Goal: Task Accomplishment & Management: Use online tool/utility

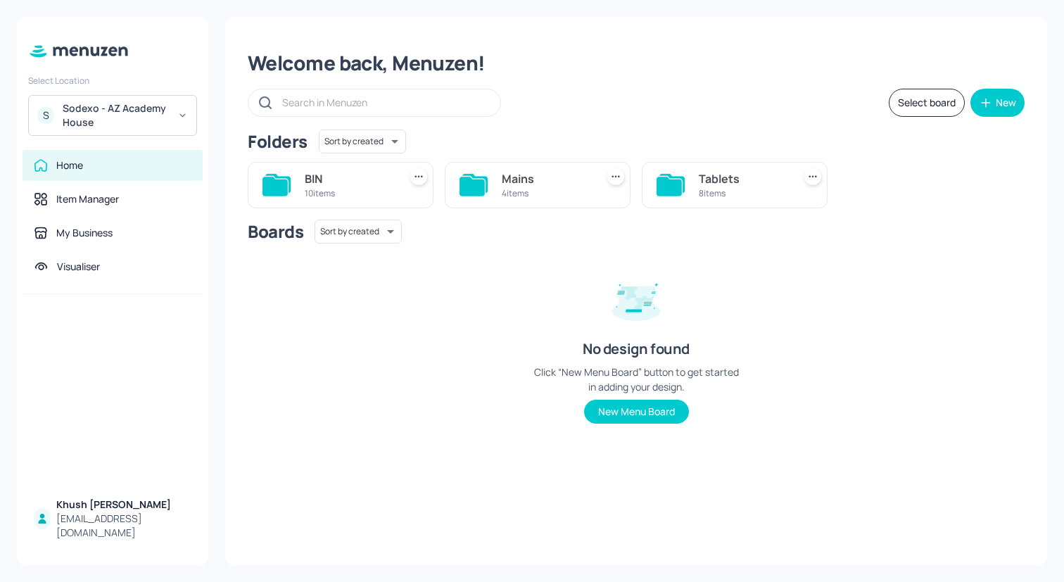
click at [102, 109] on div "Sodexo - AZ Academy House" at bounding box center [116, 115] width 106 height 28
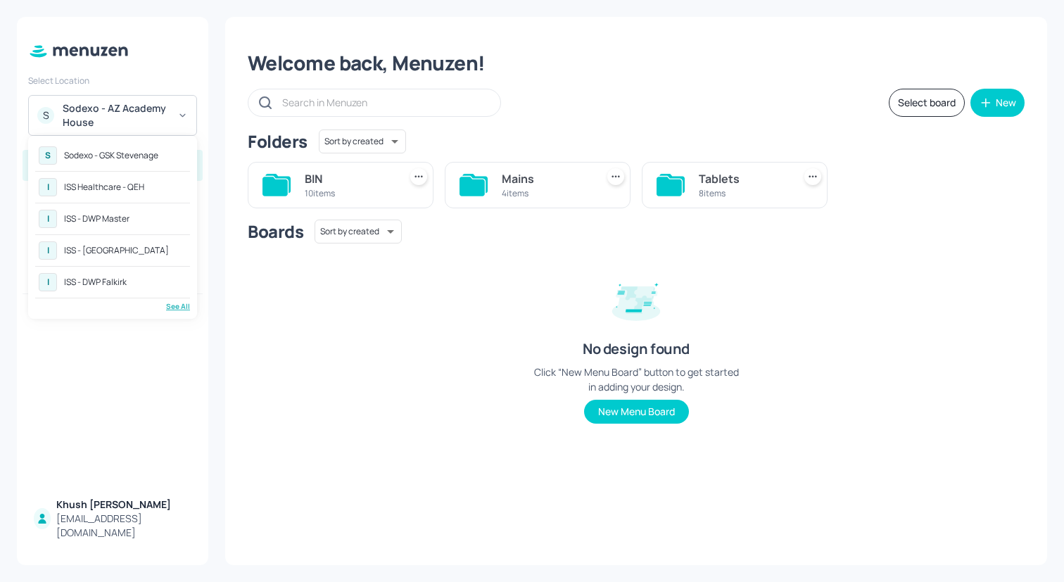
click at [120, 219] on div "ISS - DWP Master" at bounding box center [96, 219] width 65 height 8
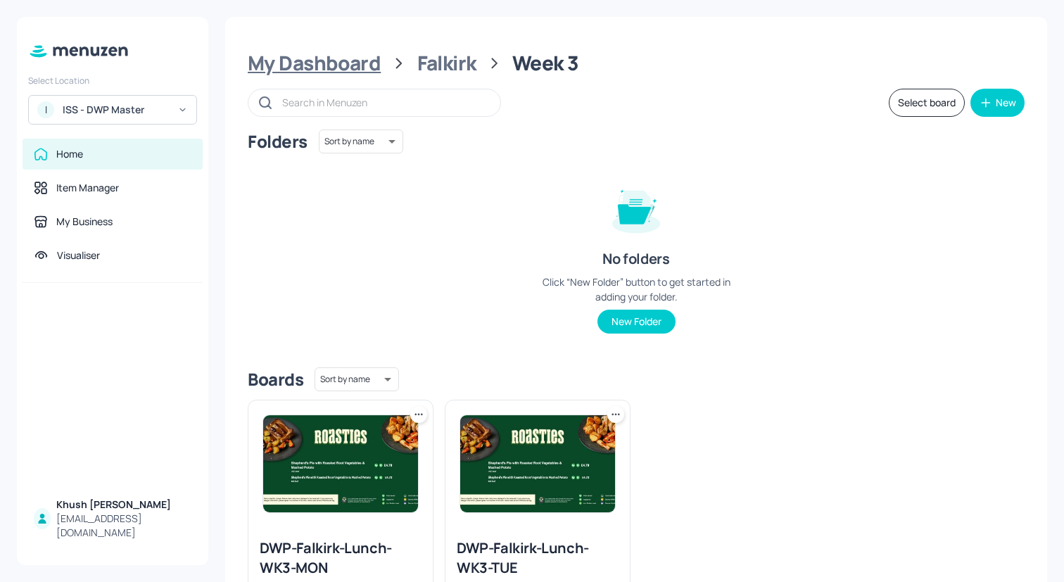
click at [333, 55] on div "My Dashboard" at bounding box center [314, 63] width 133 height 25
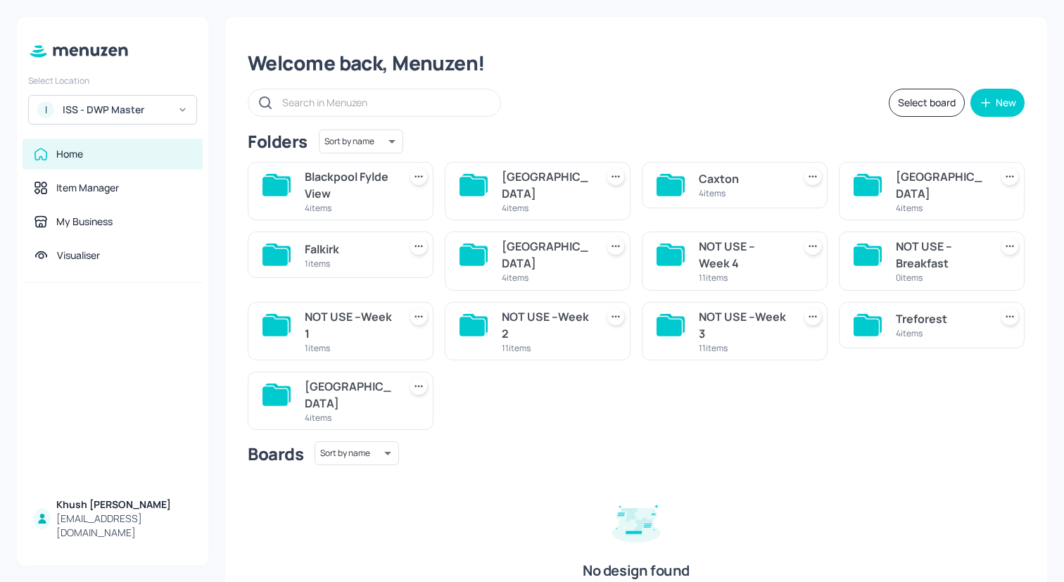
click at [732, 187] on div "4 items" at bounding box center [743, 193] width 89 height 12
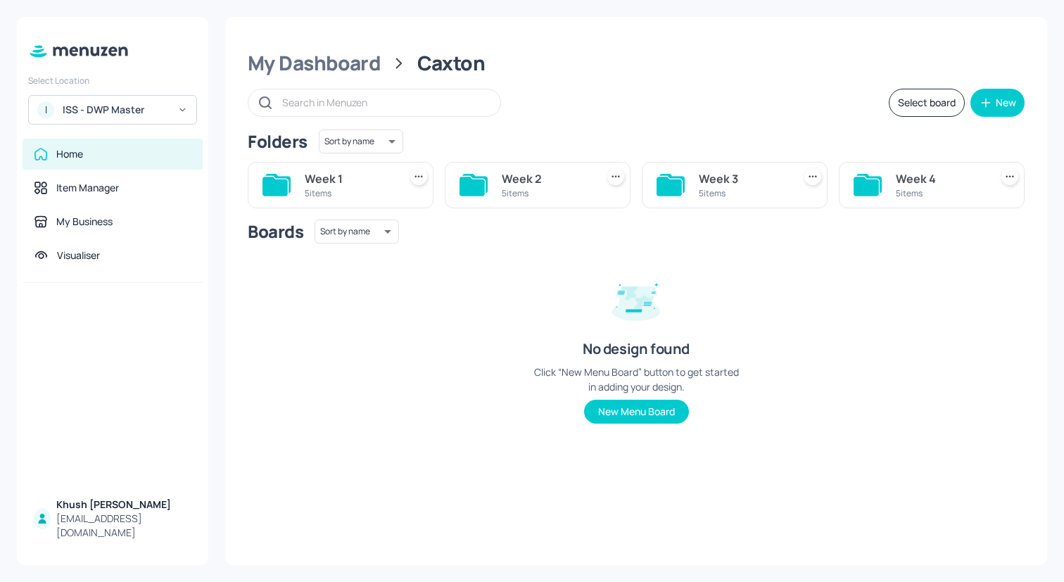
click at [333, 196] on div "5 items" at bounding box center [349, 193] width 89 height 12
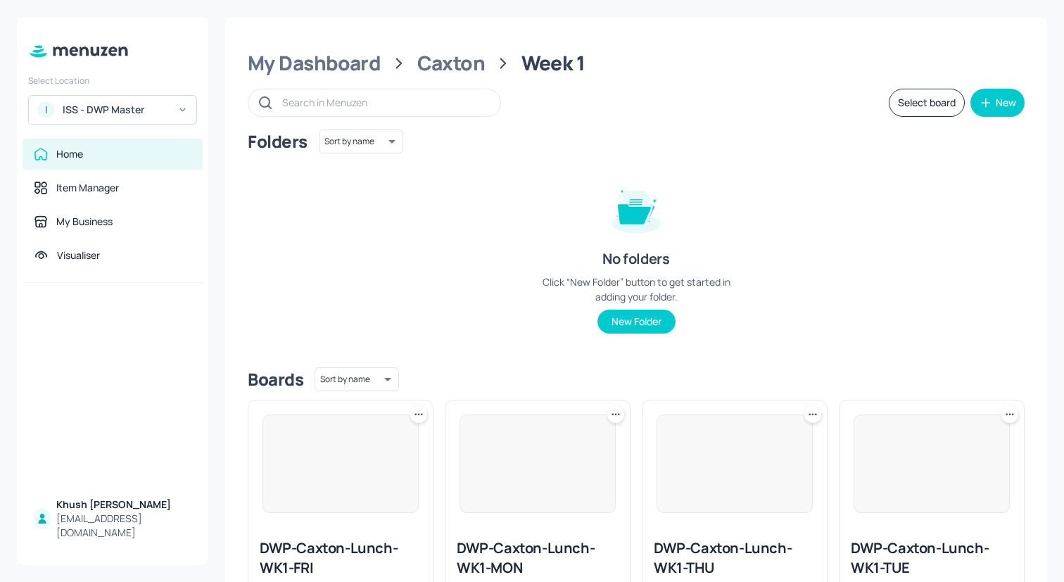
click at [930, 113] on button "Select board" at bounding box center [926, 103] width 76 height 28
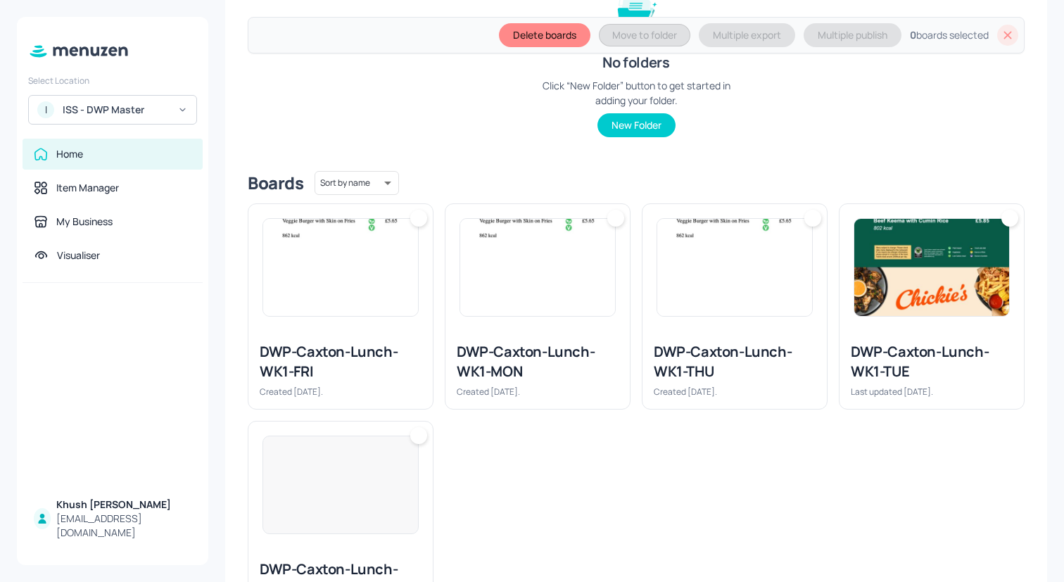
scroll to position [257, 0]
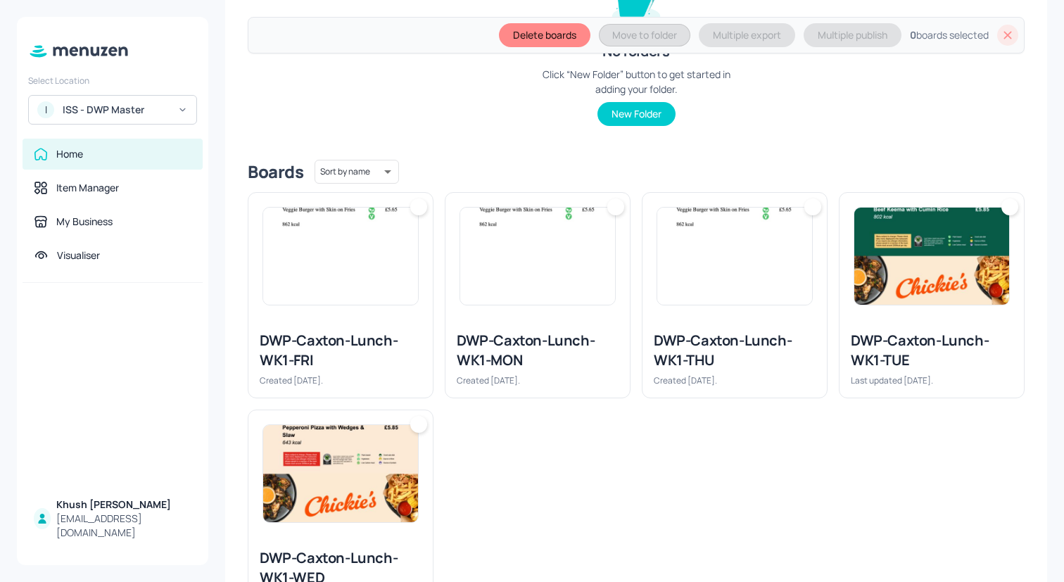
click at [924, 332] on div "DWP-Caxton-Lunch-WK1-TUE" at bounding box center [931, 350] width 162 height 39
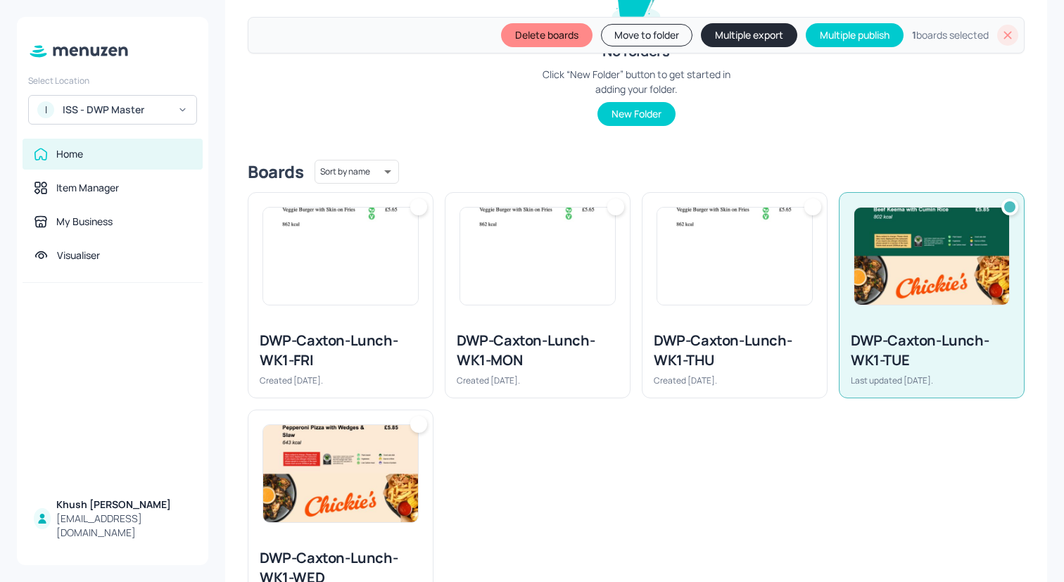
click at [767, 332] on div "DWP-Caxton-Lunch-WK1-THU" at bounding box center [735, 350] width 162 height 39
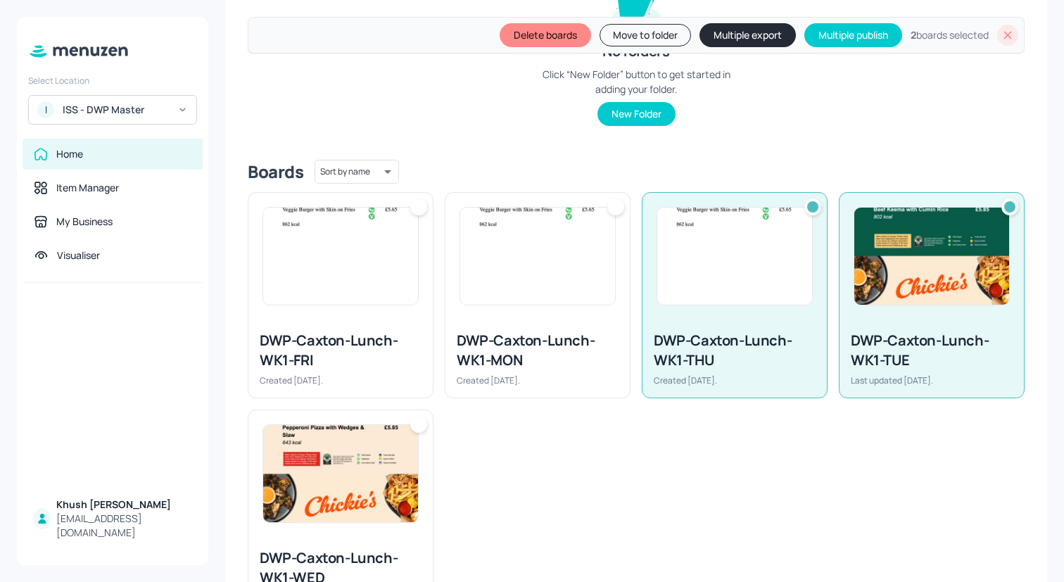
click at [447, 332] on div "DWP-Caxton-Lunch-WK1-MON Created 5 days ago." at bounding box center [537, 358] width 184 height 78
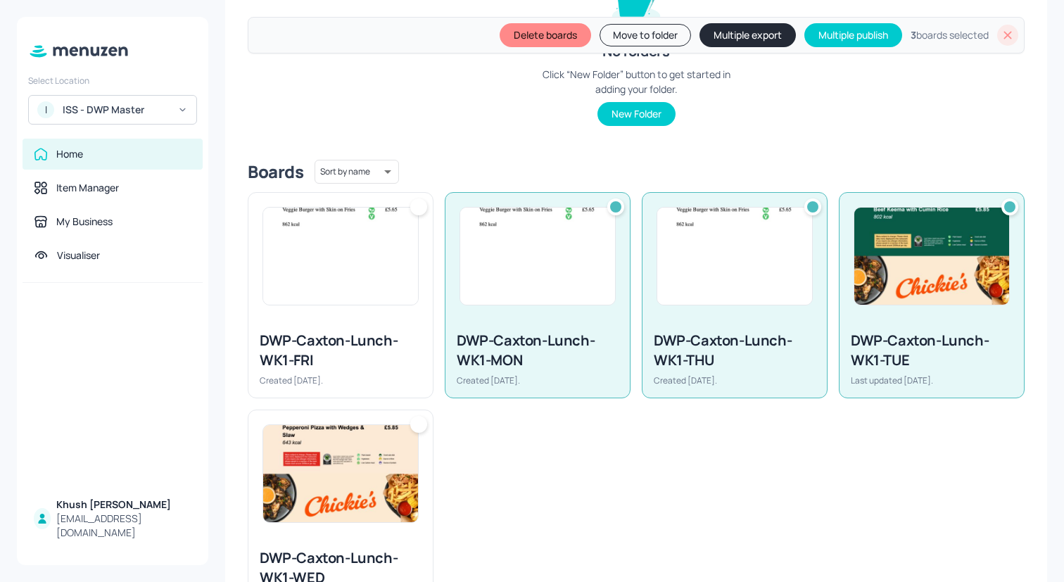
click at [360, 332] on div "DWP-Caxton-Lunch-WK1-FRI" at bounding box center [341, 350] width 162 height 39
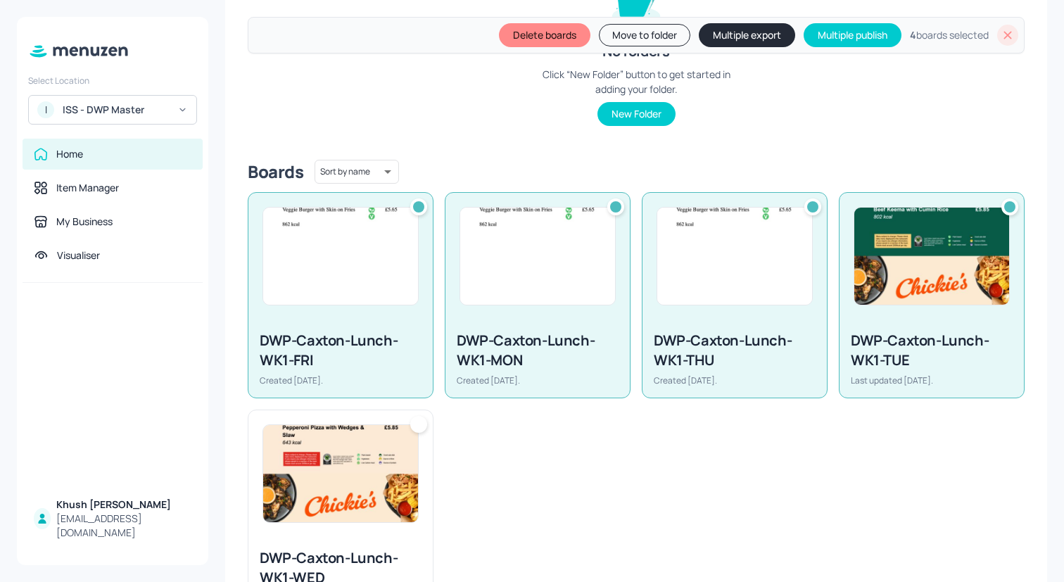
click at [343, 535] on div at bounding box center [340, 473] width 184 height 127
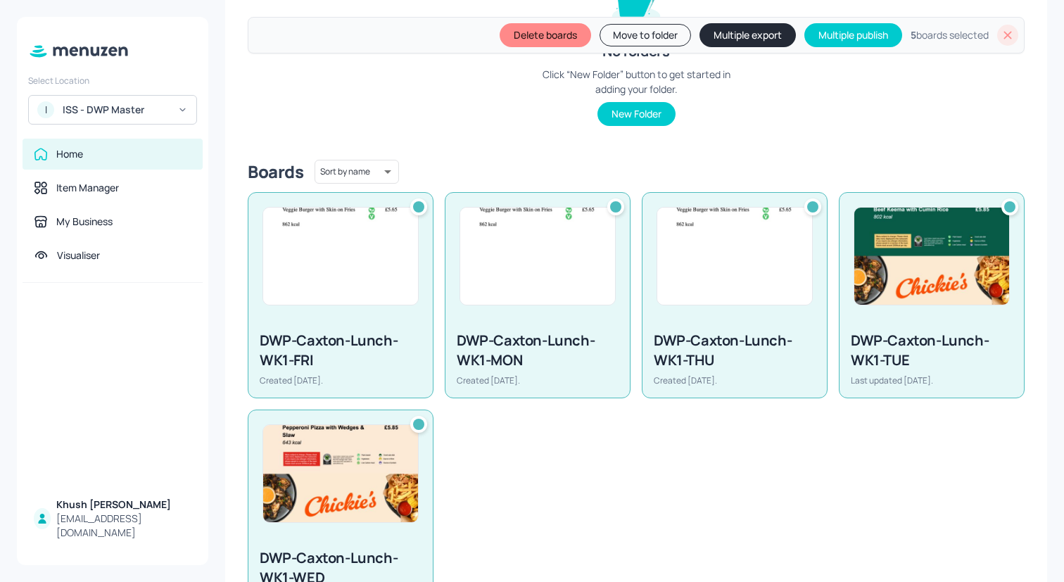
click at [737, 34] on button "Multiple export" at bounding box center [747, 35] width 96 height 24
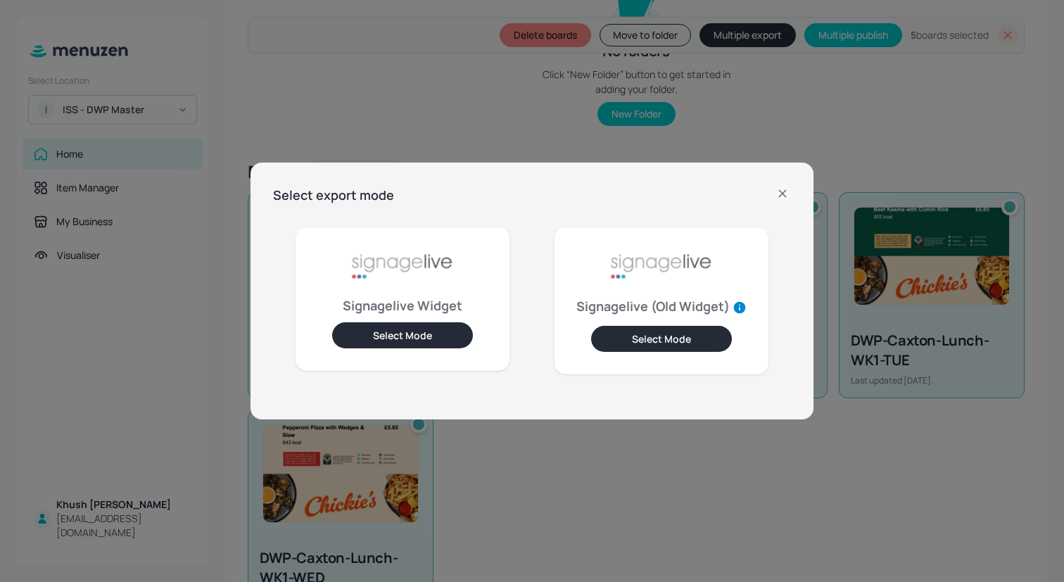
click at [367, 323] on button "Select Mode" at bounding box center [402, 335] width 141 height 26
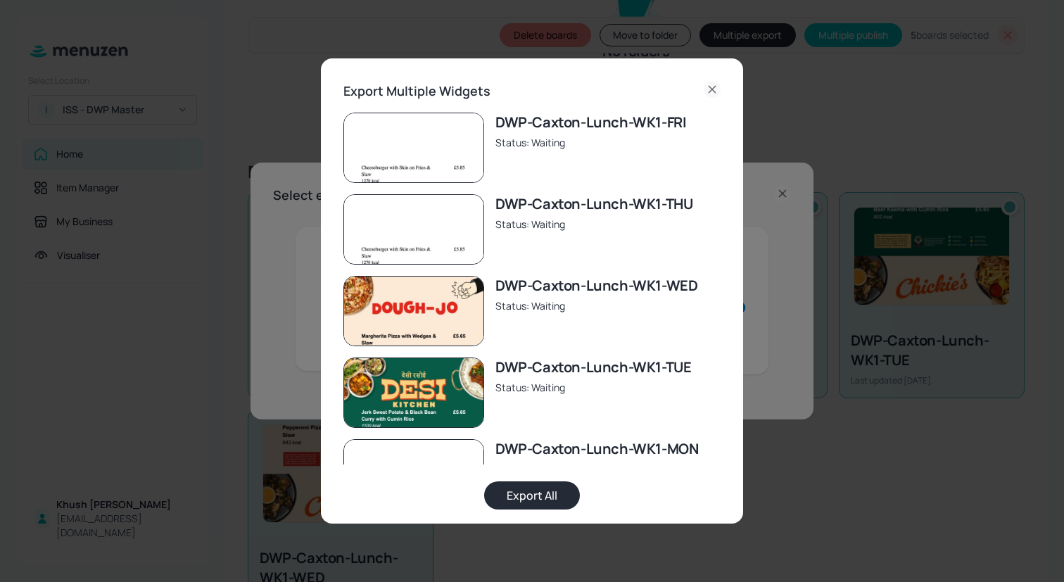
click at [551, 499] on button "Export All" at bounding box center [532, 495] width 96 height 28
click at [709, 90] on icon at bounding box center [711, 89] width 6 height 6
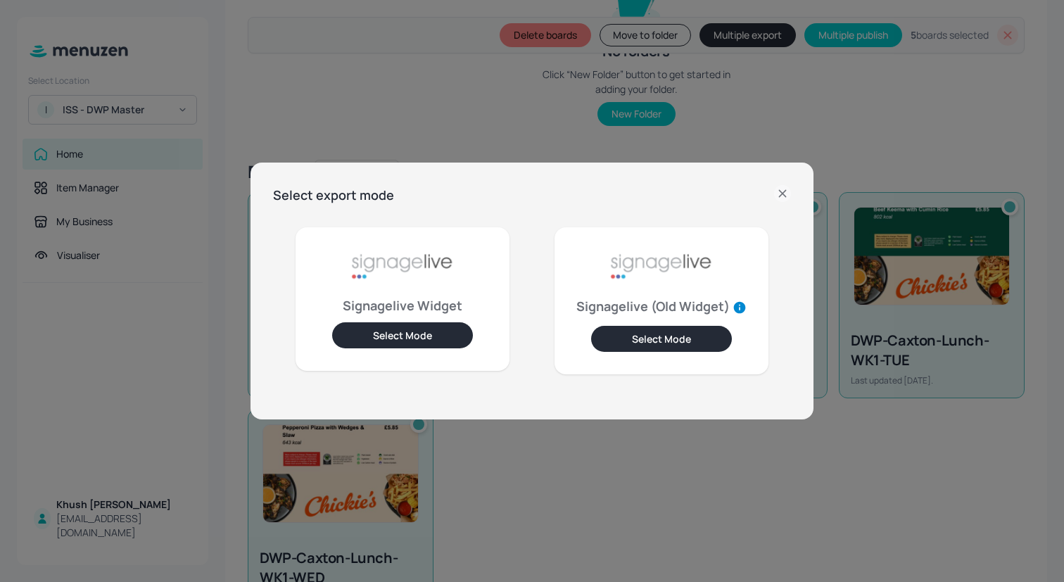
click at [709, 90] on div "Select export mode Signagelive Widget Select Mode Signagelive (Old Widget) Sele…" at bounding box center [532, 291] width 1064 height 582
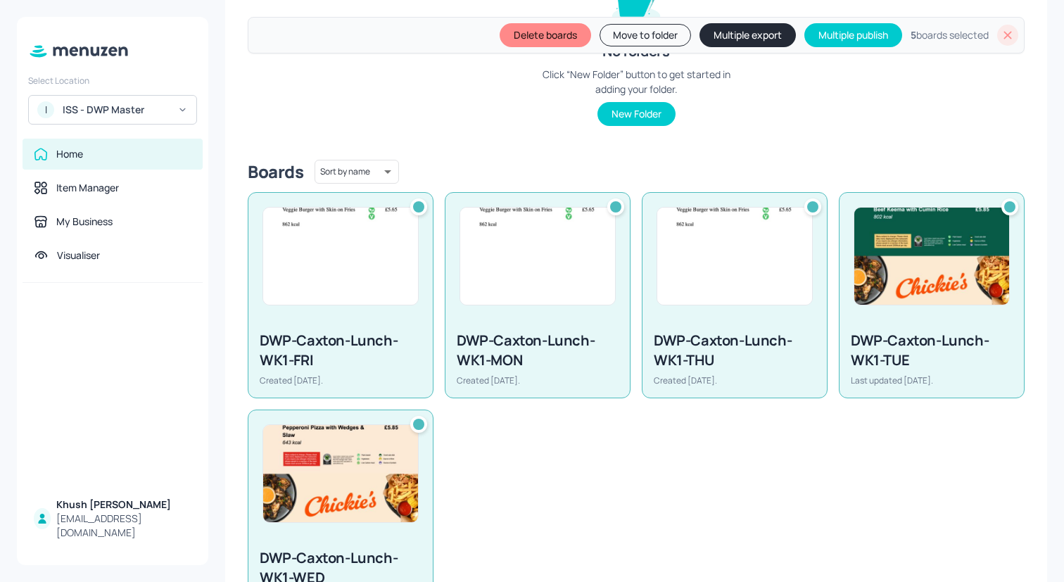
click at [1003, 32] on icon at bounding box center [1007, 35] width 14 height 14
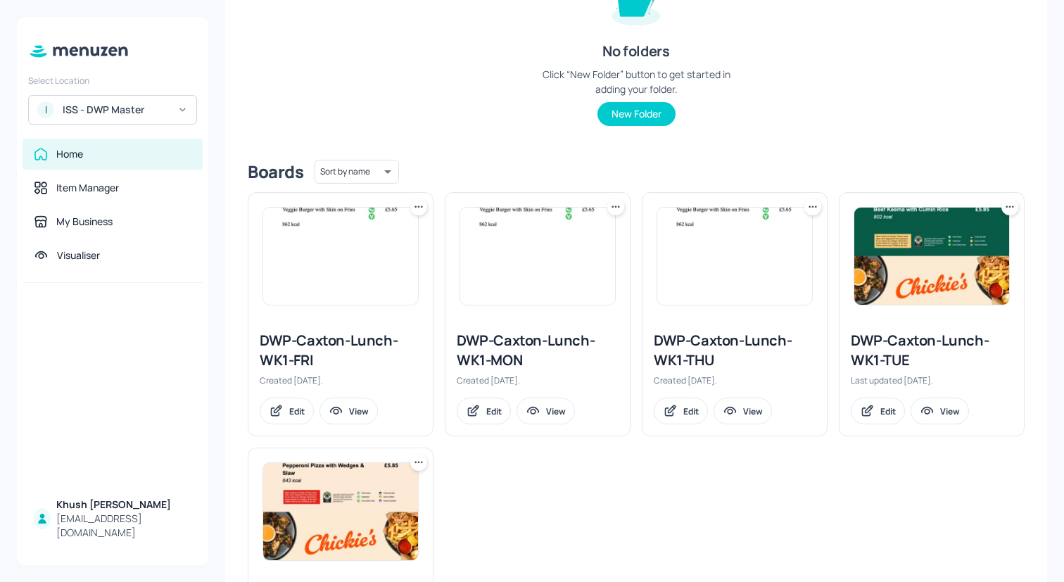
scroll to position [0, 0]
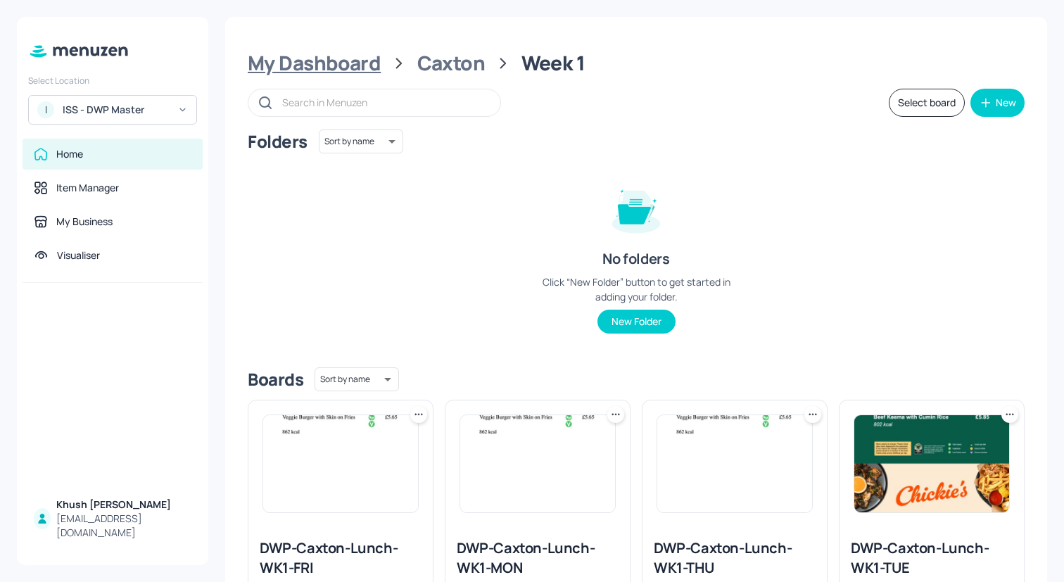
click at [338, 64] on div "My Dashboard" at bounding box center [314, 63] width 133 height 25
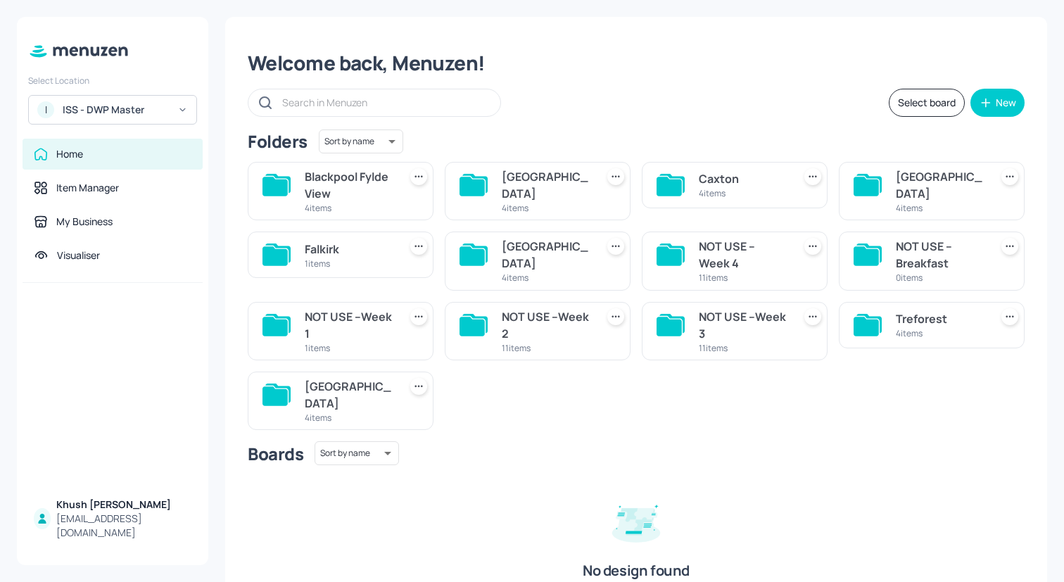
click at [156, 120] on div "I ISS - DWP Master" at bounding box center [112, 110] width 169 height 30
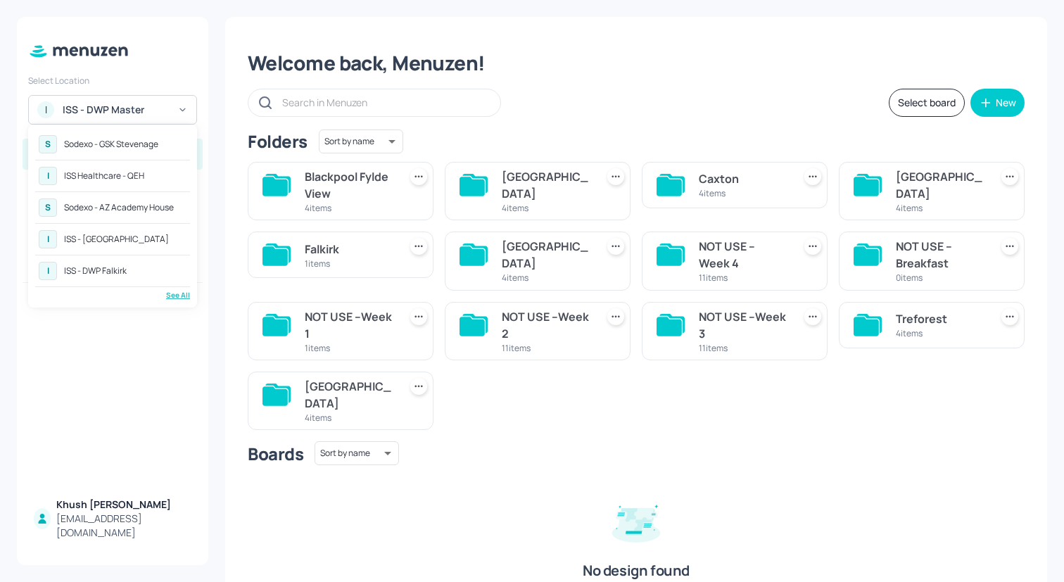
click at [119, 267] on div "ISS - DWP Falkirk" at bounding box center [95, 271] width 63 height 8
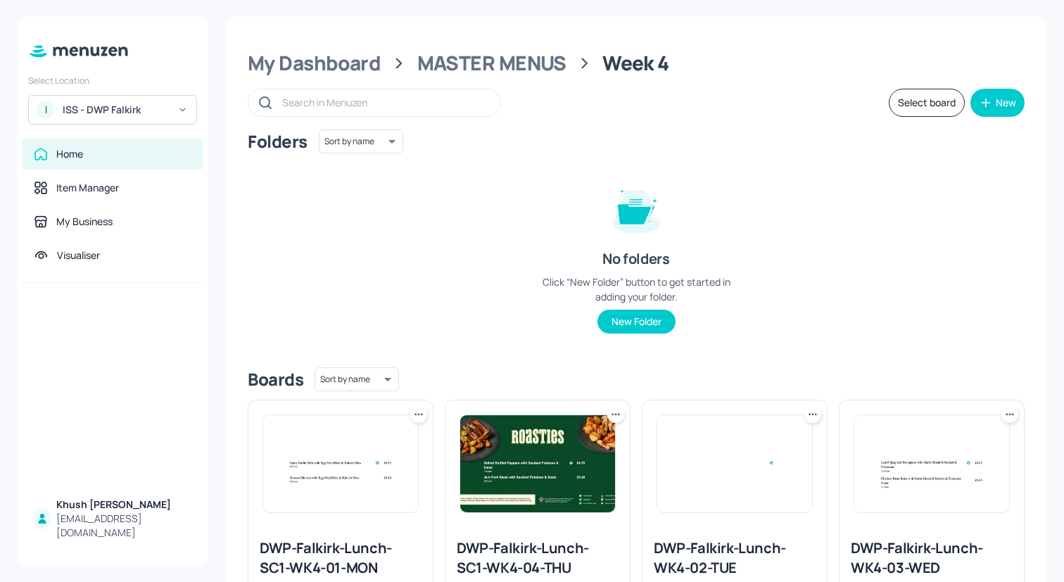
click at [163, 110] on div "ISS - DWP Falkirk" at bounding box center [116, 110] width 106 height 14
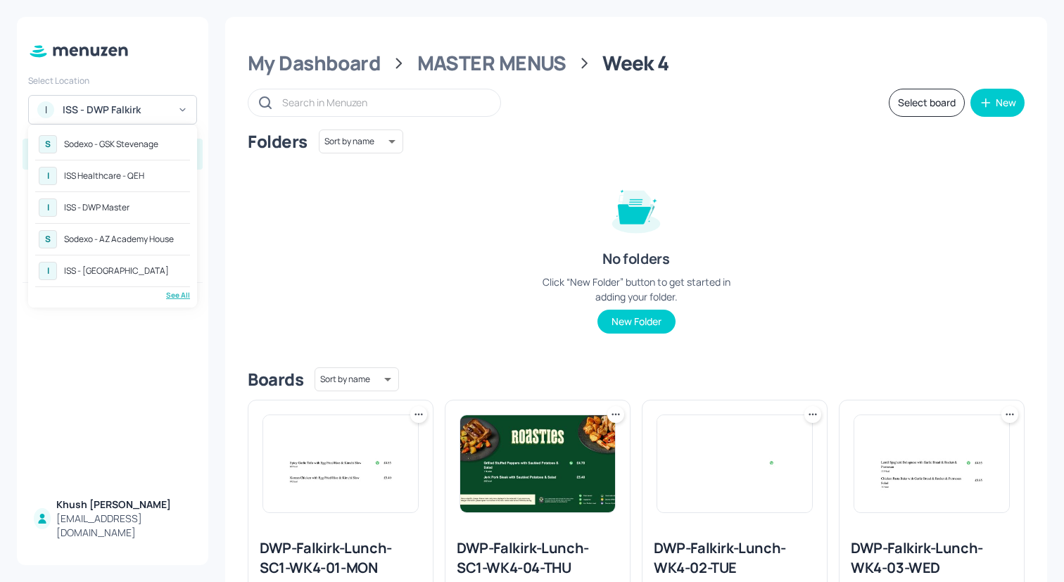
click at [147, 266] on div "I ISS - Warwick" at bounding box center [112, 270] width 155 height 25
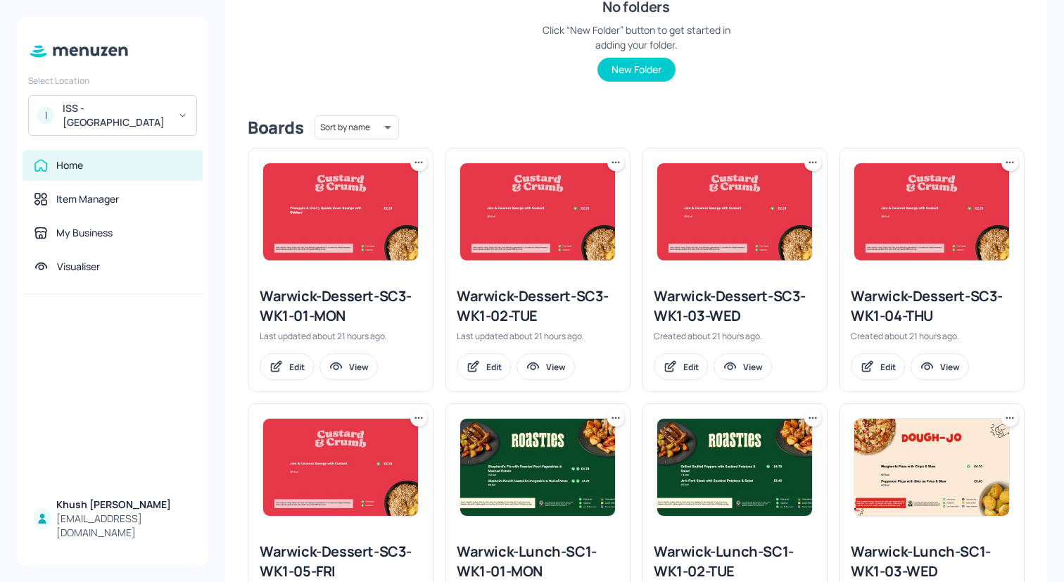
scroll to position [862, 0]
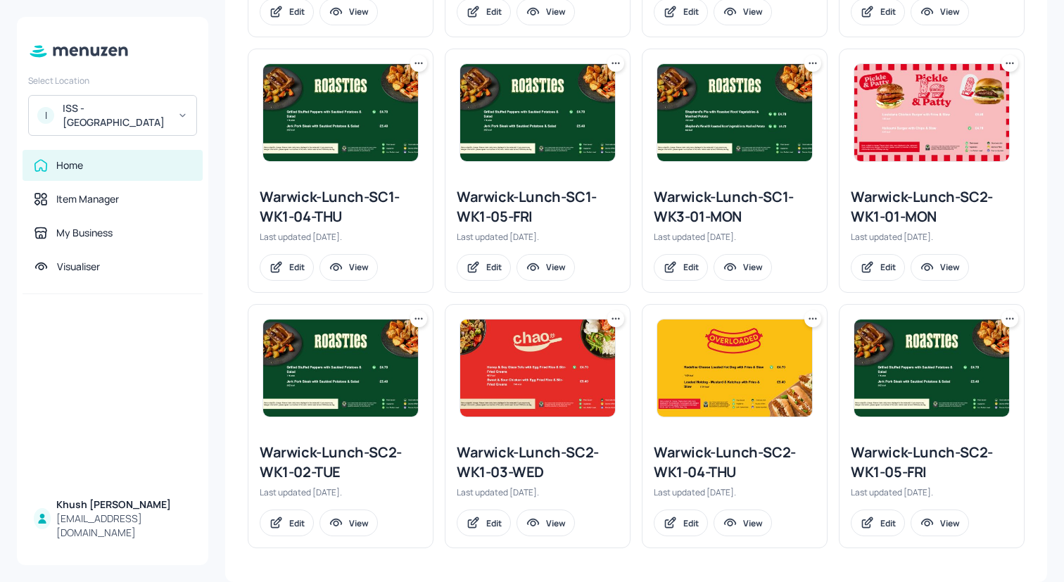
click at [903, 455] on div "Warwick-Lunch-SC2-WK1-05-FRI" at bounding box center [931, 461] width 162 height 39
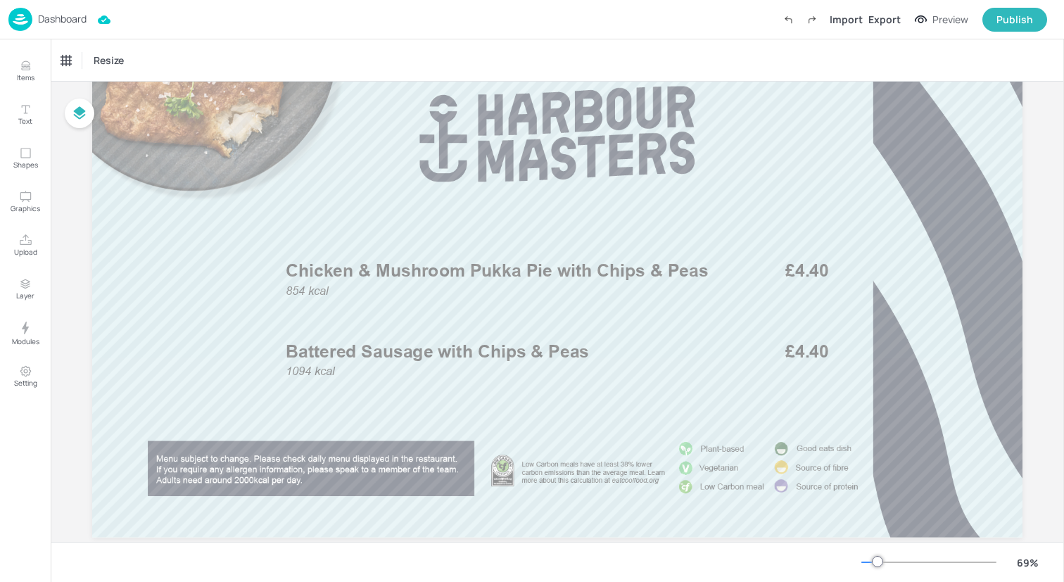
scroll to position [143, 0]
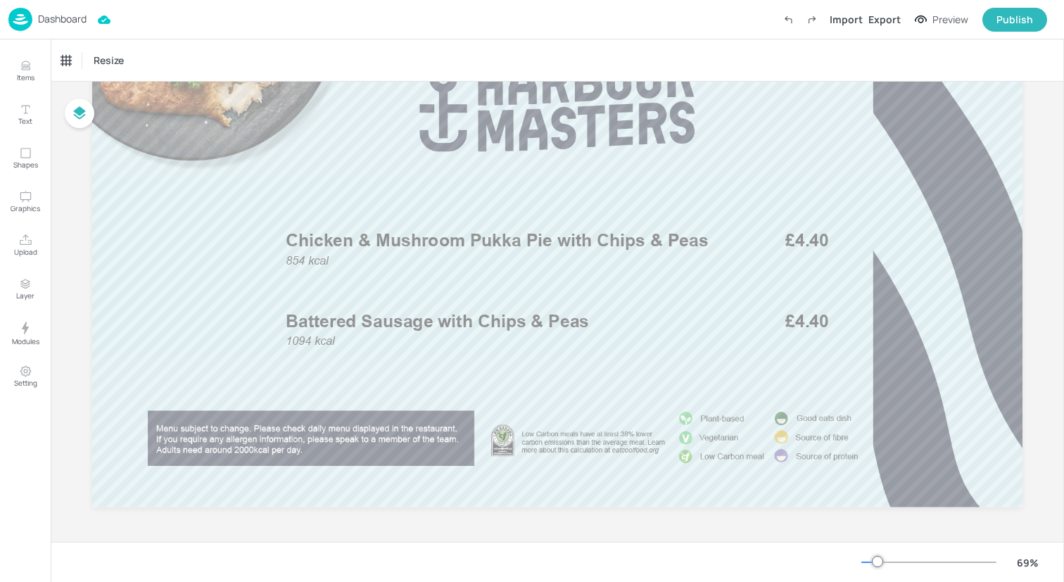
click at [18, 20] on img at bounding box center [20, 19] width 24 height 23
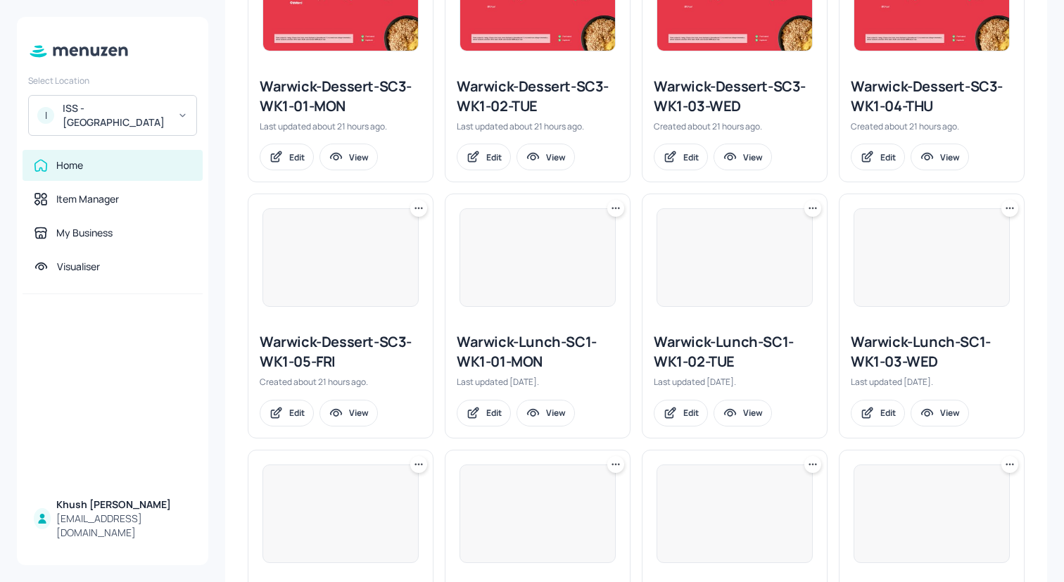
scroll to position [729, 0]
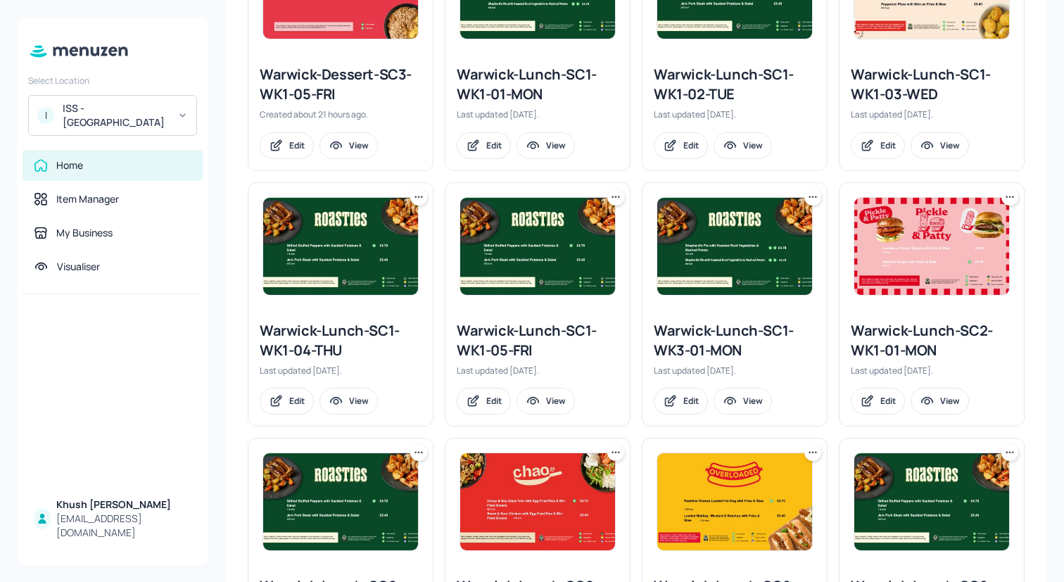
click at [312, 337] on div "Warwick-Lunch-SC1-WK1-04-THU" at bounding box center [341, 340] width 162 height 39
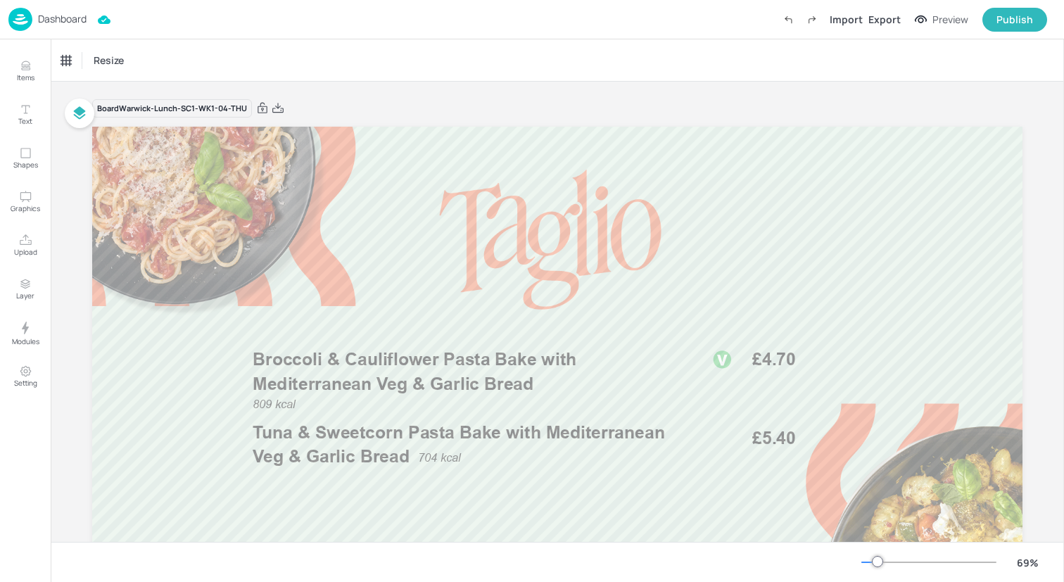
click at [18, 19] on img at bounding box center [20, 19] width 24 height 23
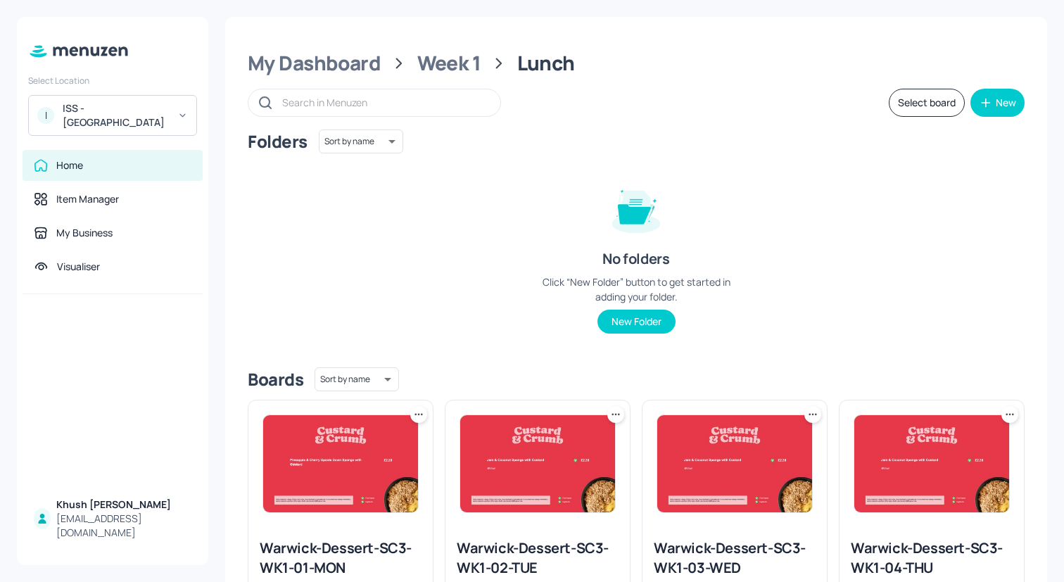
click at [919, 110] on button "Select board" at bounding box center [926, 103] width 76 height 28
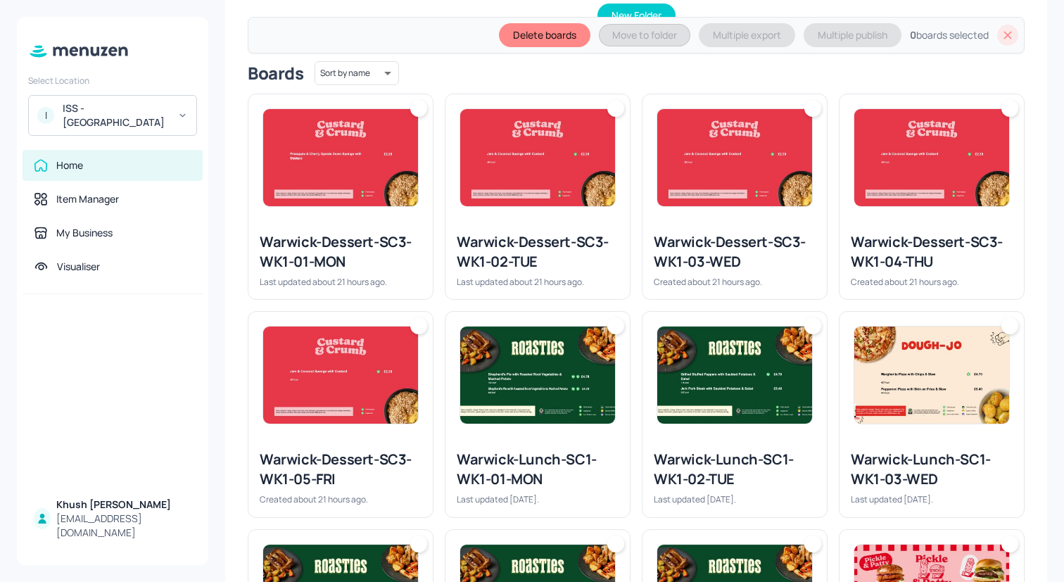
scroll to position [514, 0]
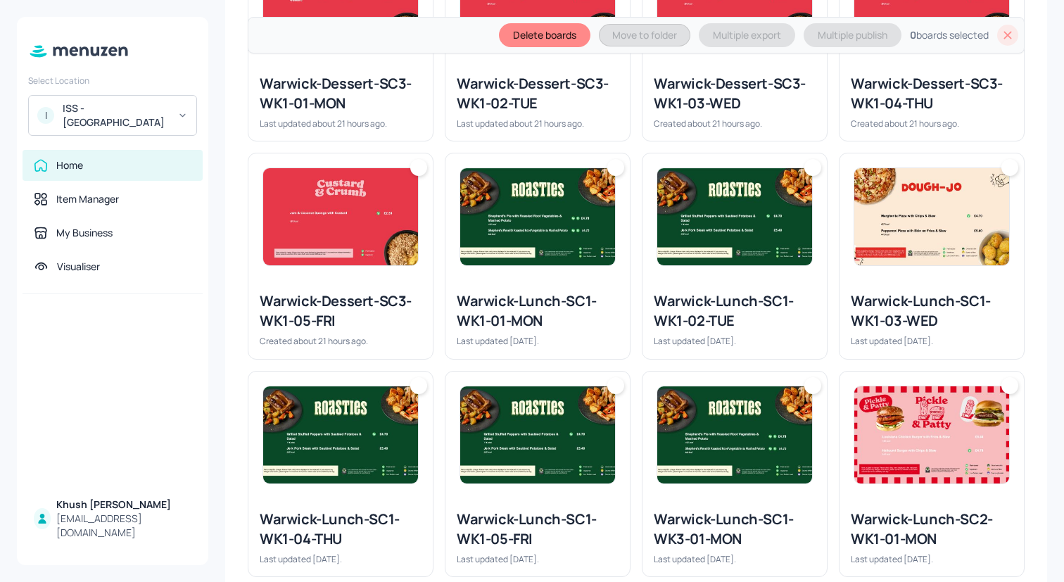
click at [362, 86] on div "Warwick-Dessert-SC3-WK1-01-MON" at bounding box center [341, 93] width 162 height 39
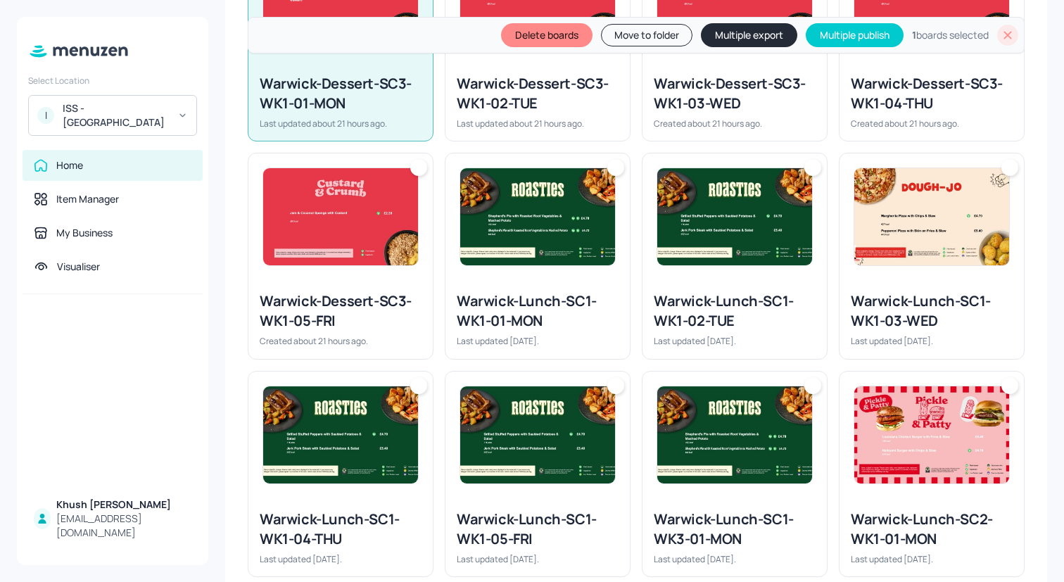
click at [592, 124] on div "Last updated about 21 hours ago." at bounding box center [538, 123] width 162 height 12
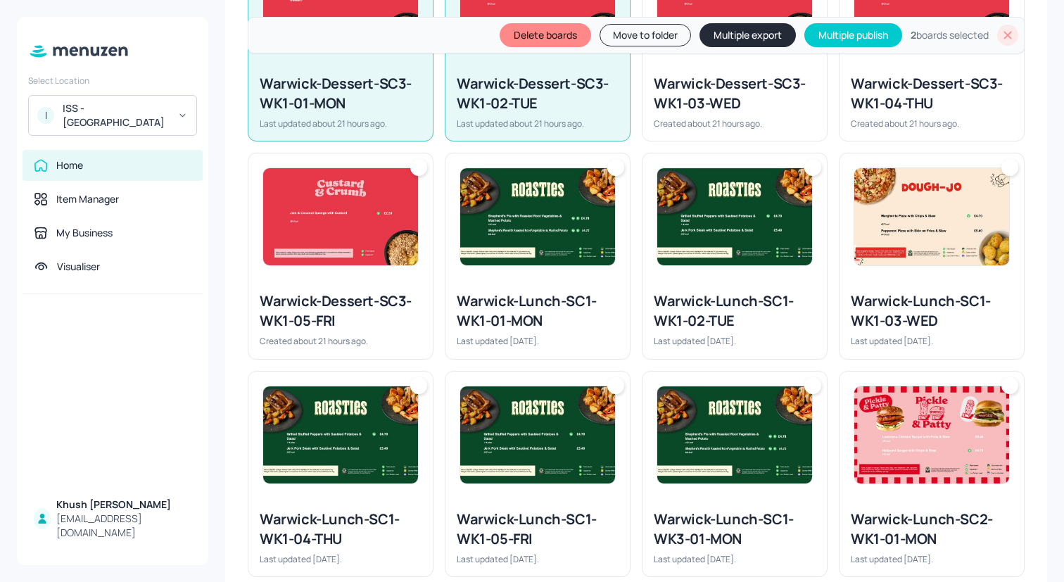
click at [737, 110] on div "Warwick-Dessert-SC3-WK1-03-WED" at bounding box center [735, 93] width 162 height 39
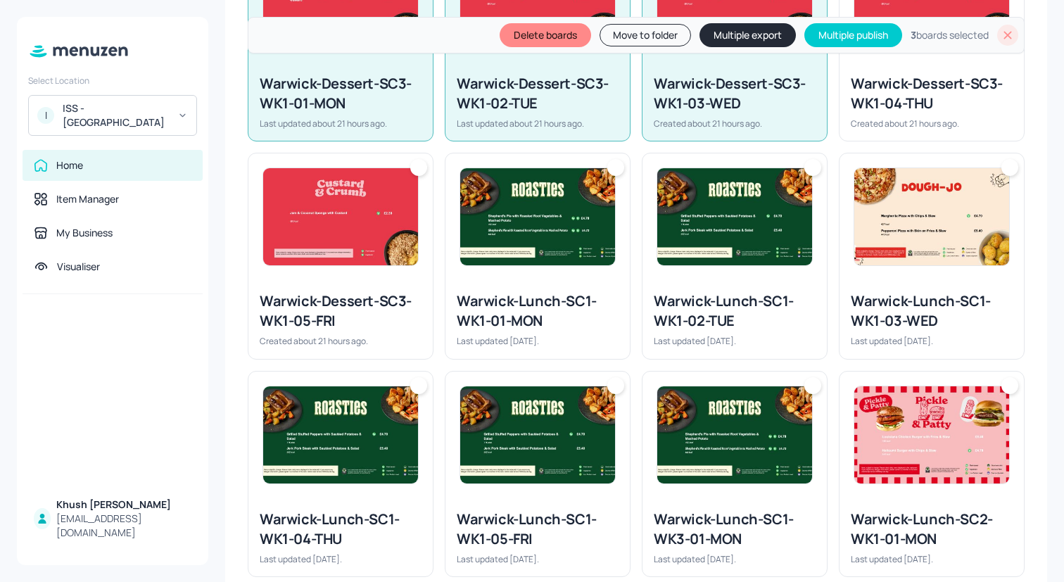
click at [968, 105] on div "Warwick-Dessert-SC3-WK1-04-THU" at bounding box center [931, 93] width 162 height 39
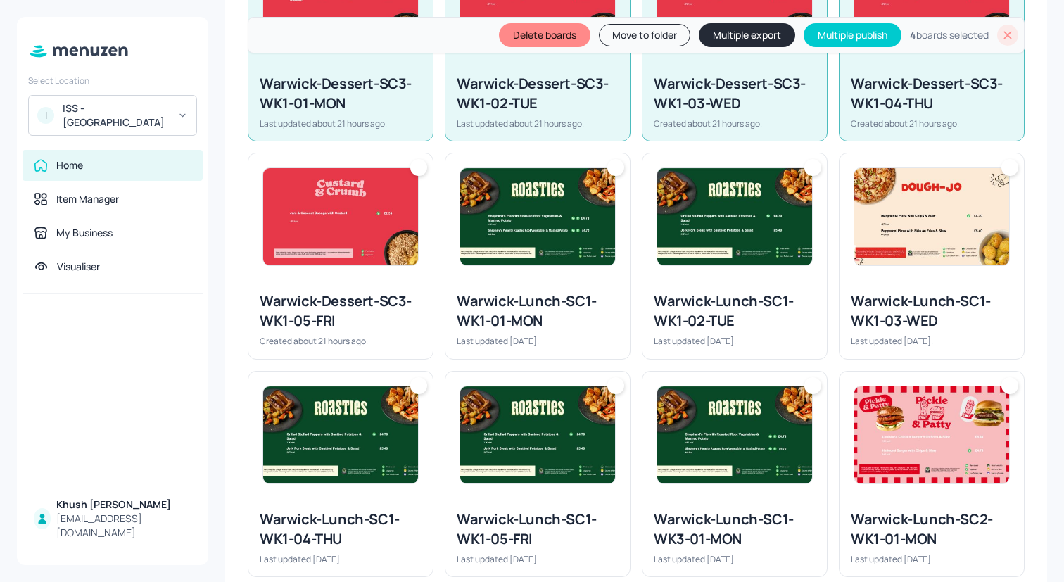
click at [930, 222] on img at bounding box center [931, 216] width 155 height 97
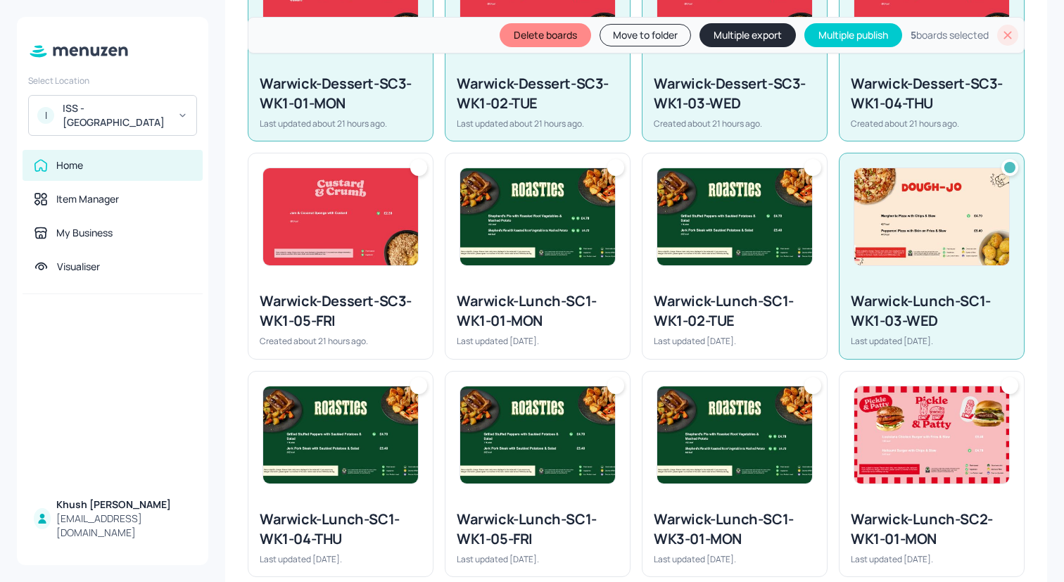
click at [747, 266] on div at bounding box center [734, 216] width 184 height 127
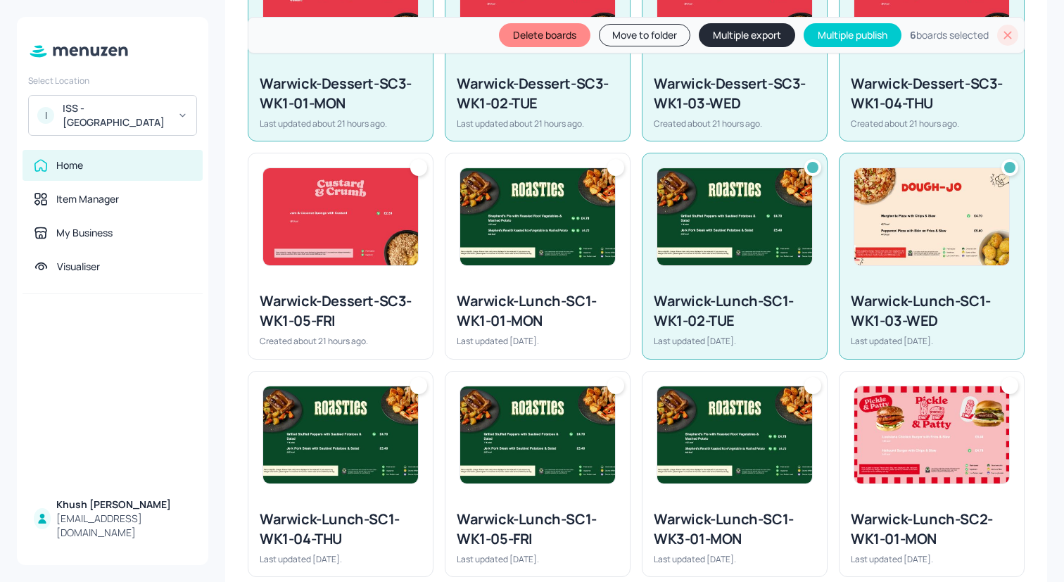
click at [549, 277] on div at bounding box center [537, 216] width 184 height 127
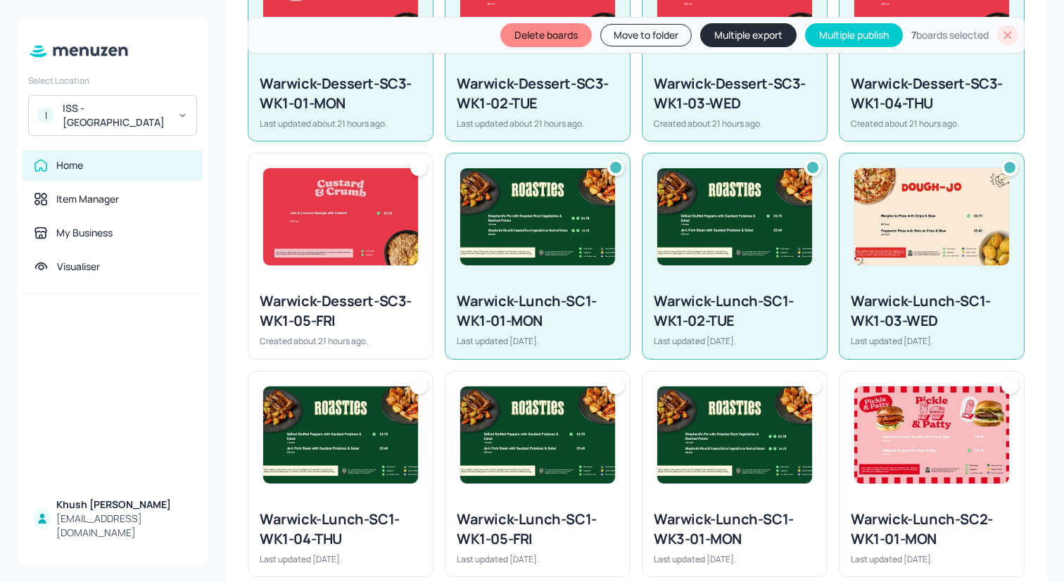
click at [395, 291] on div "Warwick-Dessert-SC3-WK1-05-FRI Created about 21 hours ago." at bounding box center [340, 319] width 184 height 78
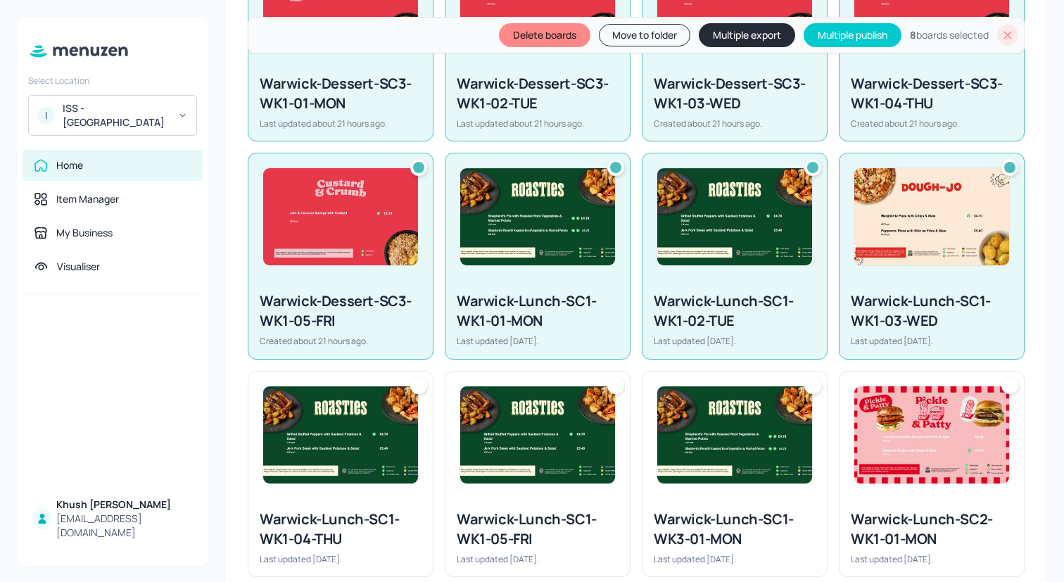
click at [389, 414] on img at bounding box center [340, 434] width 155 height 97
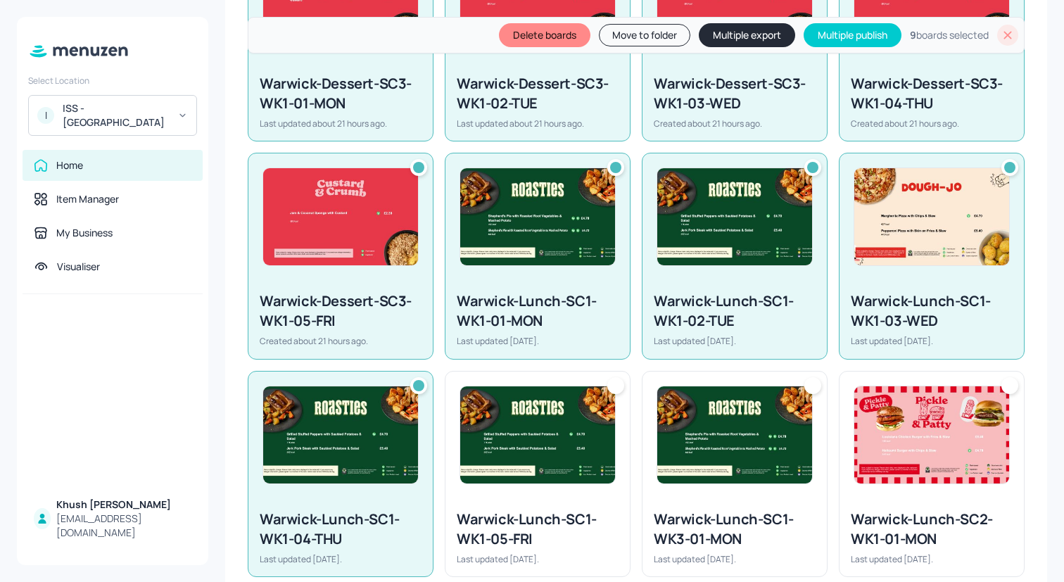
click at [554, 416] on img at bounding box center [537, 434] width 155 height 97
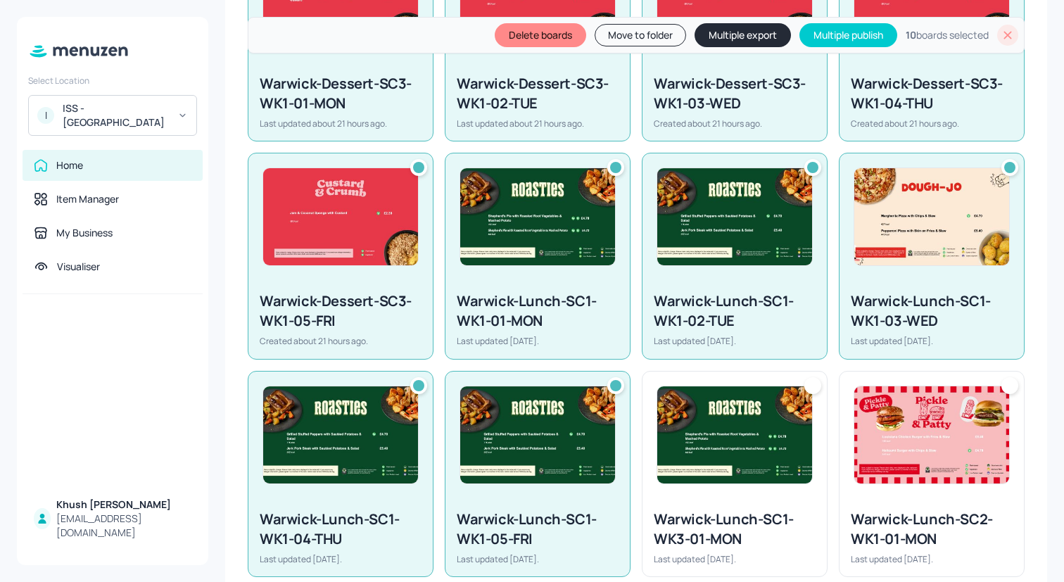
click at [772, 423] on img at bounding box center [734, 434] width 155 height 97
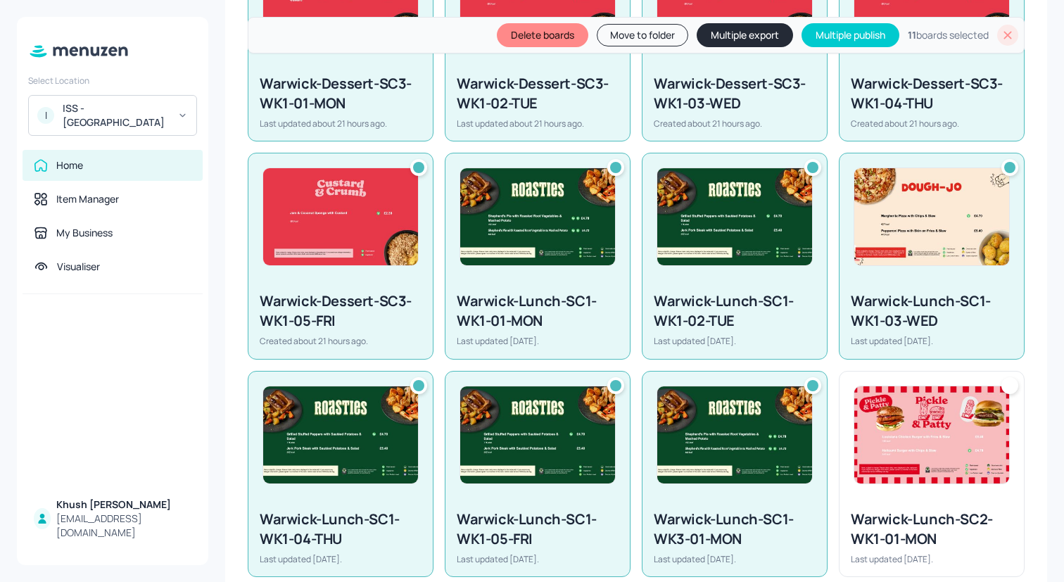
click at [910, 425] on img at bounding box center [931, 434] width 155 height 97
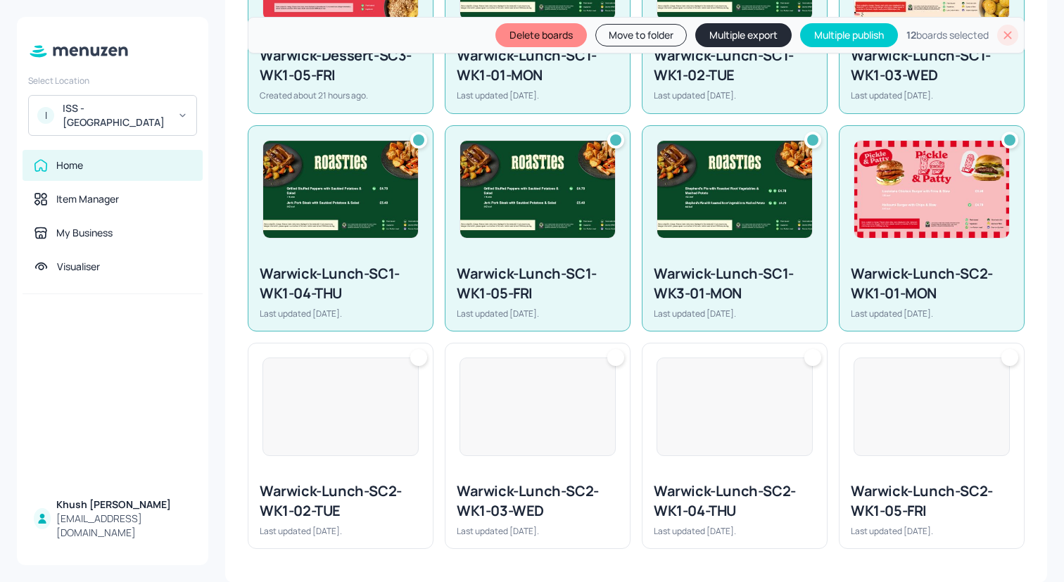
scroll to position [760, 0]
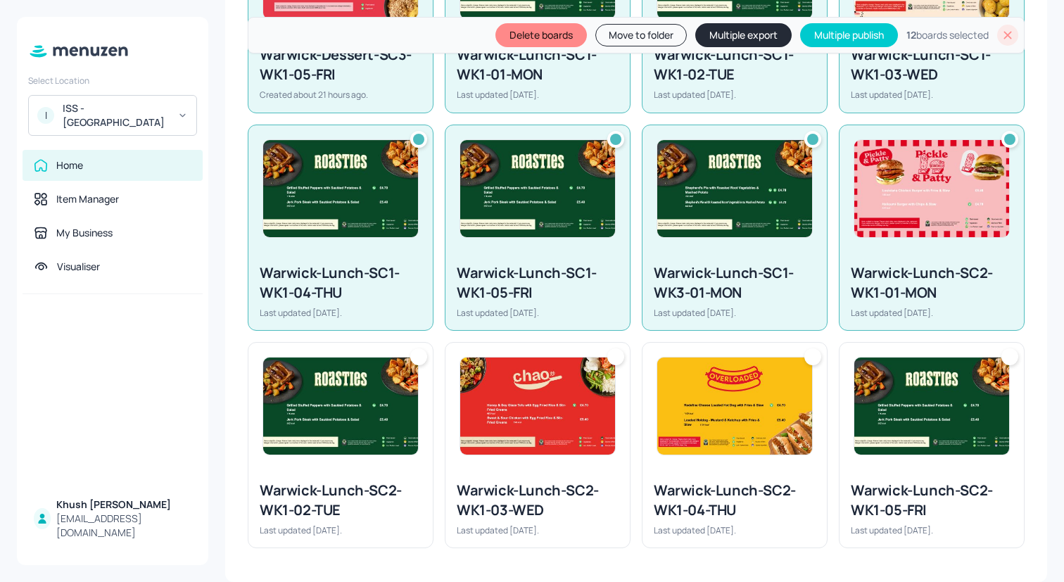
click at [909, 425] on img at bounding box center [931, 405] width 155 height 97
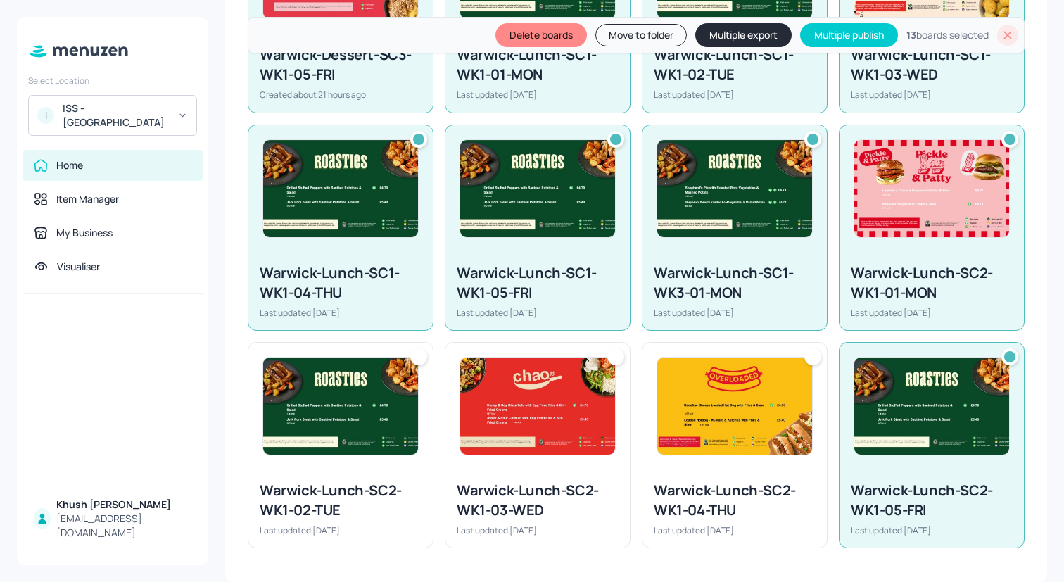
click at [737, 423] on img at bounding box center [734, 405] width 155 height 97
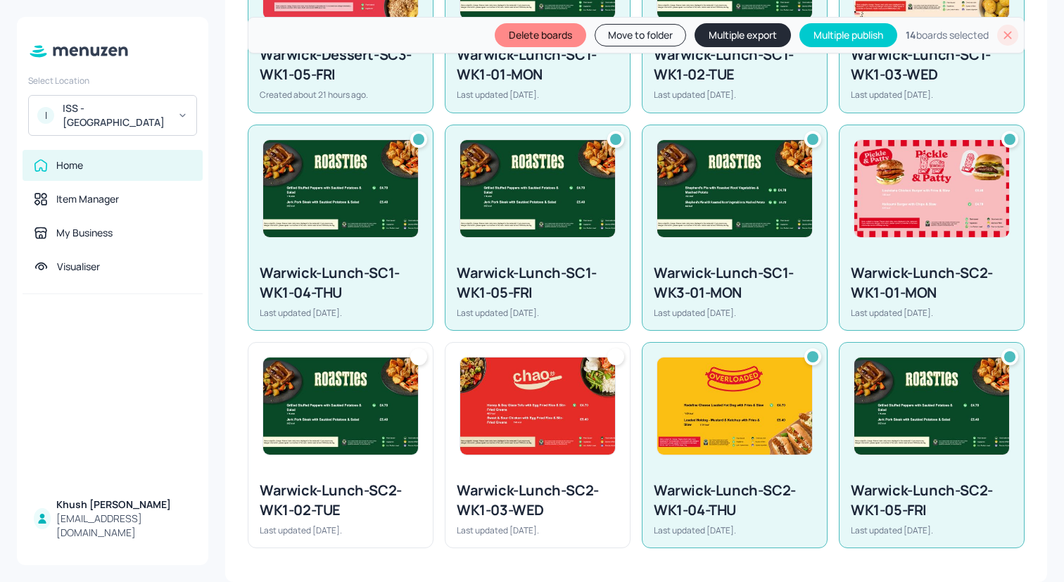
click at [543, 419] on img at bounding box center [537, 405] width 155 height 97
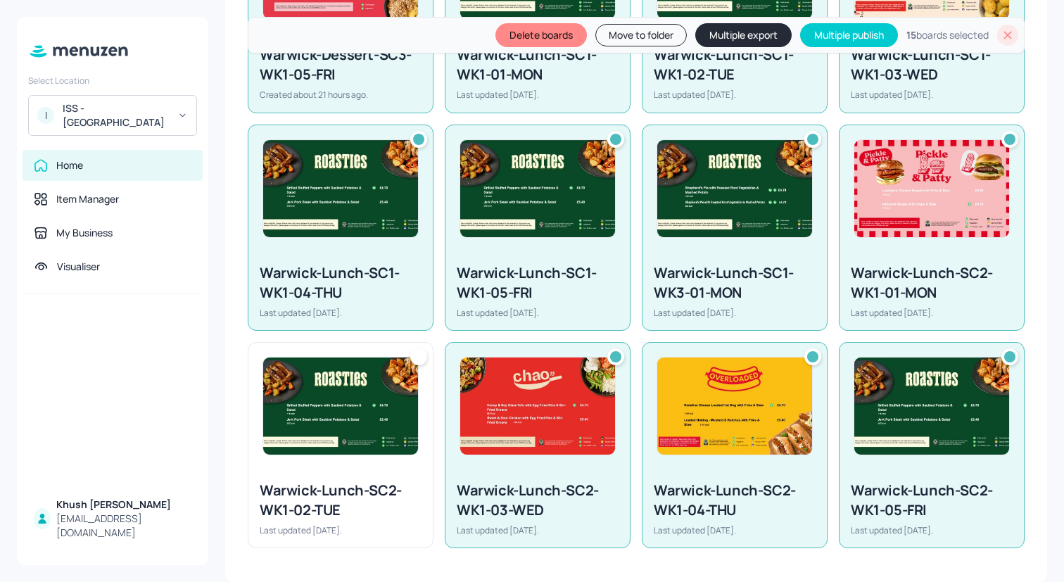
click at [313, 411] on img at bounding box center [340, 405] width 155 height 97
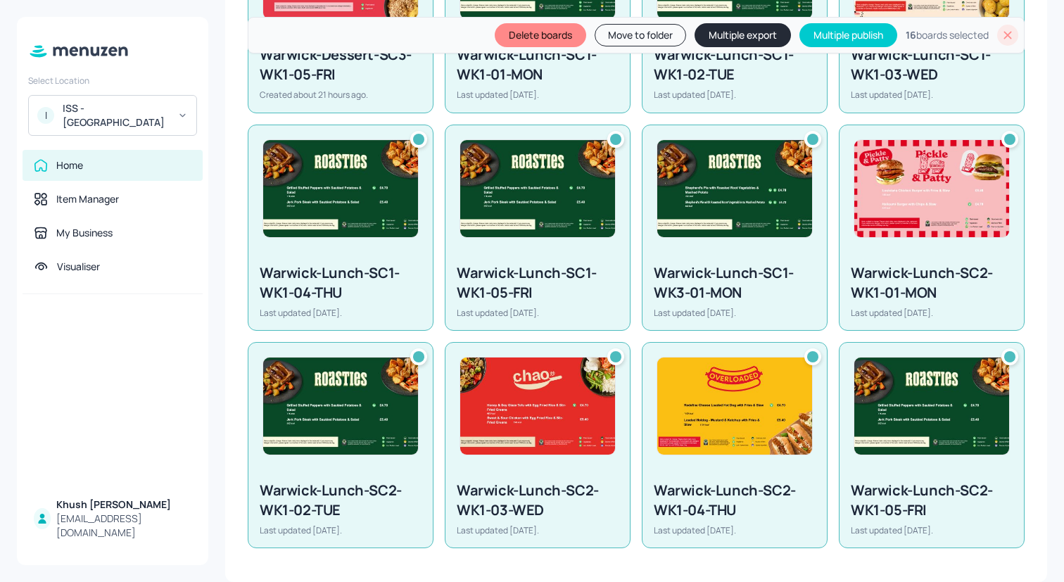
click at [722, 35] on button "Multiple export" at bounding box center [742, 35] width 96 height 24
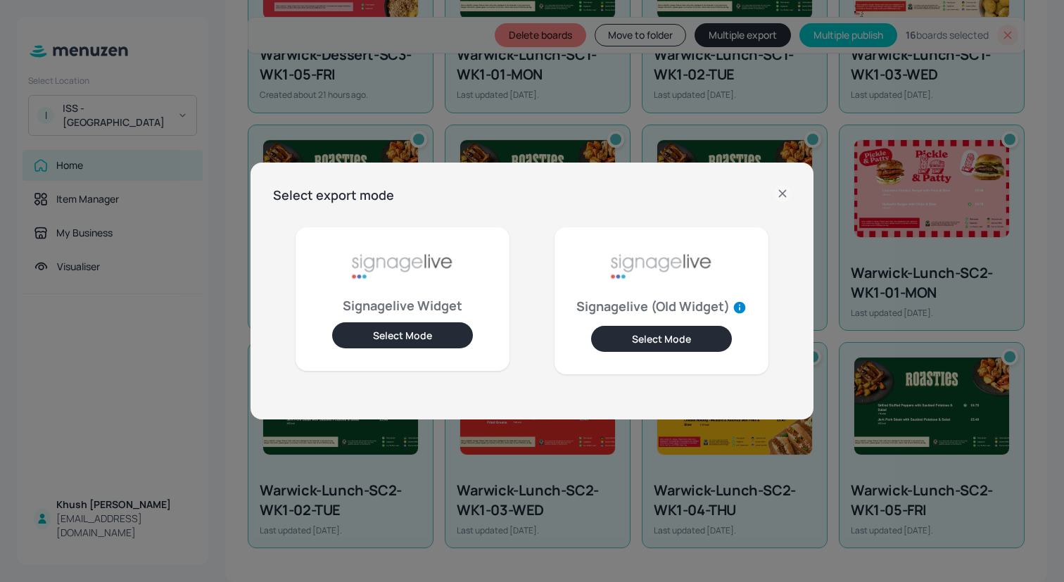
click at [428, 338] on button "Select Mode" at bounding box center [402, 335] width 141 height 26
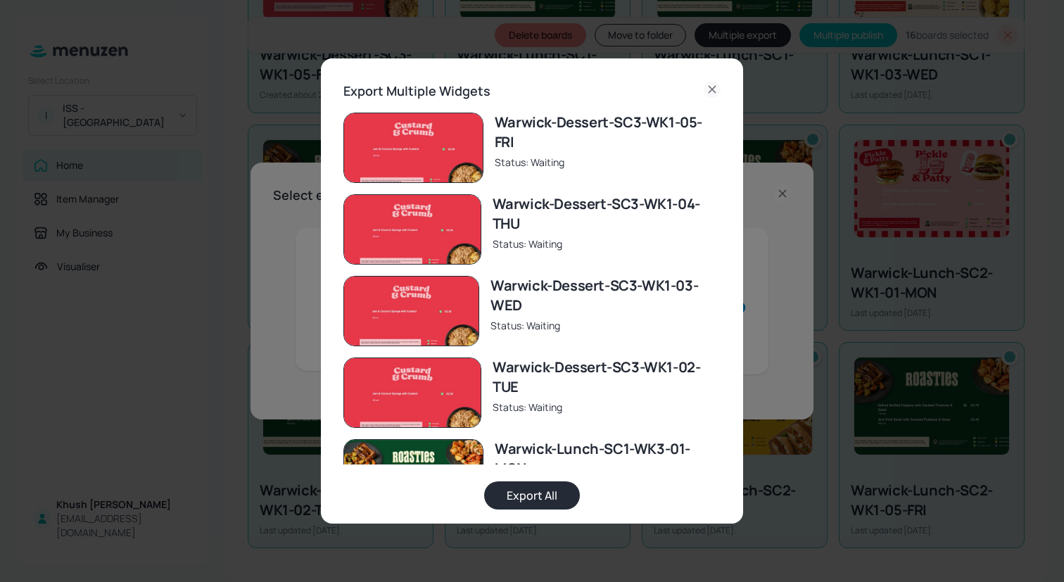
click at [523, 504] on button "Export All" at bounding box center [532, 495] width 96 height 28
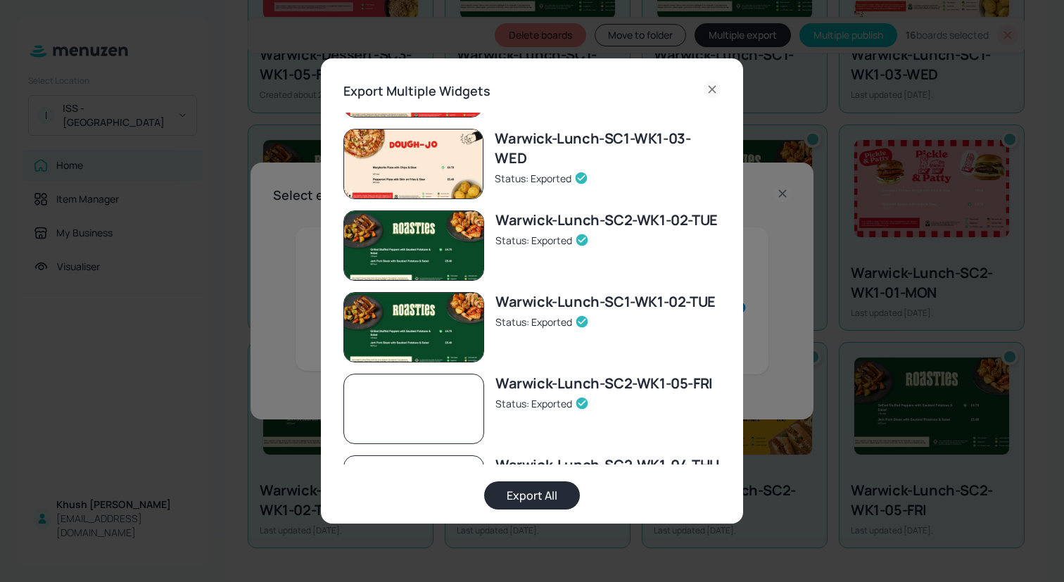
scroll to position [943, 0]
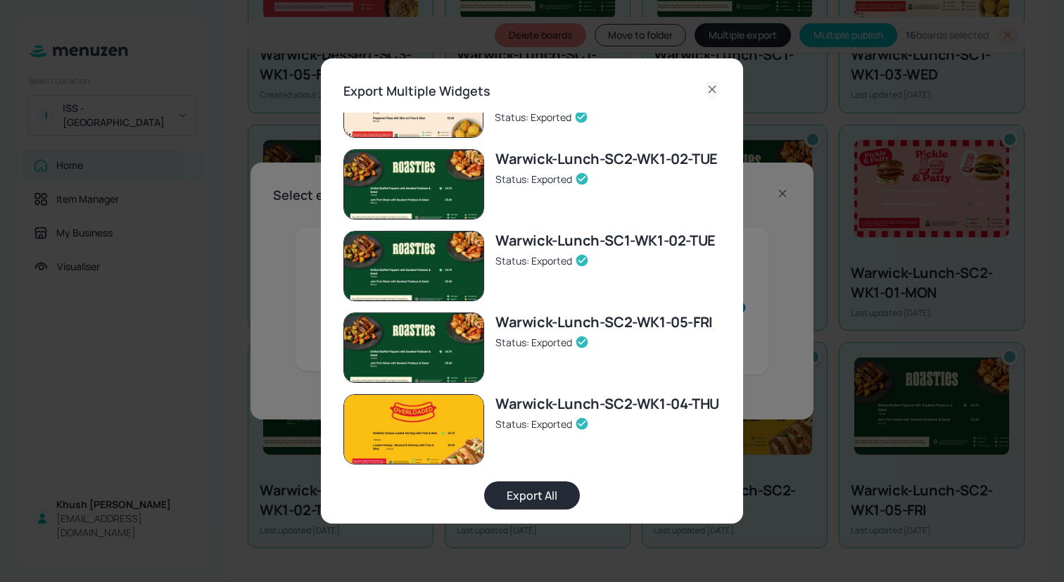
click at [705, 85] on icon at bounding box center [711, 89] width 17 height 17
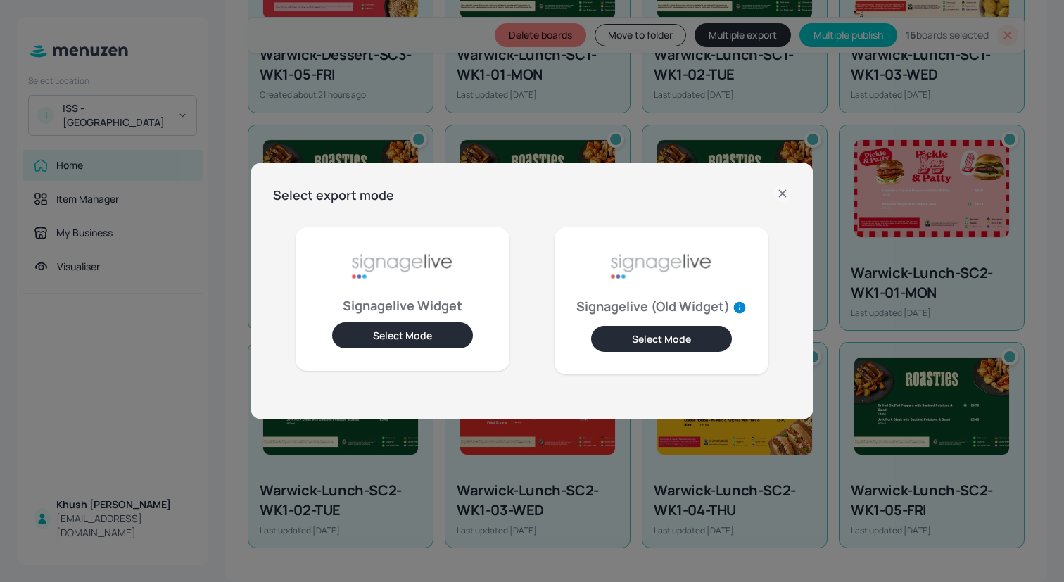
click at [782, 192] on icon at bounding box center [782, 193] width 6 height 6
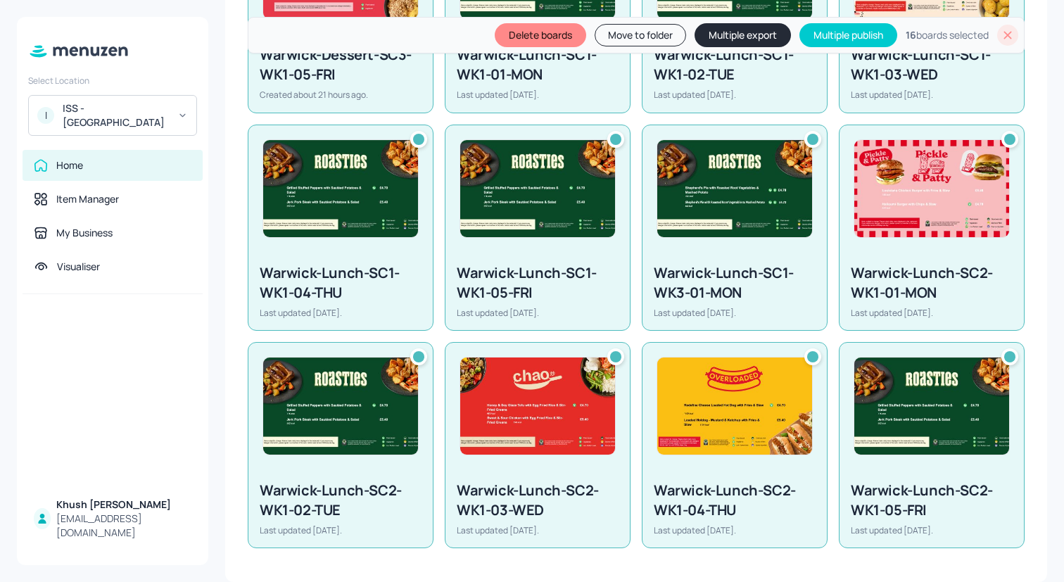
click at [1003, 32] on icon at bounding box center [1007, 35] width 14 height 14
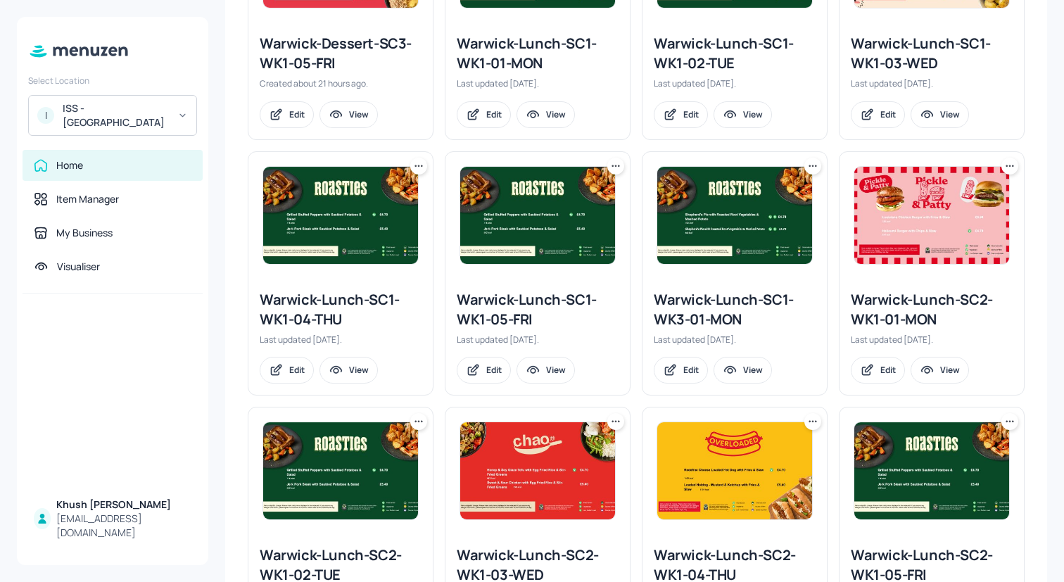
scroll to position [748, 0]
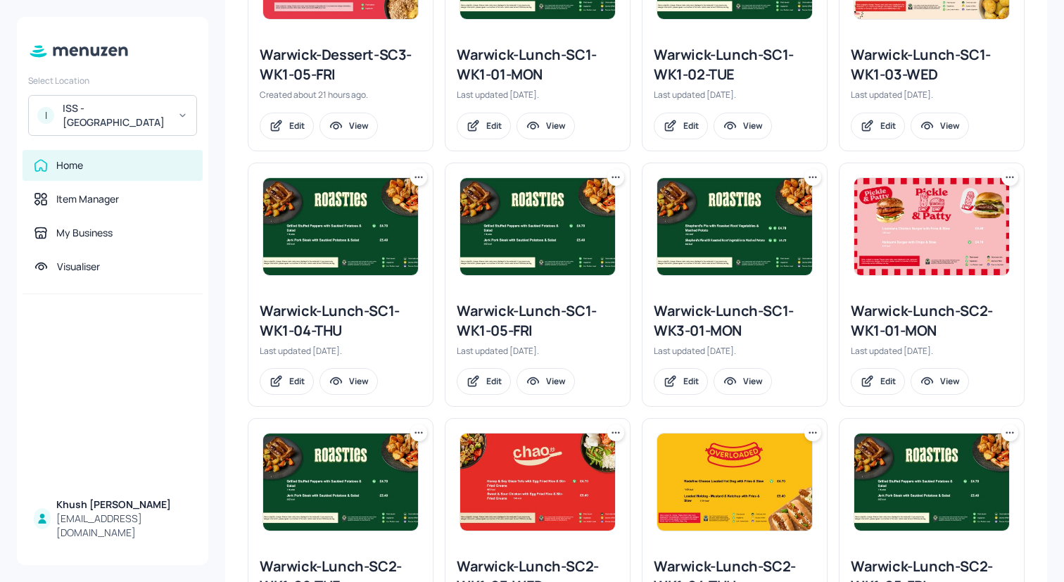
click at [428, 154] on div "Warwick-Lunch-SC1-WK1-04-THU Last updated 1 day ago. Edit View" at bounding box center [334, 278] width 197 height 255
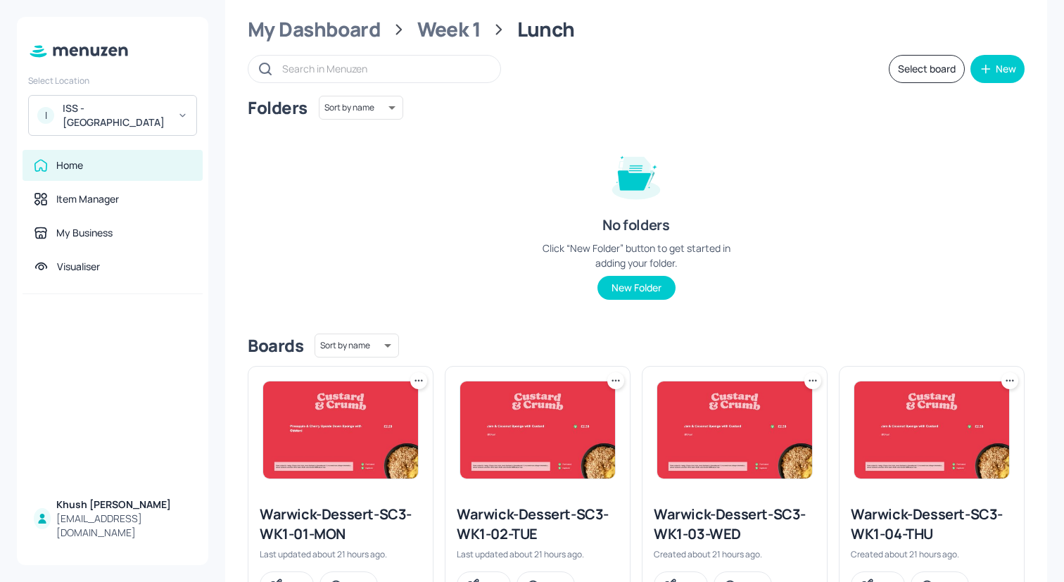
scroll to position [0, 0]
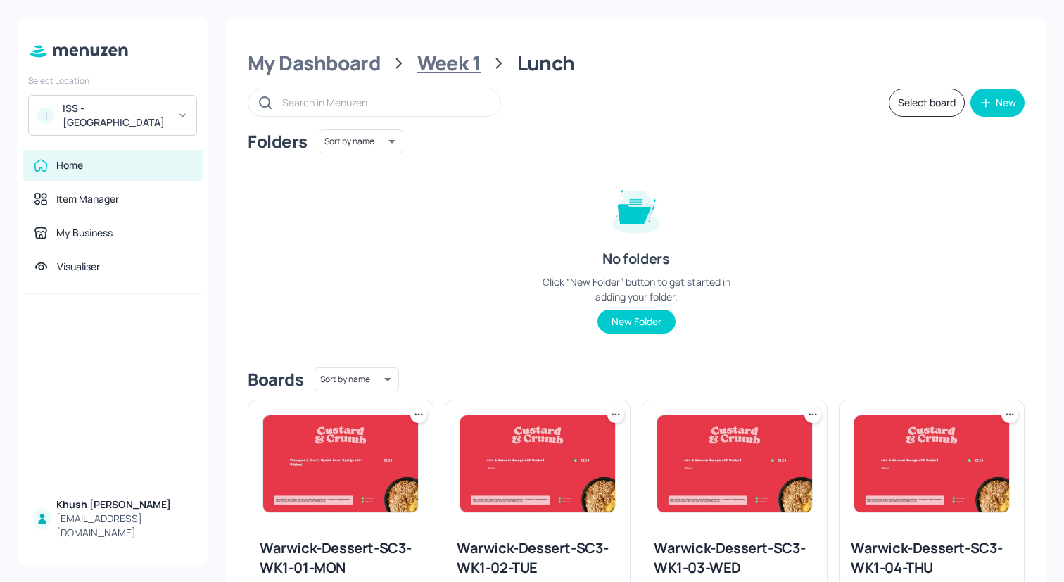
click at [479, 63] on div "Week 1" at bounding box center [449, 63] width 64 height 25
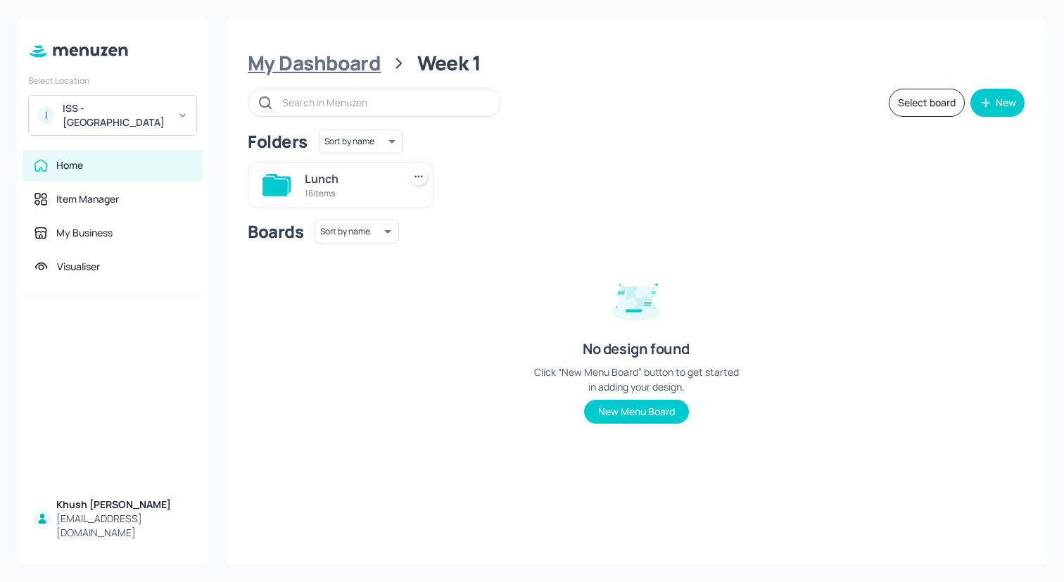
click at [346, 69] on div "My Dashboard" at bounding box center [314, 63] width 133 height 25
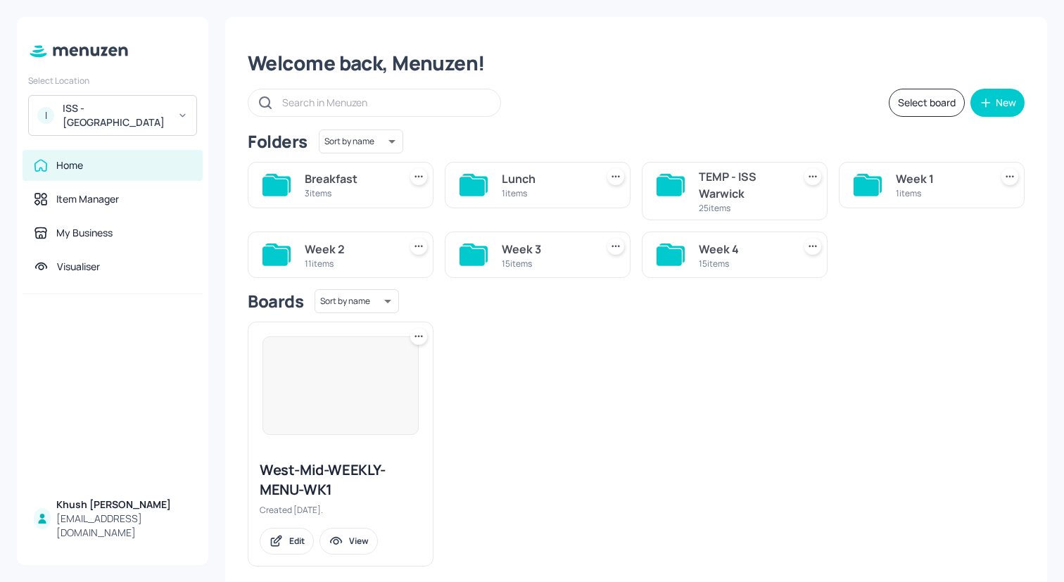
click at [343, 257] on div "11 items" at bounding box center [349, 263] width 89 height 12
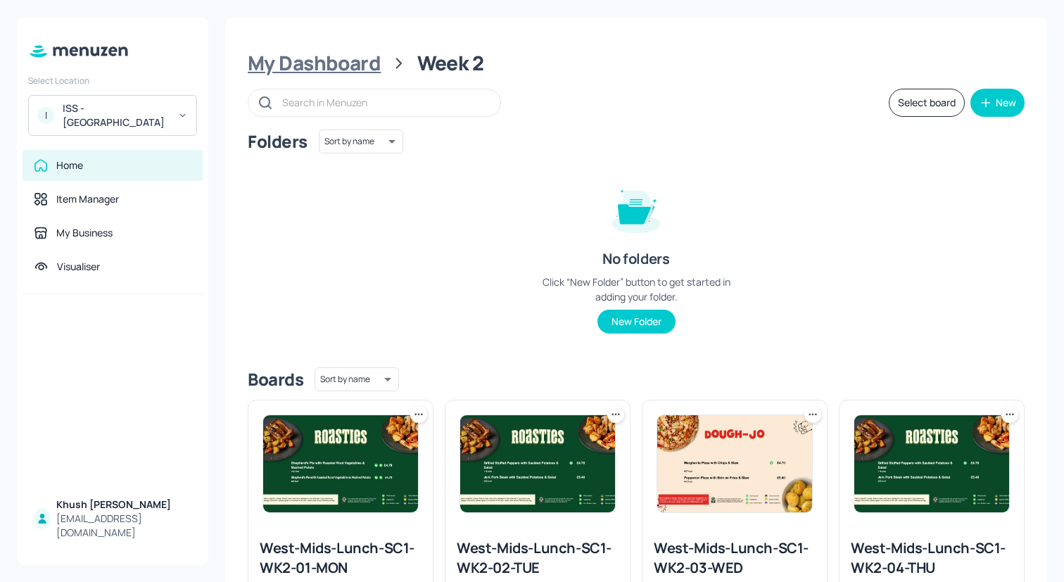
click at [353, 65] on div "My Dashboard" at bounding box center [314, 63] width 133 height 25
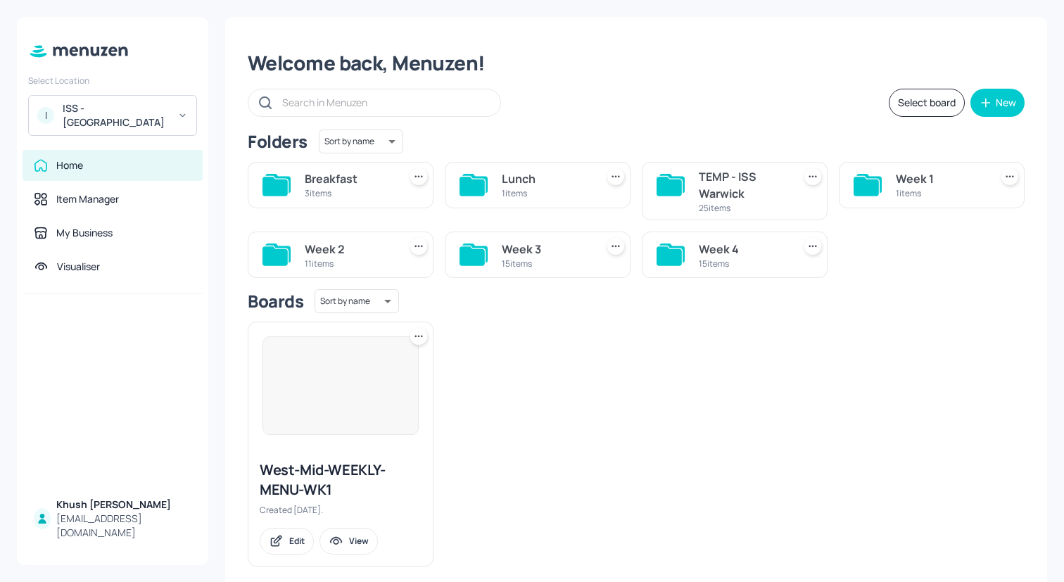
click at [414, 248] on icon at bounding box center [419, 246] width 14 height 14
click at [395, 250] on div at bounding box center [532, 291] width 1064 height 582
click at [366, 253] on div "Week 2" at bounding box center [349, 249] width 89 height 17
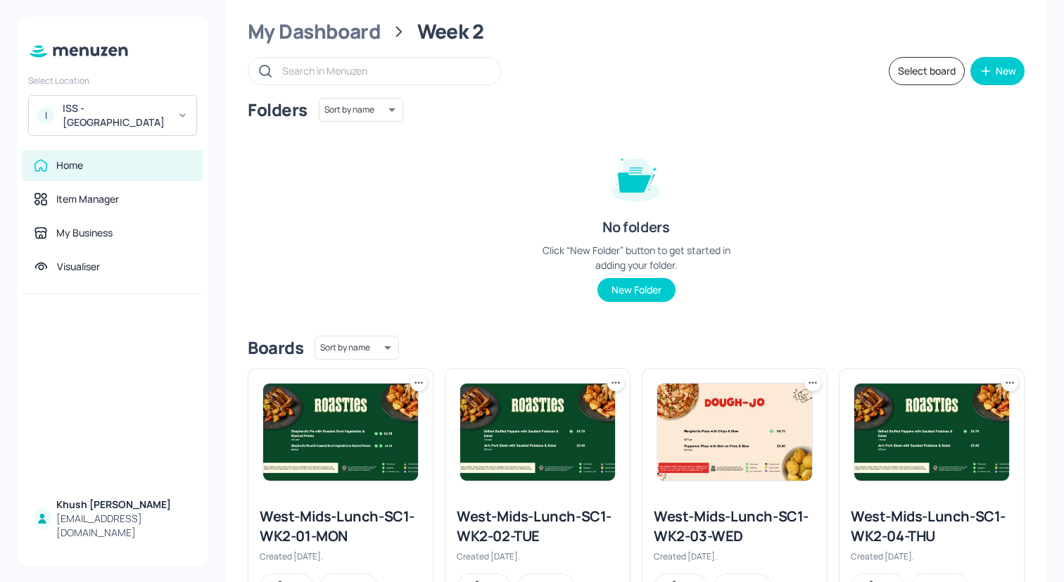
scroll to position [46, 0]
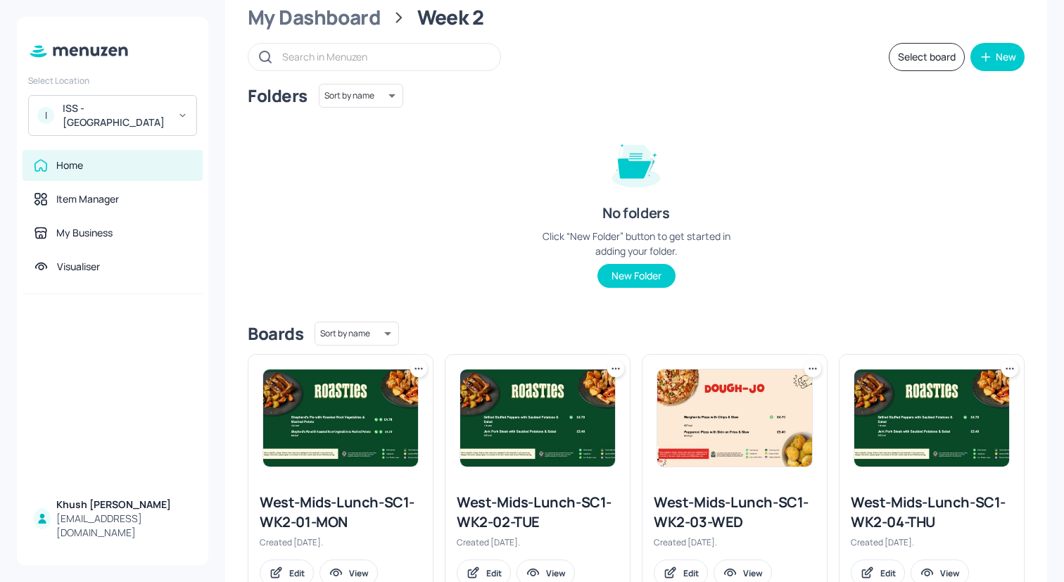
click at [932, 63] on button "Select board" at bounding box center [926, 57] width 76 height 28
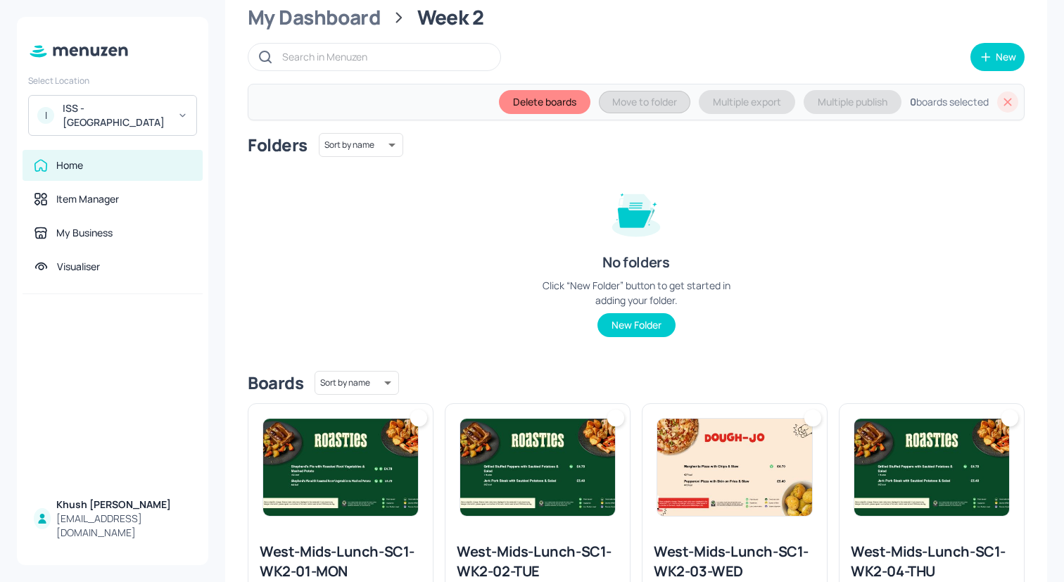
click at [340, 431] on img at bounding box center [340, 467] width 155 height 97
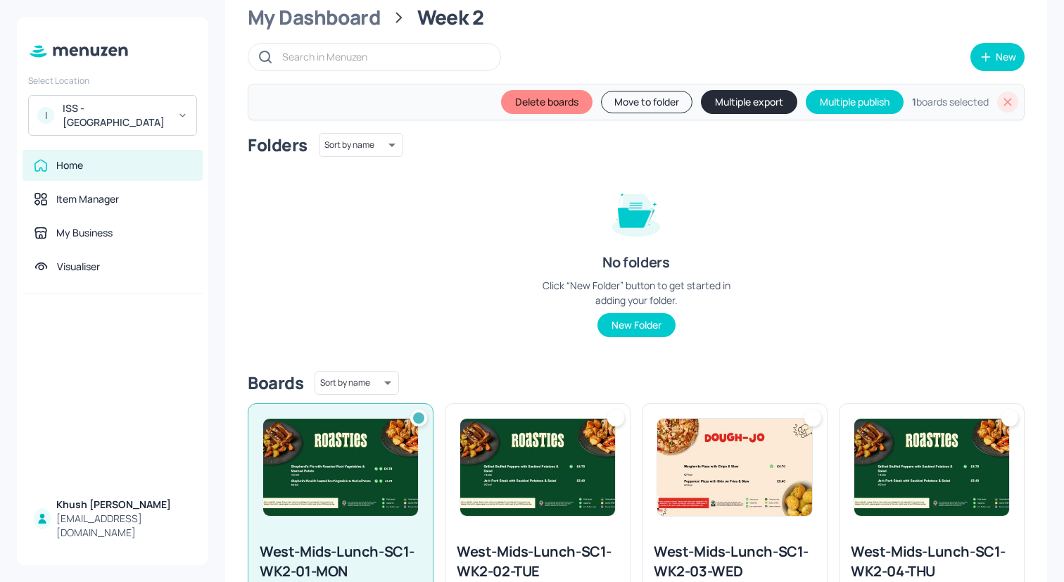
click at [573, 442] on img at bounding box center [537, 467] width 155 height 97
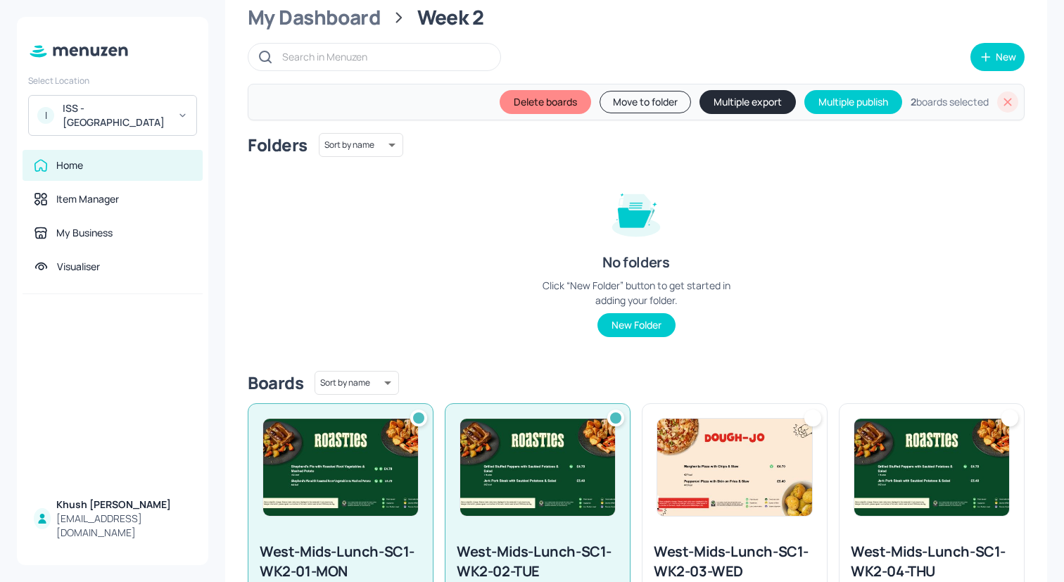
click at [740, 477] on img at bounding box center [734, 467] width 155 height 97
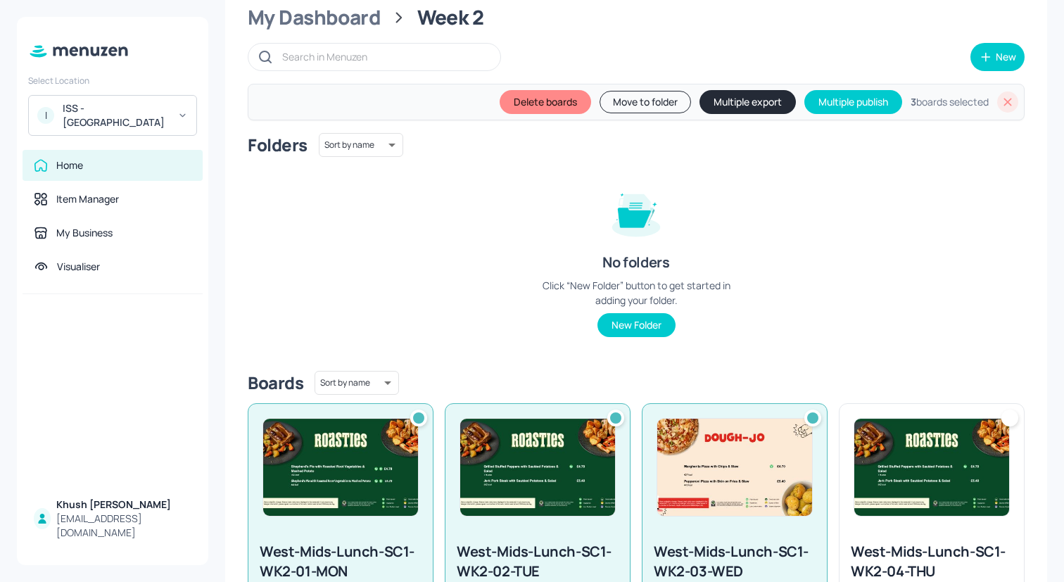
click at [891, 477] on img at bounding box center [931, 467] width 155 height 97
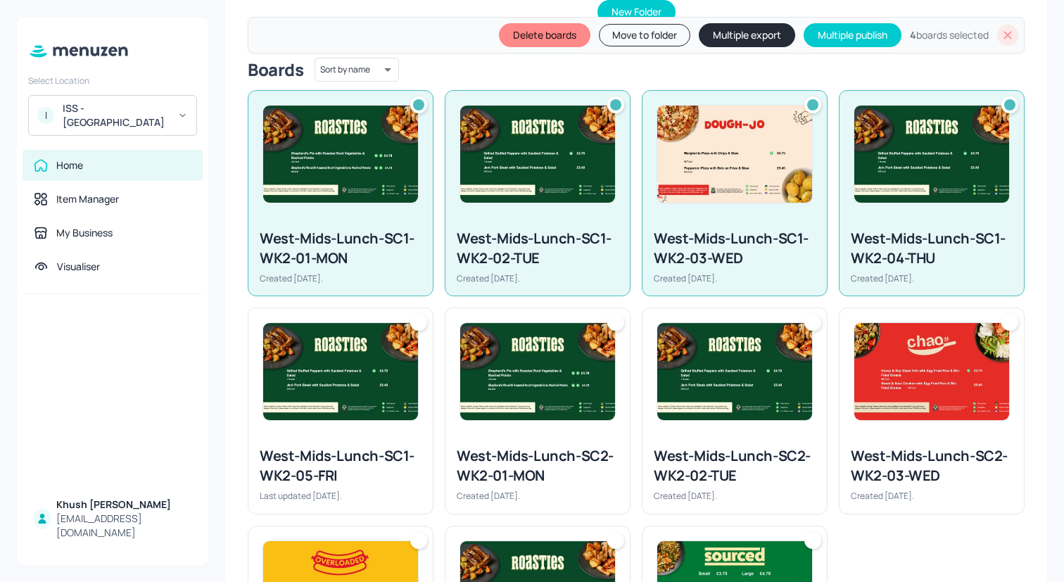
scroll to position [492, 0]
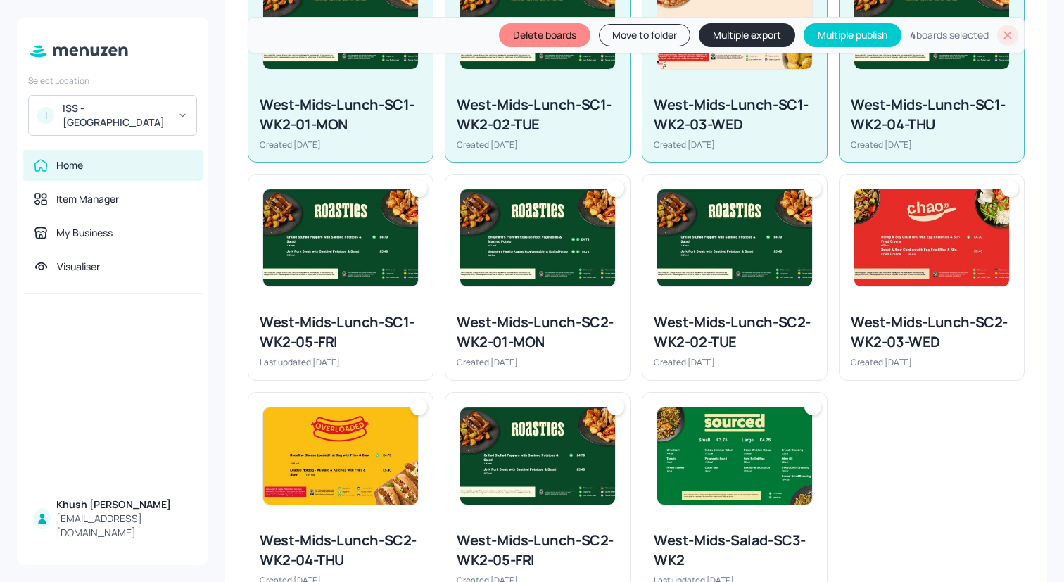
click at [898, 305] on div "West-Mids-Lunch-SC2-WK2-03-WED Created 23 days ago." at bounding box center [931, 340] width 184 height 78
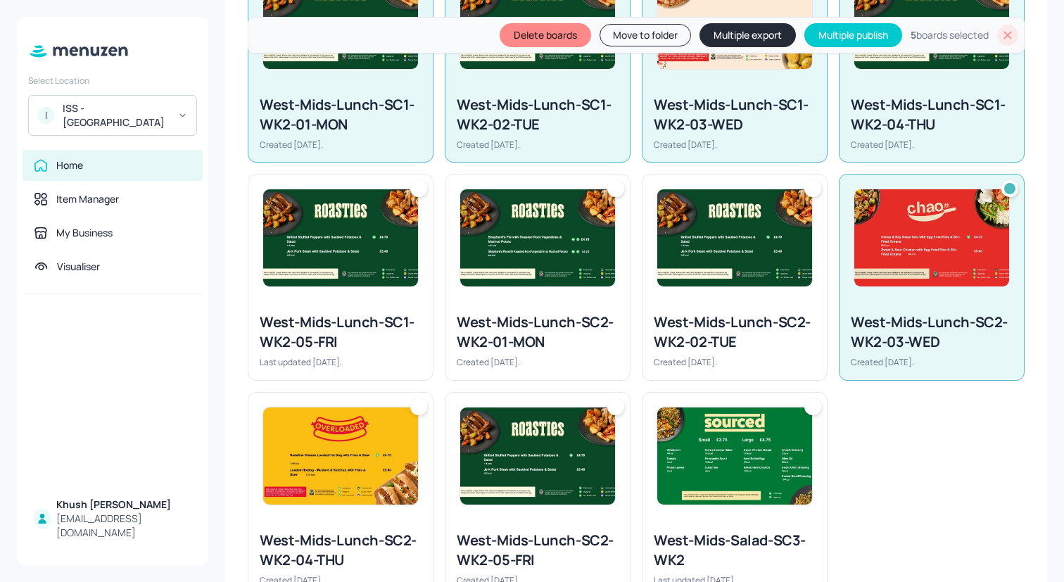
click at [682, 304] on div "West-Mids-Lunch-SC2-WK2-02-TUE Created 23 days ago." at bounding box center [734, 340] width 184 height 78
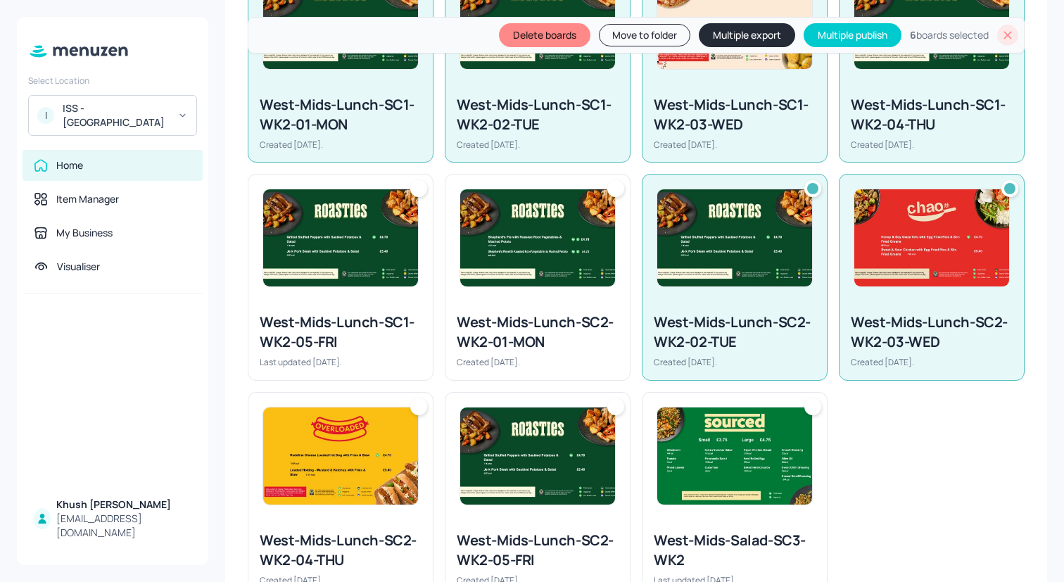
click at [514, 313] on div "West-Mids-Lunch-SC2-WK2-01-MON" at bounding box center [538, 331] width 162 height 39
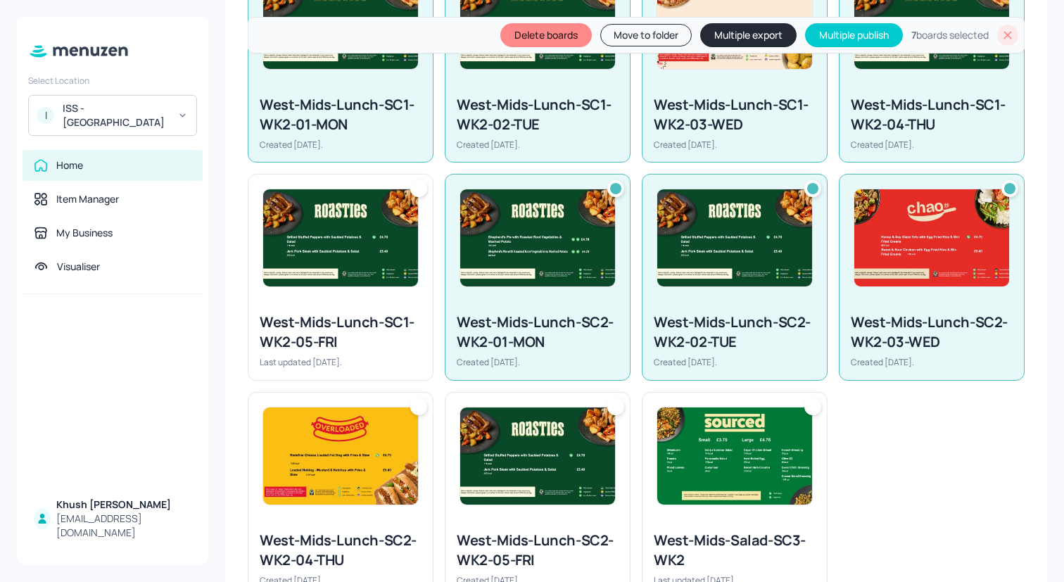
click at [298, 424] on img at bounding box center [340, 455] width 155 height 97
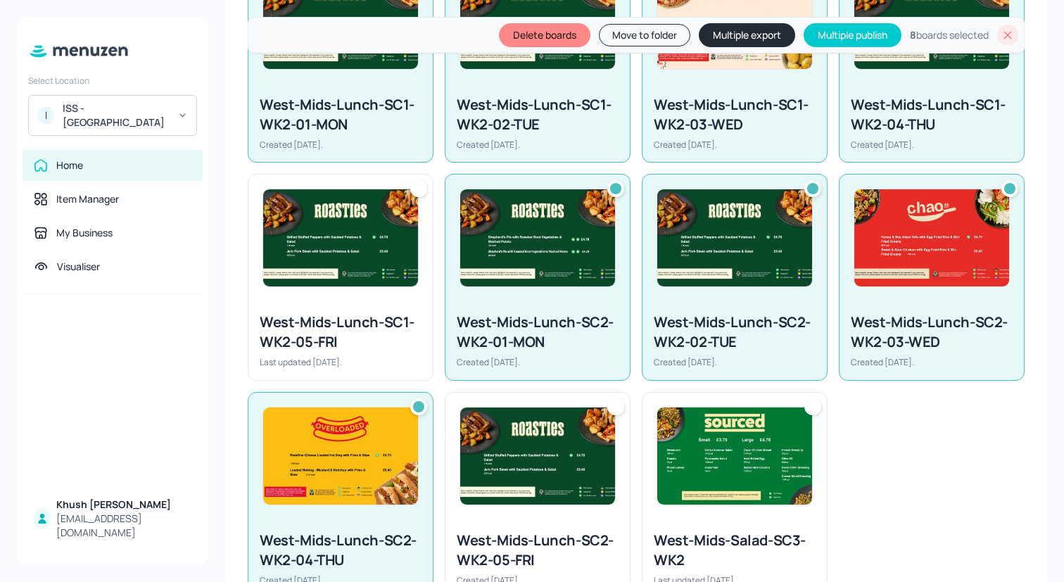
click at [409, 213] on img at bounding box center [340, 237] width 155 height 97
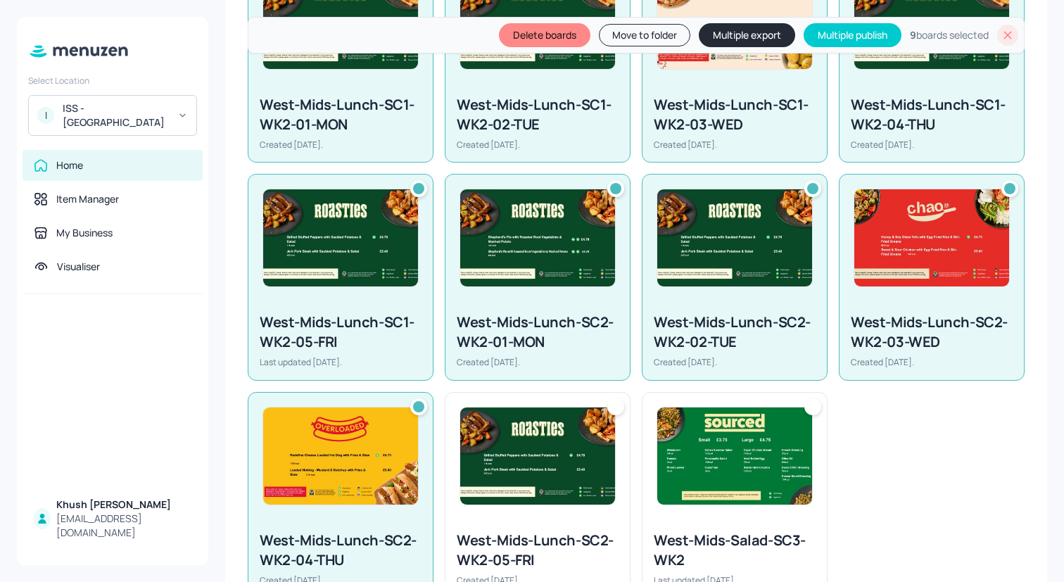
click at [460, 434] on img at bounding box center [537, 455] width 155 height 97
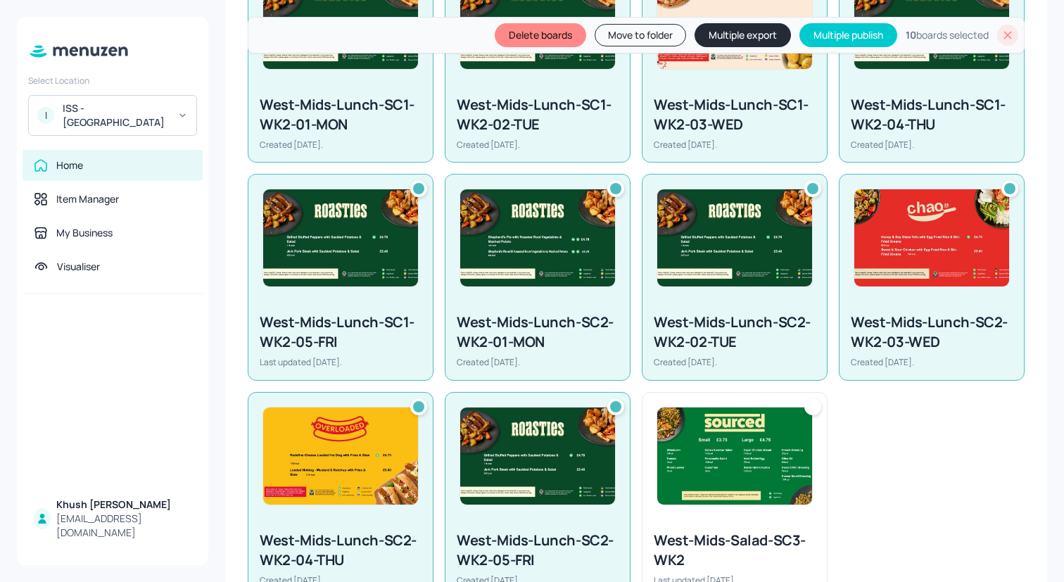
click at [810, 497] on div at bounding box center [734, 456] width 184 height 127
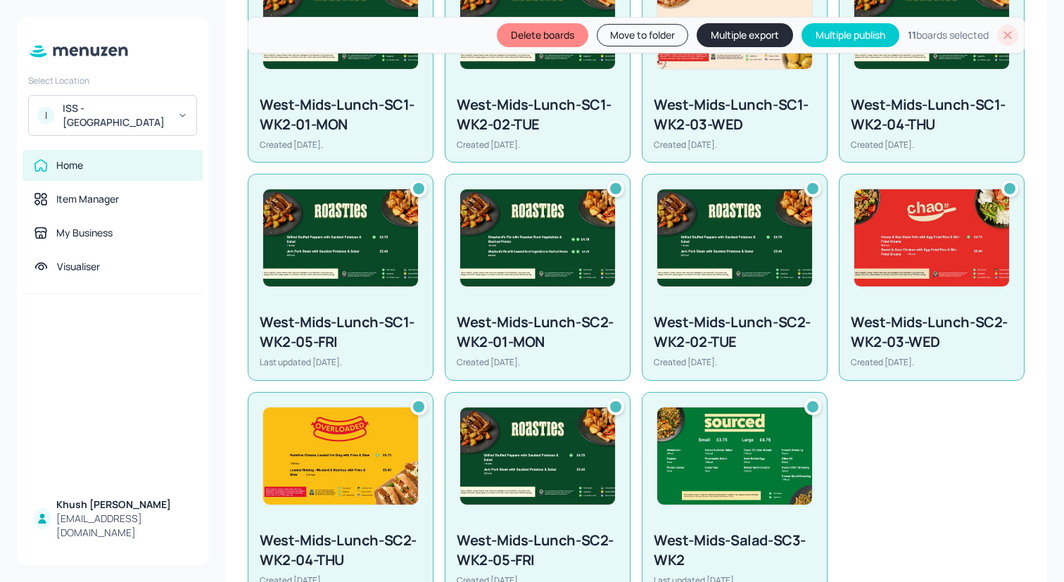
click at [557, 42] on button "Delete boards" at bounding box center [542, 35] width 91 height 24
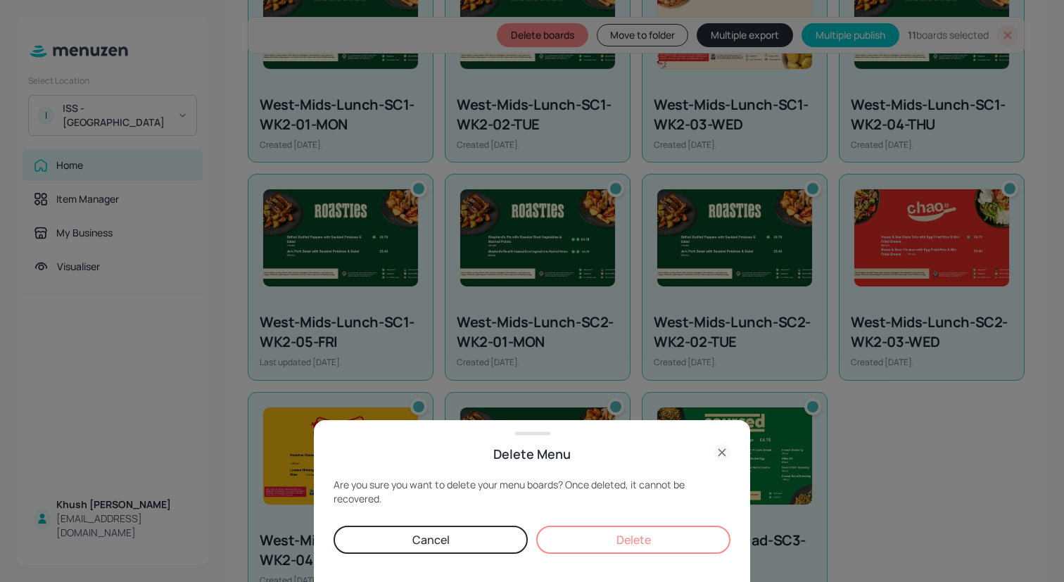
click at [647, 544] on button "Delete" at bounding box center [633, 539] width 194 height 28
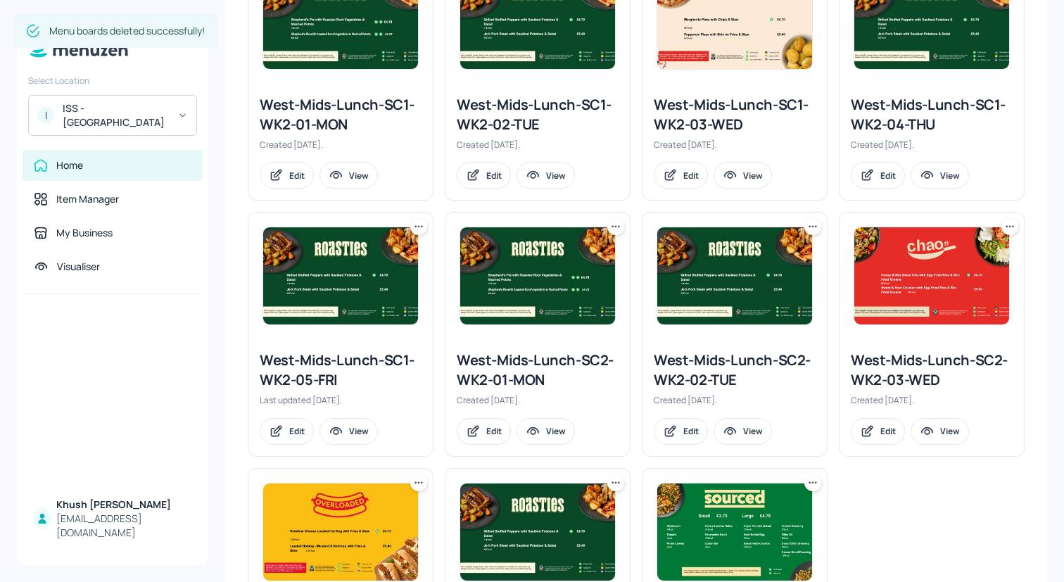
scroll to position [46, 0]
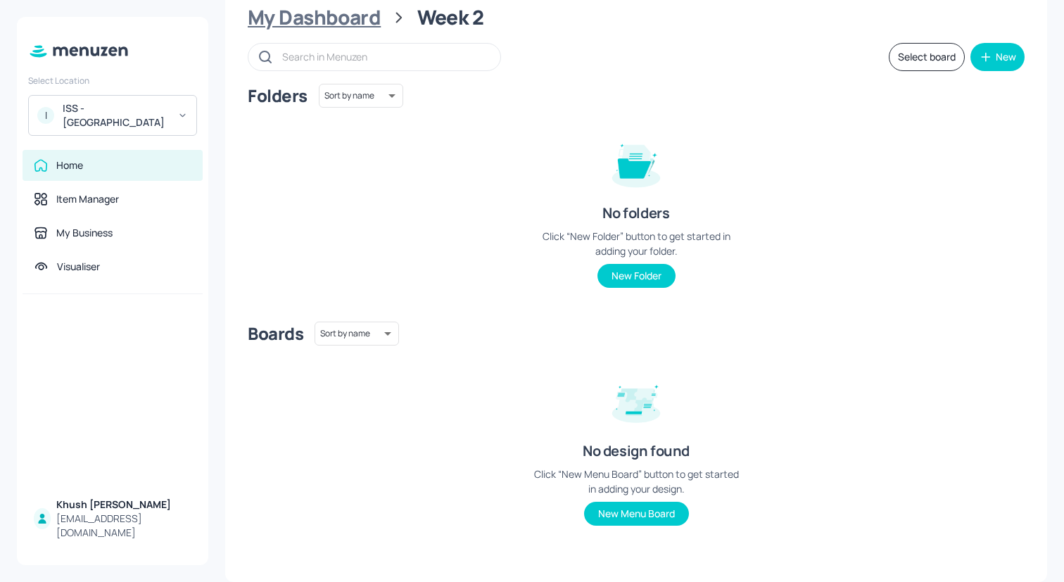
click at [329, 15] on div "My Dashboard" at bounding box center [314, 17] width 133 height 25
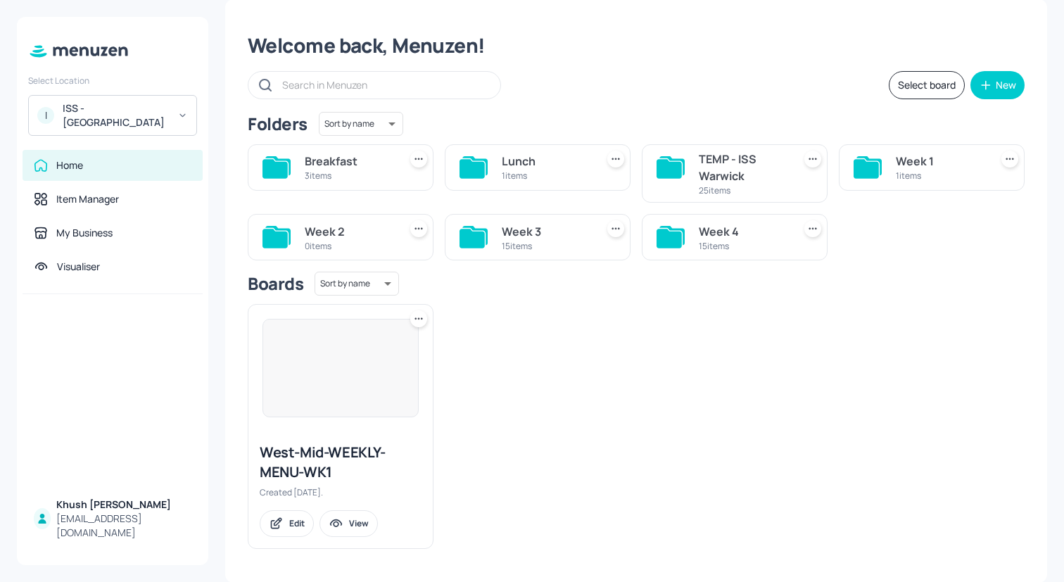
click at [870, 172] on icon at bounding box center [865, 168] width 25 height 19
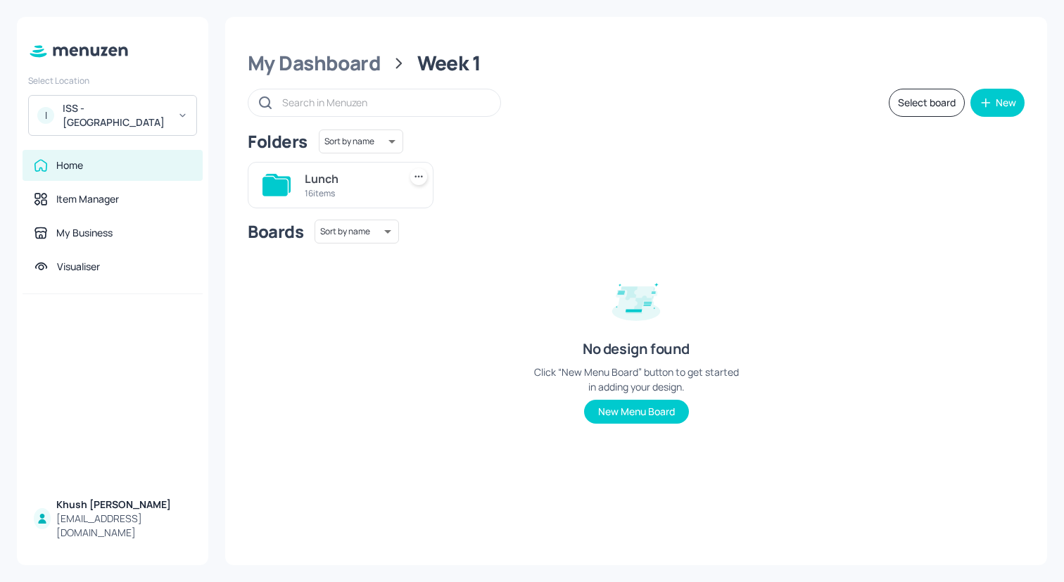
click at [357, 171] on div "Lunch" at bounding box center [349, 178] width 89 height 17
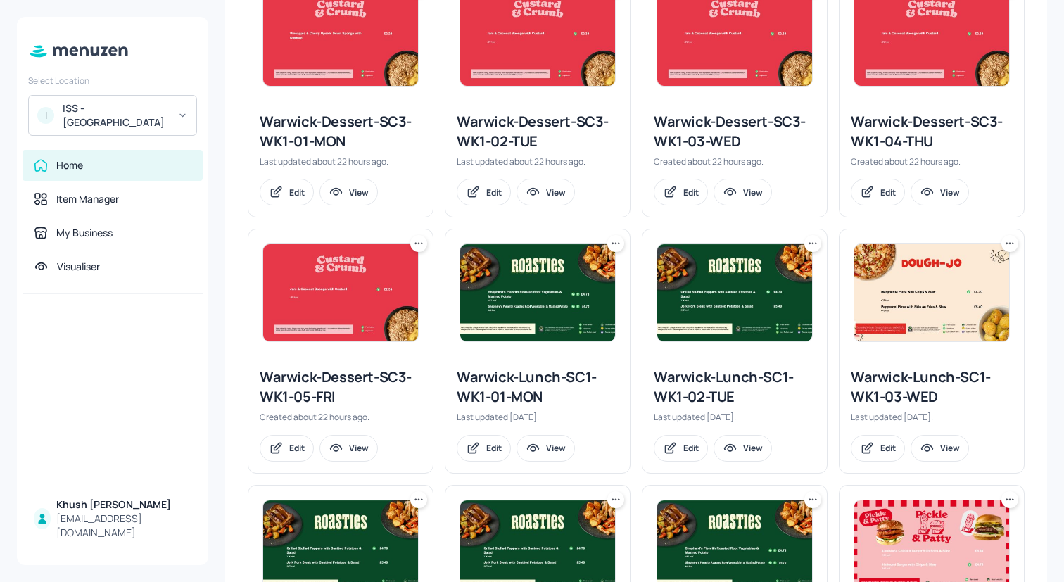
scroll to position [218, 0]
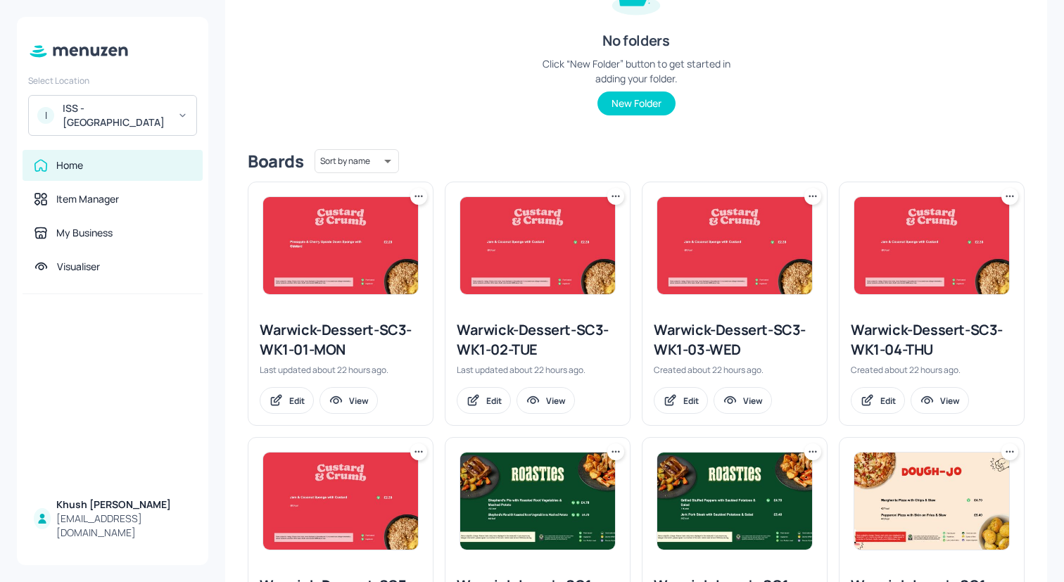
click at [414, 196] on icon at bounding box center [415, 196] width 2 height 2
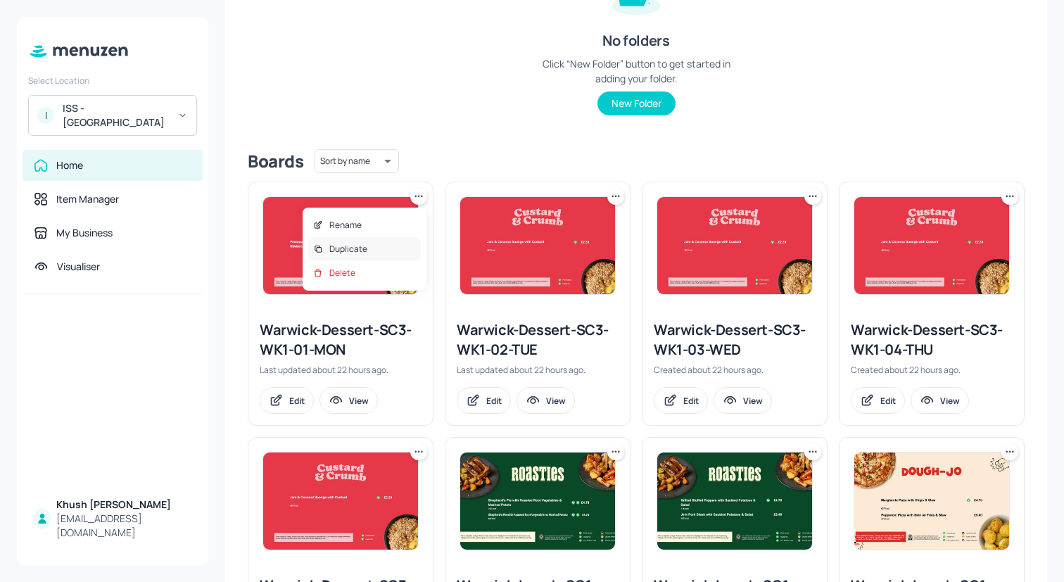
click at [385, 248] on div "Duplicate" at bounding box center [364, 249] width 113 height 24
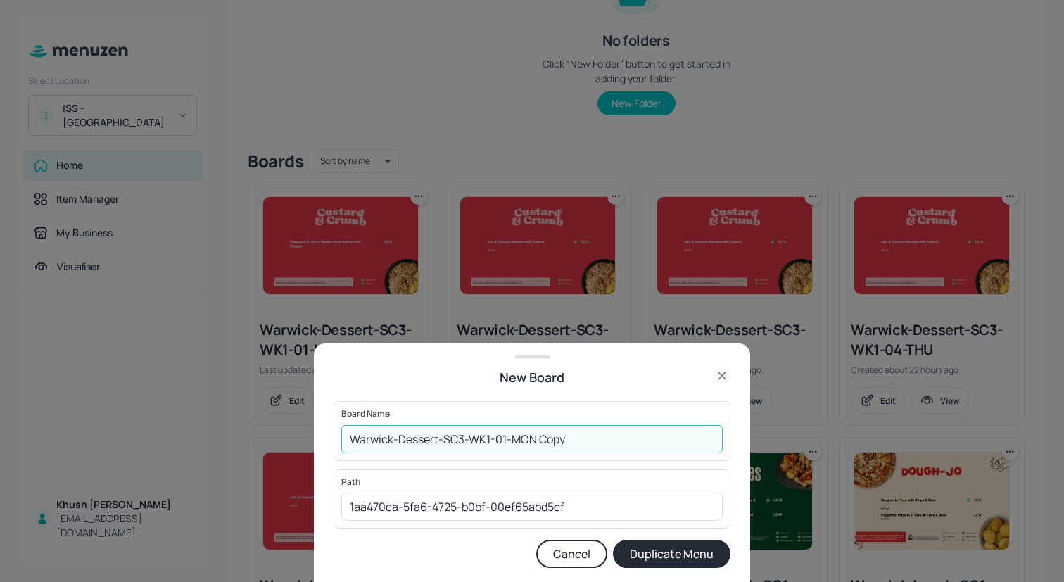
drag, startPoint x: 627, startPoint y: 436, endPoint x: 537, endPoint y: 439, distance: 89.4
click at [537, 439] on input "Warwick-Dessert-SC3-WK1-01-MON Copy" at bounding box center [531, 439] width 381 height 28
click at [490, 439] on input "Warwick-Dessert-SC3-WK1-01-MON" at bounding box center [531, 439] width 381 height 28
type input "Warwick-Dessert-SC3-WK2-01-MON"
click at [613, 540] on button "Duplicate Menu" at bounding box center [671, 554] width 117 height 28
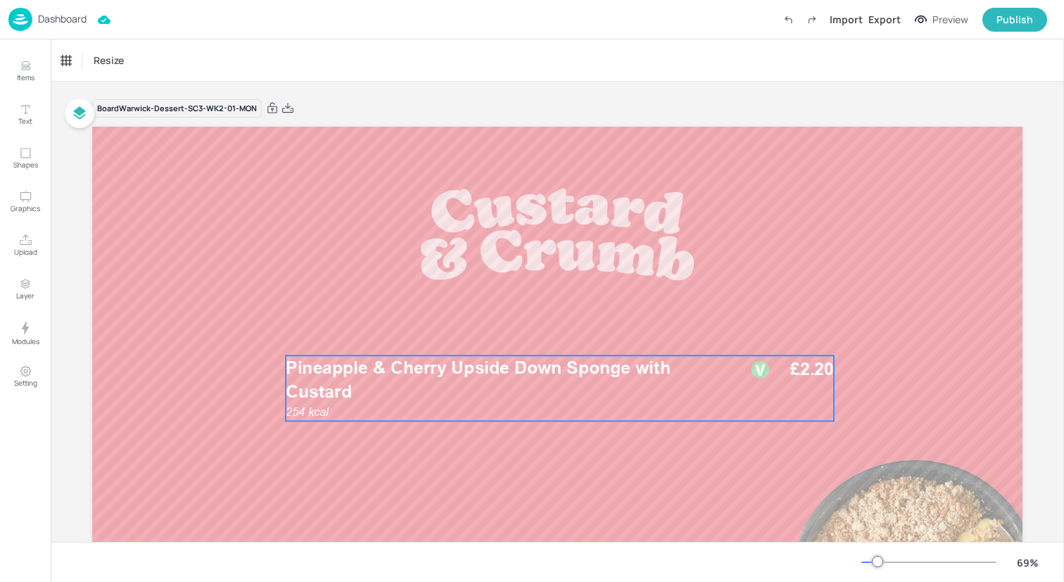
click at [452, 390] on p "Pineapple & Cherry Upside Down Sponge with Custard" at bounding box center [506, 379] width 440 height 49
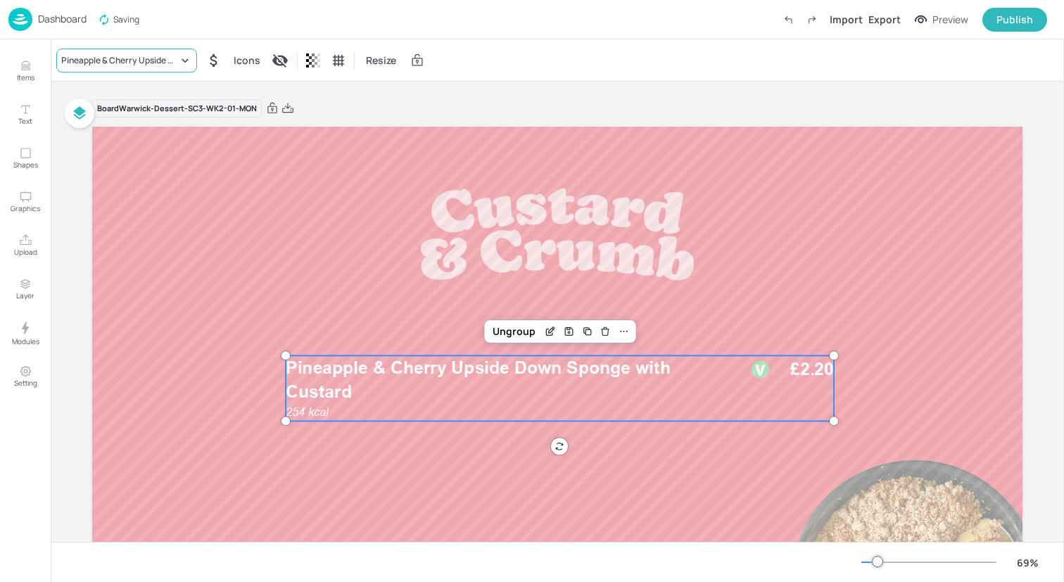
click at [139, 57] on div "Pineapple & Cherry Upside Down Sponge with Custard" at bounding box center [119, 60] width 117 height 13
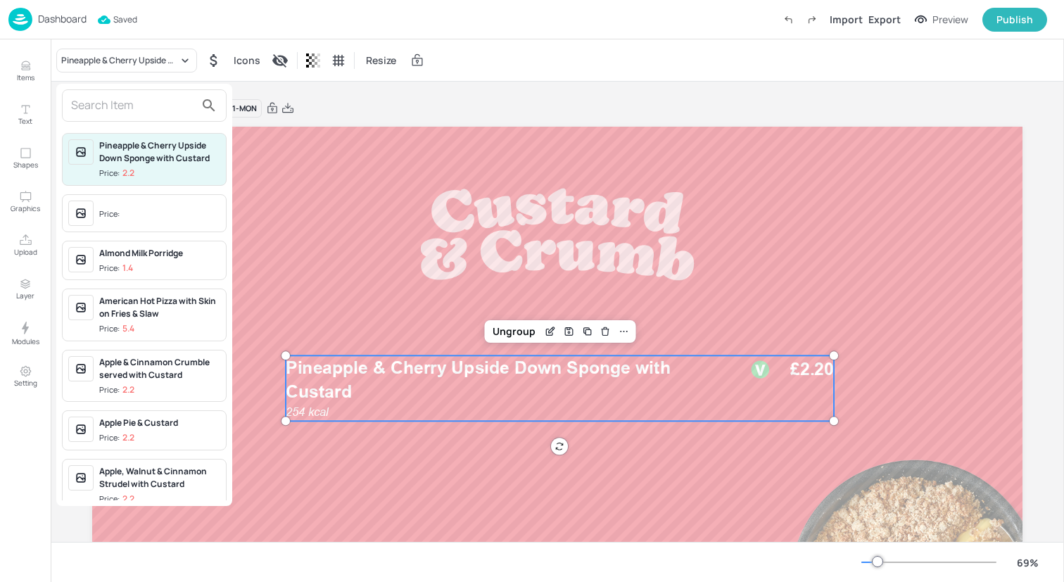
click at [141, 108] on input "text" at bounding box center [133, 105] width 124 height 23
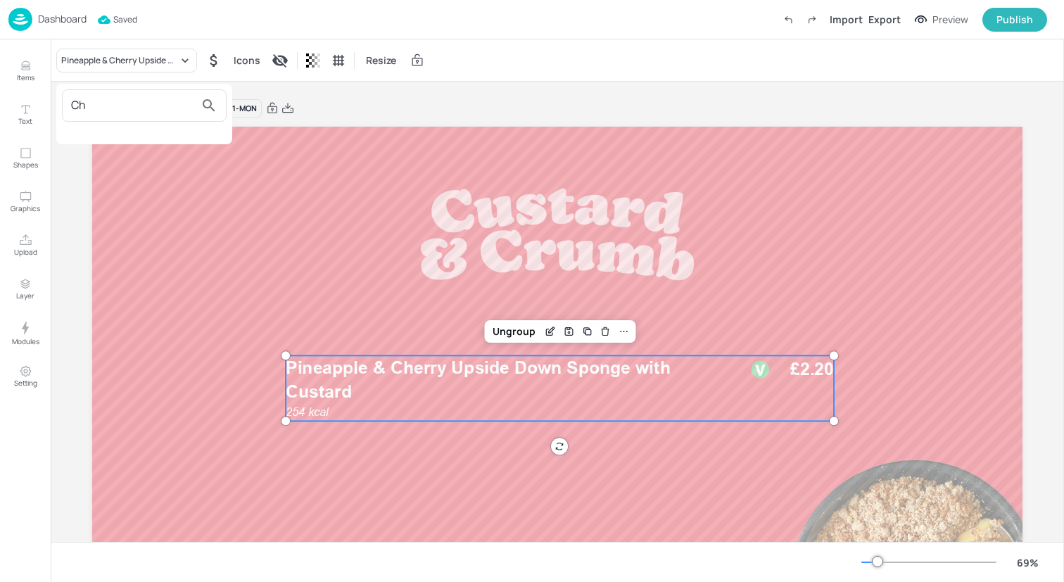
type input "C"
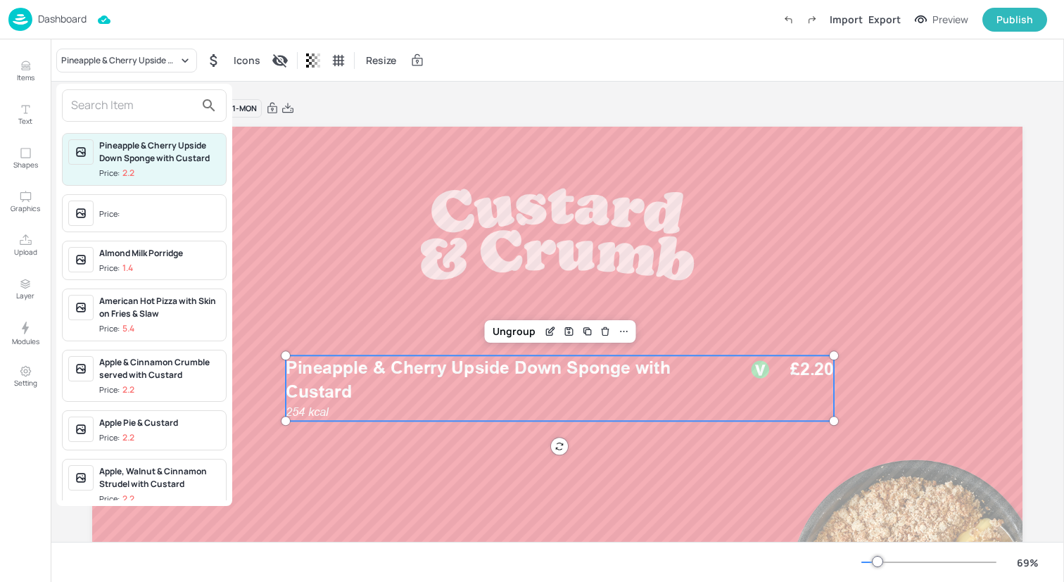
click at [28, 72] on div at bounding box center [532, 291] width 1064 height 582
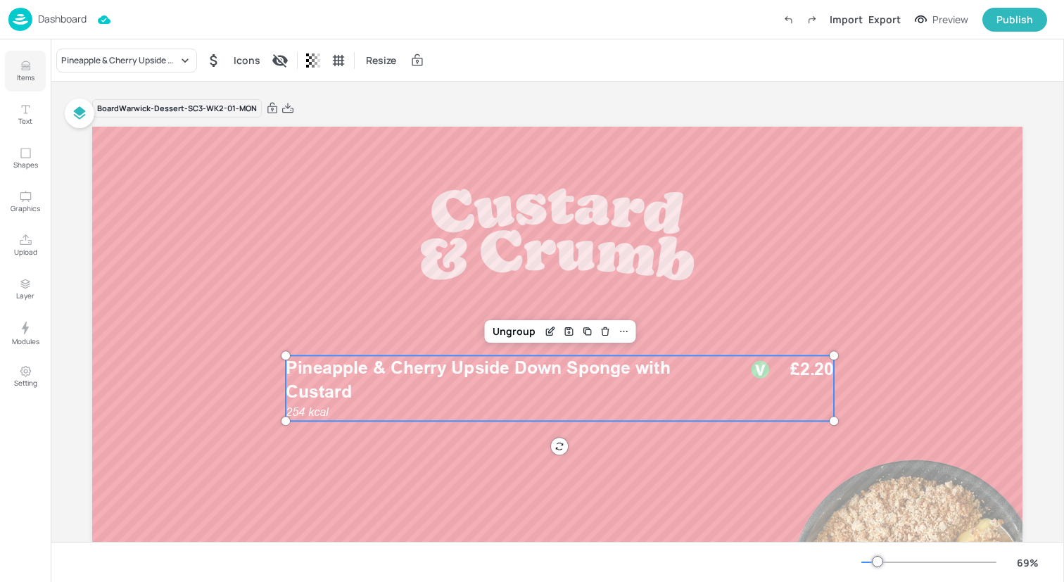
click at [27, 66] on icon "Items" at bounding box center [25, 66] width 8 height 1
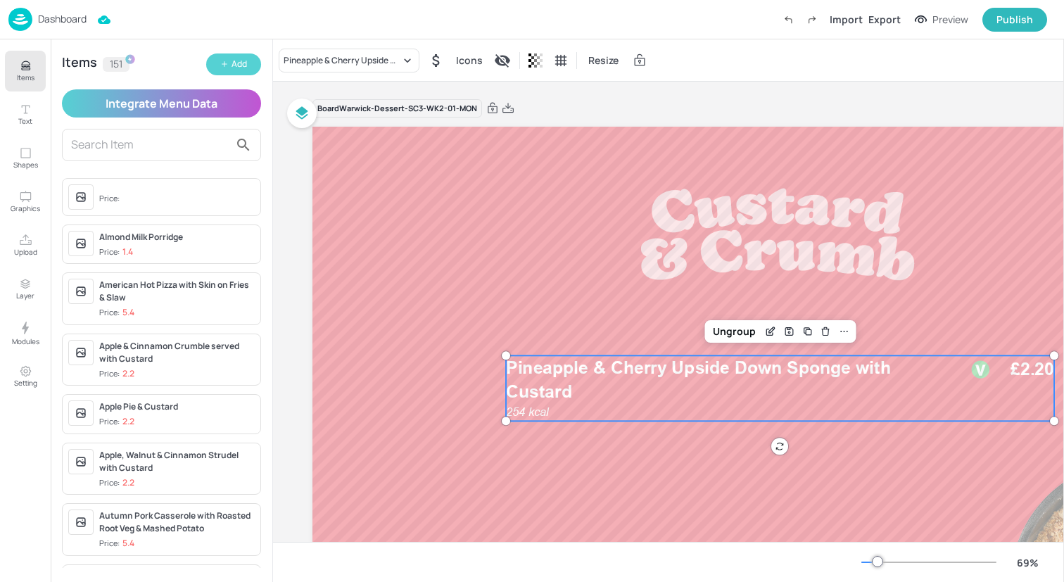
click at [242, 71] on button "Add" at bounding box center [233, 64] width 55 height 22
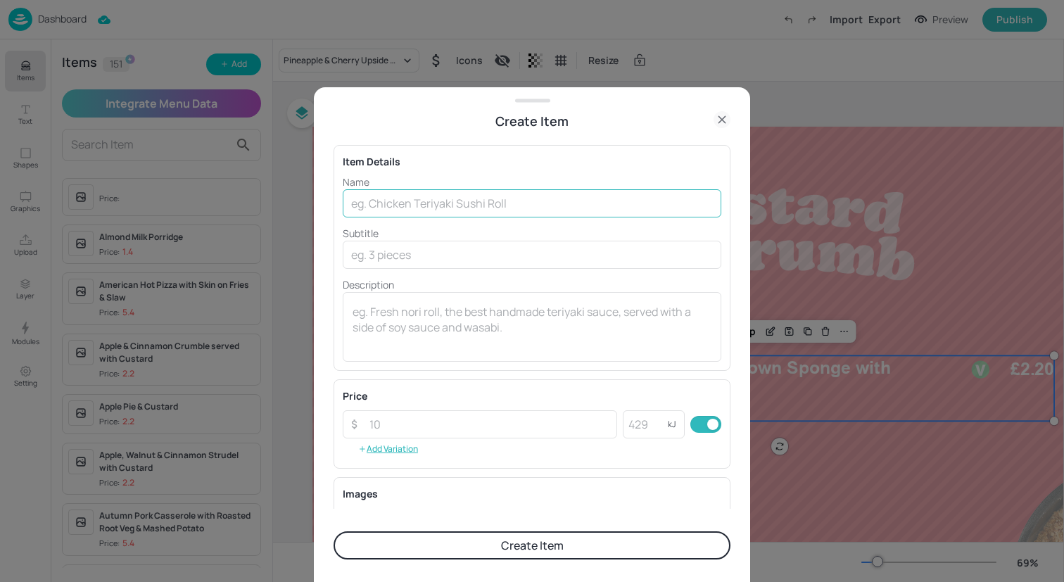
click at [497, 208] on input "text" at bounding box center [532, 203] width 378 height 28
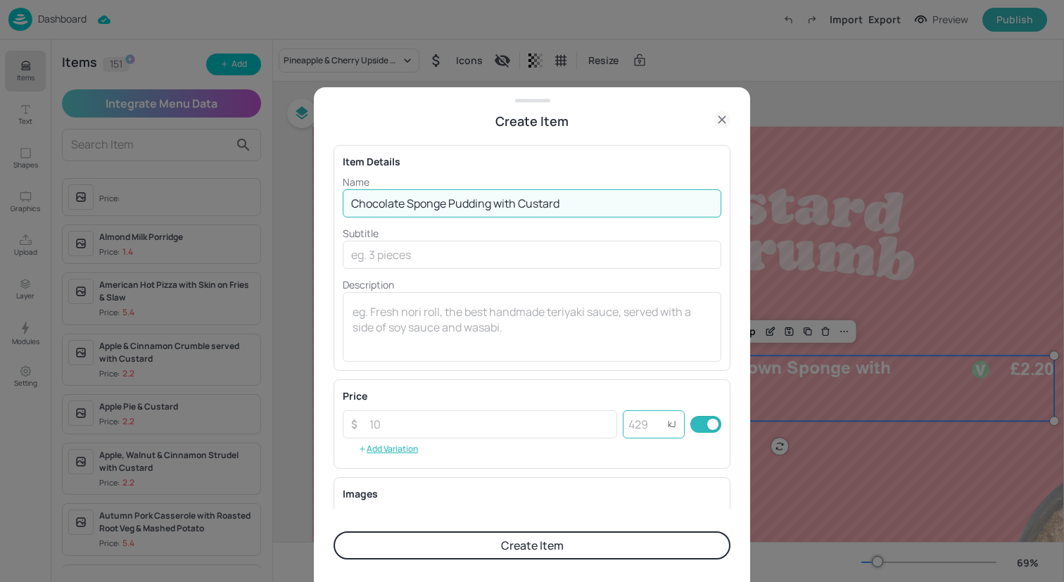
type input "Chocolate Sponge Pudding with Custard"
click at [637, 418] on input "number" at bounding box center [645, 424] width 45 height 28
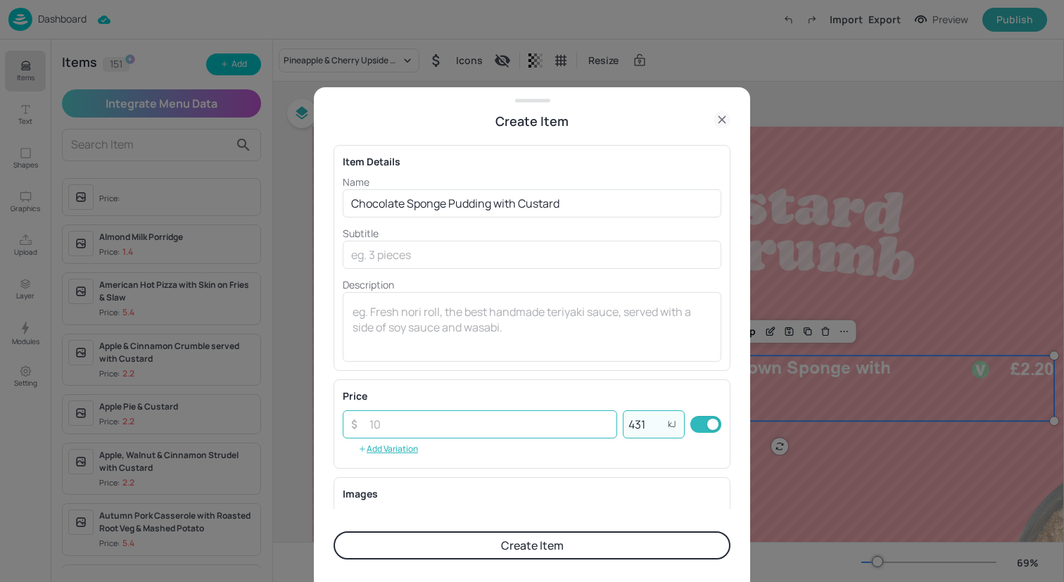
type input "431"
click at [546, 433] on input "number" at bounding box center [489, 424] width 256 height 28
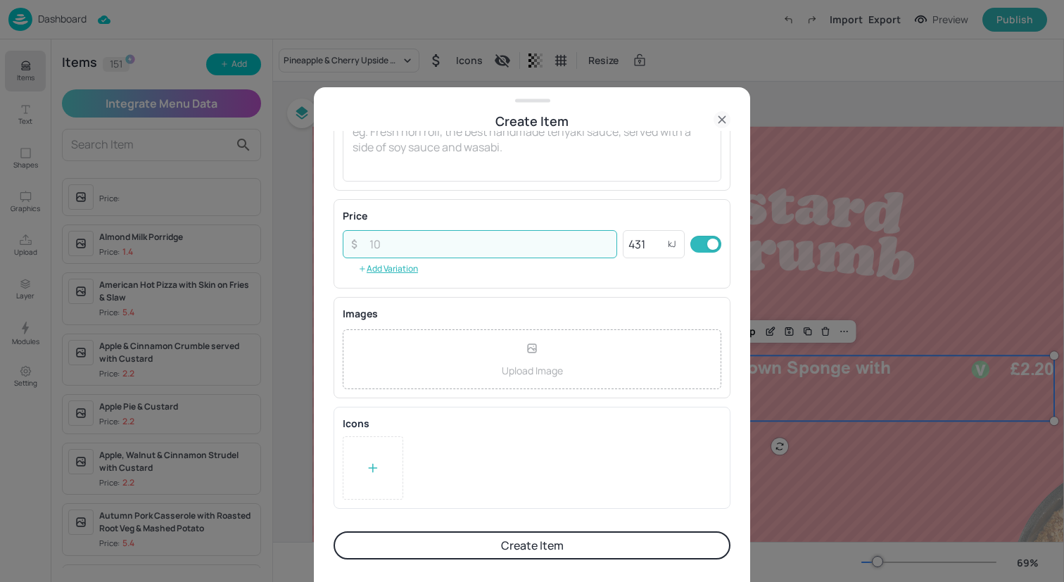
click at [352, 462] on div at bounding box center [373, 467] width 60 height 63
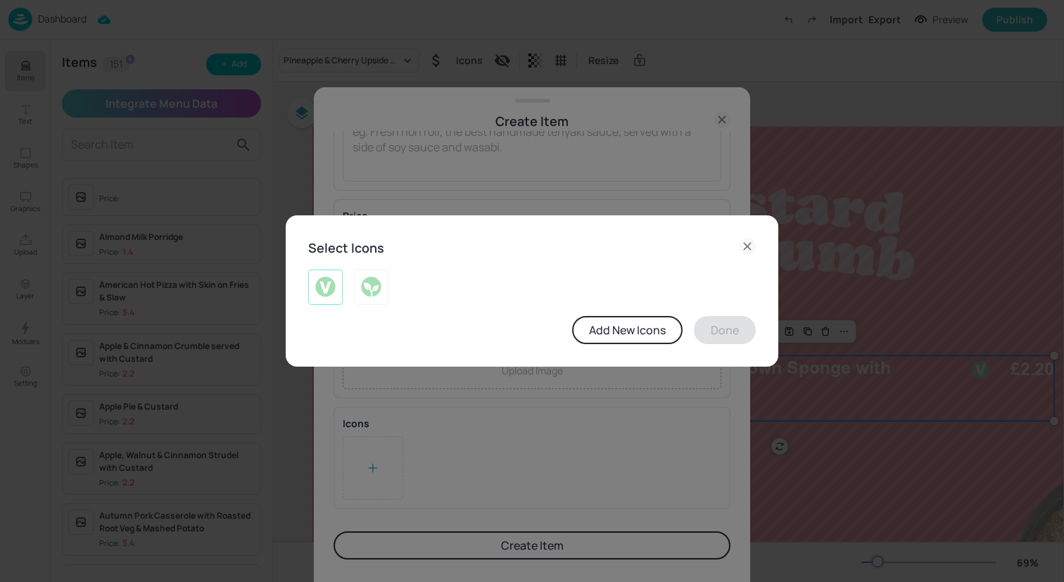
drag, startPoint x: 323, startPoint y: 295, endPoint x: 336, endPoint y: 295, distance: 12.7
click at [323, 295] on img at bounding box center [325, 287] width 22 height 23
click at [707, 330] on button "Done" at bounding box center [725, 330] width 62 height 28
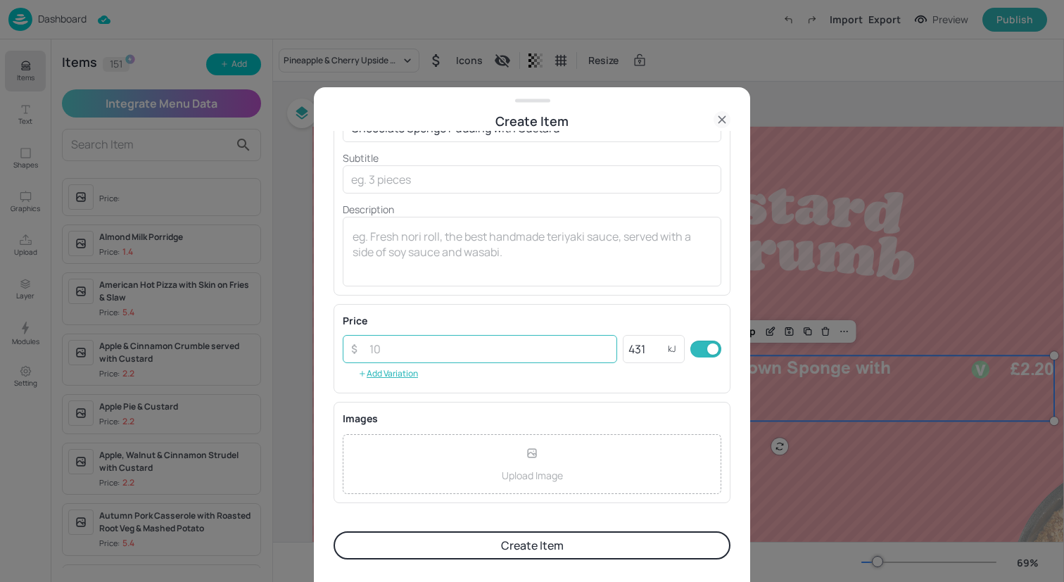
scroll to position [74, 0]
click at [502, 351] on input "number" at bounding box center [489, 350] width 256 height 28
type input "2.2"
click at [516, 535] on button "Create Item" at bounding box center [531, 545] width 397 height 28
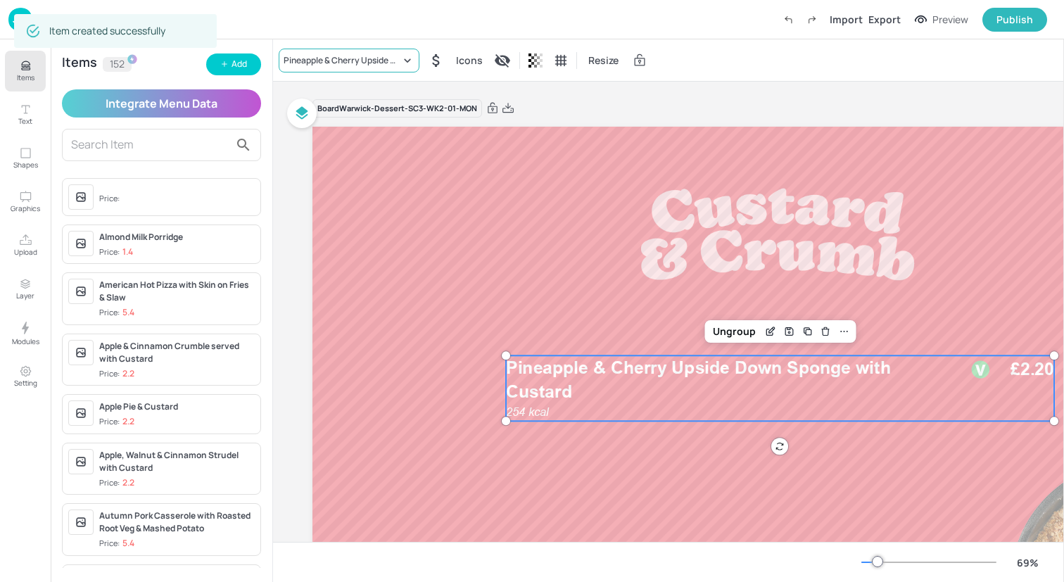
click at [317, 57] on div "Pineapple & Cherry Upside Down Sponge with Custard" at bounding box center [341, 60] width 117 height 13
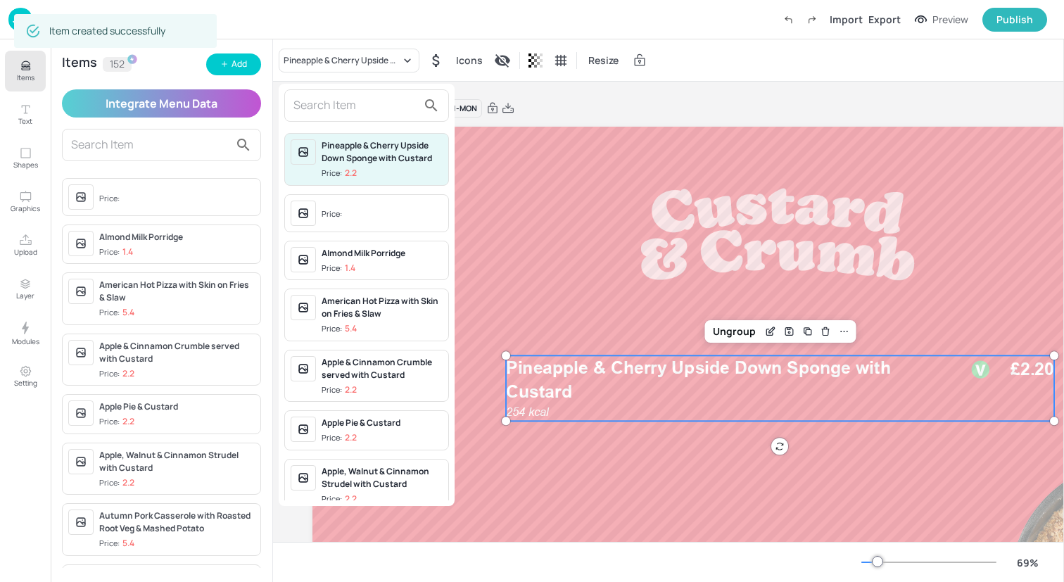
click at [329, 110] on input "text" at bounding box center [355, 105] width 124 height 23
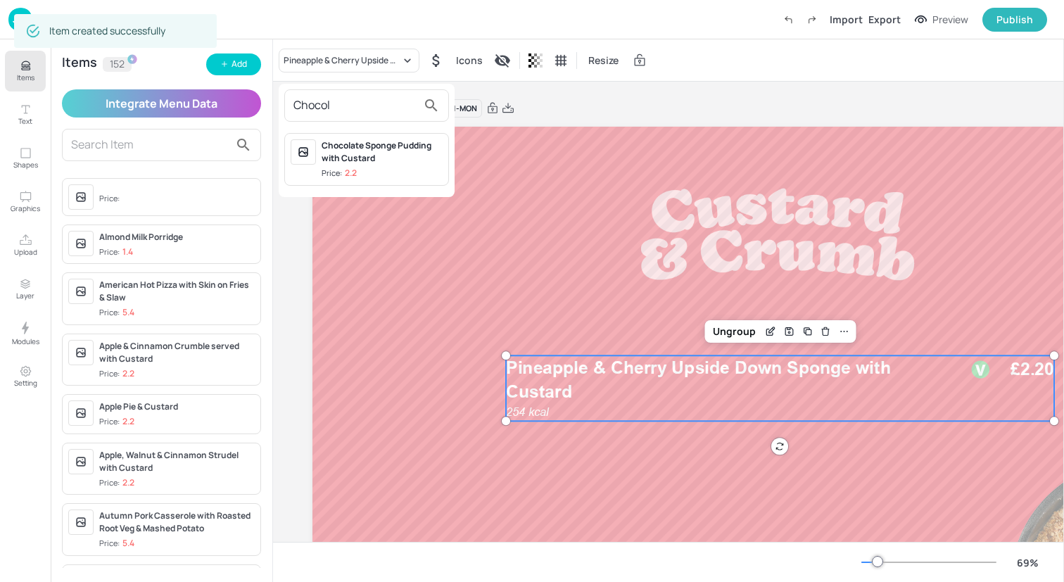
type input "Chocol"
click at [387, 165] on div "Chocolate Sponge Pudding with Custard Price: 2.2" at bounding box center [381, 159] width 121 height 40
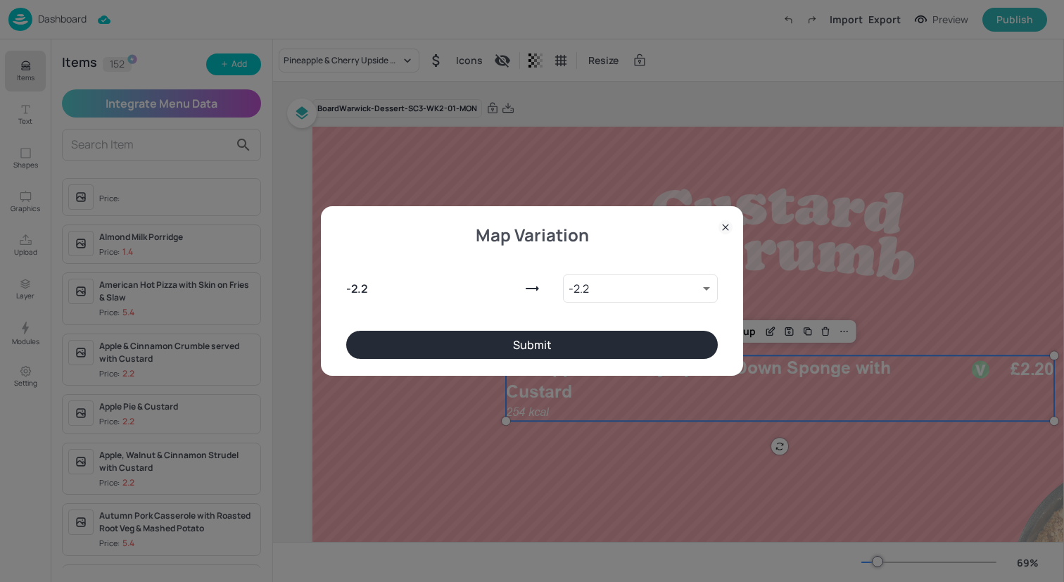
click at [585, 340] on button "Submit" at bounding box center [531, 345] width 371 height 28
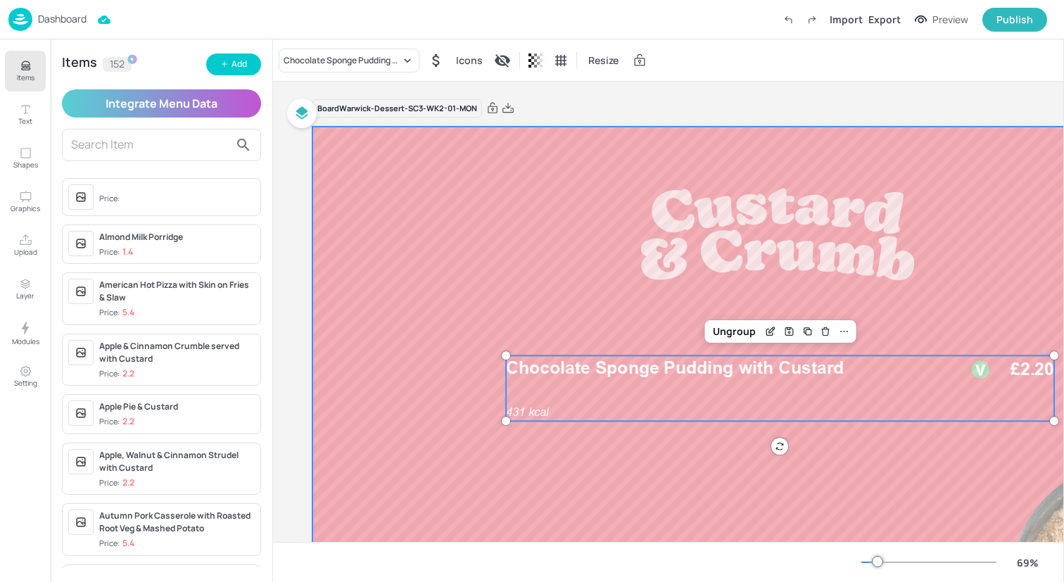
click at [433, 272] on div at bounding box center [777, 388] width 930 height 523
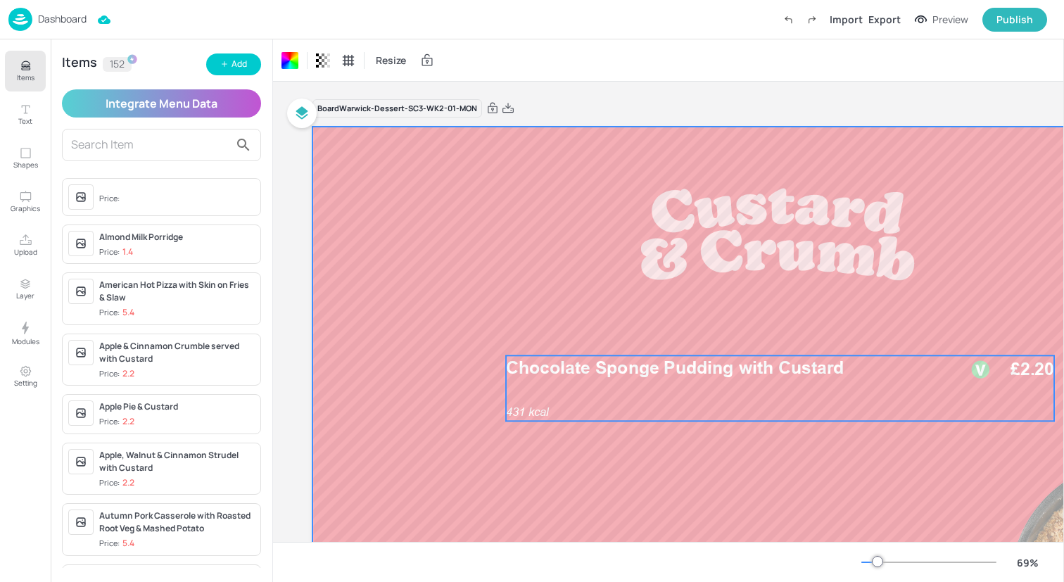
click at [673, 385] on div "Chocolate Sponge Pudding with Custard 431 kcal £2.20" at bounding box center [780, 387] width 548 height 65
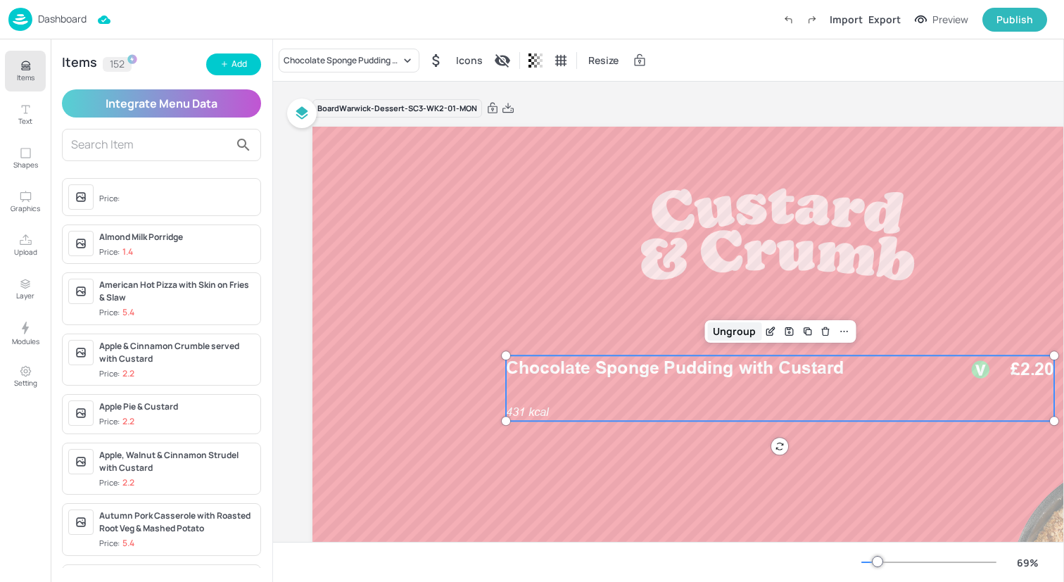
click at [739, 329] on div "Ungroup" at bounding box center [734, 331] width 54 height 18
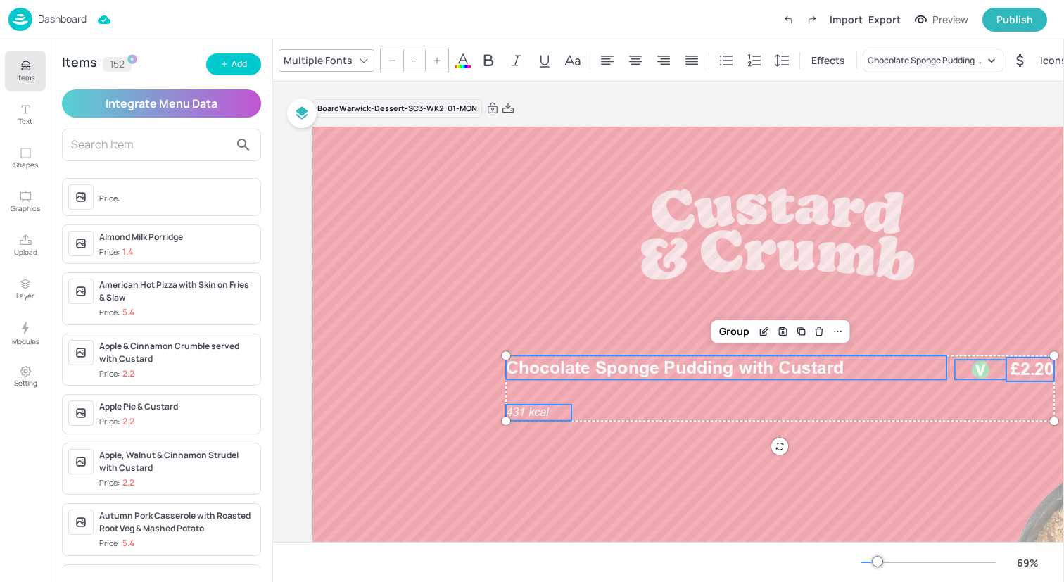
click at [538, 411] on span "431 kcal" at bounding box center [527, 411] width 43 height 13
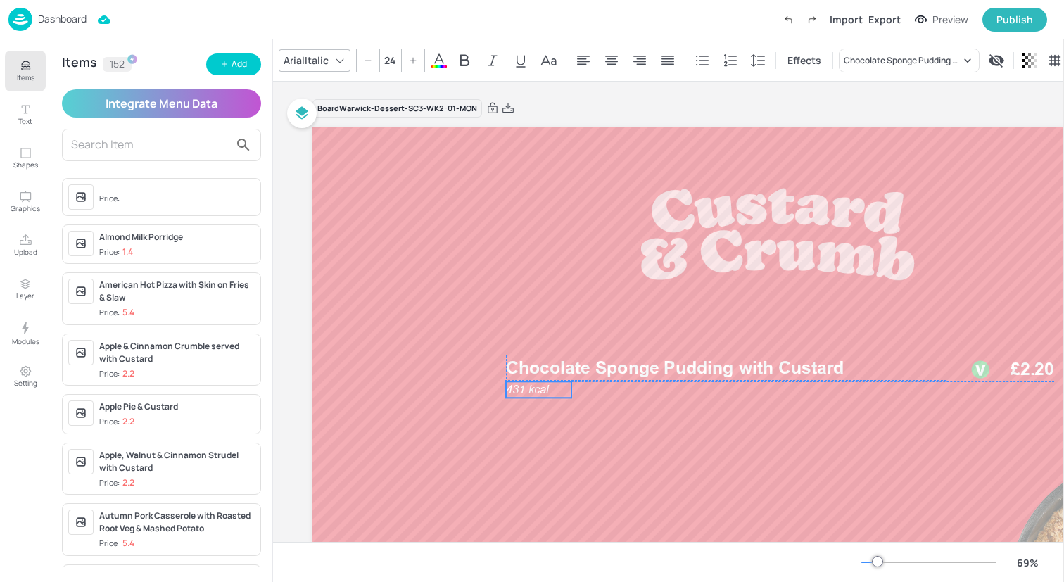
drag, startPoint x: 538, startPoint y: 411, endPoint x: 537, endPoint y: 387, distance: 24.0
click at [537, 387] on span "431 kcal" at bounding box center [527, 389] width 43 height 13
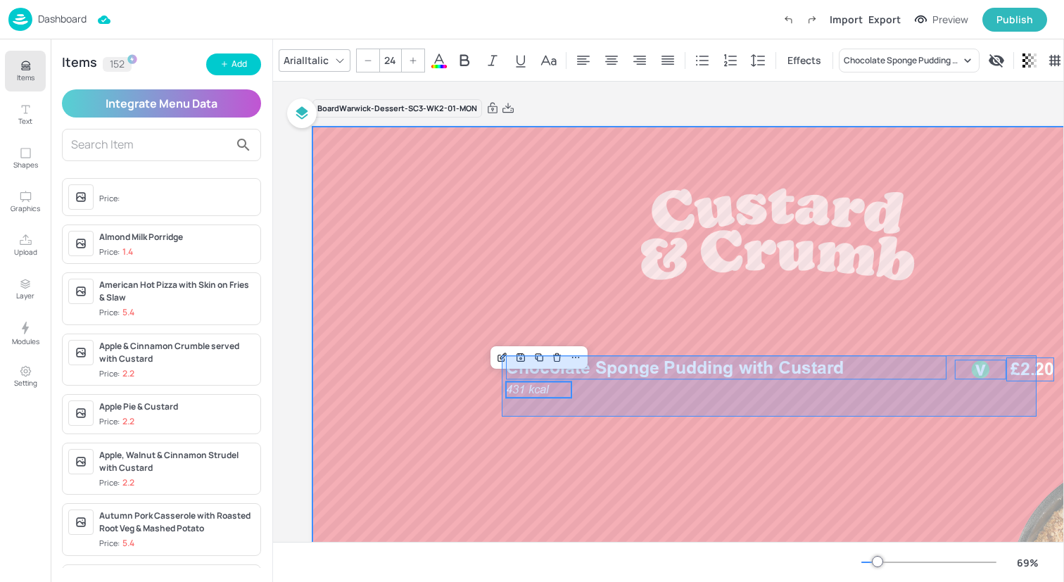
drag, startPoint x: 502, startPoint y: 416, endPoint x: 1032, endPoint y: 355, distance: 533.9
click at [1034, 355] on div at bounding box center [777, 388] width 930 height 523
type input "--"
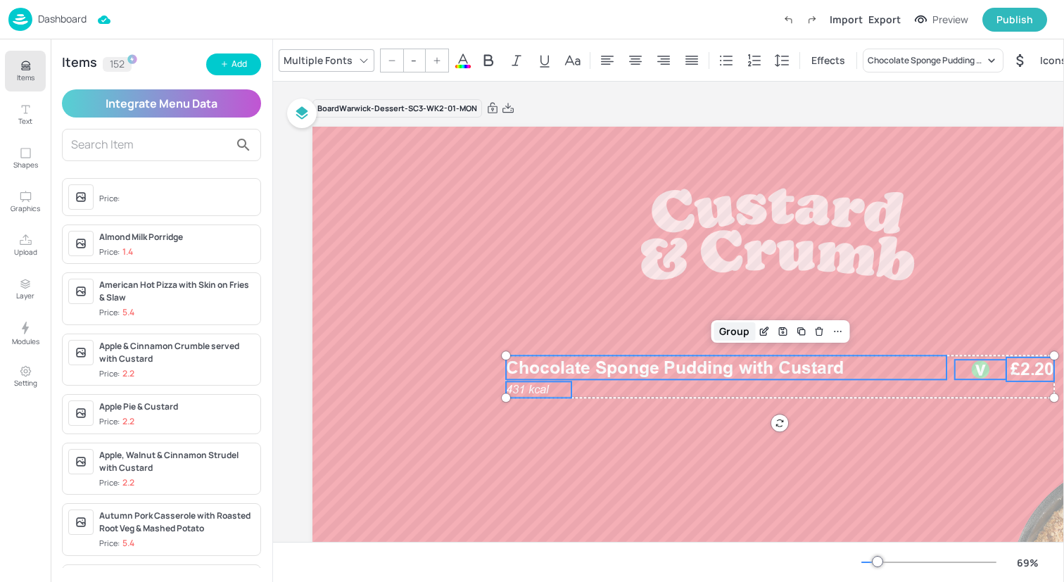
click at [744, 336] on div "Group" at bounding box center [734, 331] width 42 height 18
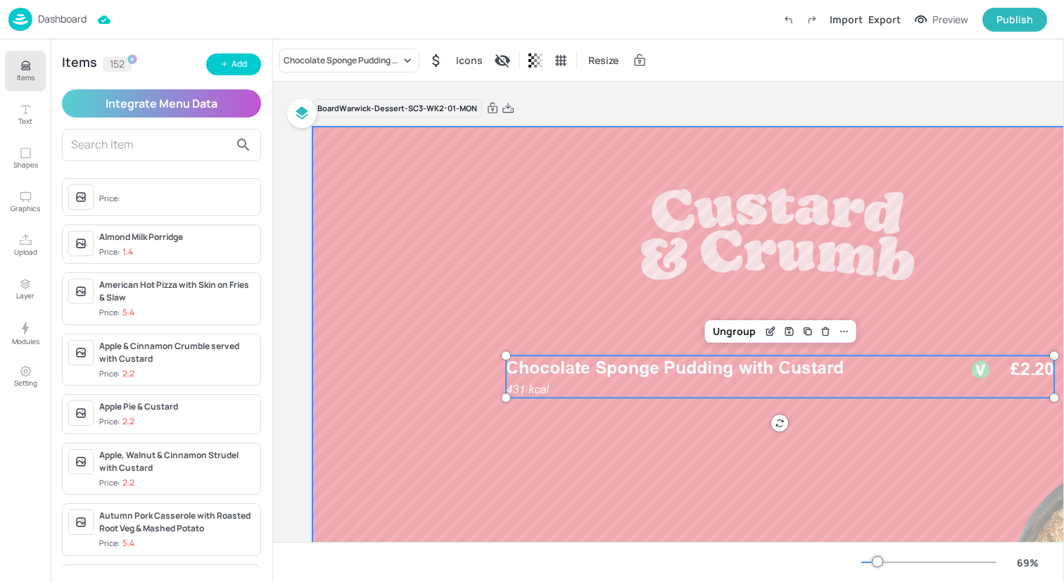
click at [497, 258] on div at bounding box center [777, 388] width 930 height 523
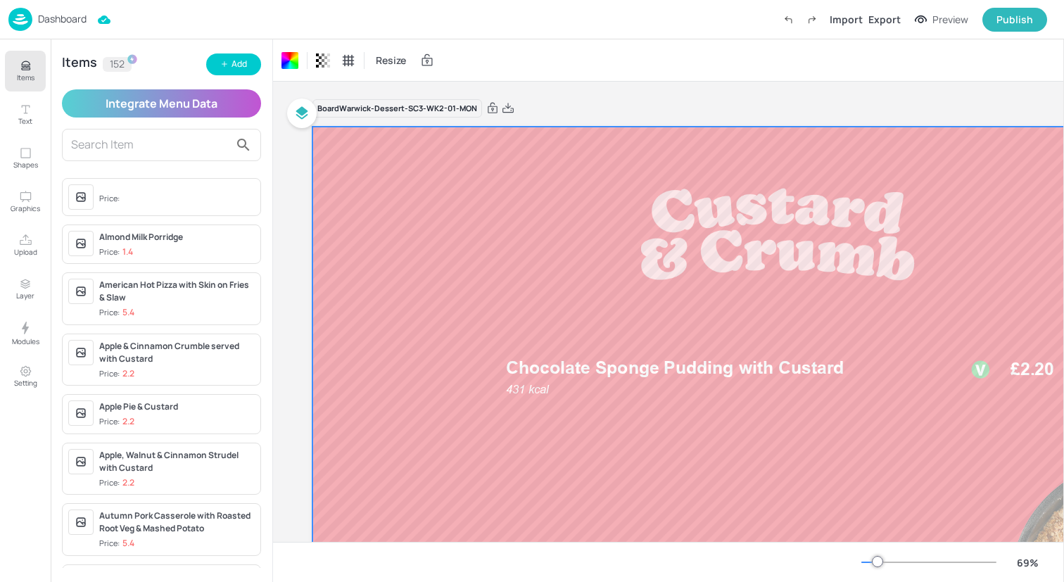
click at [15, 19] on img at bounding box center [20, 19] width 24 height 23
click at [20, 17] on img at bounding box center [20, 19] width 24 height 23
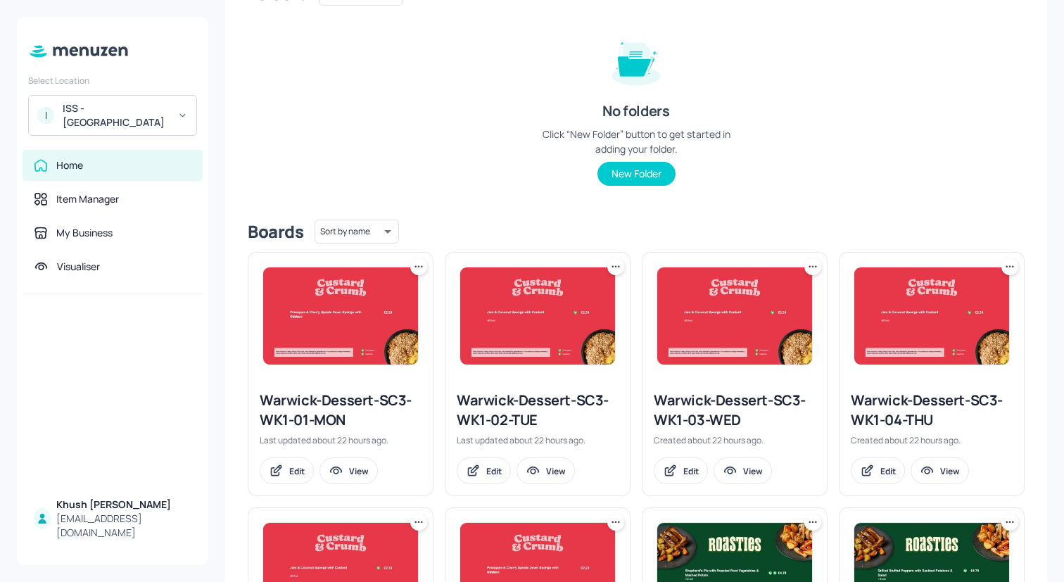
scroll to position [163, 0]
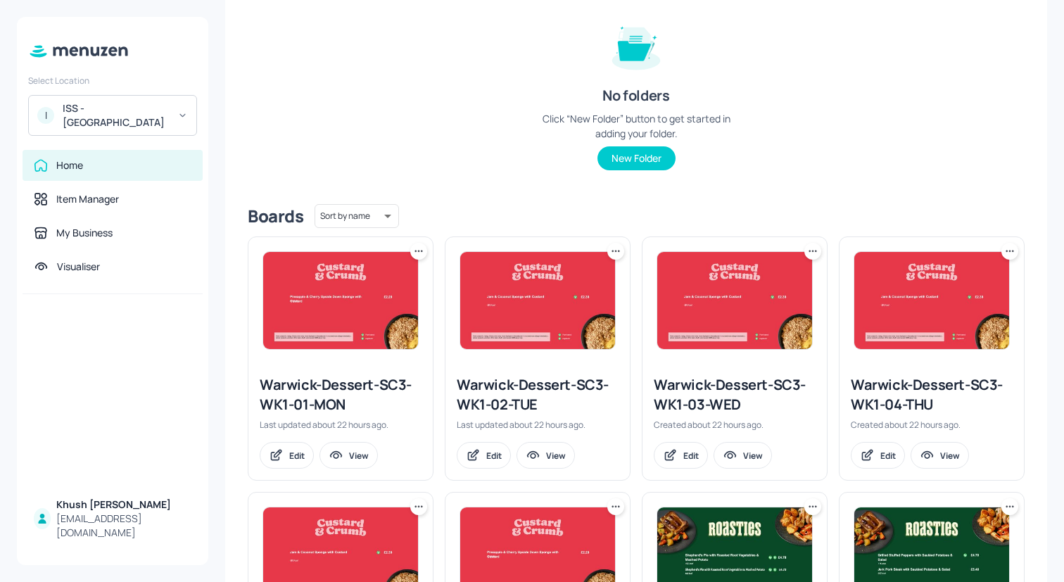
click at [611, 250] on icon at bounding box center [615, 251] width 14 height 14
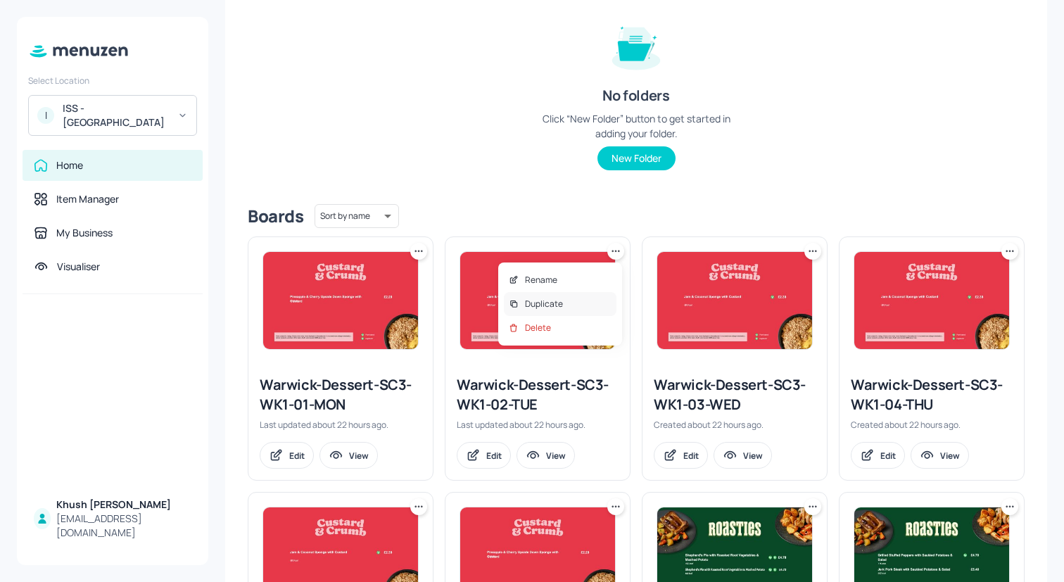
click at [585, 307] on div "Duplicate" at bounding box center [560, 304] width 113 height 24
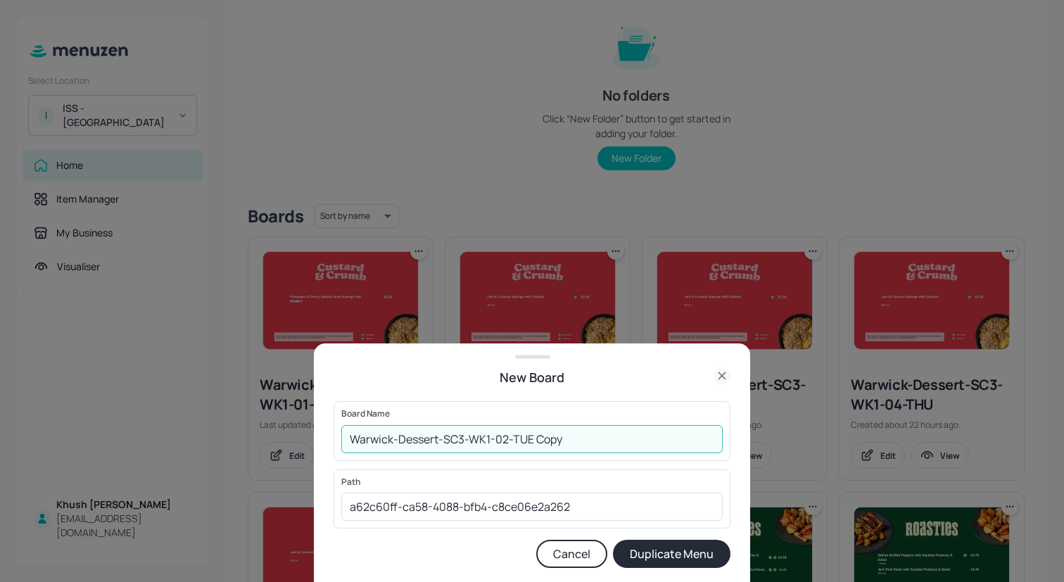
drag, startPoint x: 584, startPoint y: 438, endPoint x: 534, endPoint y: 438, distance: 49.9
click at [534, 438] on input "Warwick-Dessert-SC3-WK1-02-TUE Copy" at bounding box center [531, 439] width 381 height 28
click at [492, 438] on input "Warwick-Dessert-SC3-WK1-02-TUE" at bounding box center [531, 439] width 381 height 28
type input "Warwick-Dessert-SC3-WK2-02-TUE"
click at [627, 551] on button "Duplicate Menu" at bounding box center [671, 554] width 117 height 28
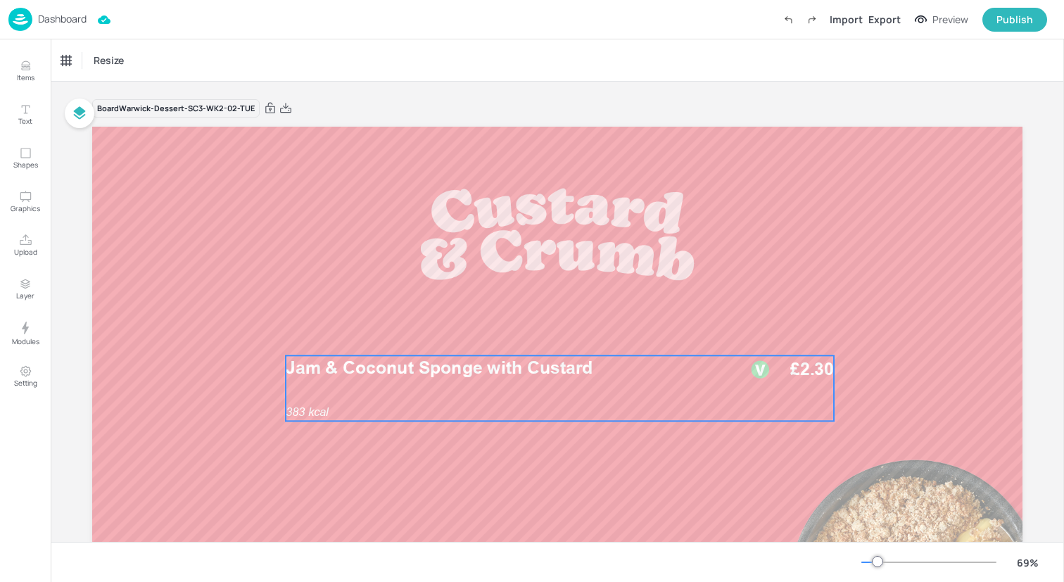
click at [462, 375] on span "Jam & Coconut Sponge with Custard" at bounding box center [439, 367] width 307 height 21
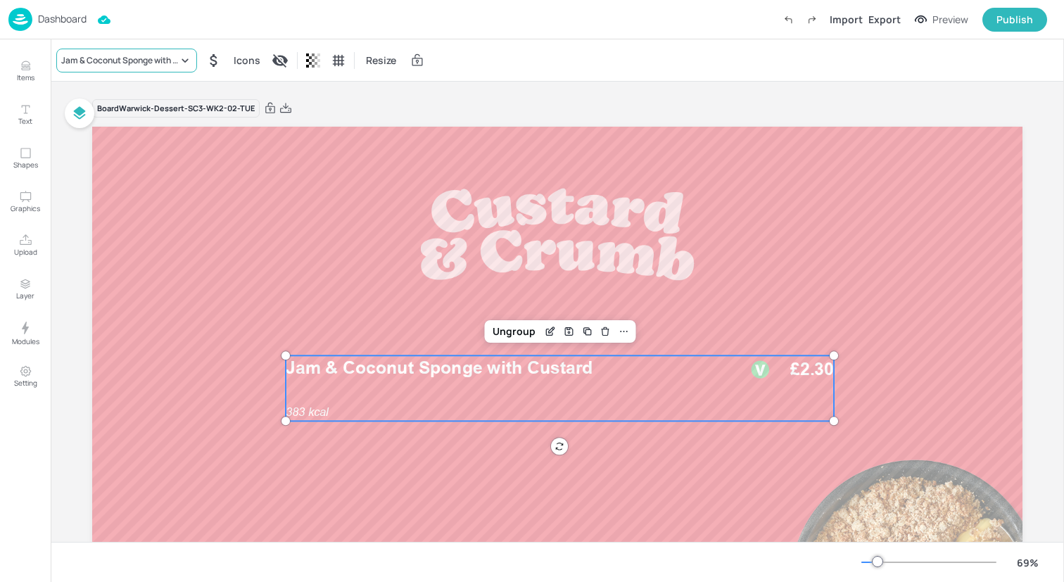
click at [79, 60] on div "Jam & Coconut Sponge with Custard" at bounding box center [119, 60] width 117 height 13
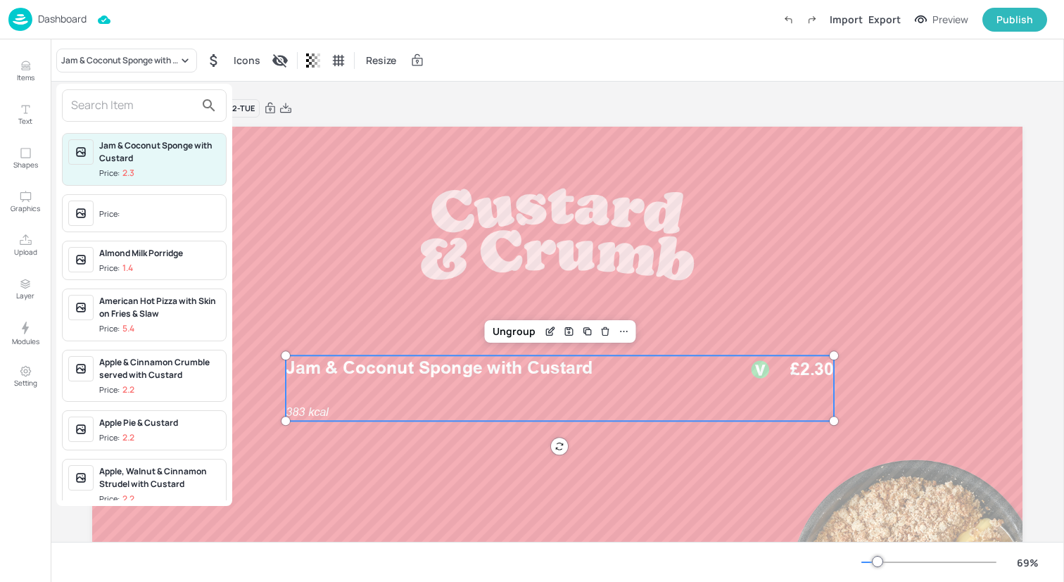
click at [146, 110] on input "text" at bounding box center [133, 105] width 124 height 23
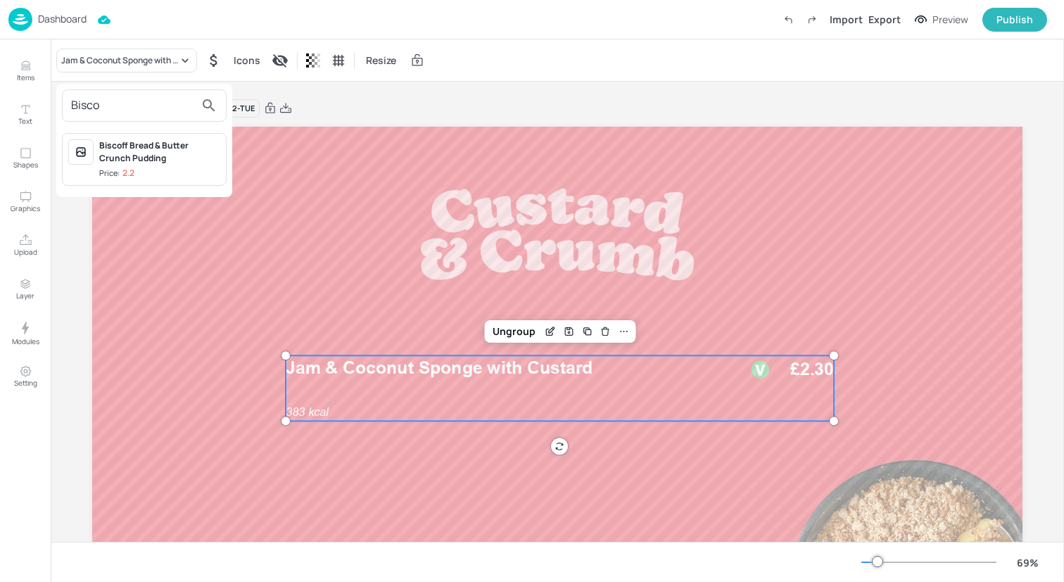
type input "Bisco"
click at [153, 169] on span "Price: 2.2" at bounding box center [159, 173] width 121 height 12
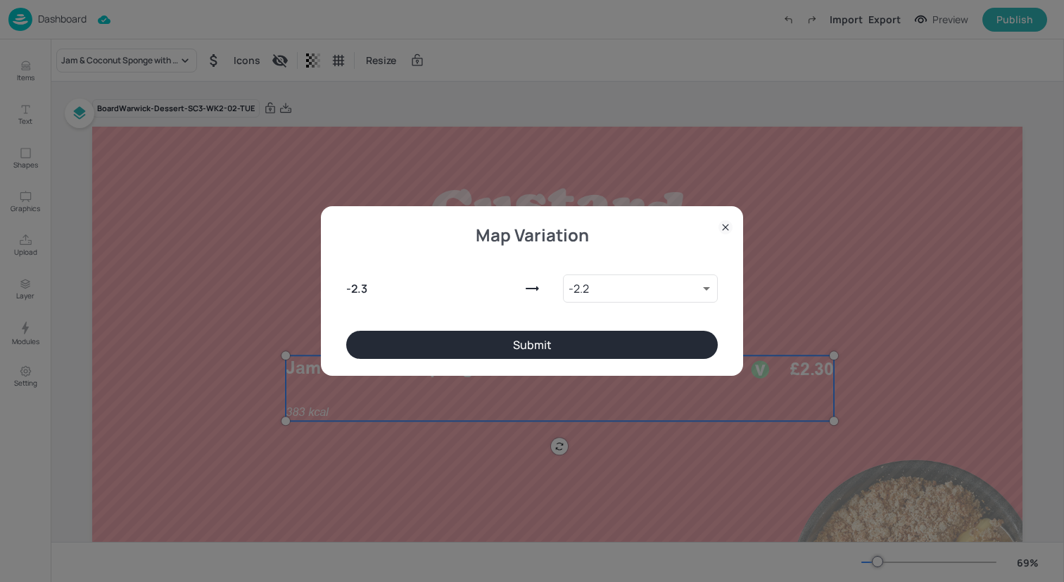
click at [381, 338] on button "Submit" at bounding box center [531, 345] width 371 height 28
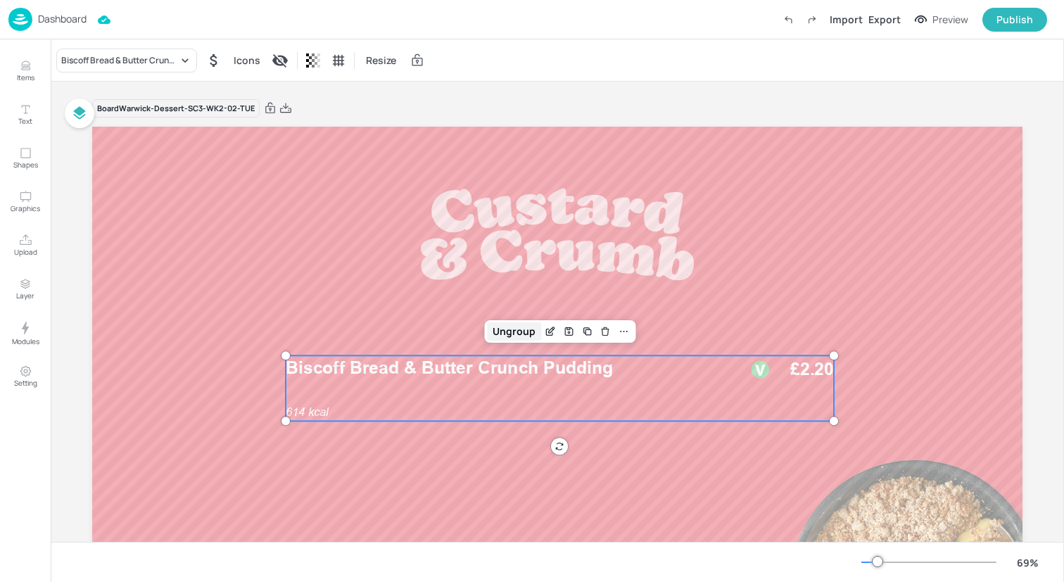
click at [503, 324] on div "Ungroup" at bounding box center [514, 331] width 54 height 18
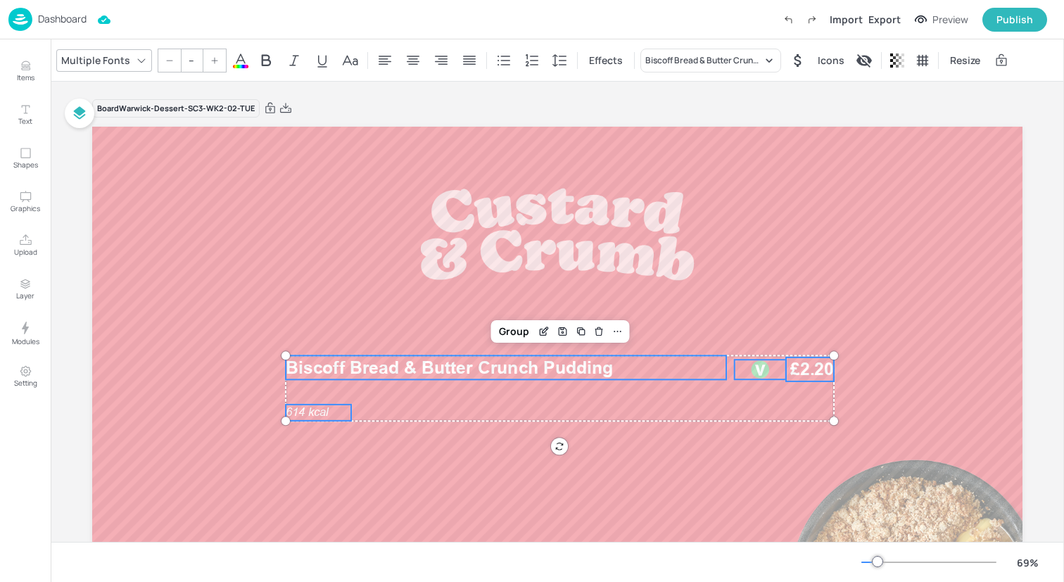
click at [314, 415] on span "614 kcal" at bounding box center [307, 411] width 43 height 13
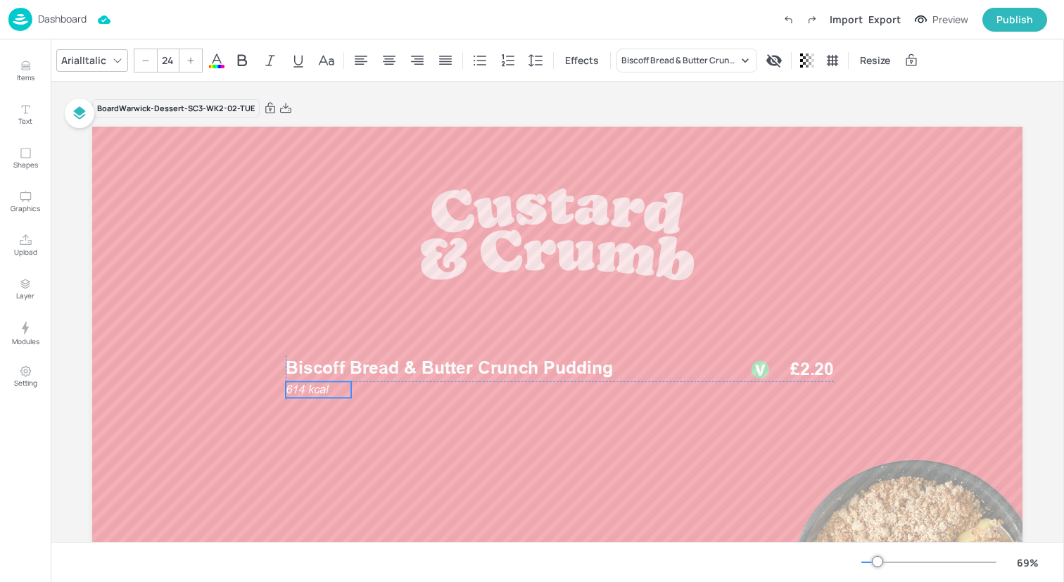
drag, startPoint x: 314, startPoint y: 414, endPoint x: 312, endPoint y: 393, distance: 21.9
click at [313, 393] on span "614 kcal" at bounding box center [307, 389] width 43 height 13
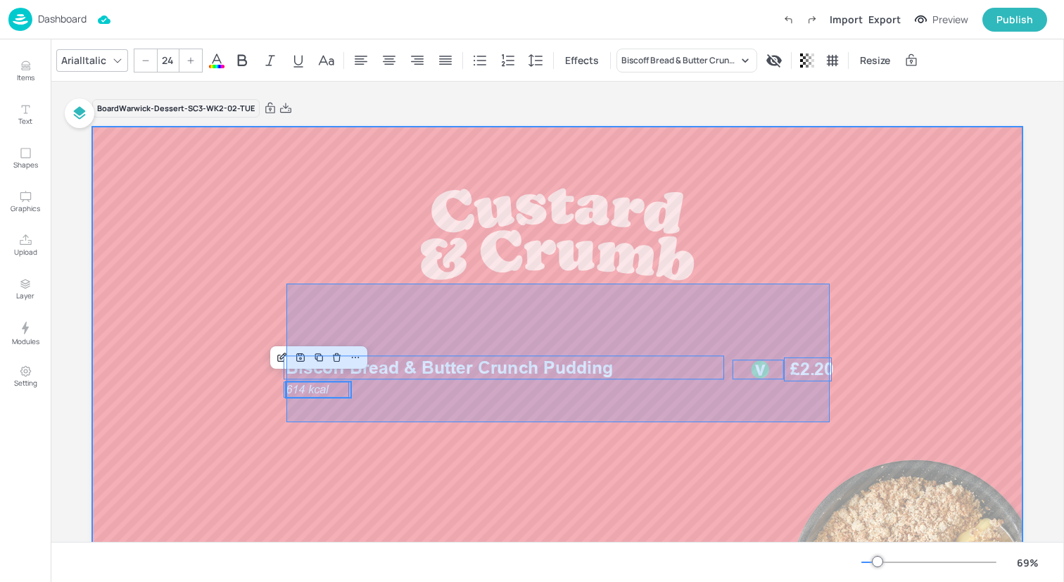
drag, startPoint x: 286, startPoint y: 422, endPoint x: 840, endPoint y: 288, distance: 569.5
click at [844, 288] on div at bounding box center [557, 388] width 930 height 523
type input "--"
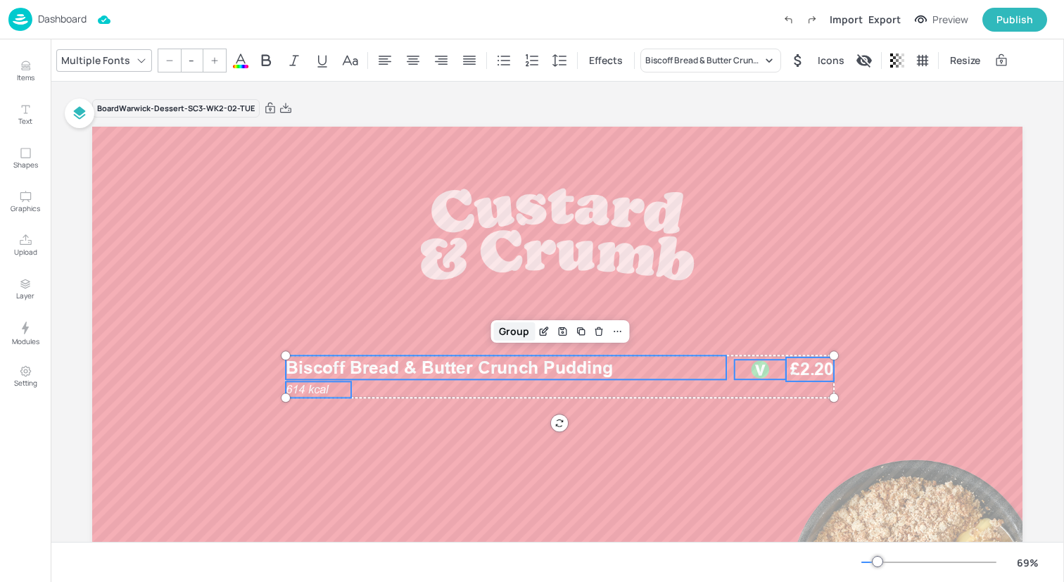
click at [506, 329] on div "Group" at bounding box center [514, 331] width 42 height 18
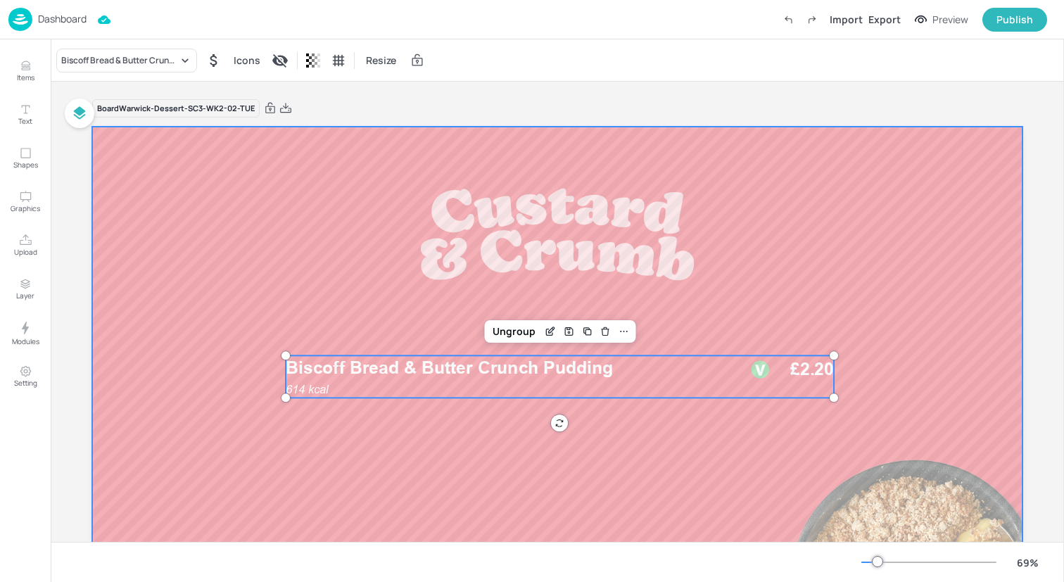
click at [260, 178] on div at bounding box center [557, 388] width 930 height 523
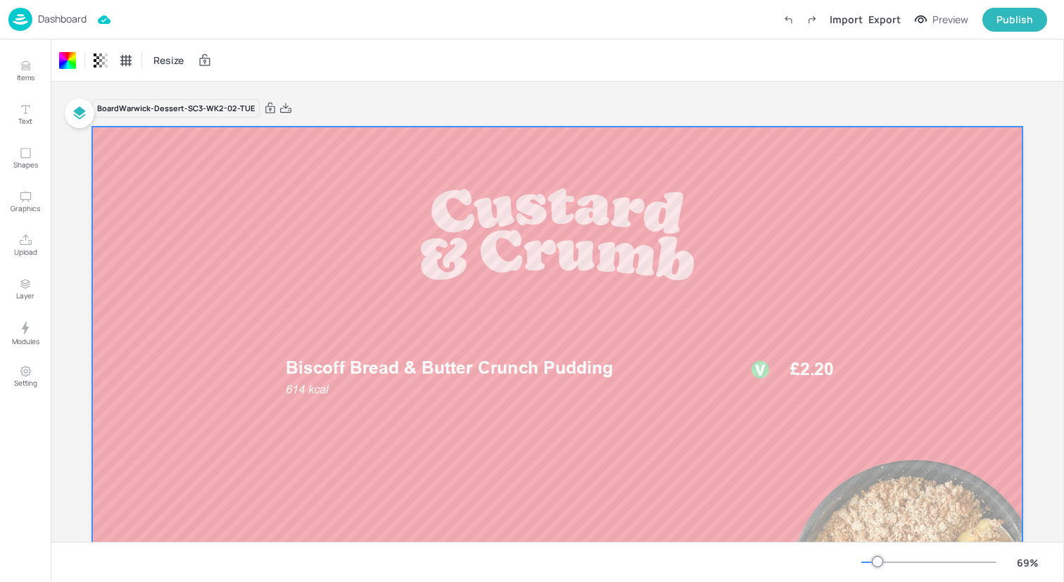
click at [196, 31] on div "Dashboard Import Export Preview Publish" at bounding box center [527, 19] width 1038 height 39
click at [21, 16] on img at bounding box center [20, 19] width 24 height 23
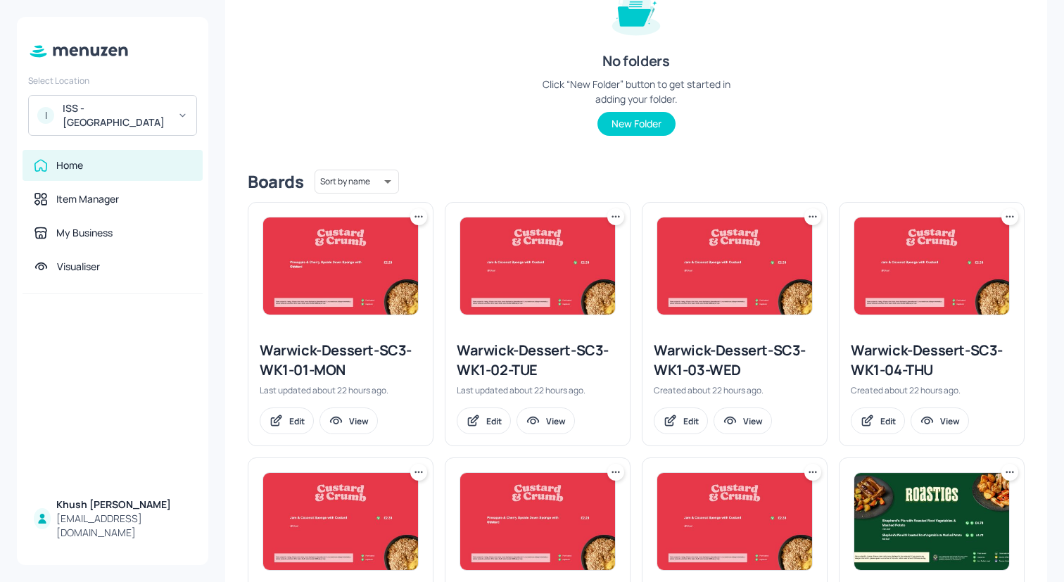
scroll to position [201, 0]
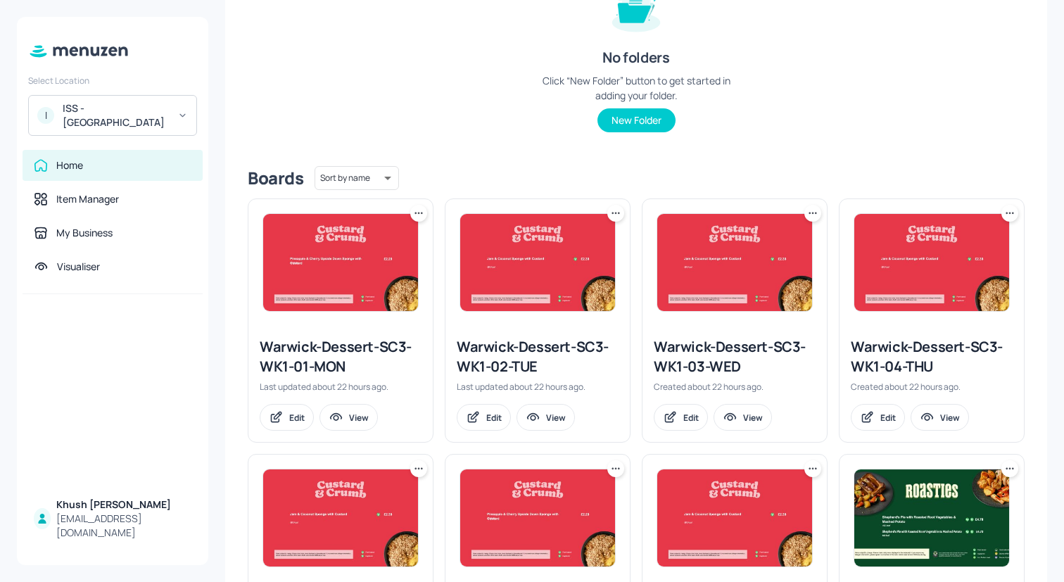
click at [707, 357] on div "Warwick-Dessert-SC3-WK1-03-WED" at bounding box center [735, 356] width 162 height 39
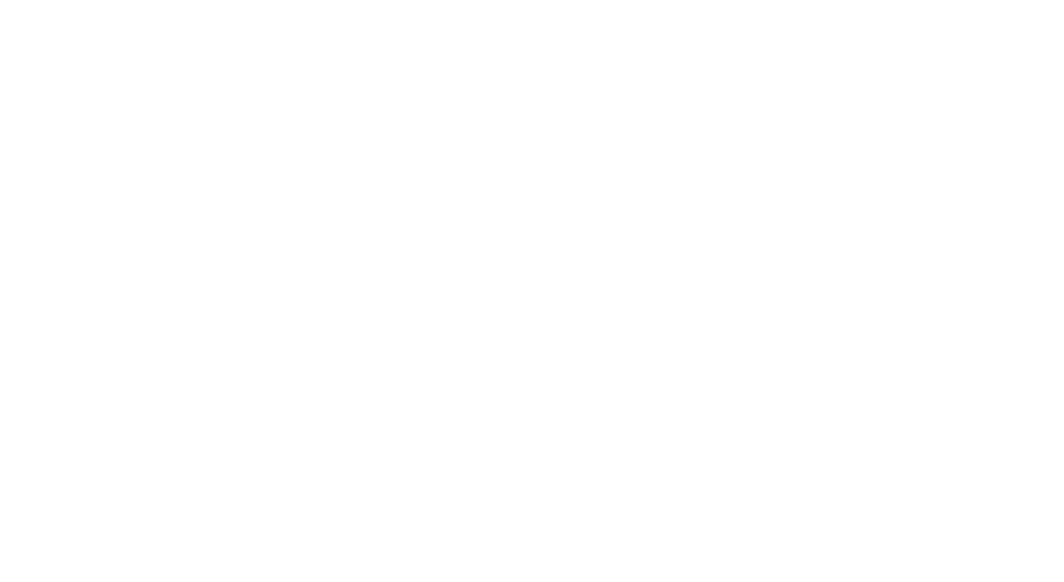
click at [707, 357] on div at bounding box center [532, 291] width 1064 height 582
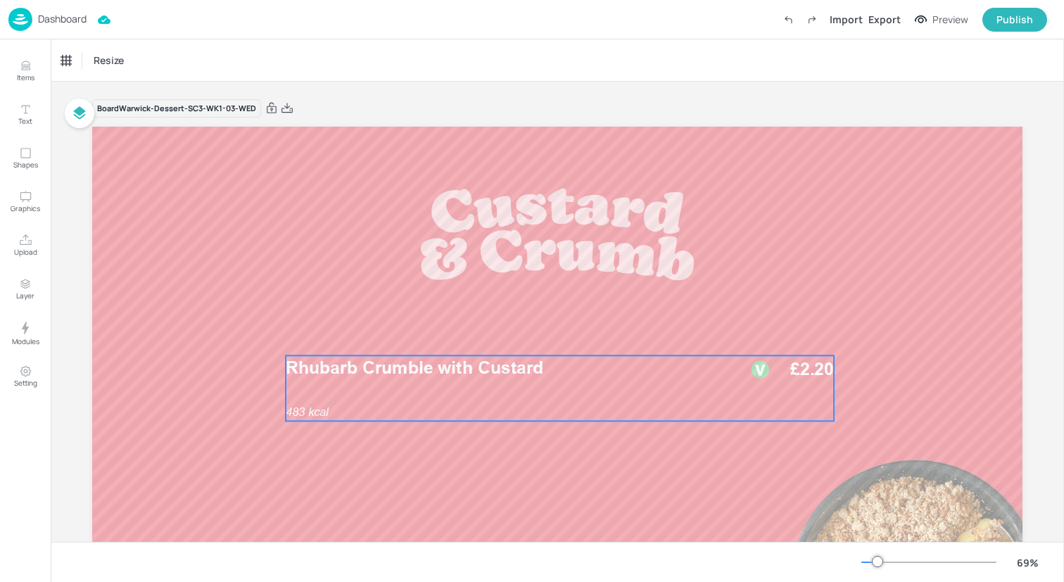
click at [551, 400] on div "Rhubarb Crumble with Custard 483 kcal £2.20" at bounding box center [560, 387] width 548 height 65
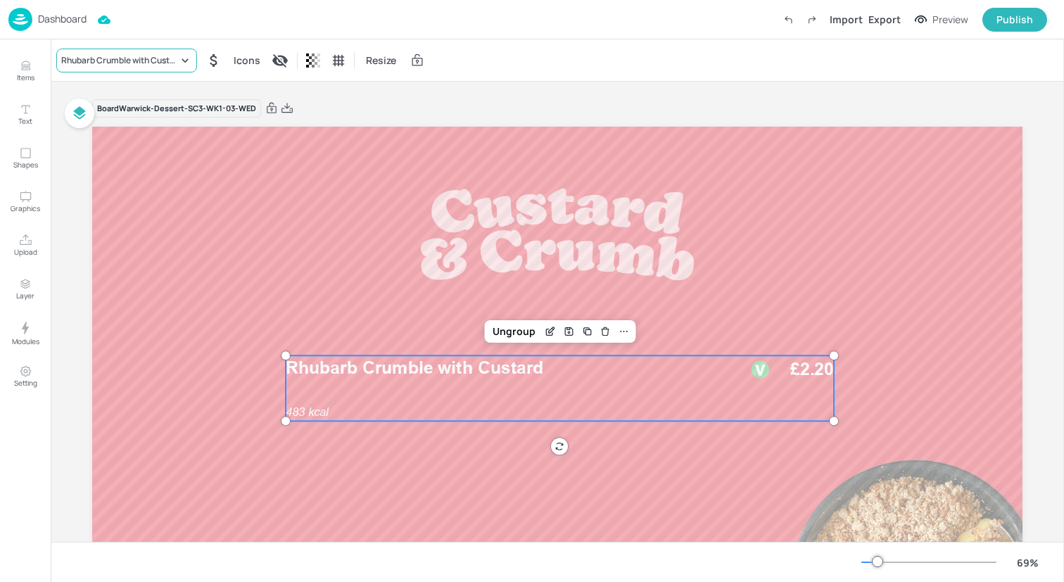
click at [176, 65] on div "Rhubarb Crumble with Custard" at bounding box center [119, 60] width 117 height 13
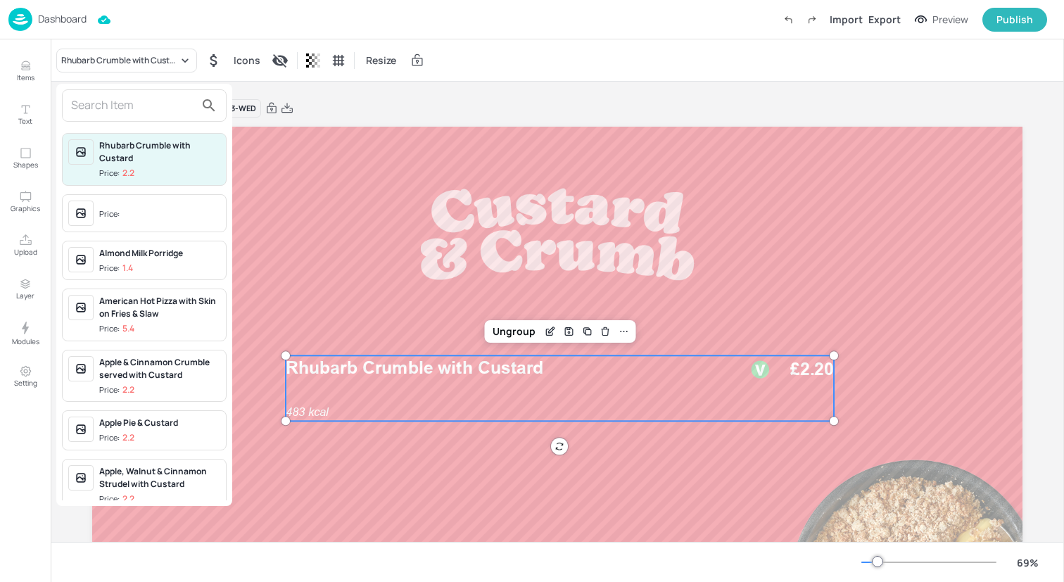
click at [162, 108] on input "text" at bounding box center [133, 105] width 124 height 23
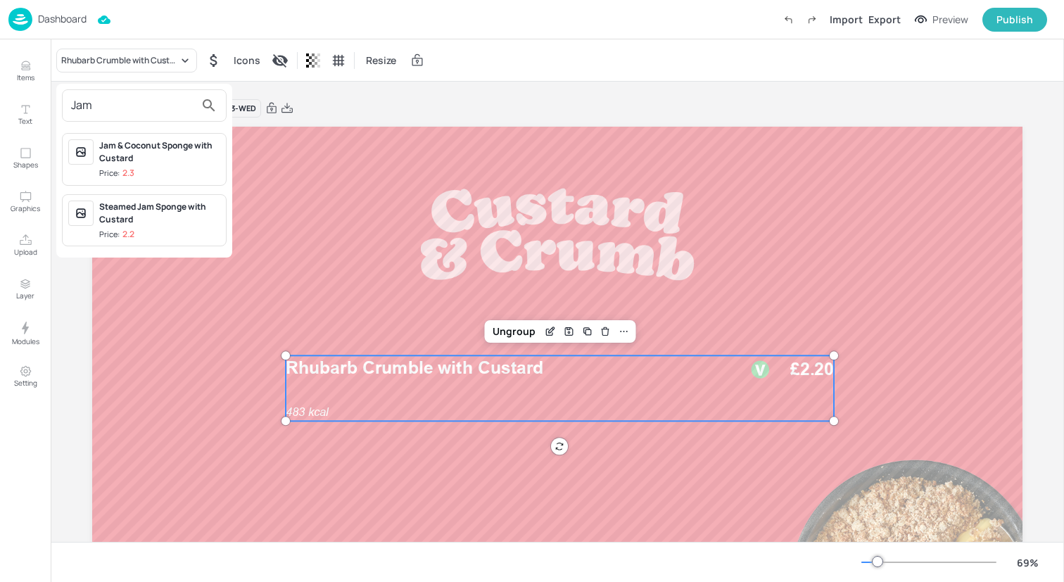
type input "Jam"
click at [178, 151] on div "Jam & Coconut Sponge with Custard" at bounding box center [159, 151] width 121 height 25
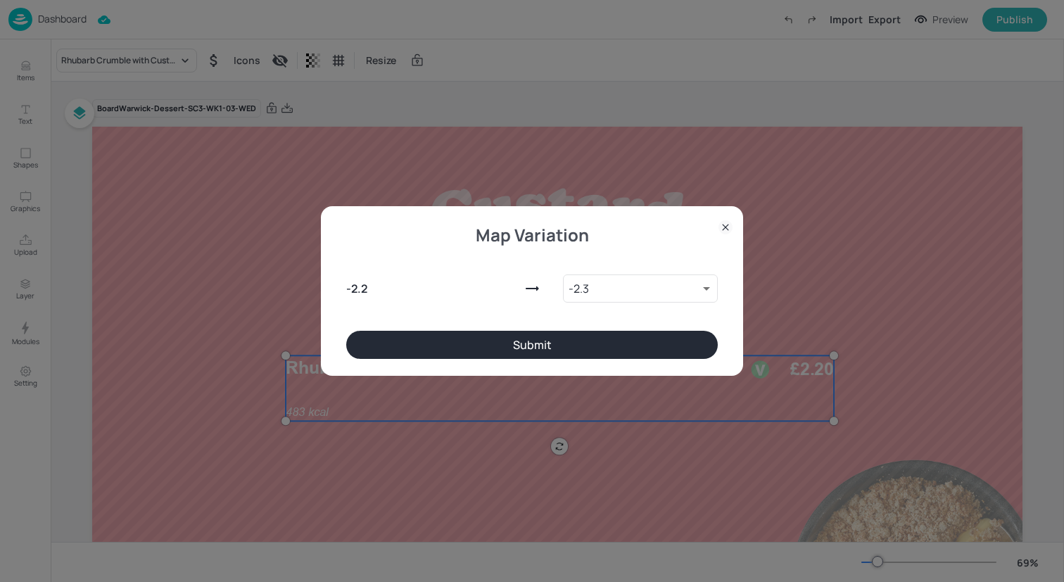
click at [414, 335] on button "Submit" at bounding box center [531, 345] width 371 height 28
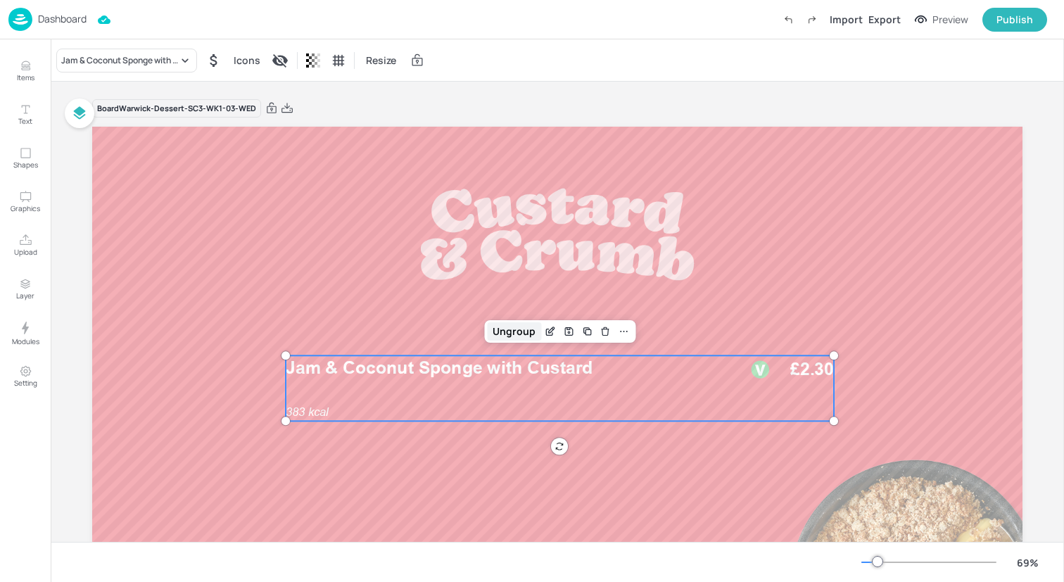
click at [509, 336] on div "Ungroup" at bounding box center [514, 331] width 54 height 18
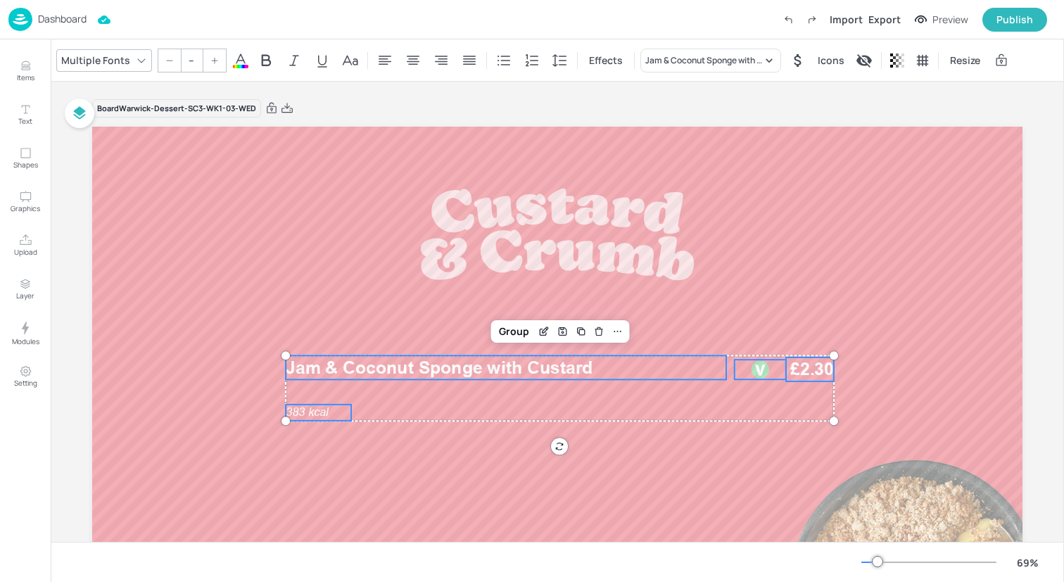
click at [324, 415] on span "383 kcal" at bounding box center [307, 411] width 43 height 13
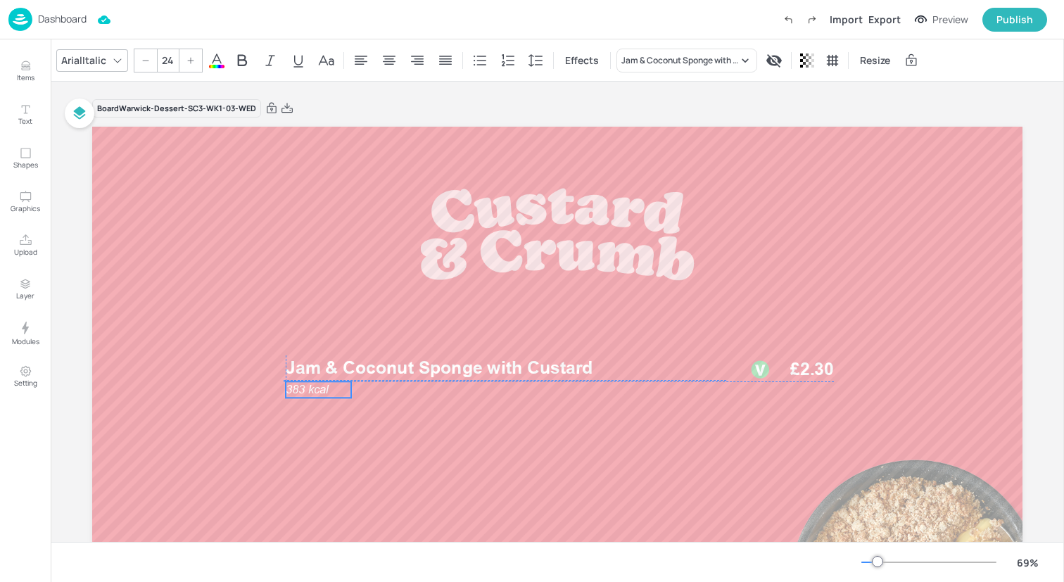
drag, startPoint x: 324, startPoint y: 415, endPoint x: 321, endPoint y: 392, distance: 23.3
click at [321, 392] on span "383 kcal" at bounding box center [307, 389] width 43 height 13
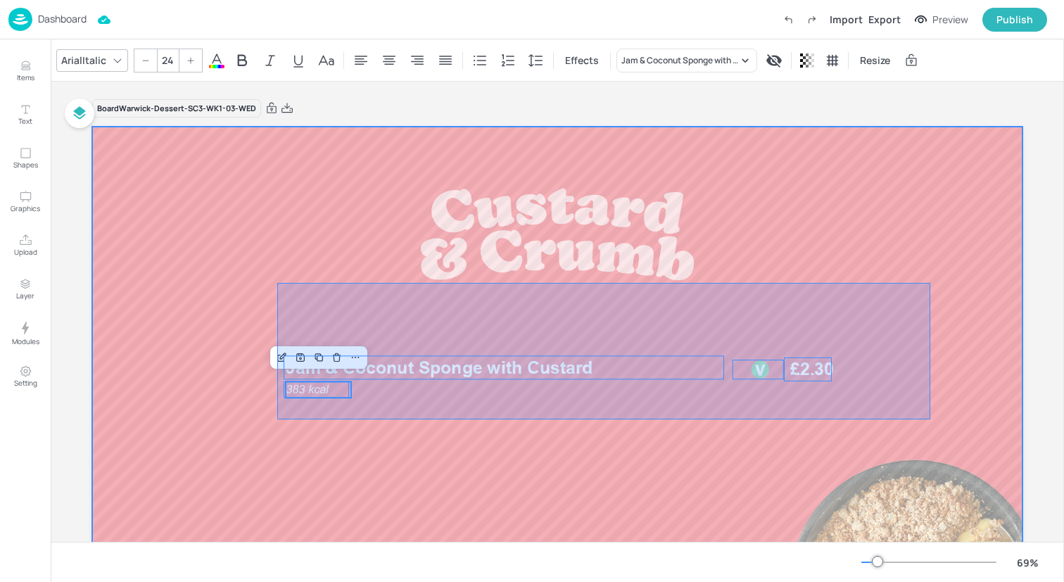
drag, startPoint x: 293, startPoint y: 410, endPoint x: 930, endPoint y: 283, distance: 649.2
click at [930, 283] on div at bounding box center [557, 388] width 930 height 523
type input "--"
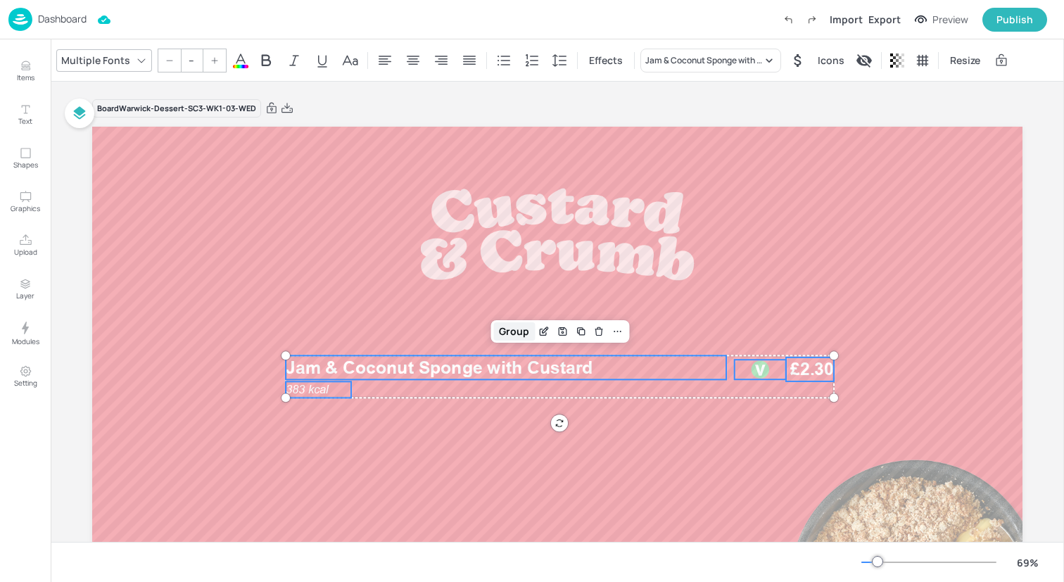
click at [508, 329] on div "Group" at bounding box center [514, 331] width 42 height 18
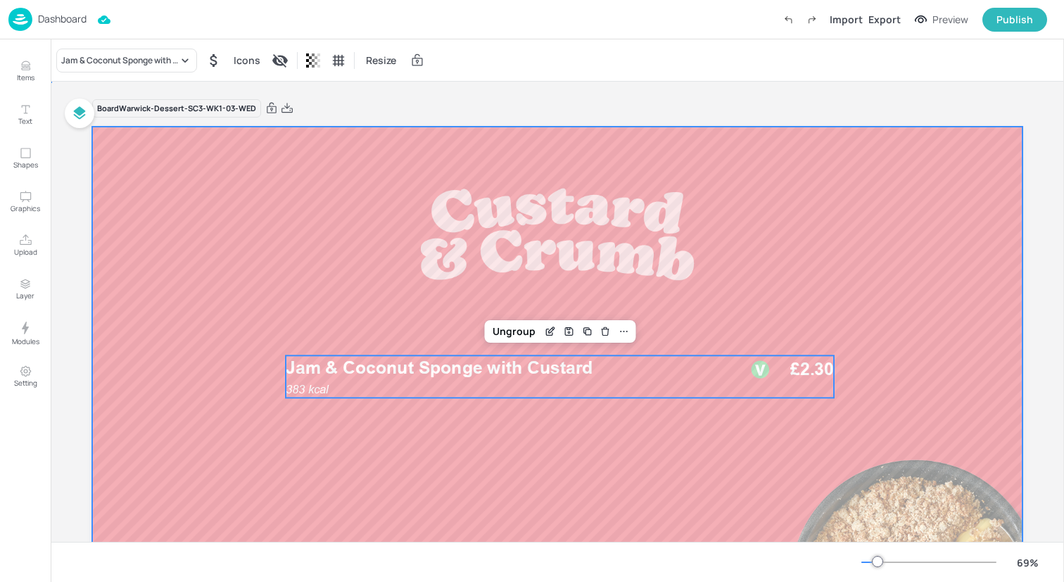
click at [372, 259] on div at bounding box center [557, 388] width 930 height 523
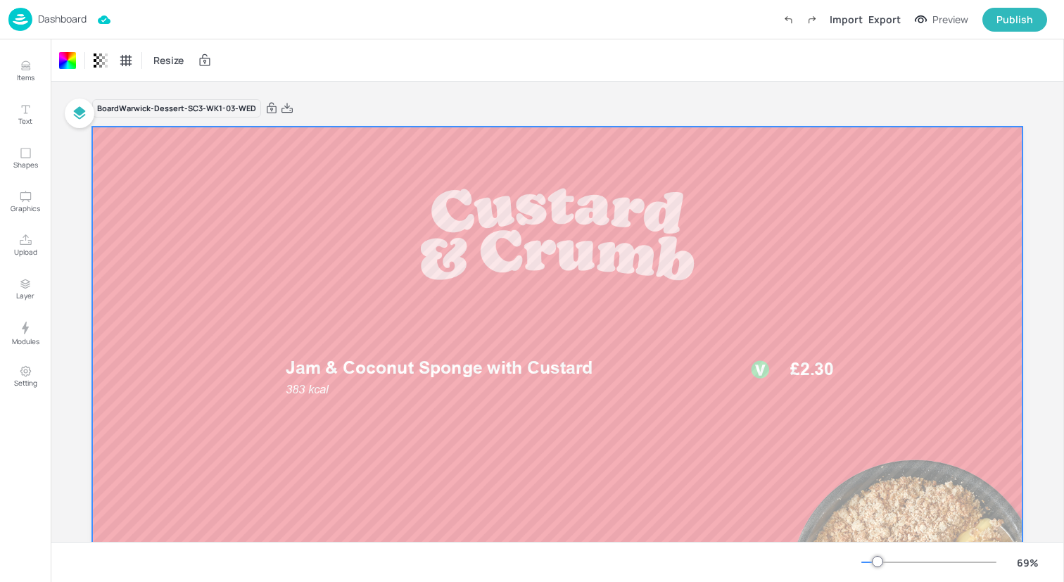
click at [22, 15] on img at bounding box center [20, 19] width 24 height 23
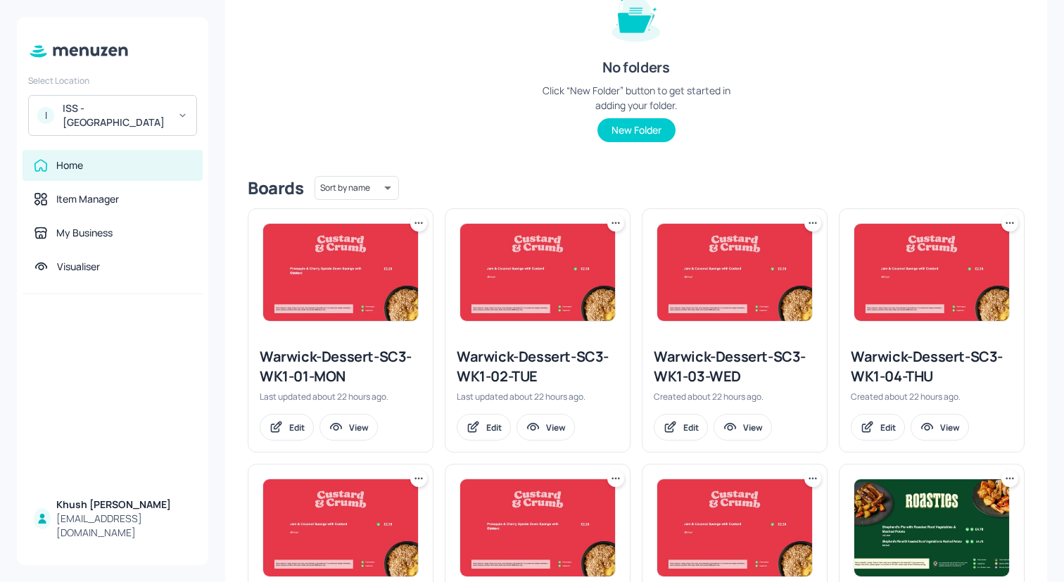
scroll to position [200, 0]
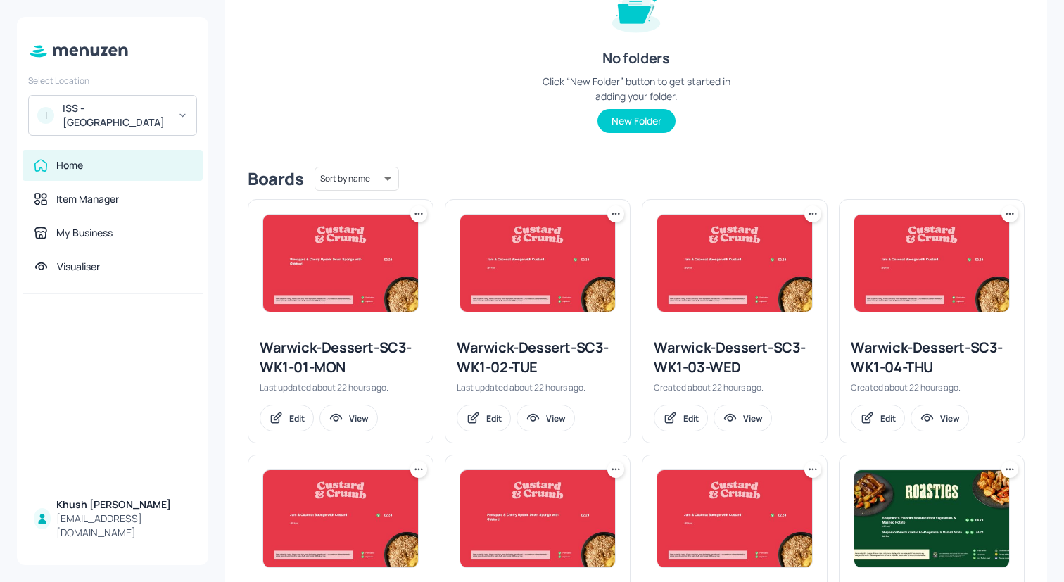
click at [815, 214] on icon at bounding box center [816, 213] width 2 height 2
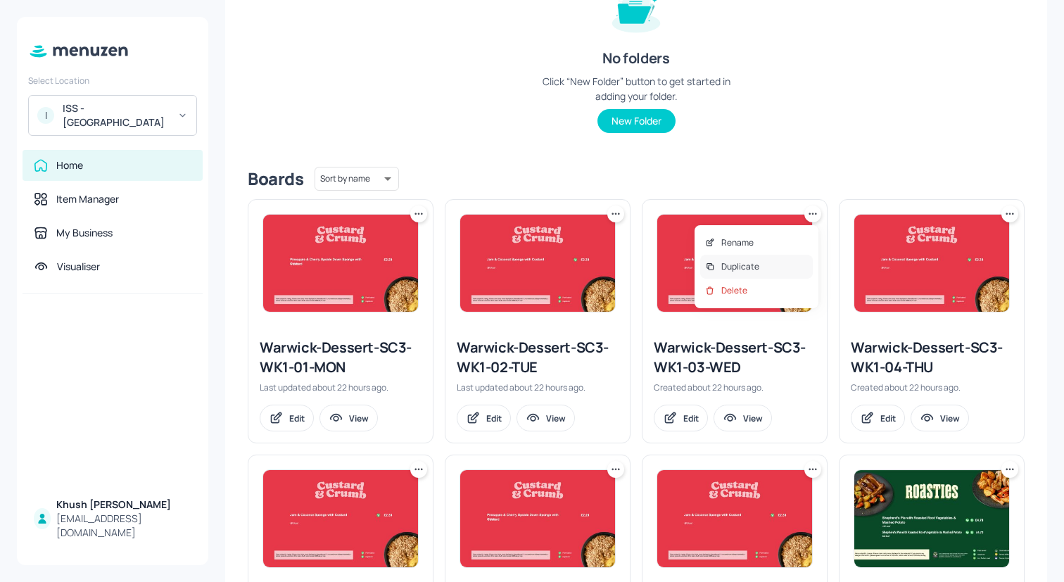
click at [784, 267] on div "Duplicate" at bounding box center [756, 267] width 113 height 24
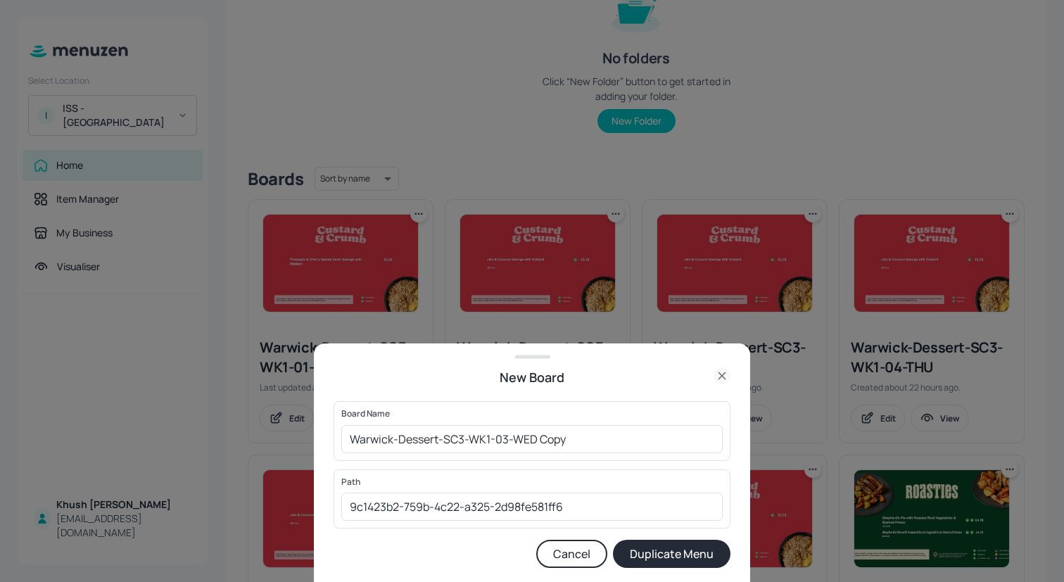
click at [561, 556] on button "Cancel" at bounding box center [571, 554] width 71 height 28
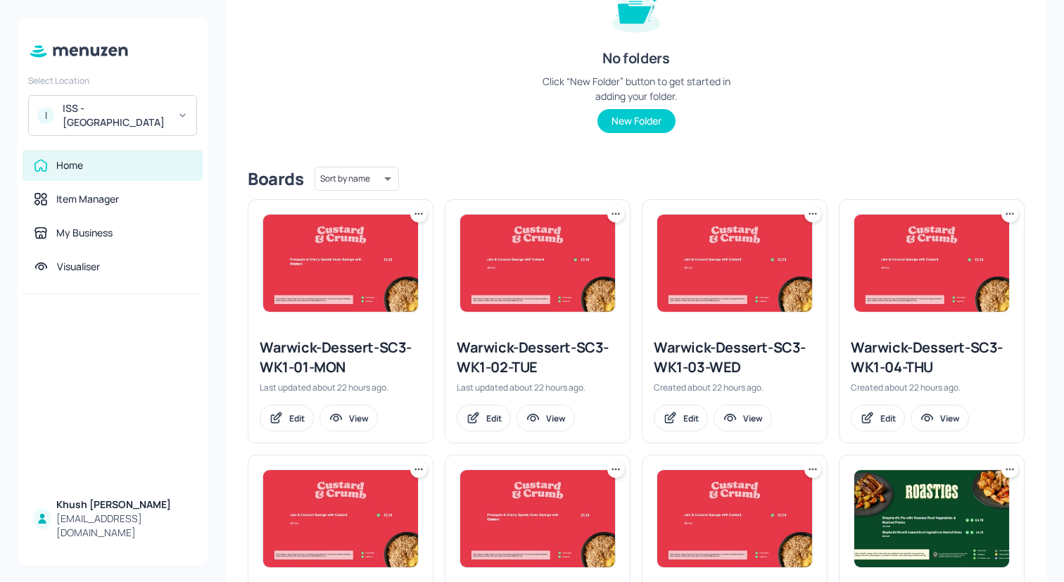
click at [1012, 213] on icon at bounding box center [1013, 213] width 2 height 2
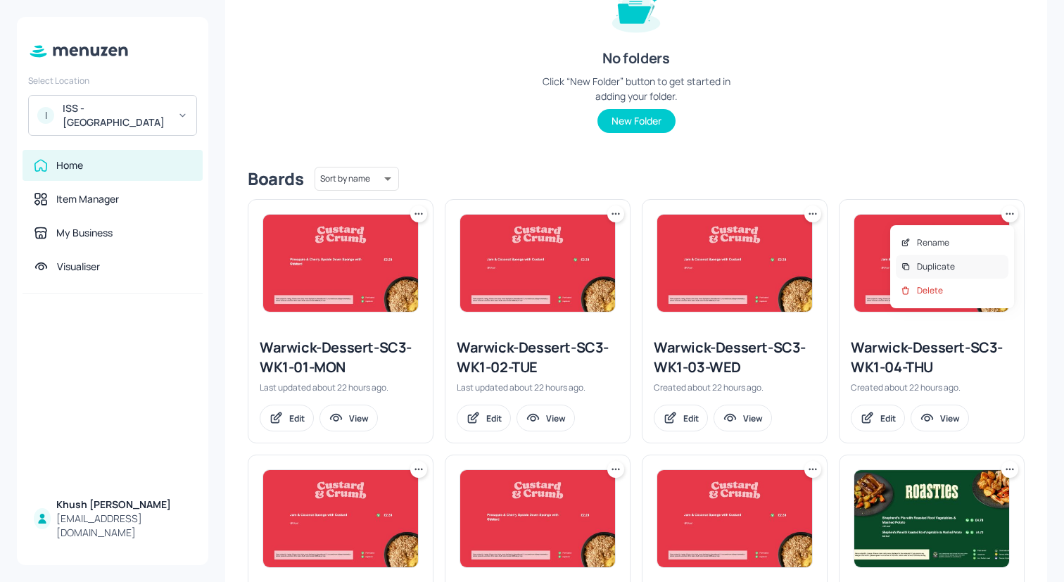
click at [963, 262] on div "Duplicate" at bounding box center [952, 267] width 113 height 24
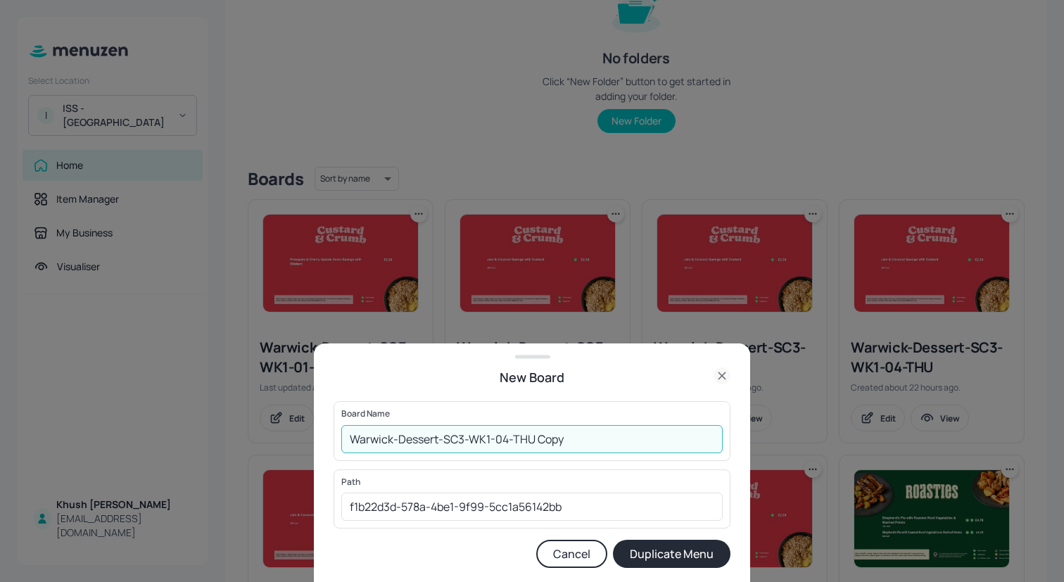
click at [598, 443] on input "Warwick-Dessert-SC3-WK1-04-THU Copy" at bounding box center [531, 439] width 381 height 28
type input "Warwick-Dessert-SC3-WK2-04-THU"
click at [613, 540] on button "Duplicate Menu" at bounding box center [671, 554] width 117 height 28
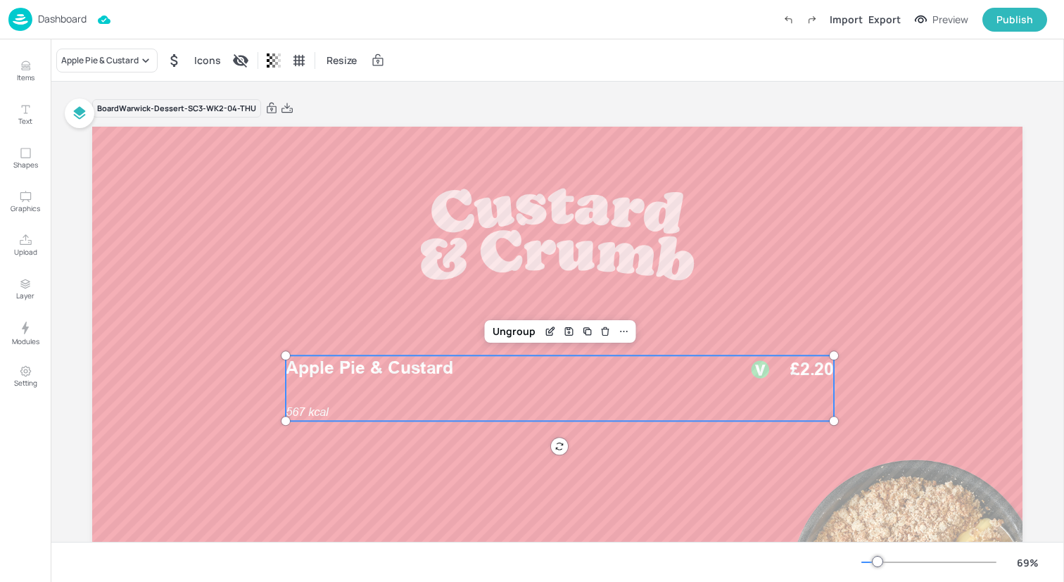
click at [592, 382] on div "Apple Pie & Custard 567 kcal £2.20" at bounding box center [560, 387] width 548 height 65
click at [147, 64] on icon at bounding box center [146, 60] width 14 height 14
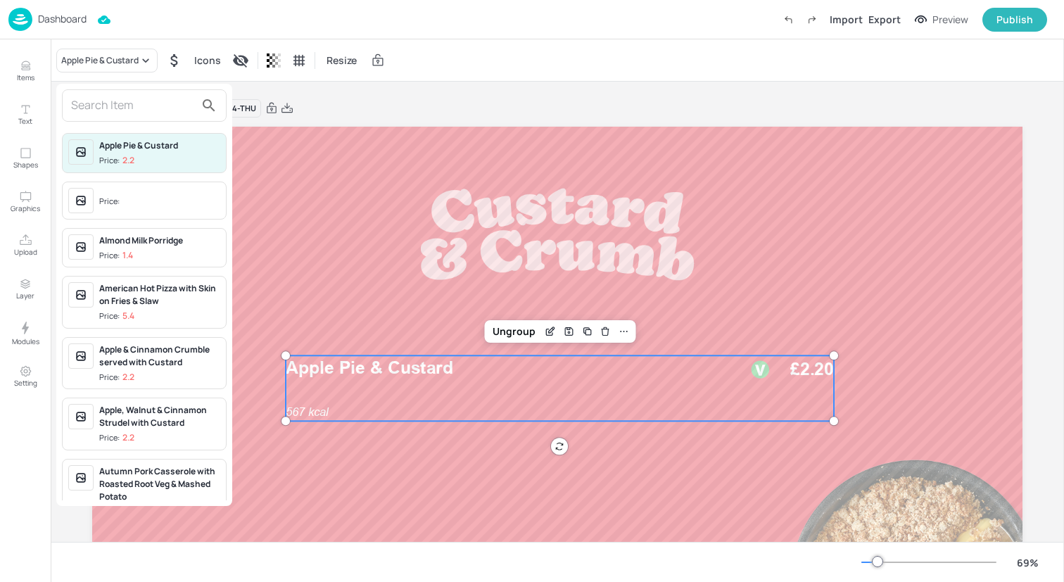
click at [146, 105] on input "text" at bounding box center [133, 105] width 124 height 23
type input "S"
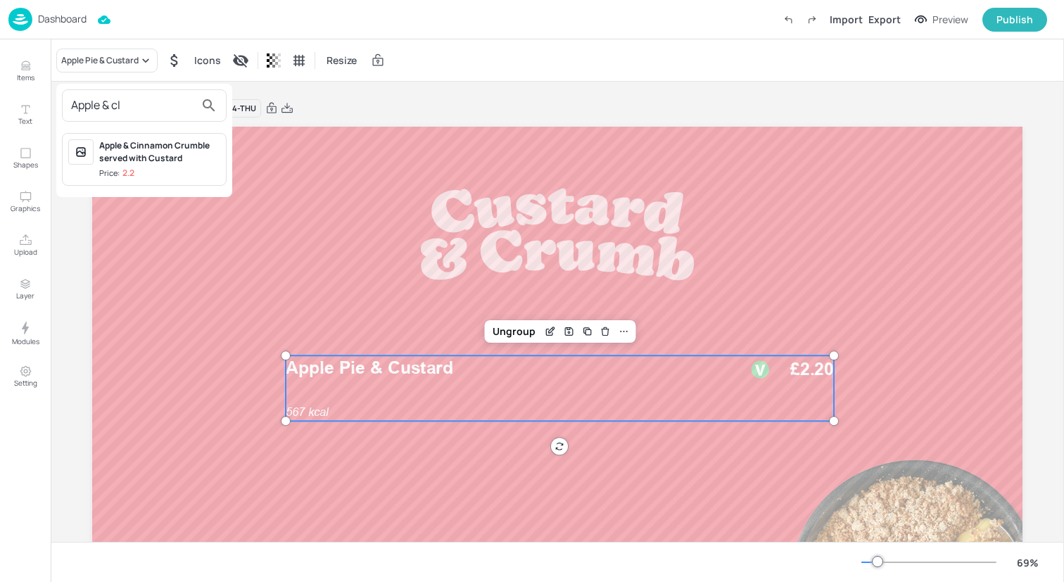
type input "Apple & cI"
click at [167, 169] on span "Price: 2.2" at bounding box center [159, 173] width 121 height 12
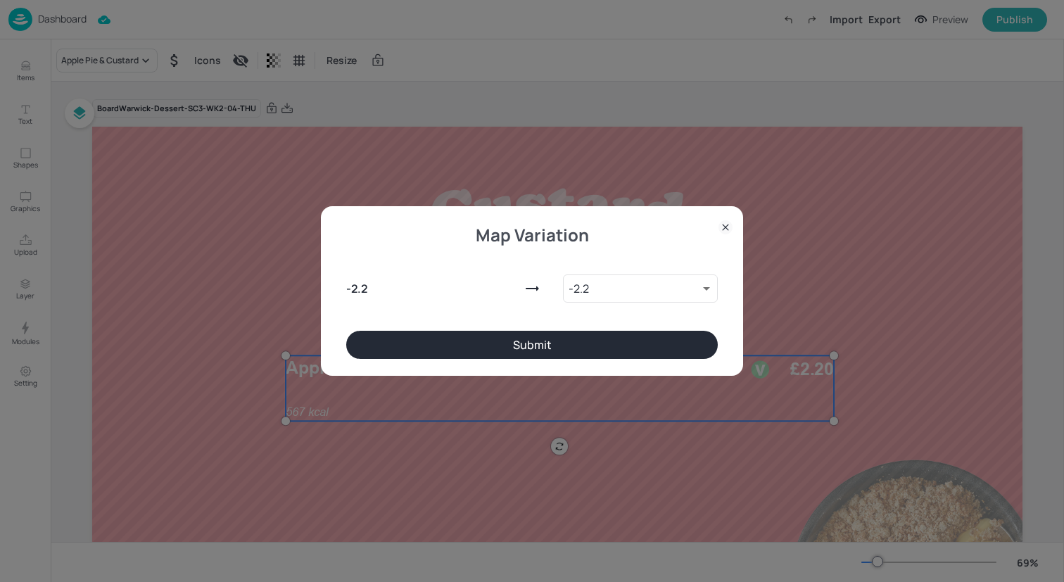
click at [436, 346] on button "Submit" at bounding box center [531, 345] width 371 height 28
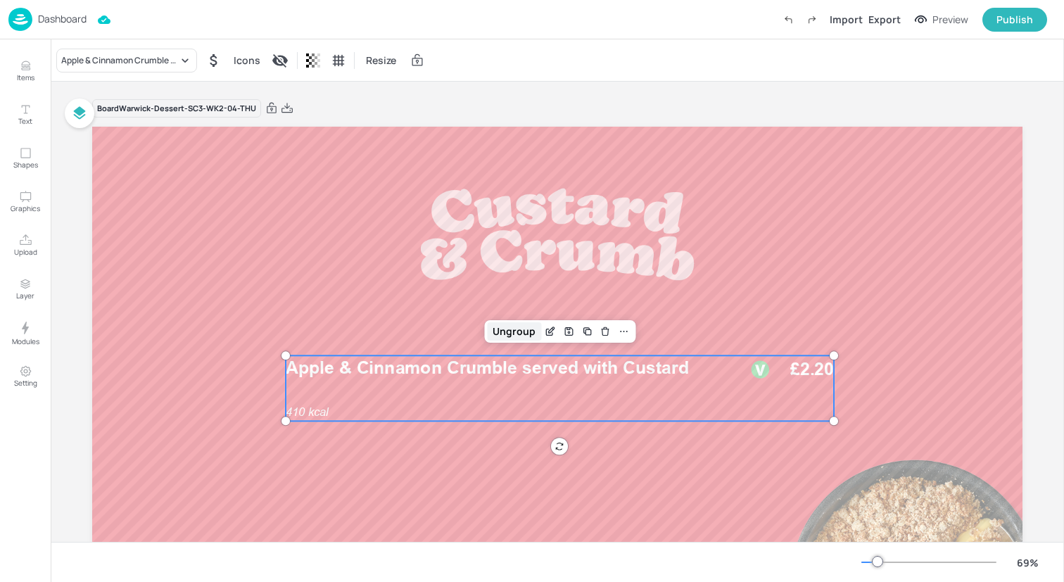
click at [525, 338] on div "Ungroup" at bounding box center [514, 331] width 54 height 18
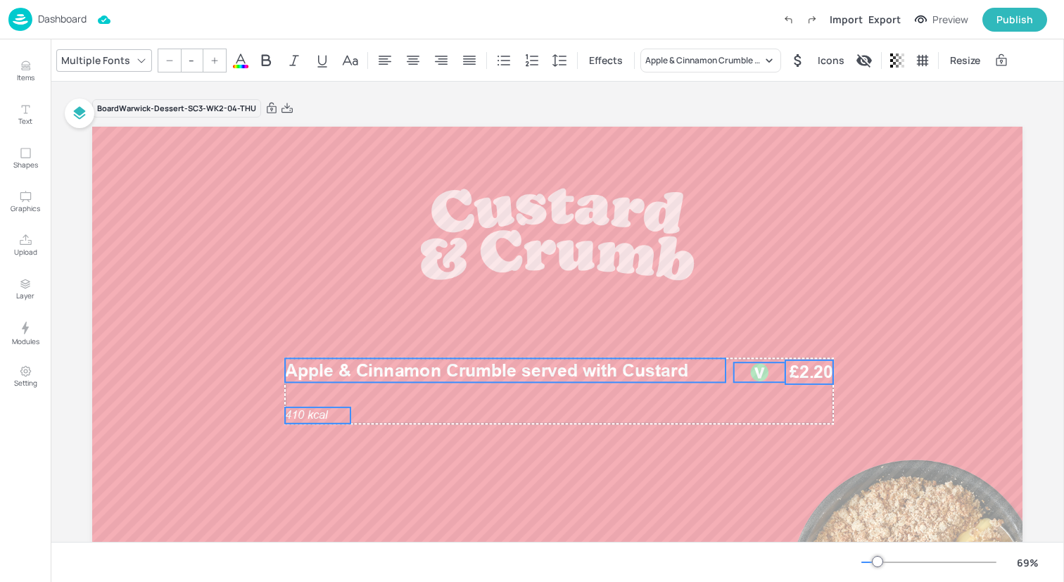
click at [316, 416] on span "410 kcal" at bounding box center [306, 414] width 43 height 13
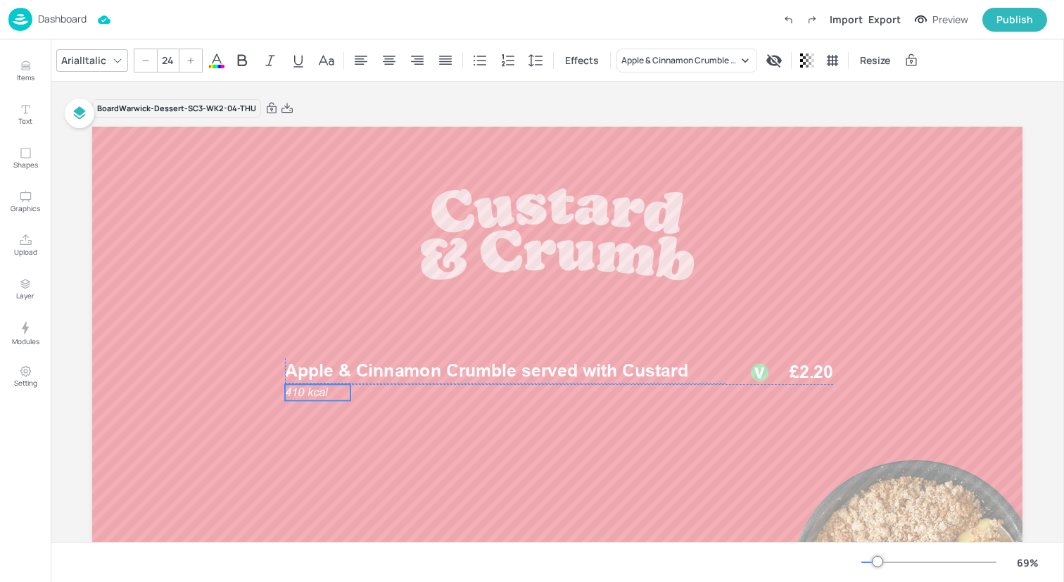
drag, startPoint x: 316, startPoint y: 413, endPoint x: 313, endPoint y: 391, distance: 22.0
click at [314, 390] on span "410 kcal" at bounding box center [306, 391] width 43 height 13
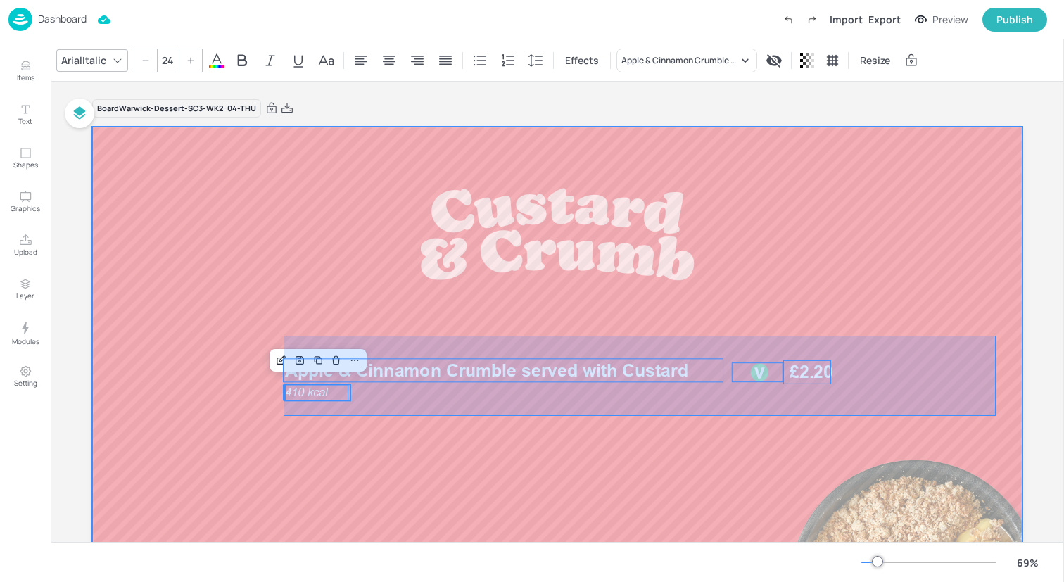
drag, startPoint x: 283, startPoint y: 416, endPoint x: 995, endPoint y: 336, distance: 716.4
click at [995, 336] on div at bounding box center [557, 388] width 930 height 523
type input "--"
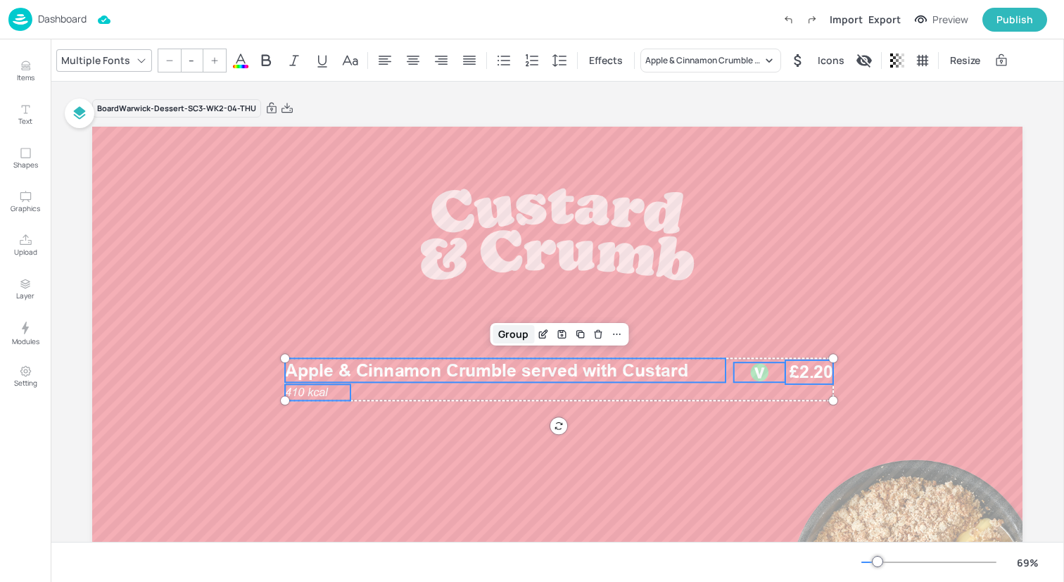
click at [508, 338] on div "Group" at bounding box center [513, 334] width 42 height 18
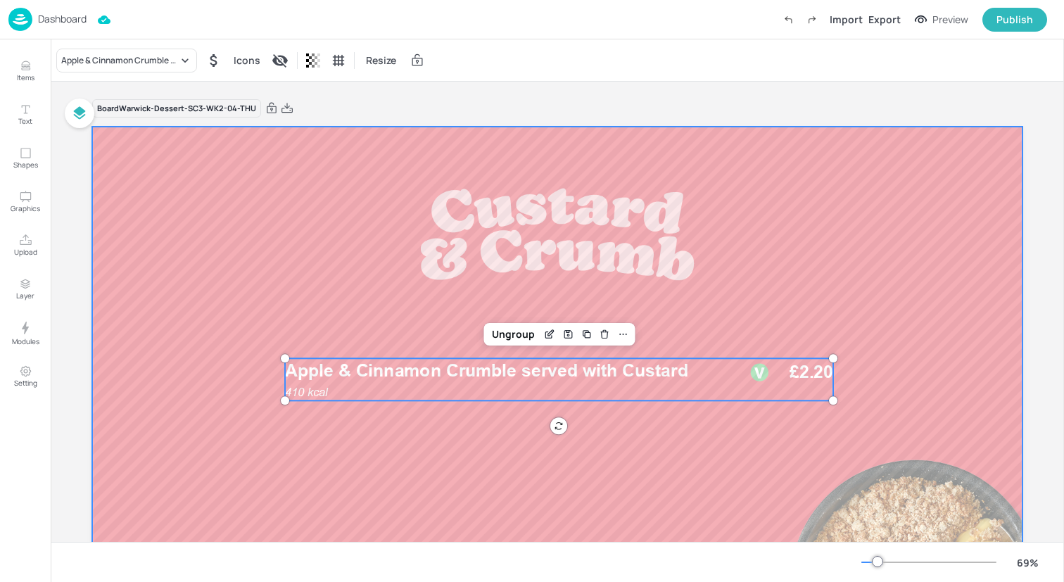
click at [209, 283] on div at bounding box center [557, 388] width 930 height 523
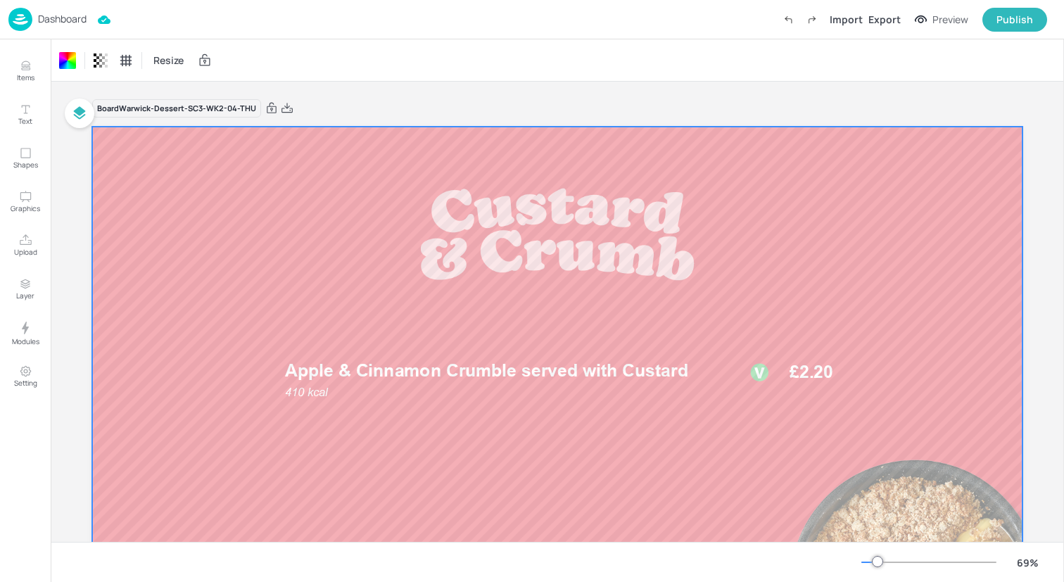
click at [20, 15] on img at bounding box center [20, 19] width 24 height 23
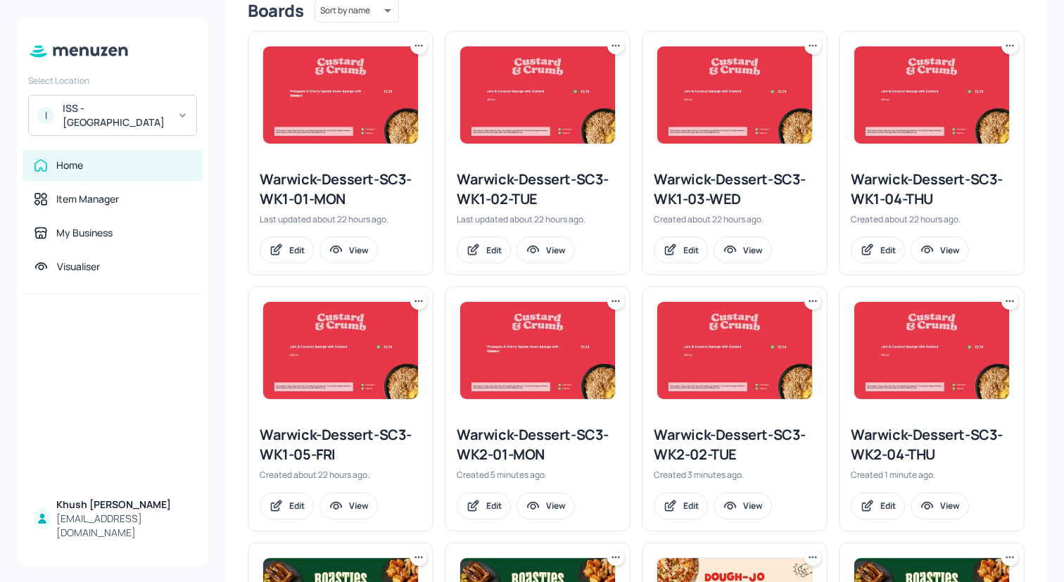
scroll to position [367, 0]
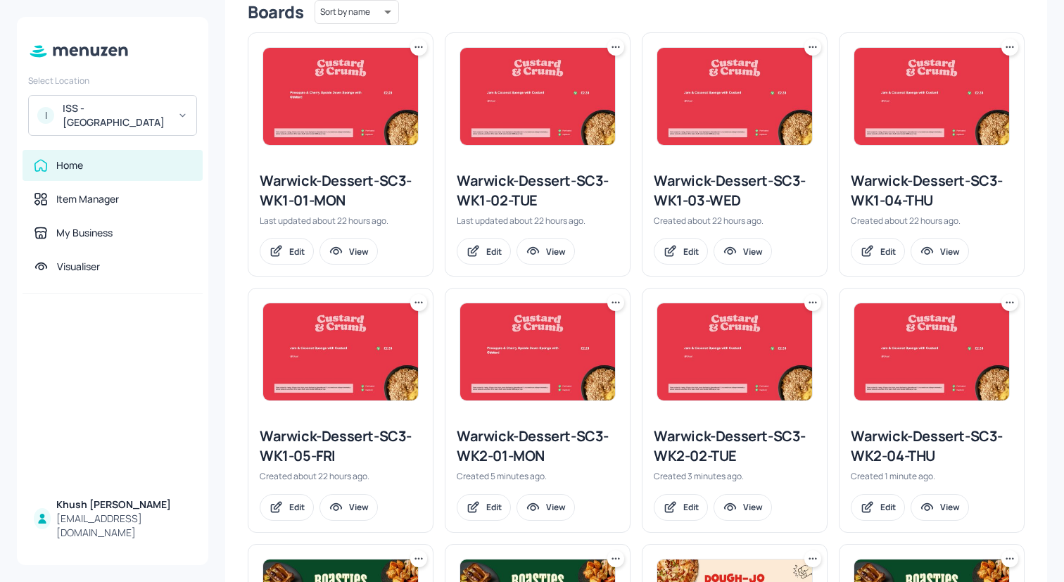
click at [419, 303] on icon at bounding box center [419, 302] width 14 height 14
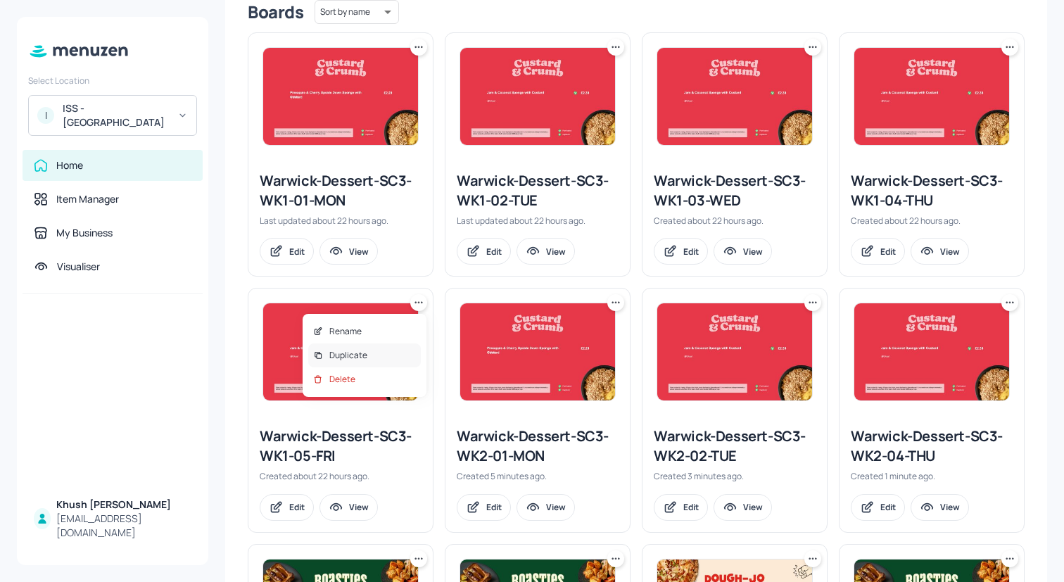
click at [367, 350] on div "Duplicate" at bounding box center [364, 355] width 113 height 24
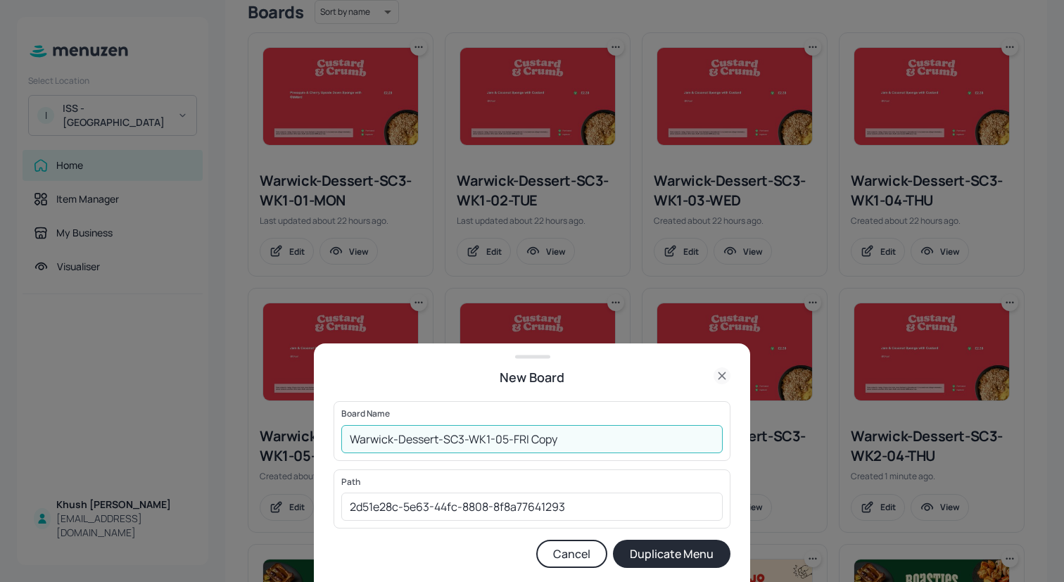
drag, startPoint x: 595, startPoint y: 433, endPoint x: 529, endPoint y: 434, distance: 66.1
click at [529, 434] on input "Warwick-Dessert-SC3-WK1-05-FRI Copy" at bounding box center [531, 439] width 381 height 28
click at [490, 436] on input "Warwick-Dessert-SC3-WK1-05-FRI" at bounding box center [531, 439] width 381 height 28
type input "Warwick-Dessert-SC3-WK2-05-FRI"
click at [658, 551] on button "Duplicate Menu" at bounding box center [671, 554] width 117 height 28
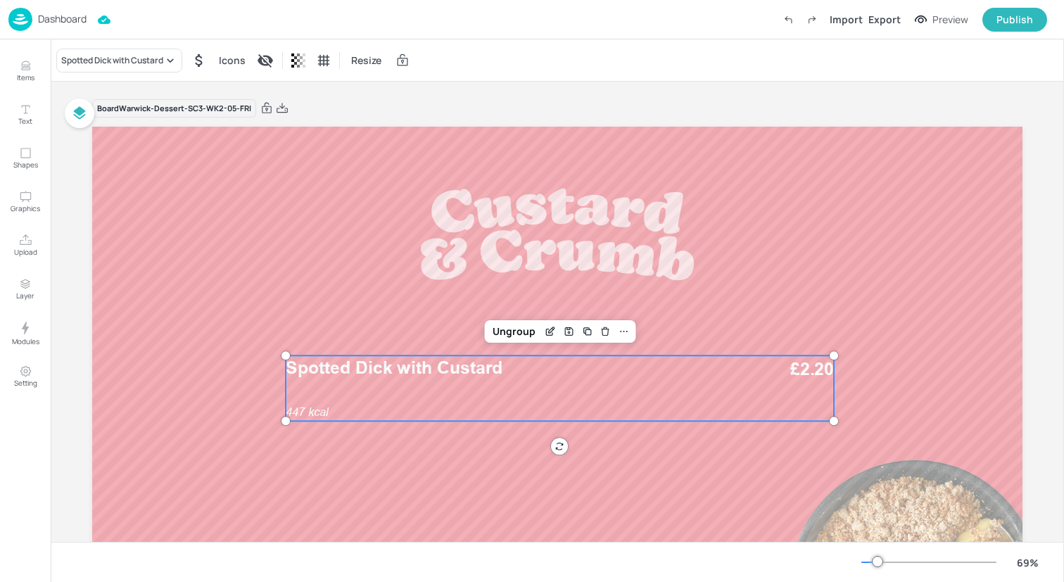
click at [424, 390] on div "Spotted Dick with Custard 447 kcal £2.20" at bounding box center [560, 387] width 548 height 65
click at [132, 57] on div "Spotted Dick with Custard" at bounding box center [112, 60] width 102 height 13
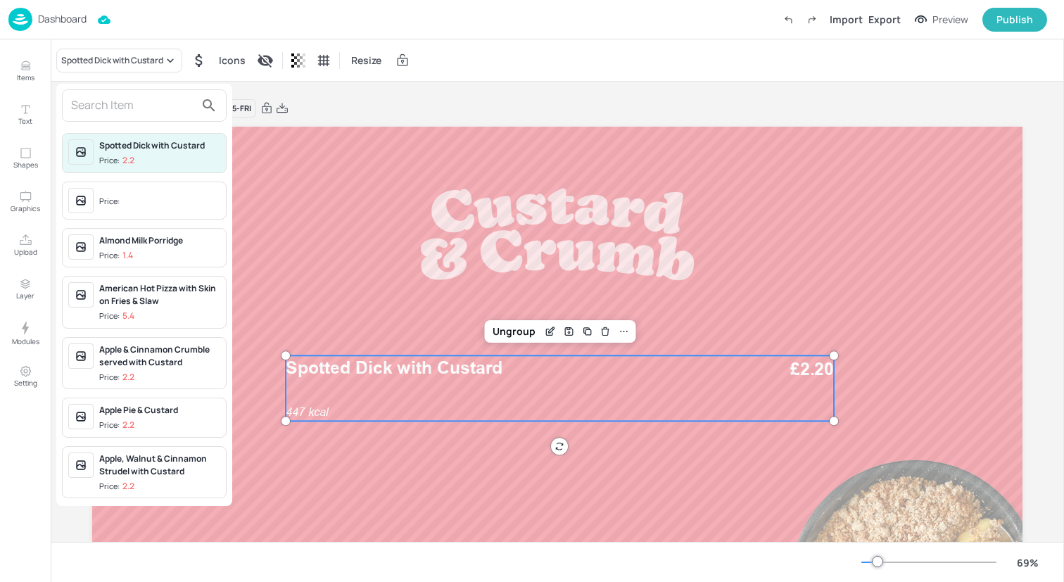
click at [130, 103] on input "text" at bounding box center [133, 105] width 124 height 23
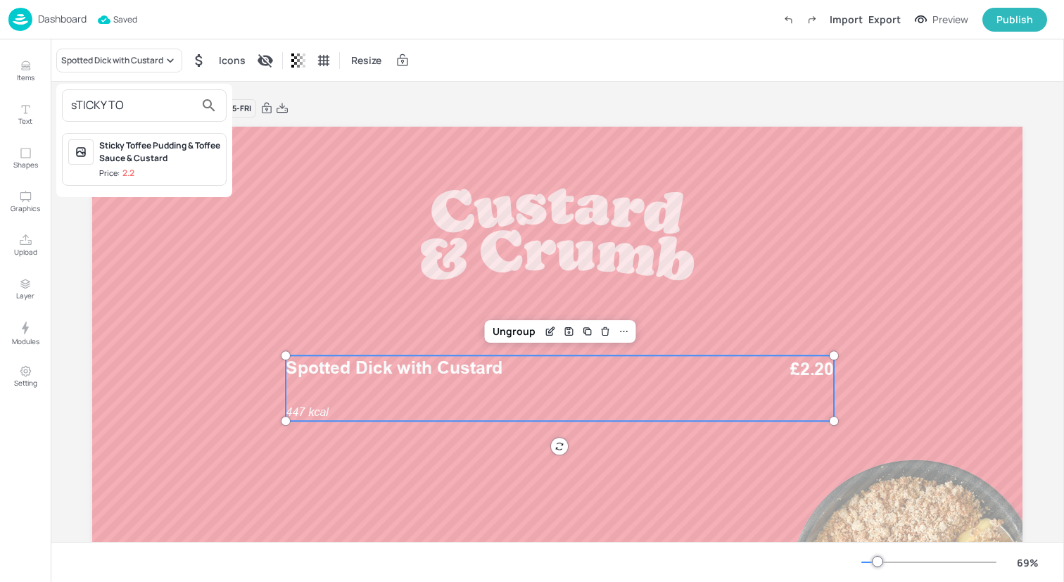
type input "sTICKY TO"
click at [143, 153] on div "Sticky Toffee Pudding & Toffee Sauce & Custard" at bounding box center [159, 151] width 121 height 25
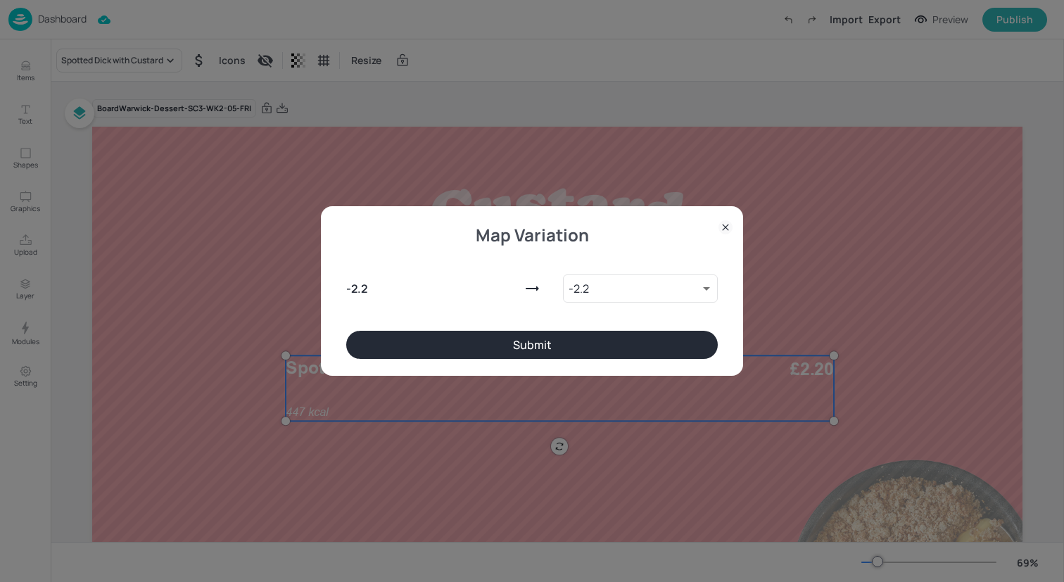
click at [492, 349] on button "Submit" at bounding box center [531, 345] width 371 height 28
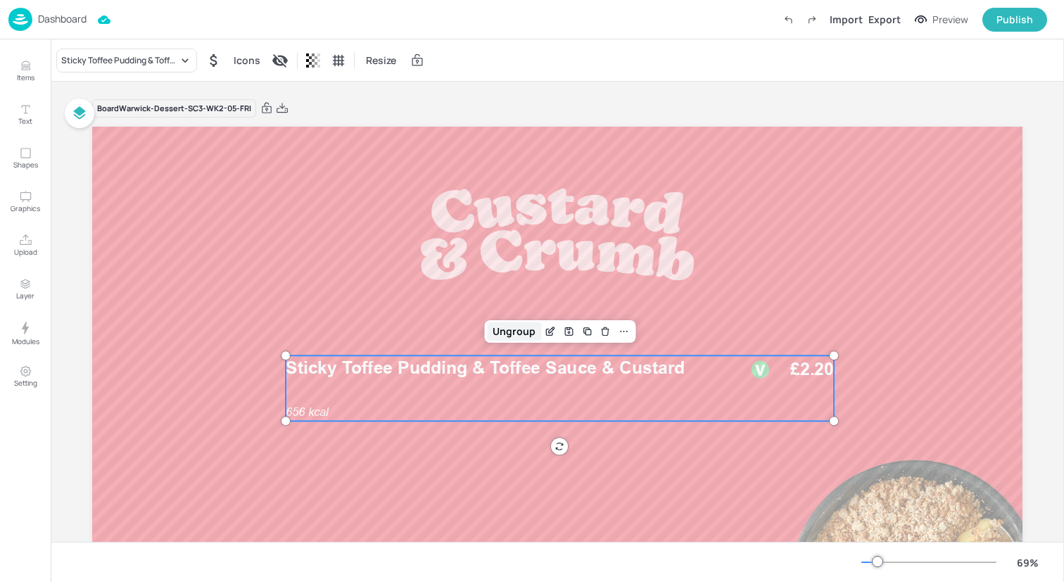
click at [506, 340] on div "Ungroup" at bounding box center [514, 331] width 54 height 18
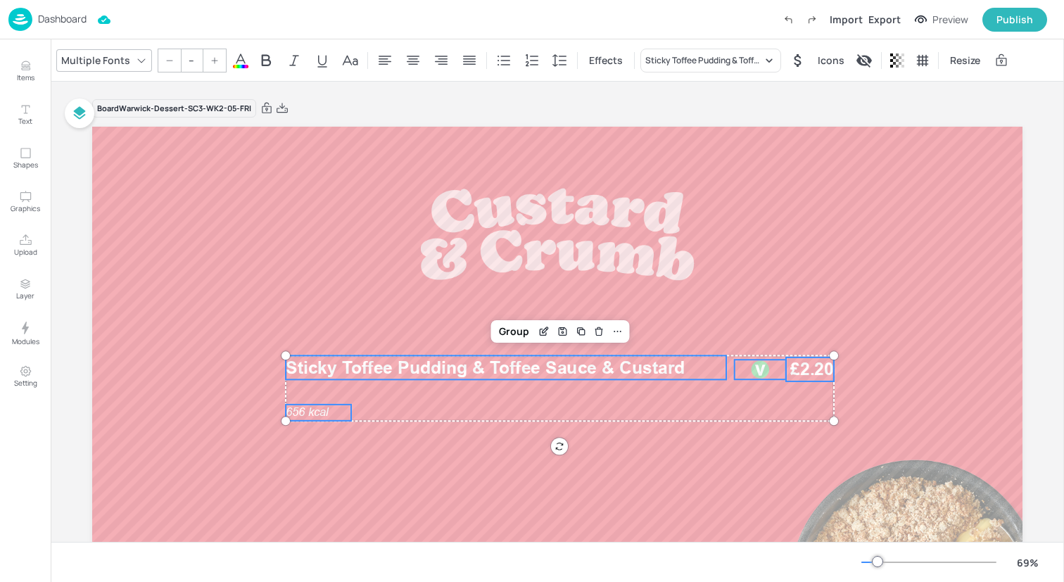
click at [310, 414] on span "656 kcal" at bounding box center [307, 411] width 43 height 13
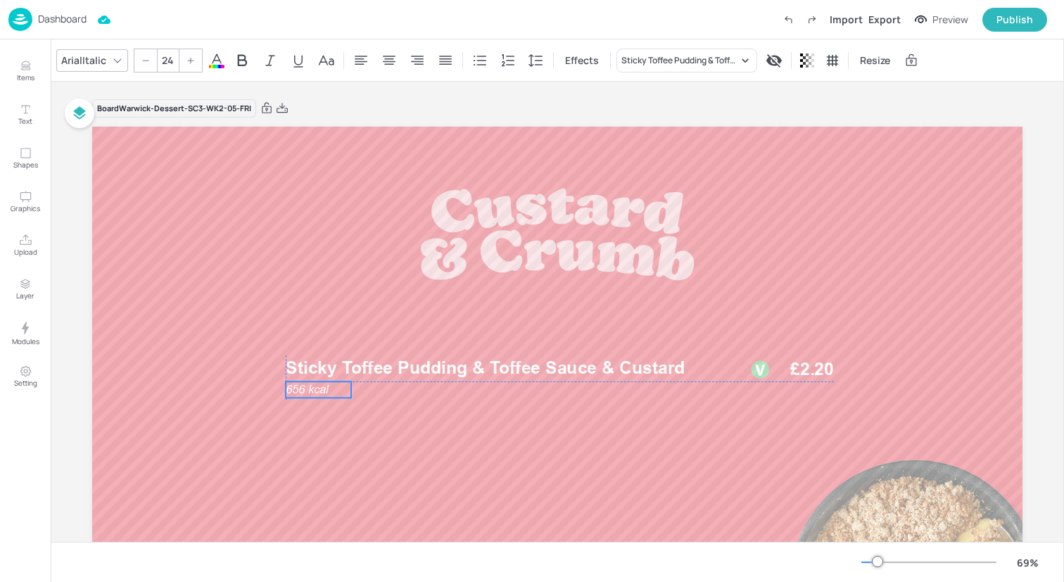
drag, startPoint x: 310, startPoint y: 414, endPoint x: 308, endPoint y: 393, distance: 21.2
click at [310, 393] on span "656 kcal" at bounding box center [307, 389] width 43 height 13
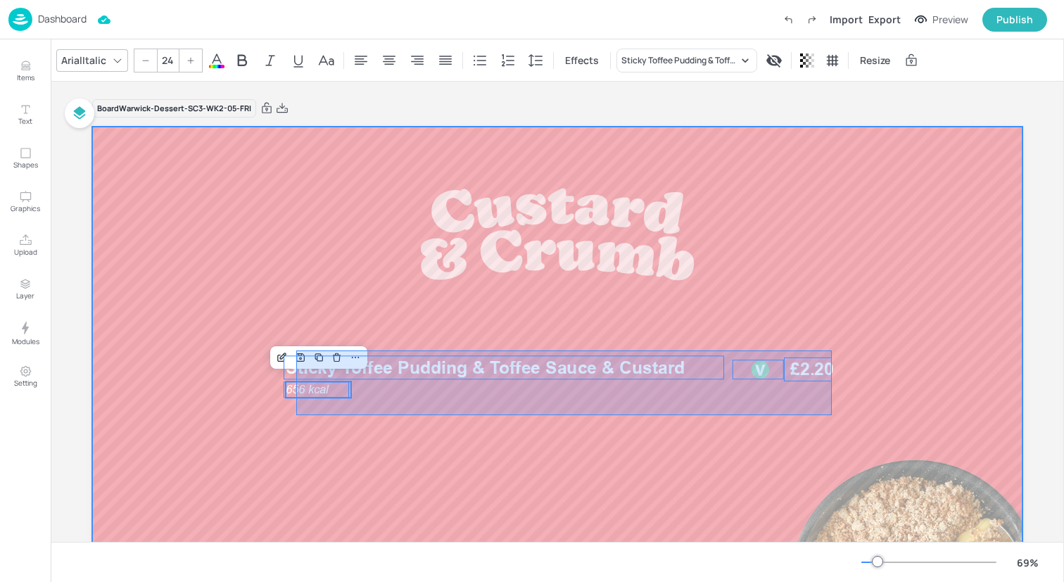
drag, startPoint x: 296, startPoint y: 415, endPoint x: 831, endPoint y: 350, distance: 539.2
click at [832, 350] on div at bounding box center [557, 388] width 930 height 523
type input "--"
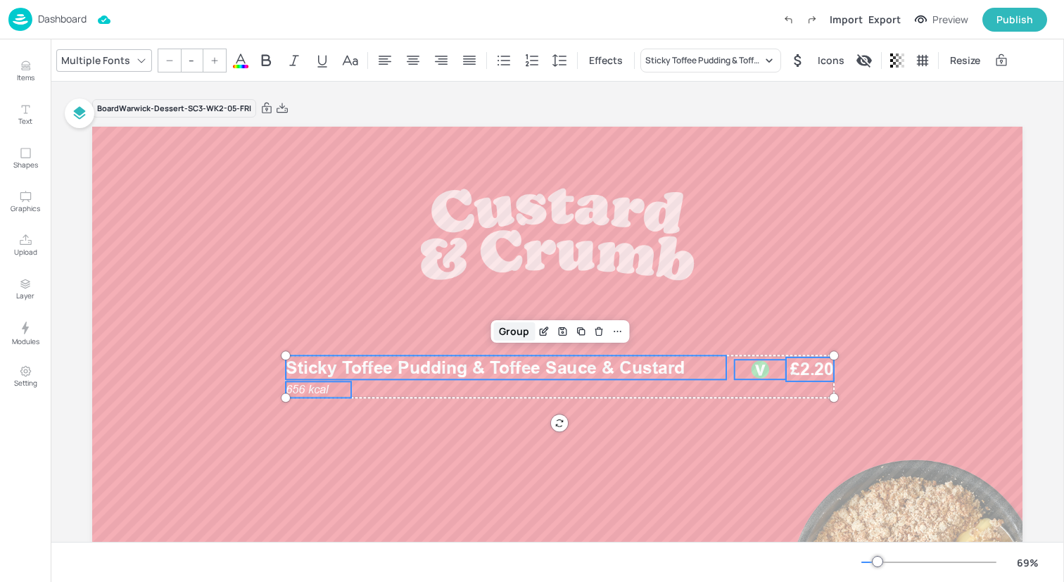
click at [518, 336] on div "Group" at bounding box center [514, 331] width 42 height 18
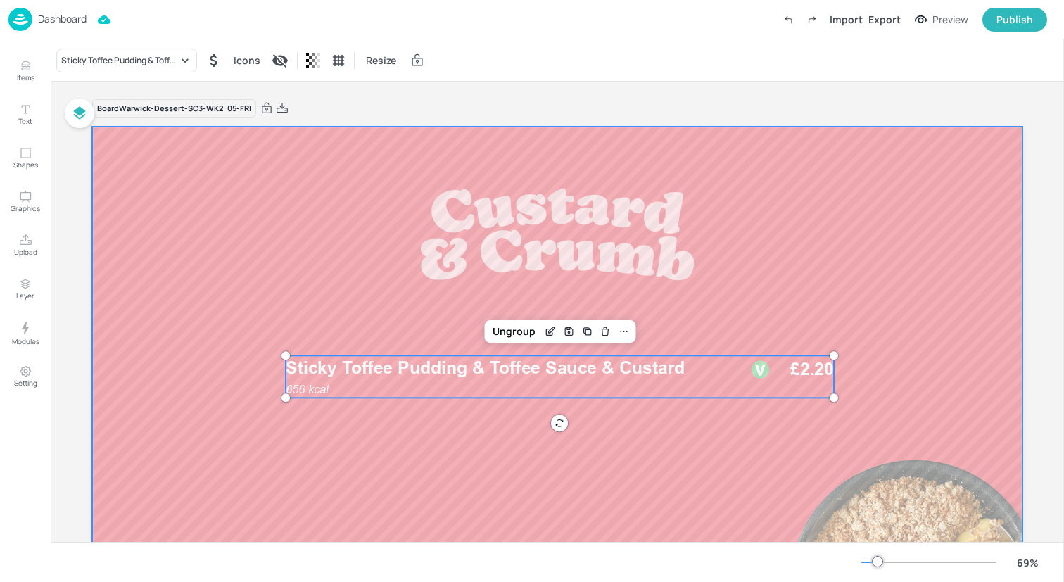
click at [308, 223] on div at bounding box center [557, 388] width 930 height 523
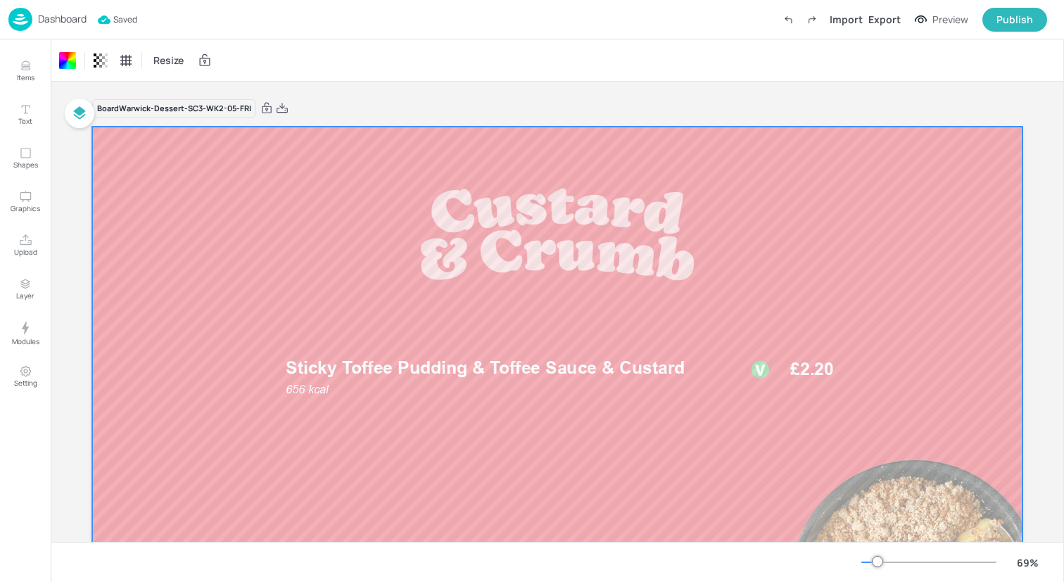
click at [21, 16] on img at bounding box center [20, 19] width 24 height 23
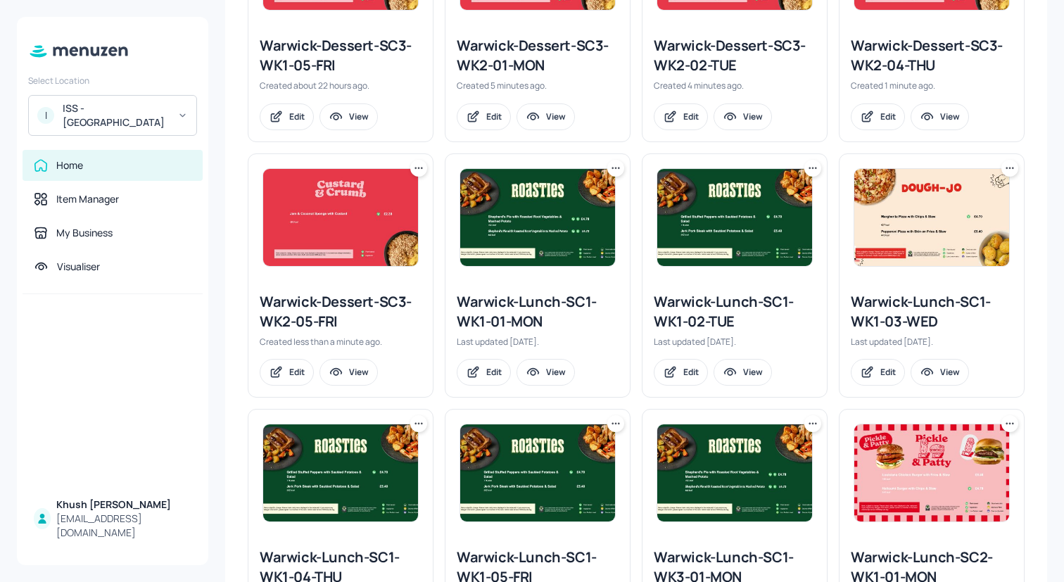
scroll to position [729, 0]
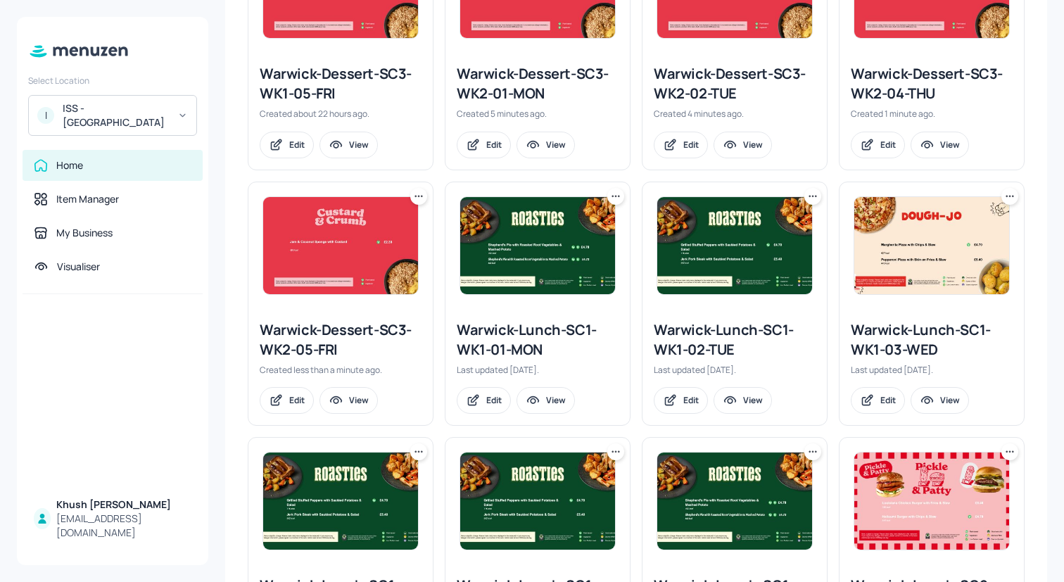
click at [543, 331] on div "Warwick-Lunch-SC1-WK1-01-MON" at bounding box center [538, 339] width 162 height 39
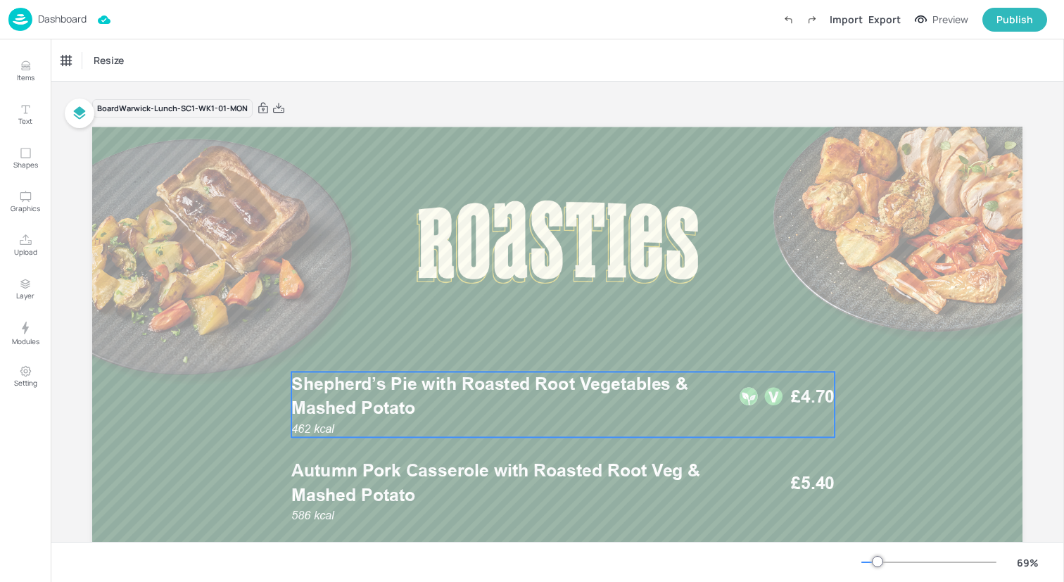
click at [547, 390] on span "Shepherd’s Pie with Roasted Root Vegetables & Mashed Potato" at bounding box center [489, 396] width 397 height 45
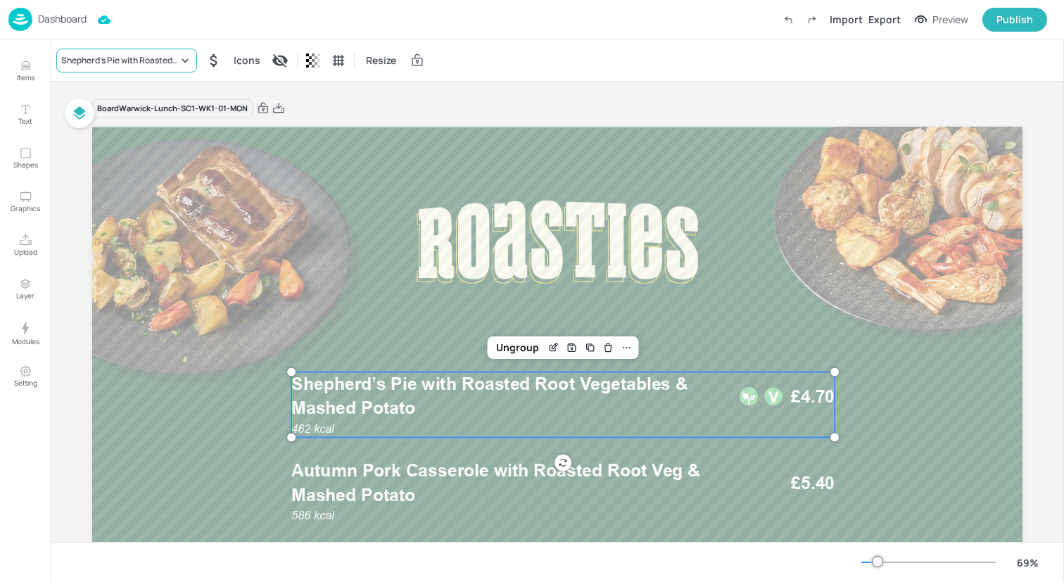
click at [161, 56] on div "Shepherd’s Pie with Roasted Root Vegetables & Mashed Potato" at bounding box center [119, 60] width 117 height 13
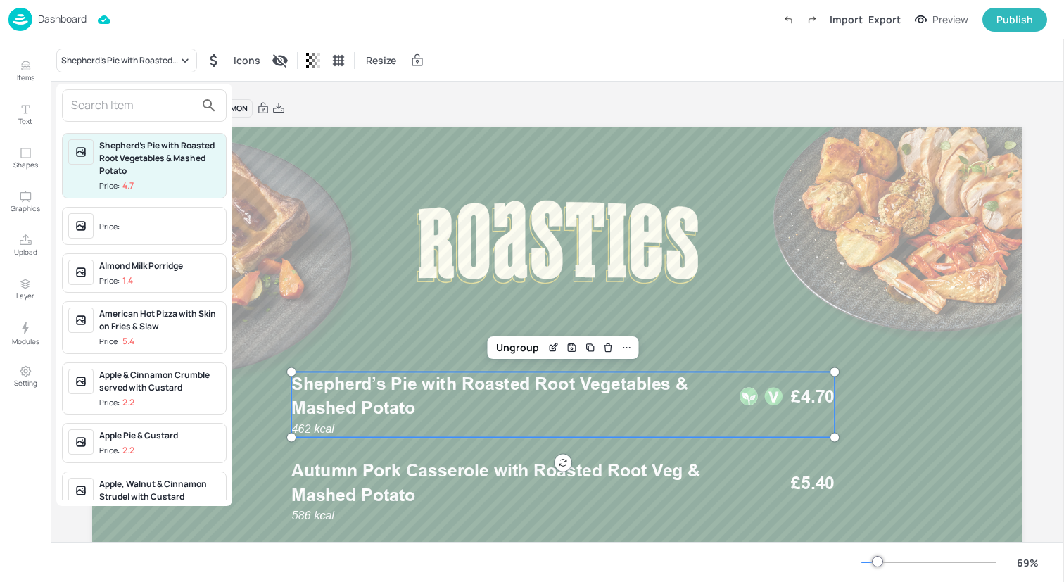
click at [148, 99] on input "text" at bounding box center [133, 105] width 124 height 23
click at [425, 184] on div at bounding box center [532, 291] width 1064 height 582
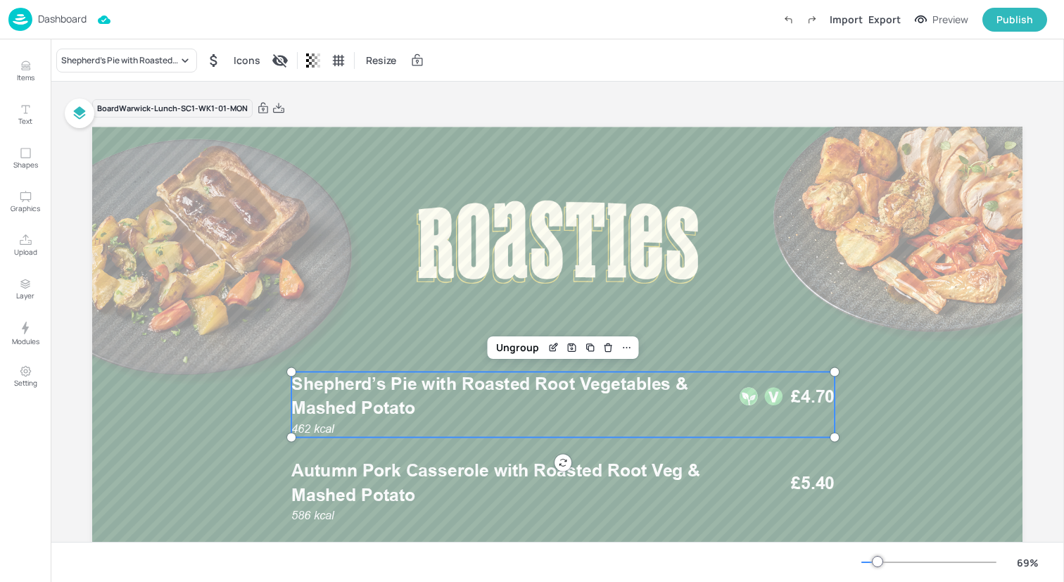
click at [14, 21] on img at bounding box center [20, 19] width 24 height 23
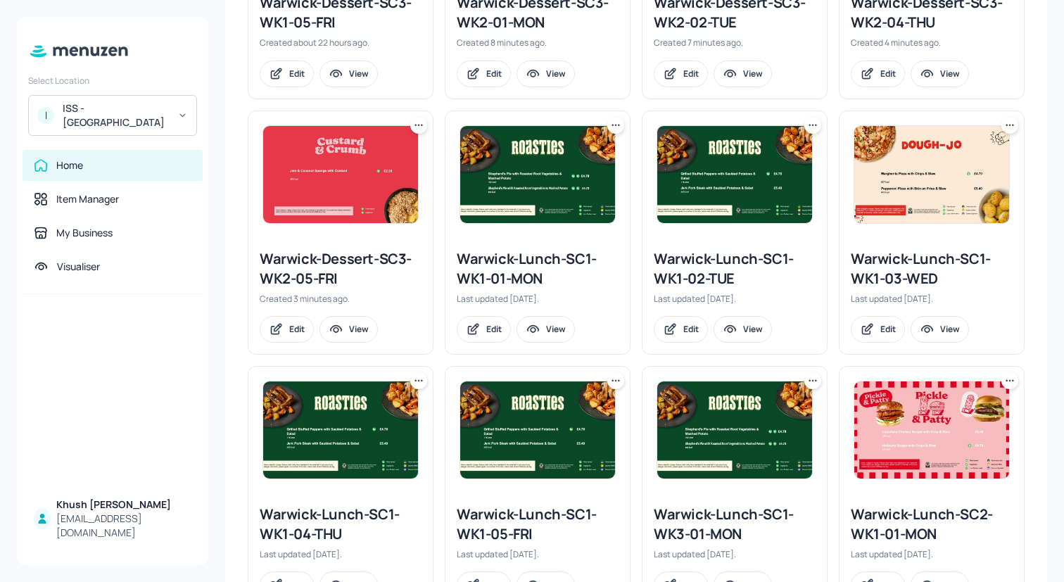
scroll to position [815, 0]
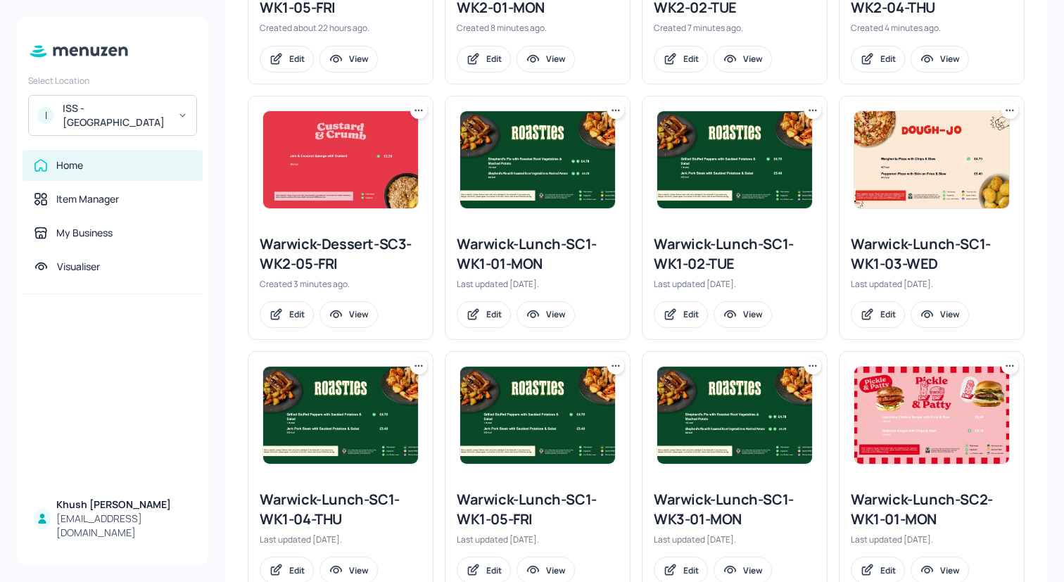
click at [614, 109] on icon at bounding box center [615, 110] width 14 height 14
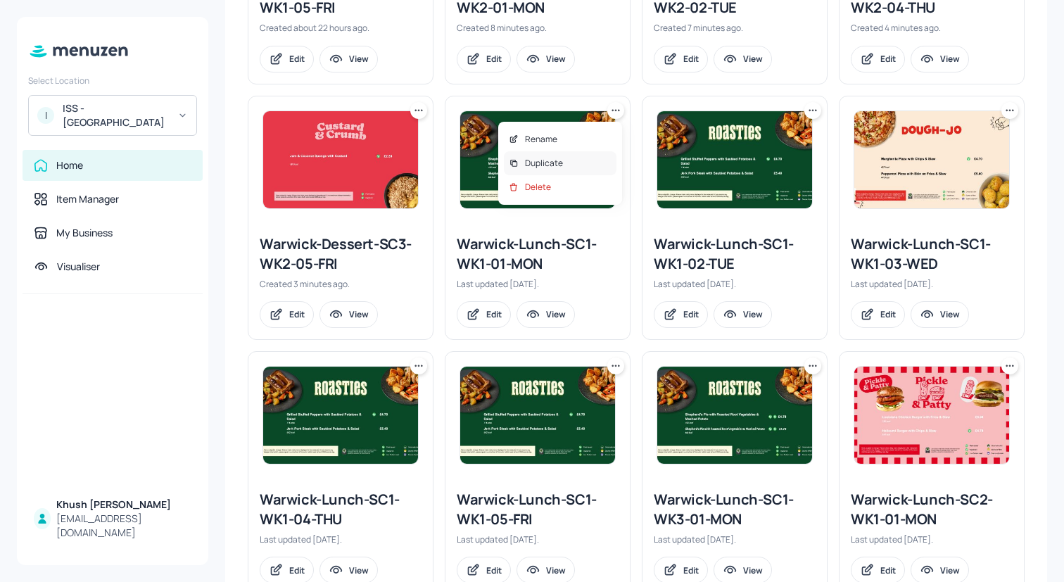
click at [571, 168] on div "Duplicate" at bounding box center [560, 163] width 113 height 24
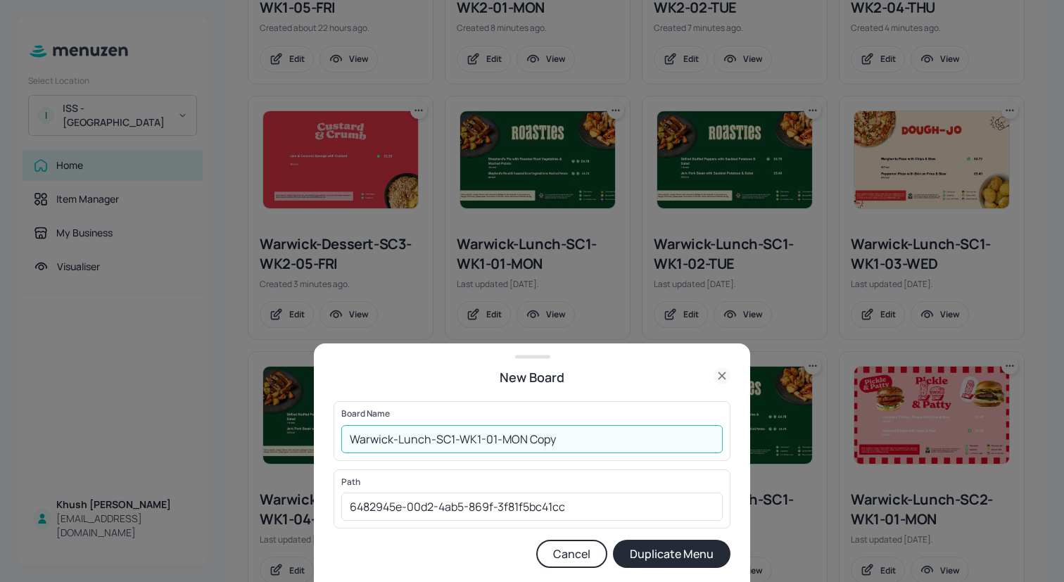
drag, startPoint x: 573, startPoint y: 438, endPoint x: 527, endPoint y: 438, distance: 45.7
click at [527, 438] on input "Warwick-Lunch-SC1-WK1-01-MON Copy" at bounding box center [531, 439] width 381 height 28
click at [478, 439] on input "Warwick-Lunch-SC1-WK1-01-MON" at bounding box center [531, 439] width 381 height 28
type input "Warwick-Lunch-SC1-WK2-01-MON"
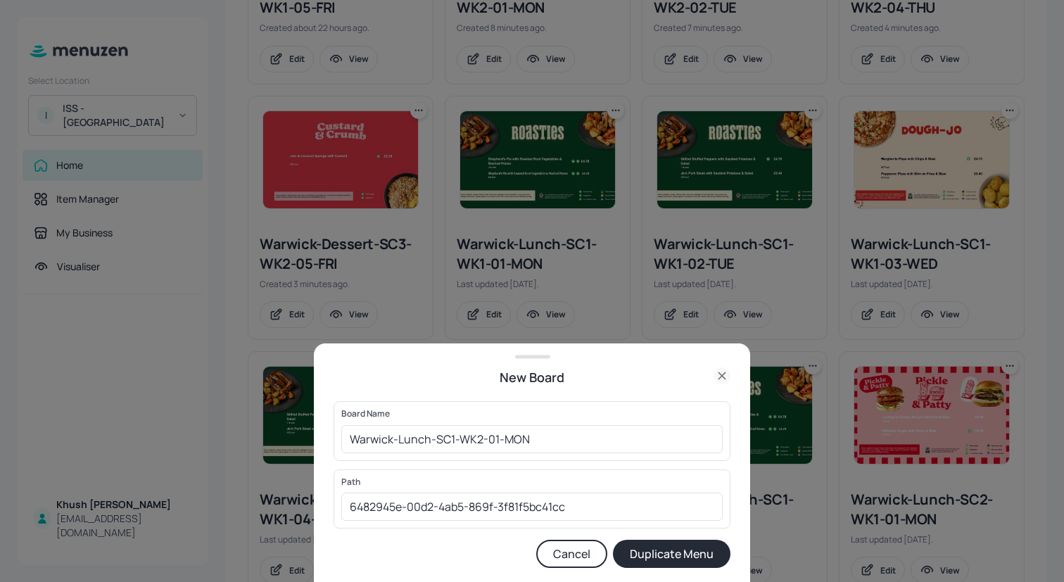
click at [661, 552] on button "Duplicate Menu" at bounding box center [671, 554] width 117 height 28
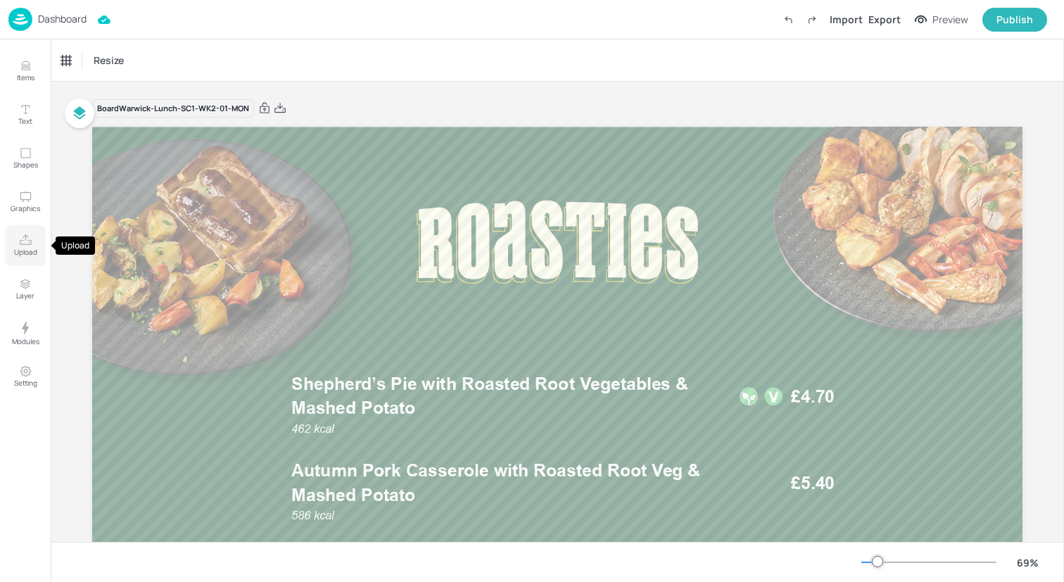
click at [32, 248] on p "Upload" at bounding box center [25, 252] width 23 height 10
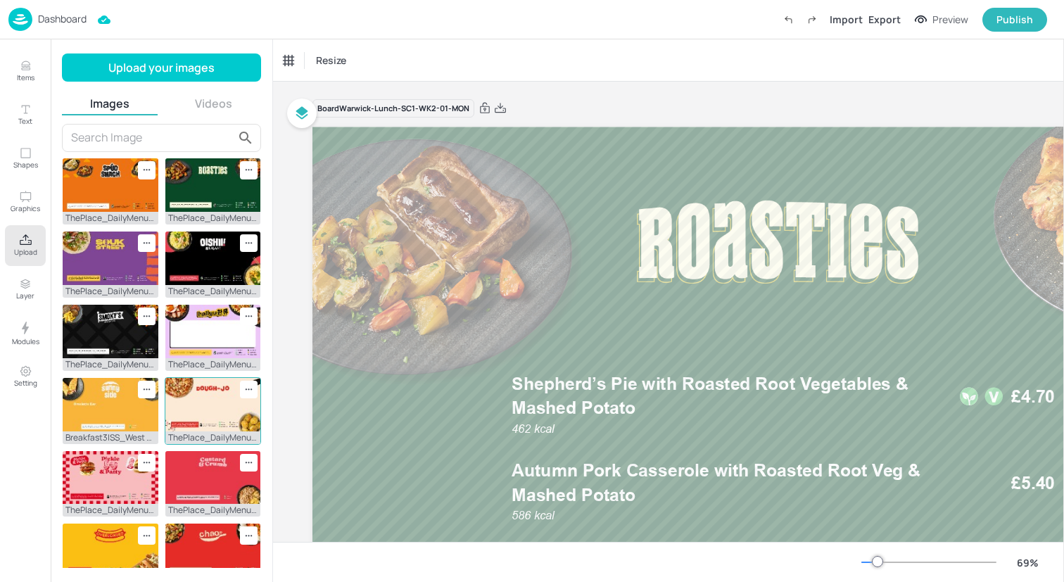
click at [193, 393] on img at bounding box center [213, 404] width 96 height 53
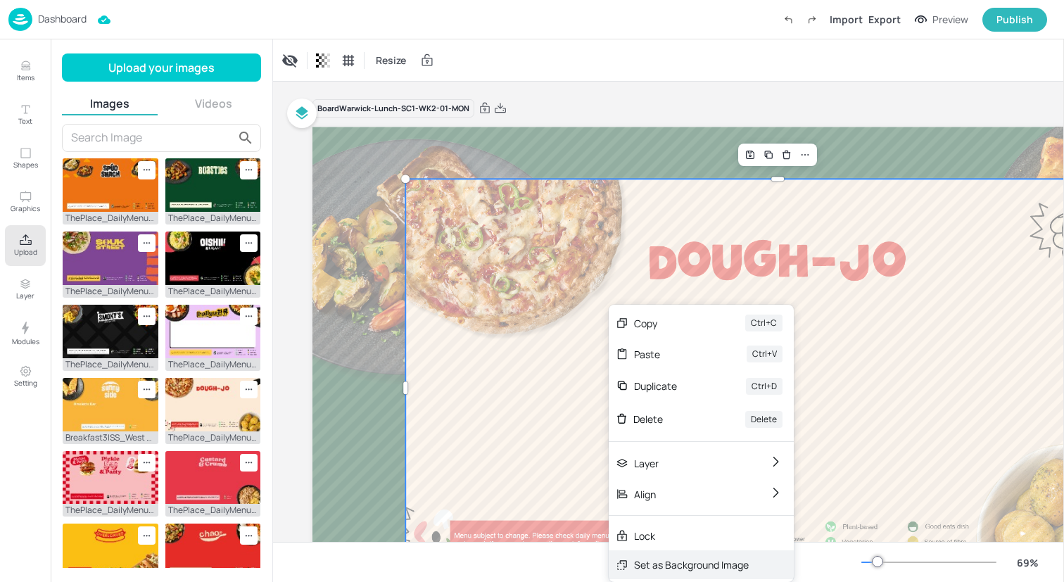
click at [635, 568] on div "Set as Background Image" at bounding box center [691, 564] width 115 height 15
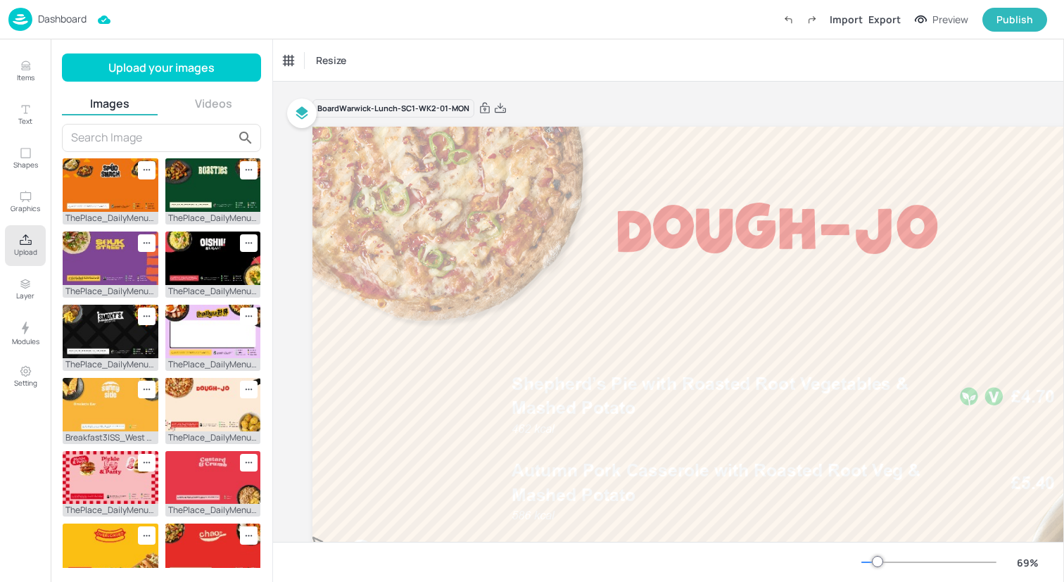
click at [18, 235] on button "Upload" at bounding box center [25, 245] width 41 height 41
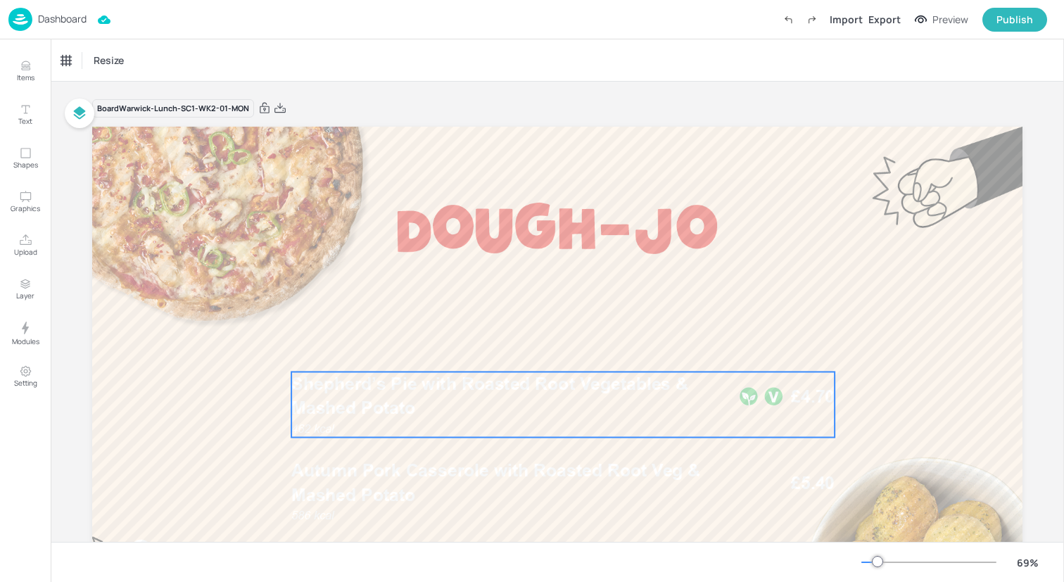
click at [359, 395] on p "Shepherd’s Pie with Roasted Root Vegetables & Mashed Potato" at bounding box center [511, 395] width 440 height 49
click at [145, 58] on div "Shepherd’s Pie with Roasted Root Vegetables & Mashed Potato" at bounding box center [119, 60] width 117 height 13
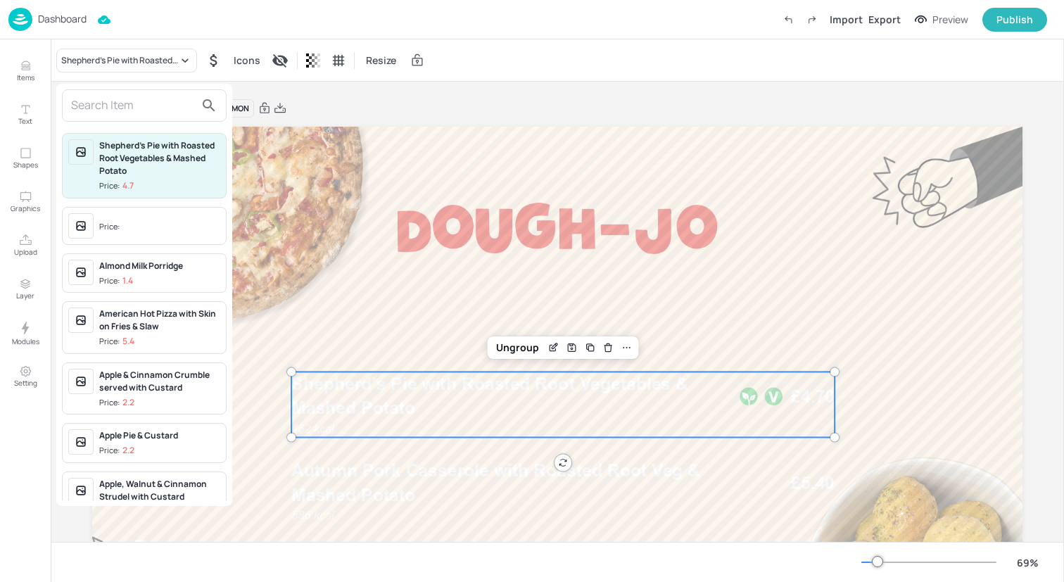
click at [142, 109] on input "text" at bounding box center [133, 105] width 124 height 23
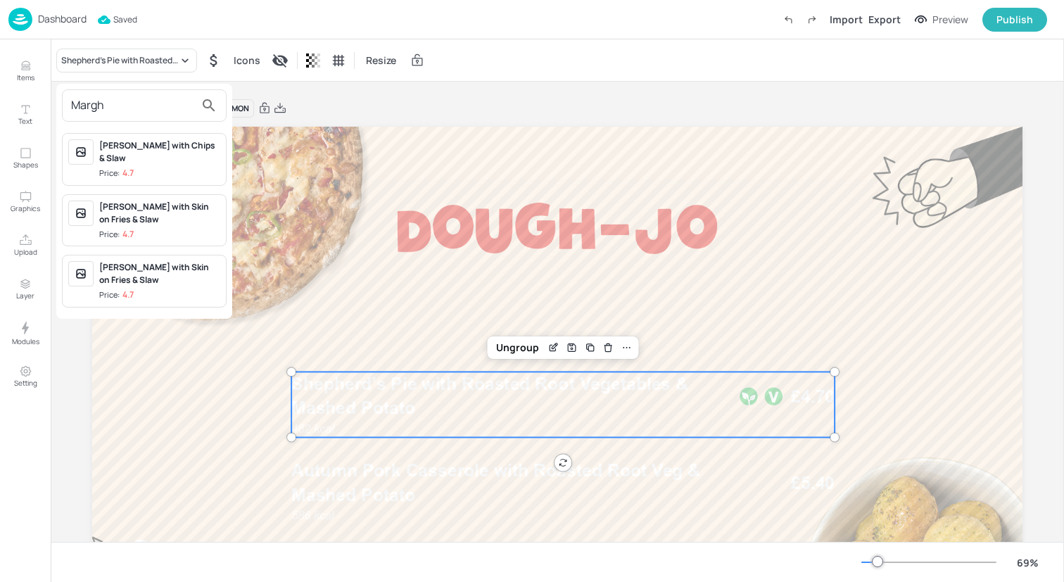
type input "Margh"
click at [159, 222] on div "Margherita Pizza with Skin on Fries & Slaw" at bounding box center [159, 212] width 121 height 25
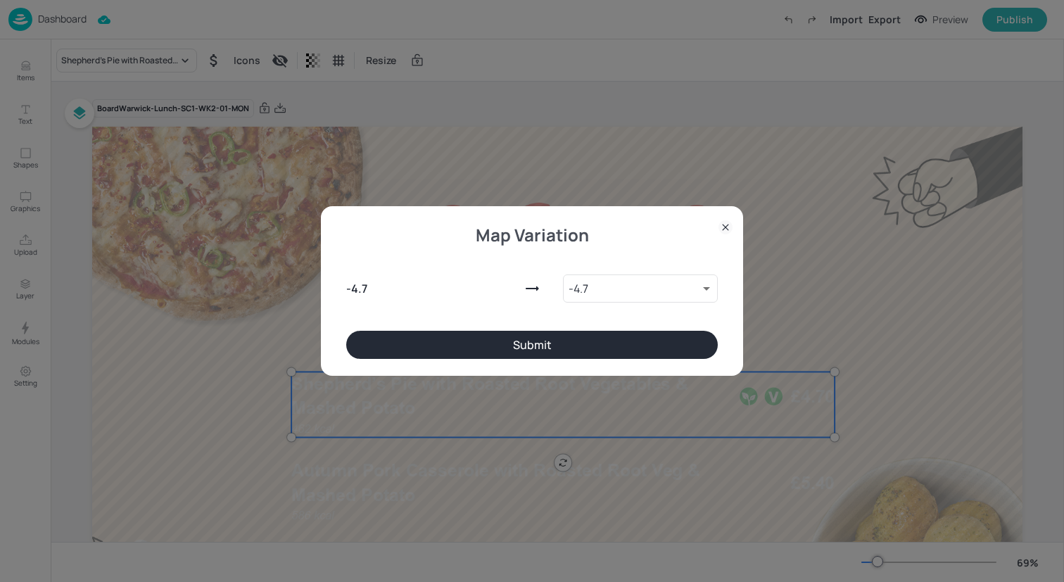
click at [438, 343] on button "Submit" at bounding box center [531, 345] width 371 height 28
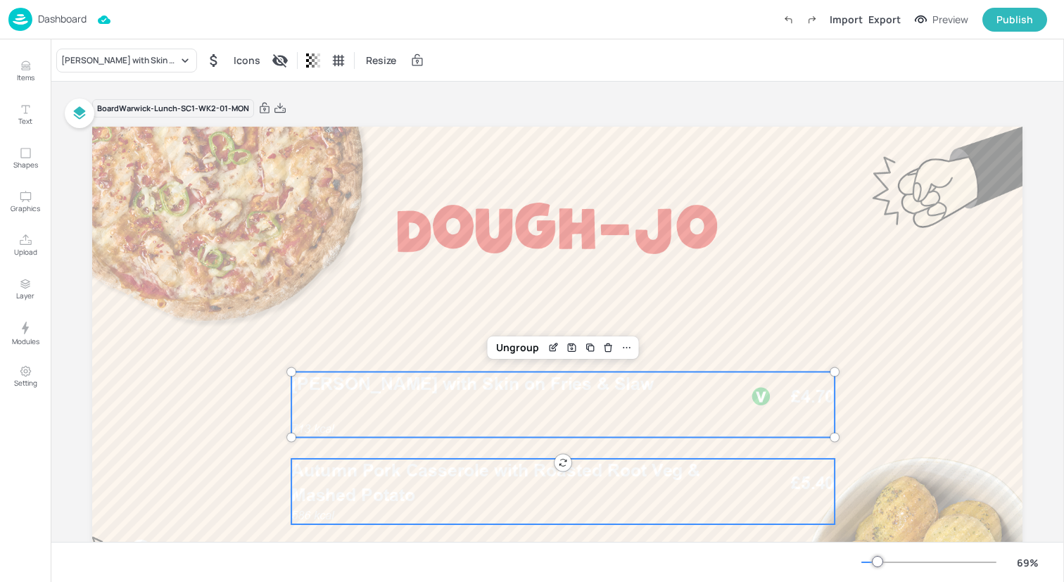
click at [432, 477] on span "Autumn Pork Casserole with Roasted Root Veg & Mashed Potato" at bounding box center [495, 482] width 409 height 45
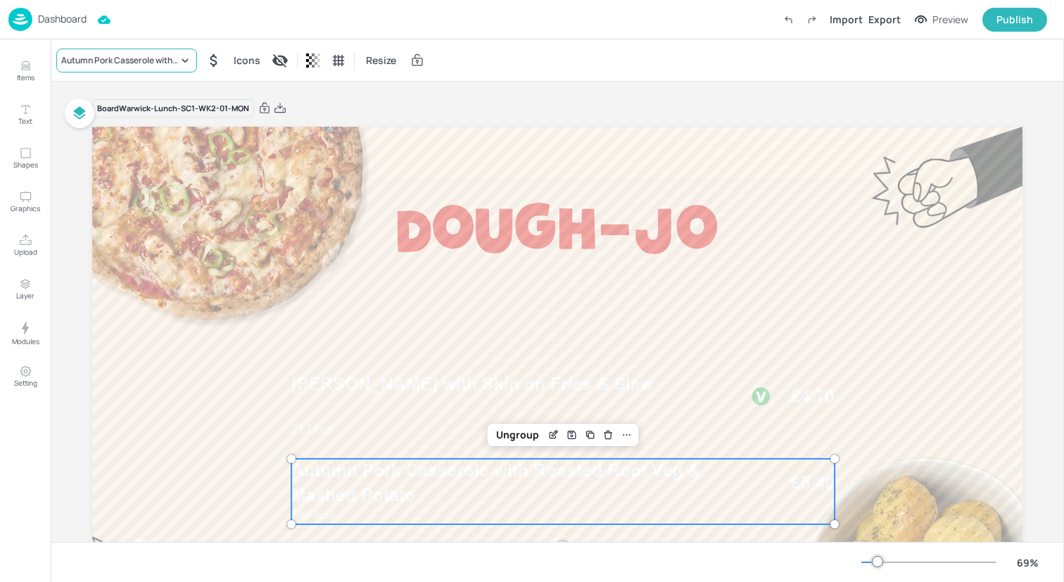
click at [122, 54] on div "Autumn Pork Casserole with Roasted Root Veg & Mashed Potato" at bounding box center [119, 60] width 117 height 13
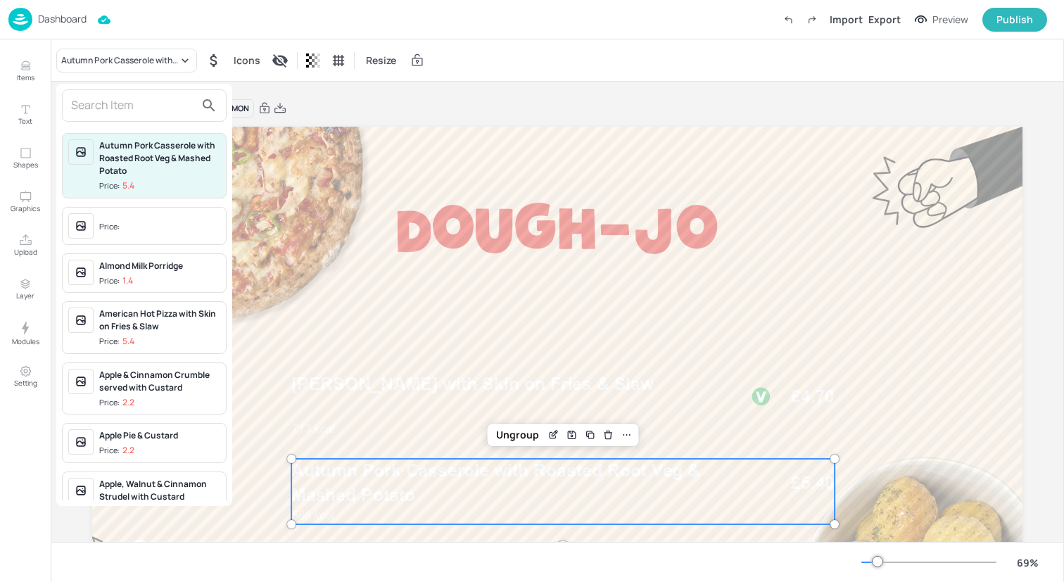
click at [122, 105] on input "text" at bounding box center [133, 105] width 124 height 23
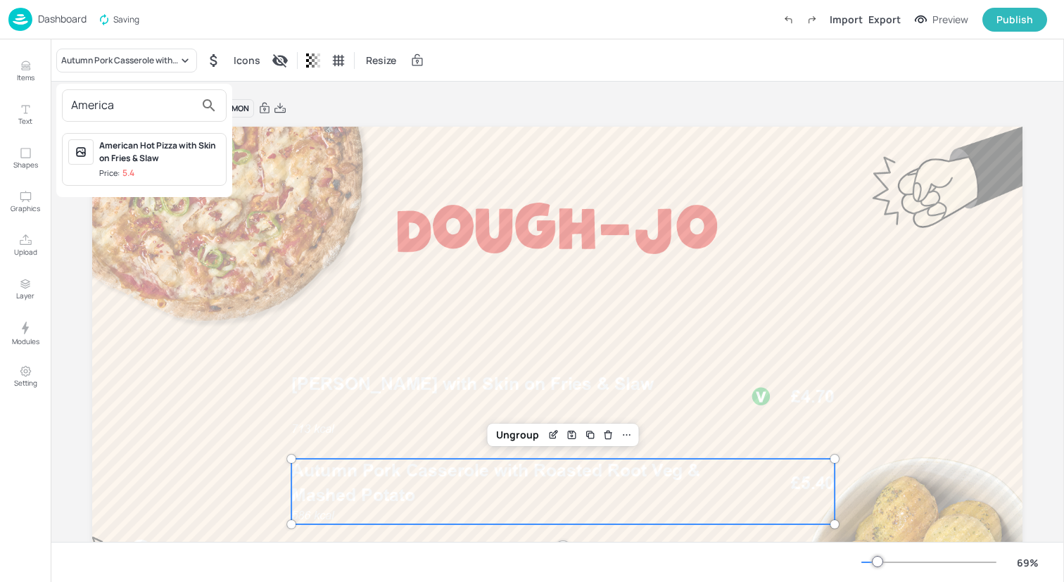
type input "America"
click at [155, 162] on div "American Hot Pizza with Skin on Fries & Slaw" at bounding box center [159, 151] width 121 height 25
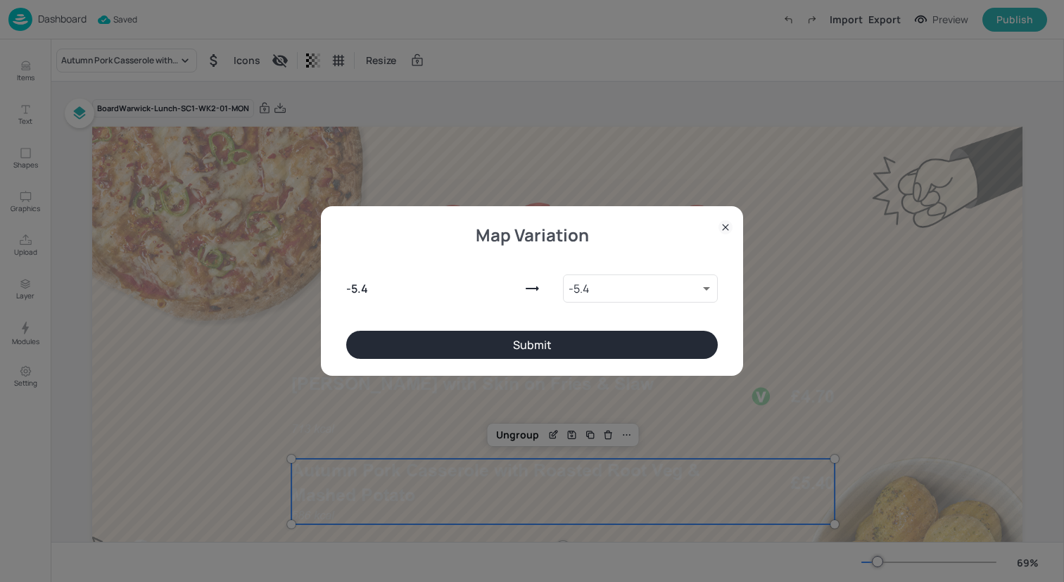
click at [394, 347] on button "Submit" at bounding box center [531, 345] width 371 height 28
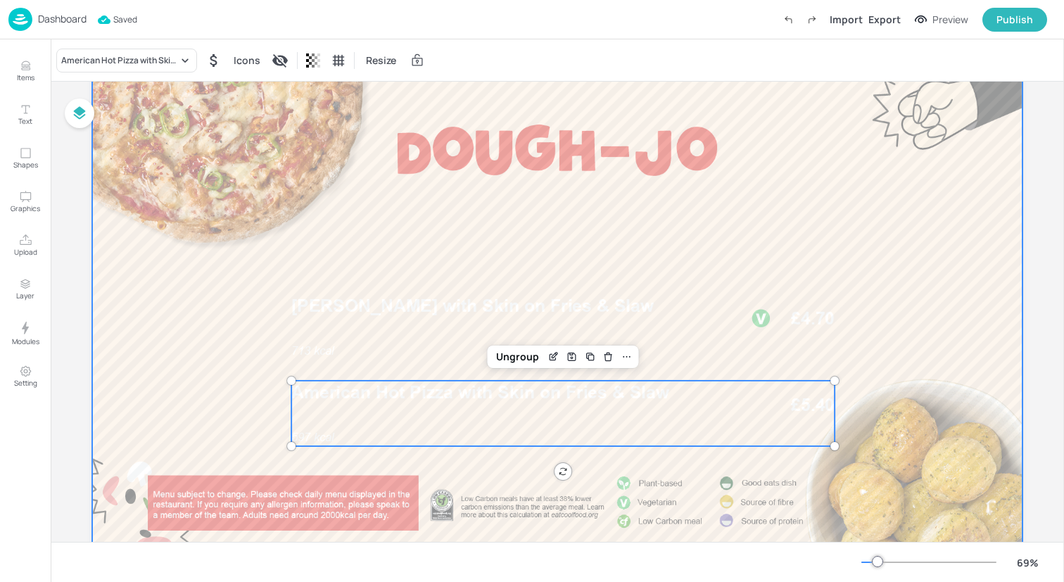
scroll to position [81, 0]
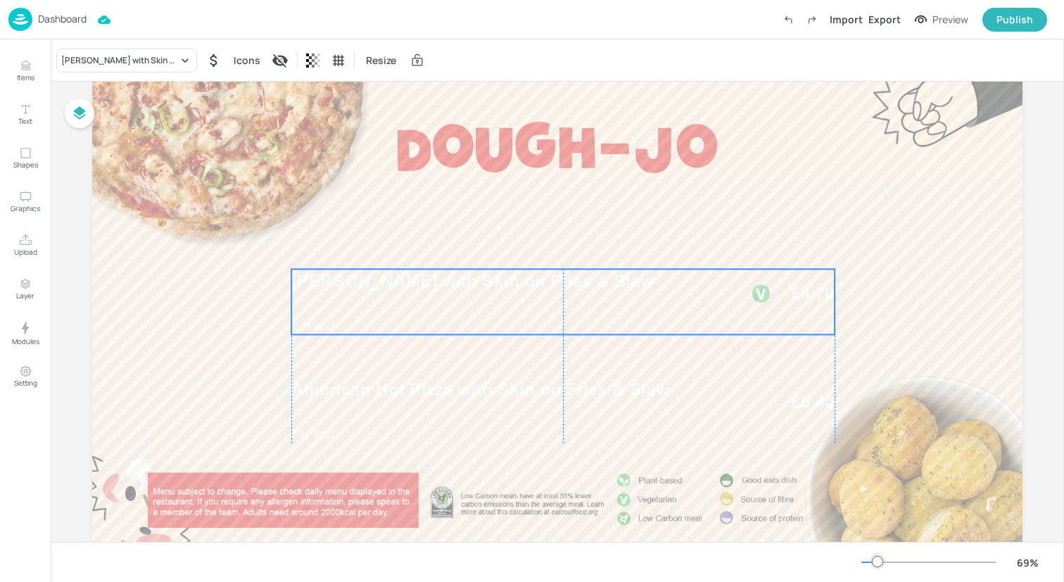
drag, startPoint x: 438, startPoint y: 330, endPoint x: 438, endPoint y: 308, distance: 21.8
click at [438, 308] on div "713 kcal Margherita Pizza with Skin on Fries & Slaw £4.70" at bounding box center [562, 301] width 543 height 65
click at [514, 244] on div "Ungroup" at bounding box center [517, 245] width 54 height 18
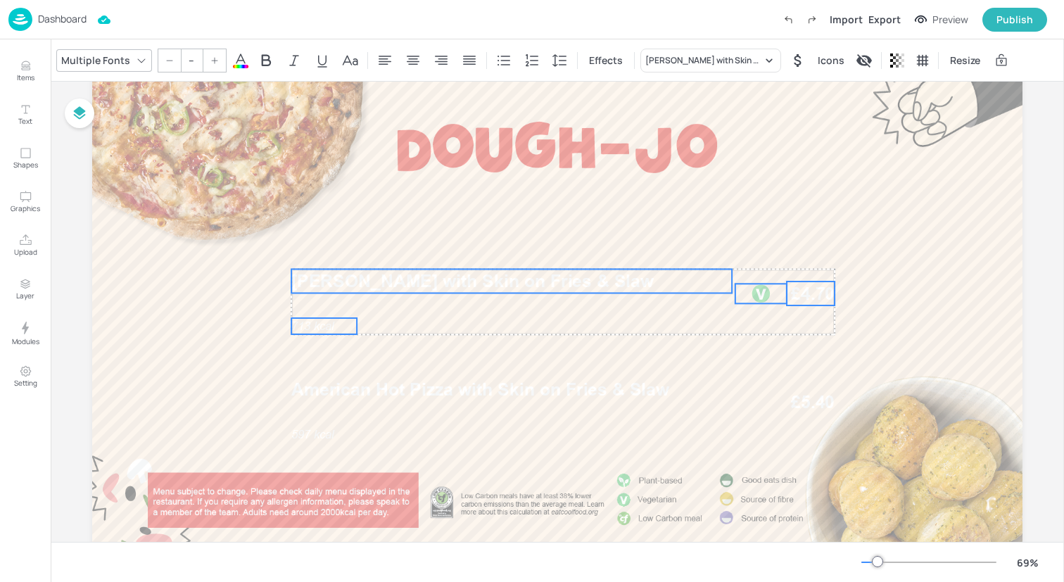
click at [313, 324] on span "713 kcal" at bounding box center [312, 325] width 43 height 13
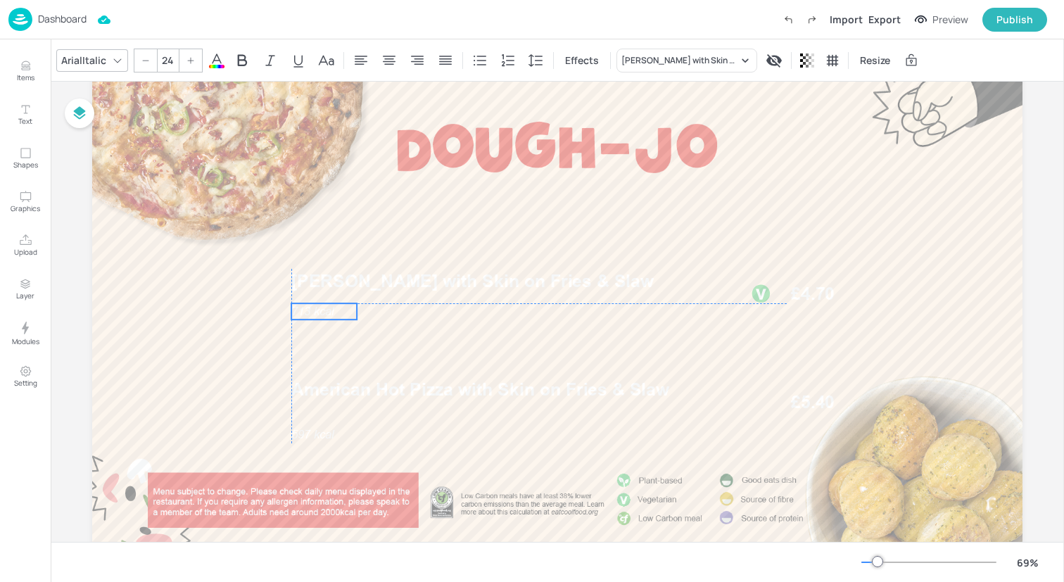
drag, startPoint x: 313, startPoint y: 324, endPoint x: 312, endPoint y: 307, distance: 16.2
click at [312, 307] on span "713 kcal" at bounding box center [312, 311] width 43 height 13
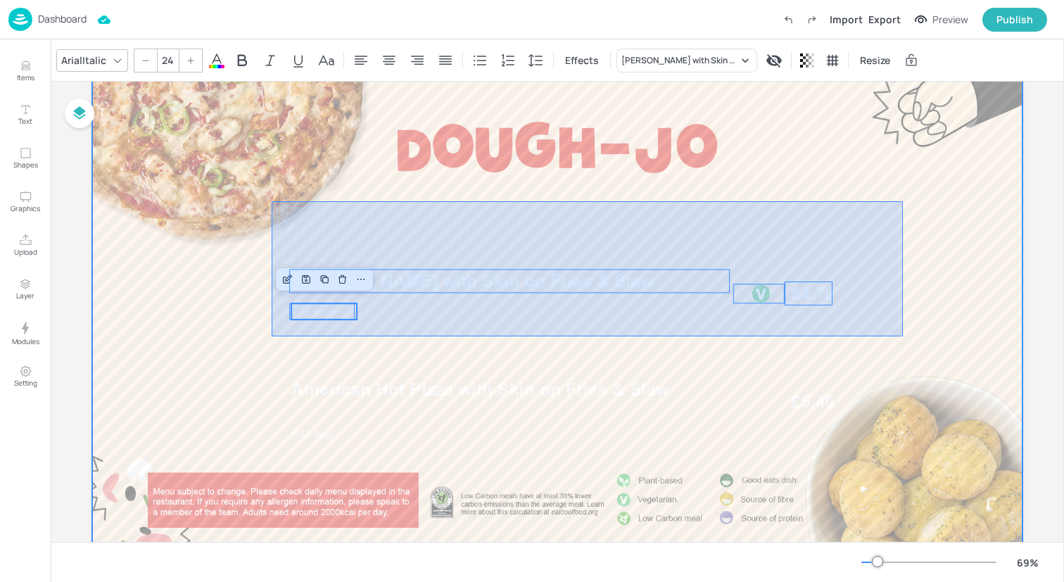
drag, startPoint x: 367, startPoint y: 336, endPoint x: 901, endPoint y: 201, distance: 550.7
click at [901, 201] on div at bounding box center [557, 307] width 930 height 523
type input "--"
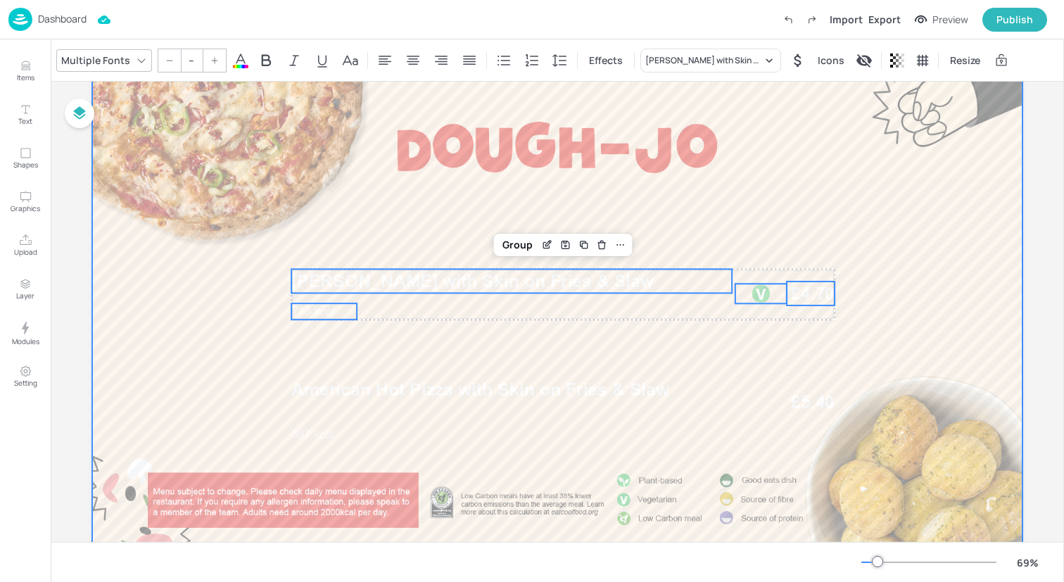
click at [753, 336] on div at bounding box center [557, 307] width 930 height 523
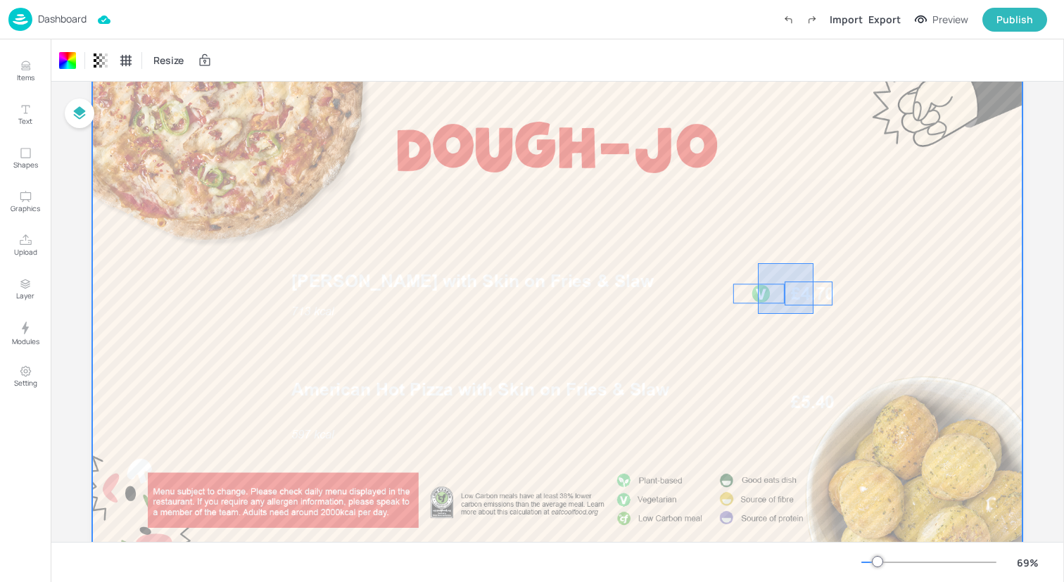
drag, startPoint x: 758, startPoint y: 314, endPoint x: 813, endPoint y: 264, distance: 74.7
click at [813, 263] on div at bounding box center [557, 307] width 930 height 523
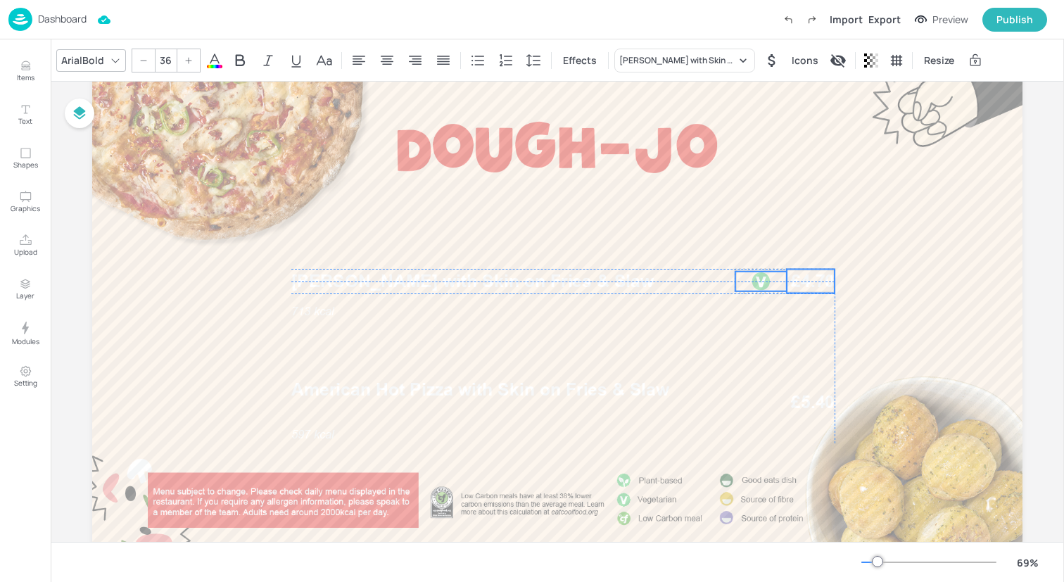
drag, startPoint x: 775, startPoint y: 288, endPoint x: 775, endPoint y: 278, distance: 9.8
click at [775, 278] on div at bounding box center [760, 282] width 51 height 20
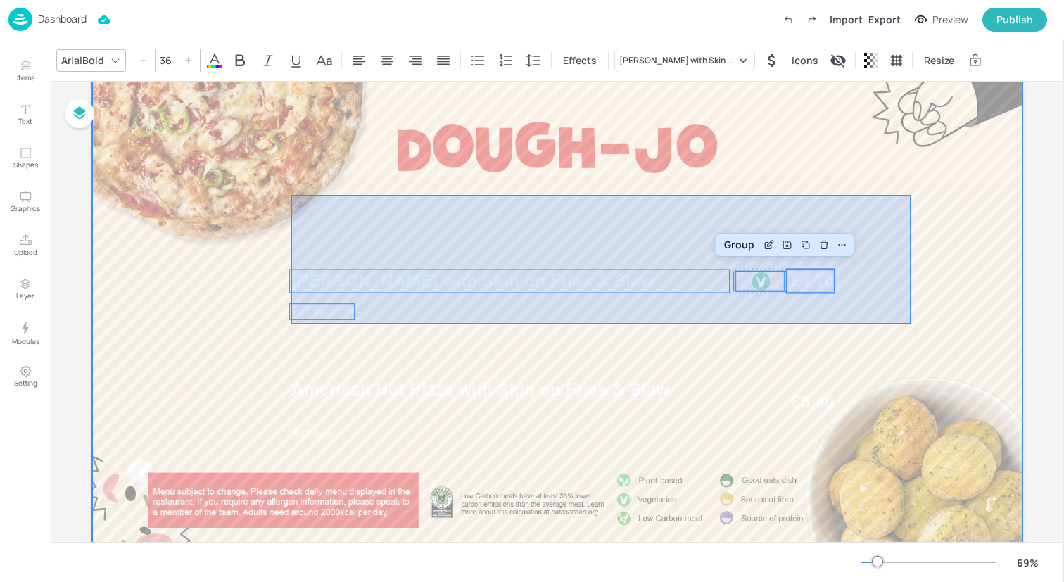
drag, startPoint x: 291, startPoint y: 324, endPoint x: 949, endPoint y: 183, distance: 672.6
click at [949, 183] on div at bounding box center [557, 307] width 930 height 523
type input "--"
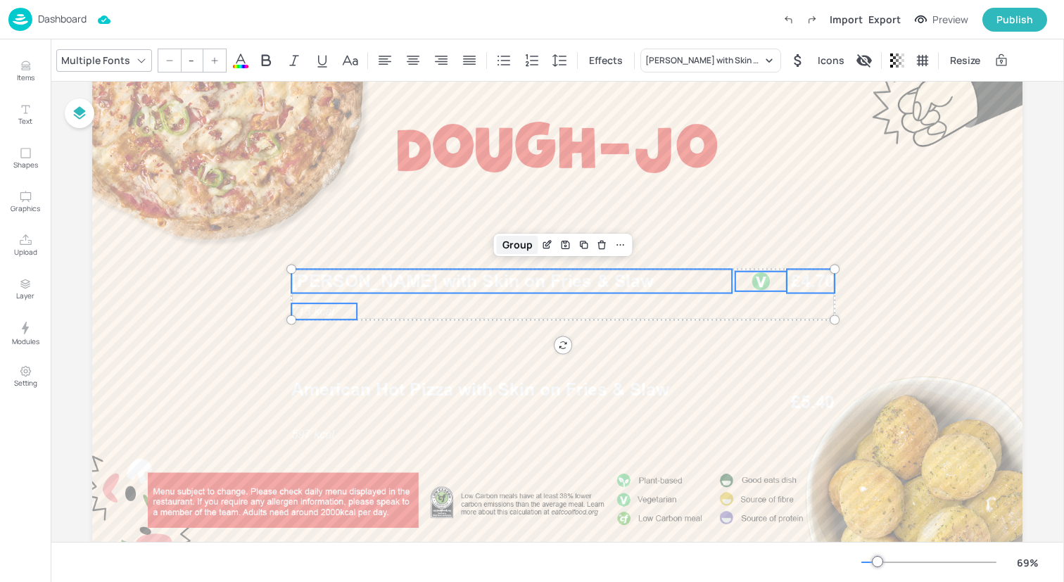
click at [511, 249] on div "Group" at bounding box center [518, 245] width 42 height 18
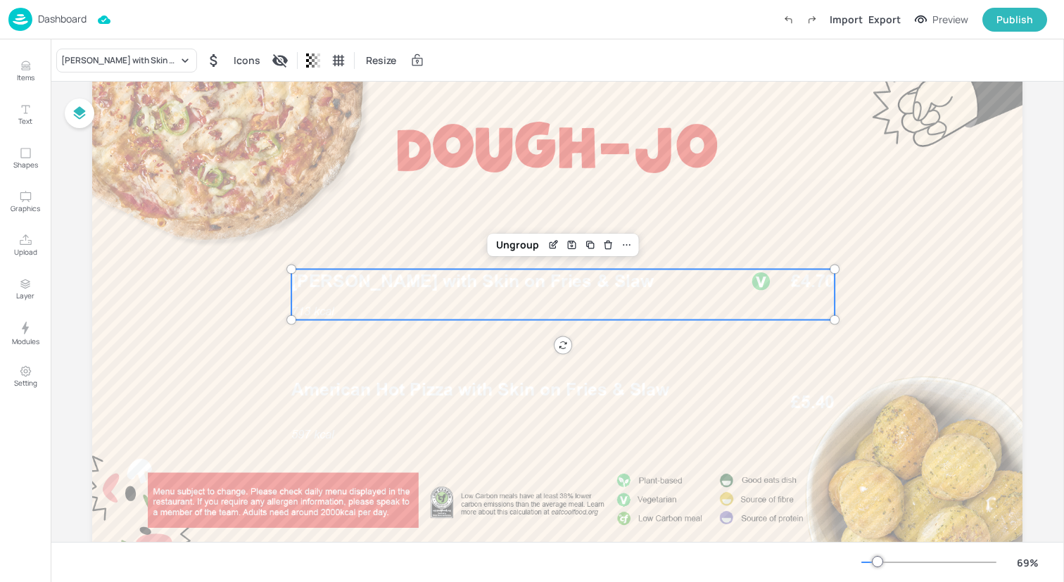
click at [511, 249] on div "Ungroup" at bounding box center [517, 245] width 54 height 18
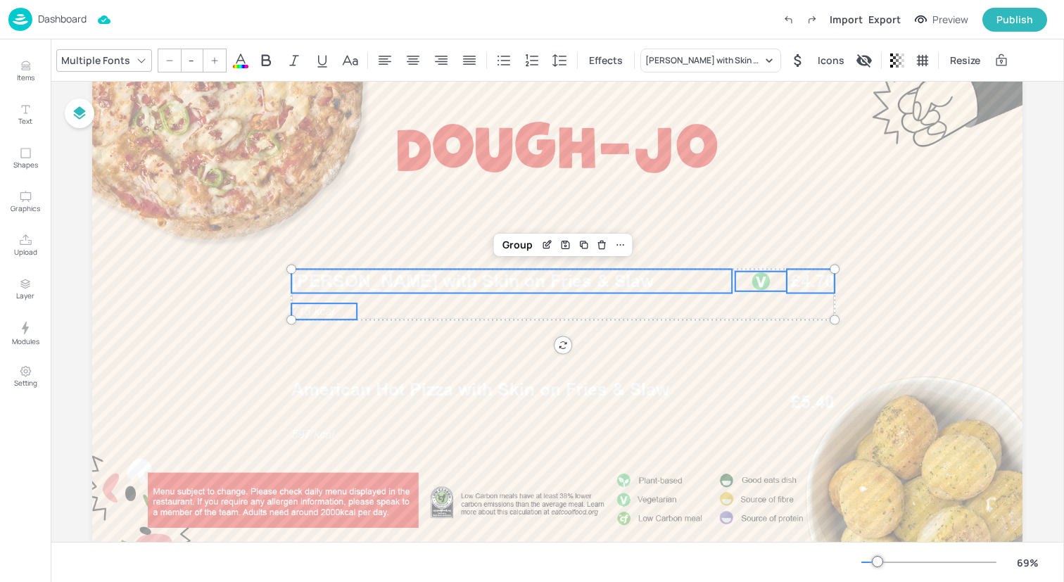
click at [240, 63] on icon at bounding box center [240, 60] width 17 height 17
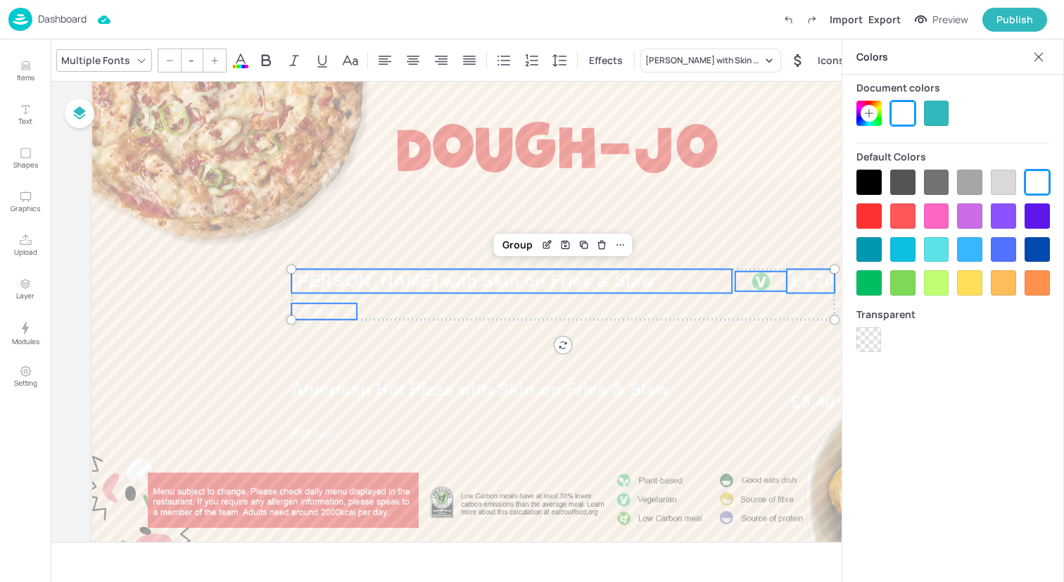
click at [858, 180] on div at bounding box center [868, 182] width 25 height 25
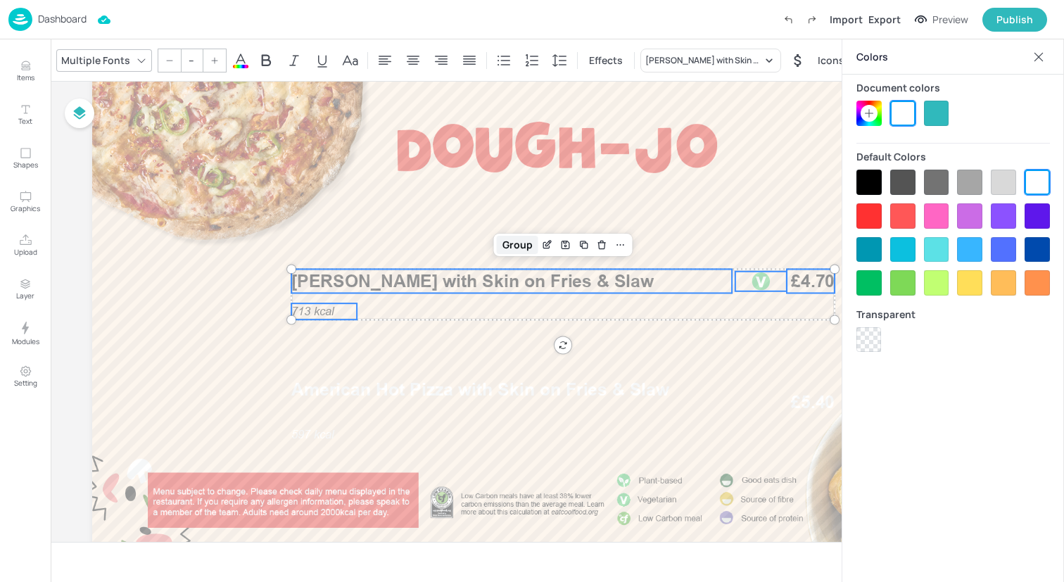
click at [507, 250] on div "Group" at bounding box center [518, 245] width 42 height 18
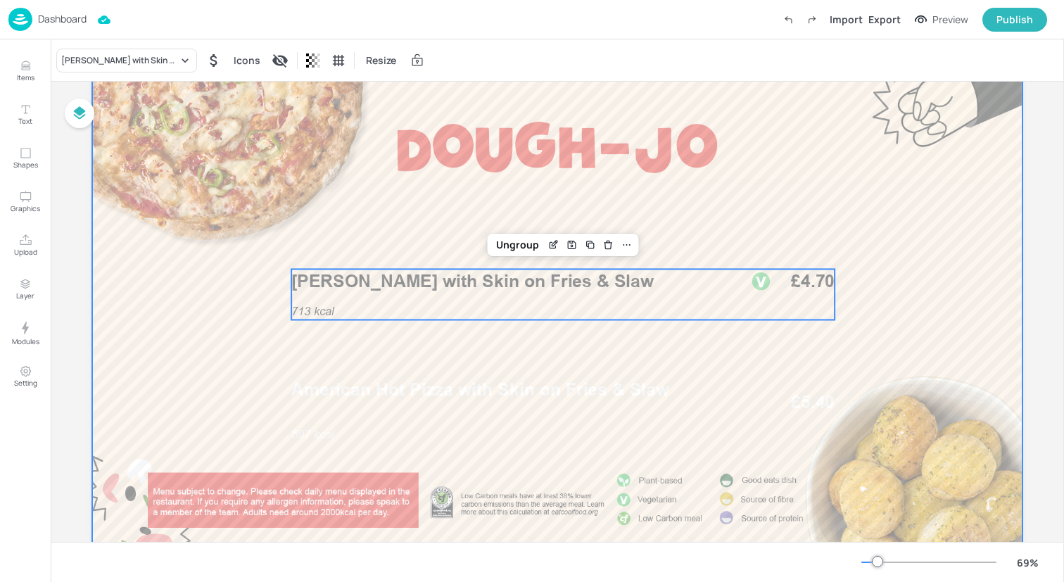
click at [473, 377] on div at bounding box center [557, 307] width 930 height 523
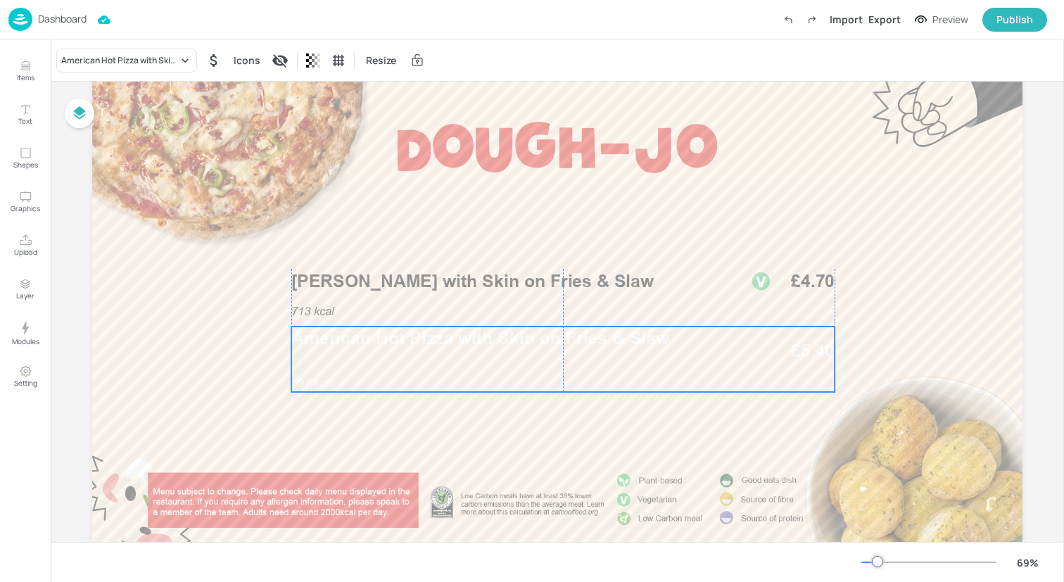
drag, startPoint x: 473, startPoint y: 390, endPoint x: 473, endPoint y: 338, distance: 51.4
click at [473, 338] on span "American Hot Pizza with Skin on Fries & Slaw" at bounding box center [480, 338] width 378 height 21
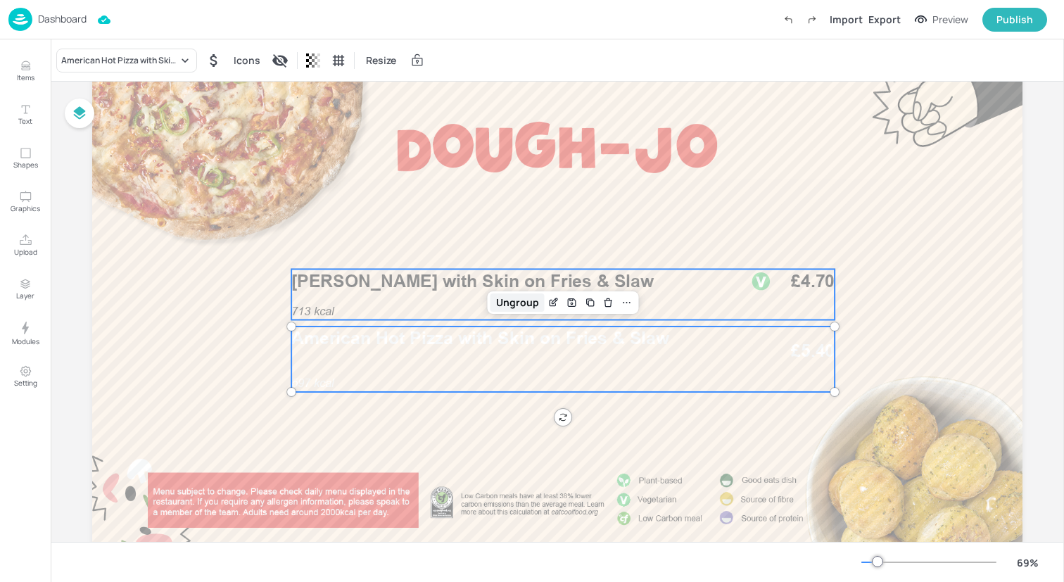
click at [517, 311] on div "Ungroup" at bounding box center [517, 302] width 54 height 18
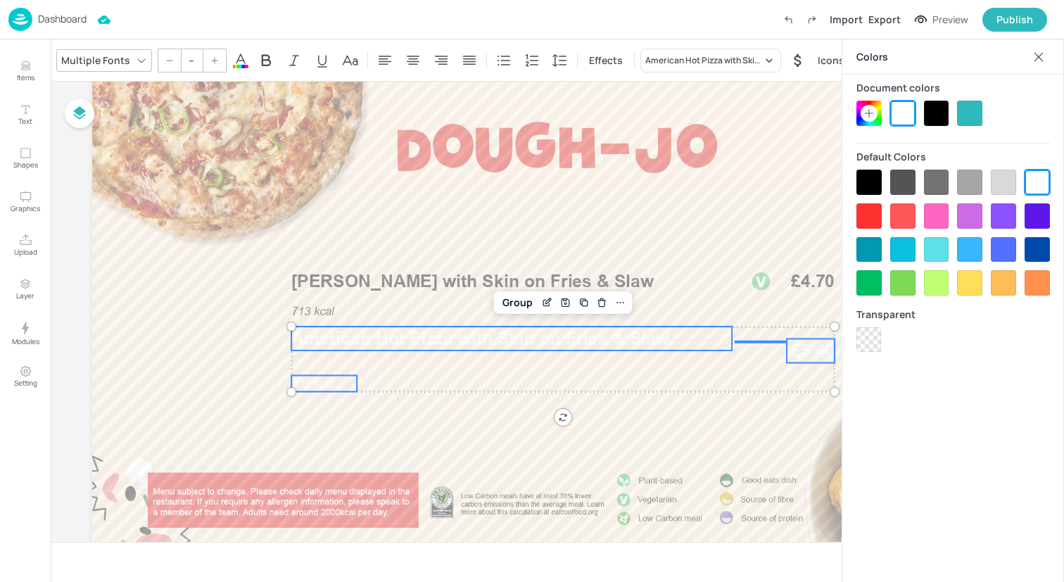
click at [331, 383] on span "597 kcal" at bounding box center [312, 382] width 43 height 13
type input "24"
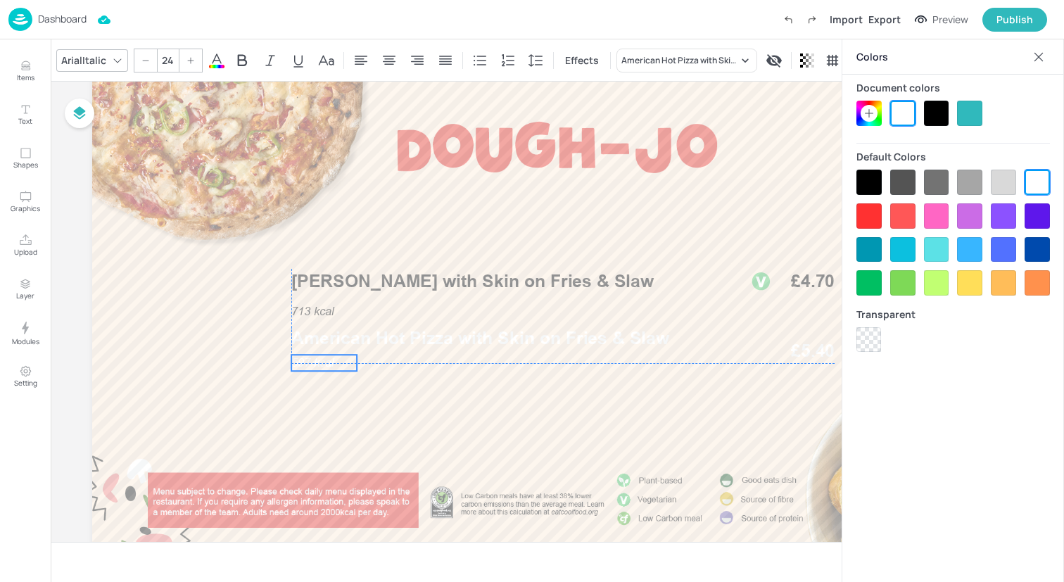
drag, startPoint x: 331, startPoint y: 383, endPoint x: 331, endPoint y: 362, distance: 21.1
click at [331, 362] on span "597 kcal" at bounding box center [312, 362] width 43 height 13
click at [808, 327] on div at bounding box center [557, 307] width 930 height 523
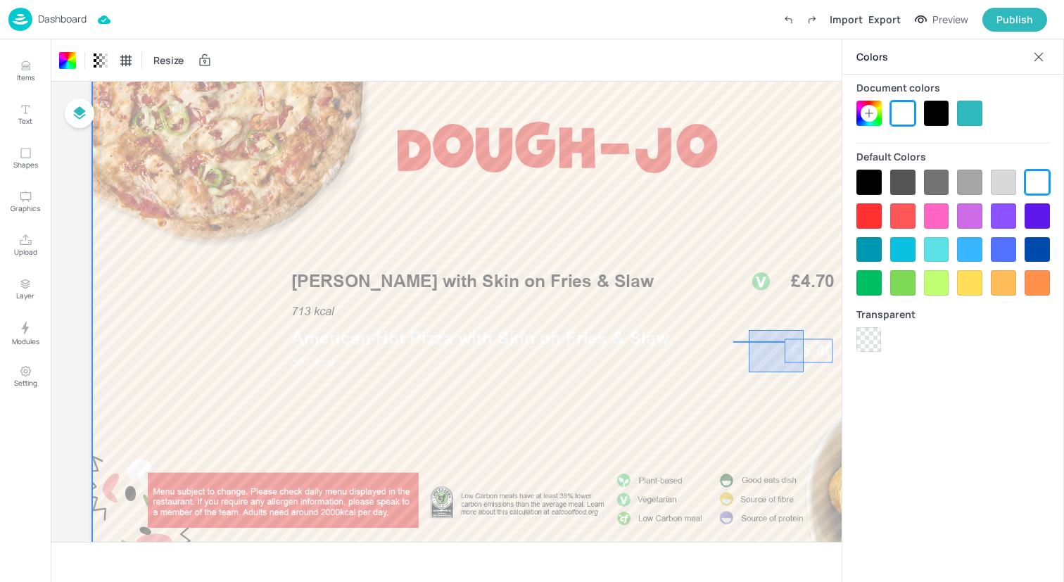
drag, startPoint x: 803, startPoint y: 372, endPoint x: 748, endPoint y: 330, distance: 69.2
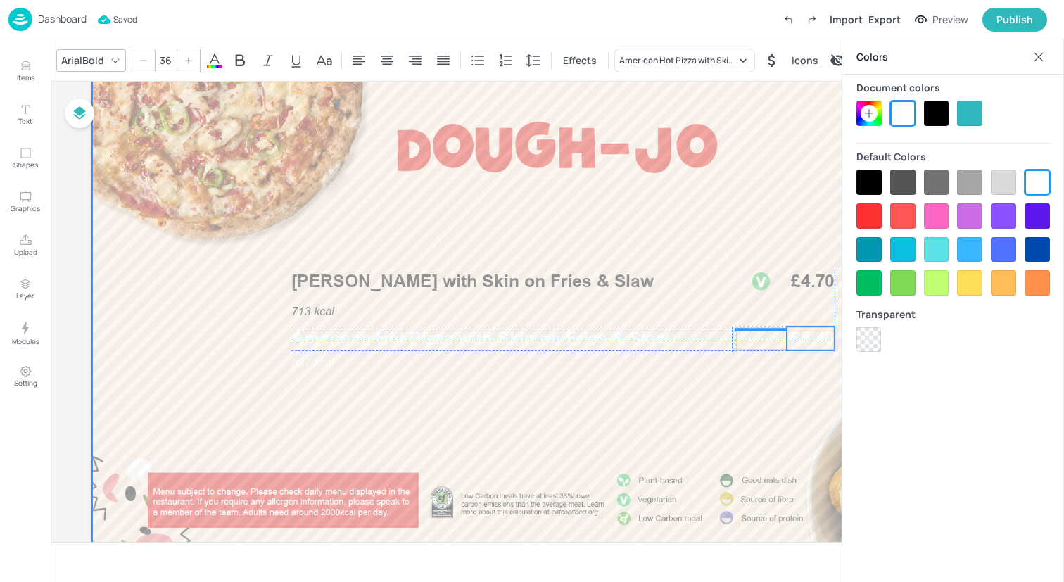
drag, startPoint x: 772, startPoint y: 349, endPoint x: 771, endPoint y: 338, distance: 11.3
click at [771, 338] on div at bounding box center [557, 307] width 930 height 523
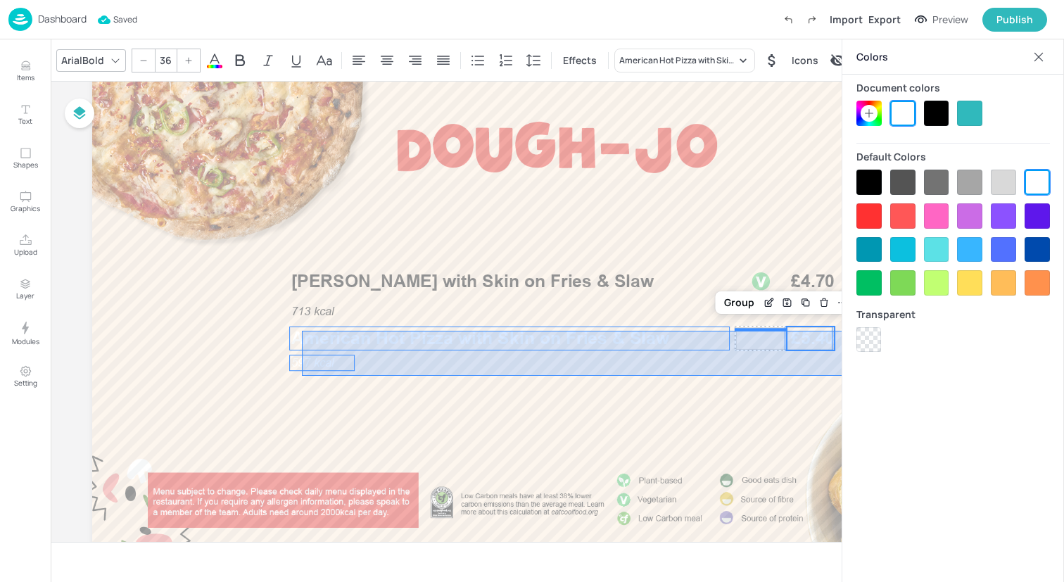
drag, startPoint x: 302, startPoint y: 376, endPoint x: 853, endPoint y: 331, distance: 553.3
click at [853, 331] on div "Items Text Shapes Graphics Upload Layer Modules Setting Items 152 Add Integrate…" at bounding box center [532, 291] width 1064 height 582
type input "--"
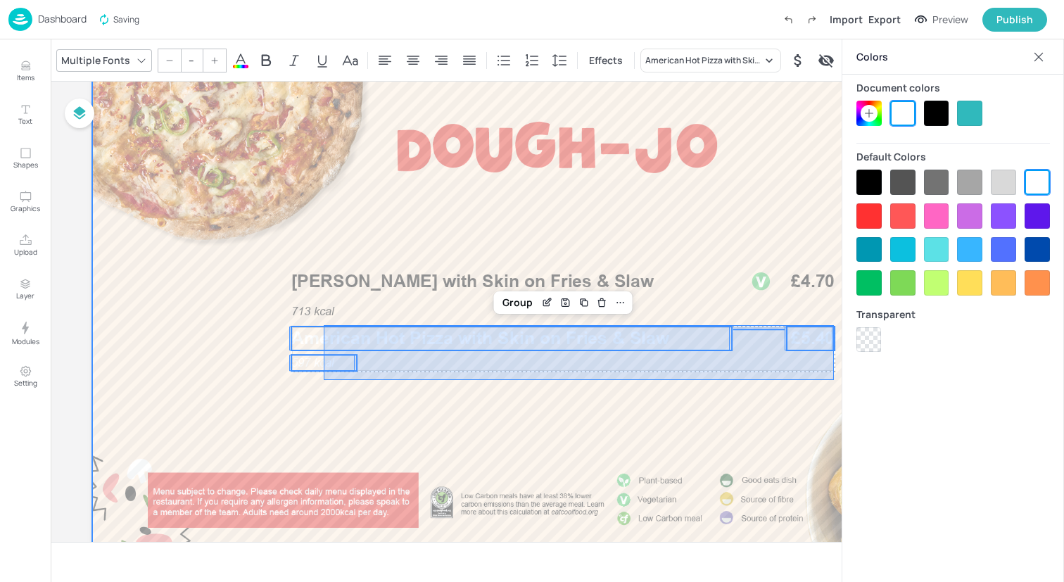
drag, startPoint x: 324, startPoint y: 380, endPoint x: 834, endPoint y: 325, distance: 512.9
click at [834, 325] on div at bounding box center [557, 307] width 930 height 523
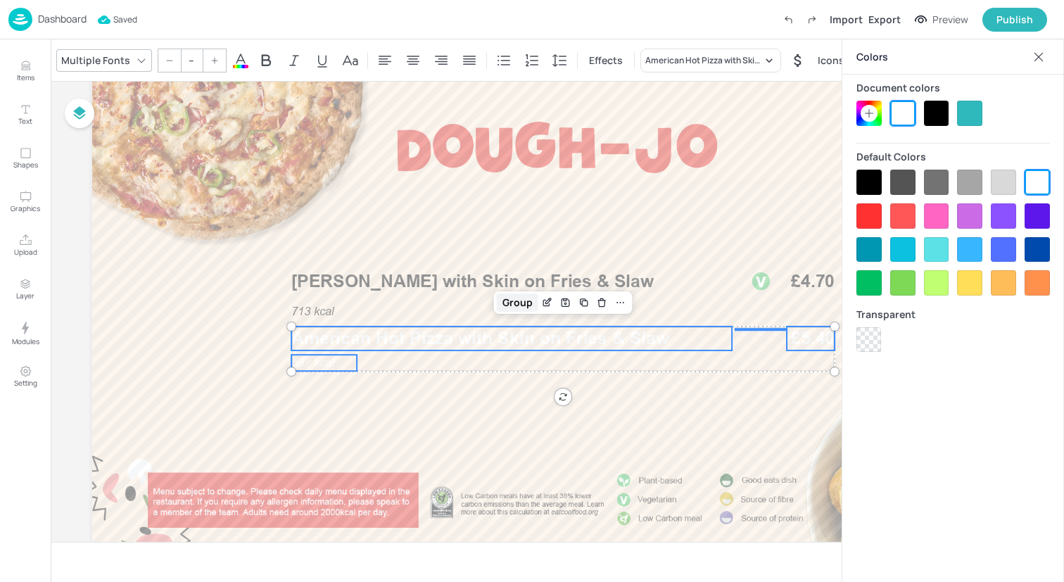
click at [509, 303] on div "Group" at bounding box center [518, 302] width 42 height 18
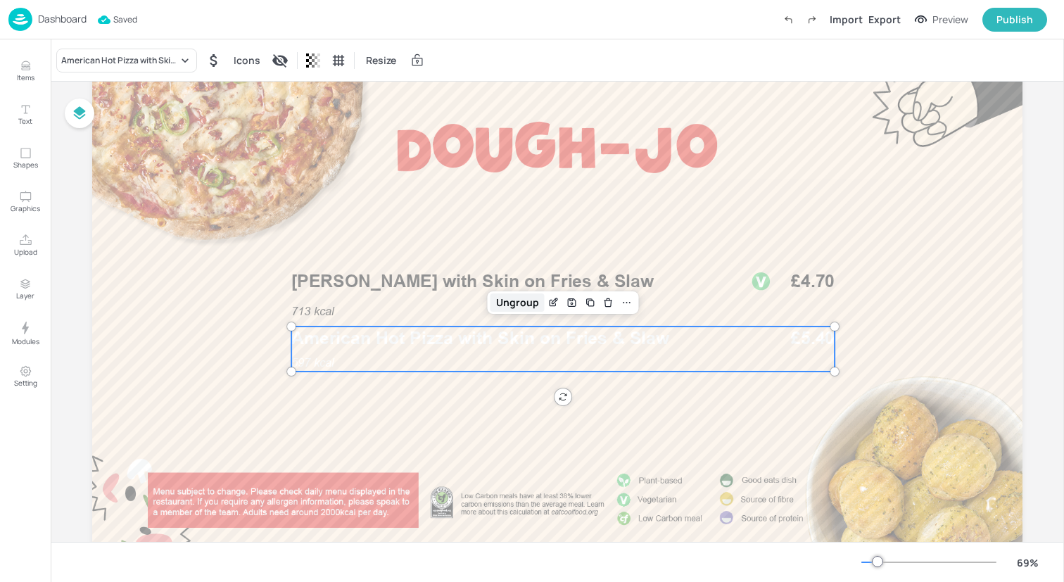
click at [512, 303] on div "Ungroup" at bounding box center [517, 302] width 54 height 18
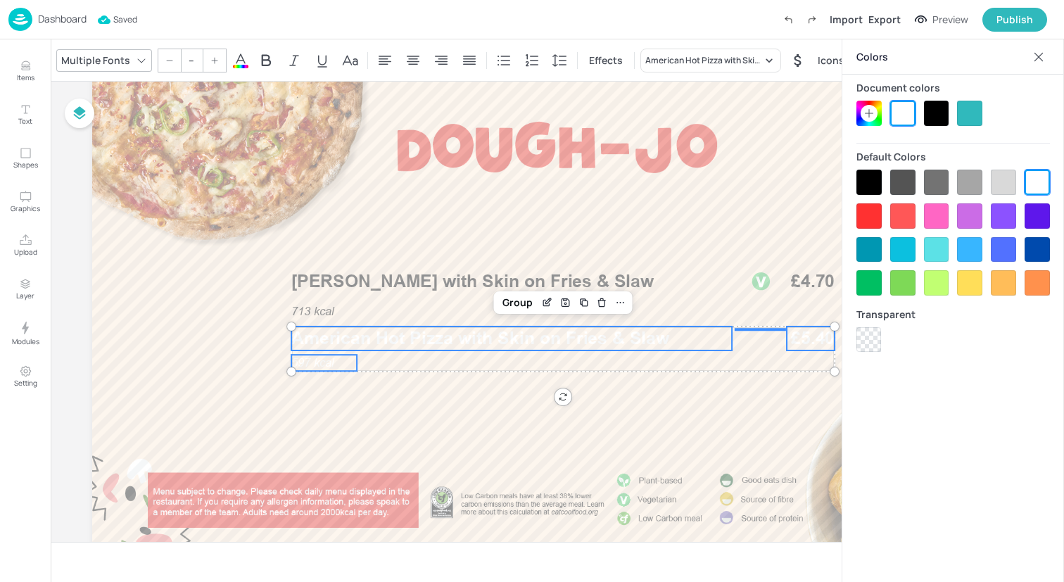
click at [944, 113] on div at bounding box center [936, 113] width 25 height 25
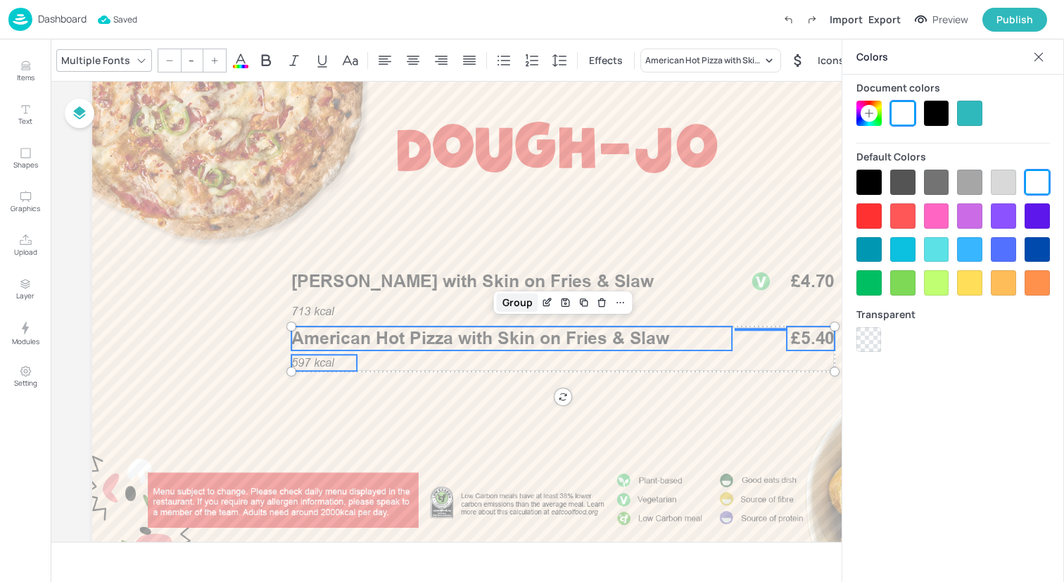
click at [527, 303] on div "Group" at bounding box center [518, 302] width 42 height 18
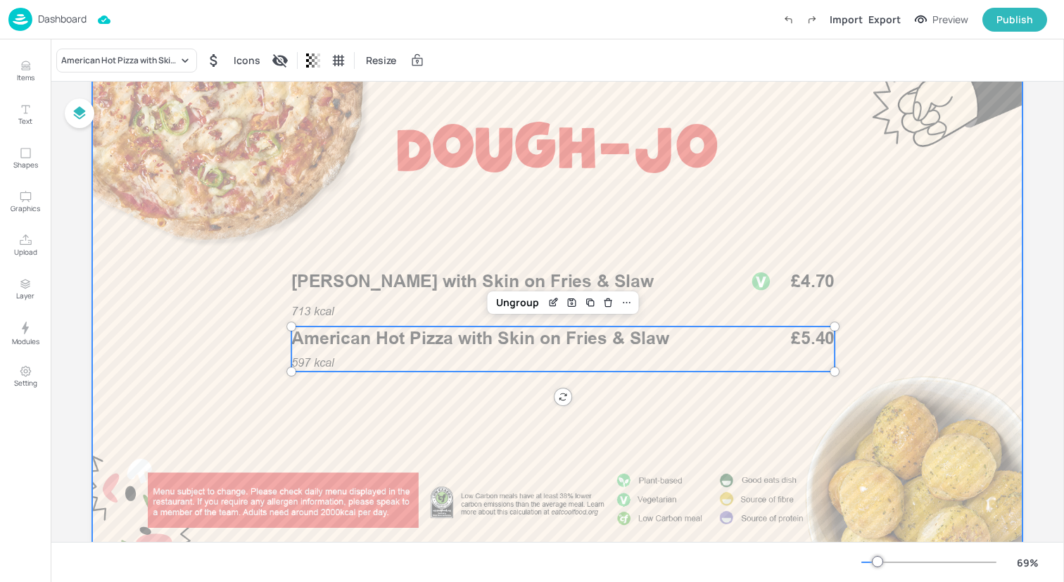
click at [194, 343] on div at bounding box center [557, 307] width 930 height 523
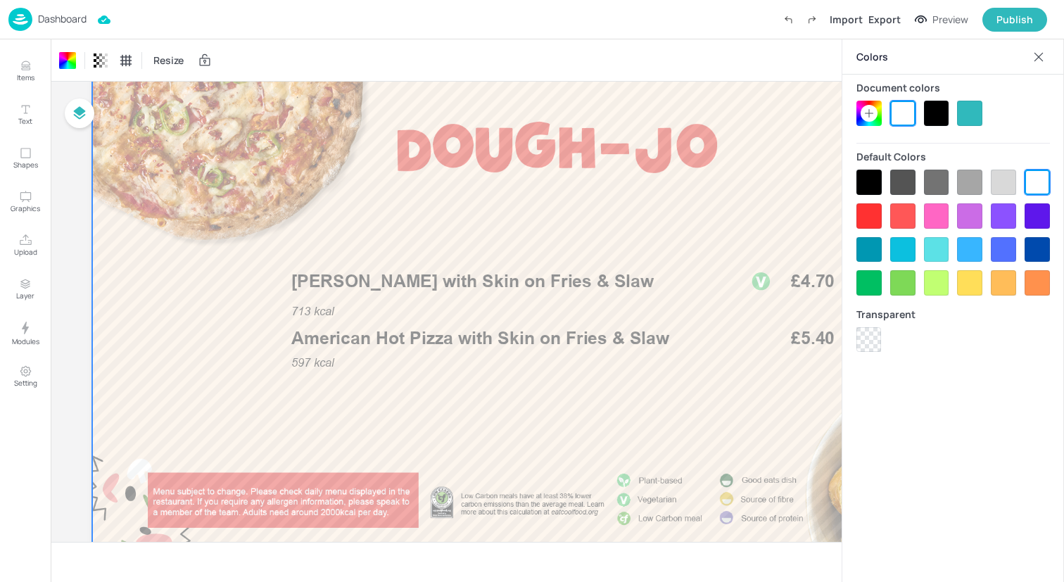
click at [1048, 54] on div at bounding box center [1038, 57] width 23 height 23
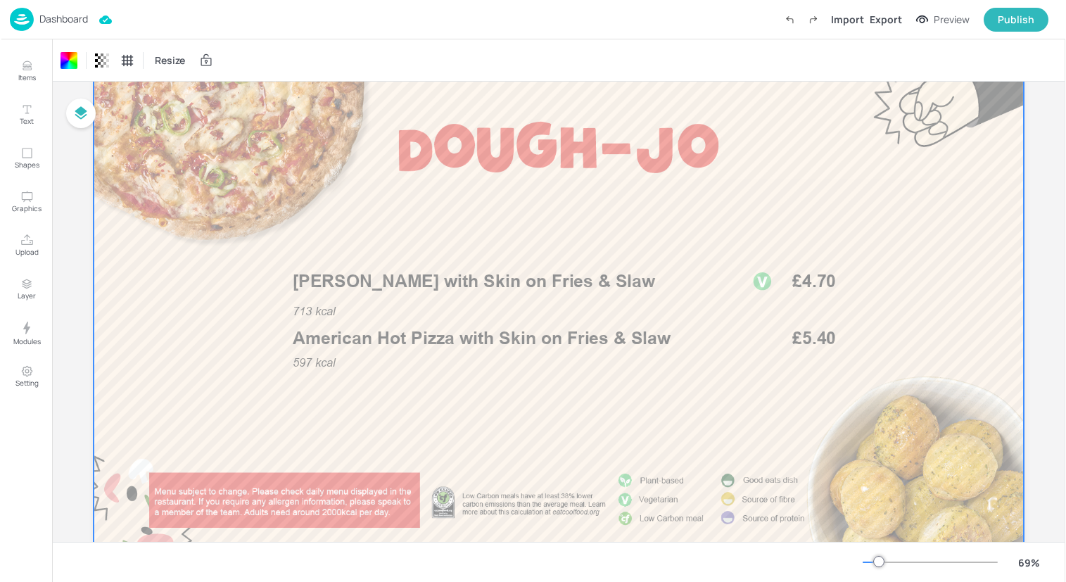
scroll to position [0, 0]
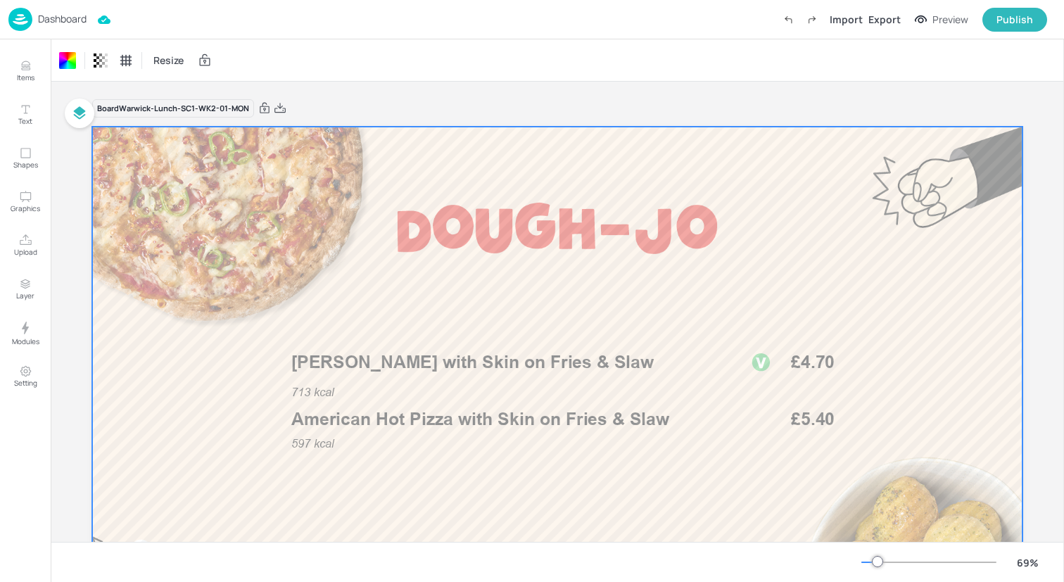
click at [182, 8] on div "Dashboard Import Export Preview Publish" at bounding box center [527, 19] width 1038 height 39
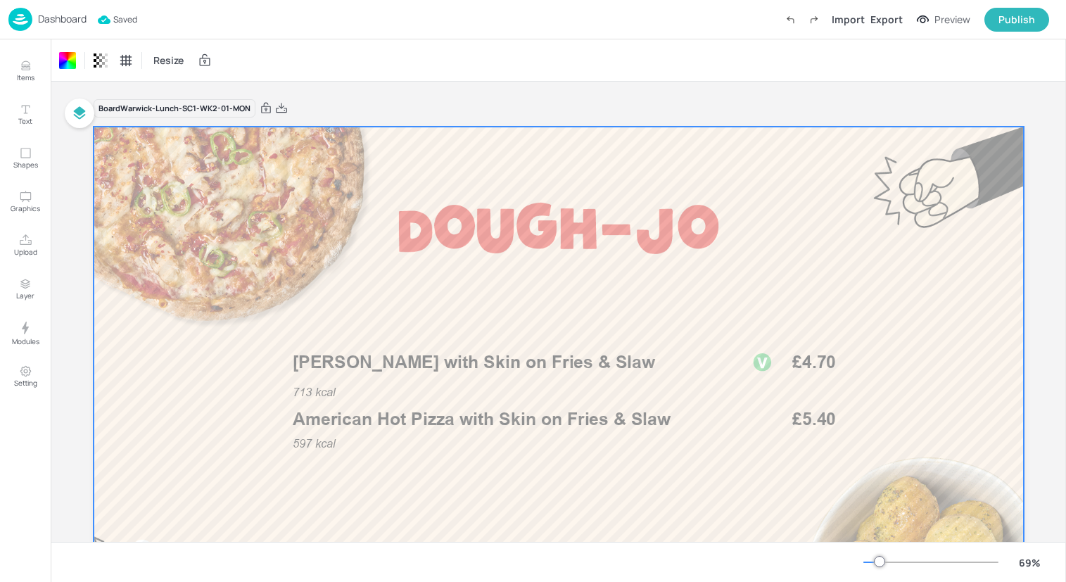
click at [18, 18] on img at bounding box center [20, 19] width 24 height 23
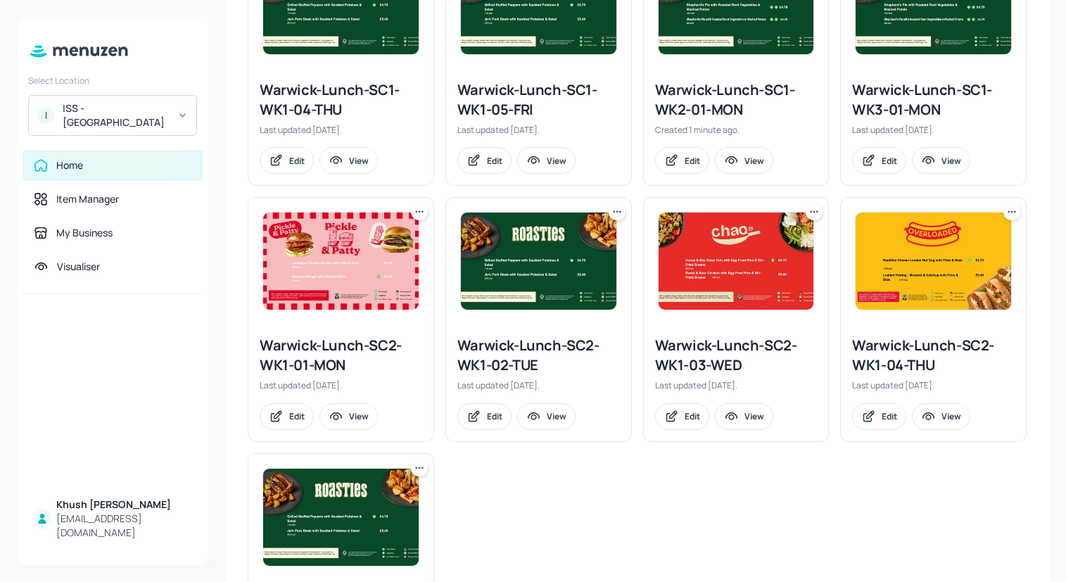
scroll to position [1374, 0]
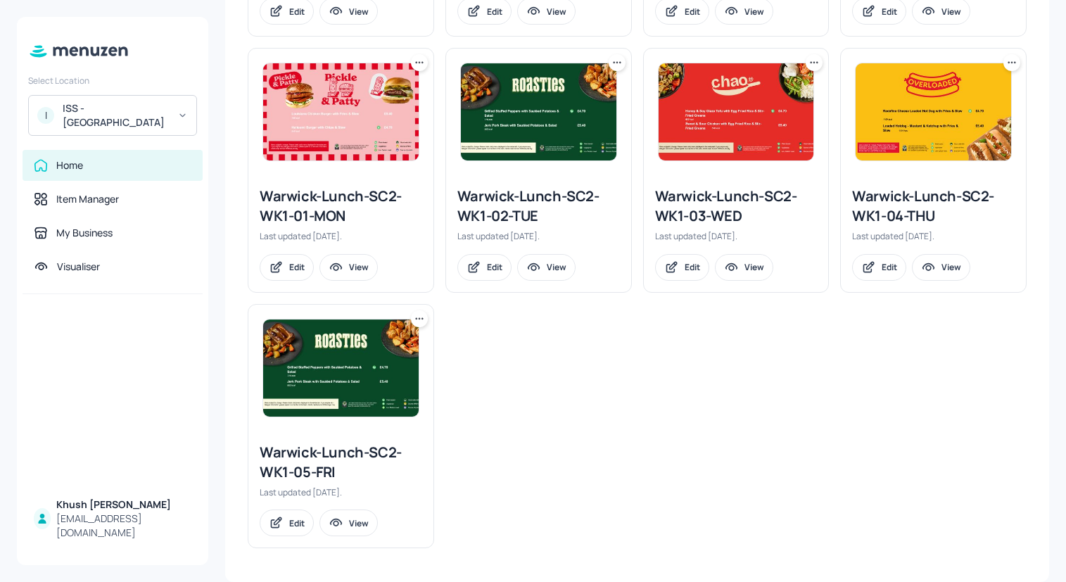
click at [292, 205] on div "Warwick-Lunch-SC2-WK1-01-MON" at bounding box center [341, 205] width 162 height 39
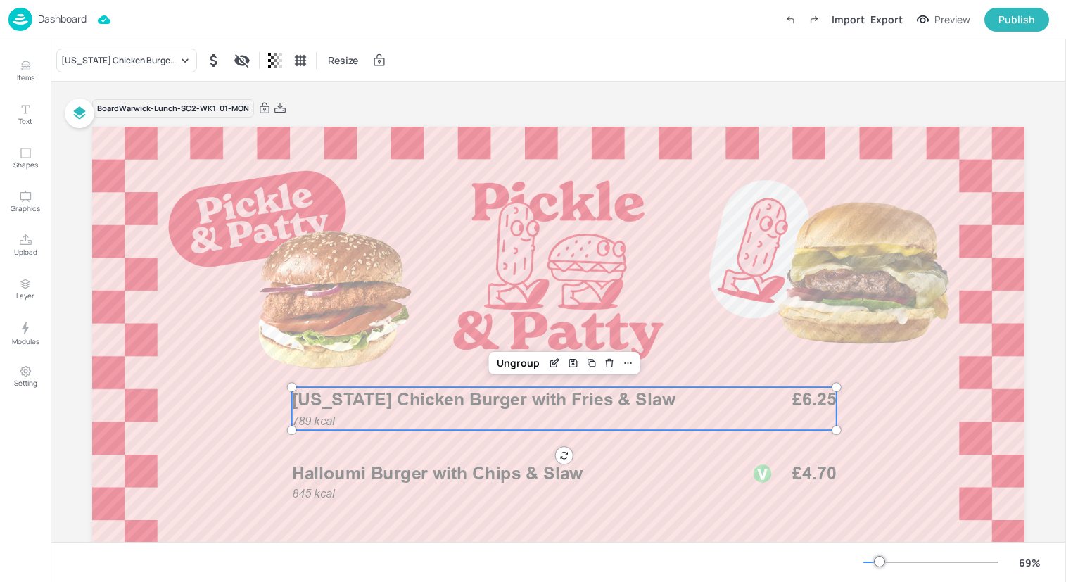
click at [404, 419] on div "789 kcal Louisiana Chicken Burger with Fries & Slaw £6.25" at bounding box center [564, 408] width 544 height 43
click at [141, 63] on div "Louisiana Chicken Burger with Fries & Slaw" at bounding box center [119, 60] width 117 height 13
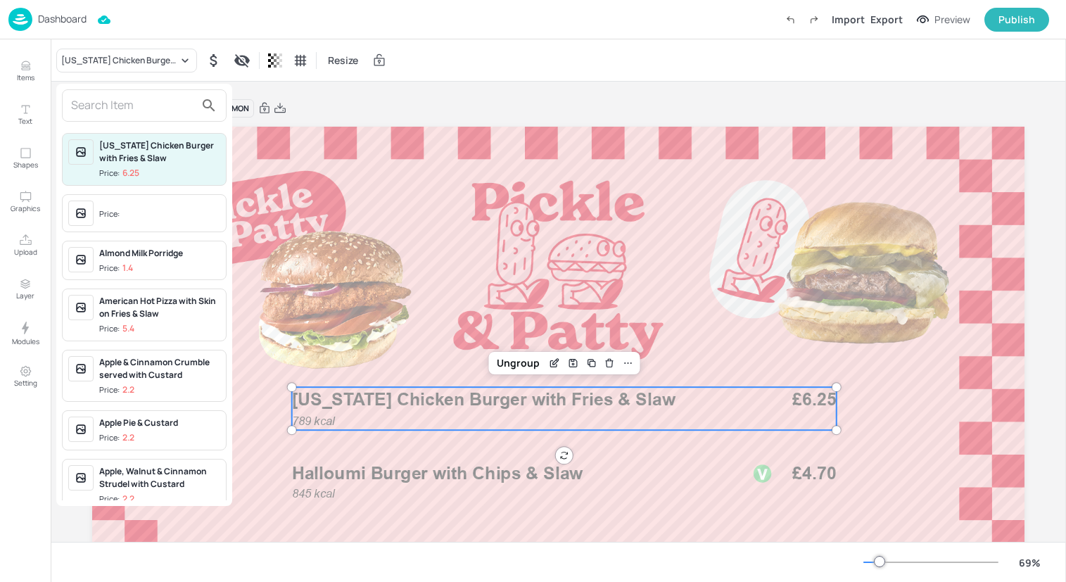
click at [133, 107] on input "text" at bounding box center [133, 105] width 124 height 23
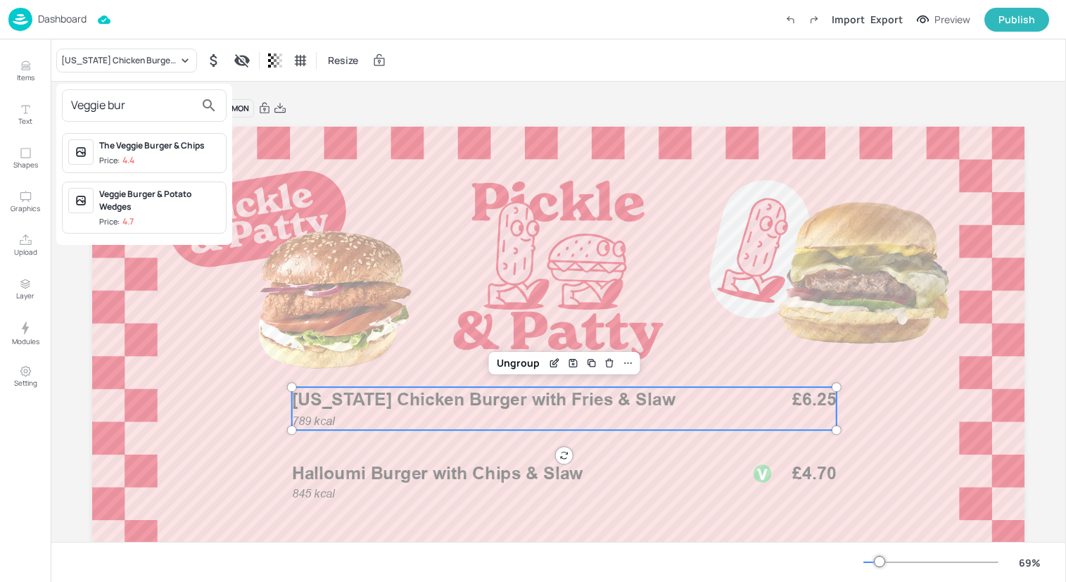
type input "Veggie bur"
click at [156, 197] on div "Veggie Burger & Potato Wedges" at bounding box center [159, 200] width 121 height 25
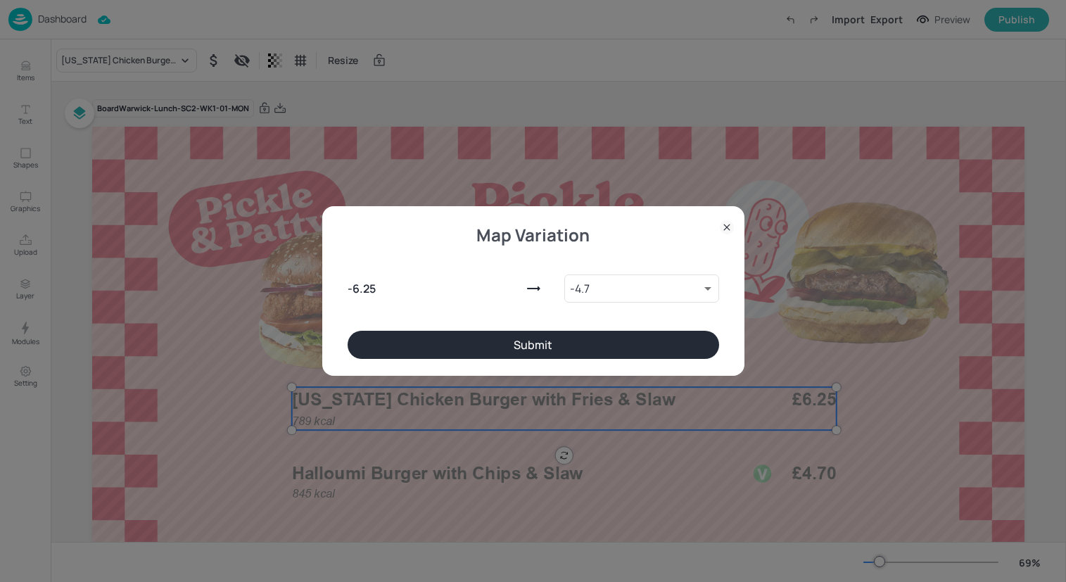
click at [416, 341] on button "Submit" at bounding box center [533, 345] width 371 height 28
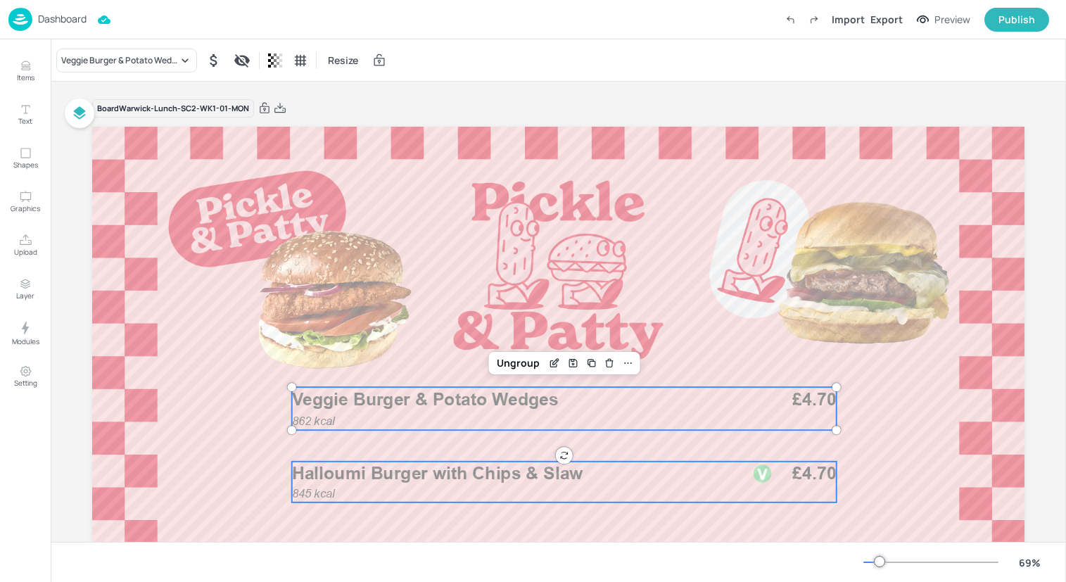
click at [416, 476] on span "Halloumi Burger with Chips & Slaw" at bounding box center [437, 473] width 291 height 21
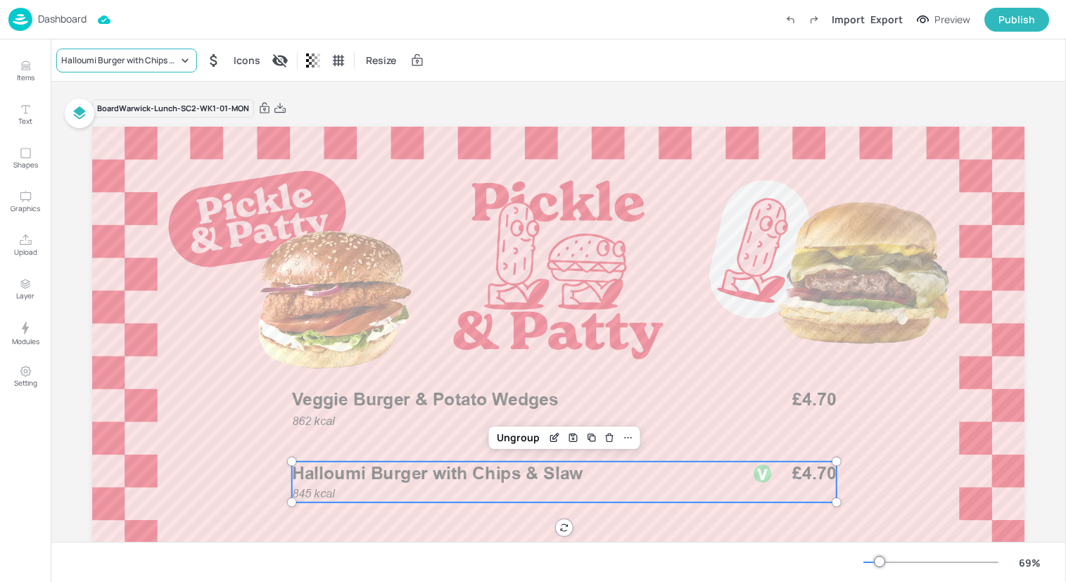
click at [172, 61] on div "Halloumi Burger with Chips & Slaw" at bounding box center [119, 60] width 117 height 13
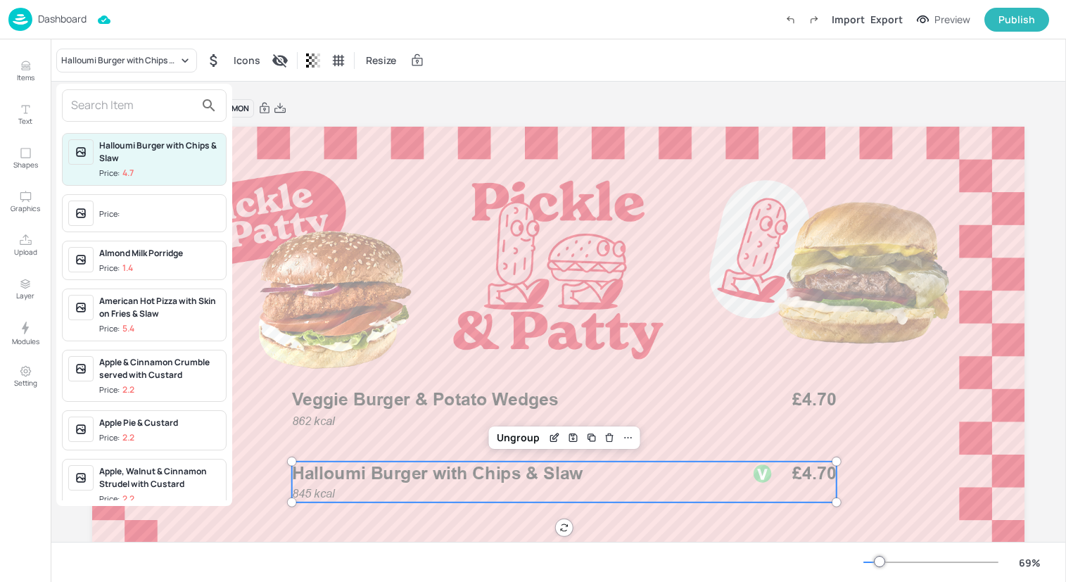
click at [155, 101] on input "text" at bounding box center [133, 105] width 124 height 23
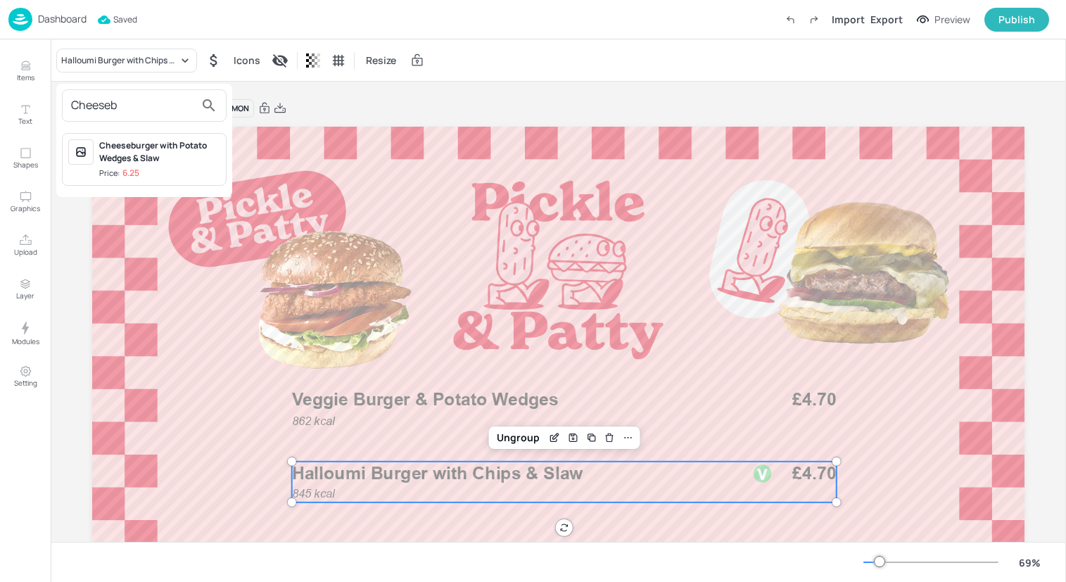
type input "Cheeseb"
click at [165, 157] on div "Cheeseburger with Potato Wedges & Slaw" at bounding box center [159, 151] width 121 height 25
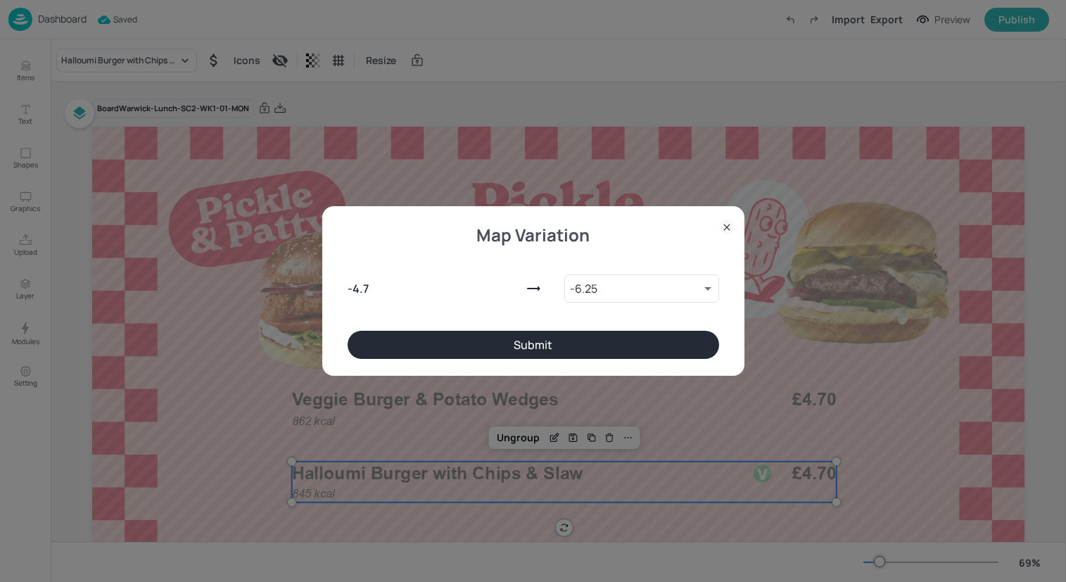
click at [511, 355] on button "Submit" at bounding box center [533, 345] width 371 height 28
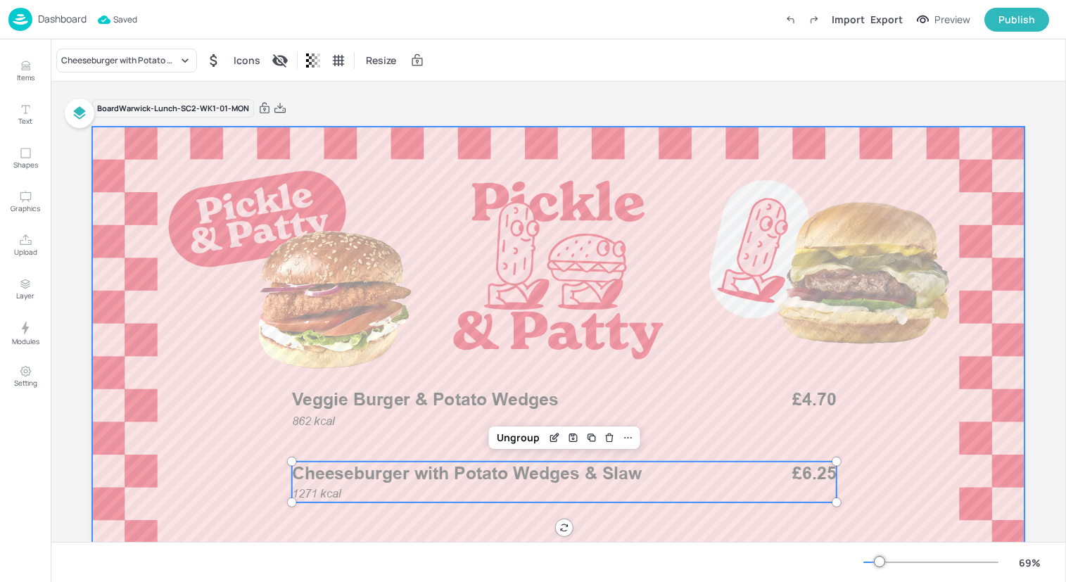
click at [238, 268] on div at bounding box center [558, 389] width 932 height 524
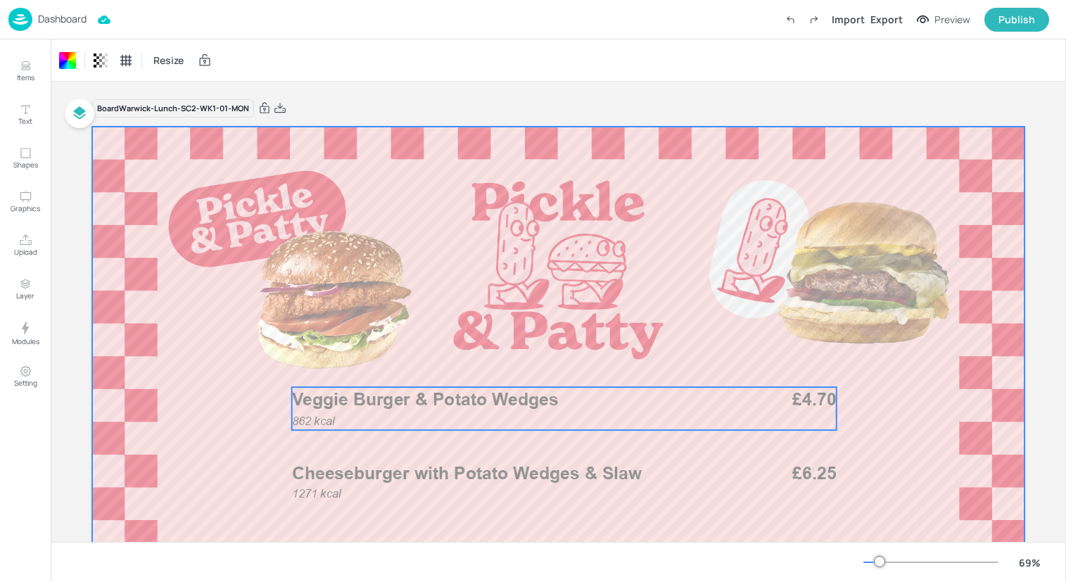
click at [466, 407] on span "Veggie Burger & Potato Wedges" at bounding box center [425, 398] width 267 height 21
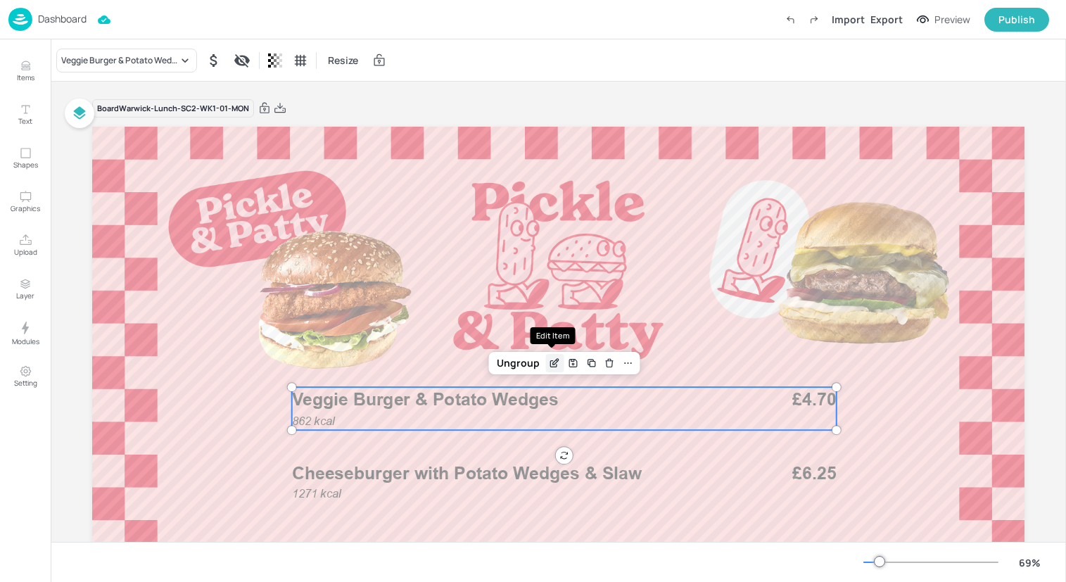
click at [545, 363] on div "Edit Item" at bounding box center [554, 363] width 18 height 18
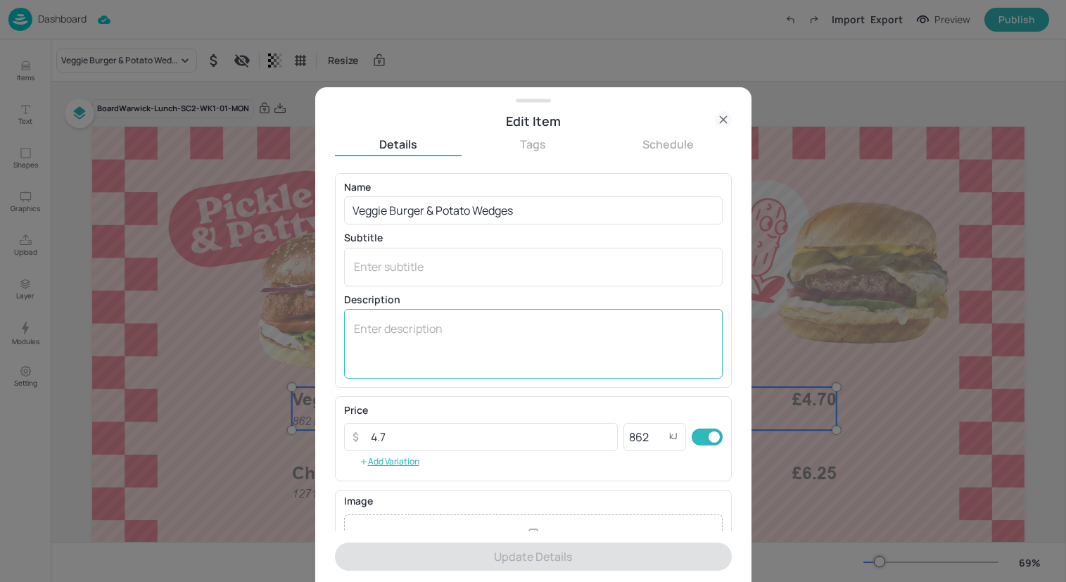
scroll to position [163, 0]
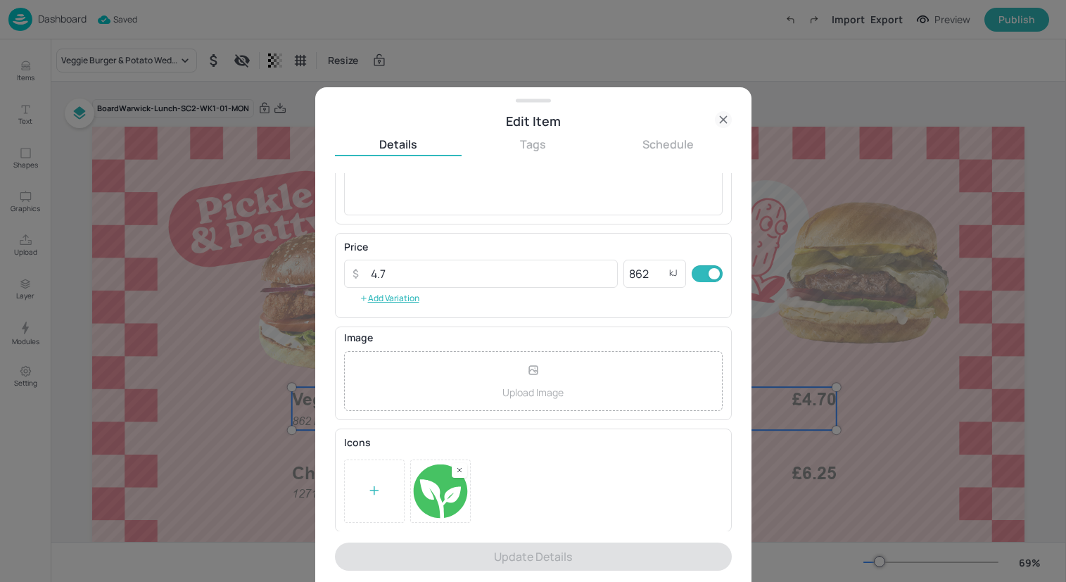
click at [720, 114] on icon at bounding box center [723, 119] width 17 height 17
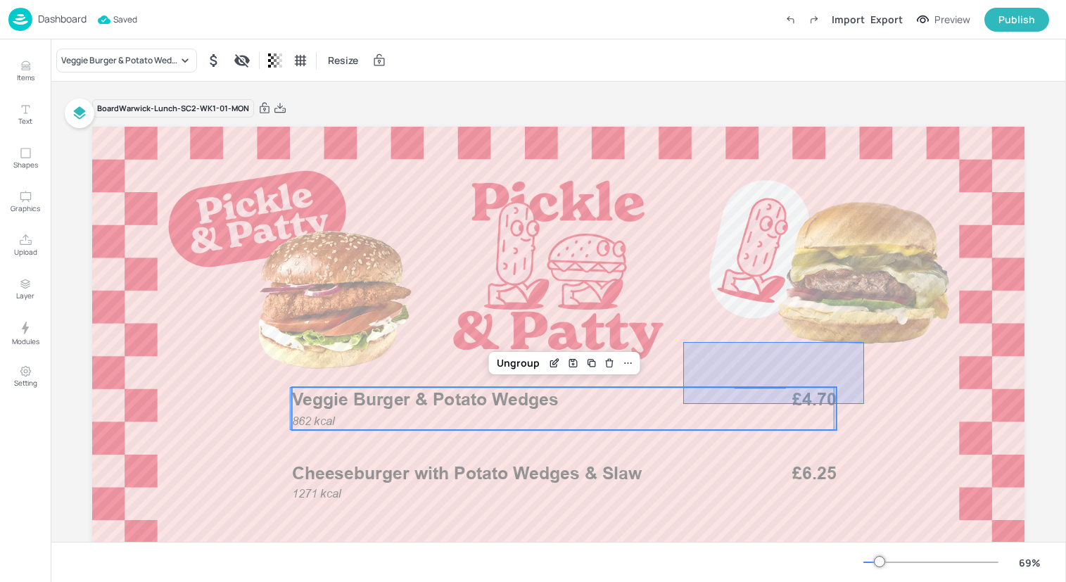
drag, startPoint x: 864, startPoint y: 404, endPoint x: 678, endPoint y: 336, distance: 197.6
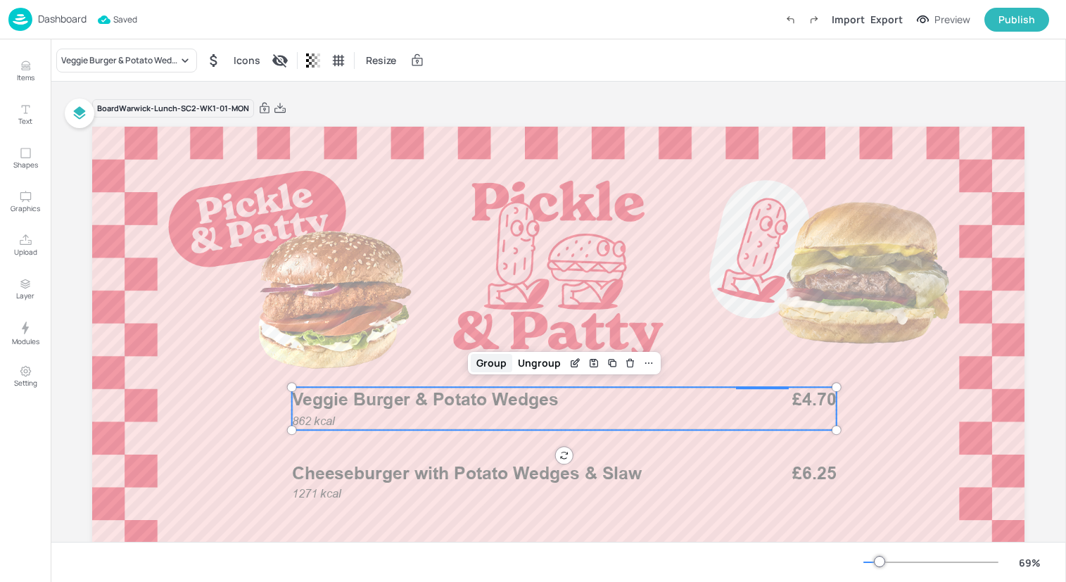
click at [494, 364] on div "Group" at bounding box center [492, 363] width 42 height 18
click at [69, 56] on icon at bounding box center [68, 60] width 14 height 14
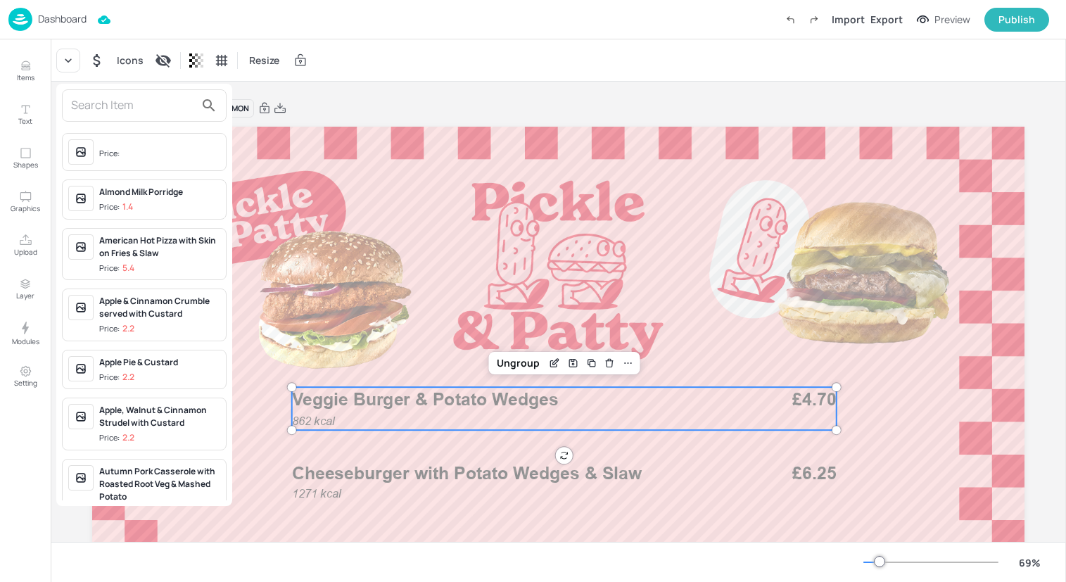
click at [140, 103] on input "text" at bounding box center [133, 105] width 124 height 23
type input "e"
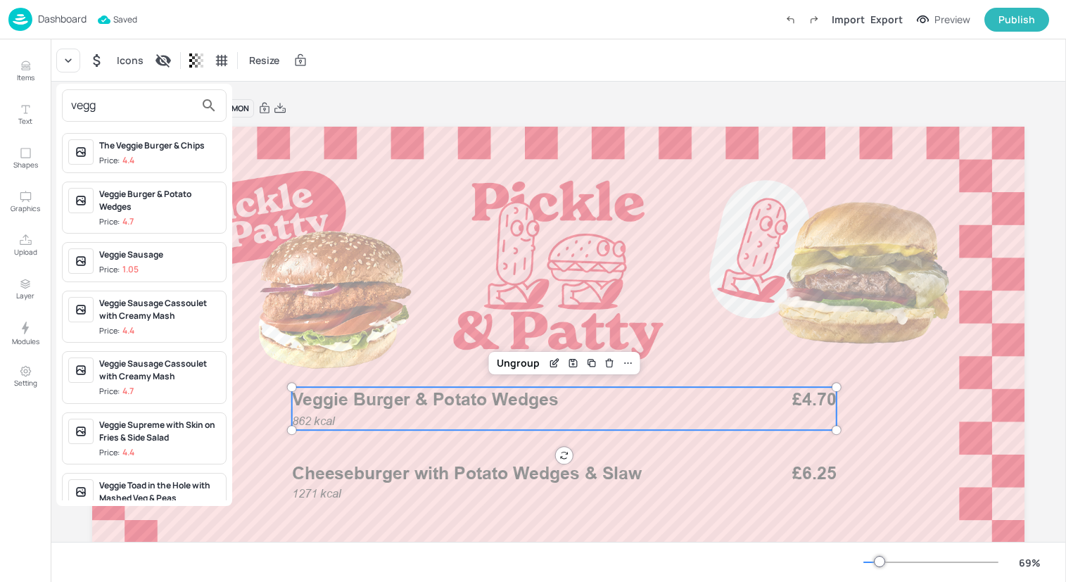
type input "vegg"
drag, startPoint x: 158, startPoint y: 150, endPoint x: 163, endPoint y: 206, distance: 56.5
click at [164, 207] on div "The Veggie Burger & Chips Price: 4.4 Veggie Burger & Potato Wedges Price: 4.7 V…" at bounding box center [144, 313] width 176 height 373
click at [163, 206] on div "Veggie Burger & Potato Wedges" at bounding box center [159, 200] width 121 height 25
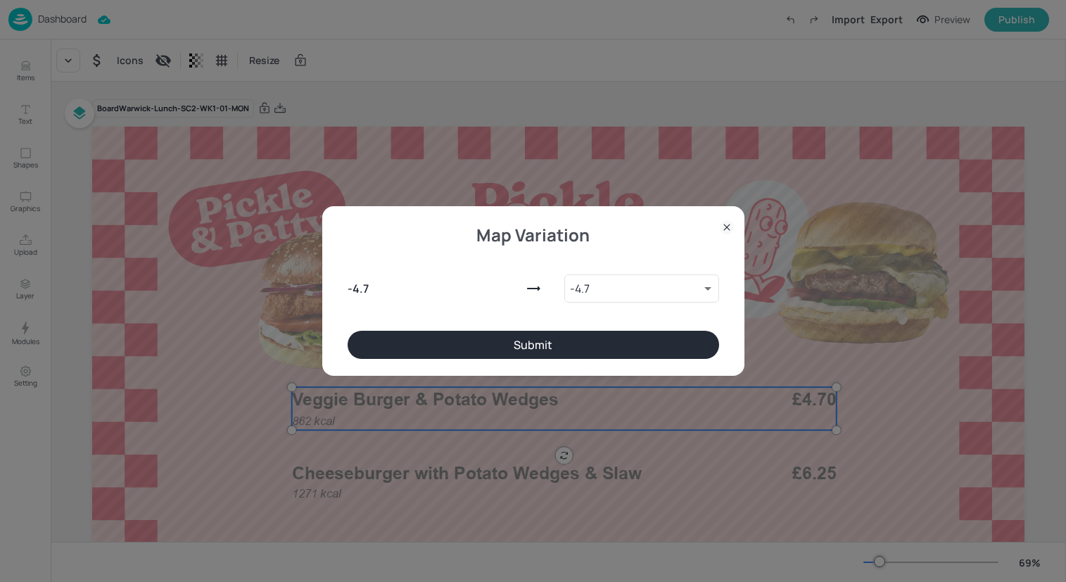
click at [508, 347] on button "Submit" at bounding box center [533, 345] width 371 height 28
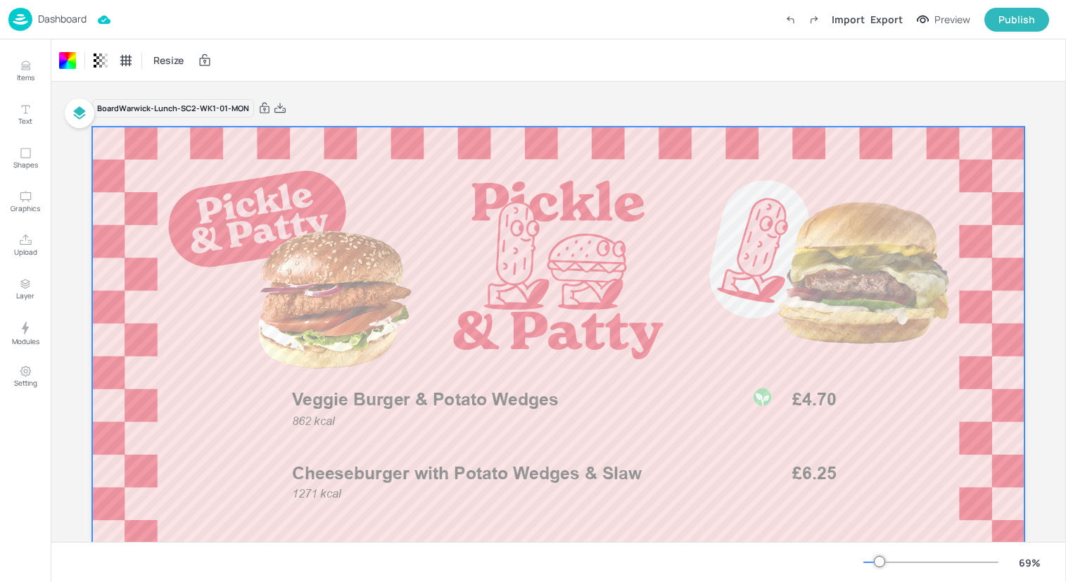
click at [205, 23] on div "Dashboard Import Export Preview Publish" at bounding box center [528, 19] width 1040 height 39
click at [23, 18] on img at bounding box center [20, 19] width 24 height 23
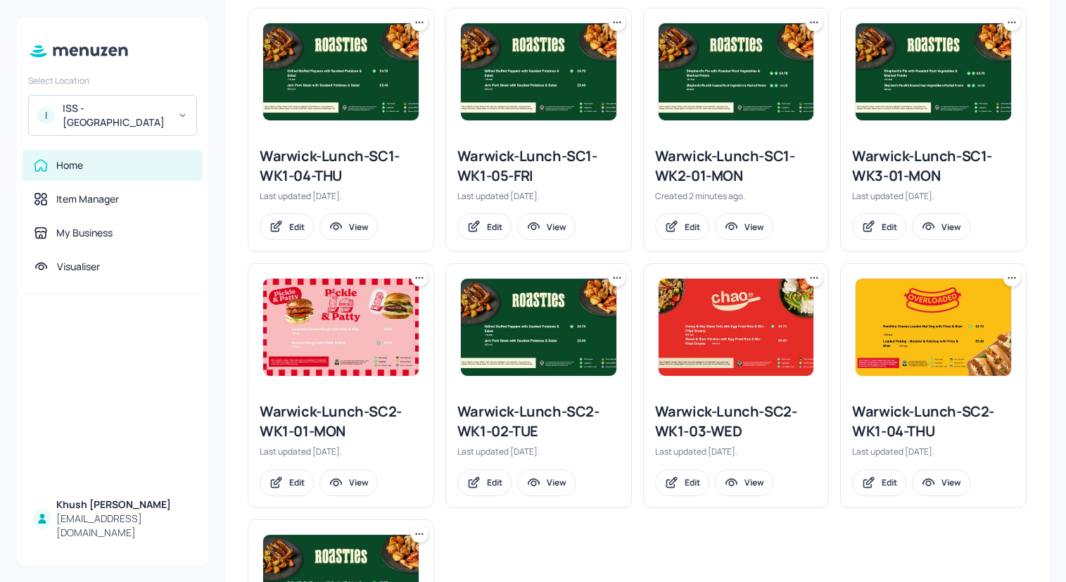
scroll to position [1157, 0]
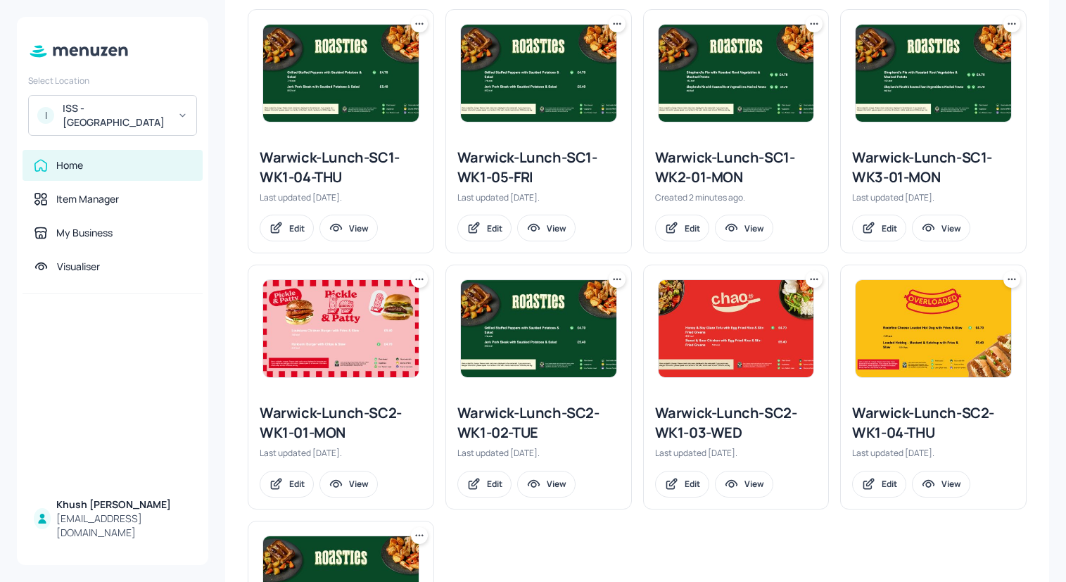
click at [419, 274] on icon at bounding box center [419, 279] width 14 height 14
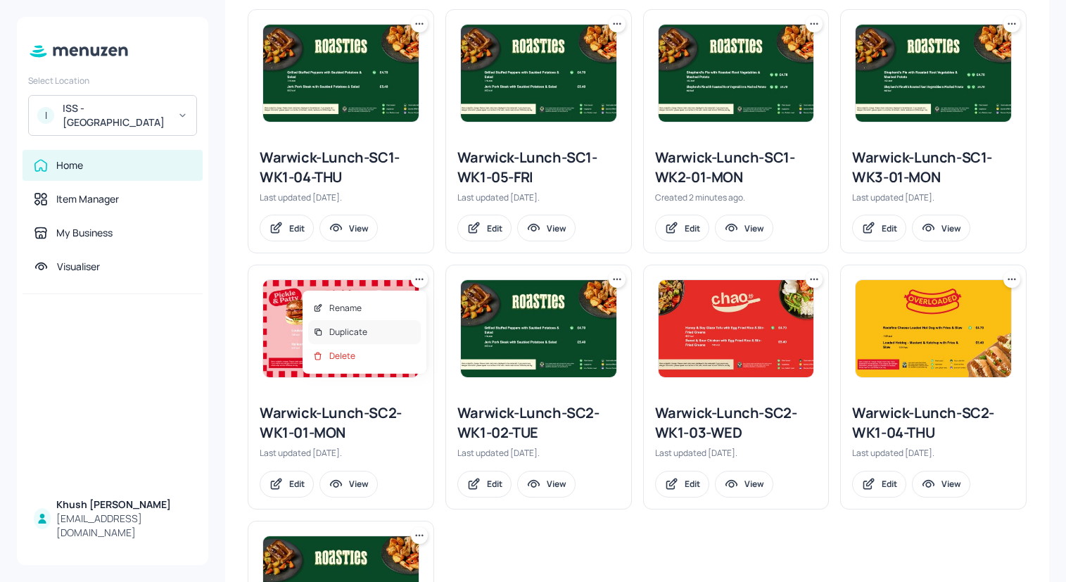
click at [385, 331] on div "Duplicate" at bounding box center [364, 332] width 113 height 24
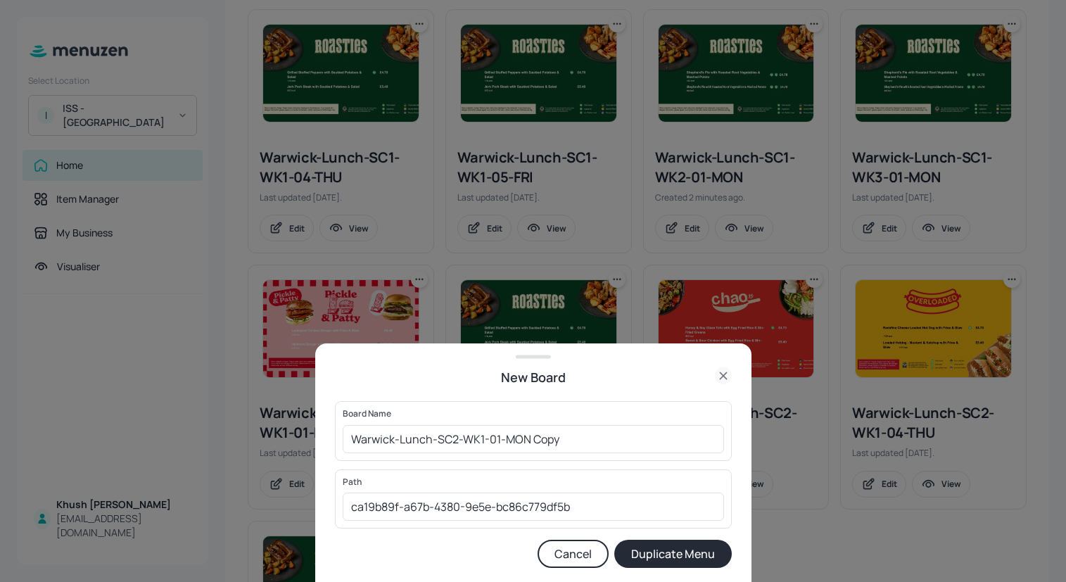
click at [572, 558] on button "Cancel" at bounding box center [572, 554] width 71 height 28
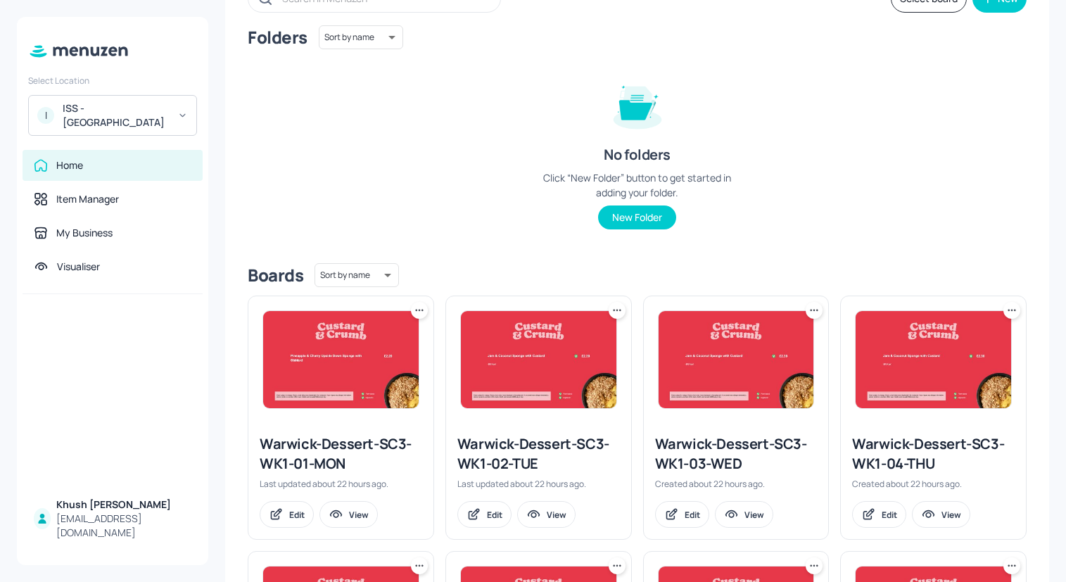
scroll to position [0, 0]
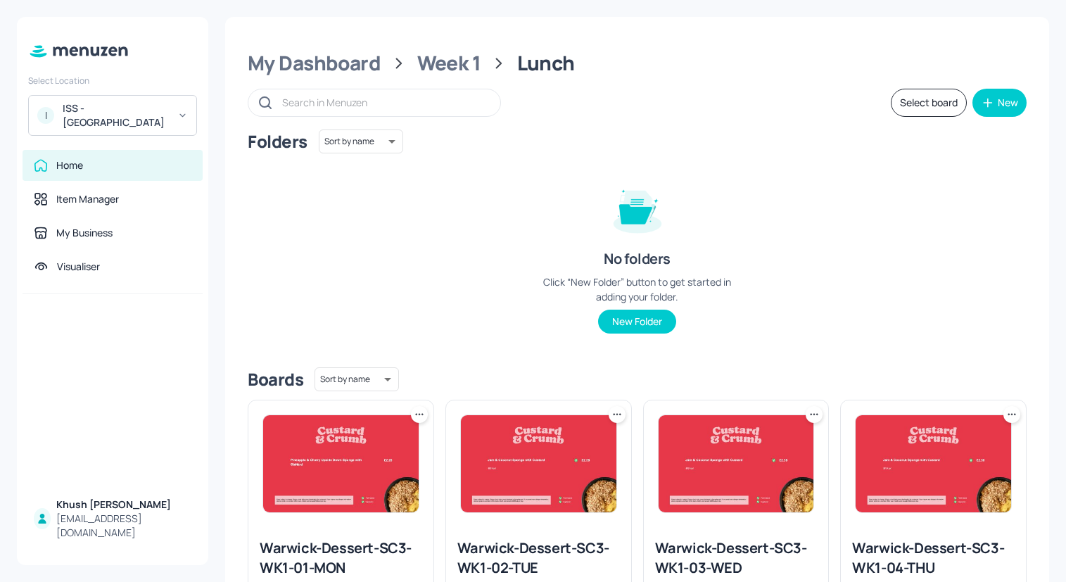
click at [928, 104] on button "Select board" at bounding box center [929, 103] width 76 height 28
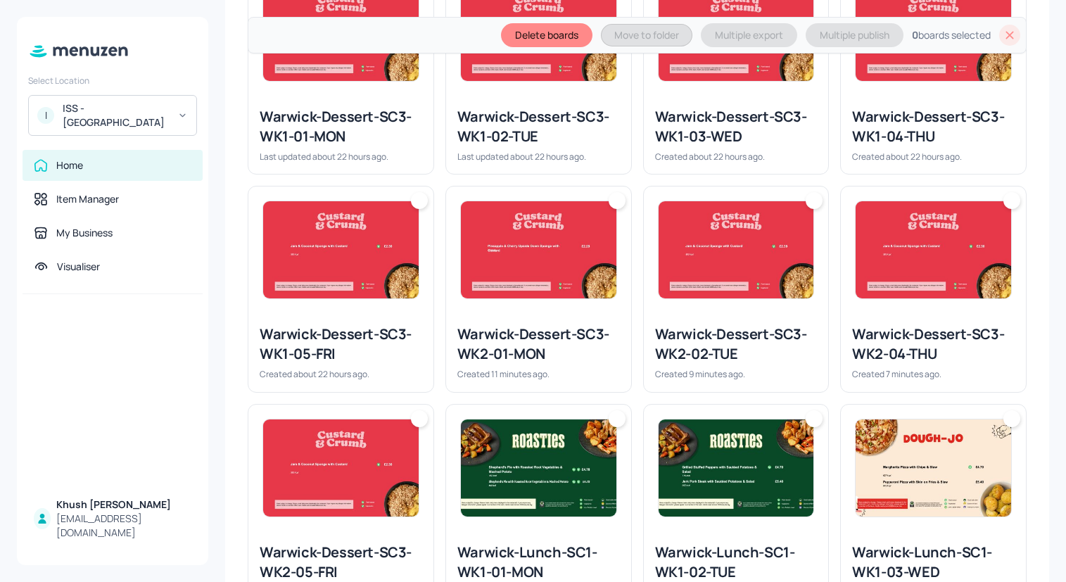
scroll to position [509, 0]
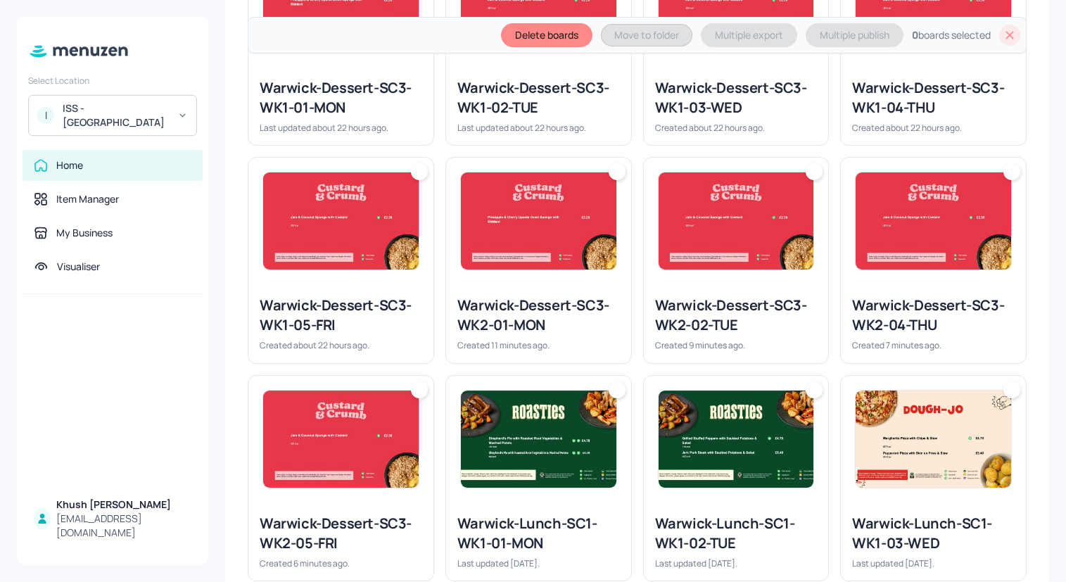
click at [557, 249] on img at bounding box center [538, 220] width 155 height 97
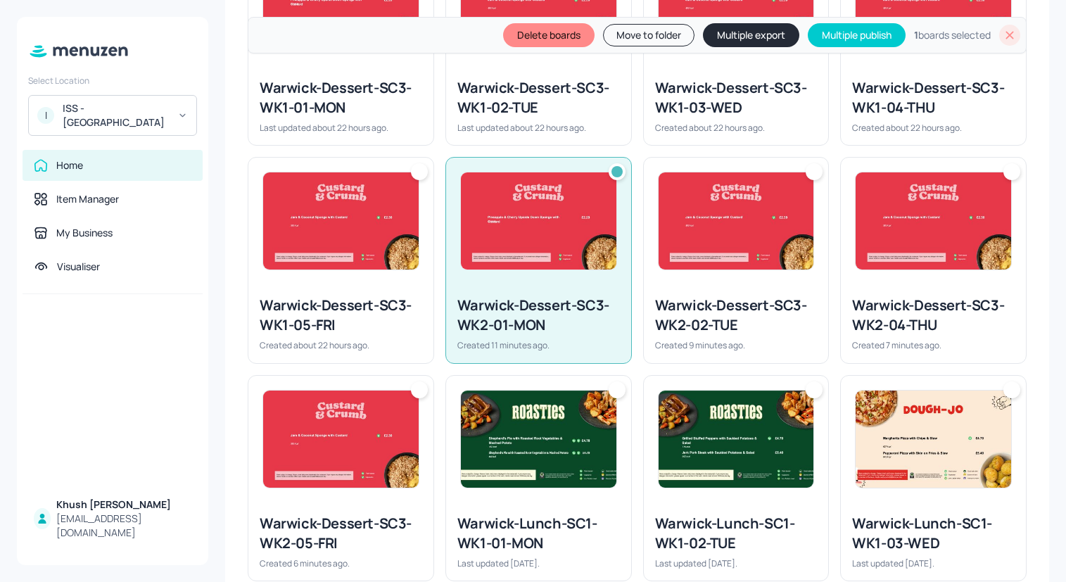
click at [696, 254] on img at bounding box center [735, 220] width 155 height 97
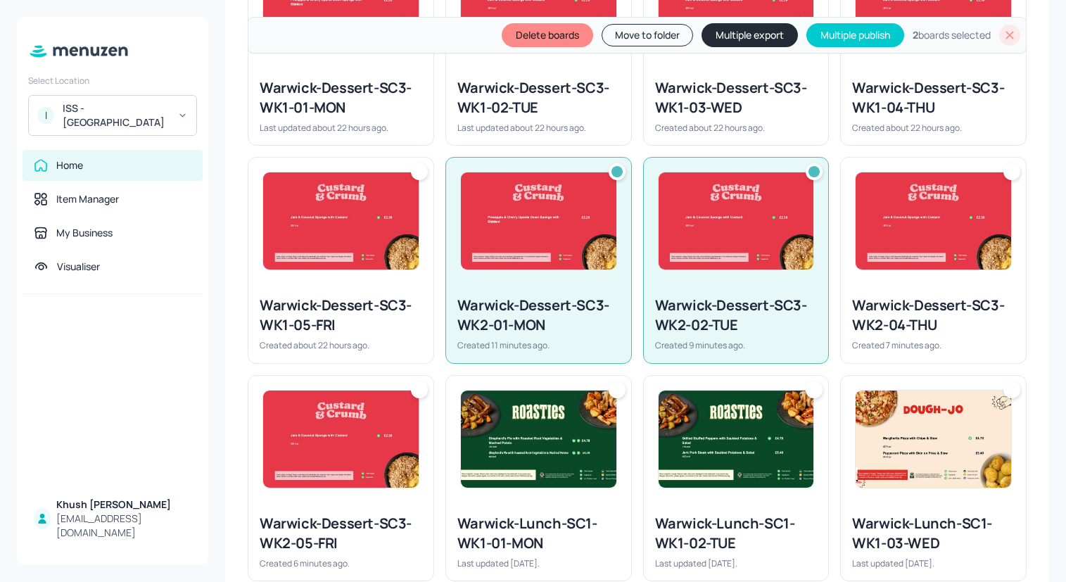
click at [896, 254] on img at bounding box center [932, 220] width 155 height 97
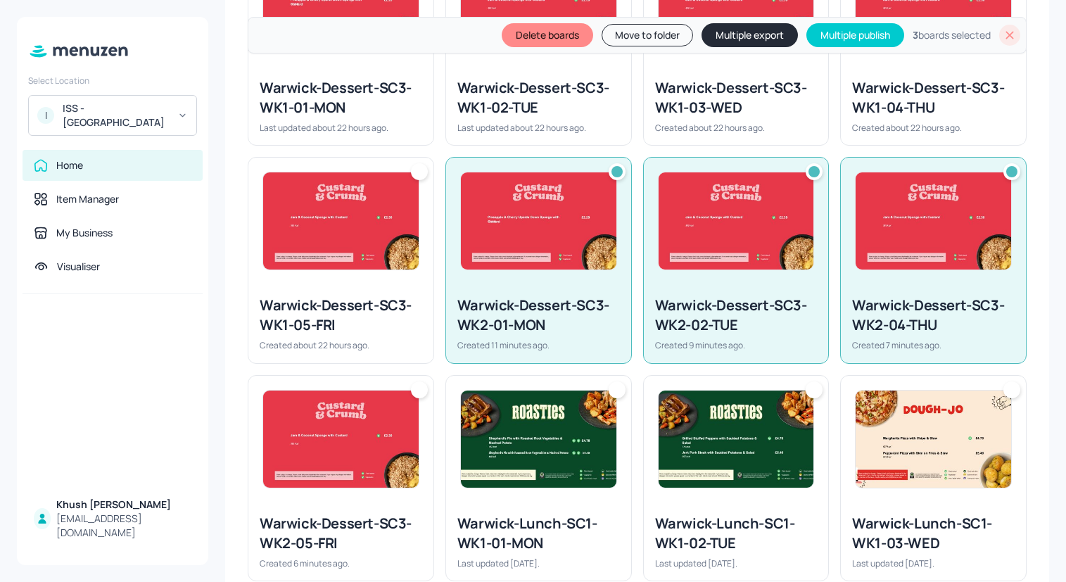
click at [328, 455] on img at bounding box center [340, 438] width 155 height 97
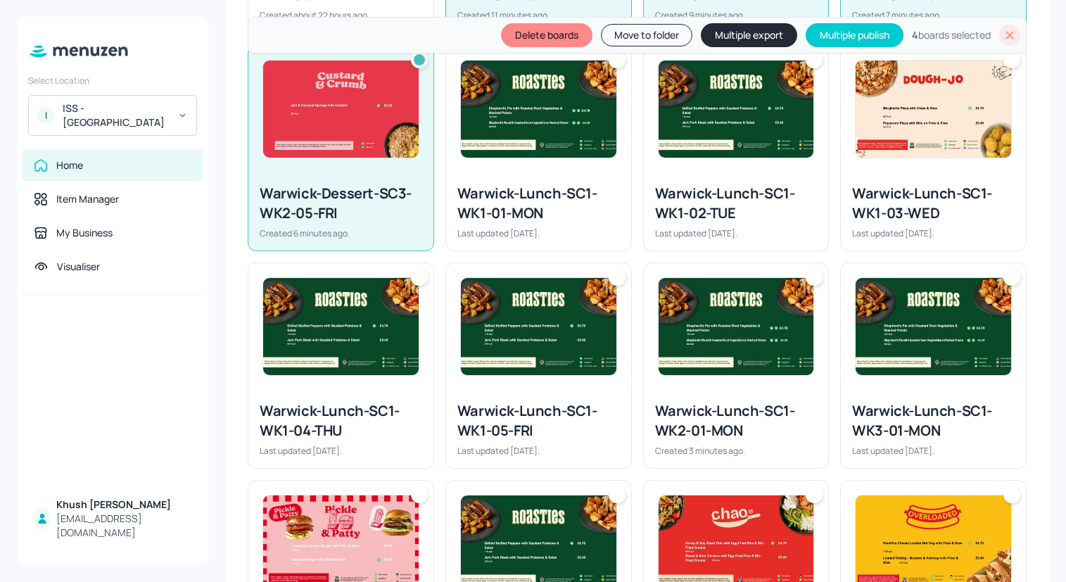
scroll to position [860, 0]
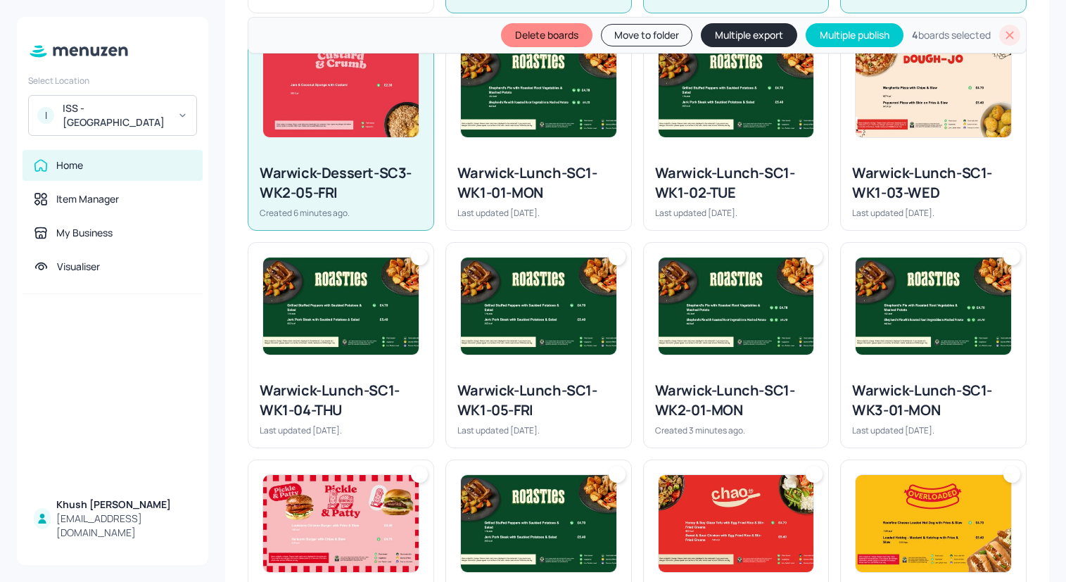
click at [696, 362] on div at bounding box center [736, 306] width 185 height 127
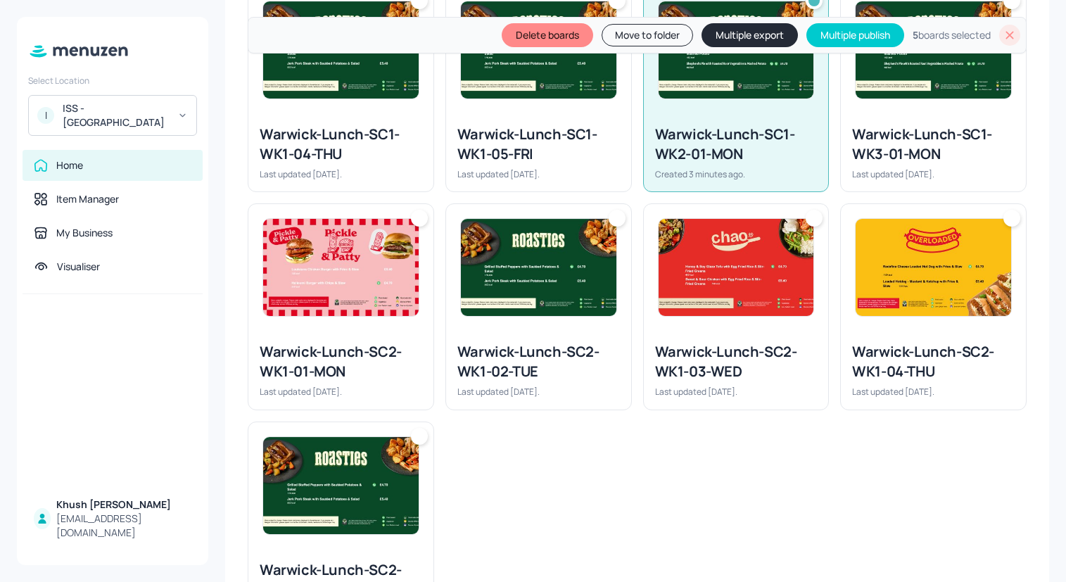
scroll to position [1124, 0]
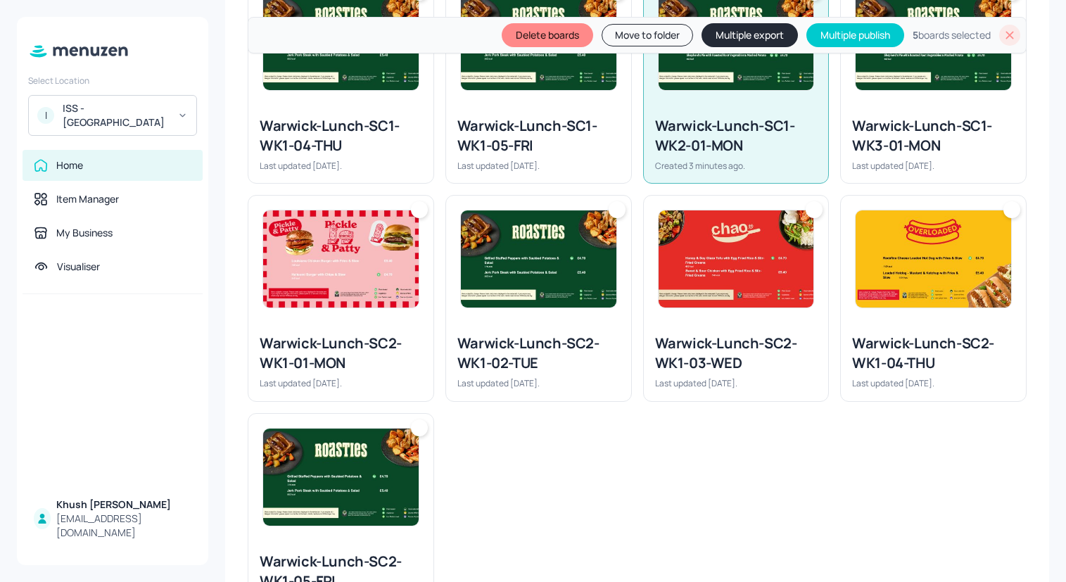
click at [657, 35] on button "Move to folder" at bounding box center [646, 35] width 91 height 23
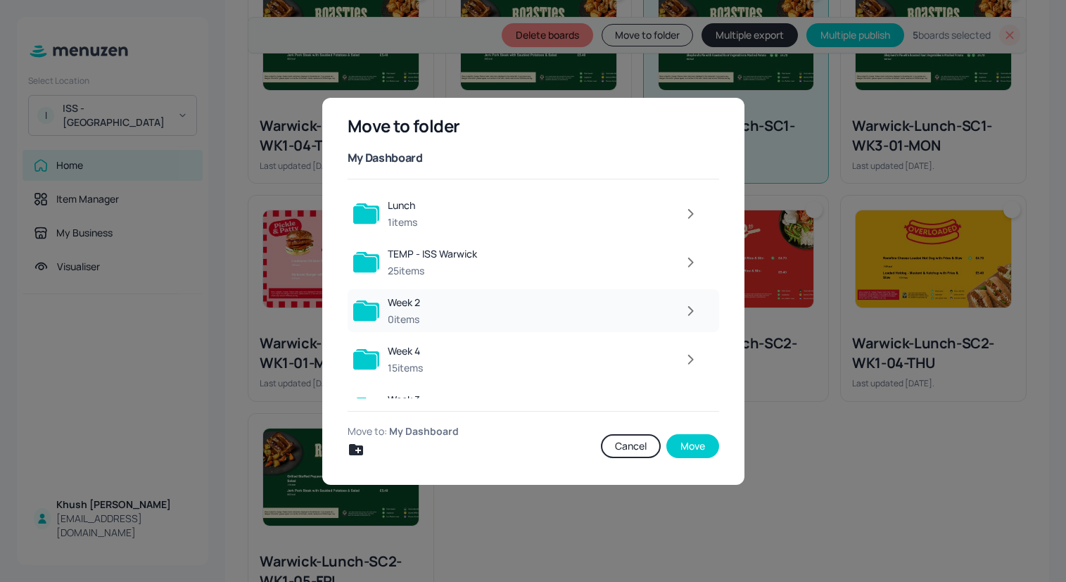
click at [479, 317] on div at bounding box center [566, 311] width 276 height 28
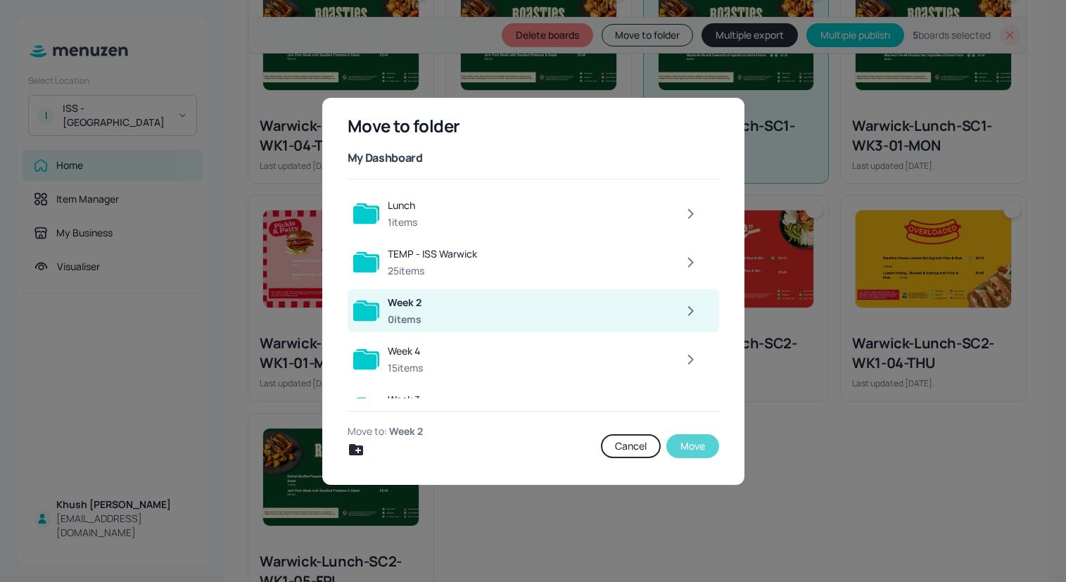
click at [675, 442] on button "Move" at bounding box center [692, 446] width 53 height 24
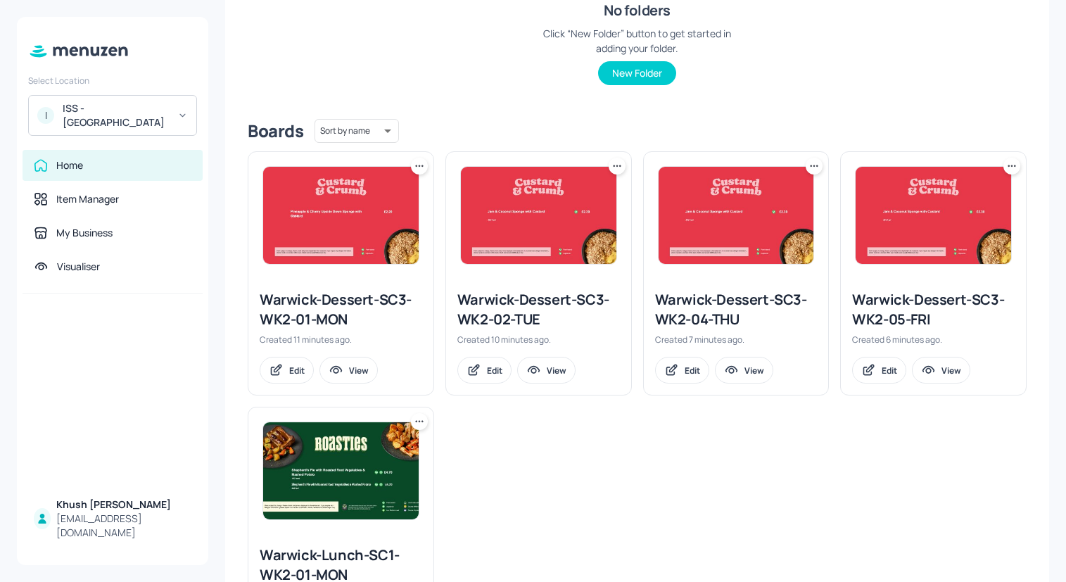
scroll to position [0, 0]
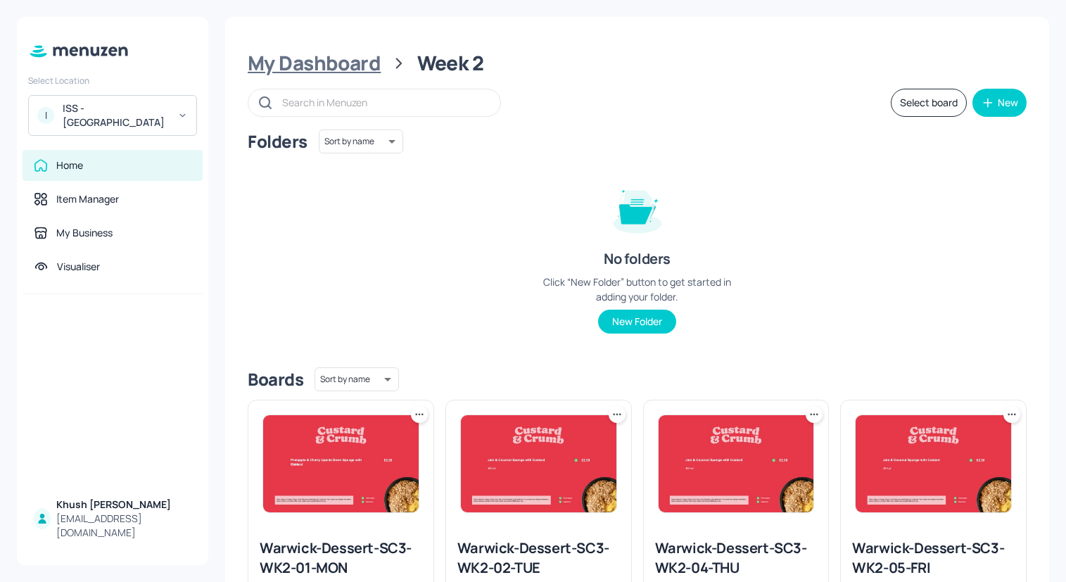
click at [321, 63] on div "My Dashboard" at bounding box center [314, 63] width 133 height 25
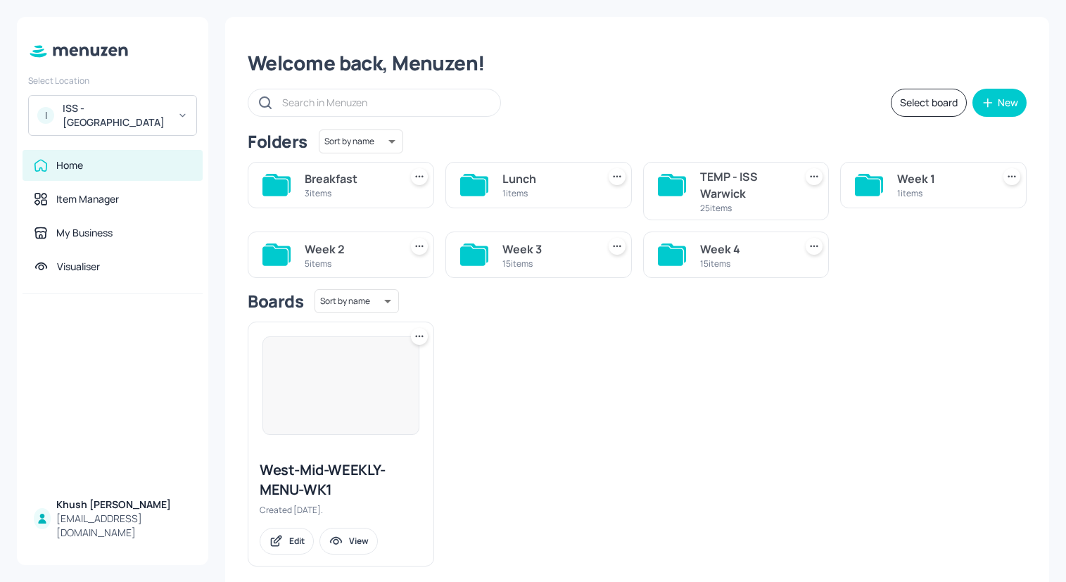
click at [529, 254] on div "Week 3" at bounding box center [546, 249] width 89 height 17
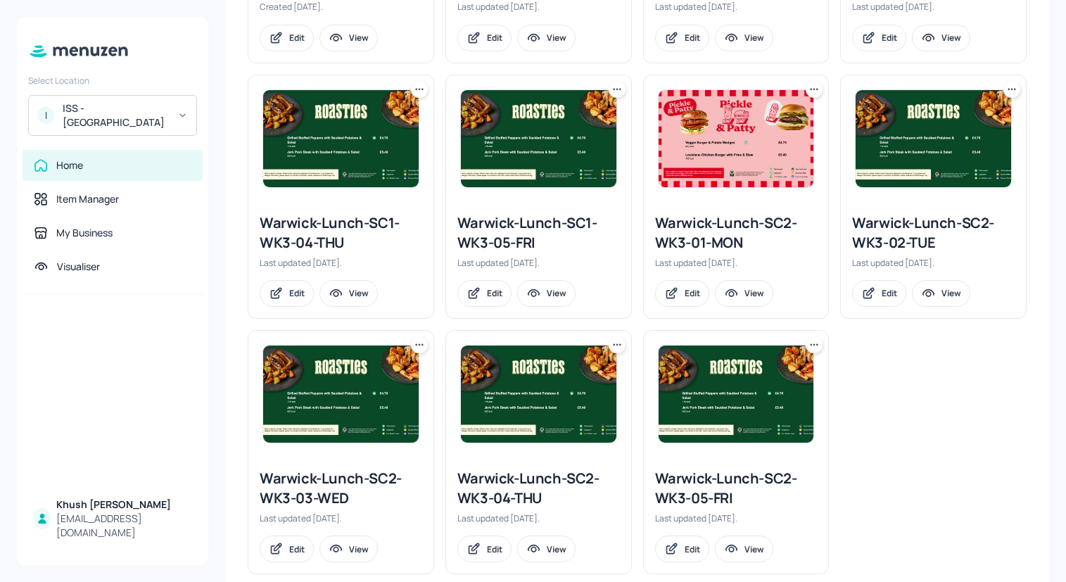
scroll to position [839, 0]
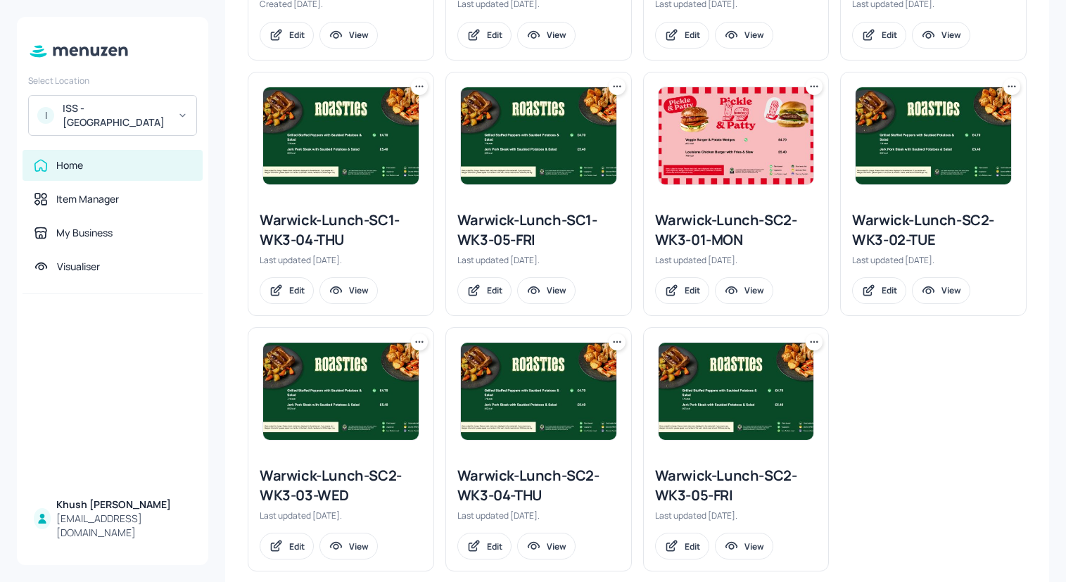
click at [811, 83] on icon at bounding box center [814, 86] width 14 height 14
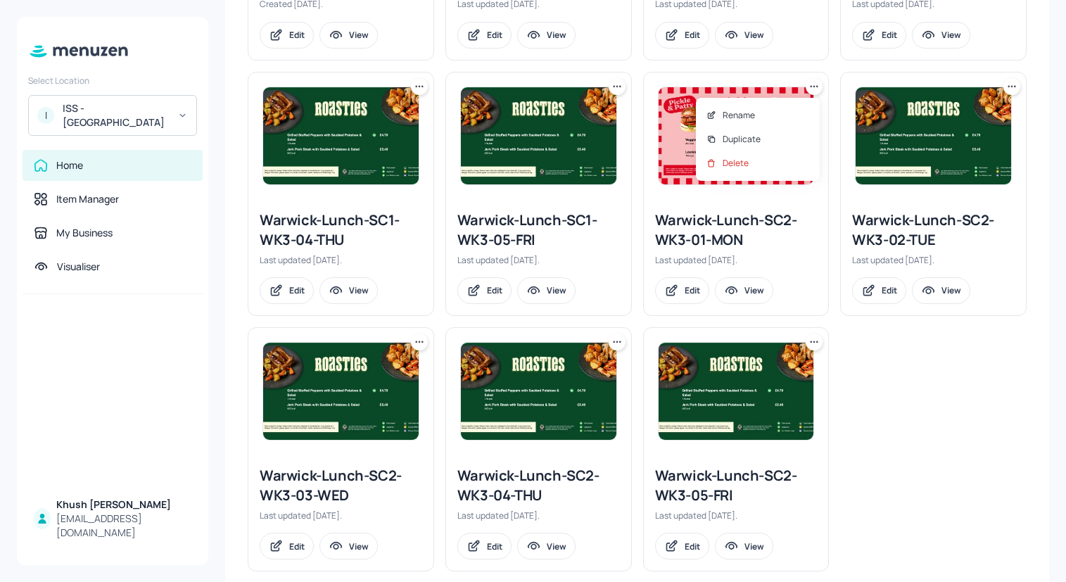
click at [850, 356] on div at bounding box center [533, 291] width 1066 height 582
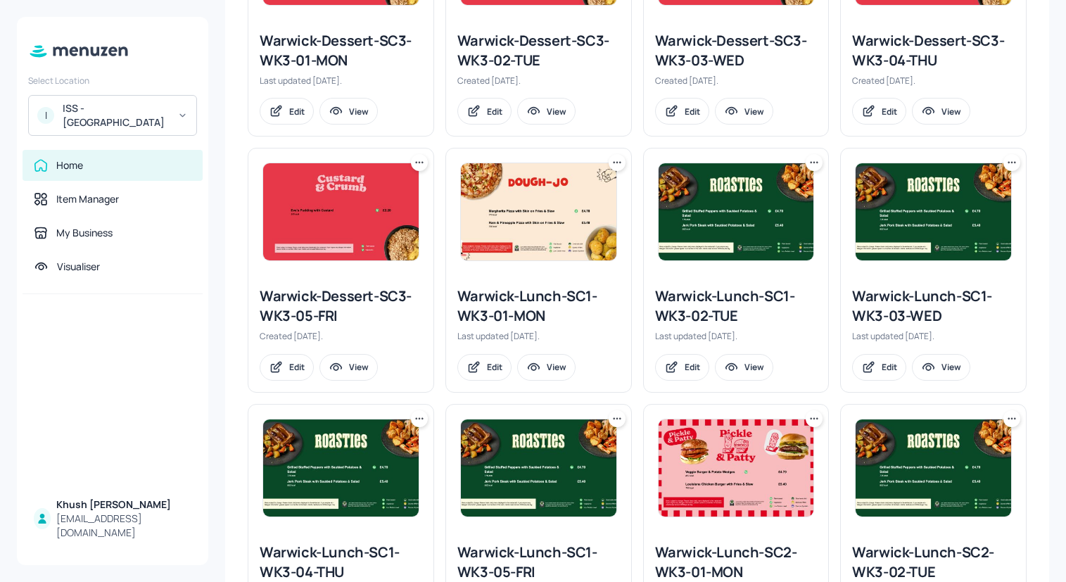
scroll to position [0, 0]
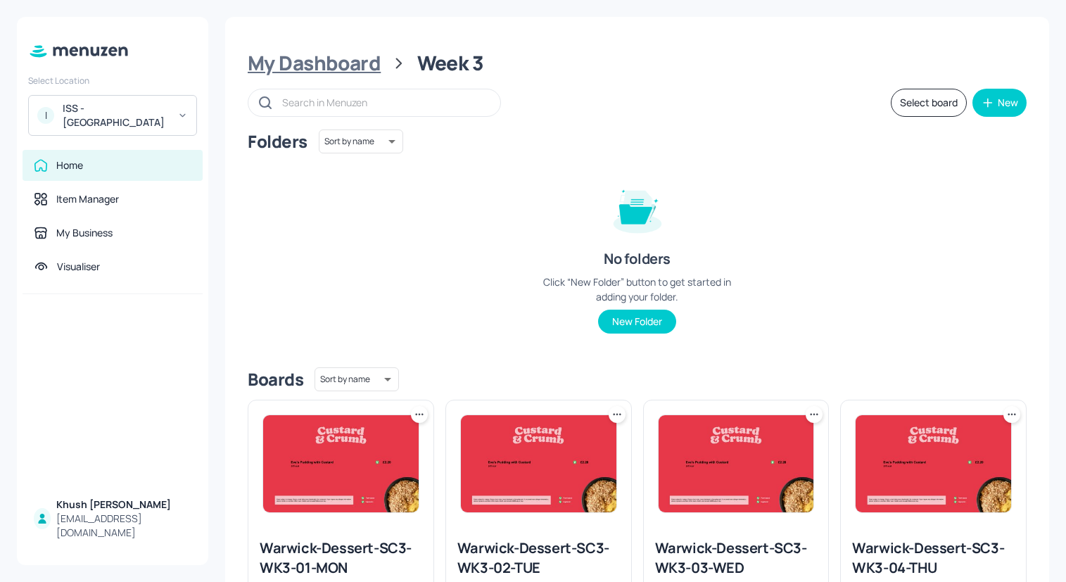
click at [312, 65] on div "My Dashboard" at bounding box center [314, 63] width 133 height 25
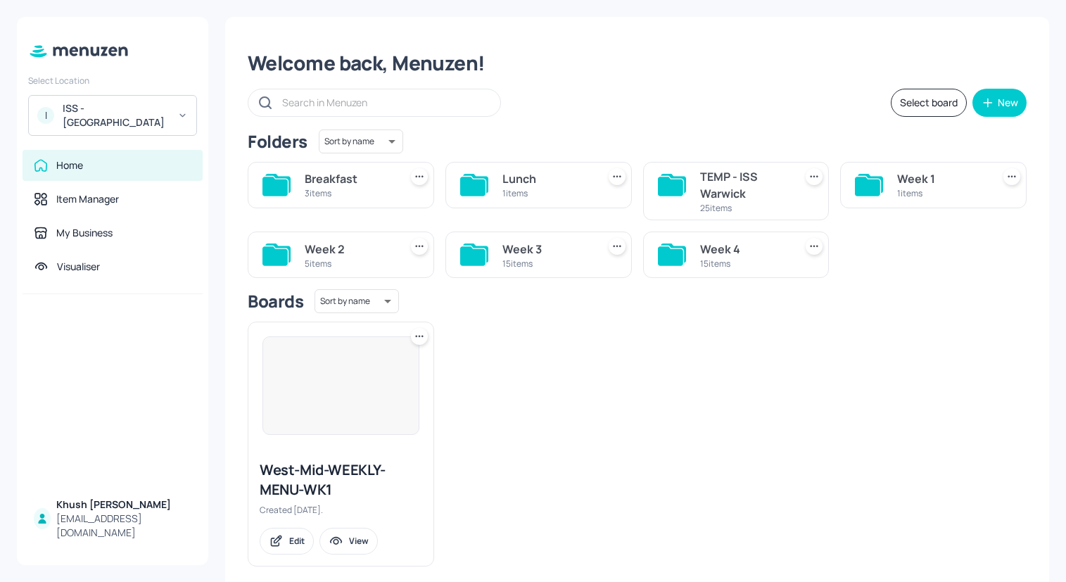
click at [887, 193] on div "Week 1 1 items" at bounding box center [933, 185] width 186 height 46
click at [922, 172] on div "Week 1" at bounding box center [941, 178] width 89 height 17
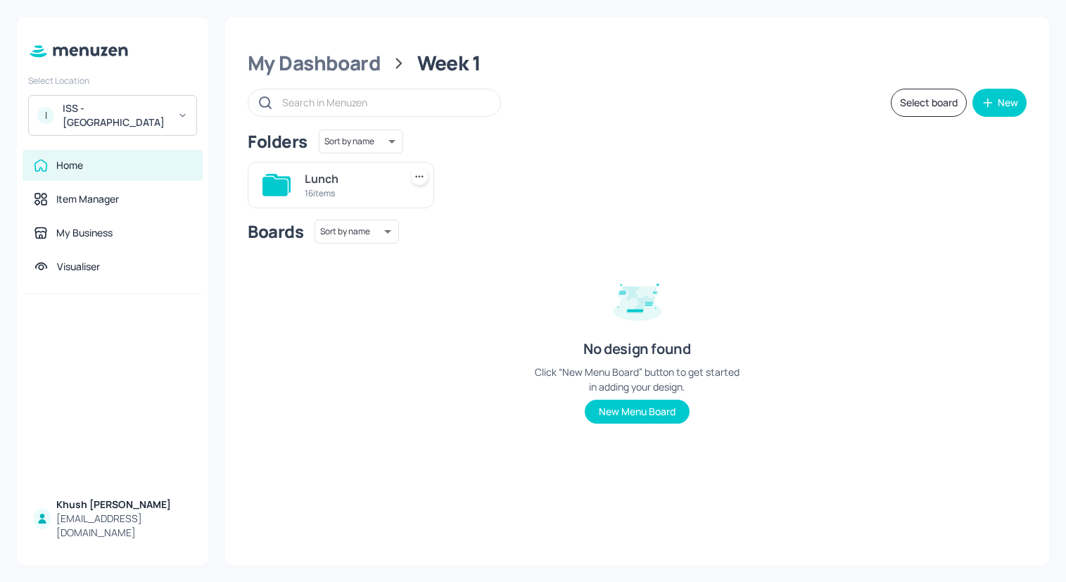
click at [275, 191] on icon at bounding box center [274, 186] width 25 height 19
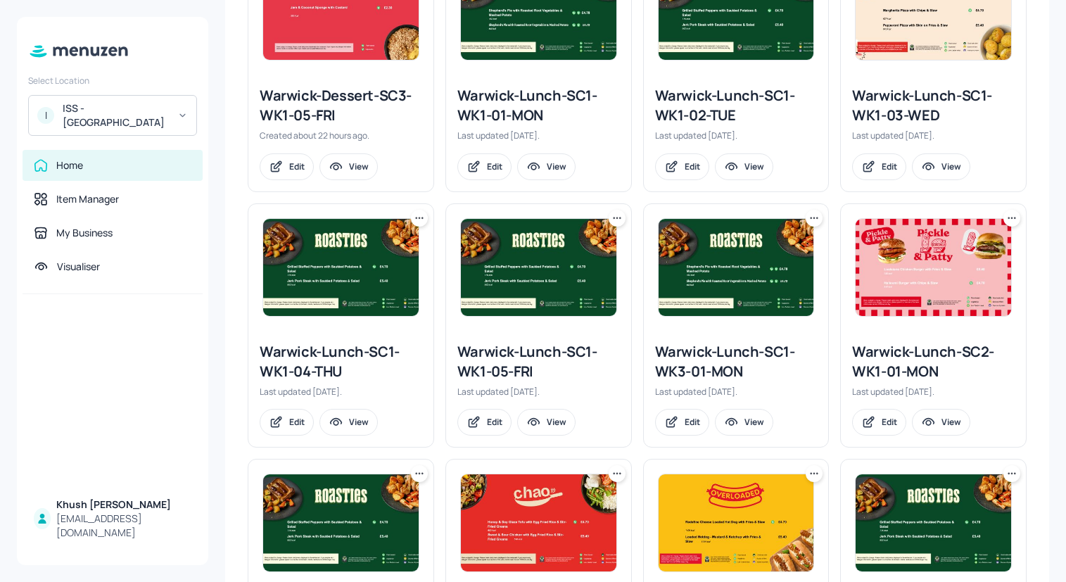
scroll to position [696, 0]
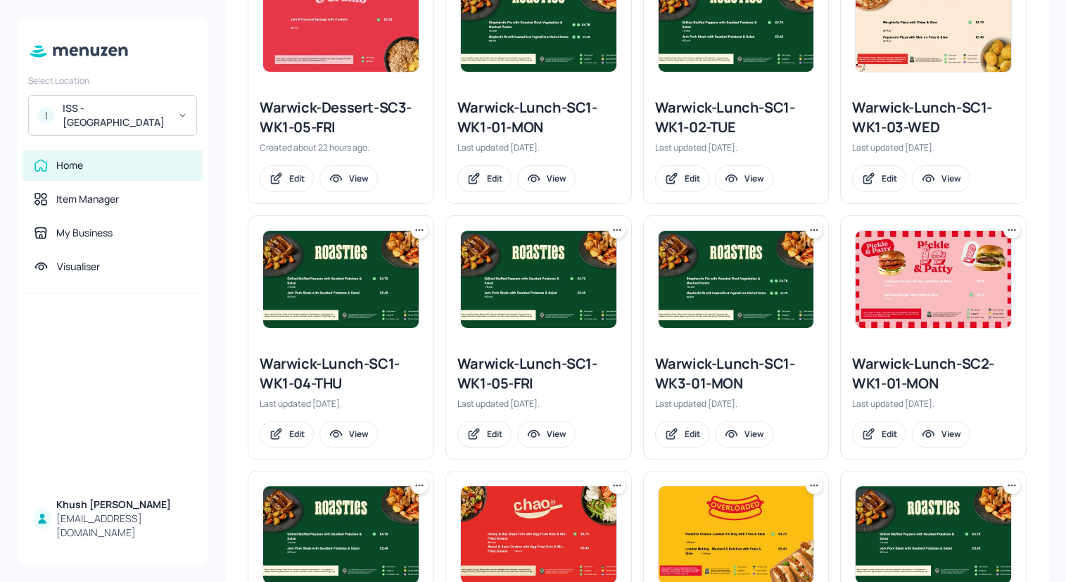
click at [810, 230] on icon at bounding box center [814, 230] width 14 height 14
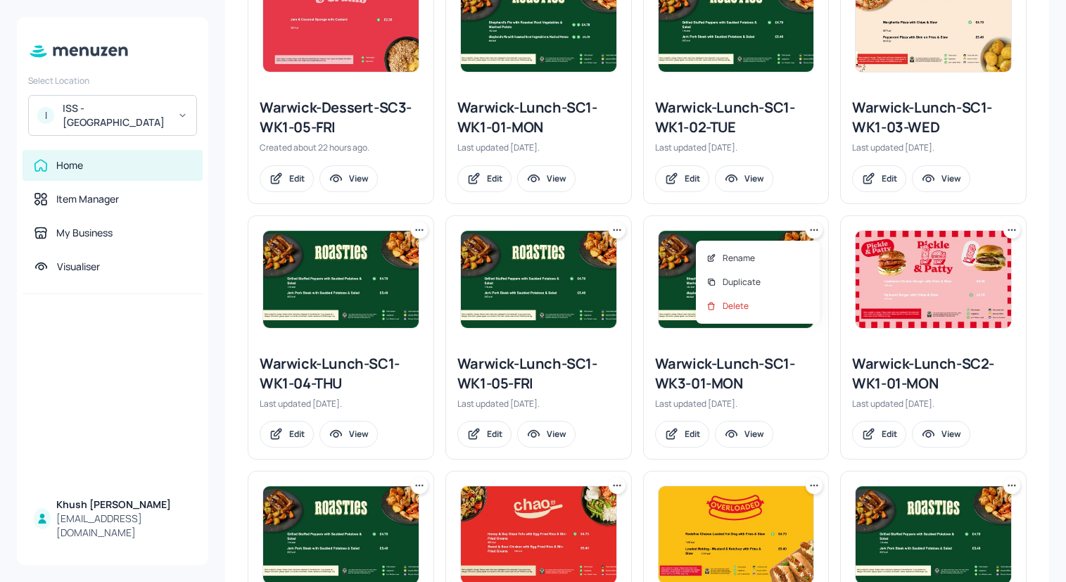
click at [760, 355] on div at bounding box center [533, 291] width 1066 height 582
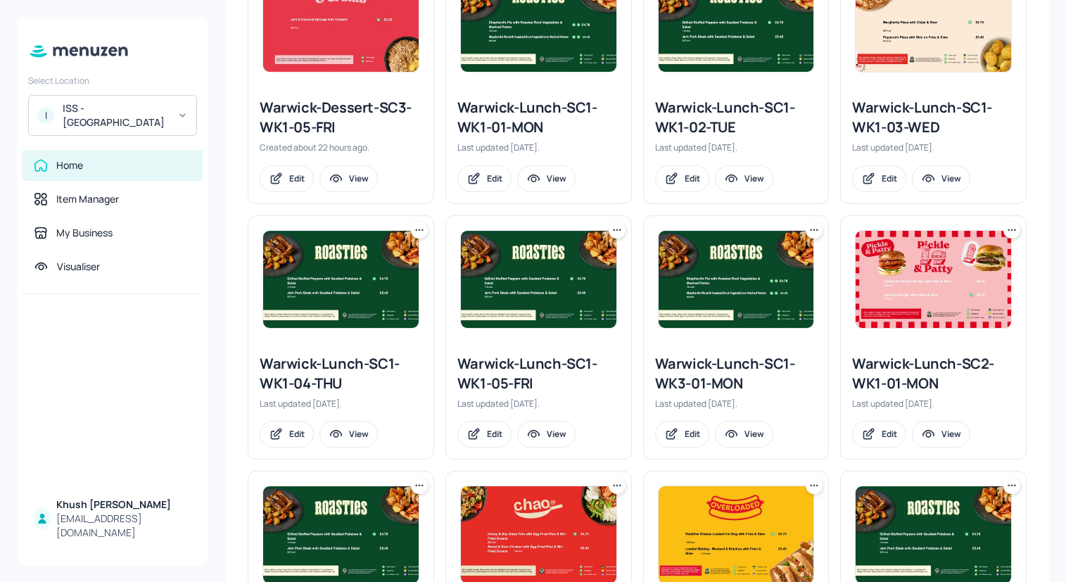
scroll to position [0, 0]
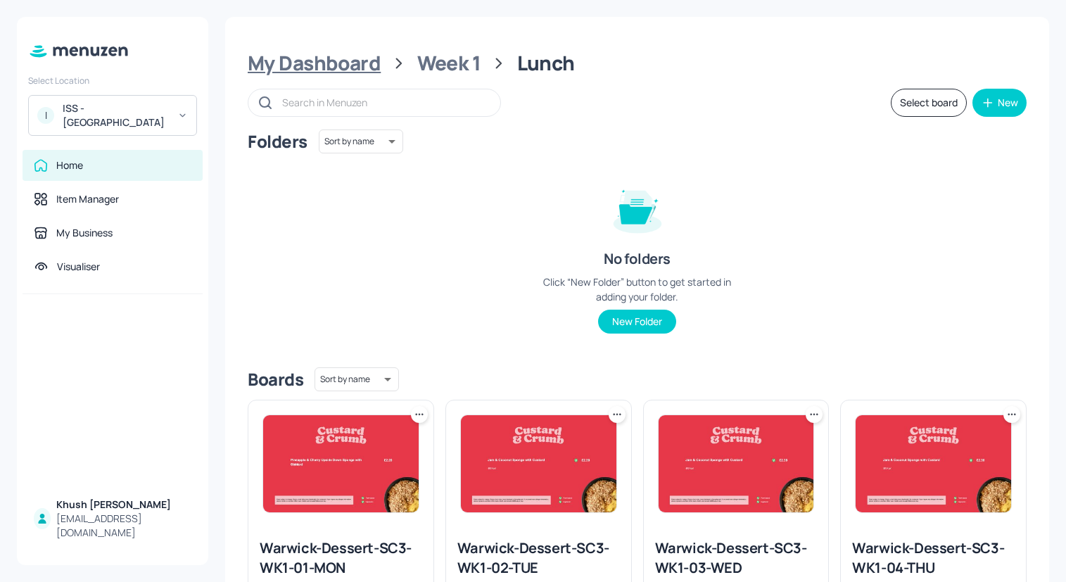
click at [374, 61] on div "My Dashboard" at bounding box center [314, 63] width 133 height 25
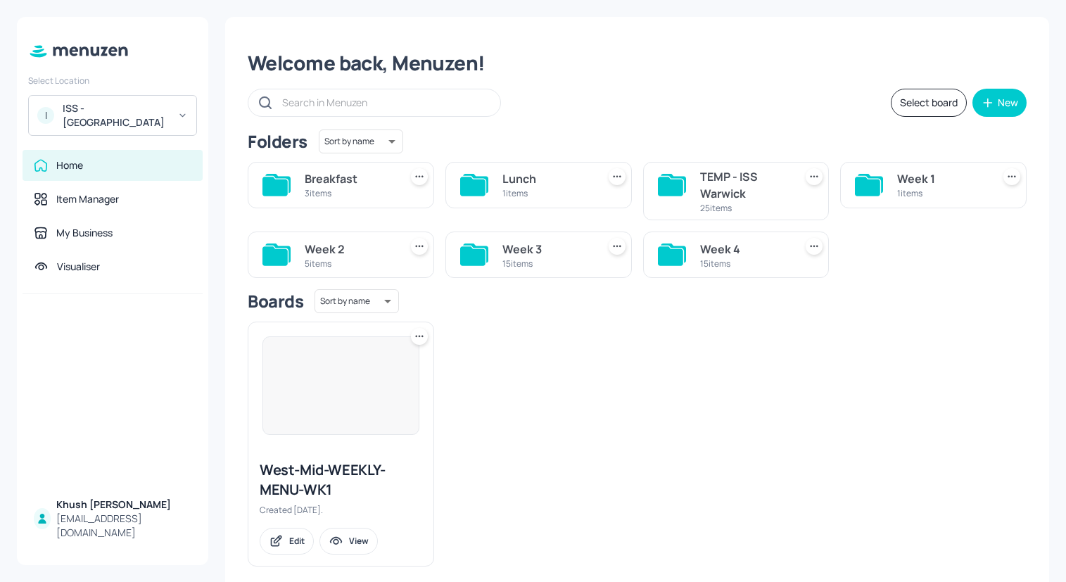
click at [530, 258] on div "15 items" at bounding box center [546, 263] width 89 height 12
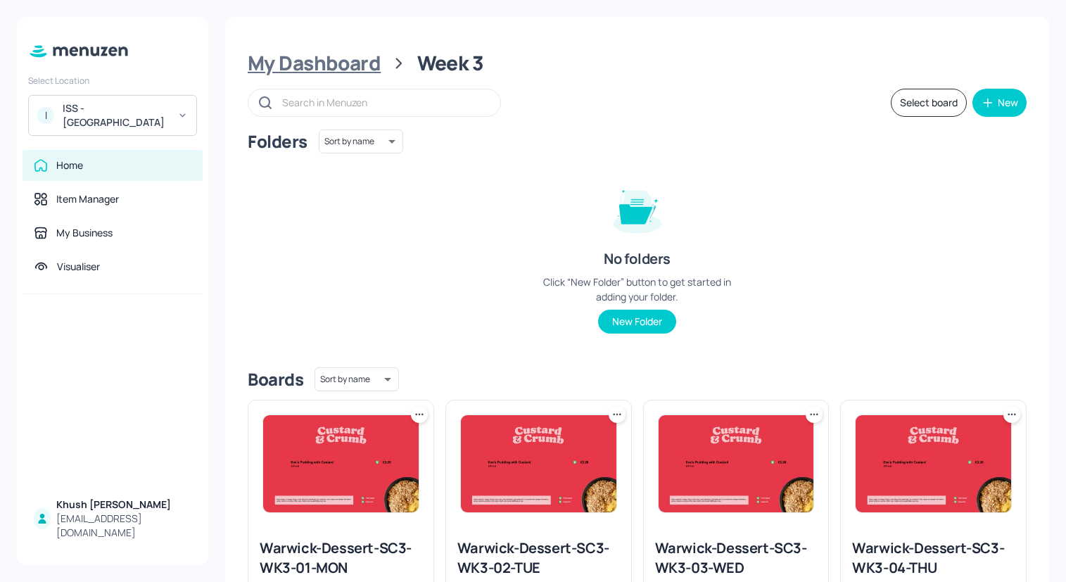
click at [314, 66] on div "My Dashboard" at bounding box center [314, 63] width 133 height 25
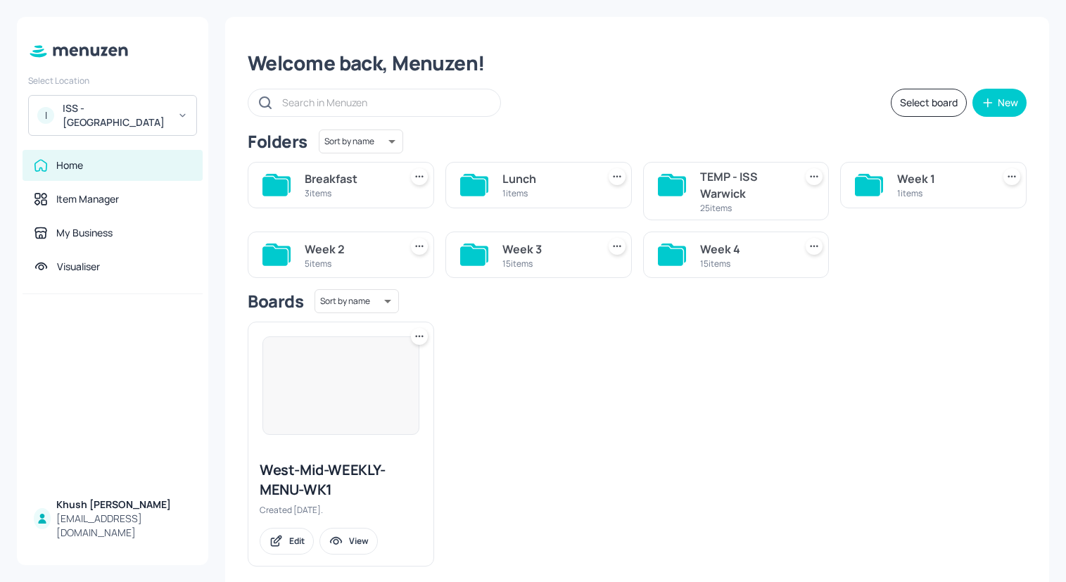
click at [350, 254] on div "Week 2" at bounding box center [349, 249] width 89 height 17
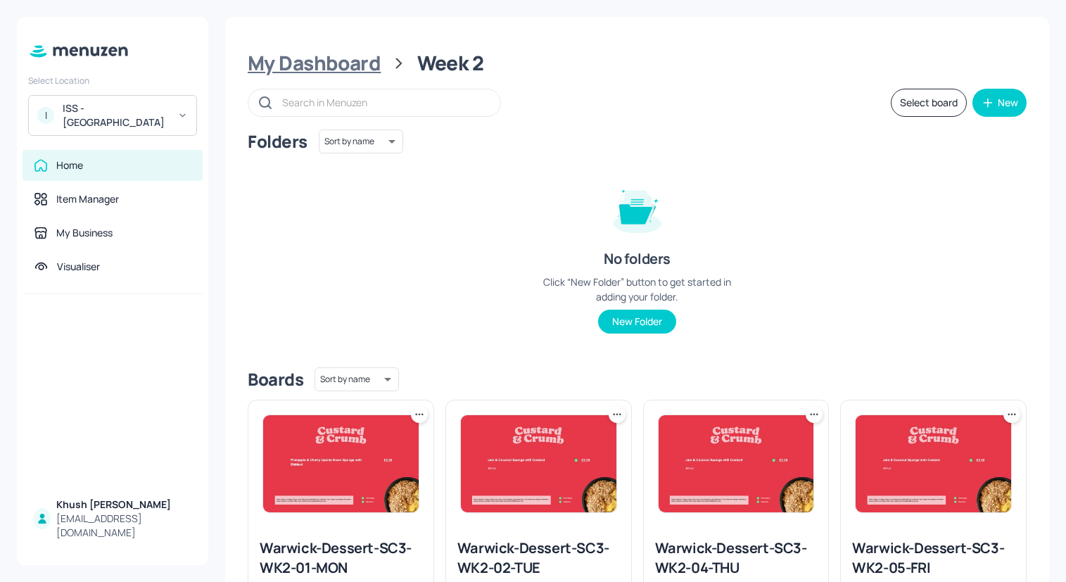
click at [327, 62] on div "My Dashboard" at bounding box center [314, 63] width 133 height 25
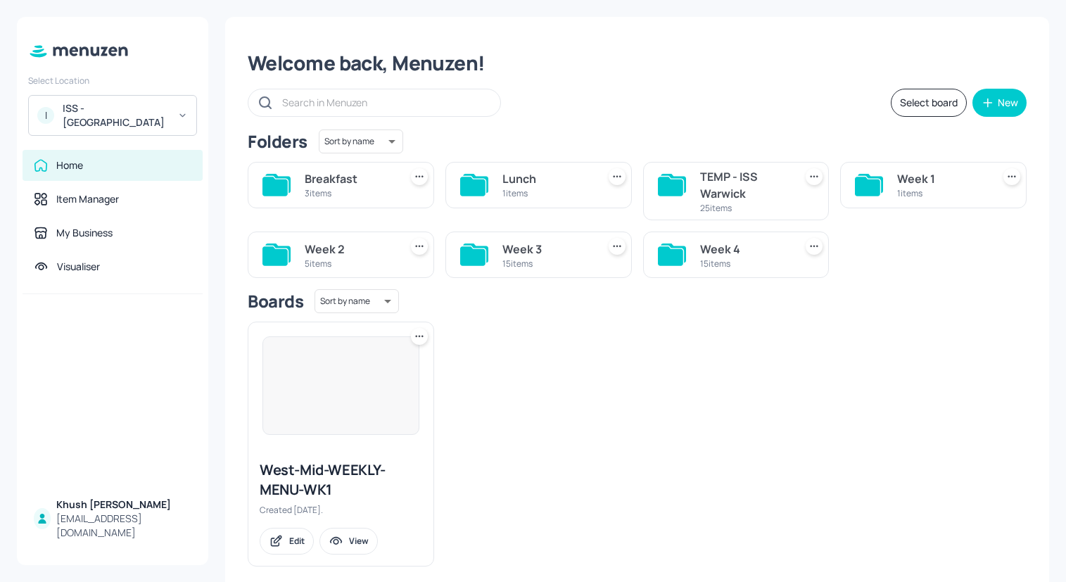
click at [891, 188] on div "Week 1 1 items" at bounding box center [933, 185] width 186 height 46
click at [860, 181] on icon at bounding box center [867, 186] width 25 height 19
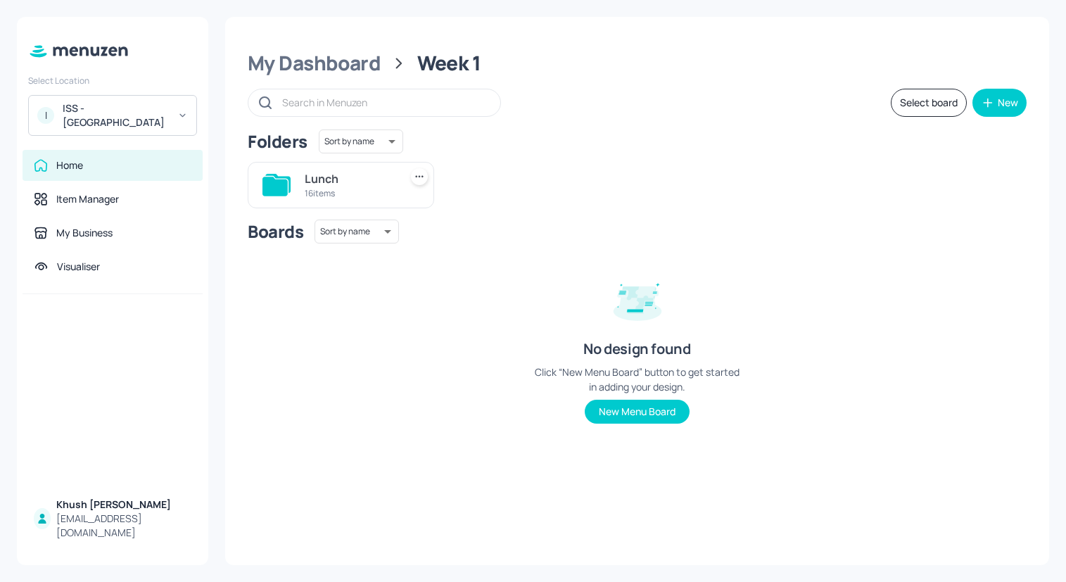
click at [353, 194] on div "16 items" at bounding box center [349, 193] width 89 height 12
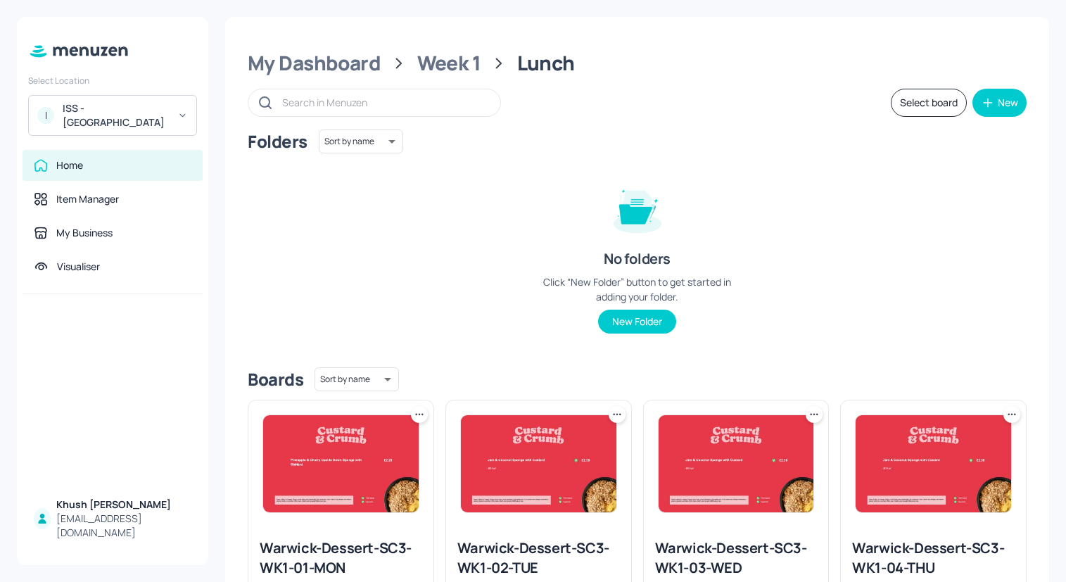
click at [923, 97] on button "Select board" at bounding box center [929, 103] width 76 height 28
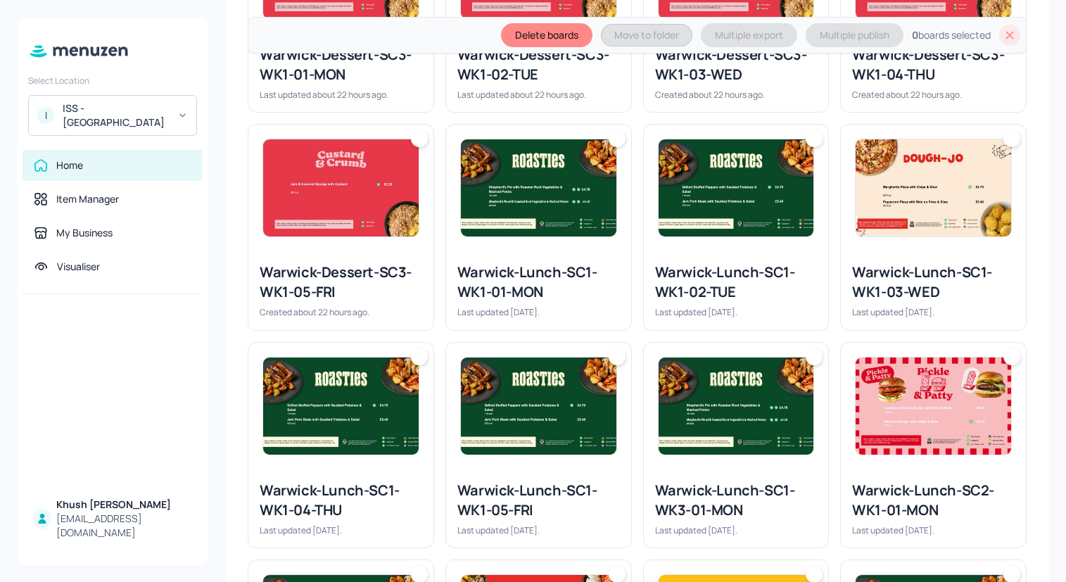
scroll to position [760, 0]
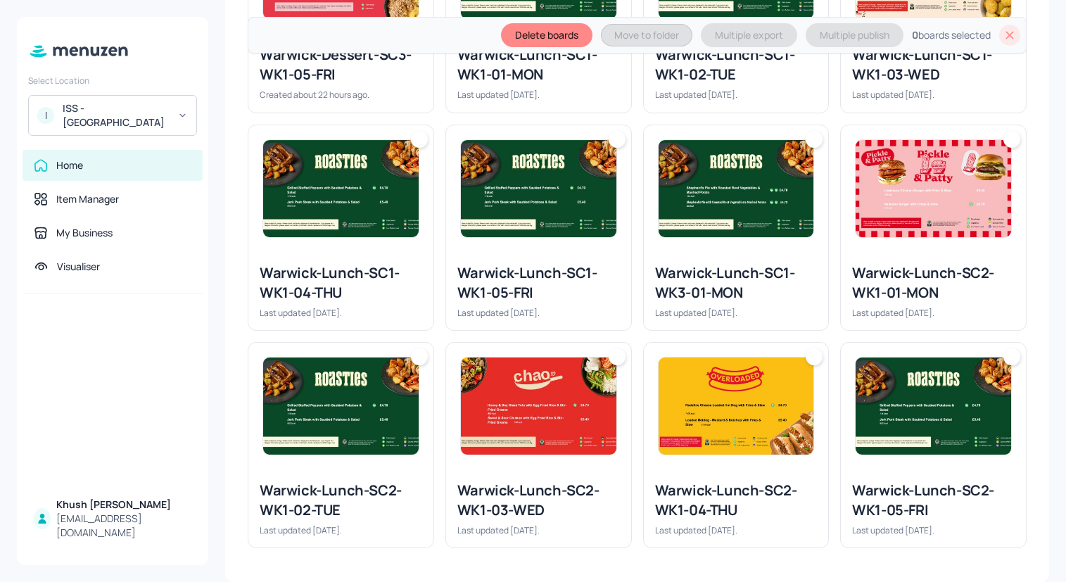
click at [694, 284] on div "Warwick-Lunch-SC1-WK3-01-MON" at bounding box center [736, 282] width 162 height 39
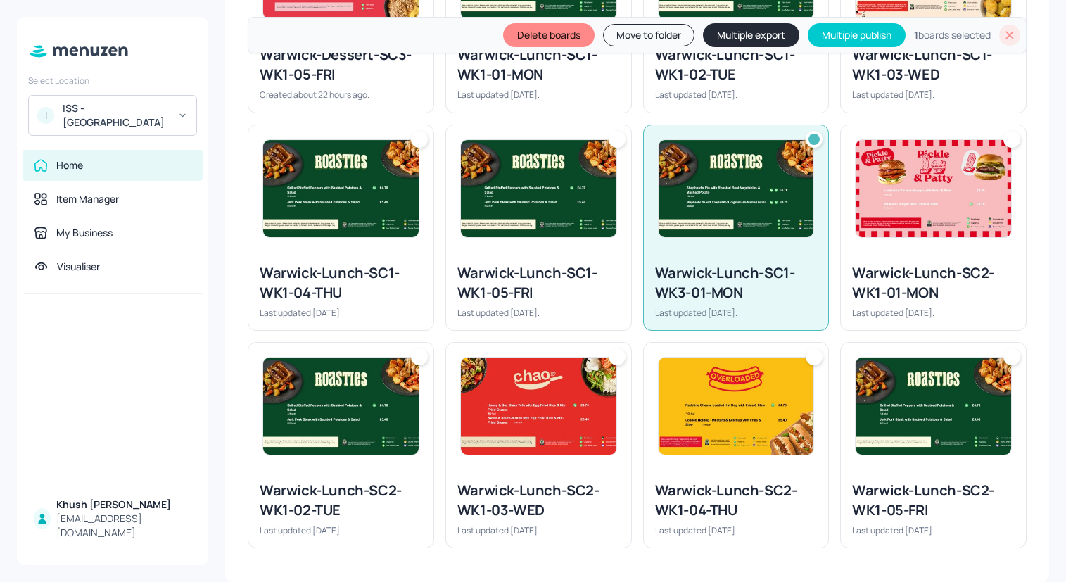
click at [661, 39] on button "Move to folder" at bounding box center [648, 35] width 91 height 23
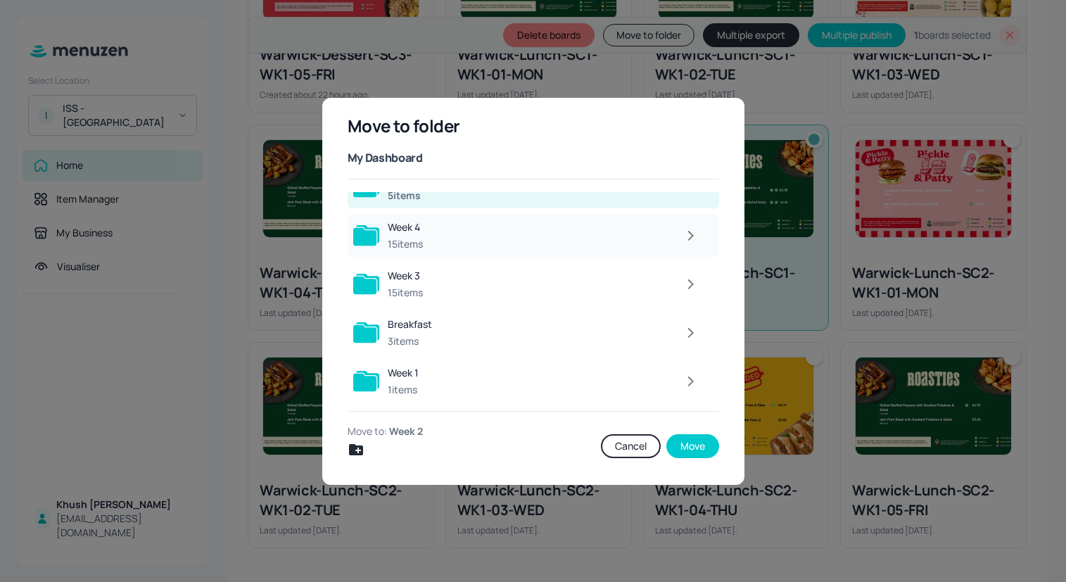
scroll to position [129, 0]
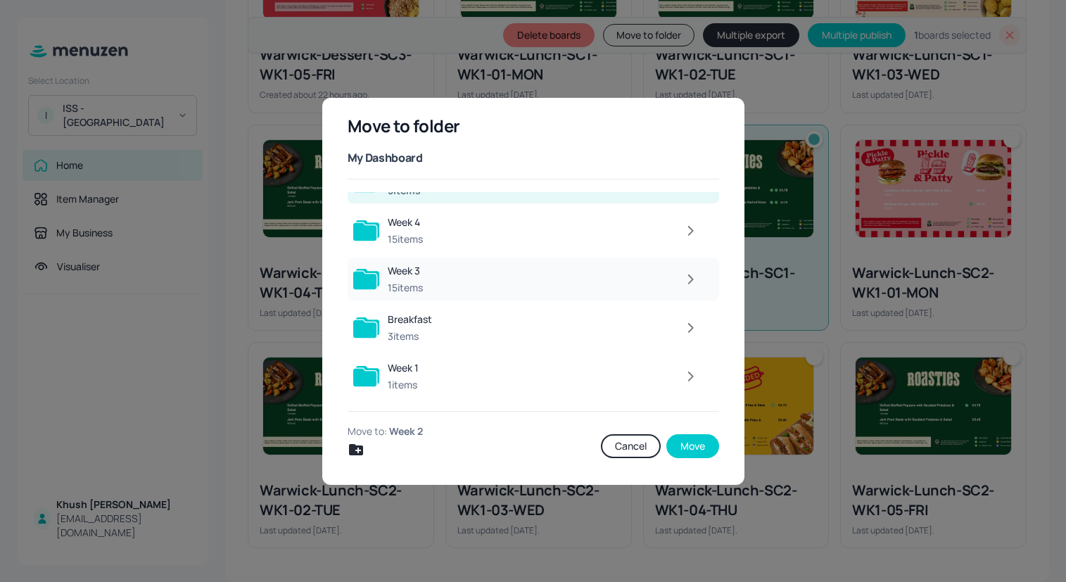
click at [497, 280] on div at bounding box center [568, 279] width 274 height 28
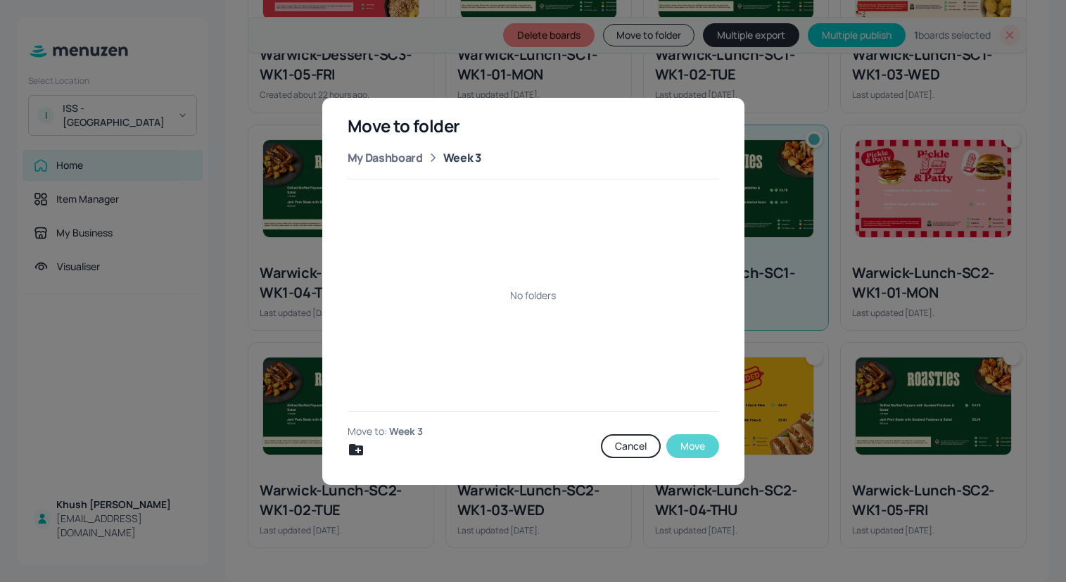
click at [690, 448] on button "Move" at bounding box center [692, 446] width 53 height 24
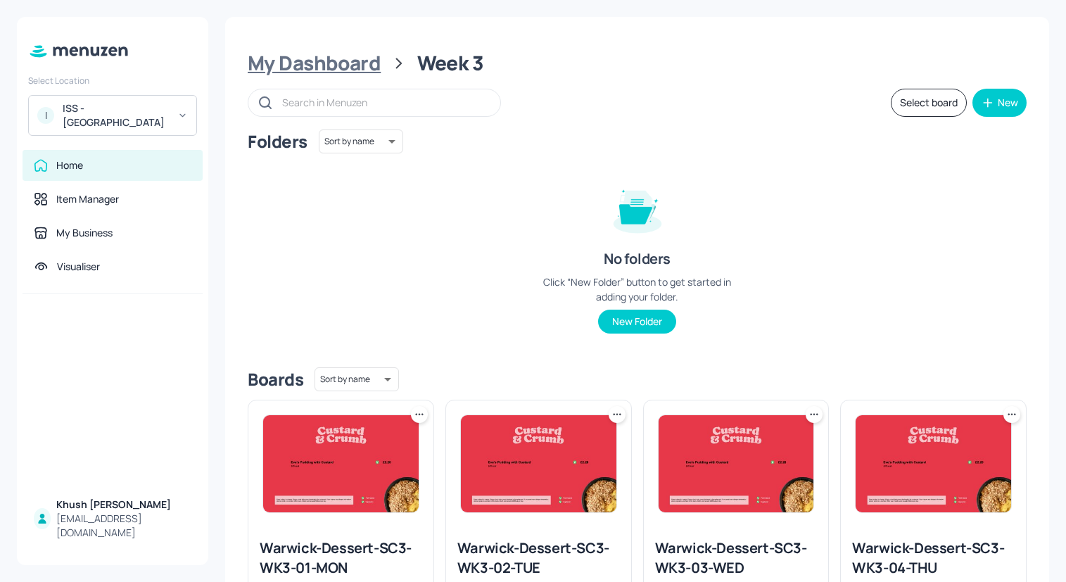
click at [318, 59] on div "My Dashboard" at bounding box center [314, 63] width 133 height 25
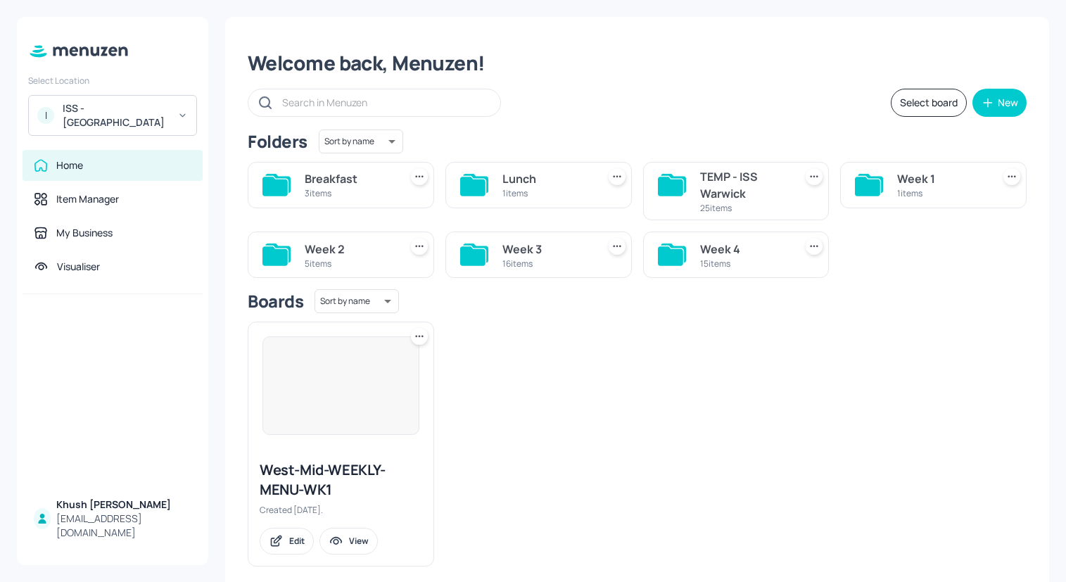
click at [905, 194] on div "1 items" at bounding box center [941, 193] width 89 height 12
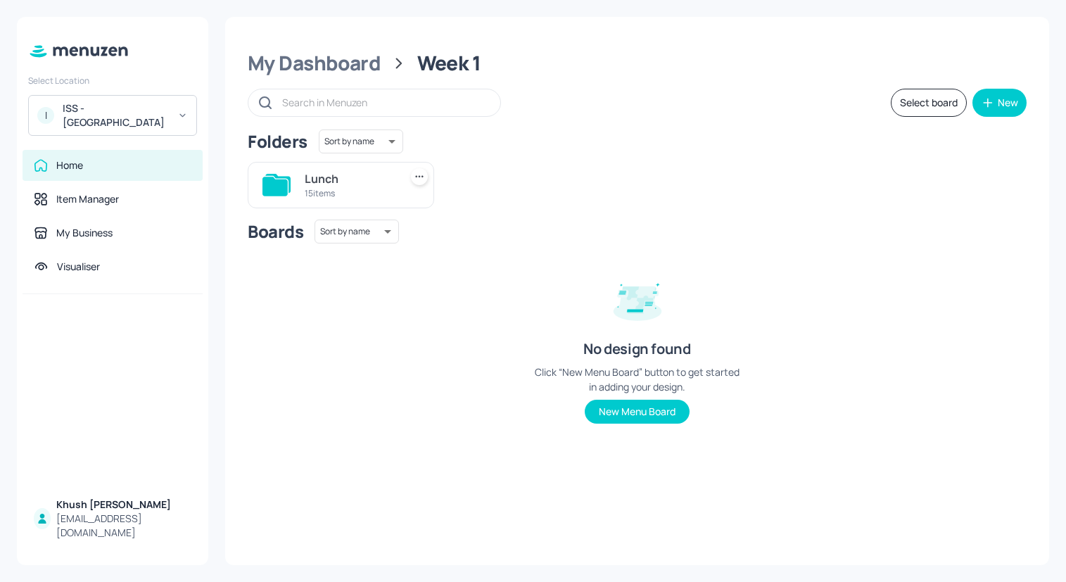
click at [309, 177] on div "Lunch" at bounding box center [349, 178] width 89 height 17
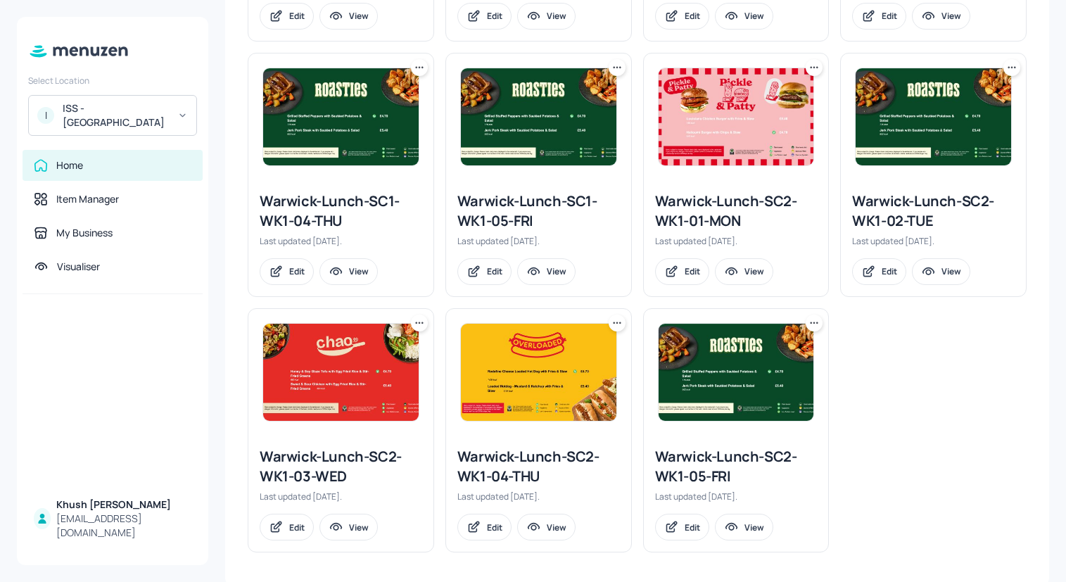
scroll to position [862, 0]
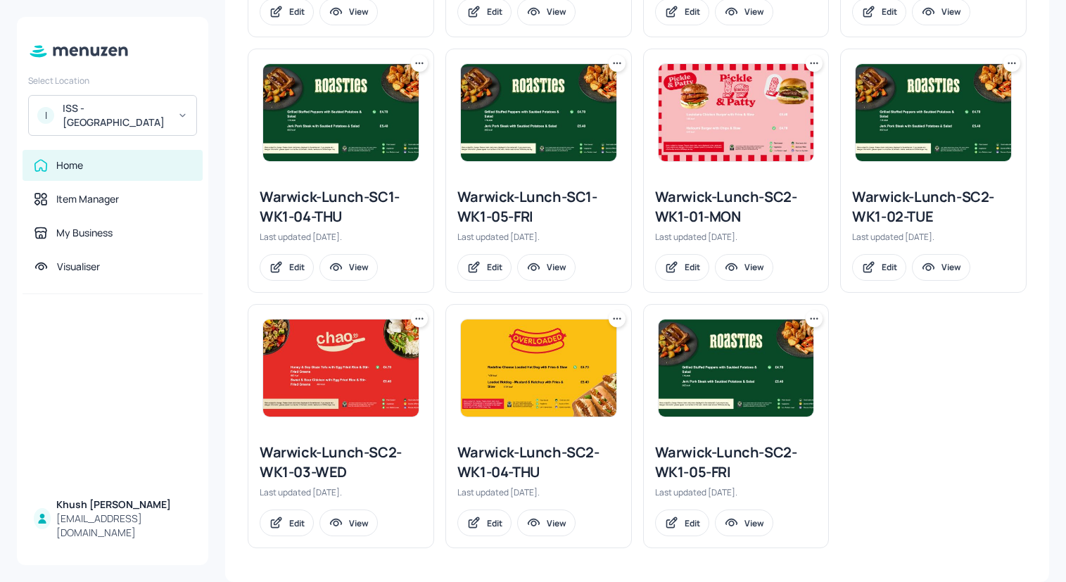
click at [809, 66] on icon at bounding box center [814, 63] width 14 height 14
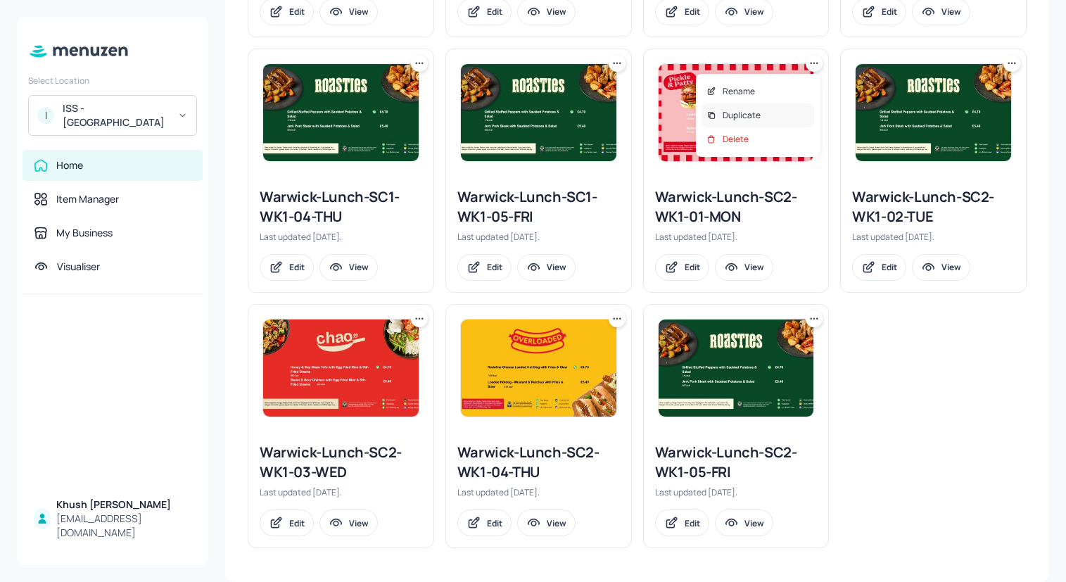
click at [770, 110] on div "Duplicate" at bounding box center [757, 115] width 113 height 24
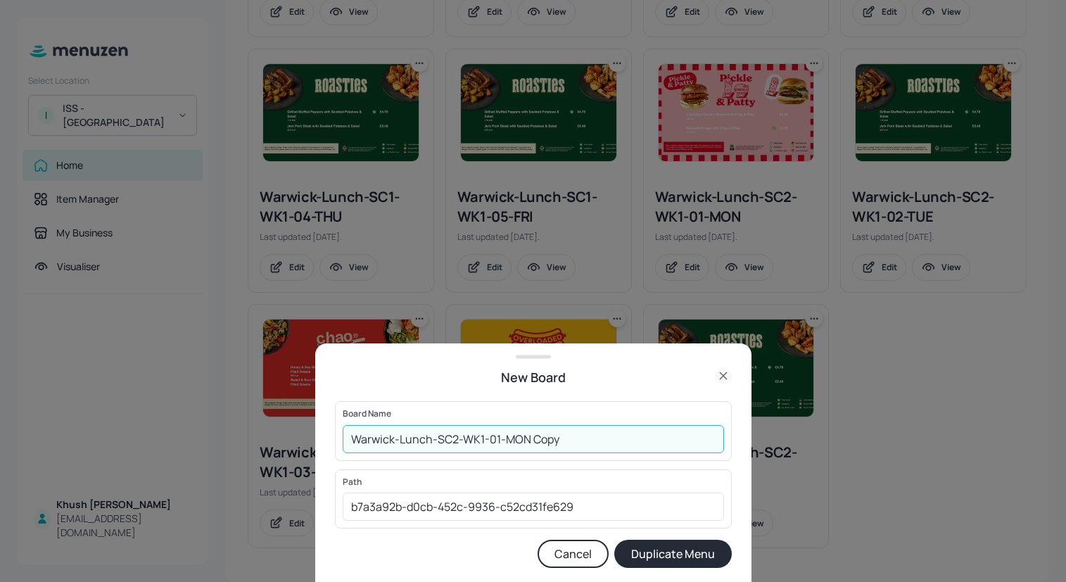
click at [483, 440] on input "Warwick-Lunch-SC2-WK1-01-MON Copy" at bounding box center [533, 439] width 381 height 28
drag, startPoint x: 605, startPoint y: 440, endPoint x: 532, endPoint y: 440, distance: 73.2
click at [532, 440] on input "Warwick-Lunch-SC2-WK2-01-MON Copy" at bounding box center [533, 439] width 381 height 28
type input "Warwick-Lunch-SC2-WK2-01-MON"
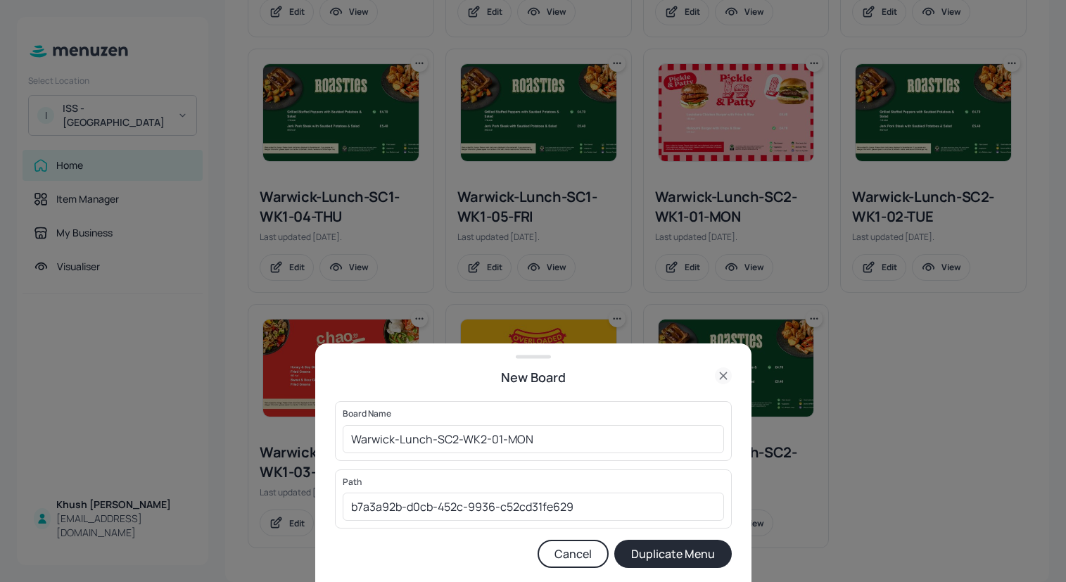
click at [684, 549] on button "Duplicate Menu" at bounding box center [672, 554] width 117 height 28
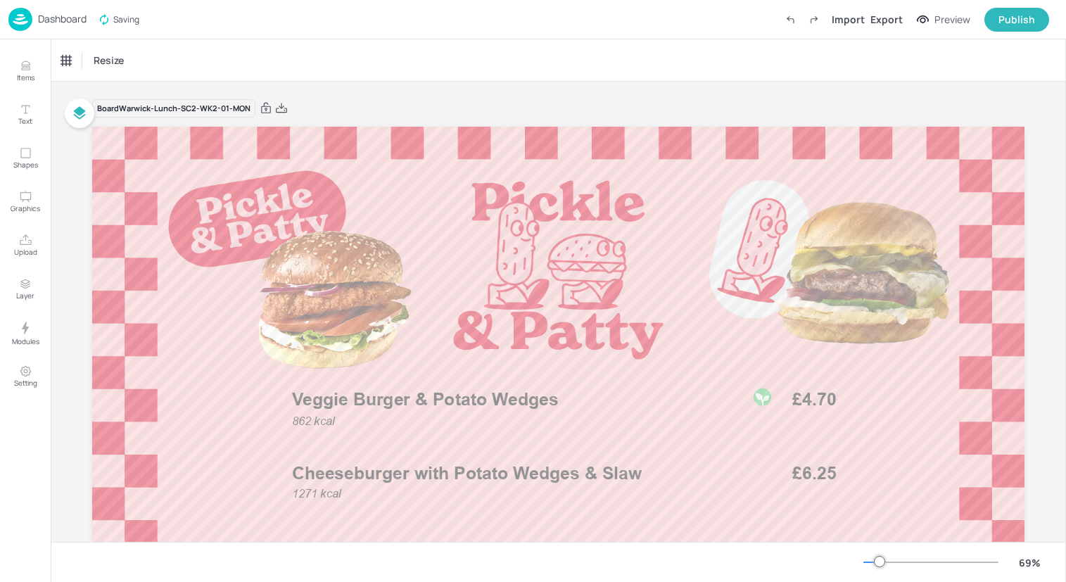
click at [11, 15] on img at bounding box center [20, 19] width 24 height 23
click at [22, 18] on img at bounding box center [20, 19] width 24 height 23
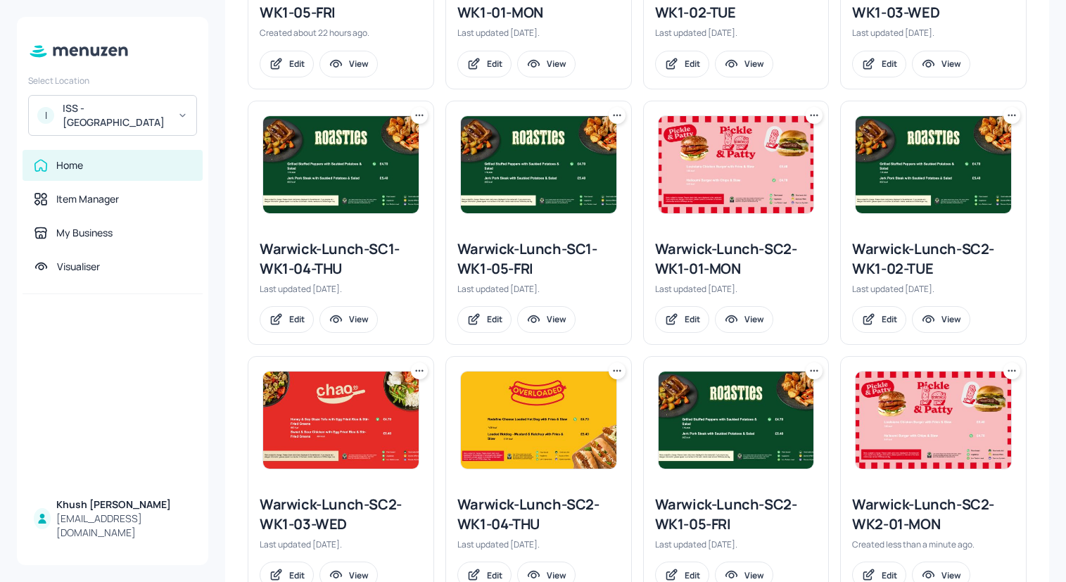
scroll to position [862, 0]
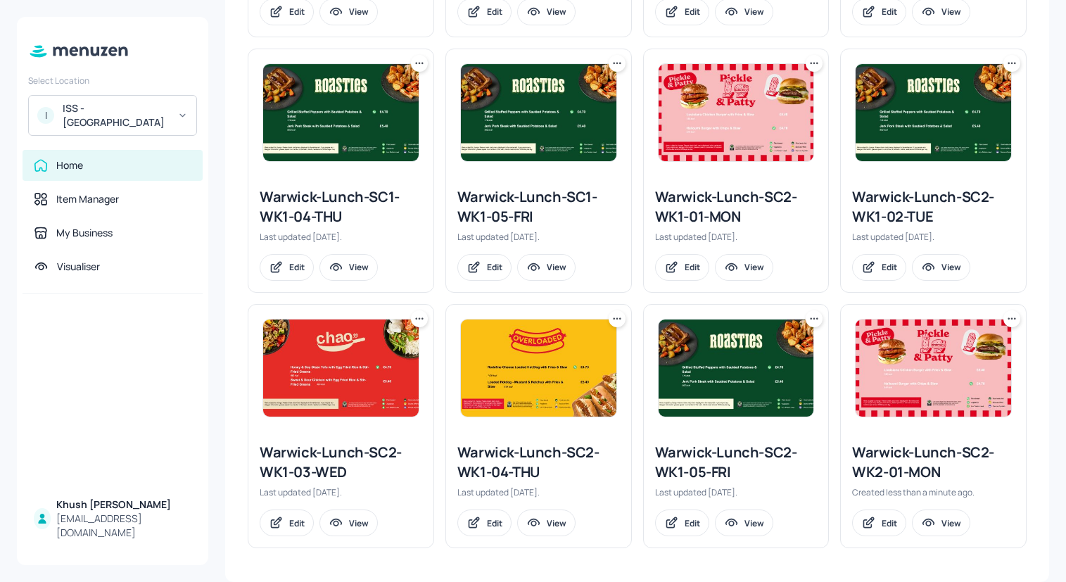
click at [809, 62] on icon at bounding box center [814, 63] width 14 height 14
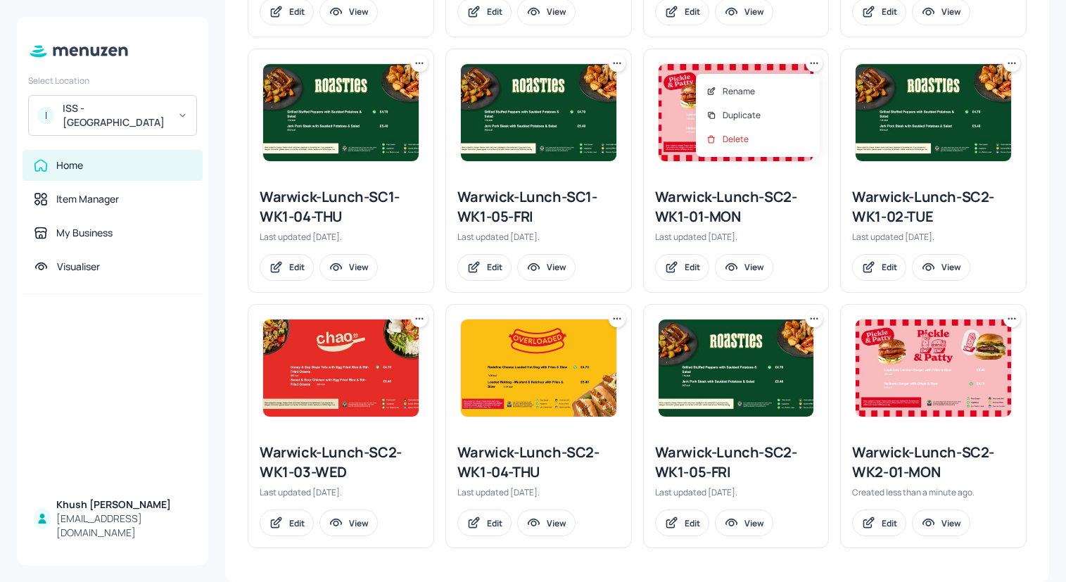
click at [738, 212] on div at bounding box center [533, 291] width 1066 height 582
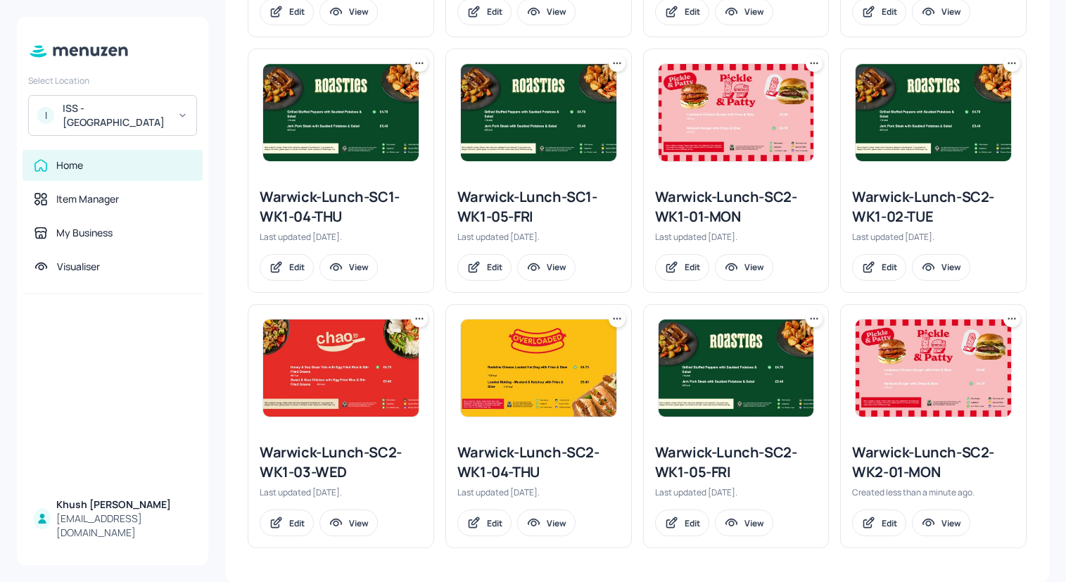
click at [703, 211] on div "Warwick-Lunch-SC2-WK1-01-MON" at bounding box center [736, 206] width 162 height 39
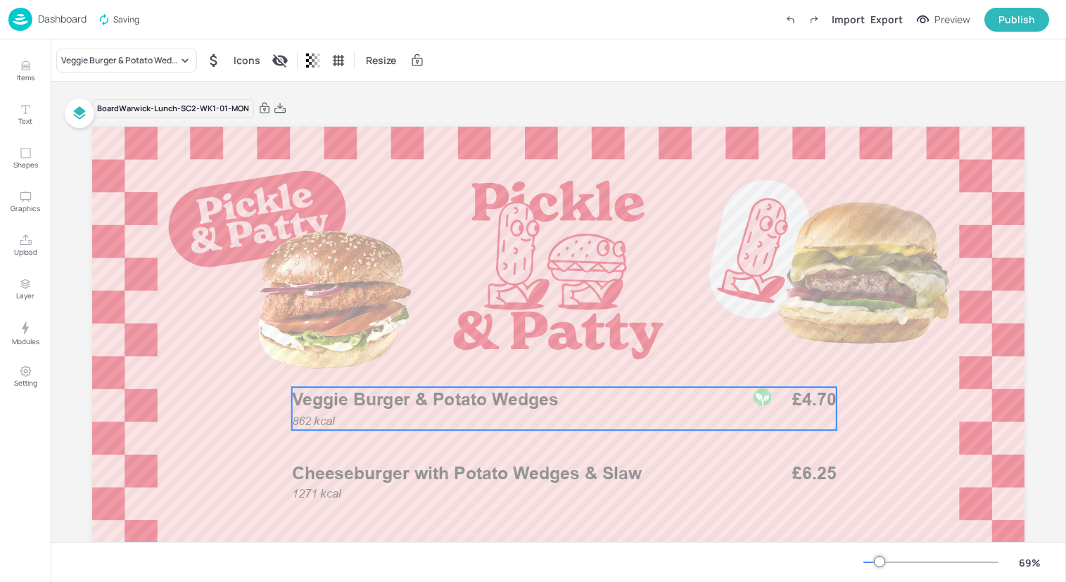
click at [376, 409] on p "Veggie Burger & Potato Wedges" at bounding box center [512, 399] width 441 height 25
click at [126, 67] on div "Veggie Burger & Potato Wedges" at bounding box center [126, 61] width 141 height 24
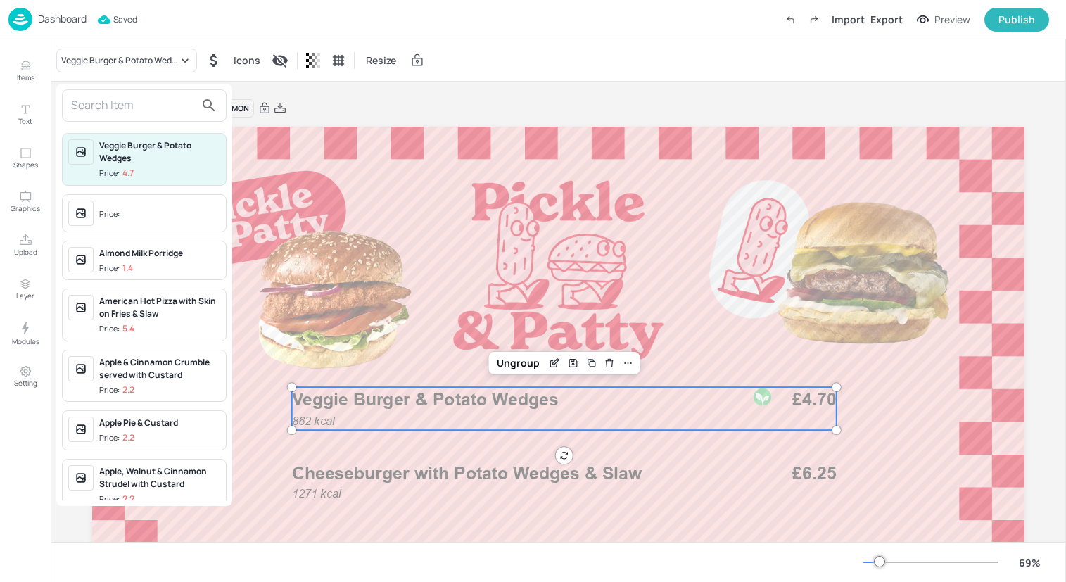
click at [135, 113] on input "text" at bounding box center [133, 105] width 124 height 23
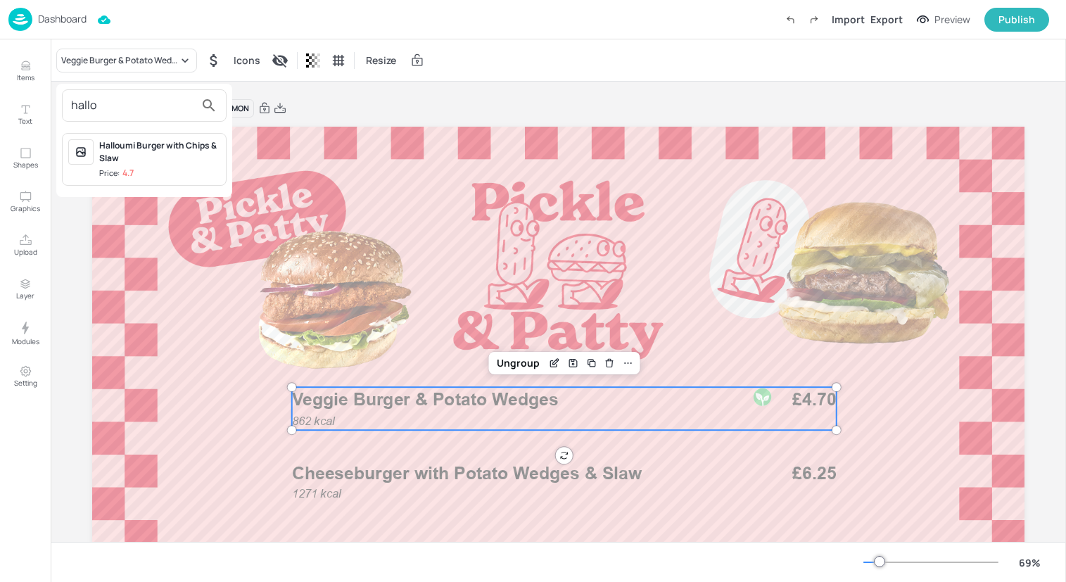
type input "hallo"
click at [147, 151] on div "Halloumi Burger with Chips & Slaw" at bounding box center [159, 151] width 121 height 25
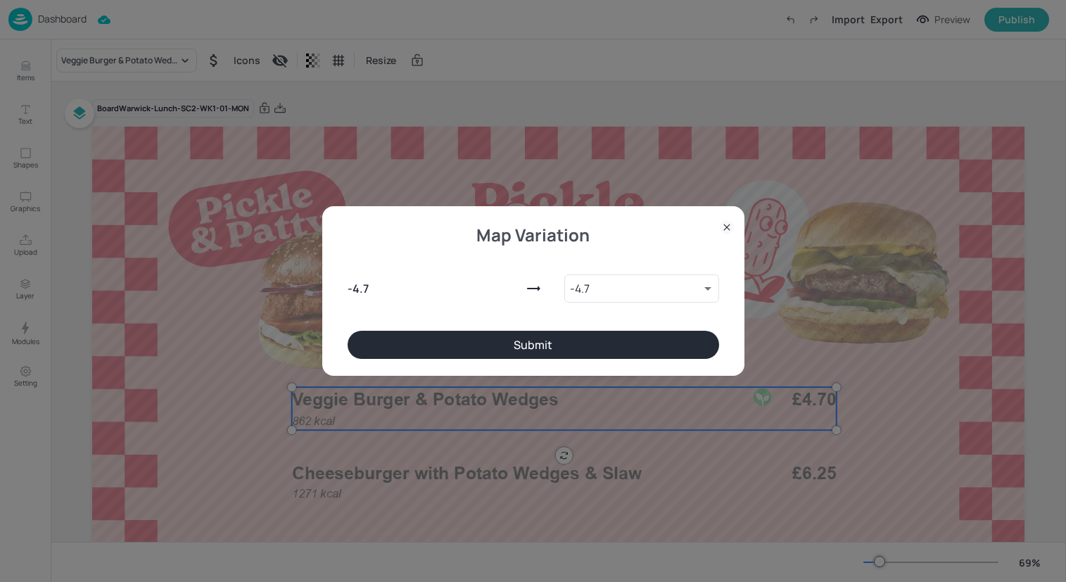
click at [381, 350] on button "Submit" at bounding box center [533, 345] width 371 height 28
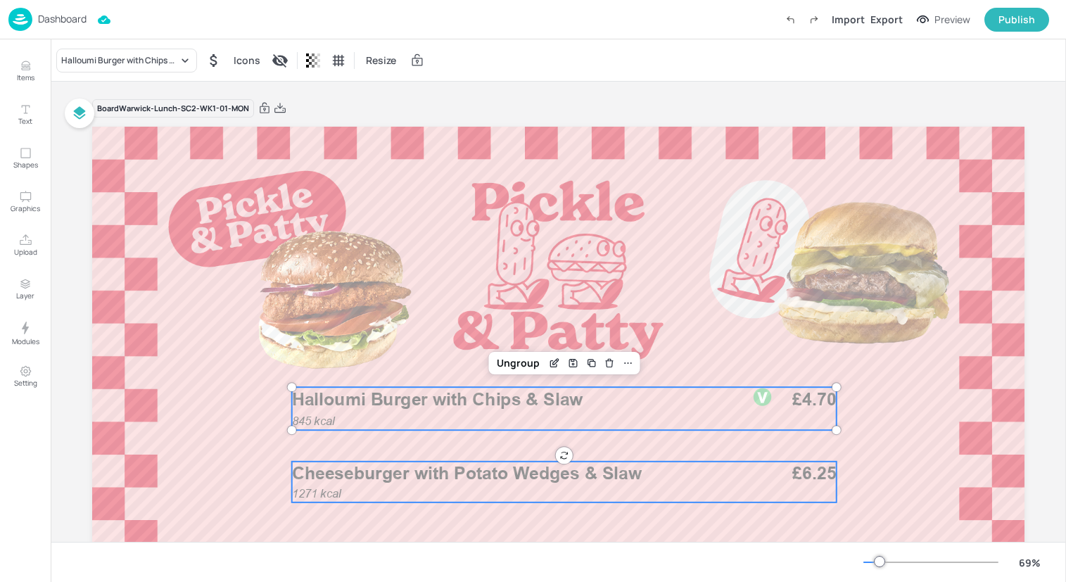
click at [392, 480] on span "Cheeseburger with Potato Wedges & Slaw" at bounding box center [467, 473] width 350 height 21
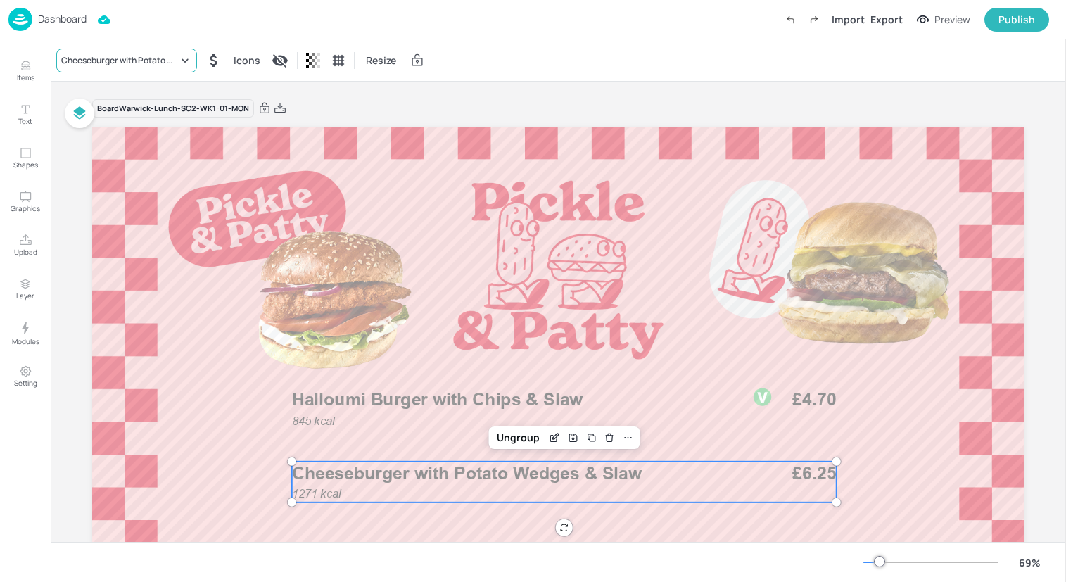
click at [152, 65] on div "Cheeseburger with Potato Wedges & Slaw" at bounding box center [119, 60] width 117 height 13
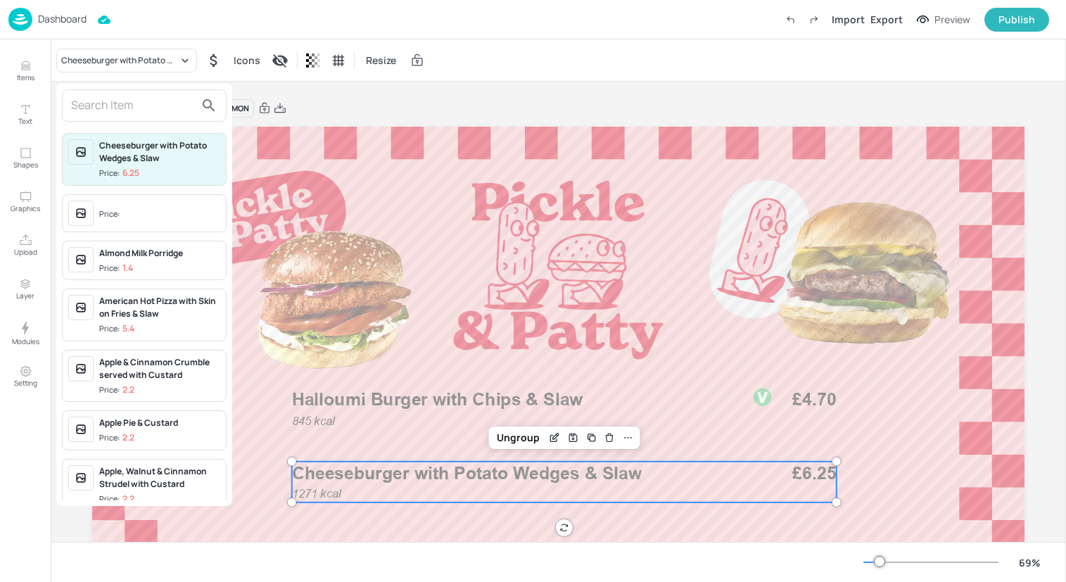
click at [148, 112] on input "text" at bounding box center [133, 105] width 124 height 23
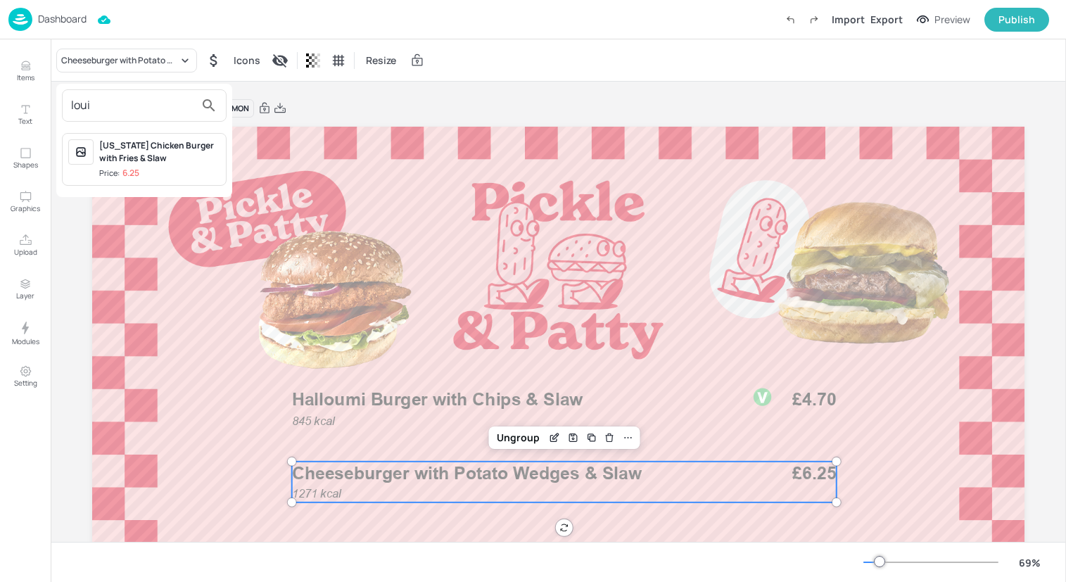
type input "loui"
click at [177, 152] on div "Louisiana Chicken Burger with Fries & Slaw" at bounding box center [159, 151] width 121 height 25
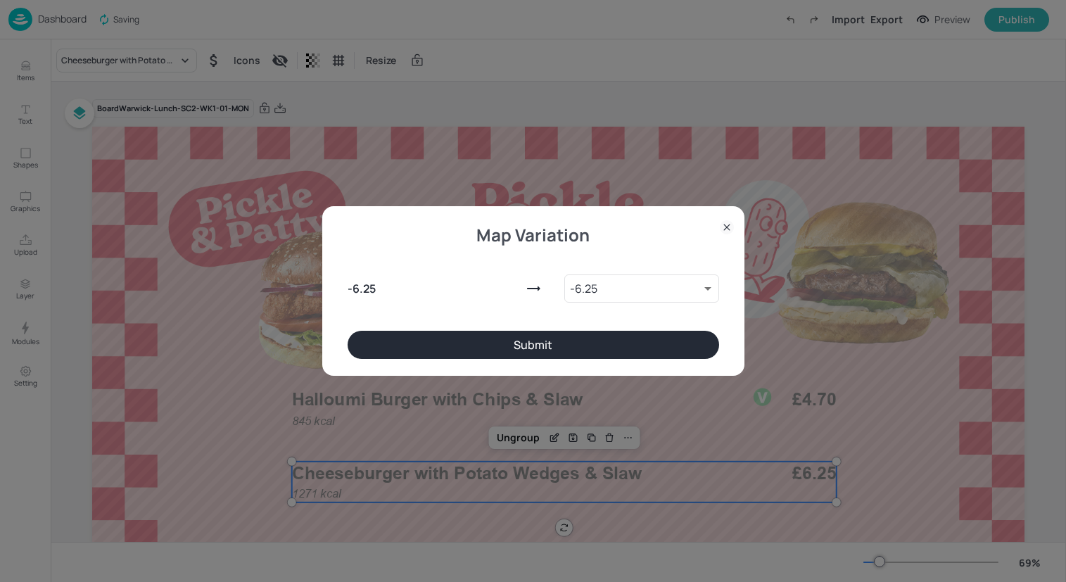
click at [447, 339] on button "Submit" at bounding box center [533, 345] width 371 height 28
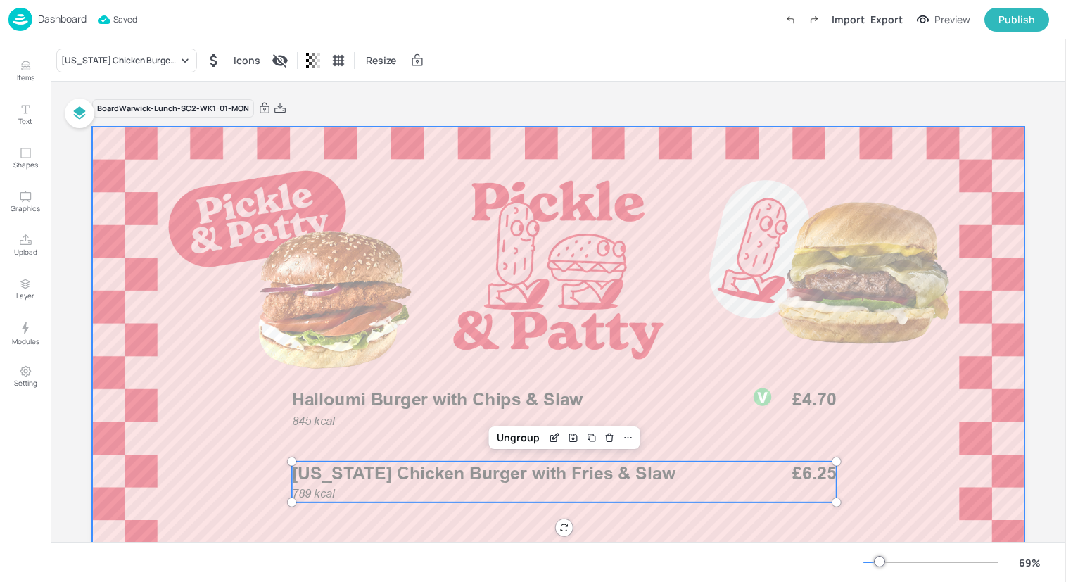
click at [227, 380] on div at bounding box center [558, 389] width 932 height 524
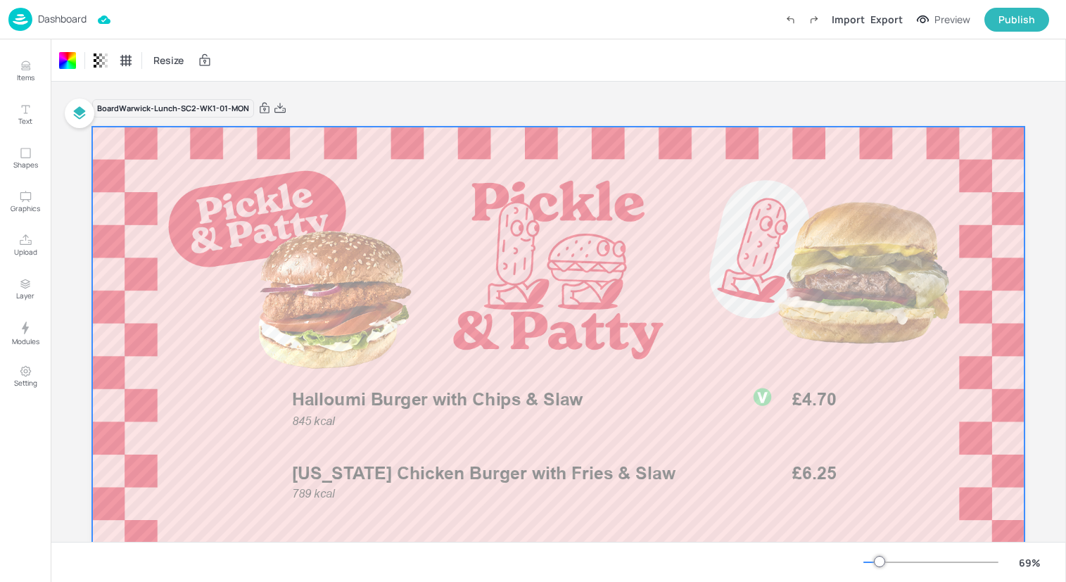
click at [20, 16] on img at bounding box center [20, 19] width 24 height 23
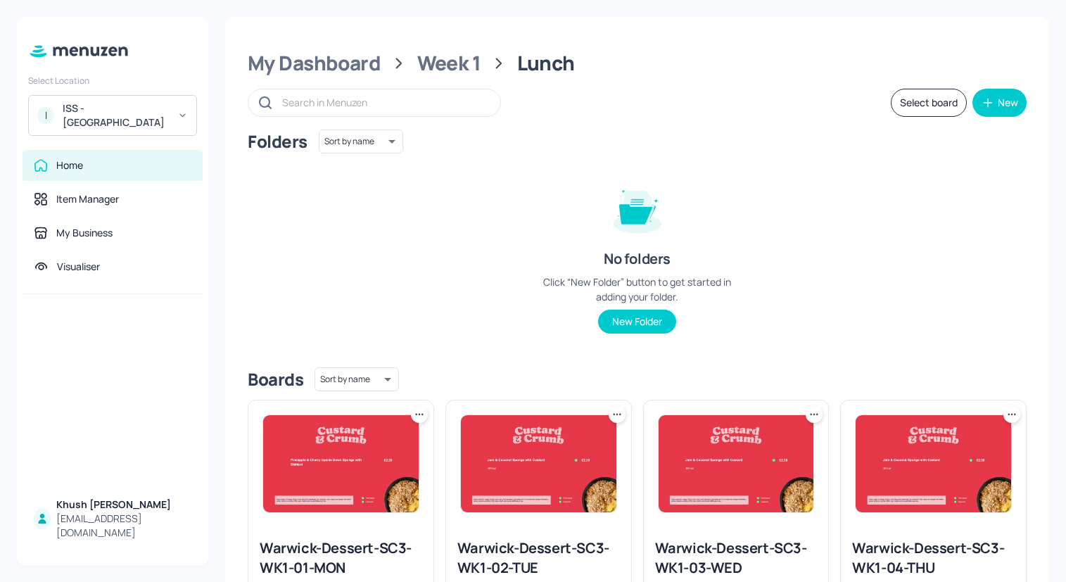
click at [915, 106] on button "Select board" at bounding box center [929, 103] width 76 height 28
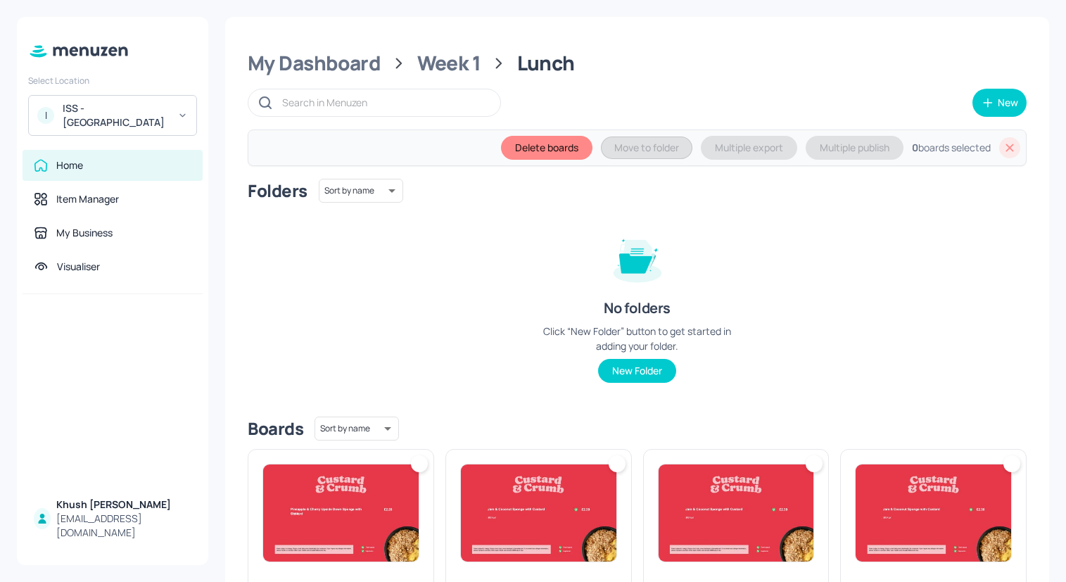
scroll to position [760, 0]
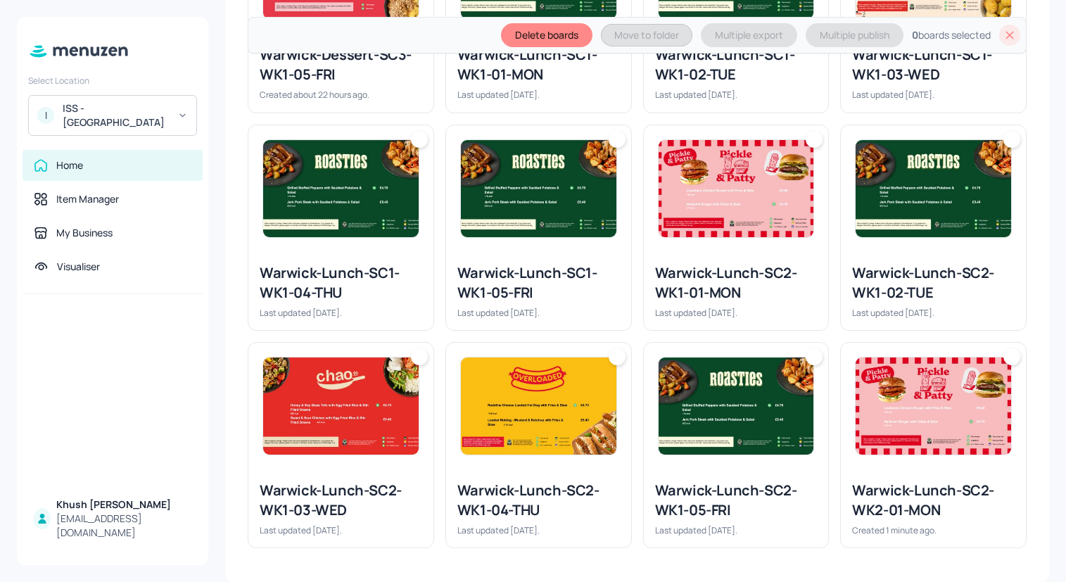
click at [921, 423] on img at bounding box center [932, 405] width 155 height 97
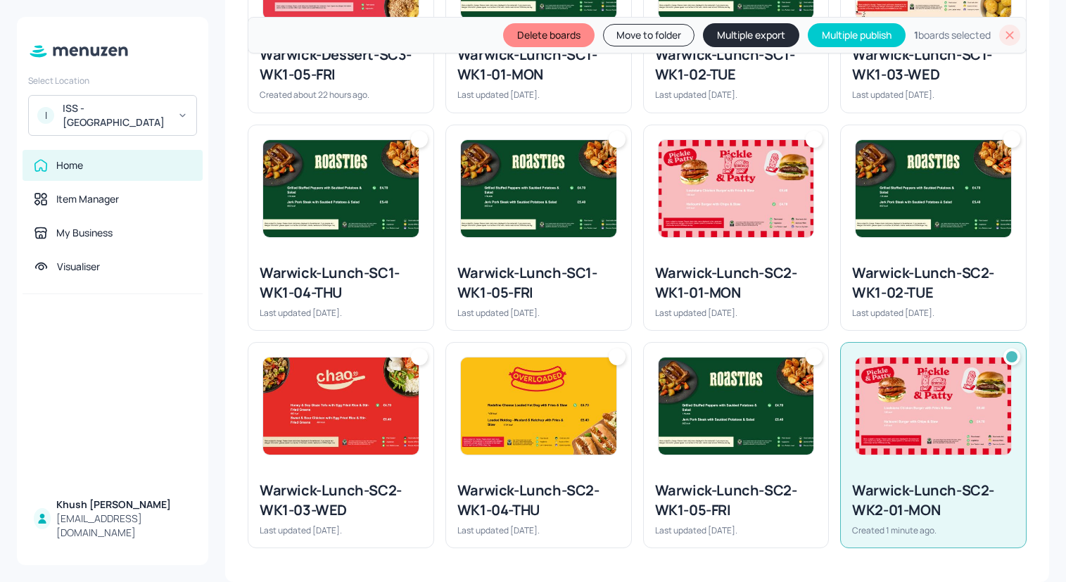
click at [654, 34] on button "Move to folder" at bounding box center [648, 35] width 91 height 23
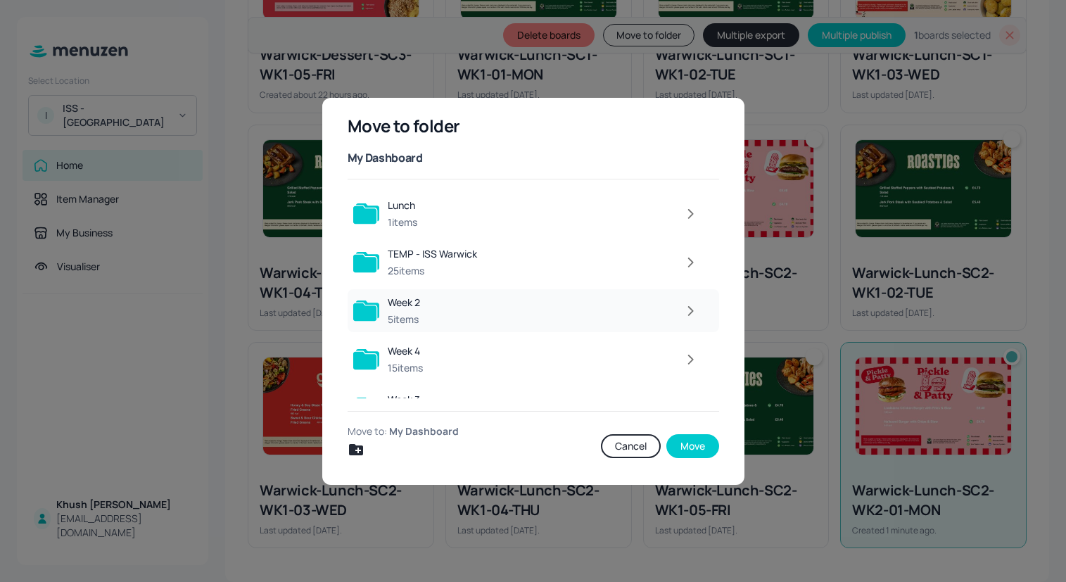
click at [485, 305] on div at bounding box center [566, 311] width 276 height 28
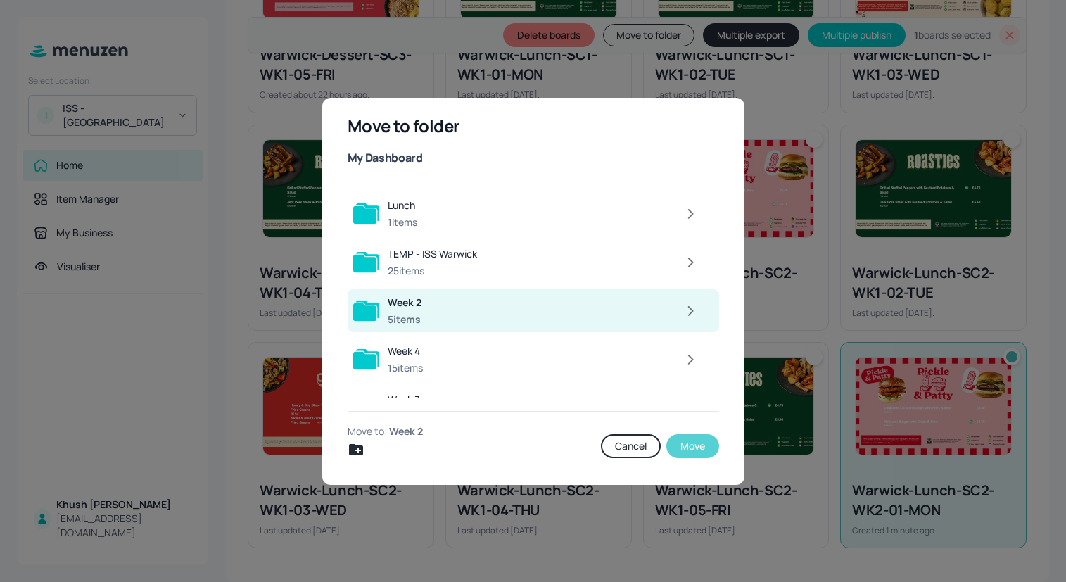
click at [686, 445] on button "Move" at bounding box center [692, 446] width 53 height 24
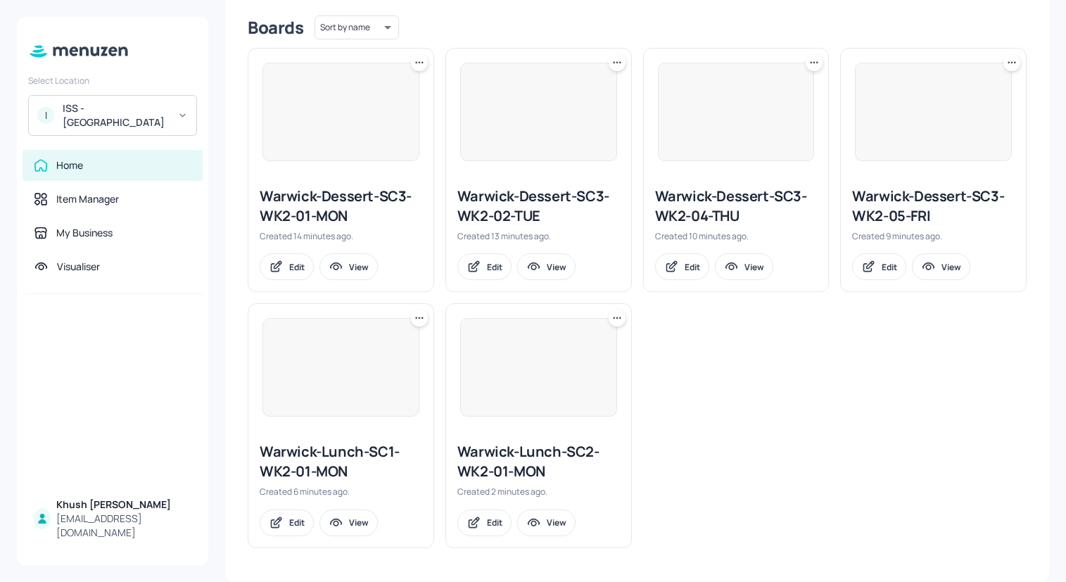
scroll to position [351, 0]
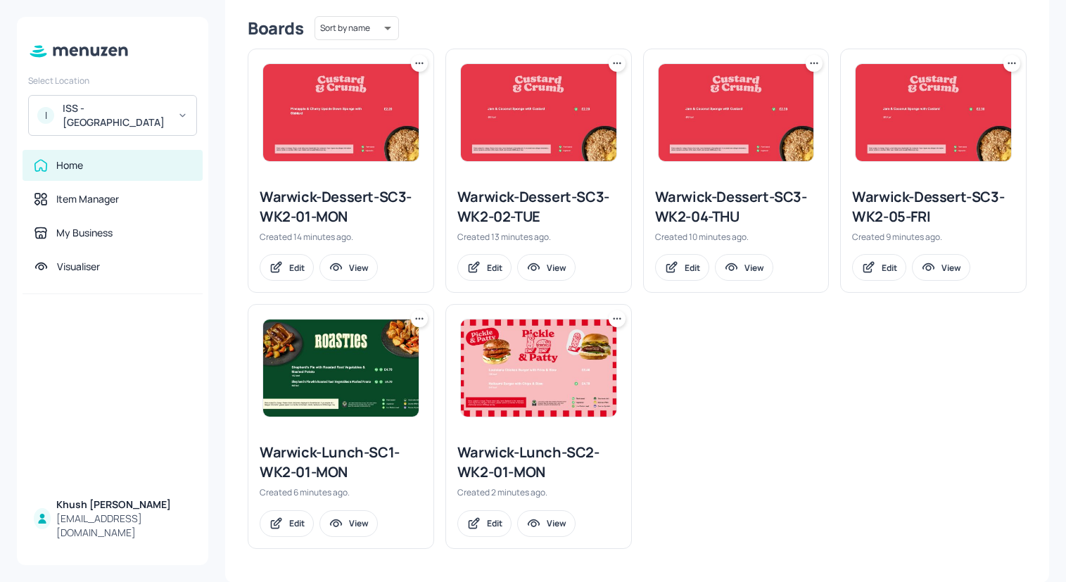
click at [421, 318] on icon at bounding box center [422, 319] width 2 height 2
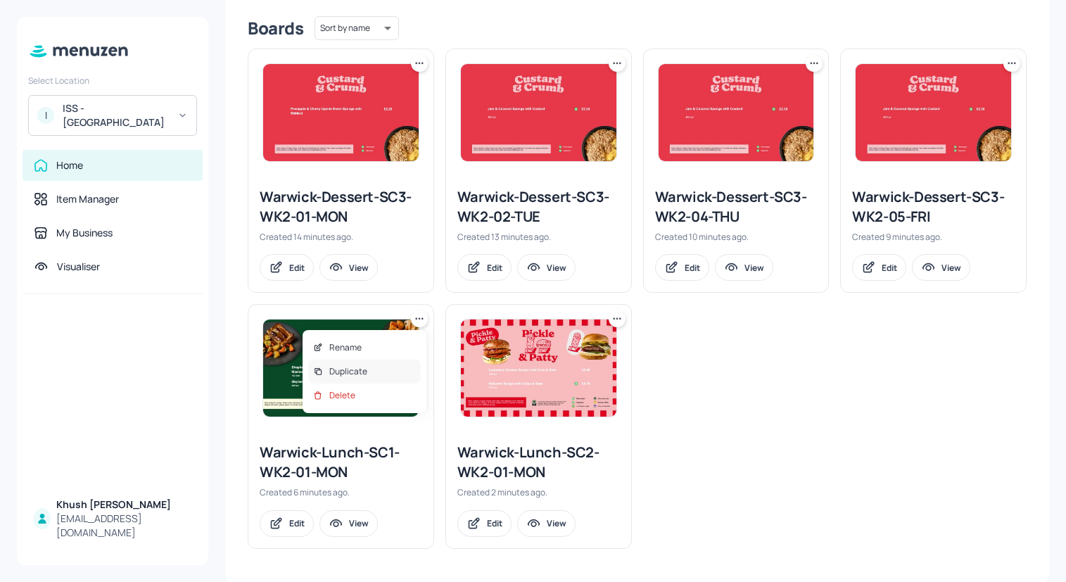
click at [400, 366] on div "Duplicate" at bounding box center [364, 371] width 113 height 24
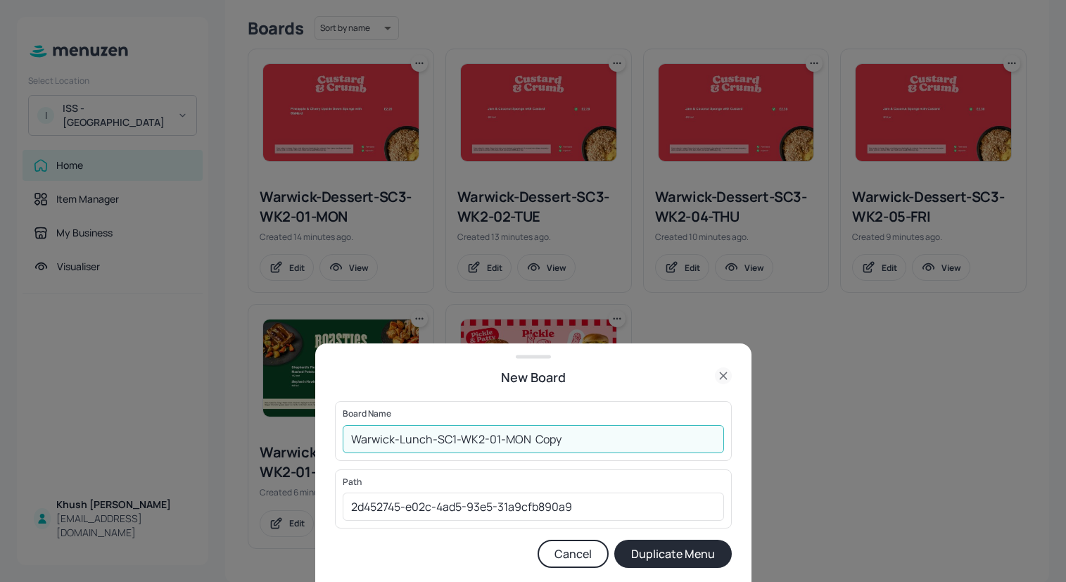
drag, startPoint x: 582, startPoint y: 429, endPoint x: 495, endPoint y: 437, distance: 88.3
click at [495, 437] on input "Warwick-Lunch-SC1-WK2-01-MON Copy" at bounding box center [533, 439] width 381 height 28
type input "Warwick-Lunch-SC1-WK2-02-TUE"
click at [614, 540] on button "Duplicate Menu" at bounding box center [672, 554] width 117 height 28
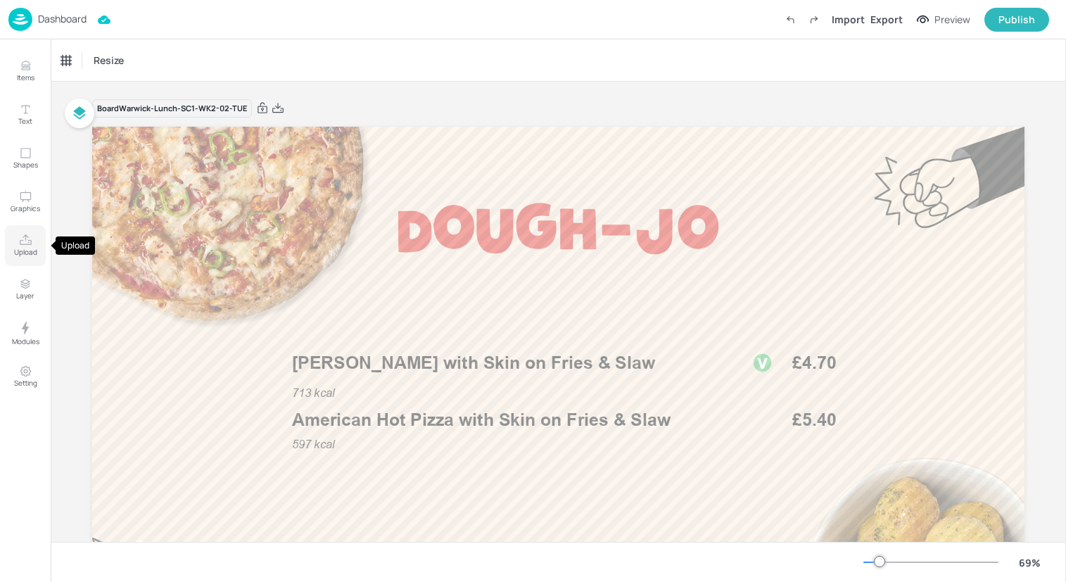
click at [23, 241] on icon "Upload" at bounding box center [25, 240] width 13 height 13
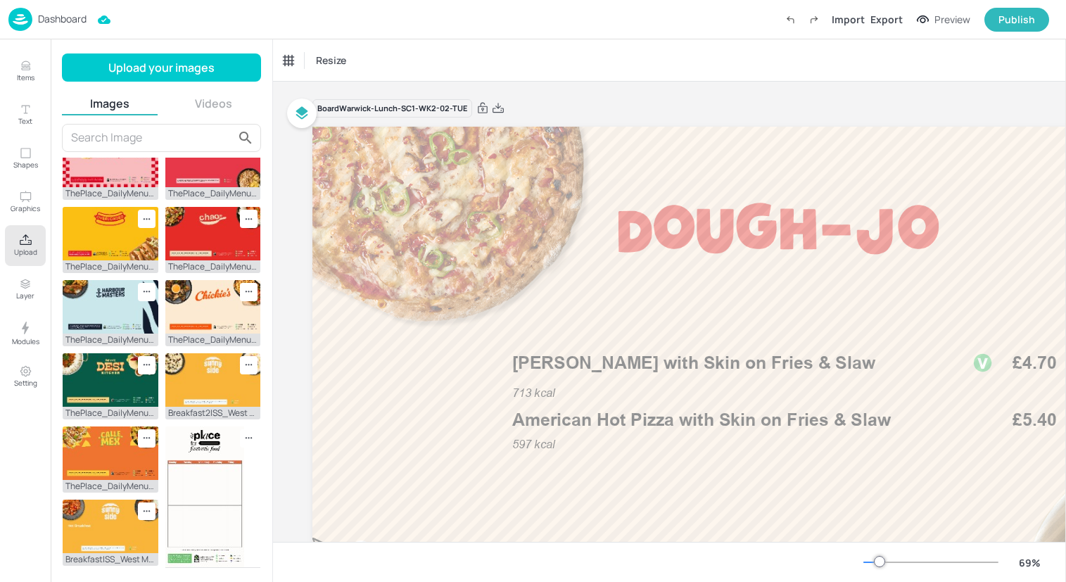
scroll to position [355, 0]
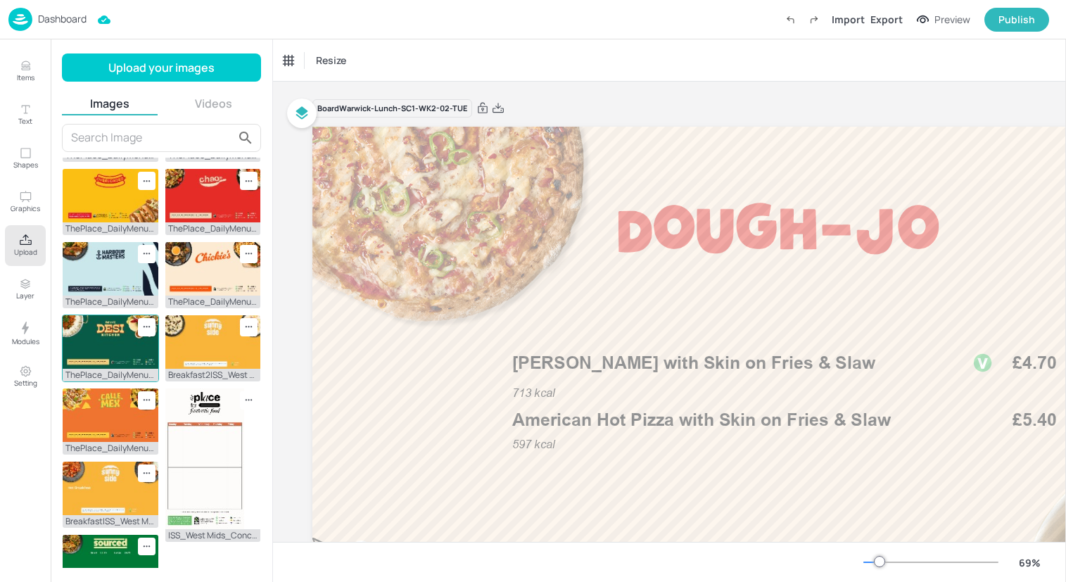
click at [72, 324] on img at bounding box center [111, 341] width 96 height 53
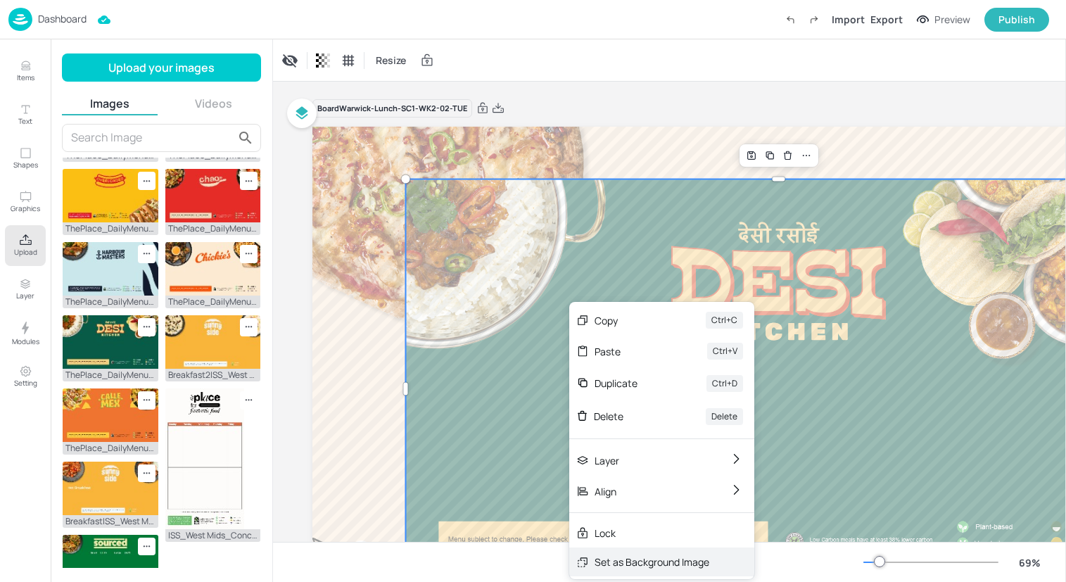
click at [654, 557] on div "Set as Background Image" at bounding box center [651, 561] width 115 height 15
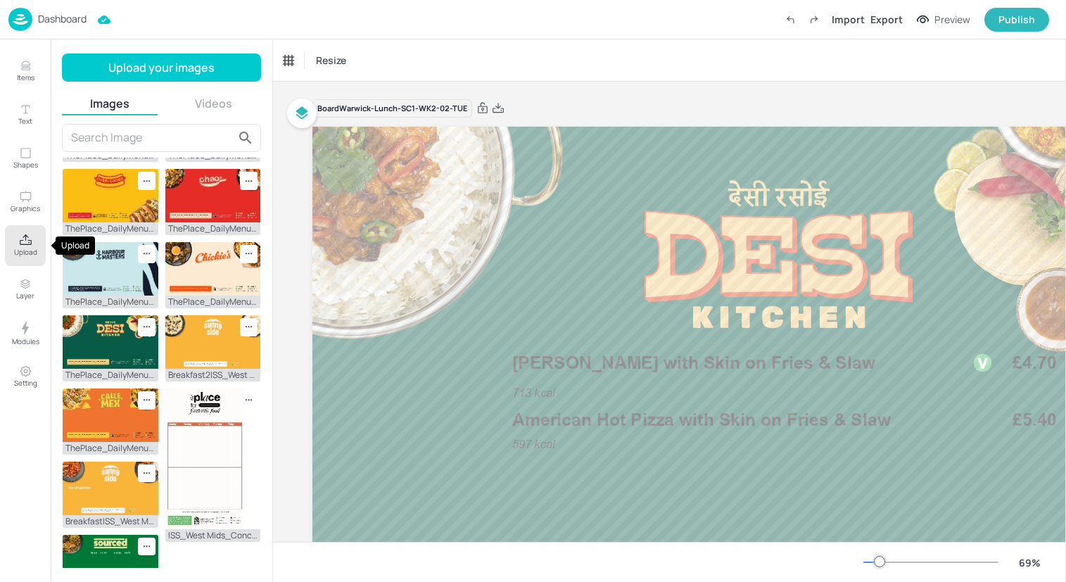
click at [6, 241] on button "Upload" at bounding box center [25, 245] width 41 height 41
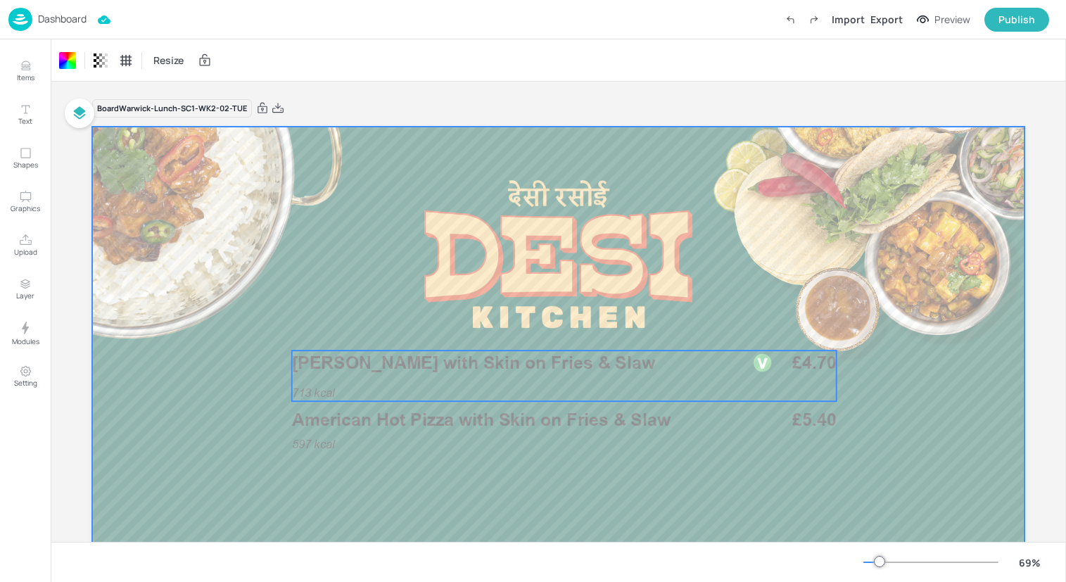
click at [466, 385] on div "713 kcal Margherita Pizza with Skin on Fries & Slaw £4.70" at bounding box center [564, 375] width 544 height 51
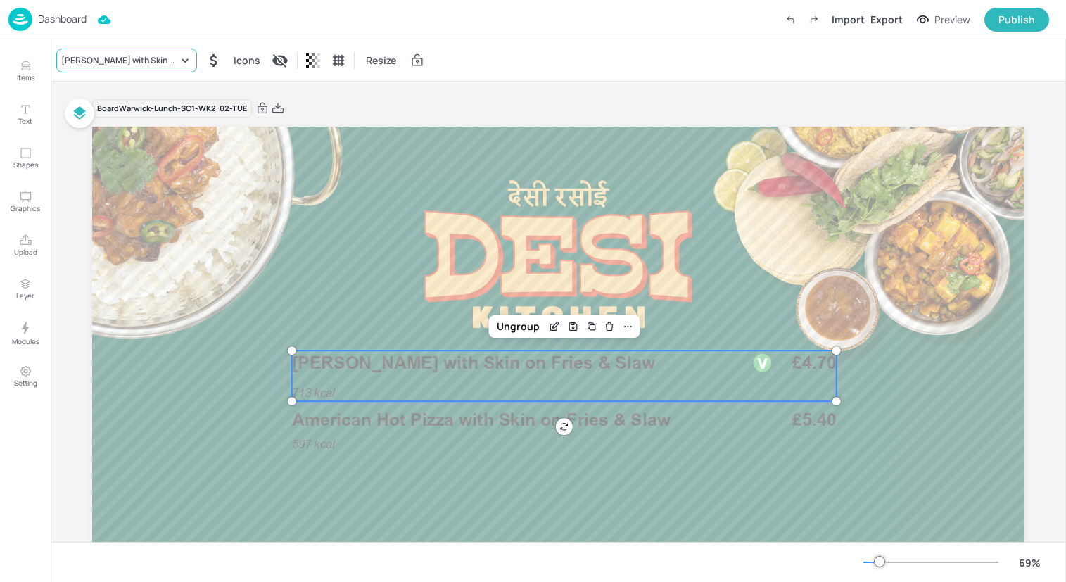
click at [156, 70] on div "Margherita Pizza with Skin on Fries & Slaw" at bounding box center [126, 61] width 141 height 24
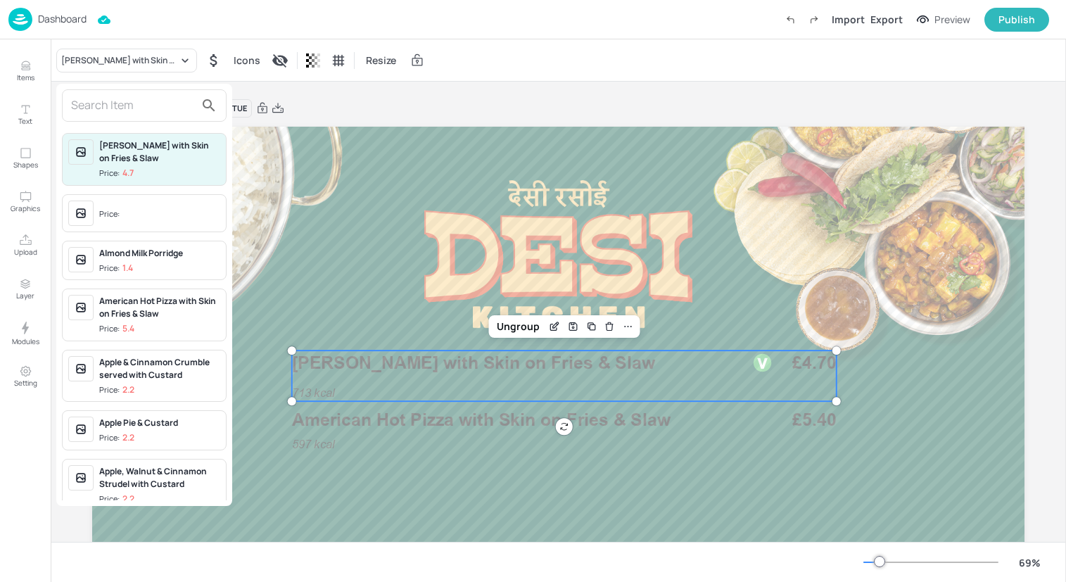
click at [145, 108] on input "text" at bounding box center [133, 105] width 124 height 23
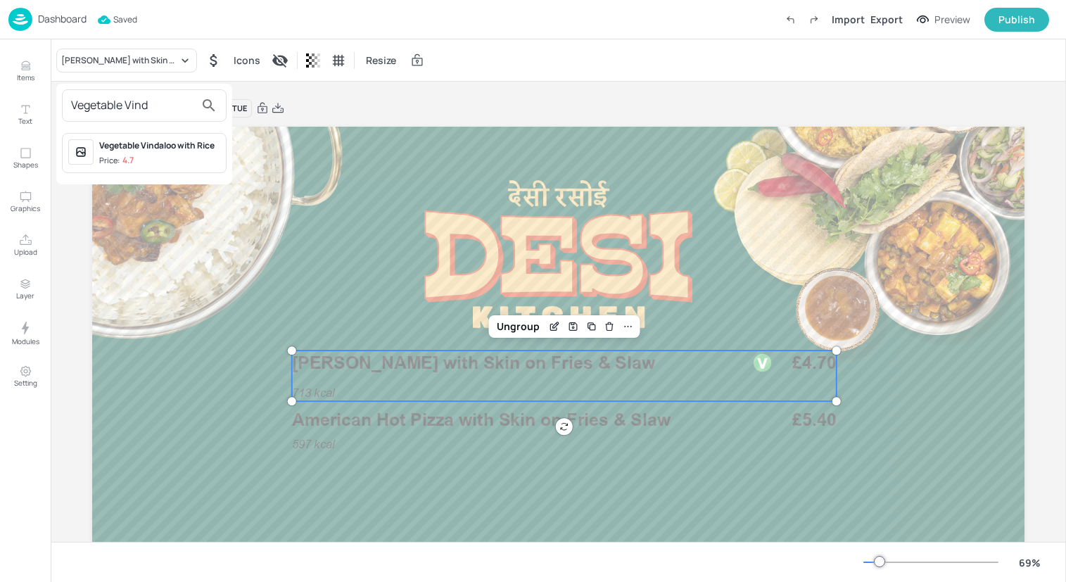
type input "Vegetable Vind"
click at [160, 155] on span "Price: 4.7" at bounding box center [159, 161] width 121 height 12
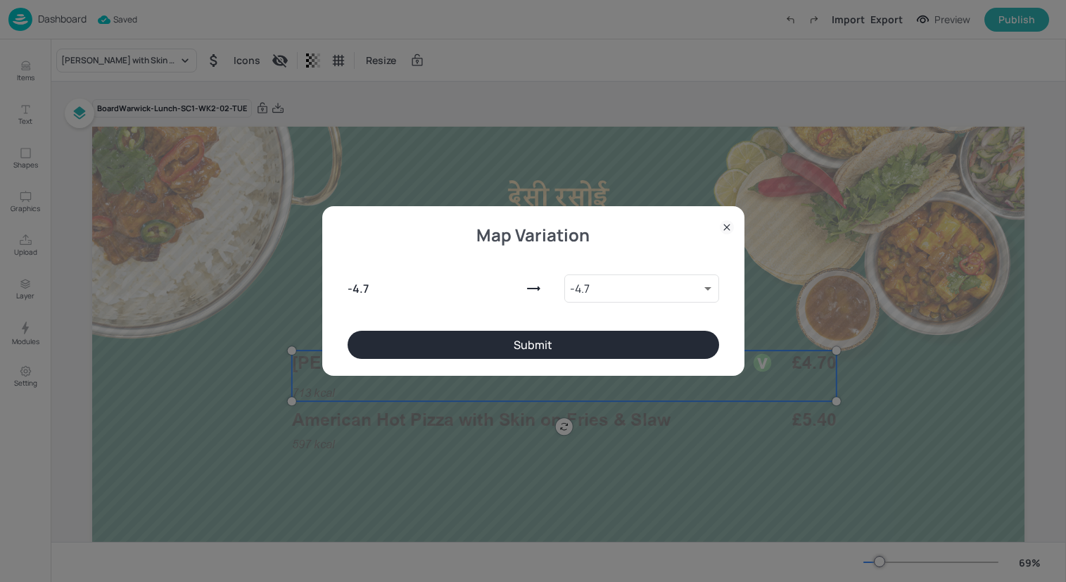
click at [460, 340] on button "Submit" at bounding box center [533, 345] width 371 height 28
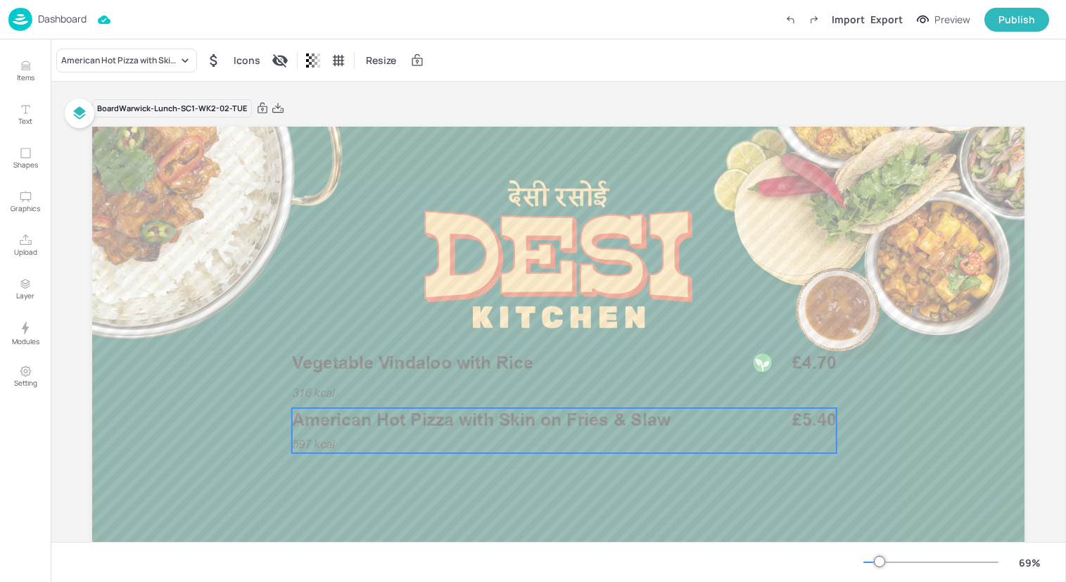
click at [460, 418] on span "American Hot Pizza with Skin on Fries & Slaw" at bounding box center [481, 419] width 378 height 21
click at [171, 63] on div "American Hot Pizza with Skin on Fries & Slaw" at bounding box center [119, 60] width 117 height 13
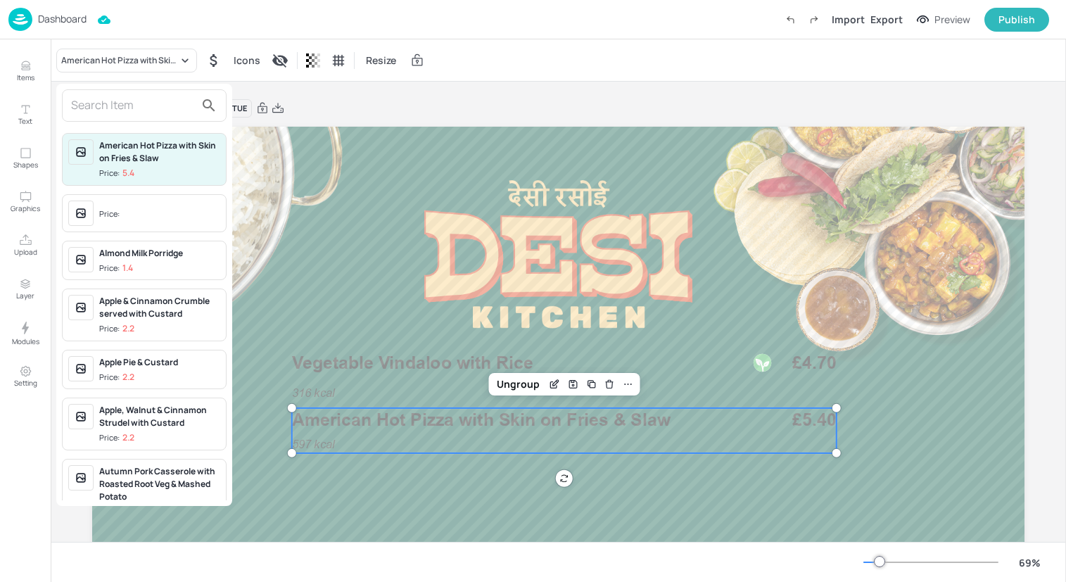
click at [152, 102] on input "text" at bounding box center [133, 105] width 124 height 23
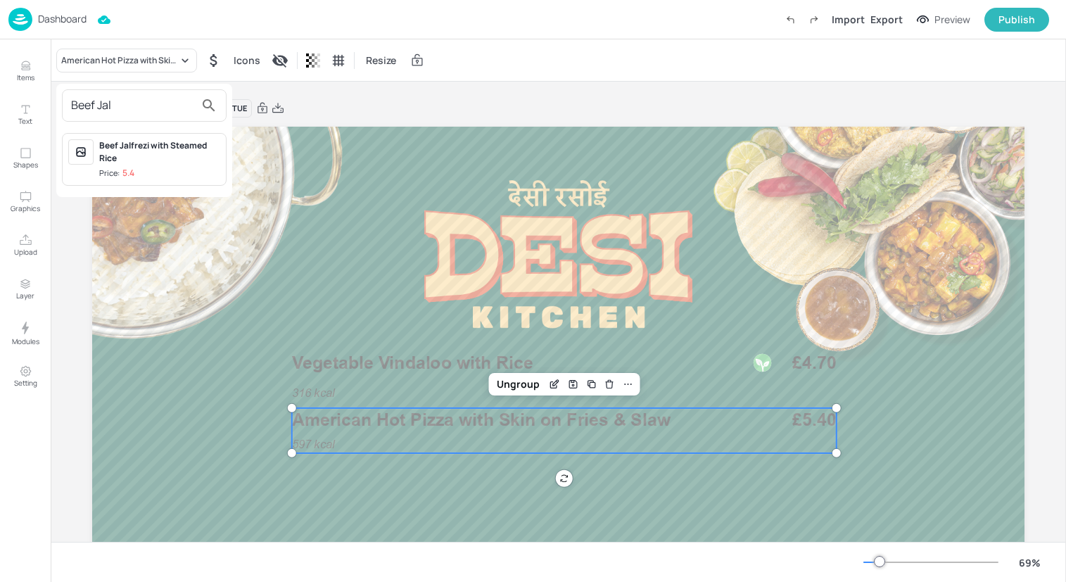
type input "Beef Jal"
click at [162, 140] on div "Beef Jalfrezi with Steamed Rice" at bounding box center [159, 151] width 121 height 25
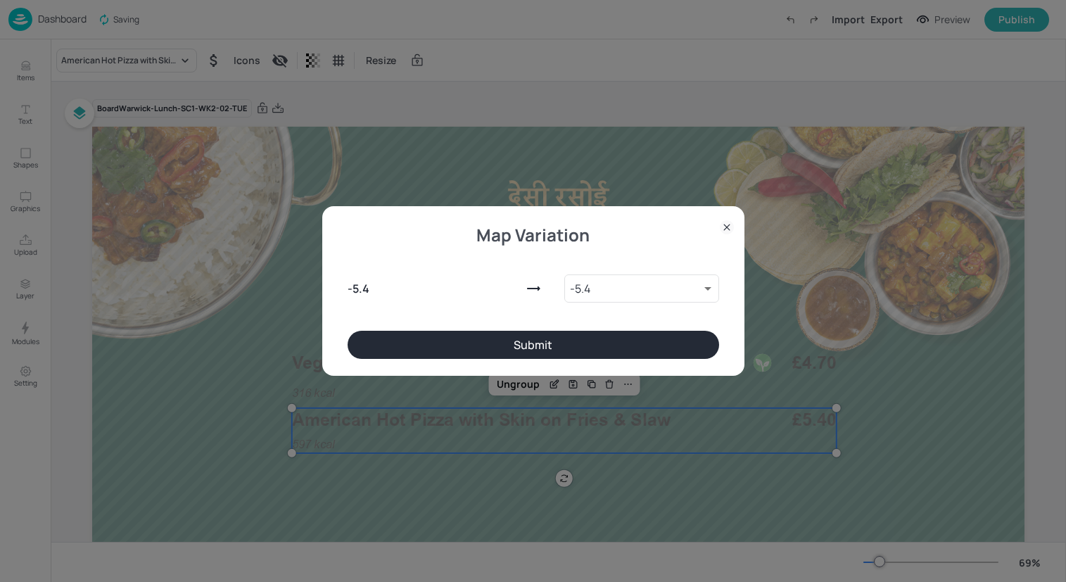
click at [385, 338] on button "Submit" at bounding box center [533, 345] width 371 height 28
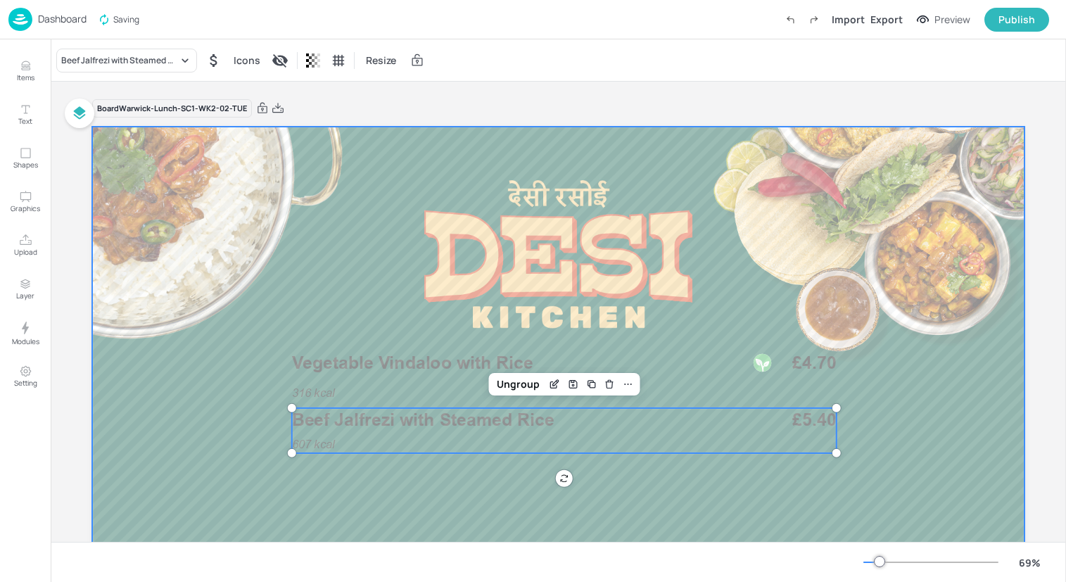
click at [232, 359] on div at bounding box center [558, 389] width 932 height 524
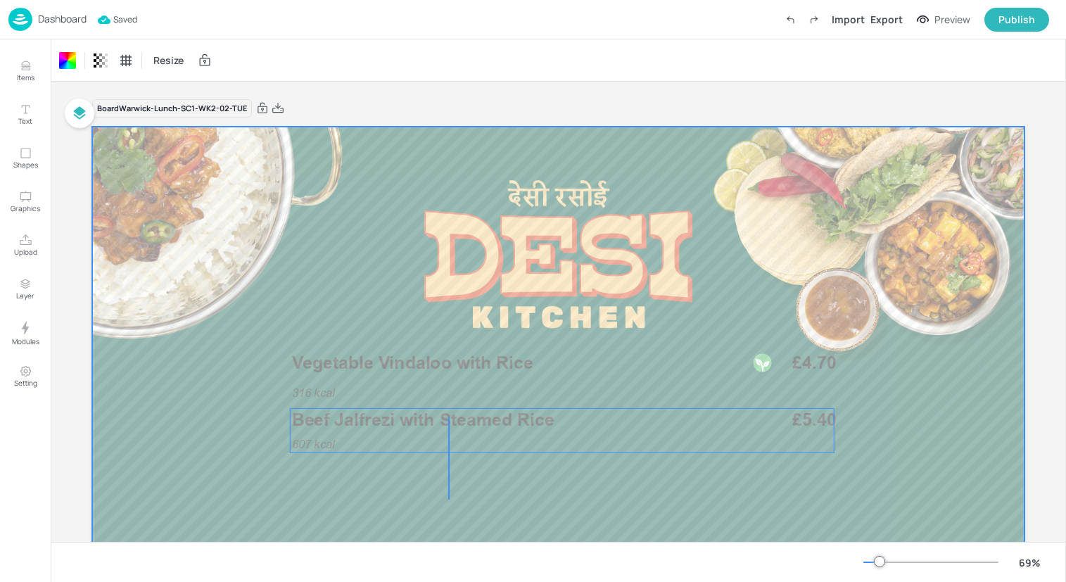
drag, startPoint x: 448, startPoint y: 499, endPoint x: 448, endPoint y: 376, distance: 123.1
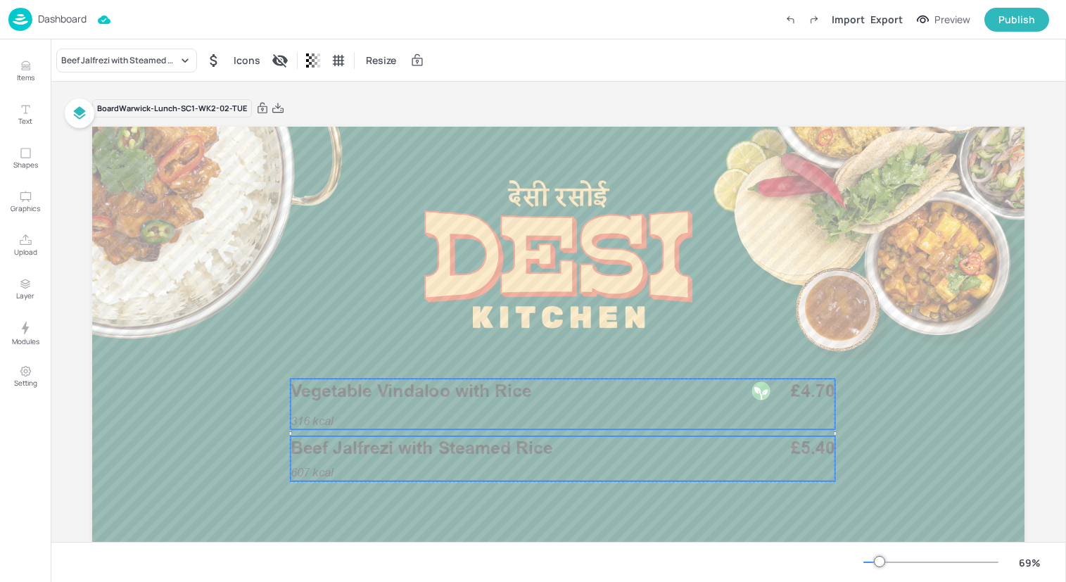
drag, startPoint x: 457, startPoint y: 376, endPoint x: 452, endPoint y: 400, distance: 24.4
click at [452, 401] on div "316 kcal Vegetable Vindaloo with Rice £4.70" at bounding box center [563, 403] width 544 height 51
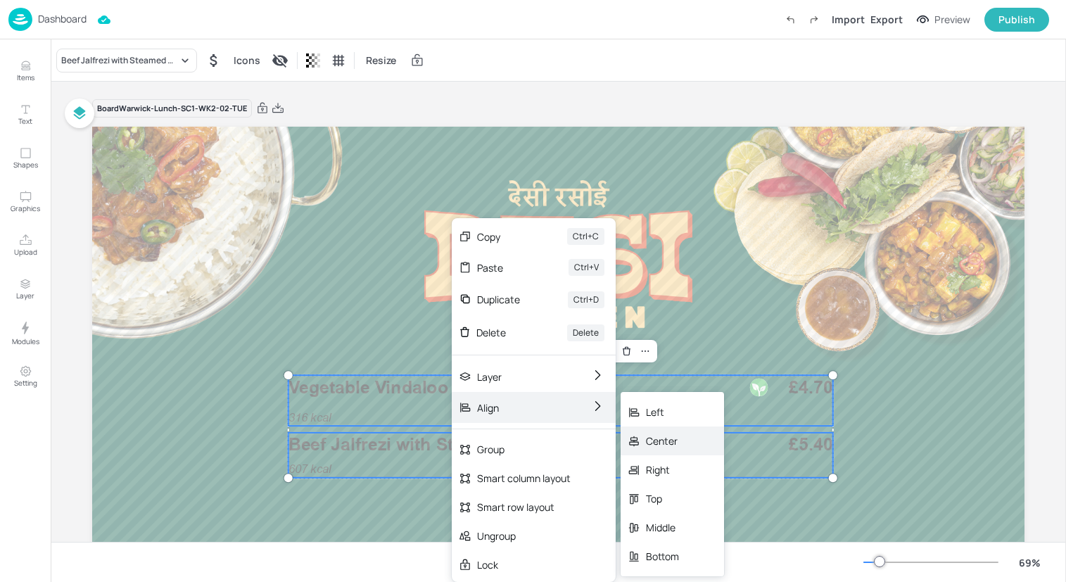
click at [677, 447] on div "Center" at bounding box center [662, 440] width 33 height 15
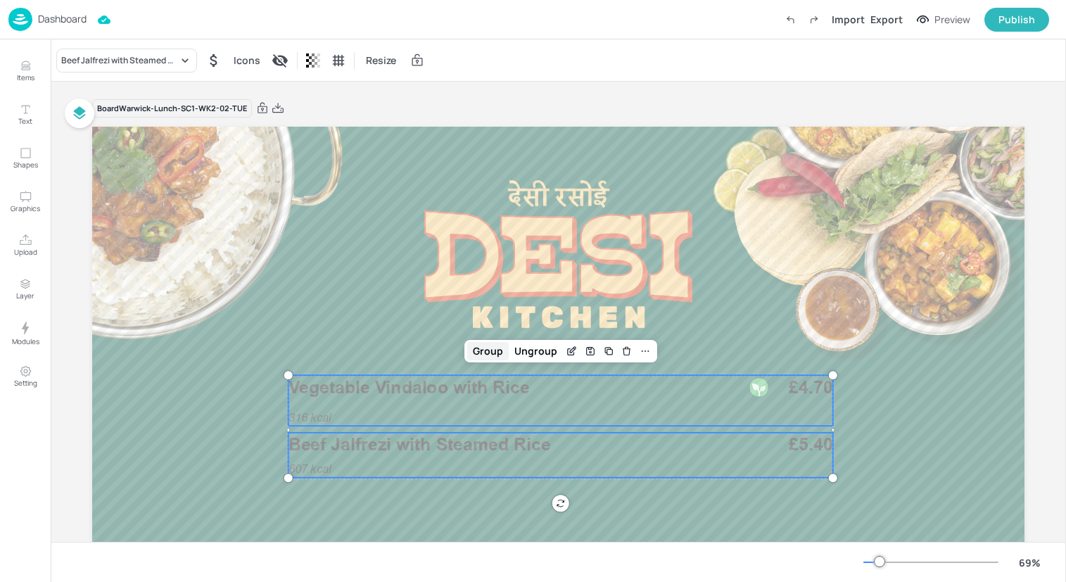
click at [481, 356] on div "Group" at bounding box center [488, 351] width 42 height 18
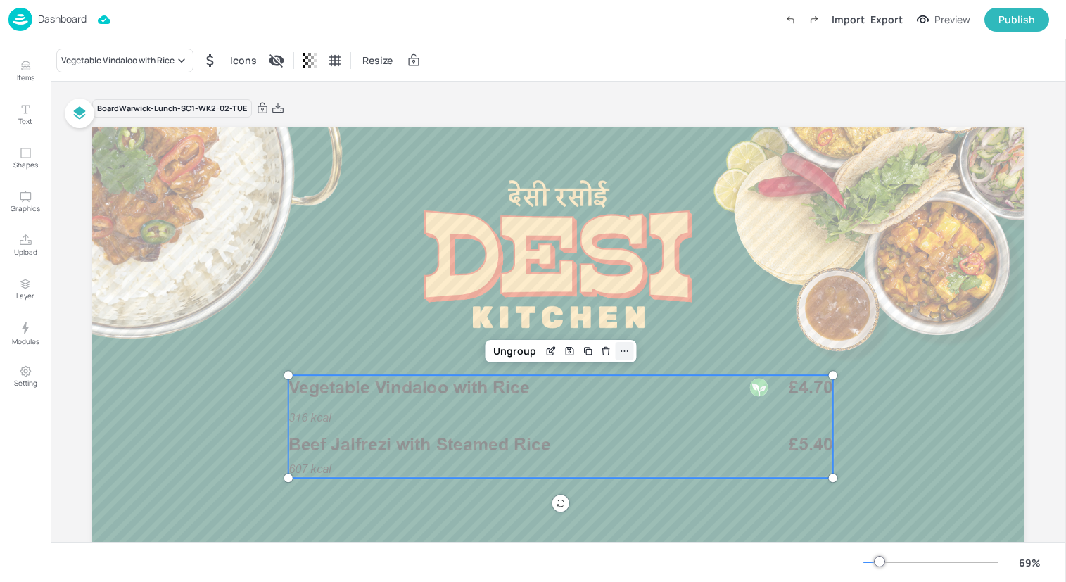
click at [627, 354] on div at bounding box center [624, 351] width 18 height 18
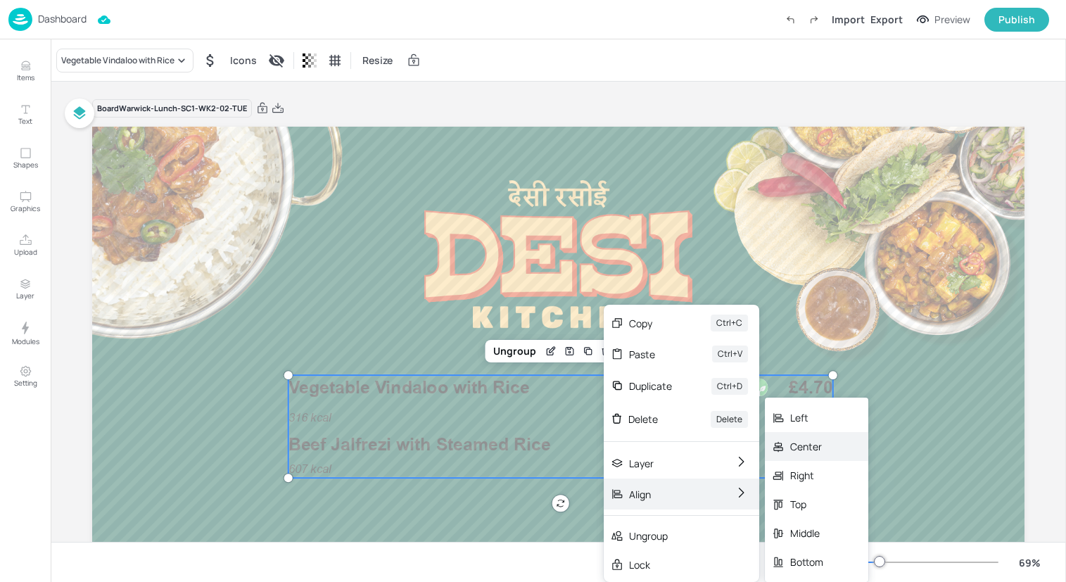
click at [820, 456] on div "Center" at bounding box center [816, 446] width 103 height 29
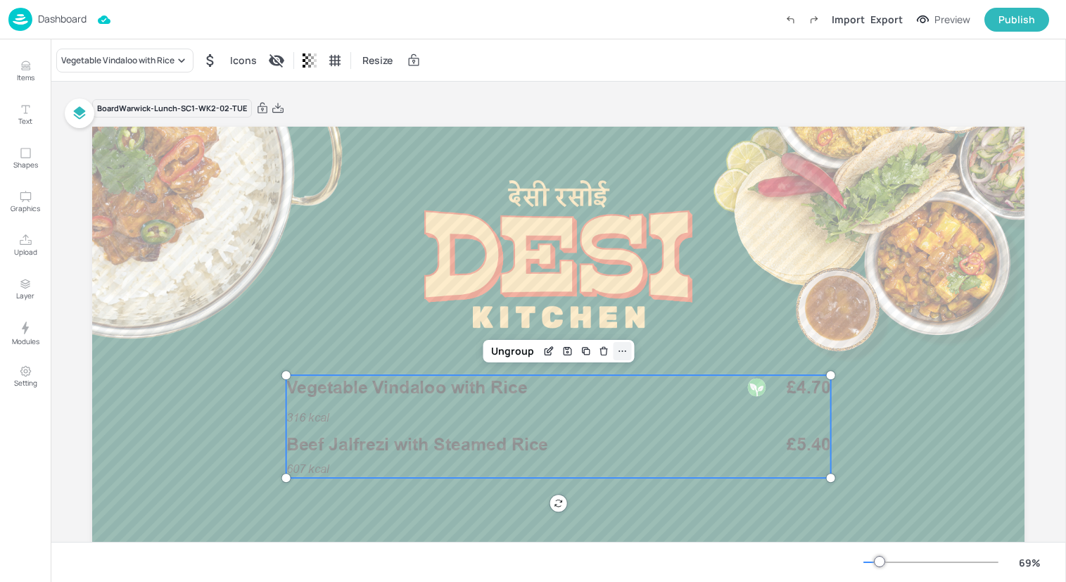
click at [618, 348] on icon at bounding box center [621, 350] width 11 height 11
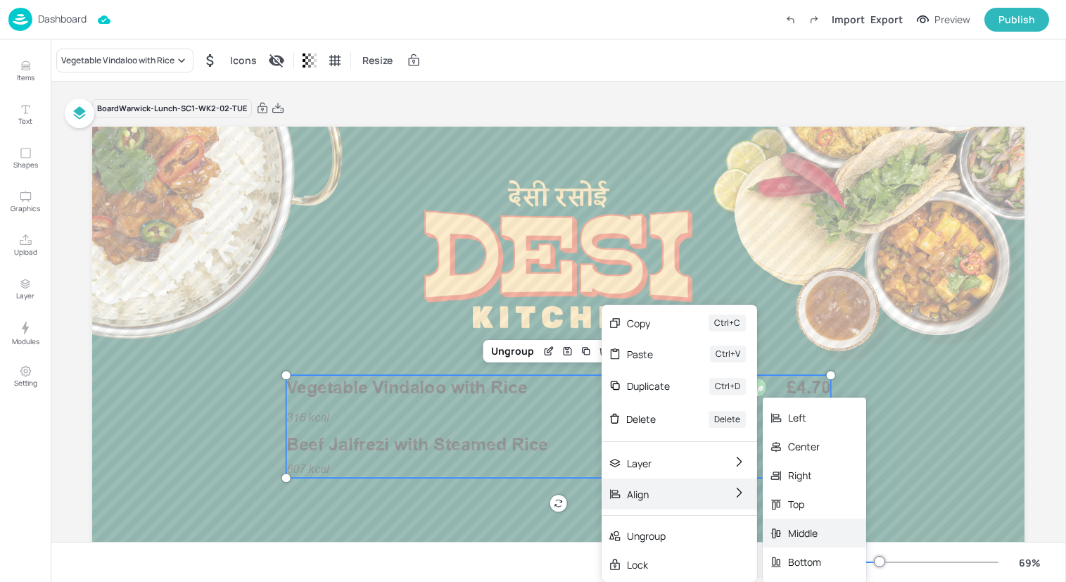
click at [820, 537] on div "Middle" at bounding box center [804, 532] width 33 height 15
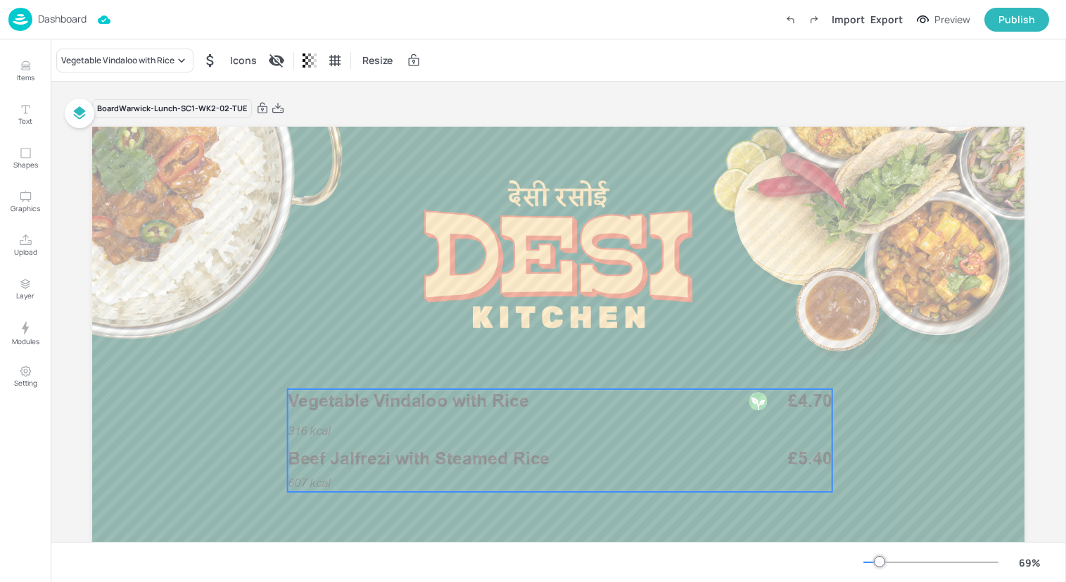
drag, startPoint x: 709, startPoint y: 397, endPoint x: 710, endPoint y: 448, distance: 50.7
click at [710, 448] on p "Beef Jalfrezi with Steamed Rice" at bounding box center [508, 459] width 441 height 25
click at [618, 364] on icon at bounding box center [623, 364] width 11 height 11
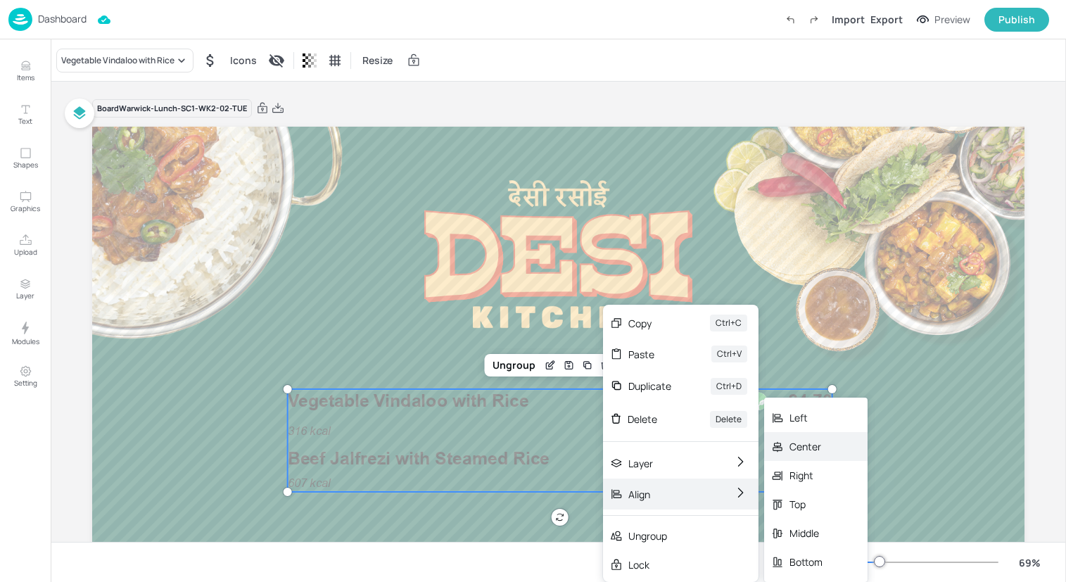
click at [809, 453] on div "Center" at bounding box center [805, 446] width 33 height 15
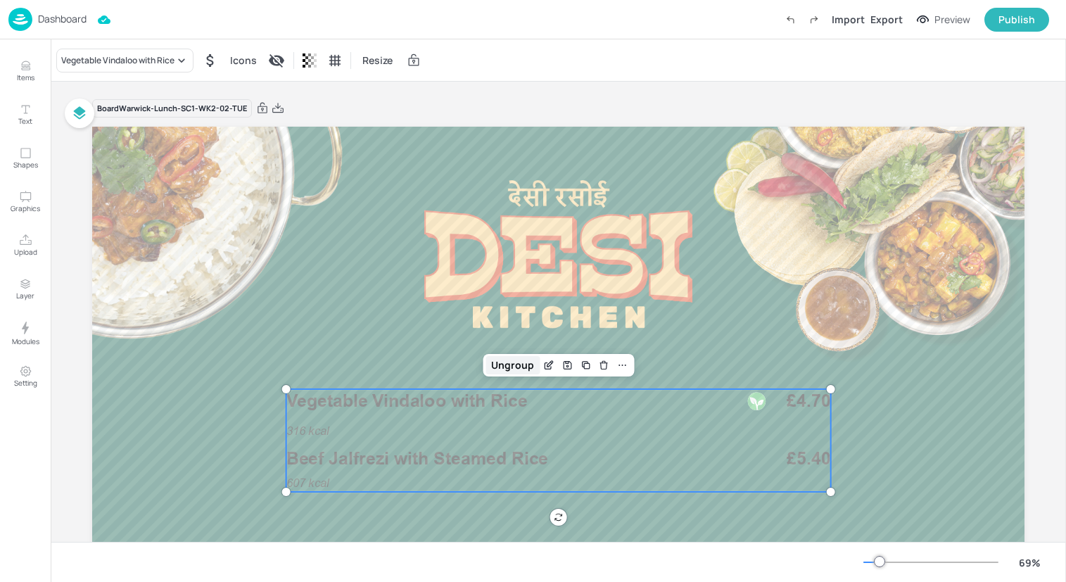
click at [513, 369] on div "Ungroup" at bounding box center [512, 365] width 54 height 18
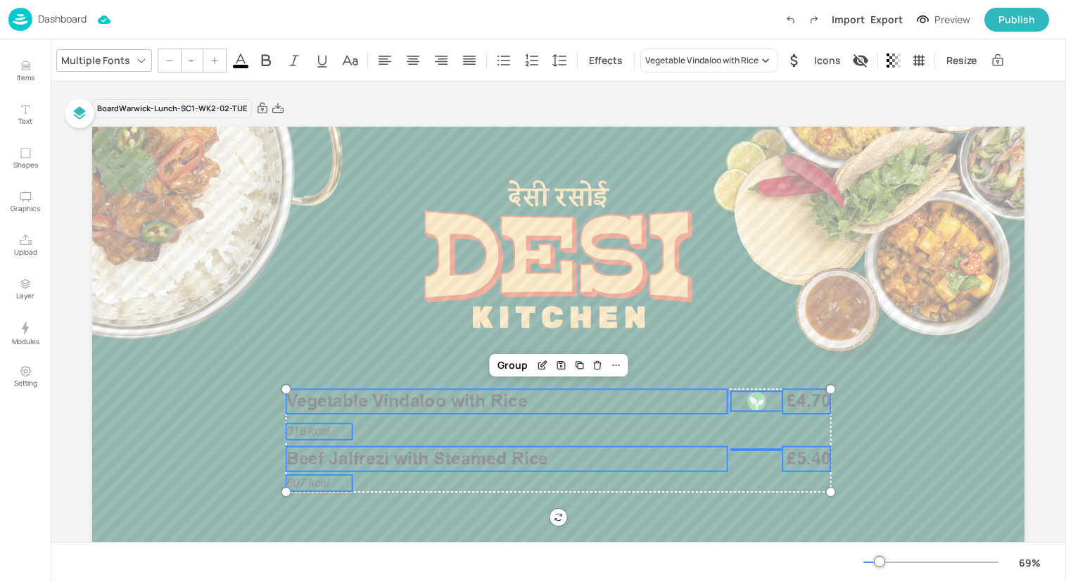
click at [244, 60] on icon at bounding box center [240, 60] width 17 height 17
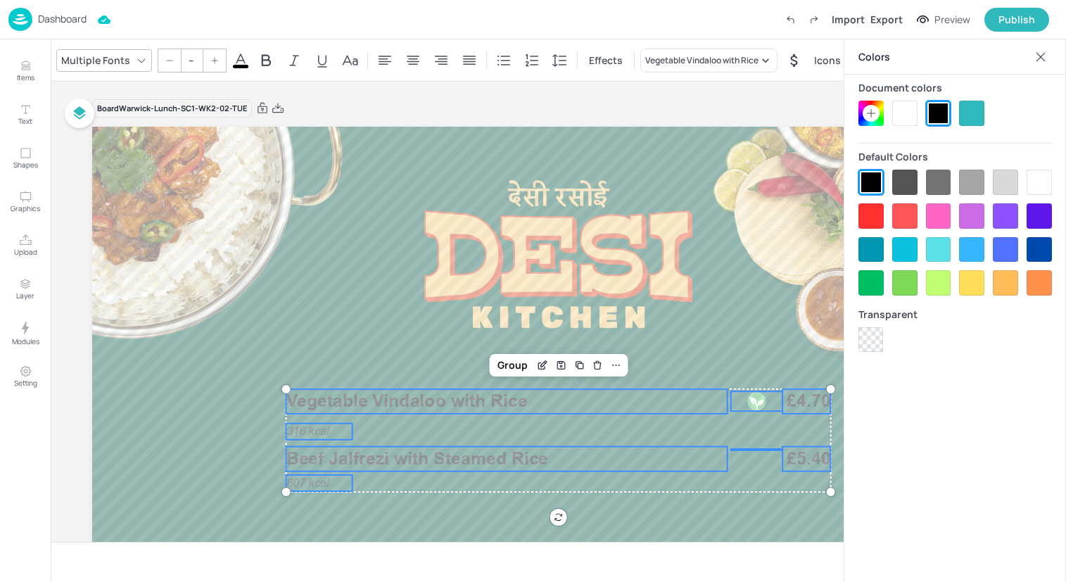
click at [900, 117] on div at bounding box center [904, 113] width 25 height 25
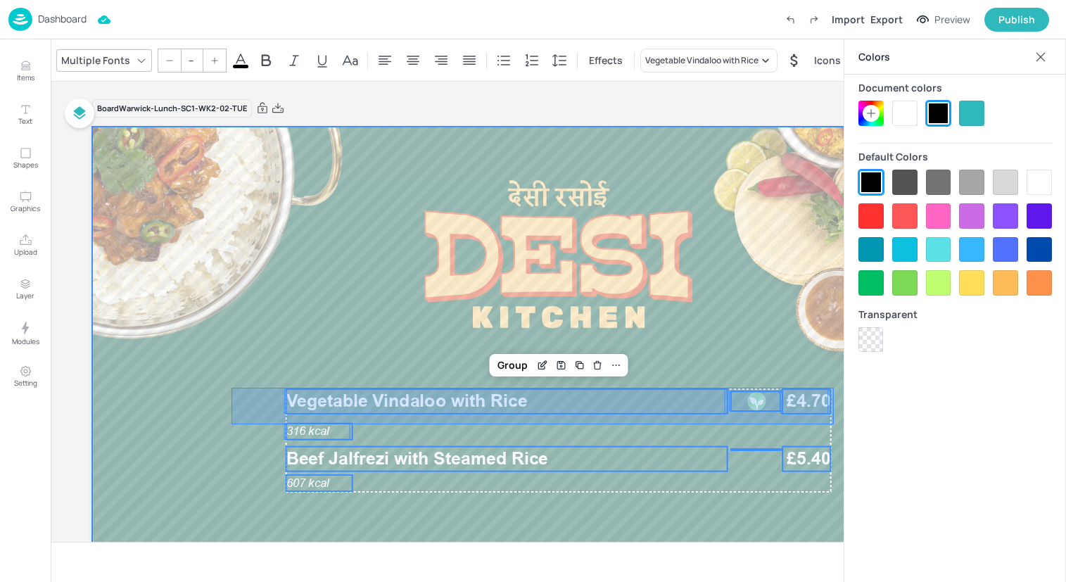
drag, startPoint x: 231, startPoint y: 424, endPoint x: 833, endPoint y: 388, distance: 602.6
click at [833, 388] on div at bounding box center [558, 389] width 932 height 524
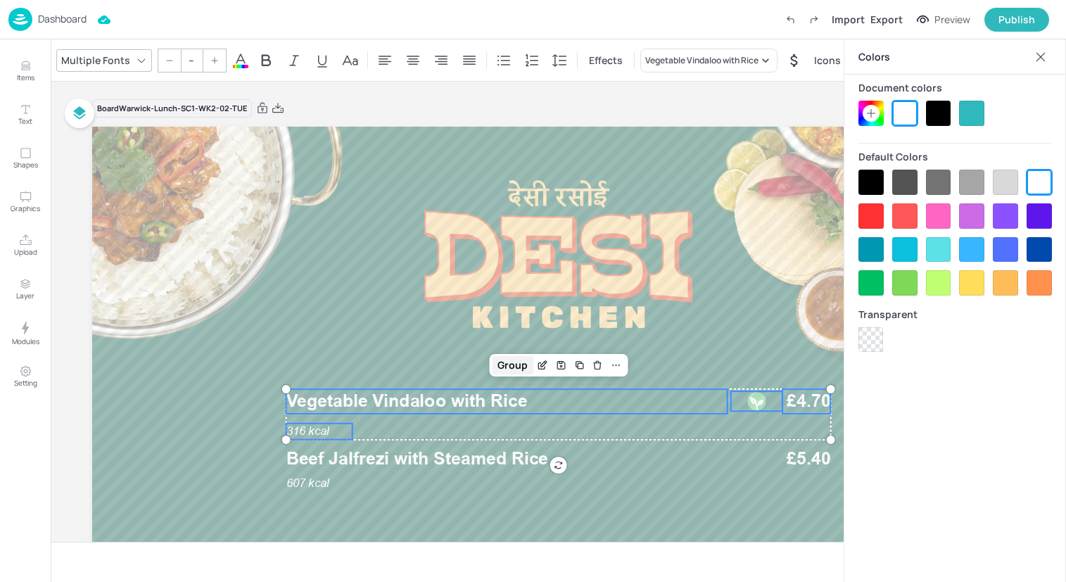
click at [514, 362] on div "Group" at bounding box center [513, 365] width 42 height 18
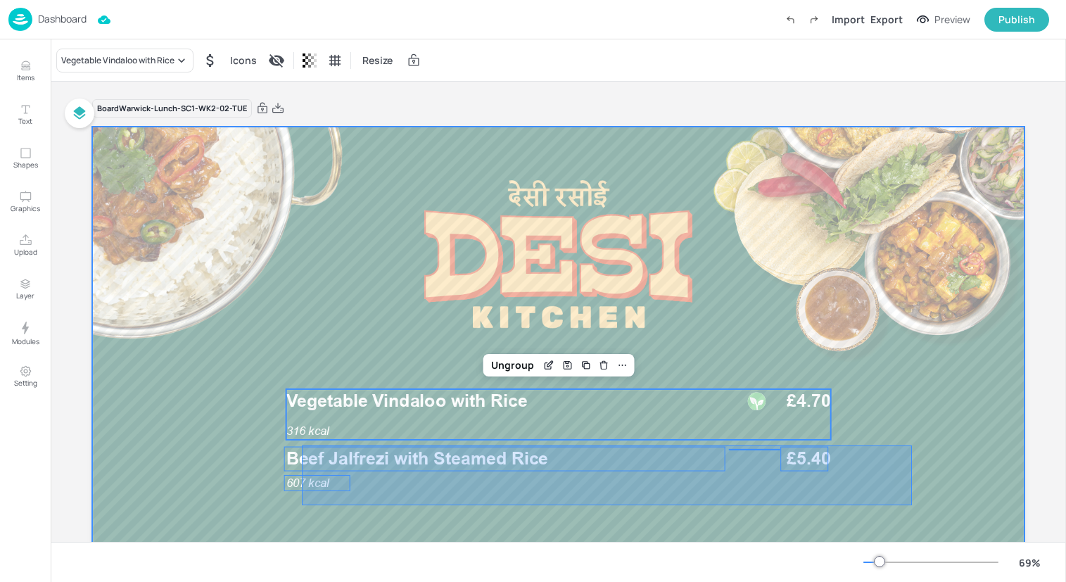
drag, startPoint x: 302, startPoint y: 505, endPoint x: 910, endPoint y: 445, distance: 610.7
click at [910, 445] on div at bounding box center [558, 389] width 932 height 524
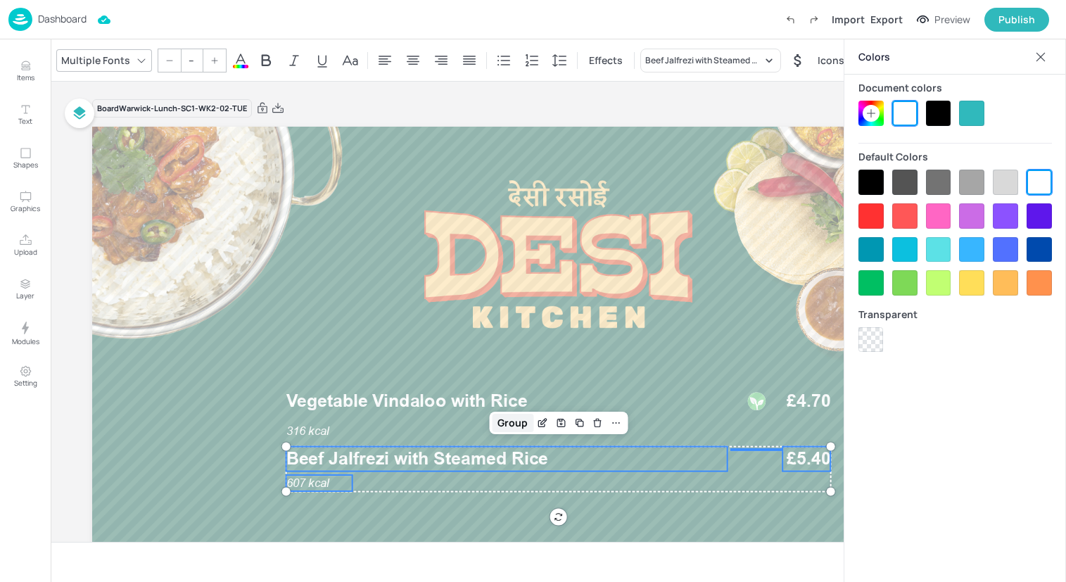
click at [503, 419] on div "Group" at bounding box center [513, 423] width 42 height 18
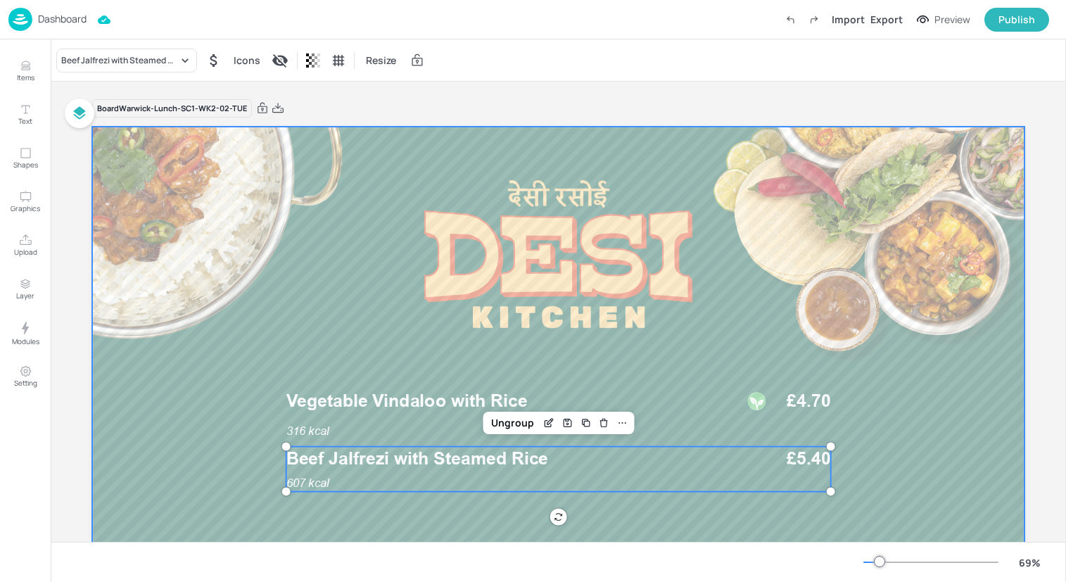
click at [181, 362] on div at bounding box center [558, 389] width 932 height 524
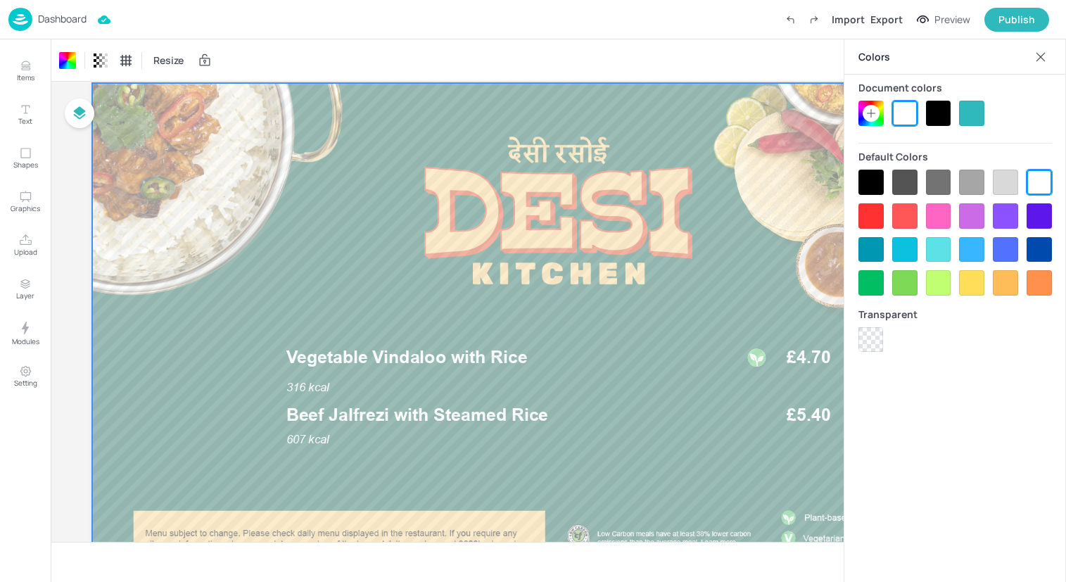
scroll to position [54, 0]
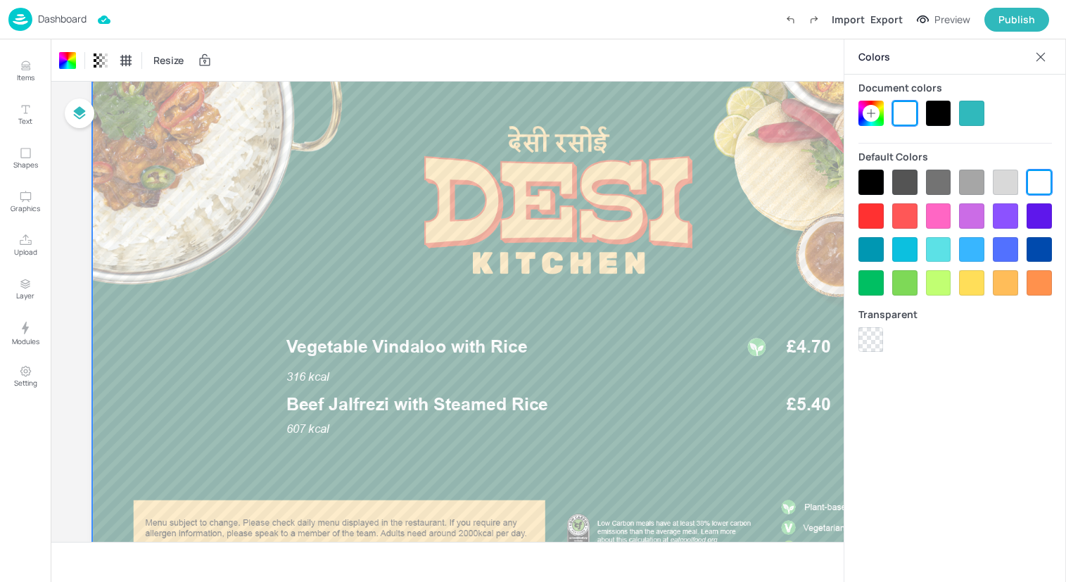
click at [1044, 55] on icon at bounding box center [1040, 57] width 14 height 14
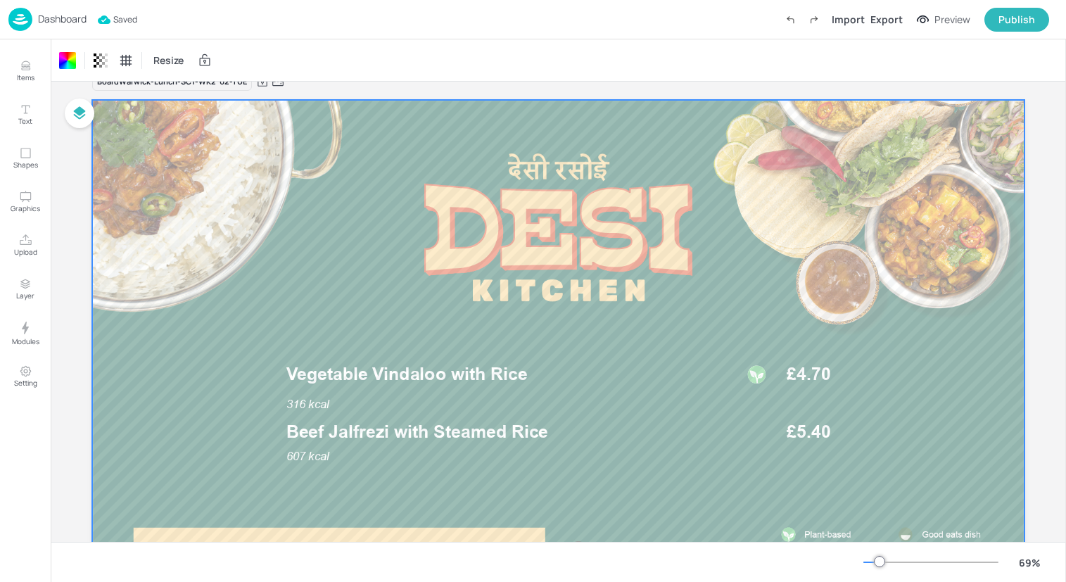
scroll to position [0, 0]
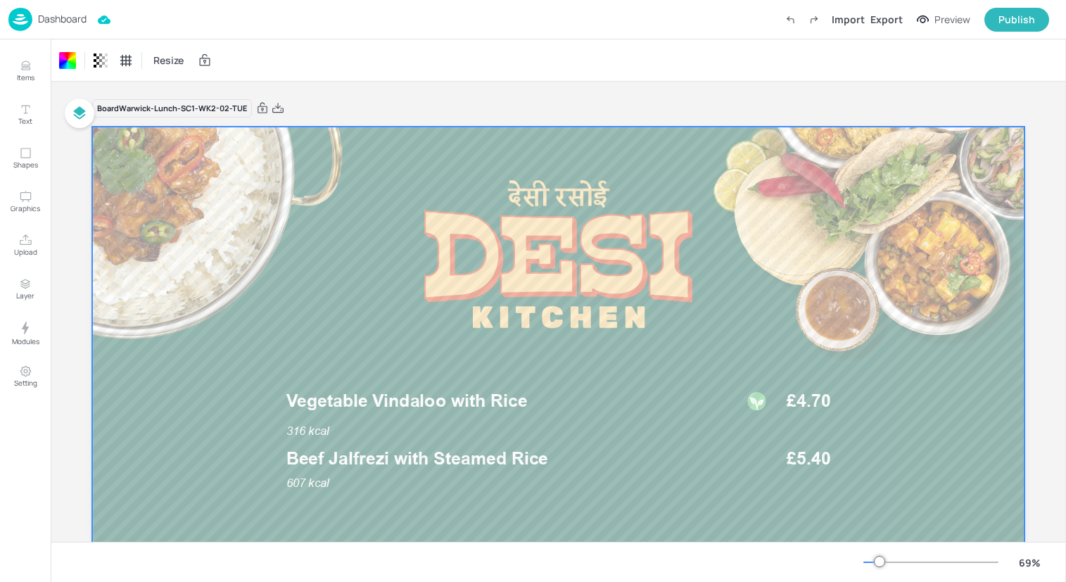
click at [18, 18] on img at bounding box center [20, 19] width 24 height 23
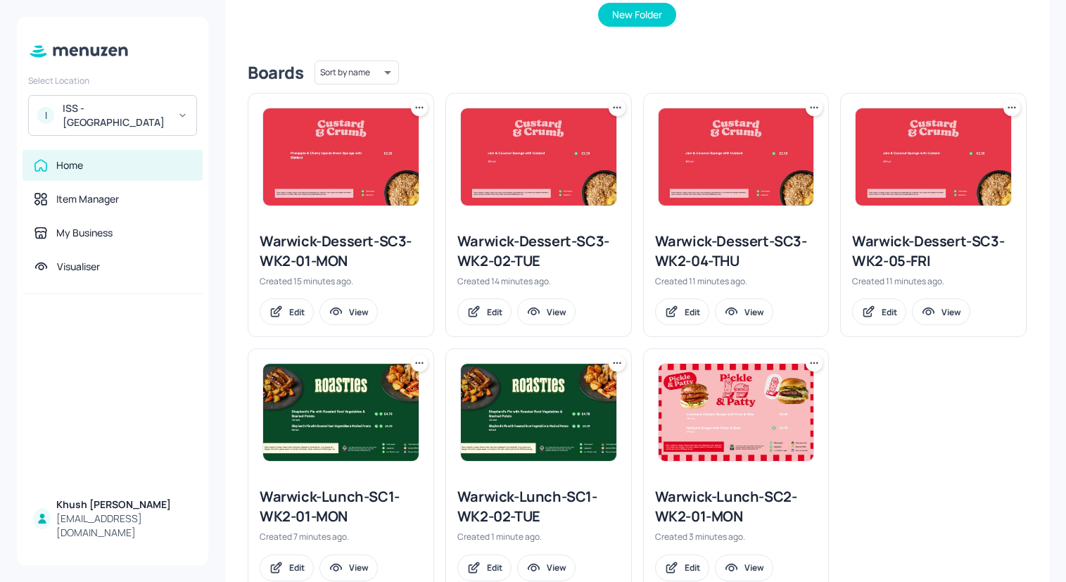
scroll to position [351, 0]
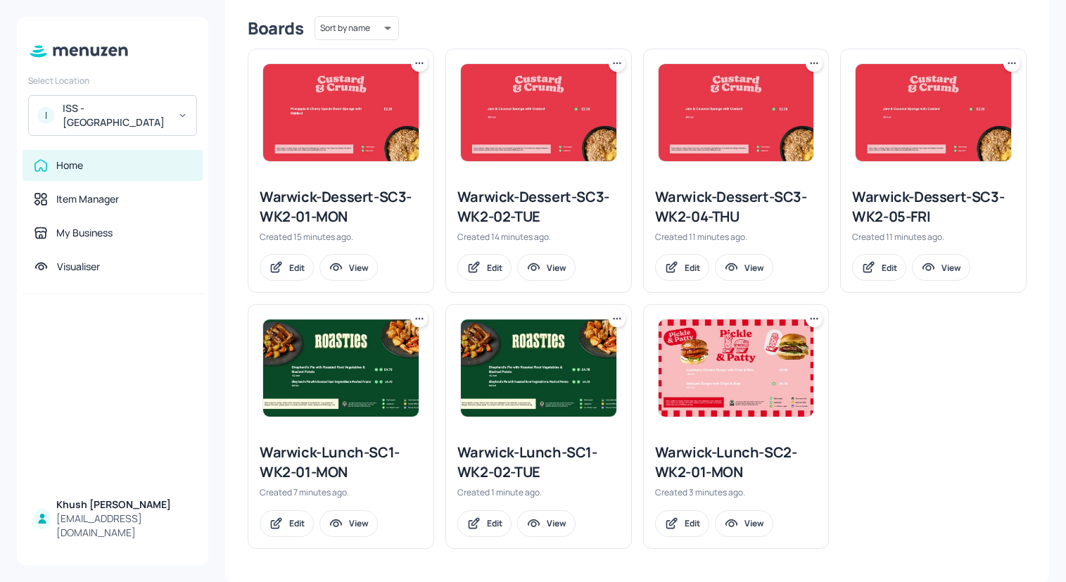
click at [618, 318] on icon at bounding box center [619, 319] width 2 height 2
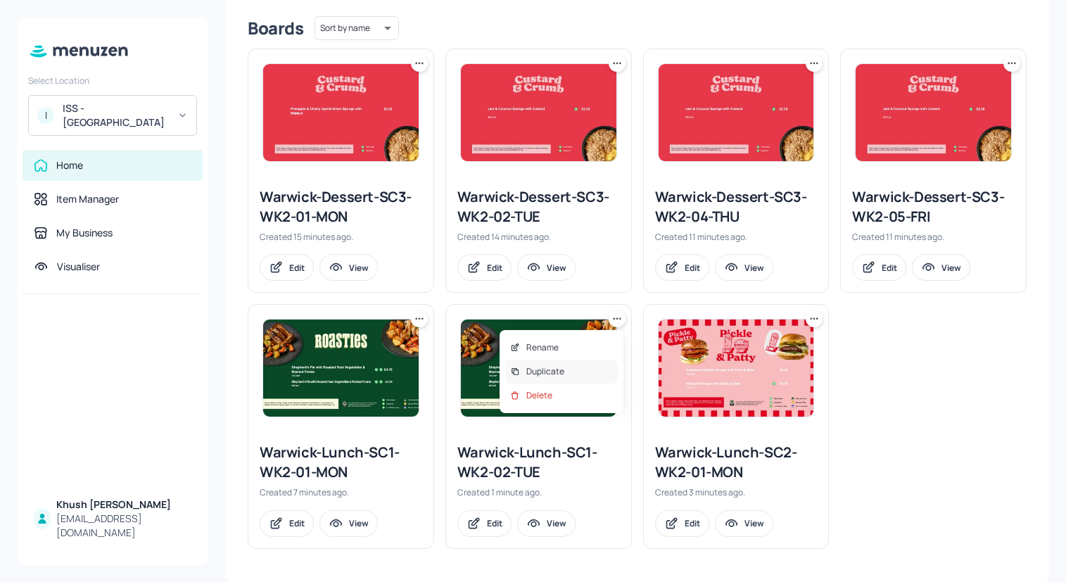
click at [578, 369] on div "Duplicate" at bounding box center [561, 371] width 113 height 24
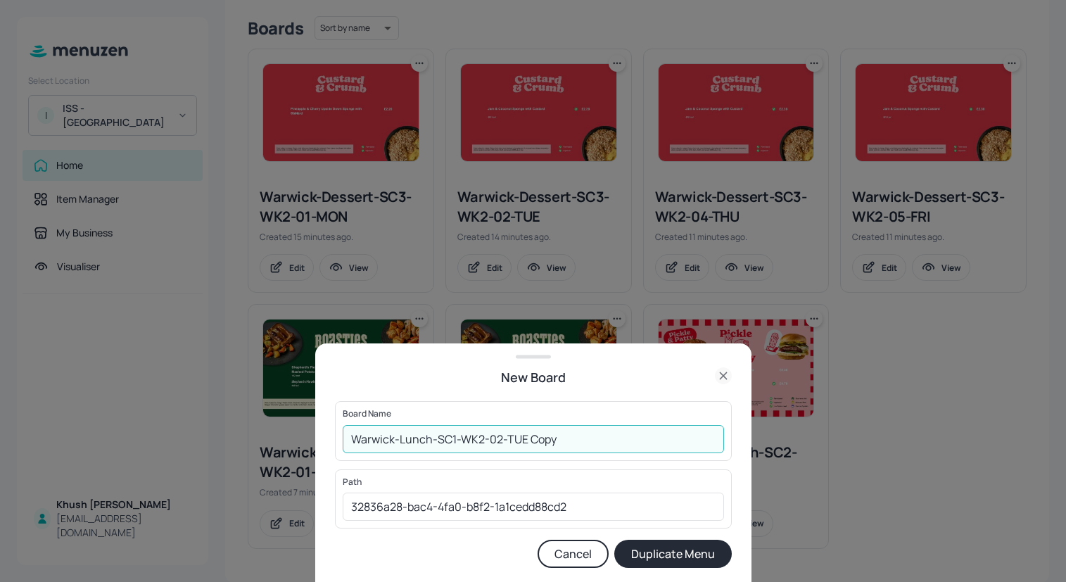
drag, startPoint x: 586, startPoint y: 438, endPoint x: 495, endPoint y: 436, distance: 91.5
click at [495, 438] on input "Warwick-Lunch-SC1-WK2-02-TUE Copy" at bounding box center [533, 439] width 381 height 28
type input "Warwick-Lunch-SC1-WK2-03-wed"
click at [614, 540] on button "Duplicate Menu" at bounding box center [672, 554] width 117 height 28
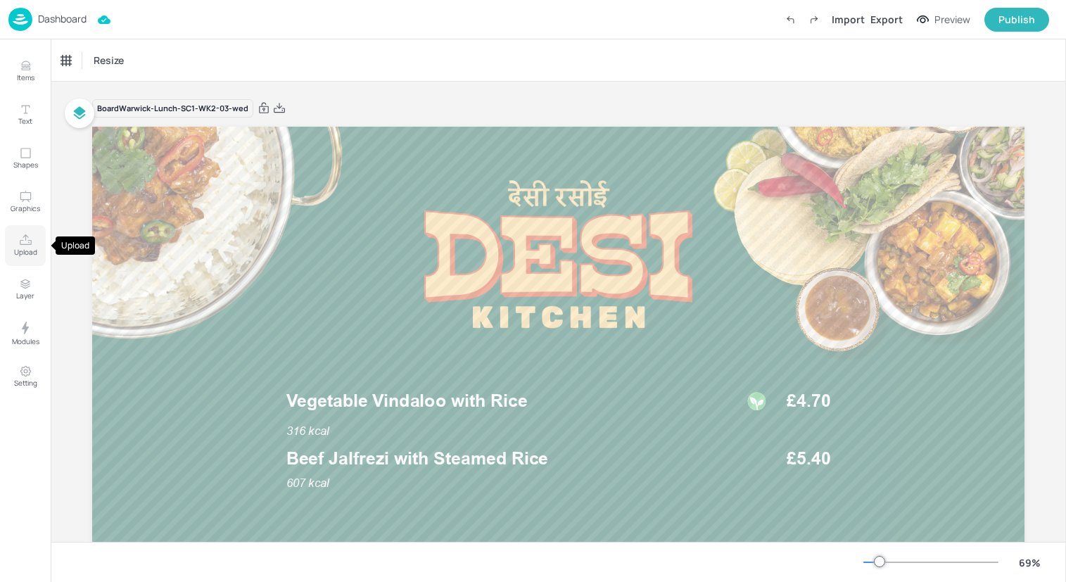
click at [31, 250] on p "Upload" at bounding box center [25, 252] width 23 height 10
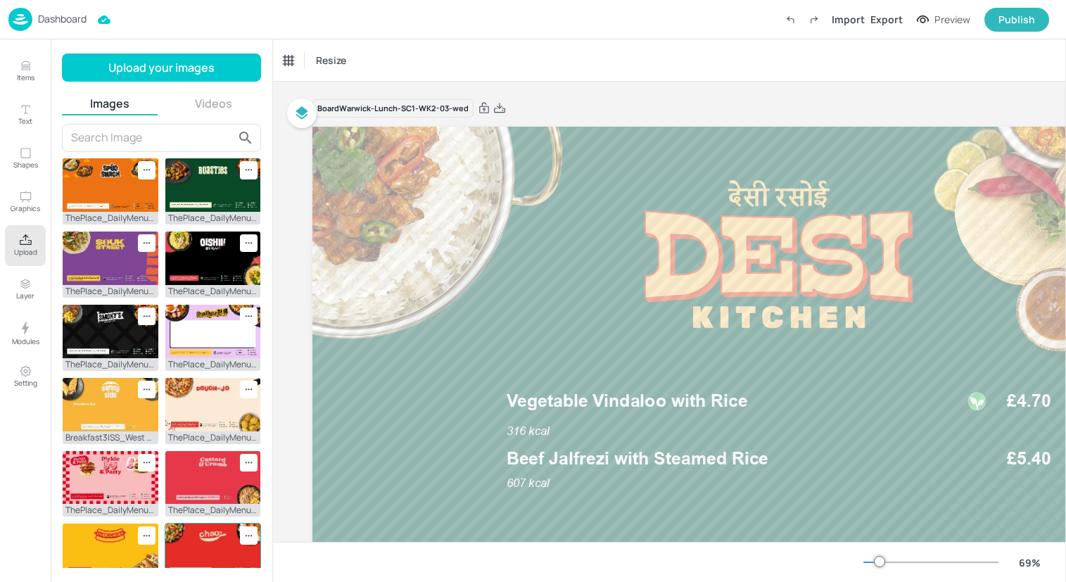
click at [203, 536] on img at bounding box center [213, 549] width 96 height 53
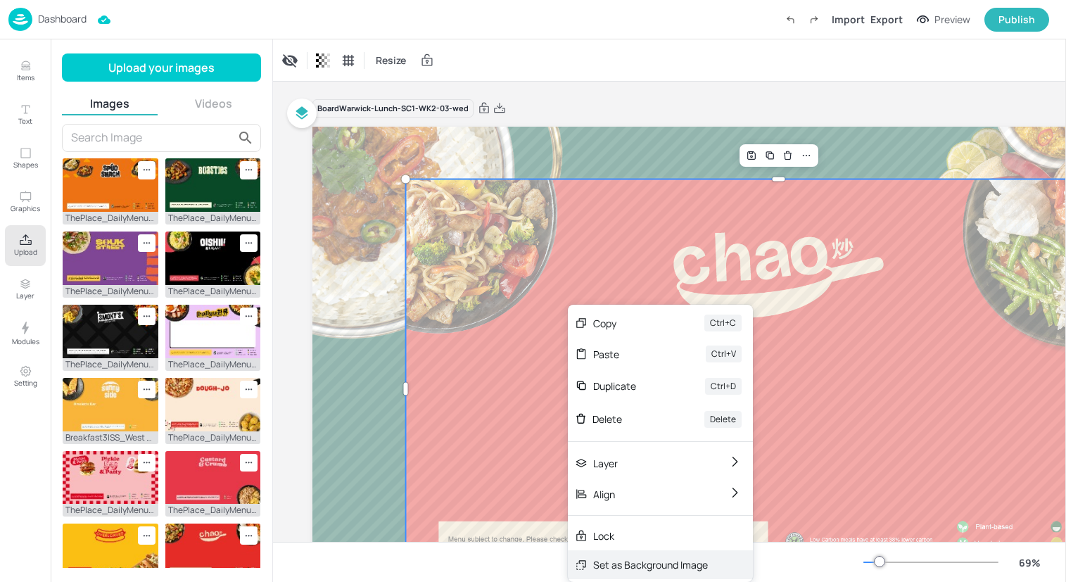
click at [641, 566] on div "Set as Background Image" at bounding box center [650, 564] width 115 height 15
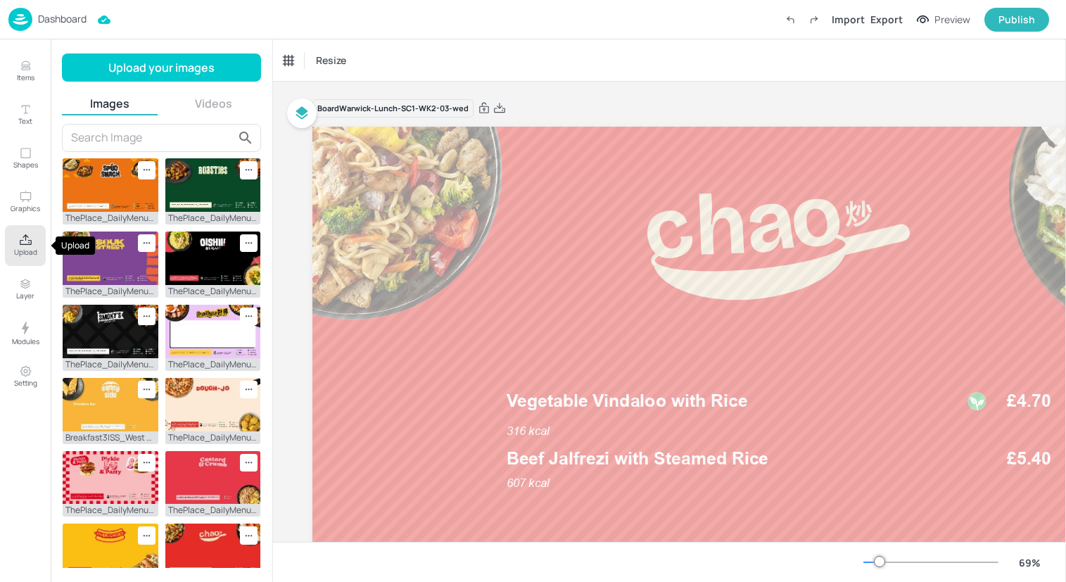
click at [27, 244] on icon "Upload" at bounding box center [26, 239] width 12 height 11
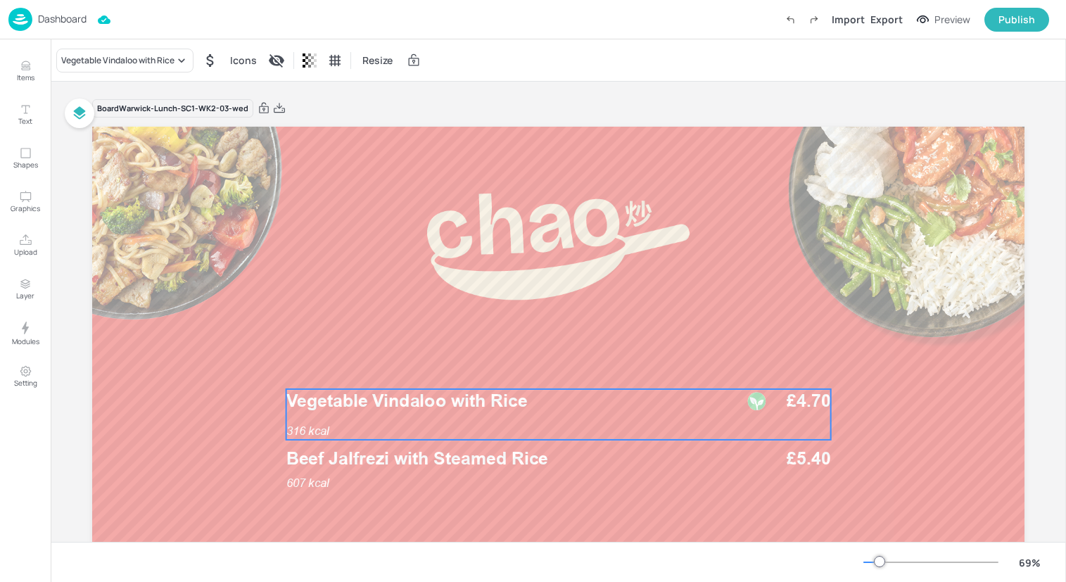
click at [385, 425] on div "316 kcal Vegetable Vindaloo with Rice £4.70" at bounding box center [558, 414] width 544 height 51
click at [162, 63] on div "Vegetable Vindaloo with Rice" at bounding box center [117, 60] width 113 height 13
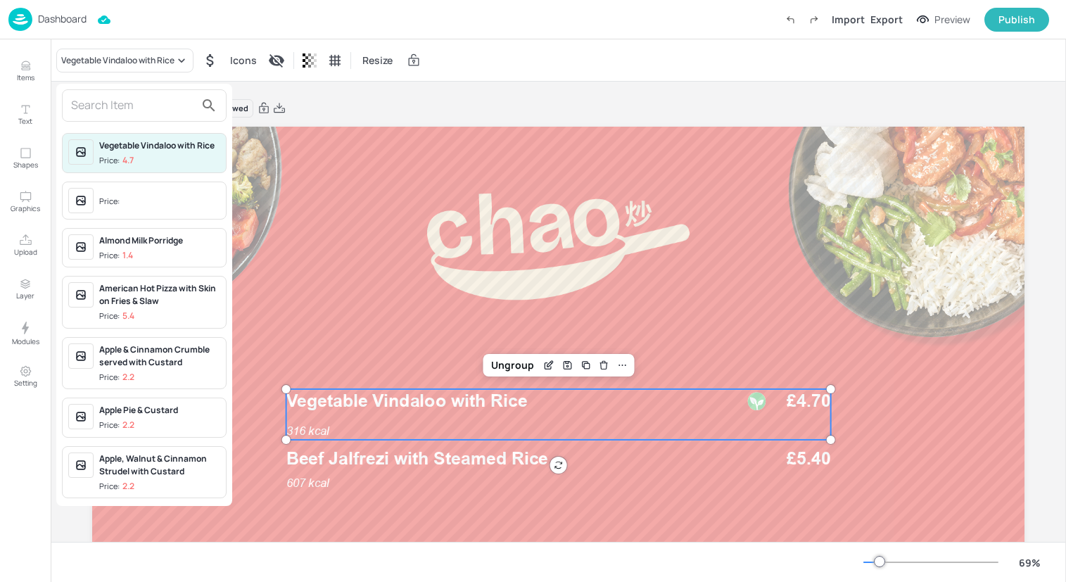
click at [162, 103] on input "text" at bounding box center [133, 105] width 124 height 23
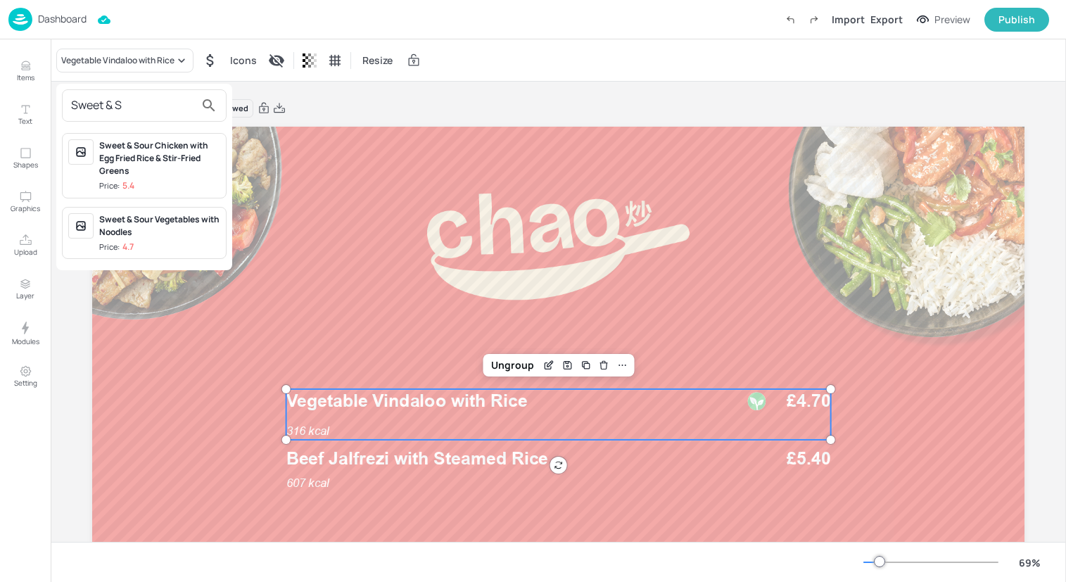
type input "Sweet & S"
click at [196, 227] on div "Sweet & Sour Vegetables with Noodles" at bounding box center [159, 225] width 121 height 25
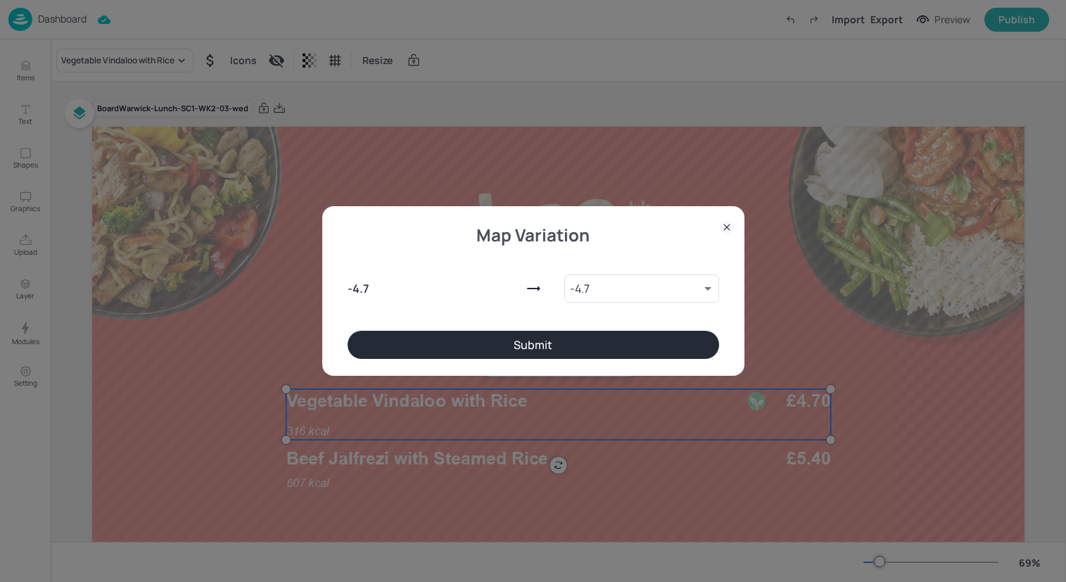
click at [490, 336] on button "Submit" at bounding box center [533, 345] width 371 height 28
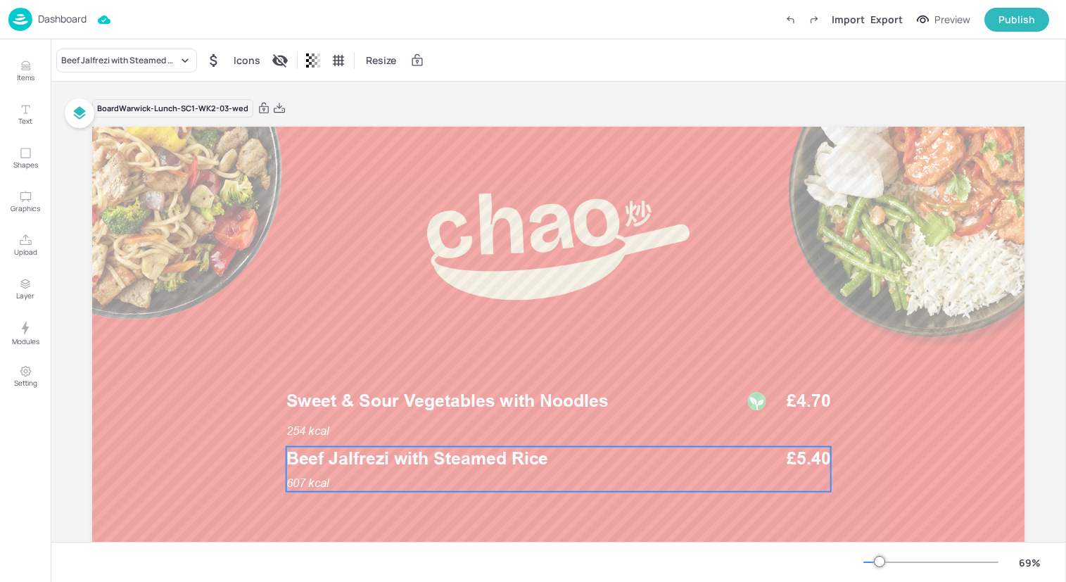
click at [485, 480] on div "607 kcal Beef Jalfrezi with Steamed Rice £5.40" at bounding box center [558, 469] width 544 height 45
click at [146, 63] on div "Beef Jalfrezi with Steamed Rice" at bounding box center [119, 60] width 117 height 13
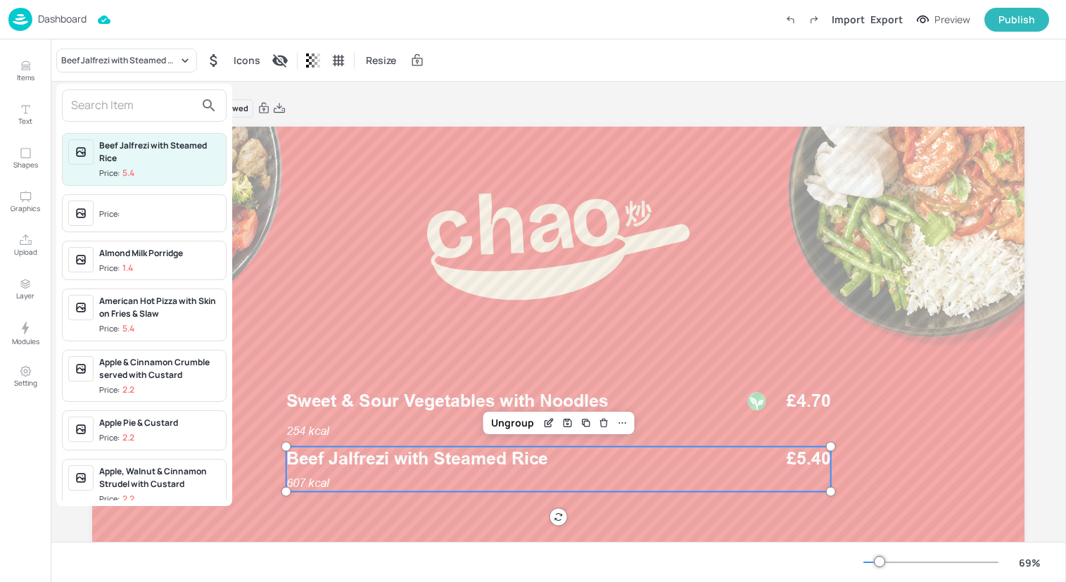
click at [145, 98] on input "text" at bounding box center [133, 105] width 124 height 23
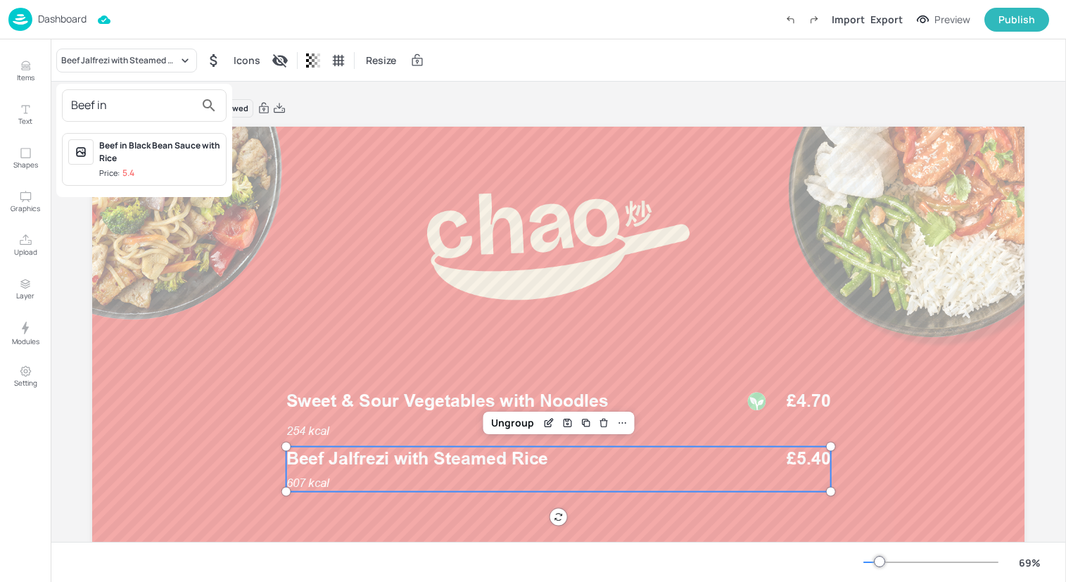
type input "Beef in"
click at [151, 173] on span "Price: 5.4" at bounding box center [159, 173] width 121 height 12
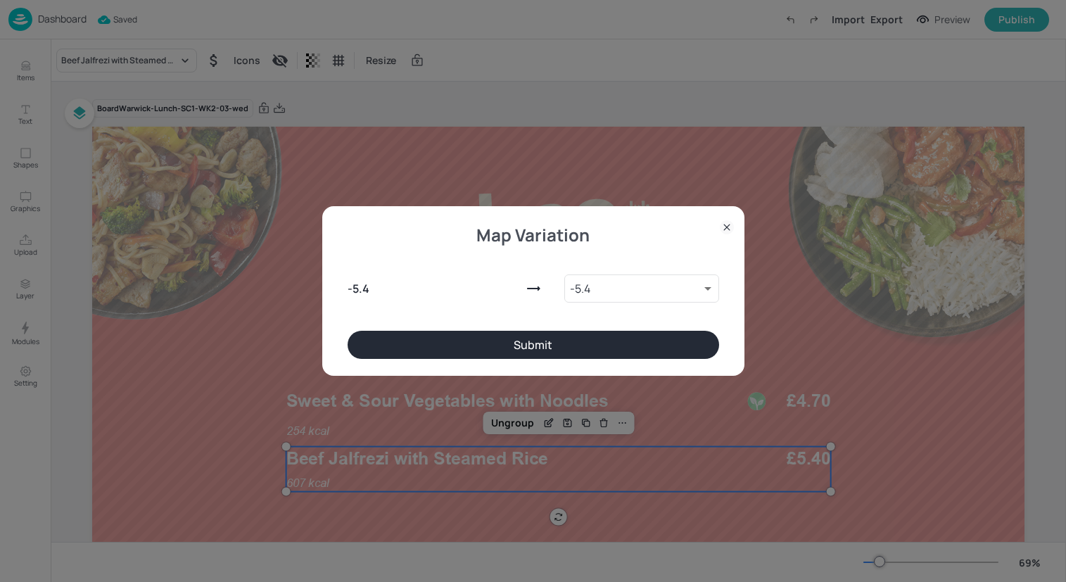
click at [404, 337] on button "Submit" at bounding box center [533, 345] width 371 height 28
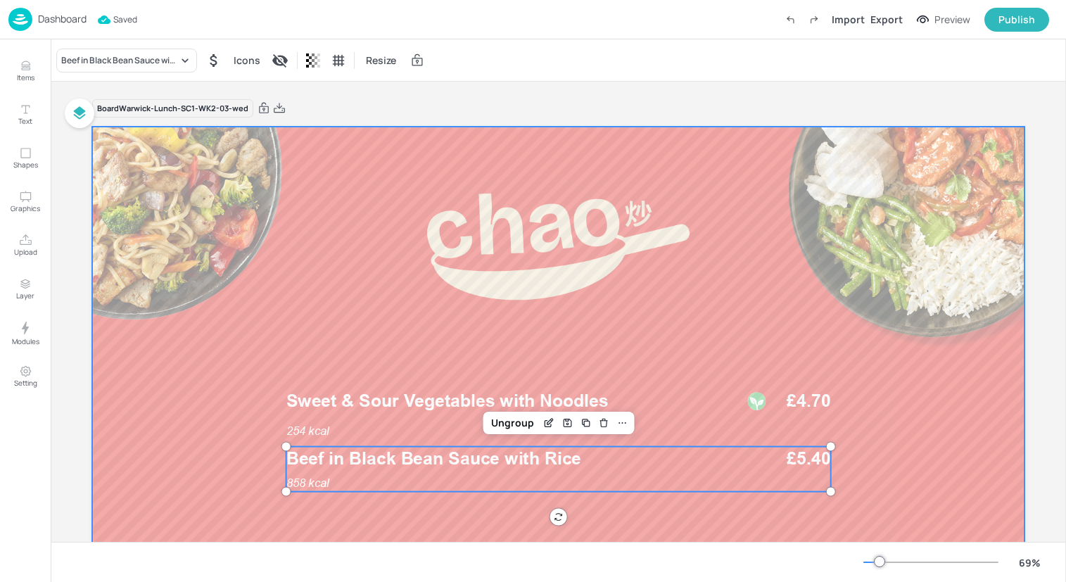
click at [323, 311] on div at bounding box center [558, 389] width 932 height 524
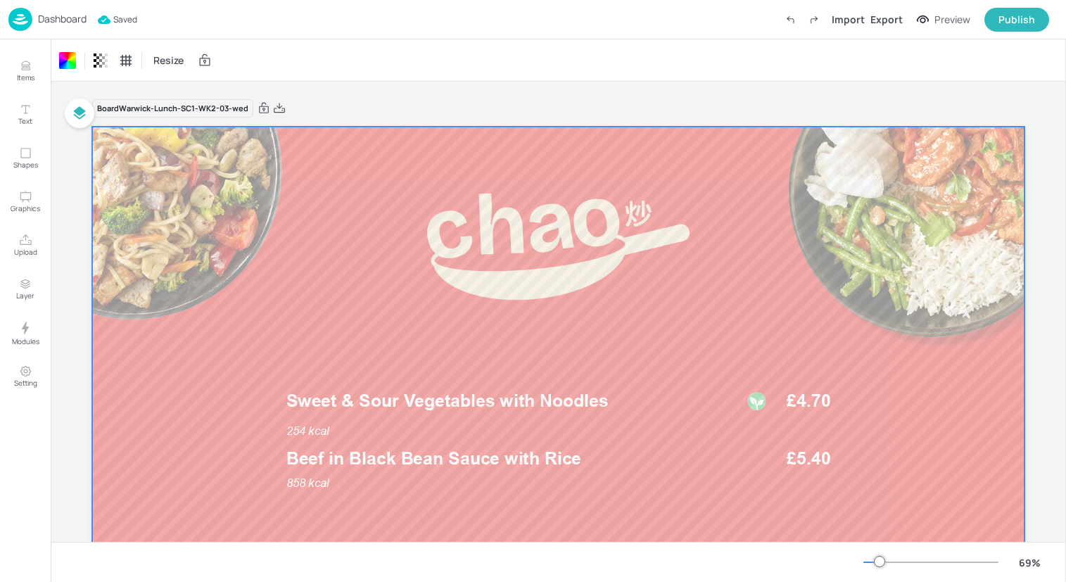
click at [260, 26] on div "Dashboard Saved Import Export Preview Publish" at bounding box center [528, 19] width 1040 height 39
click at [25, 17] on img at bounding box center [20, 19] width 24 height 23
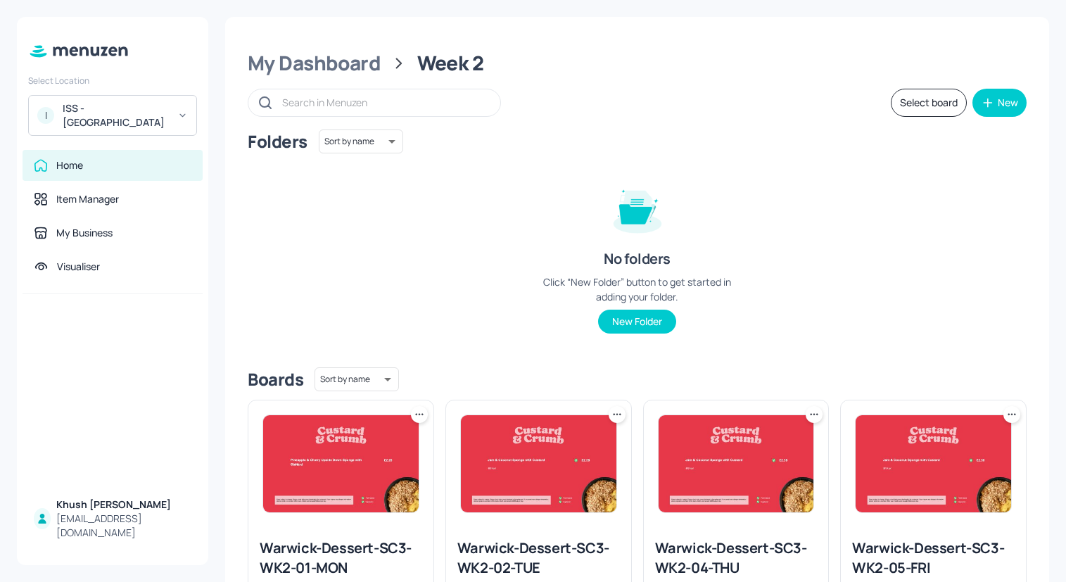
scroll to position [351, 0]
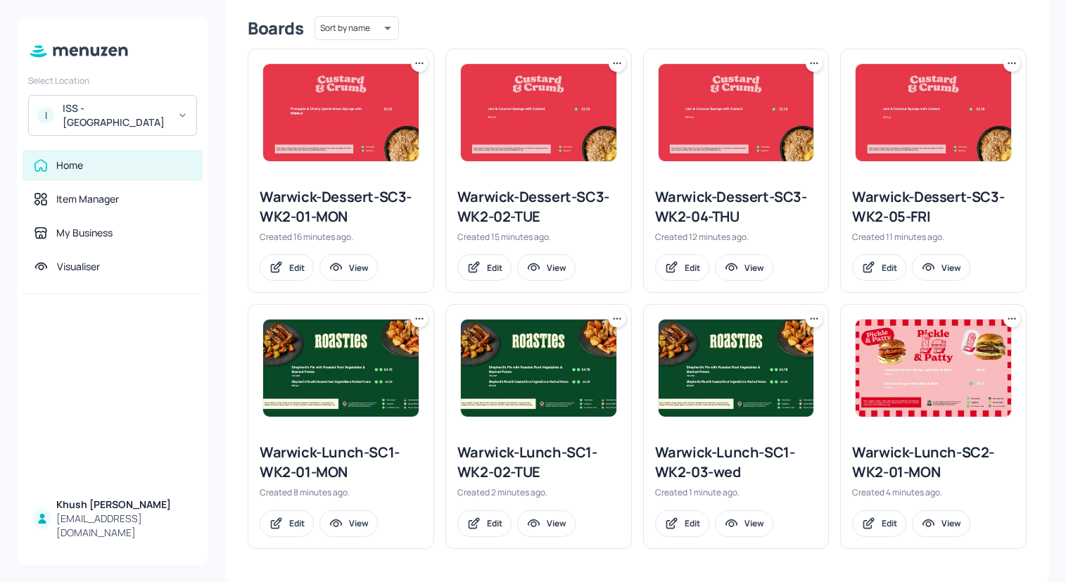
click at [810, 321] on icon at bounding box center [814, 319] width 14 height 14
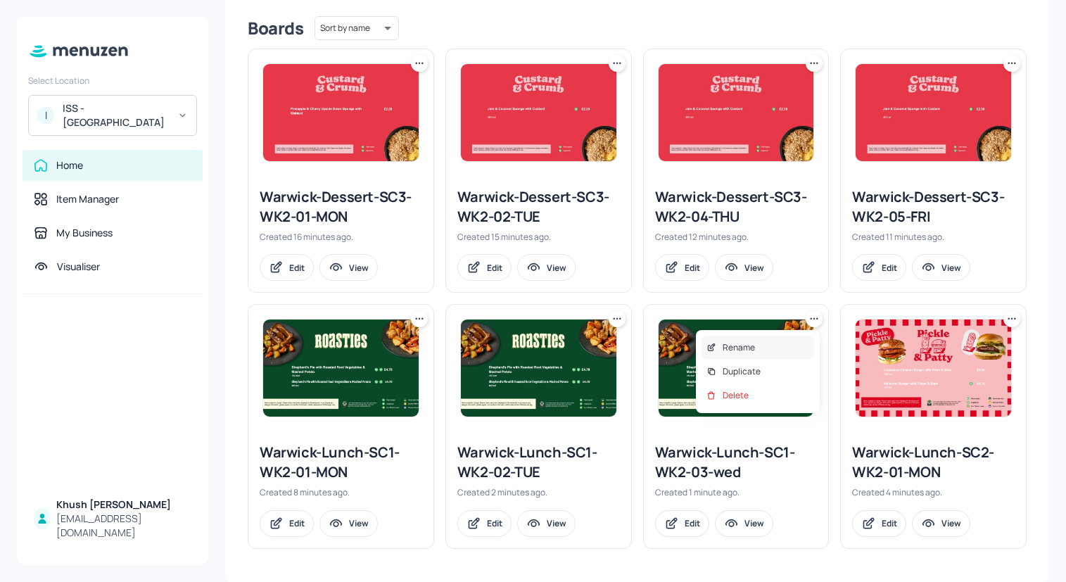
click at [785, 346] on div "Rename" at bounding box center [757, 348] width 113 height 24
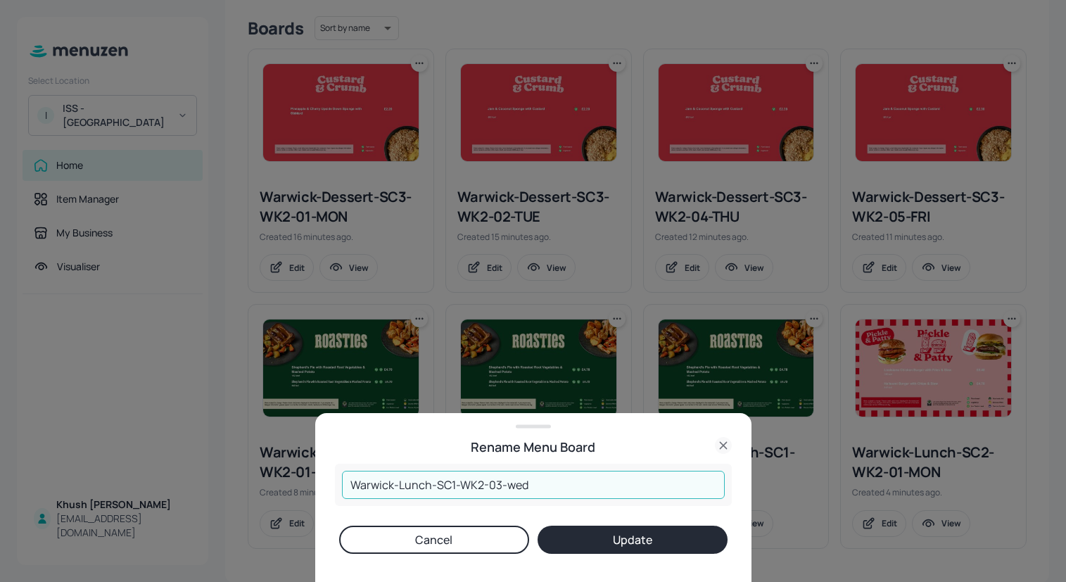
click at [628, 497] on input "Warwick-Lunch-SC1-WK2-03-wed" at bounding box center [533, 485] width 383 height 28
type input "Warwick-Lunch-SC1-WK2-03-WED"
click at [537, 525] on button "Update" at bounding box center [632, 539] width 190 height 28
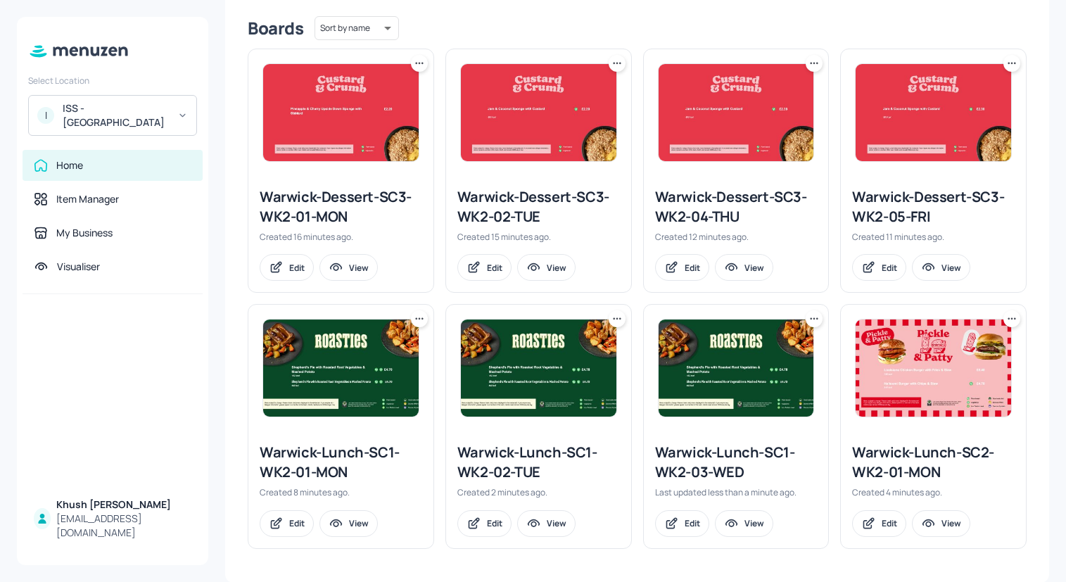
click at [808, 321] on icon at bounding box center [814, 319] width 14 height 14
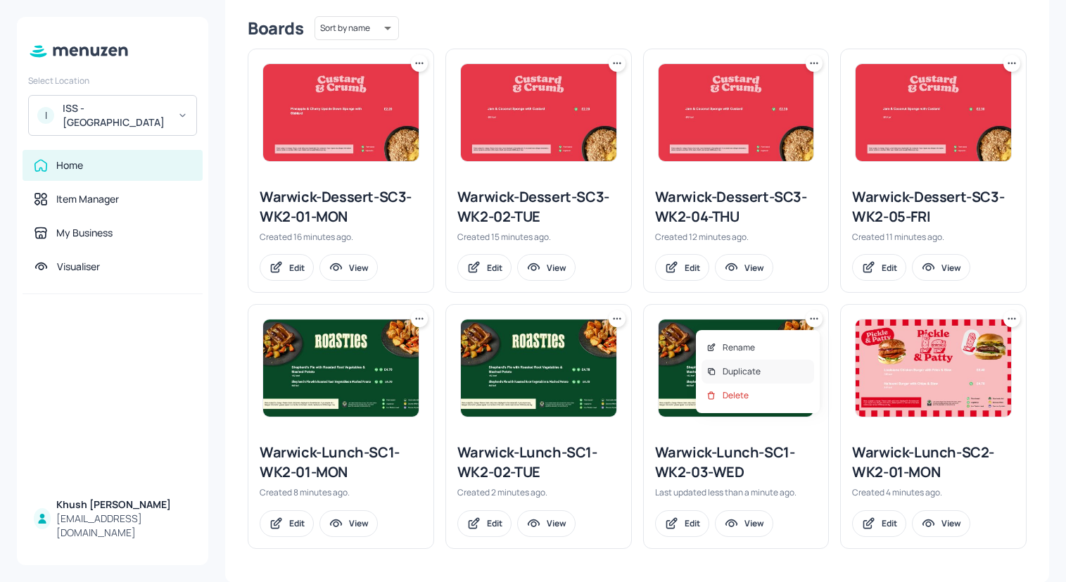
click at [779, 376] on div "Duplicate" at bounding box center [757, 371] width 113 height 24
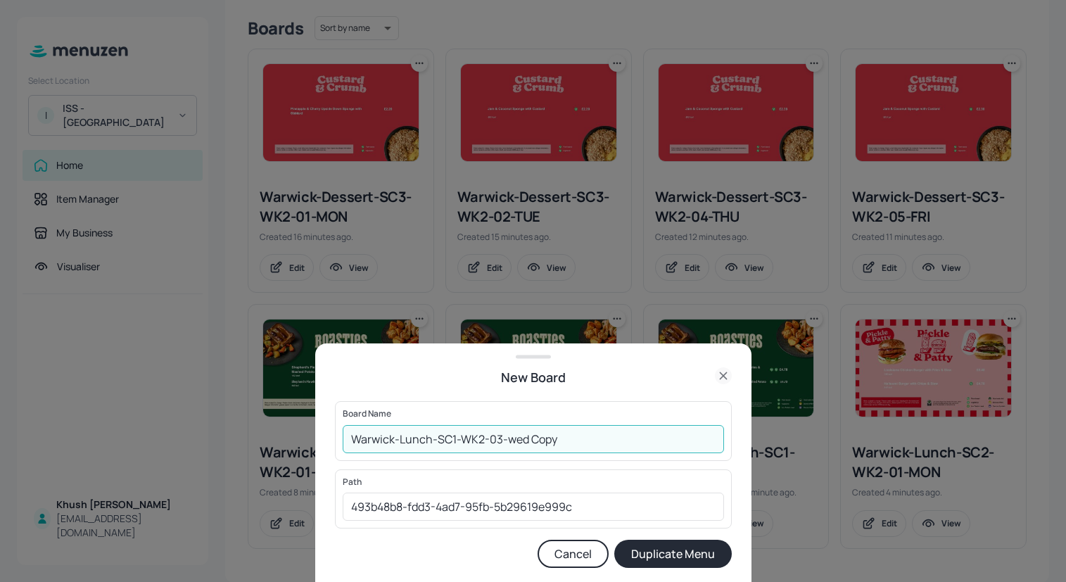
drag, startPoint x: 580, startPoint y: 435, endPoint x: 506, endPoint y: 438, distance: 73.2
click at [506, 438] on input "Warwick-Lunch-SC1-WK2-03-wed Copy" at bounding box center [533, 439] width 381 height 28
type input "Warwick-Lunch-SC1-WK2-04-TUE"
click at [614, 540] on button "Duplicate Menu" at bounding box center [672, 554] width 117 height 28
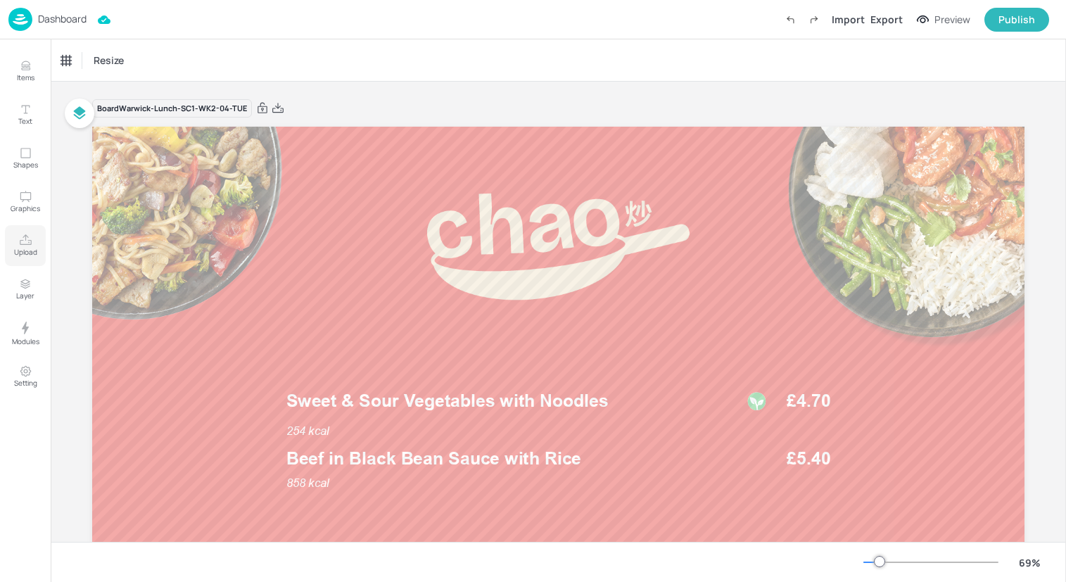
click at [25, 250] on p "Upload" at bounding box center [25, 252] width 23 height 10
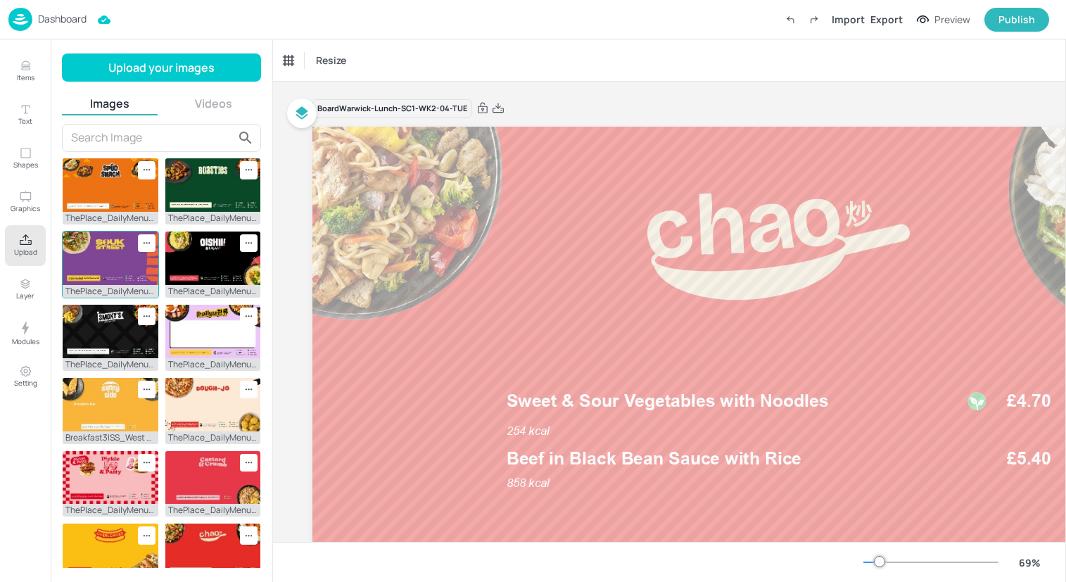
click at [98, 249] on img at bounding box center [111, 257] width 96 height 53
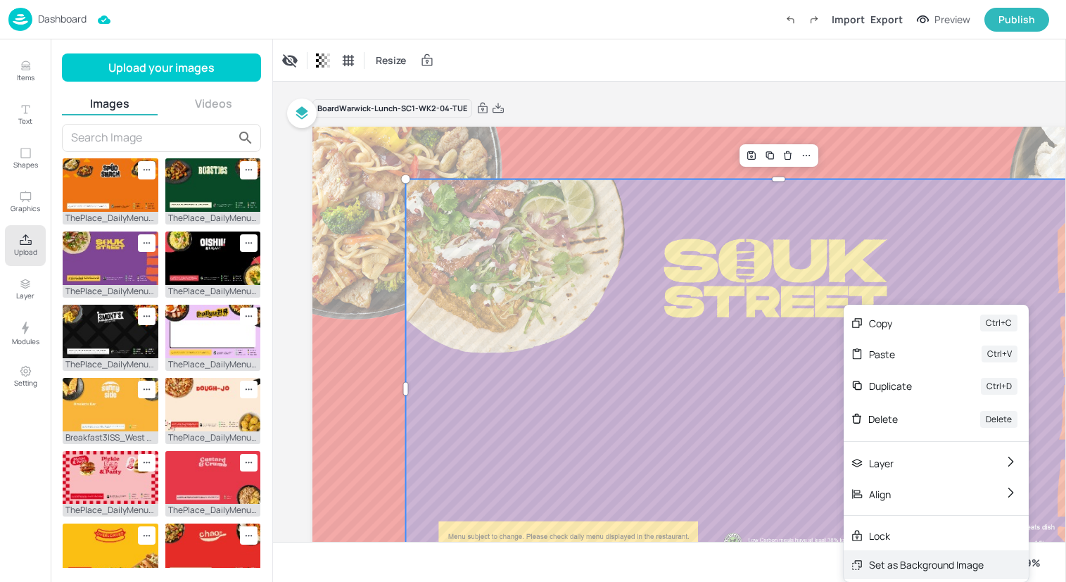
click at [890, 562] on div "Set as Background Image" at bounding box center [926, 564] width 115 height 15
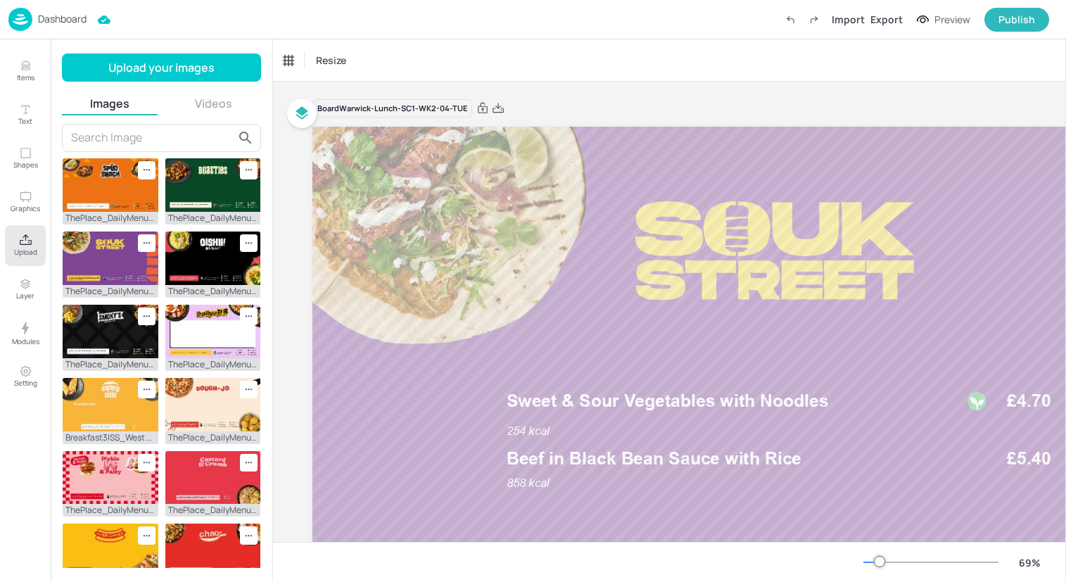
click at [27, 242] on icon "Upload" at bounding box center [25, 240] width 13 height 13
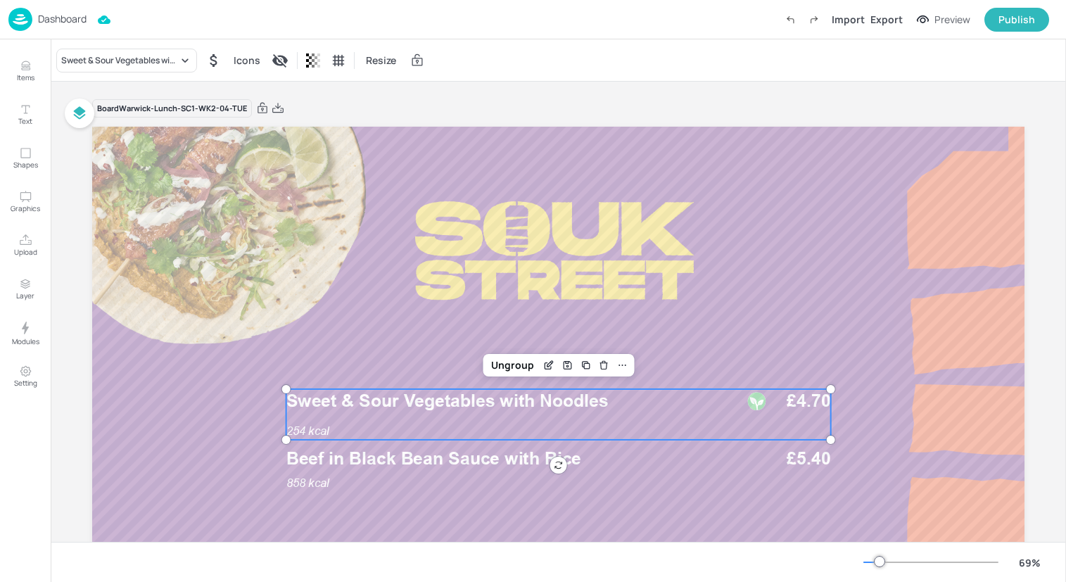
click at [489, 404] on span "Sweet & Sour Vegetables with Noodles" at bounding box center [447, 400] width 322 height 21
click at [162, 68] on div "Sweet & Sour Vegetables with Noodles" at bounding box center [126, 61] width 141 height 24
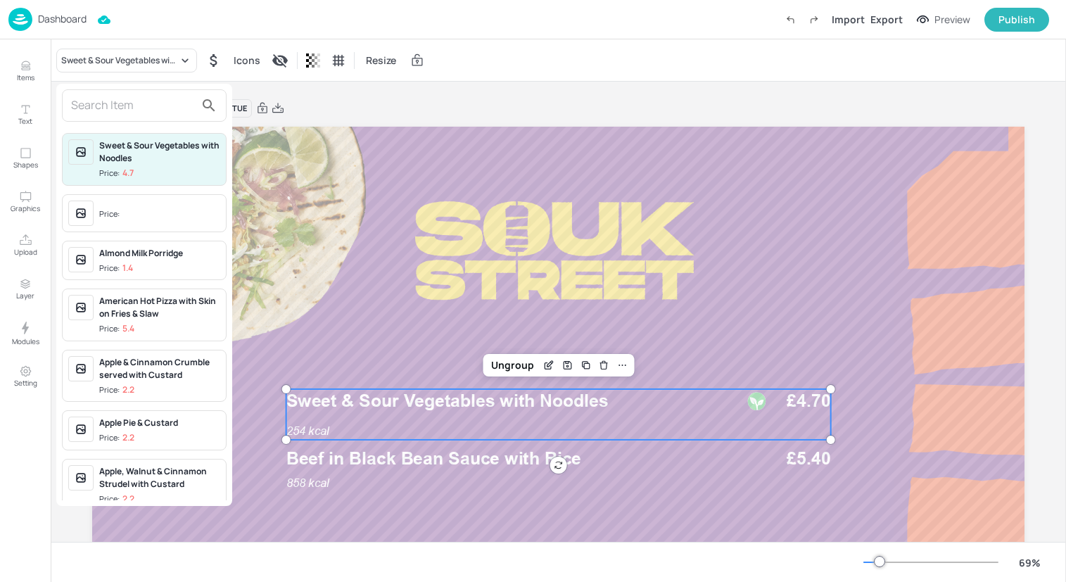
click at [159, 107] on input "text" at bounding box center [133, 105] width 124 height 23
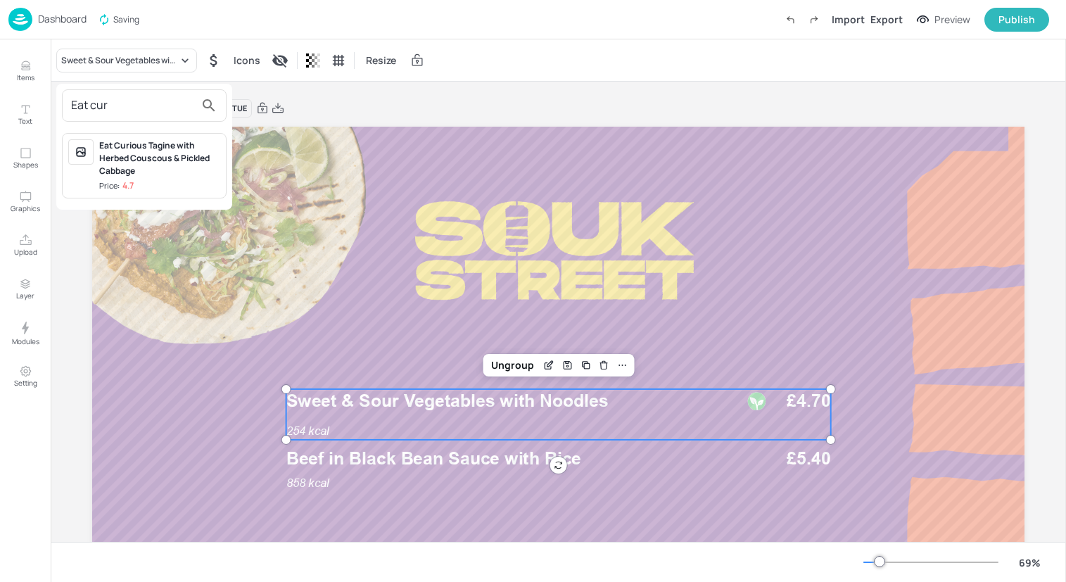
type input "Eat cur"
click at [175, 156] on div "Eat Curious Tagine with Herbed Couscous & Pickled Cabbage" at bounding box center [159, 158] width 121 height 38
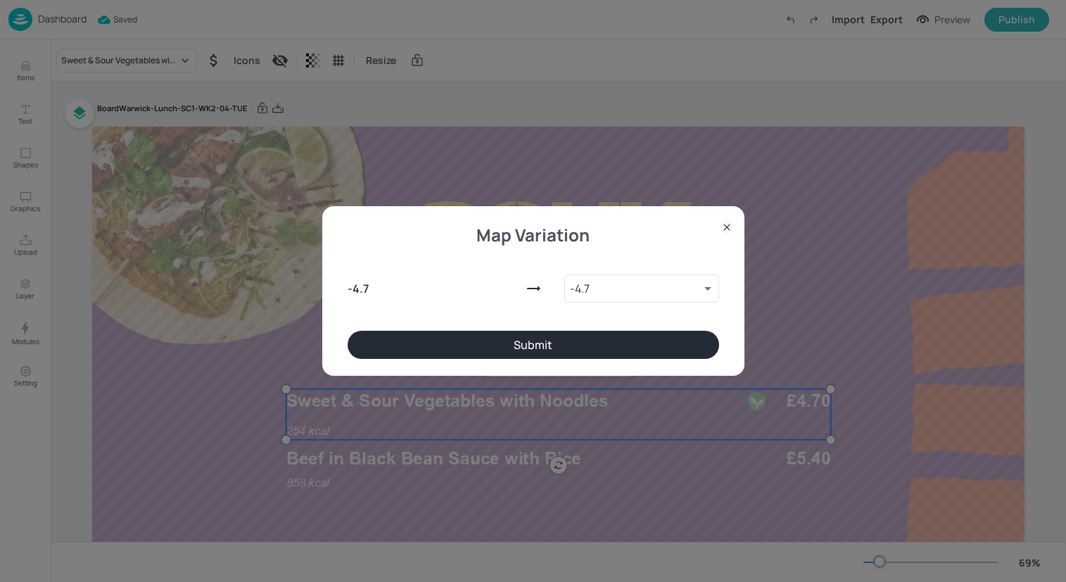
click at [468, 345] on button "Submit" at bounding box center [533, 345] width 371 height 28
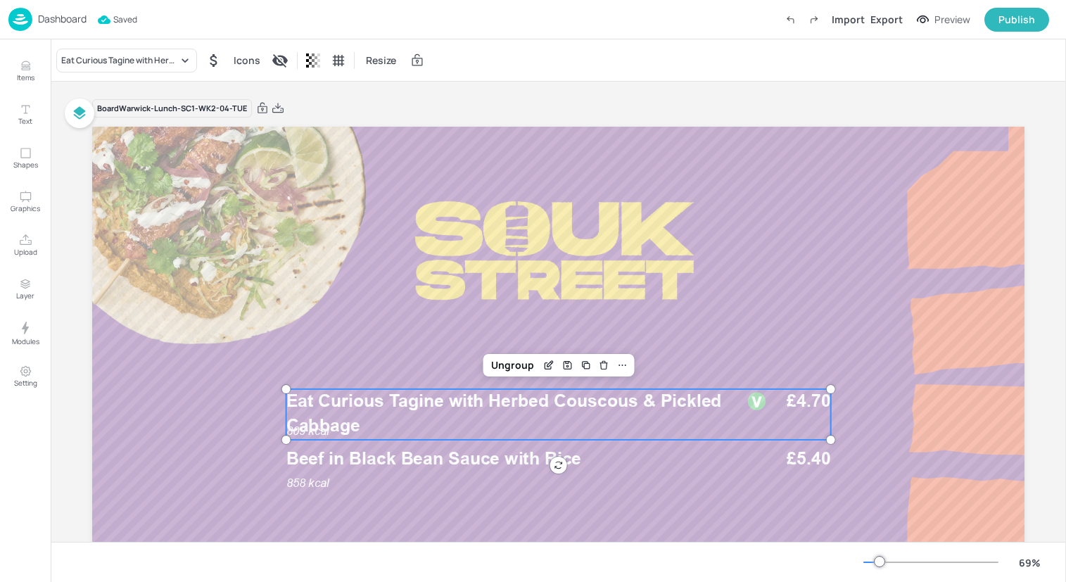
click at [446, 464] on span "Beef in Black Bean Sauce with Rice" at bounding box center [433, 458] width 295 height 21
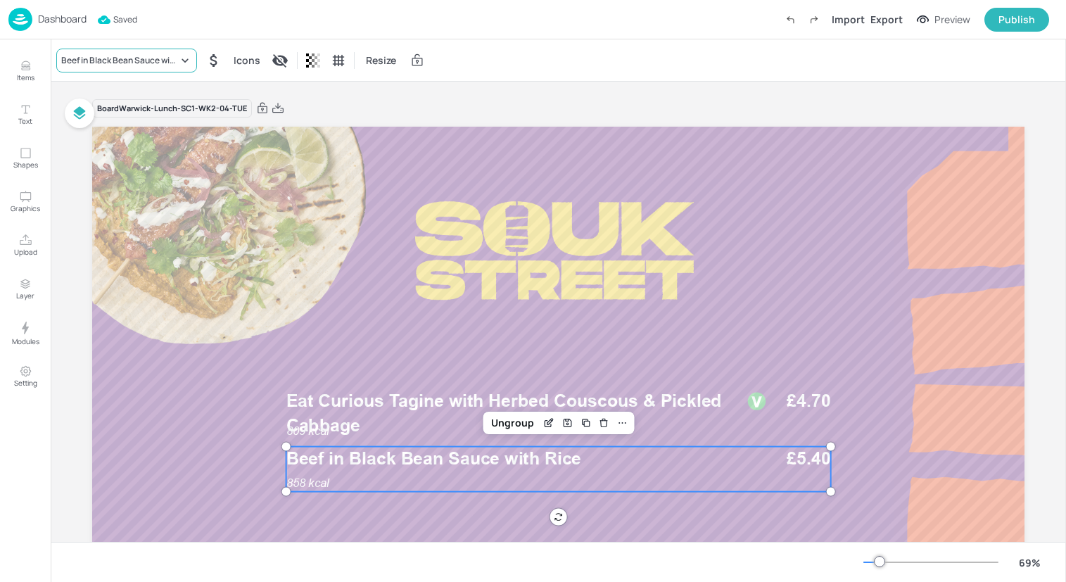
click at [150, 49] on div "Beef in Black Bean Sauce with Rice" at bounding box center [126, 61] width 141 height 24
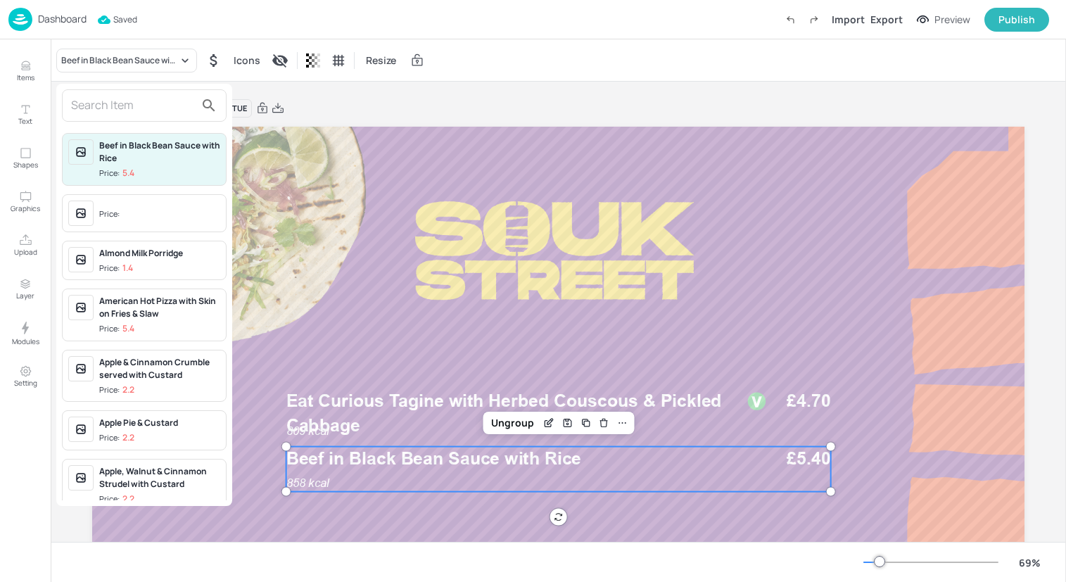
click at [160, 109] on input "text" at bounding box center [133, 105] width 124 height 23
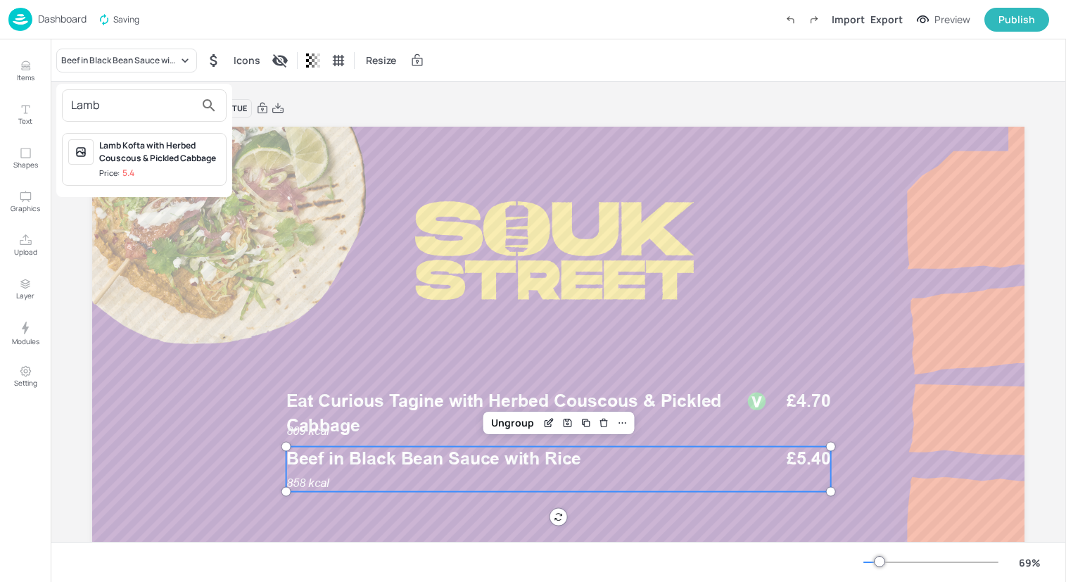
type input "Lamb"
click at [166, 158] on div "Lamb Kofta with Herbed Couscous & Pickled Cabbage" at bounding box center [159, 151] width 121 height 25
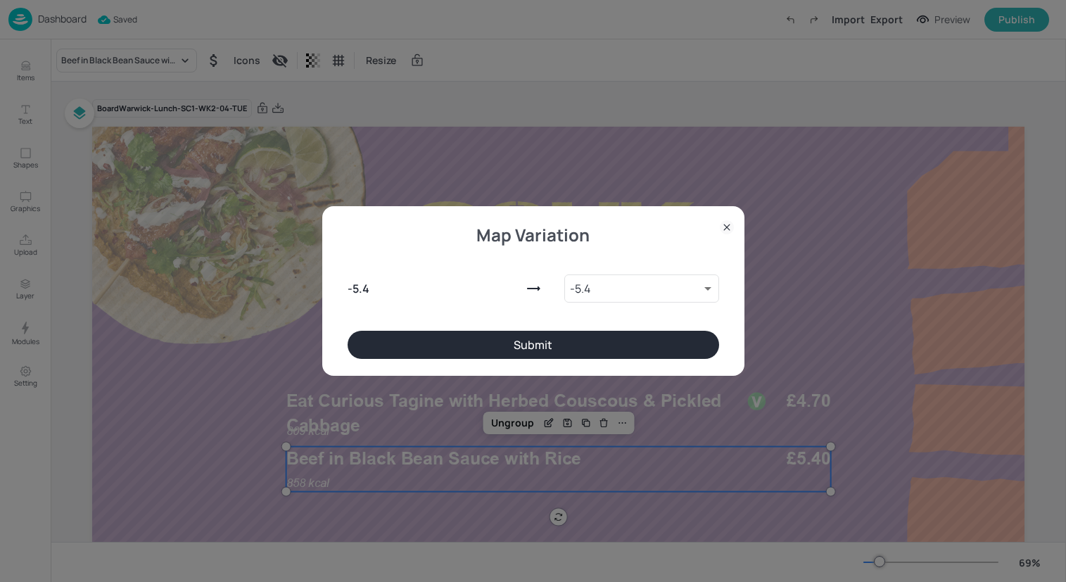
click at [409, 343] on button "Submit" at bounding box center [533, 345] width 371 height 28
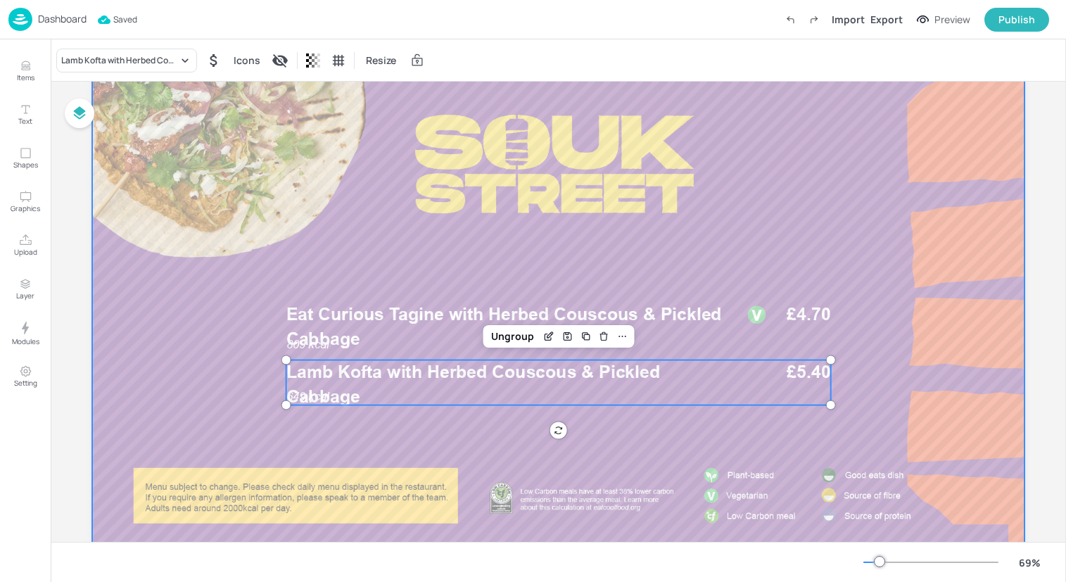
scroll to position [144, 0]
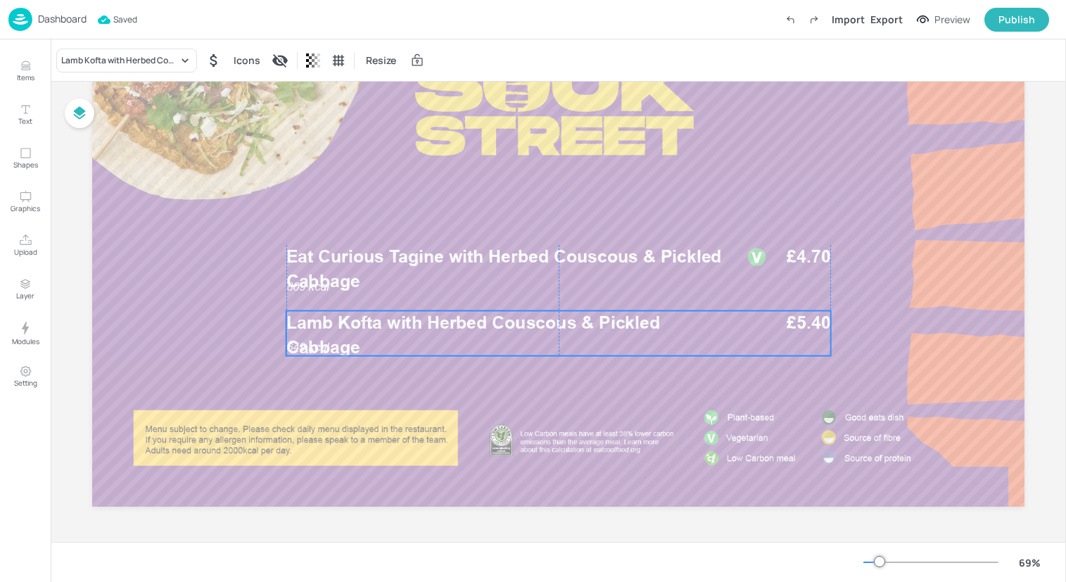
drag, startPoint x: 362, startPoint y: 331, endPoint x: 362, endPoint y: 341, distance: 10.6
click at [362, 341] on p "Lamb Kofta with Herbed Couscous & Pickled Cabbage" at bounding box center [506, 335] width 441 height 49
click at [514, 293] on div "Ungroup" at bounding box center [512, 289] width 54 height 18
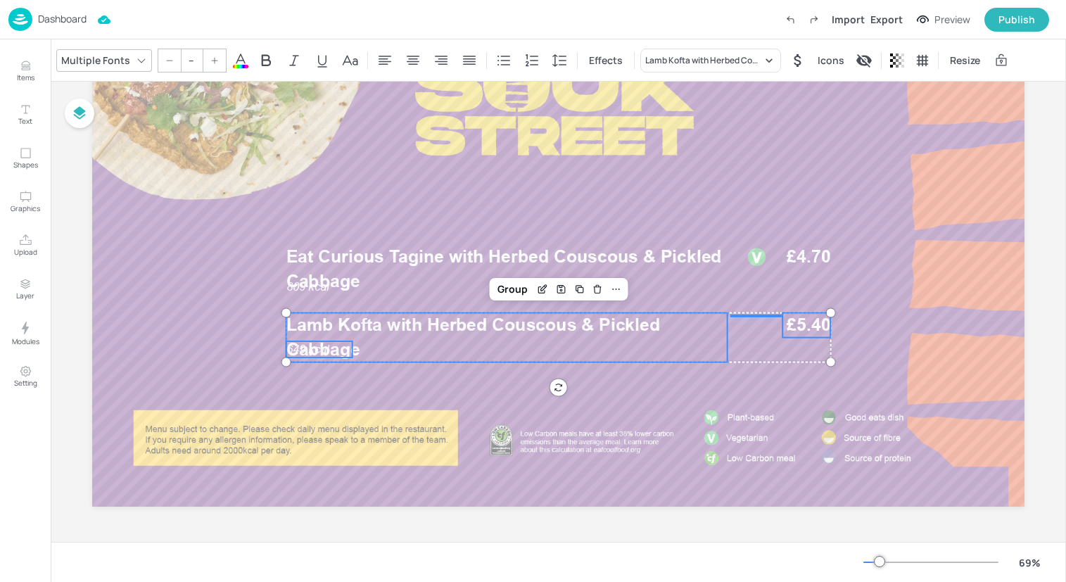
click at [297, 348] on span "Lamb Kofta with Herbed Couscous & Pickled Cabbage" at bounding box center [473, 336] width 374 height 45
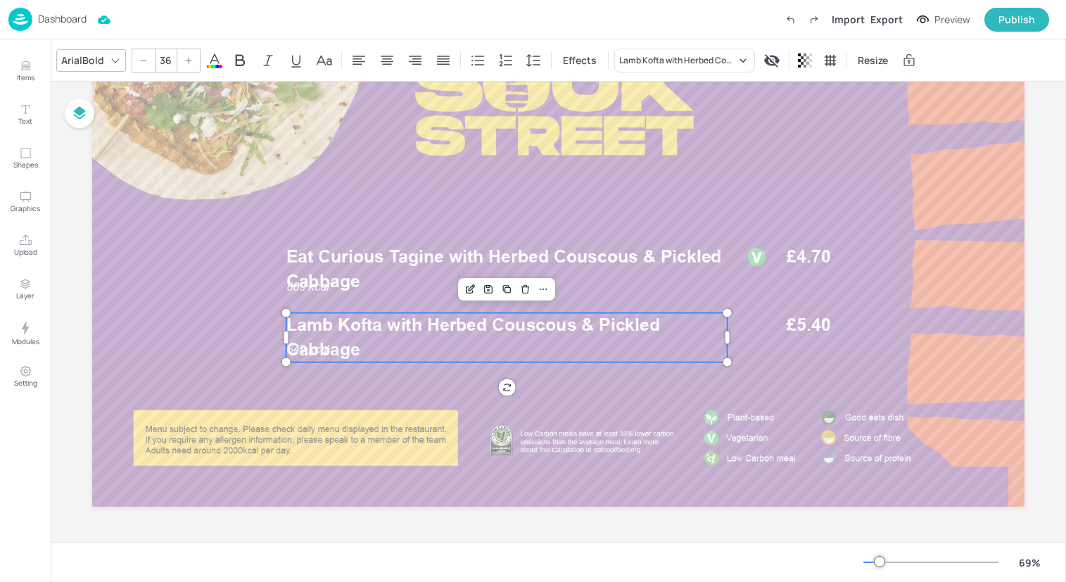
click at [540, 298] on div at bounding box center [506, 289] width 97 height 23
click at [540, 293] on icon at bounding box center [542, 288] width 11 height 11
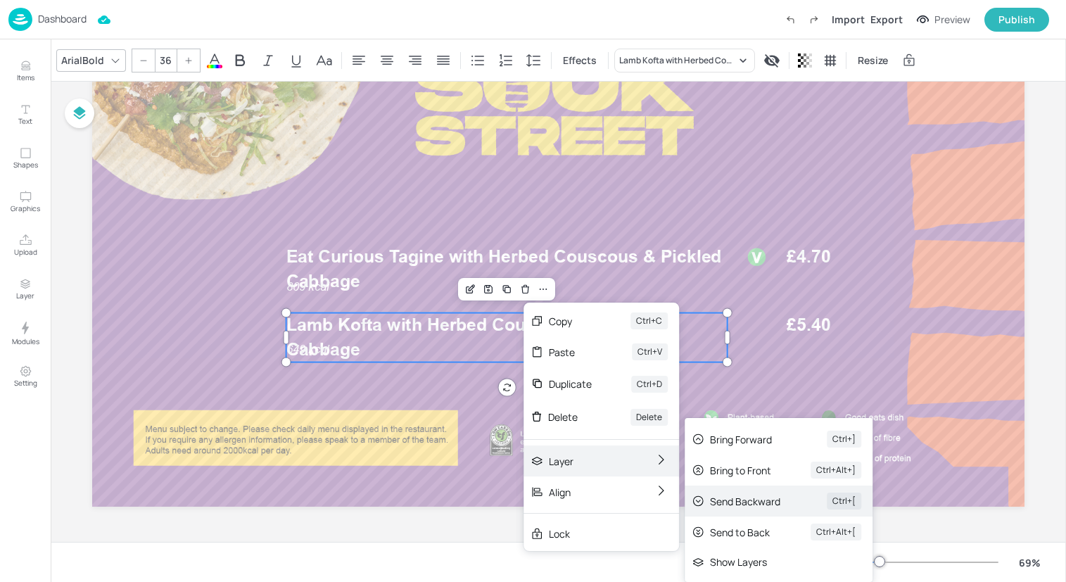
click at [763, 497] on div "Send Backward" at bounding box center [748, 501] width 77 height 15
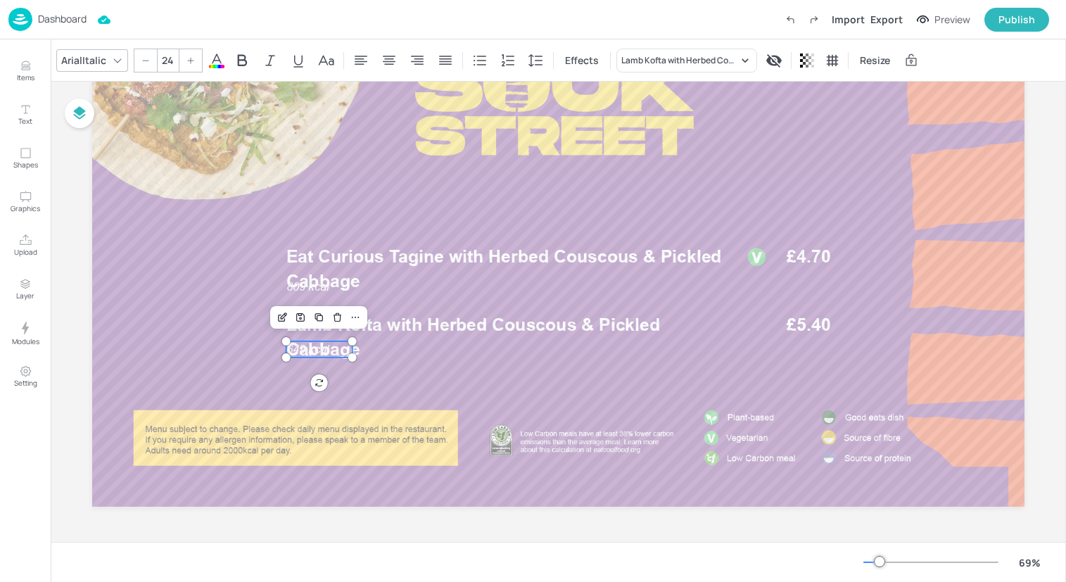
click at [301, 346] on span "649 kcal" at bounding box center [307, 348] width 43 height 13
drag, startPoint x: 301, startPoint y: 346, endPoint x: 301, endPoint y: 369, distance: 22.5
click at [301, 369] on span "649 kcal" at bounding box center [307, 369] width 43 height 13
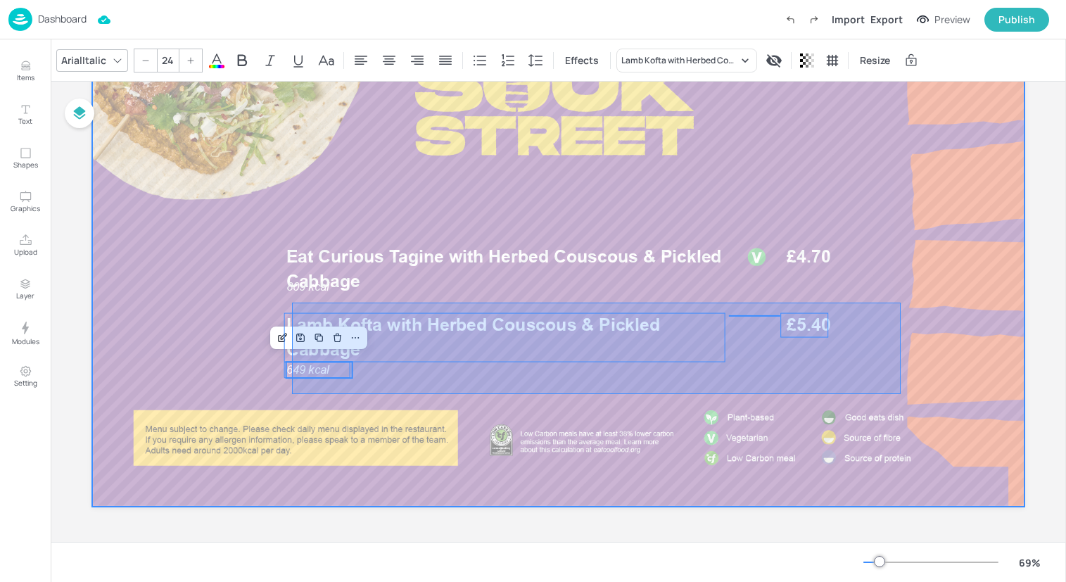
drag, startPoint x: 292, startPoint y: 393, endPoint x: 900, endPoint y: 302, distance: 615.3
click at [900, 302] on div at bounding box center [558, 244] width 932 height 524
type input "--"
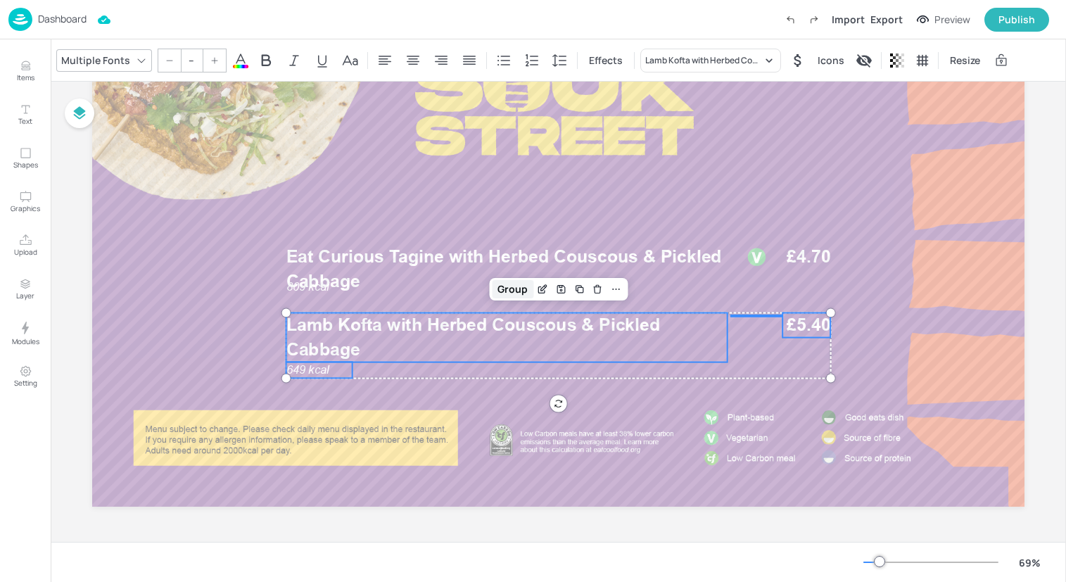
click at [498, 289] on div "Group" at bounding box center [513, 289] width 42 height 18
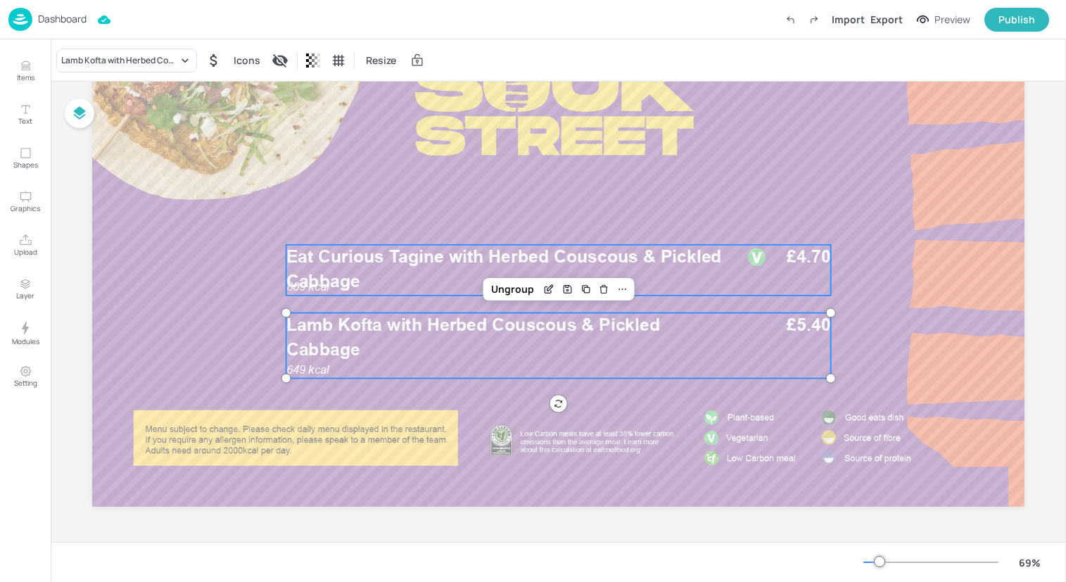
click at [404, 266] on span "Eat Curious Tagine with Herbed Couscous & Pickled Cabbage" at bounding box center [503, 268] width 435 height 45
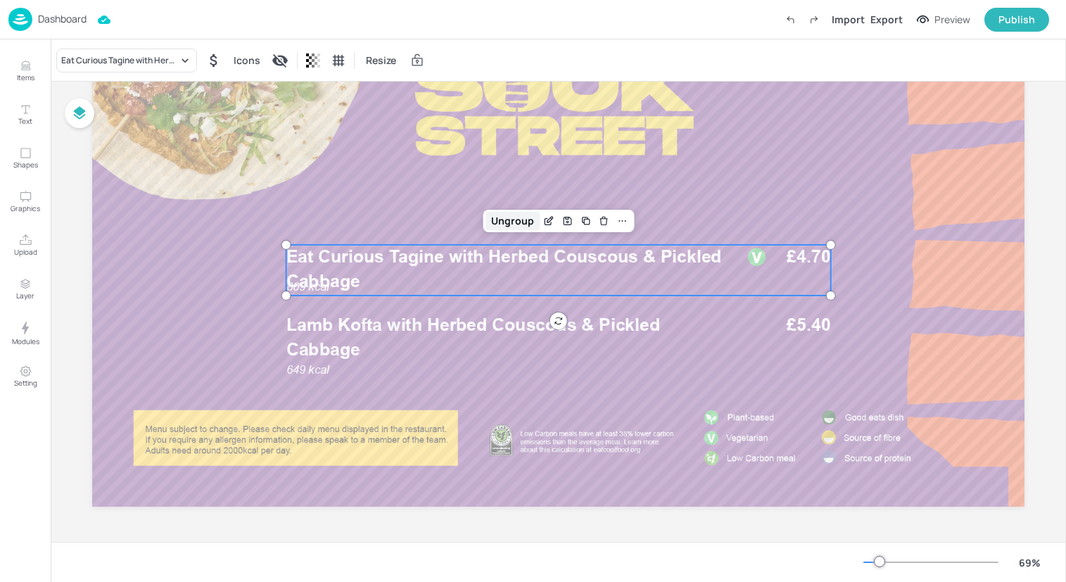
click at [519, 216] on div "Ungroup" at bounding box center [512, 221] width 54 height 18
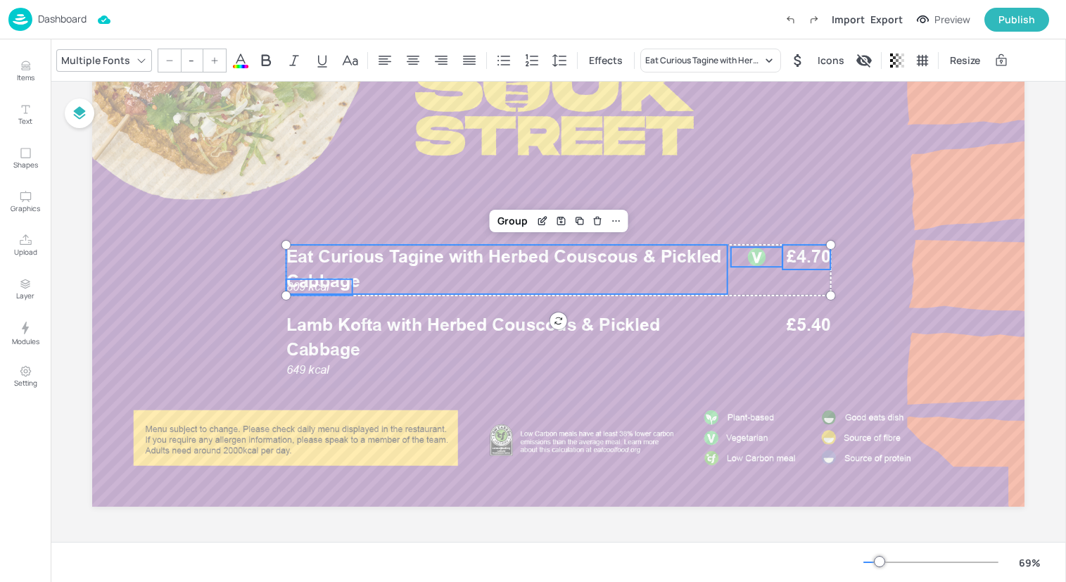
click at [325, 285] on span "Eat Curious Tagine with Herbed Couscous & Pickled Cabbage" at bounding box center [503, 268] width 435 height 45
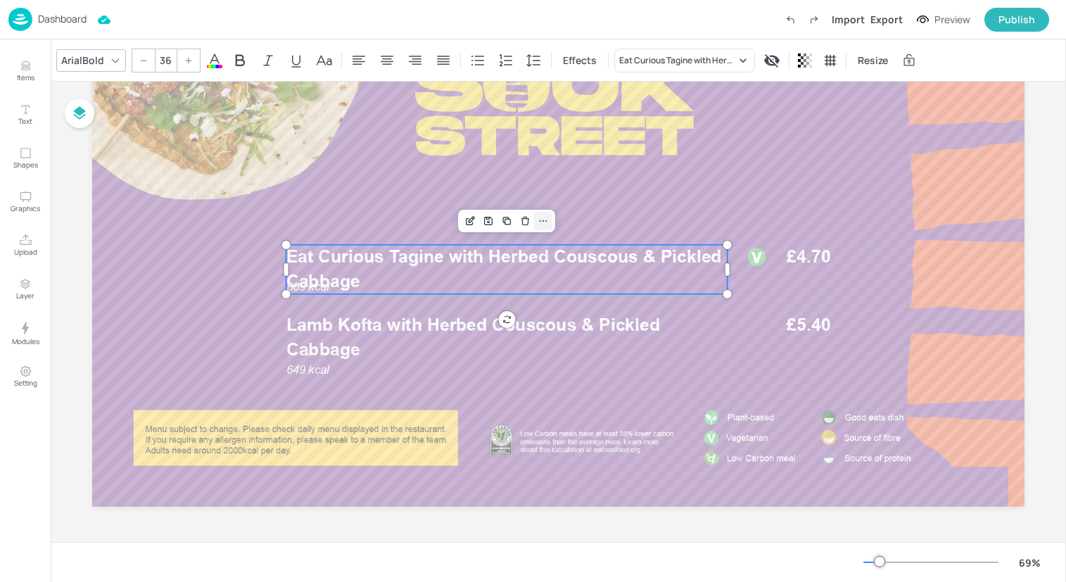
click at [537, 218] on icon at bounding box center [542, 220] width 11 height 11
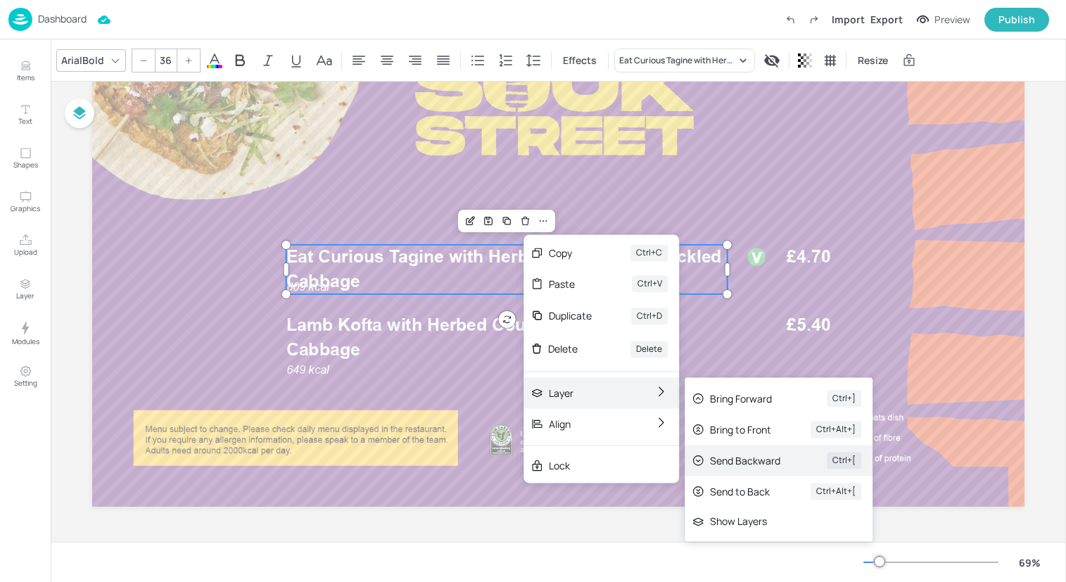
click at [739, 457] on div "Send Backward" at bounding box center [748, 460] width 77 height 15
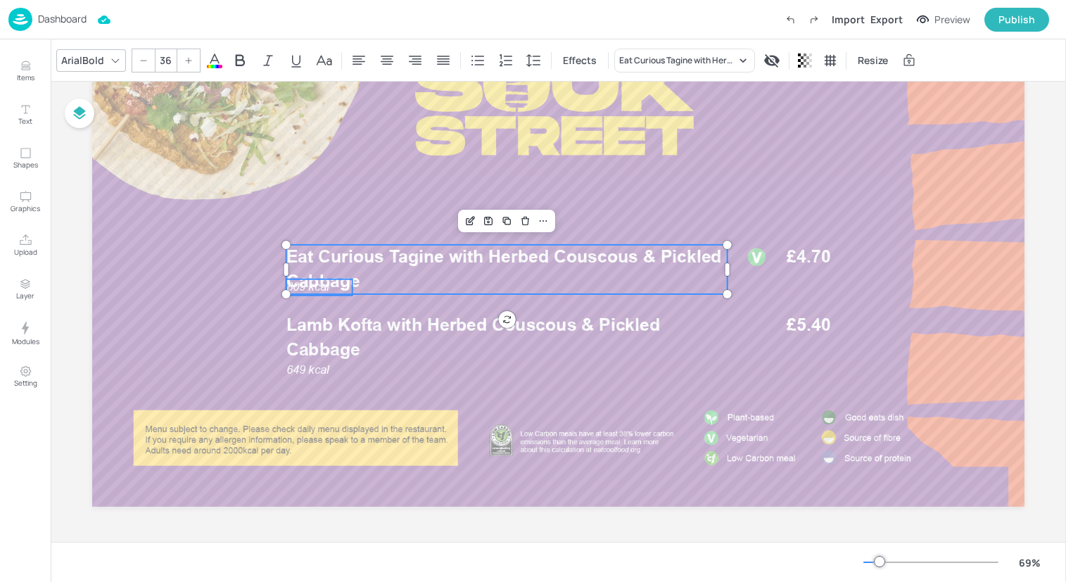
click at [314, 291] on span "809 kcal" at bounding box center [307, 286] width 43 height 13
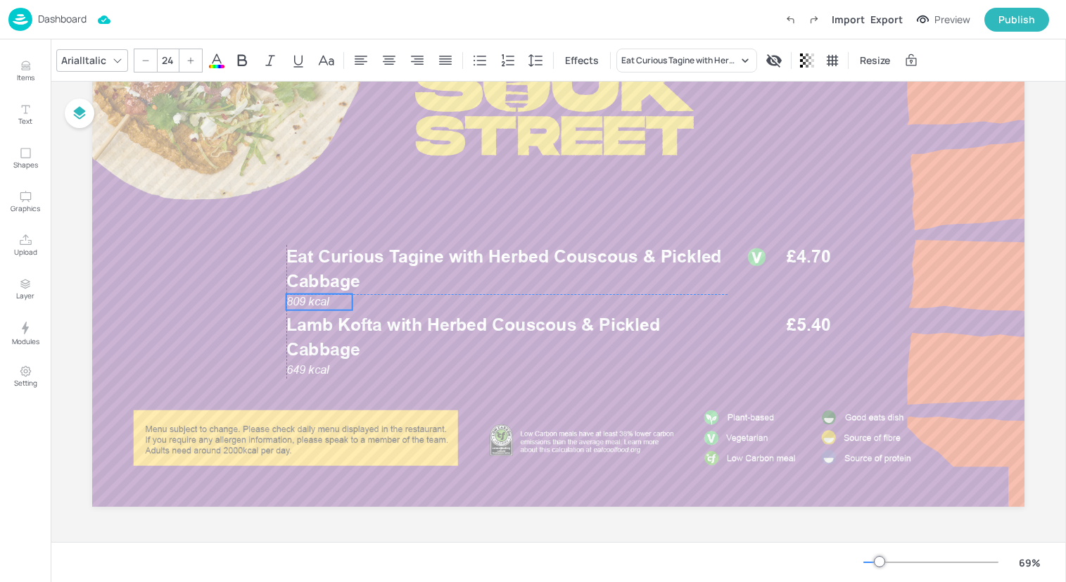
drag, startPoint x: 314, startPoint y: 291, endPoint x: 314, endPoint y: 303, distance: 12.7
click at [314, 303] on span "809 kcal" at bounding box center [307, 301] width 43 height 13
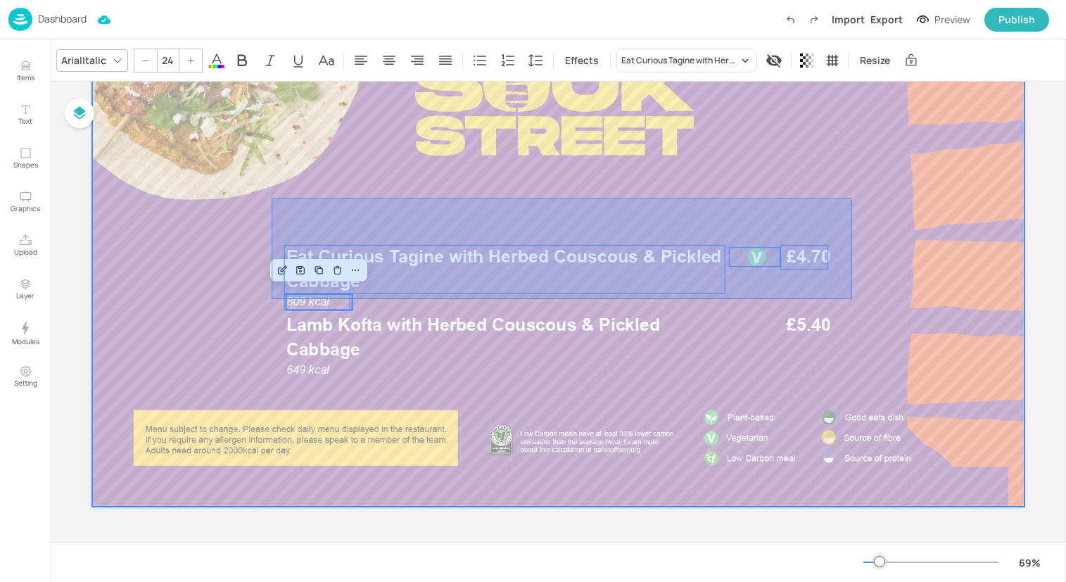
drag, startPoint x: 272, startPoint y: 298, endPoint x: 863, endPoint y: 205, distance: 599.0
click at [866, 200] on div at bounding box center [558, 244] width 932 height 524
type input "--"
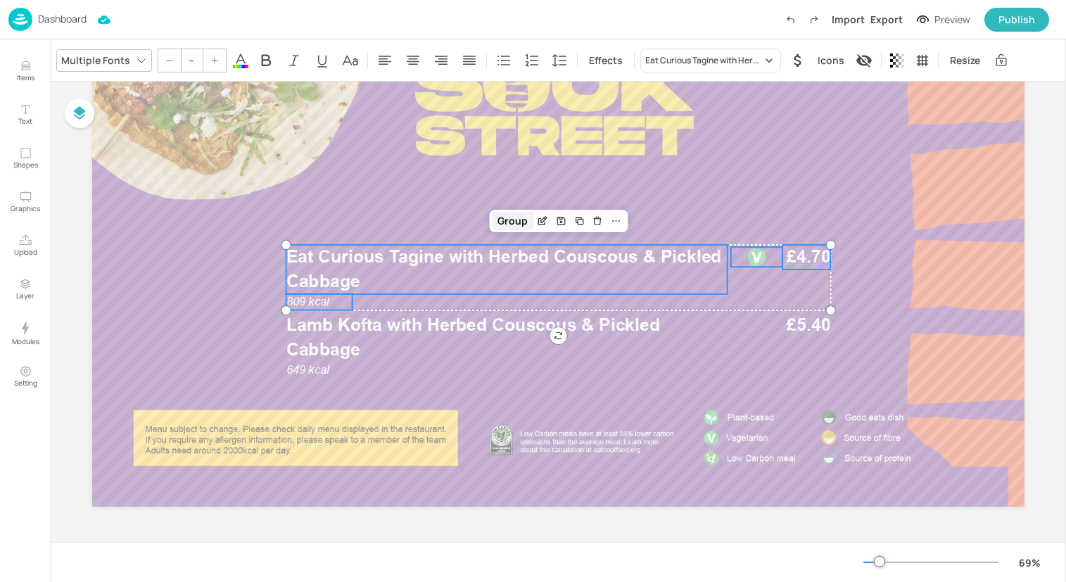
click at [512, 222] on div "Group" at bounding box center [513, 221] width 42 height 18
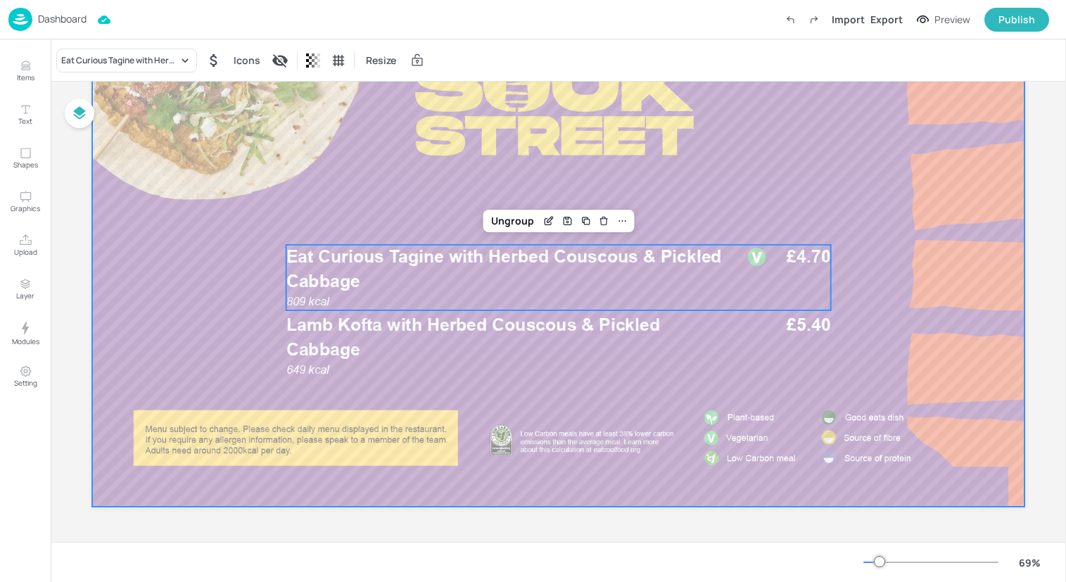
click at [249, 327] on div at bounding box center [558, 244] width 932 height 524
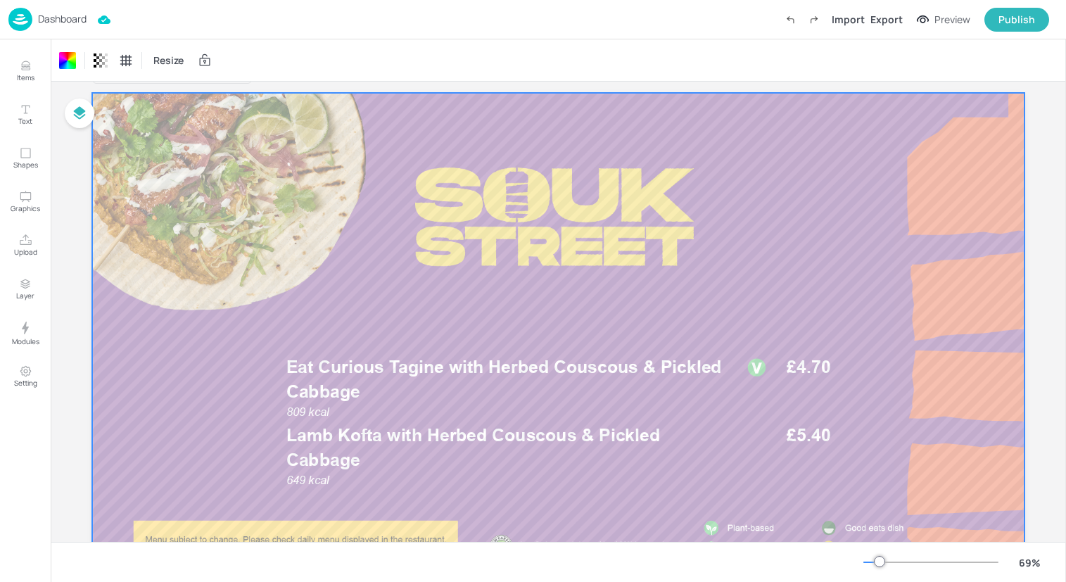
scroll to position [0, 0]
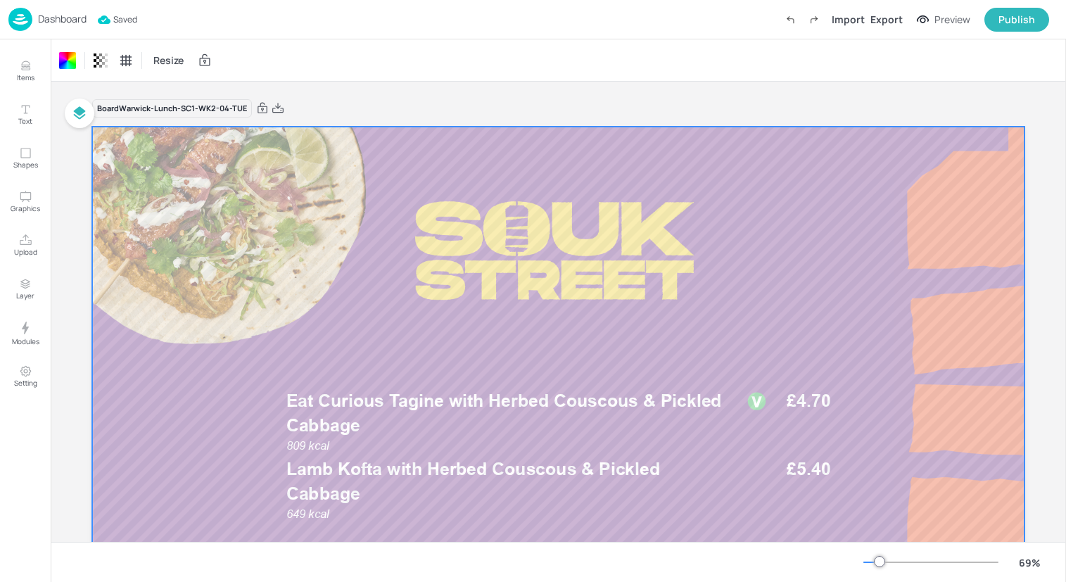
click at [19, 19] on img at bounding box center [20, 19] width 24 height 23
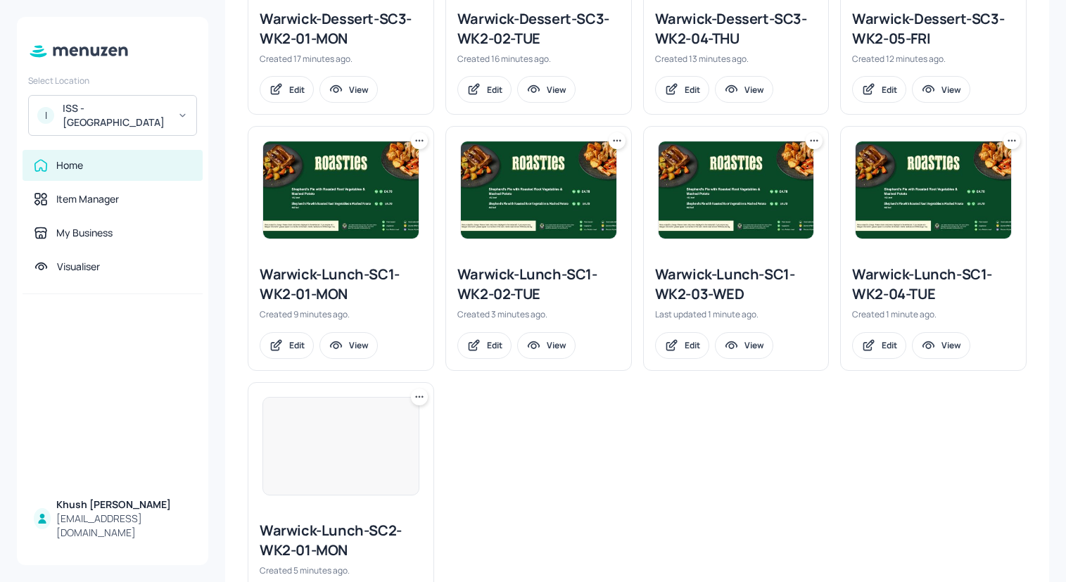
scroll to position [607, 0]
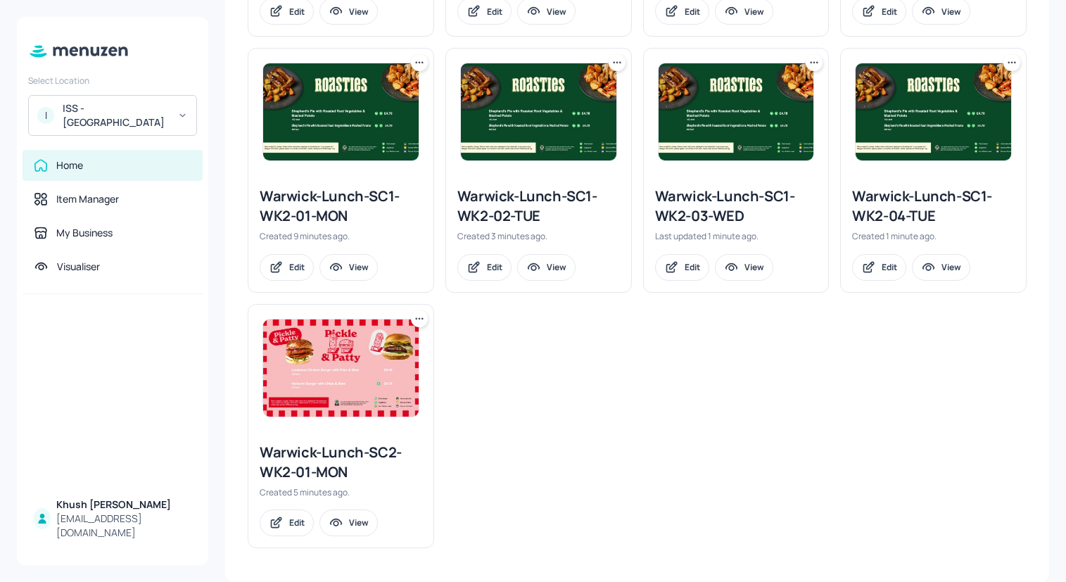
click at [1007, 63] on icon at bounding box center [1008, 63] width 2 height 2
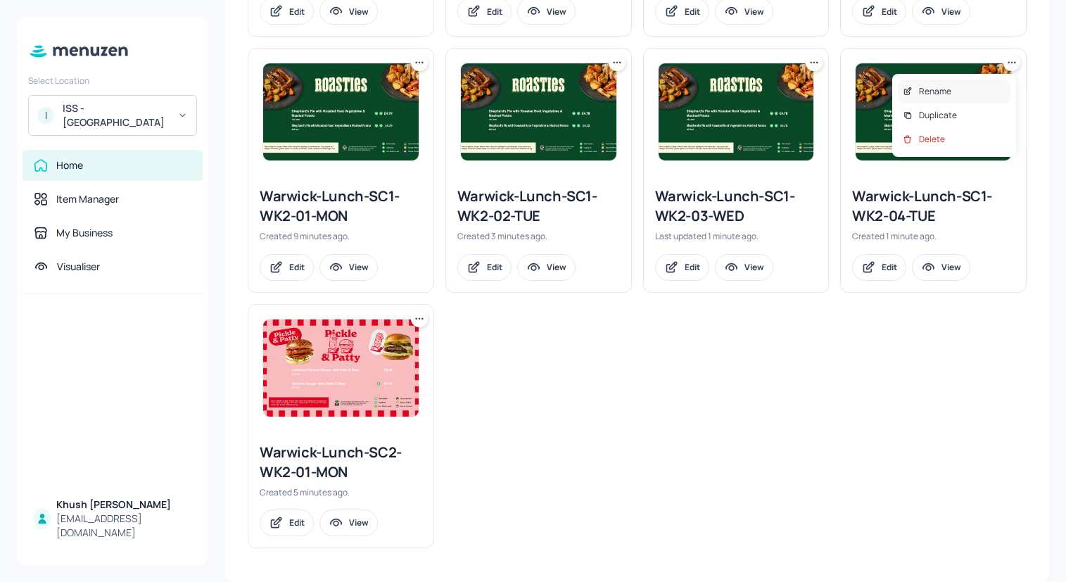
click at [953, 89] on div "Rename" at bounding box center [954, 91] width 113 height 24
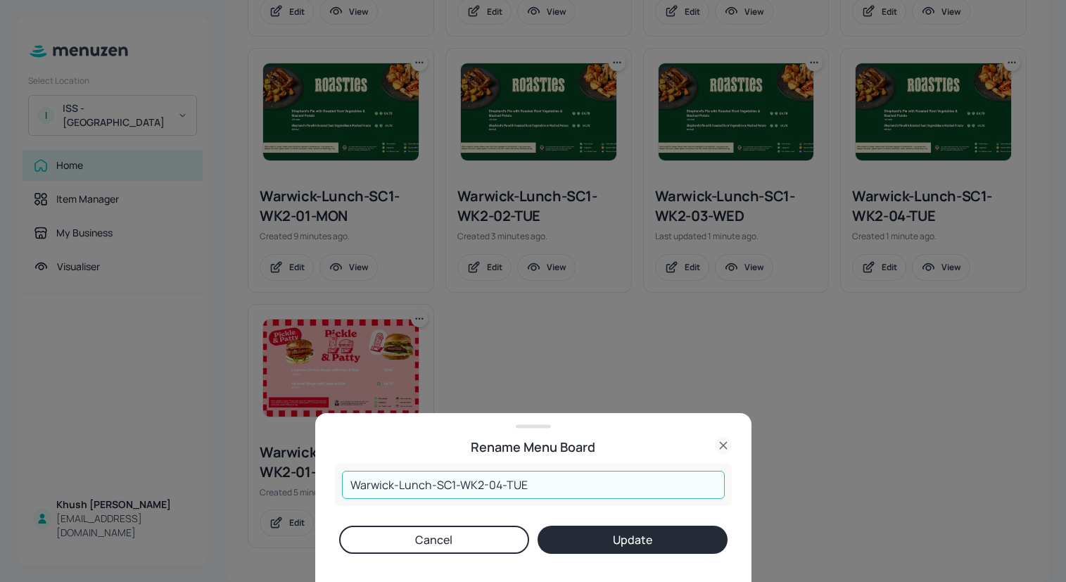
click at [635, 473] on input "Warwick-Lunch-SC1-WK2-04-TUE" at bounding box center [533, 485] width 383 height 28
click at [613, 498] on input "Warwick-Lunch-SC1-WK2-04-TUE" at bounding box center [533, 485] width 383 height 28
type input "Warwick-Lunch-SC1-WK2-04-THU"
click at [537, 525] on button "Update" at bounding box center [632, 539] width 190 height 28
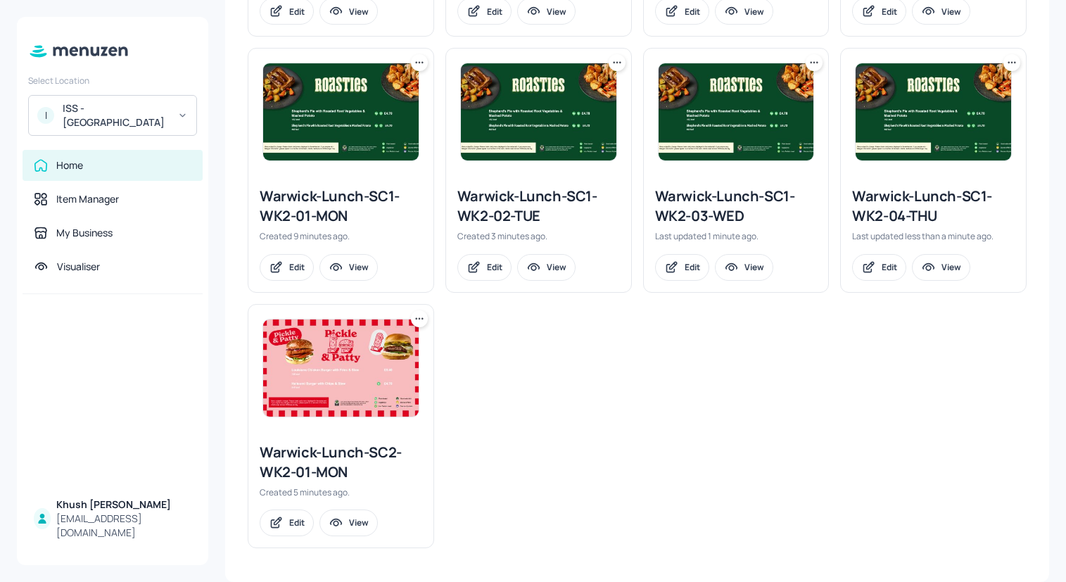
click at [1014, 60] on icon at bounding box center [1012, 63] width 14 height 14
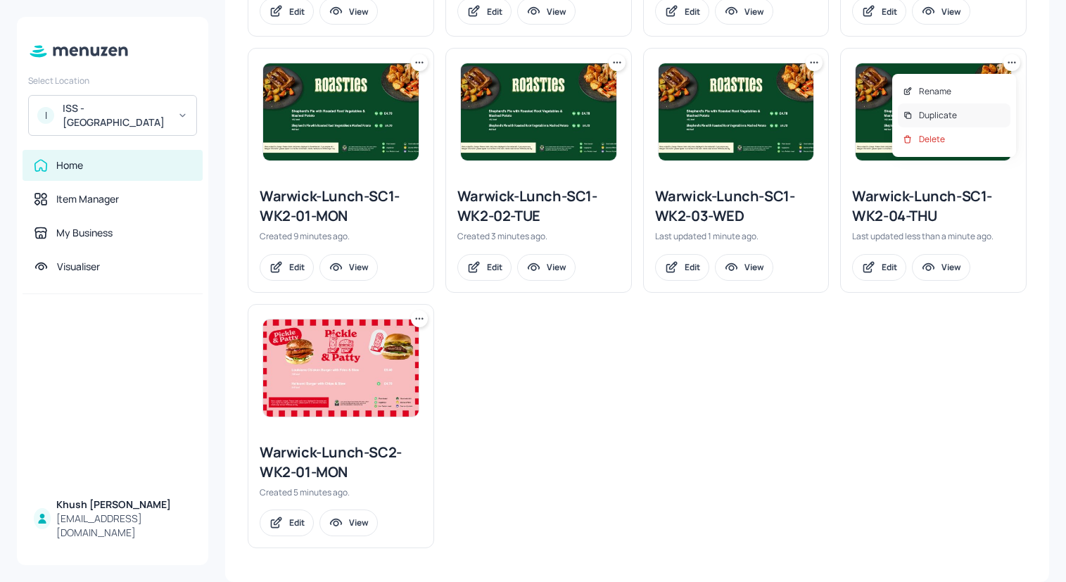
click at [976, 108] on div "Duplicate" at bounding box center [954, 115] width 113 height 24
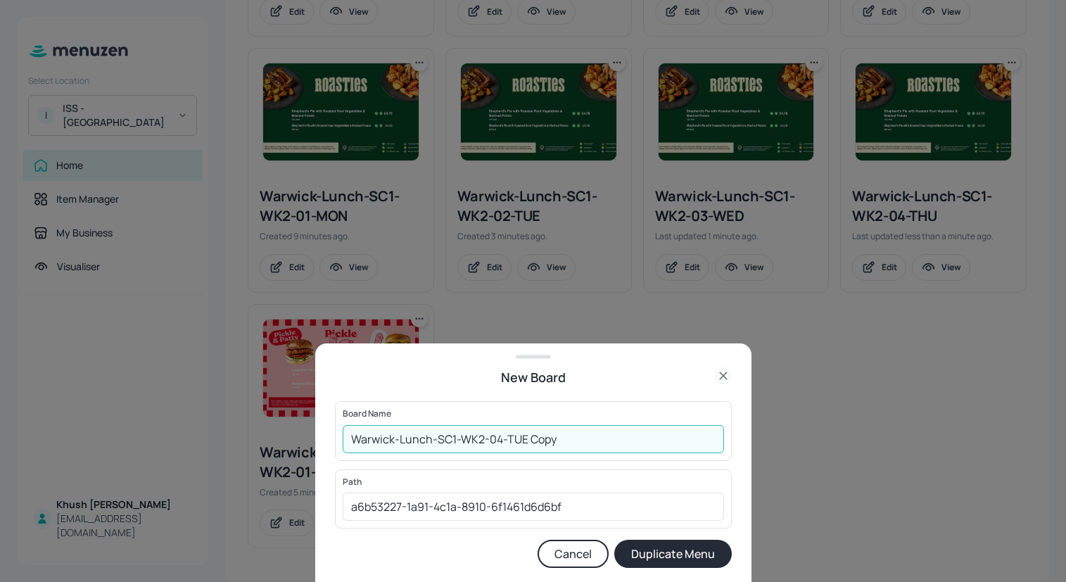
drag, startPoint x: 653, startPoint y: 449, endPoint x: 497, endPoint y: 440, distance: 156.4
click at [497, 440] on input "Warwick-Lunch-SC1-WK2-04-TUE Copy" at bounding box center [533, 439] width 381 height 28
type input "Warwick-Lunch-SC1-WK2-05-FRI"
click at [614, 540] on button "Duplicate Menu" at bounding box center [672, 554] width 117 height 28
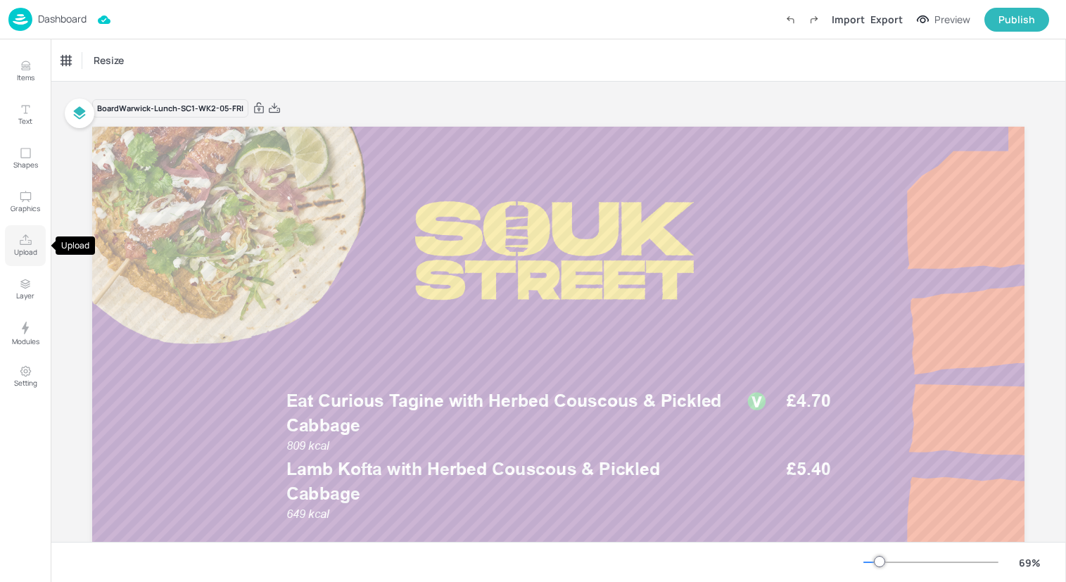
click at [31, 241] on icon "Upload" at bounding box center [25, 240] width 13 height 13
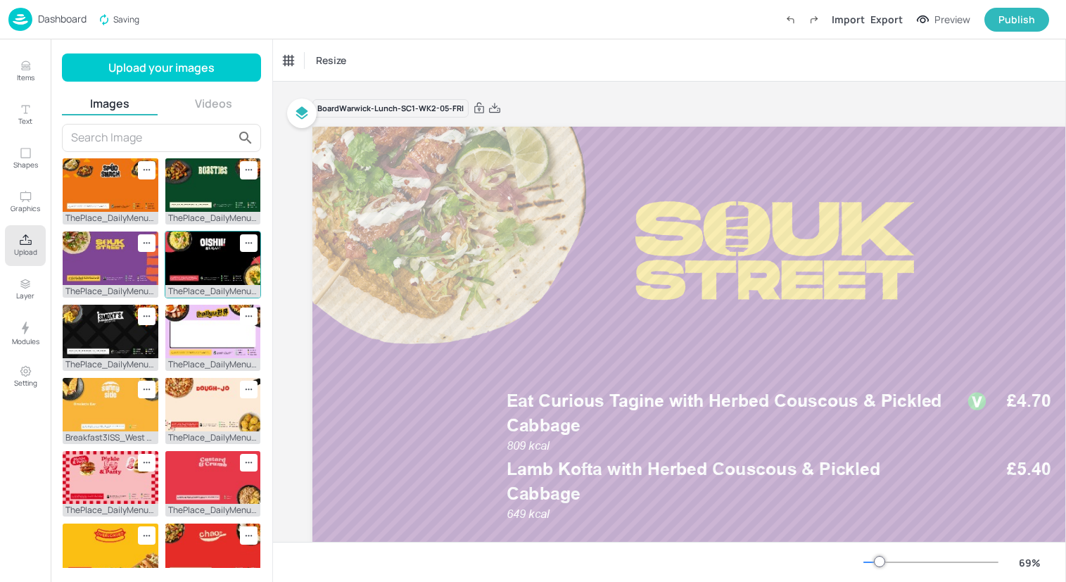
scroll to position [410, 0]
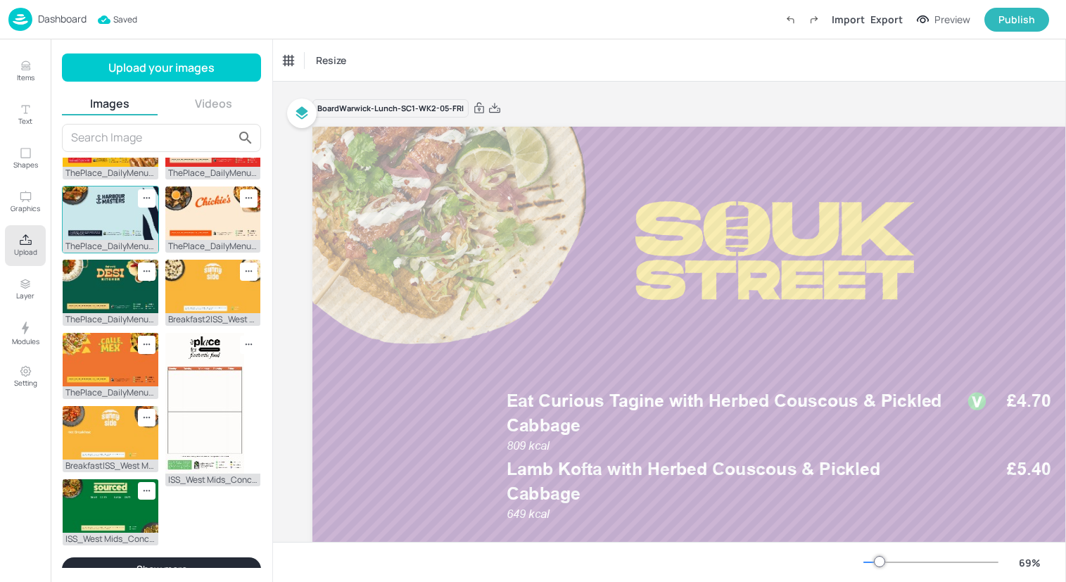
click at [115, 241] on div "ThePlace_DailyMenus_CompleteDishes_HarbourMasters_1920x1080.jpg" at bounding box center [111, 246] width 96 height 13
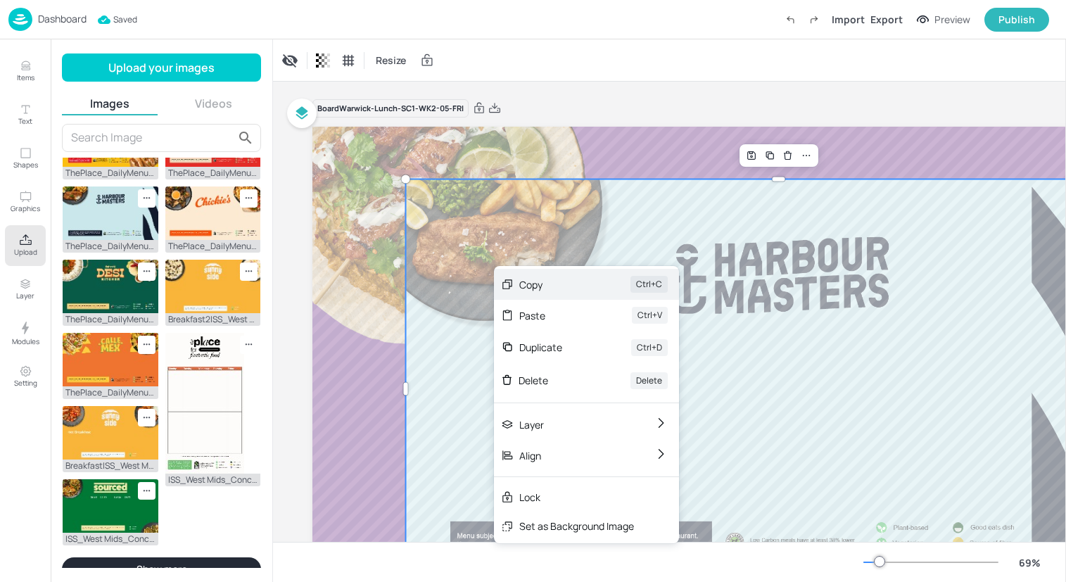
drag, startPoint x: 494, startPoint y: 266, endPoint x: 499, endPoint y: 279, distance: 14.2
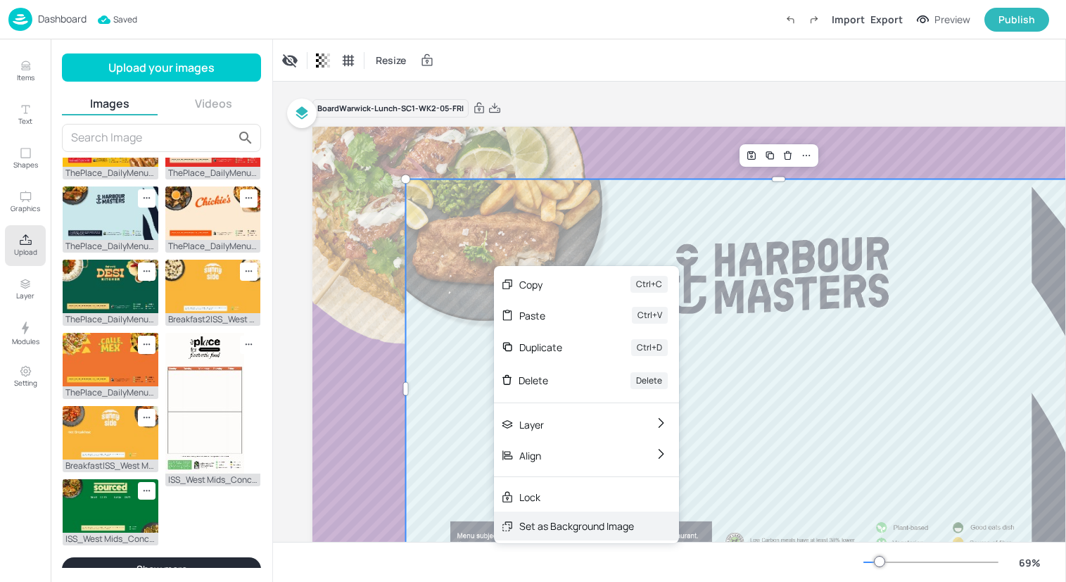
click at [582, 518] on div "Set as Background Image" at bounding box center [576, 525] width 115 height 15
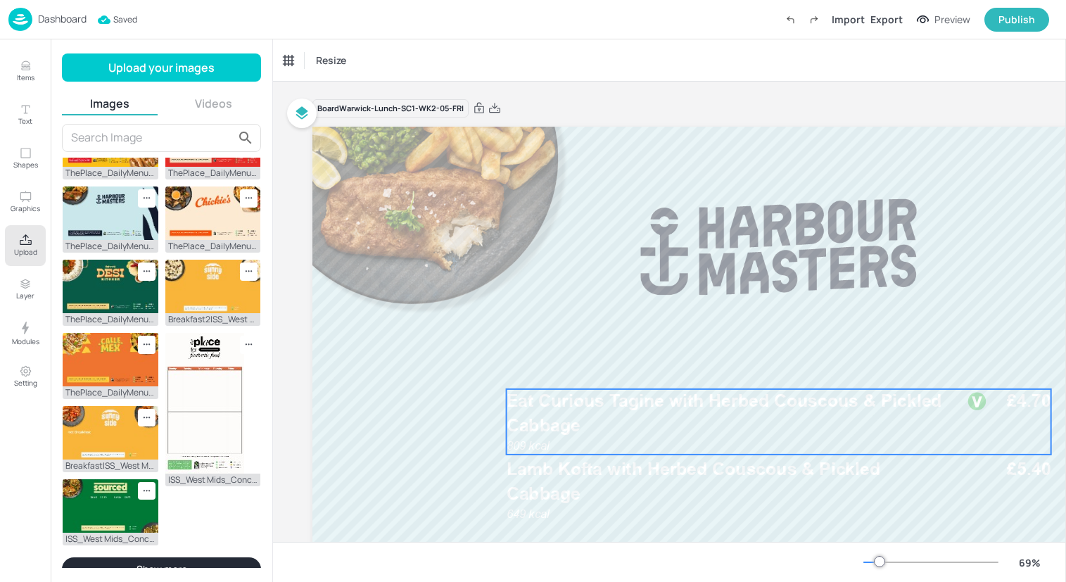
click at [623, 433] on p "Eat Curious Tagine with Herbed Couscous & Pickled Cabbage" at bounding box center [726, 413] width 441 height 49
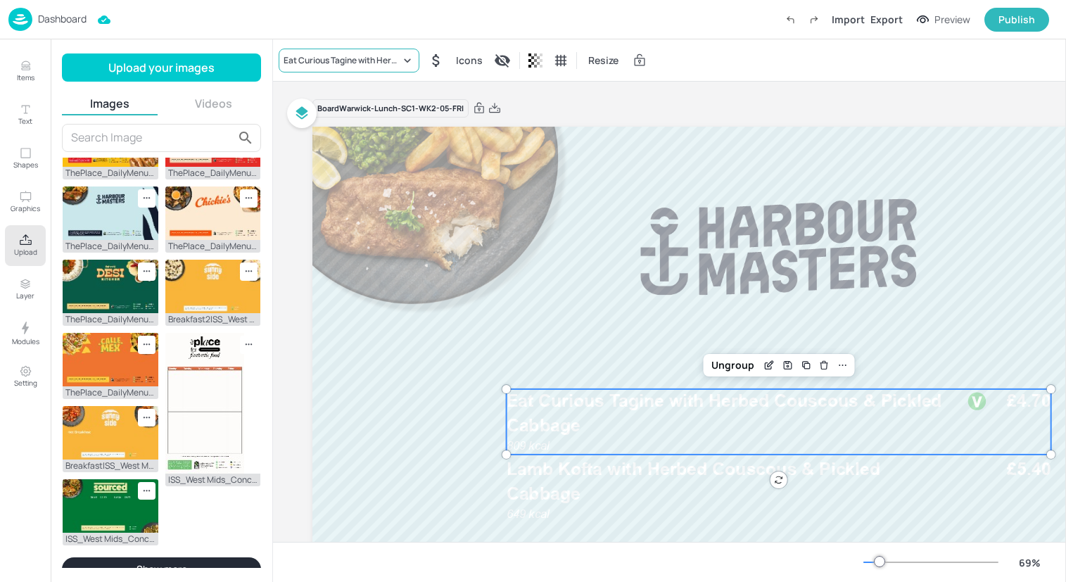
click at [359, 51] on div "Eat Curious Tagine with Herbed Couscous & Pickled Cabbage" at bounding box center [349, 61] width 141 height 24
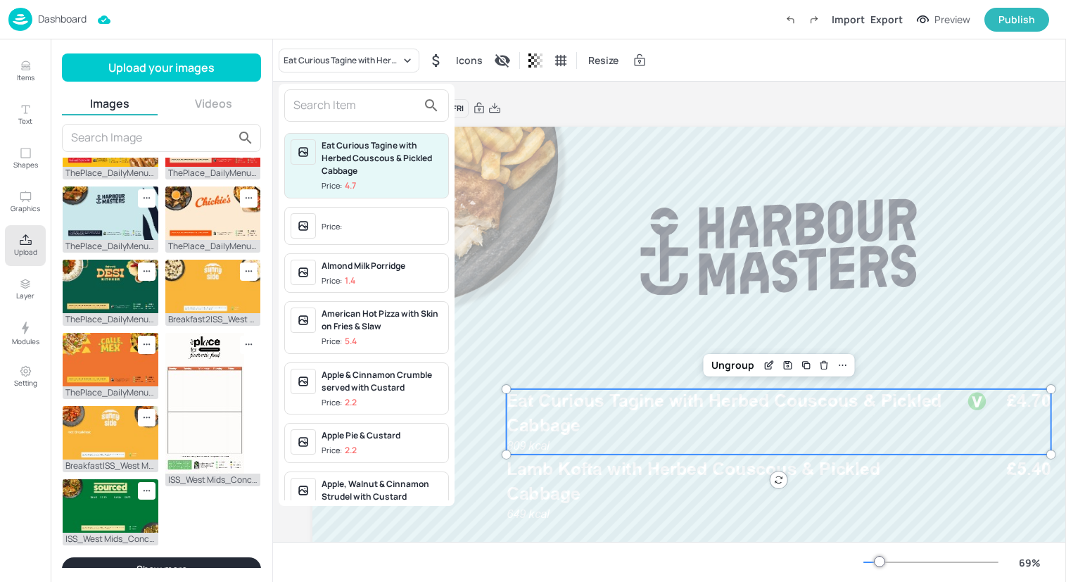
click at [359, 101] on input "text" at bounding box center [355, 105] width 124 height 23
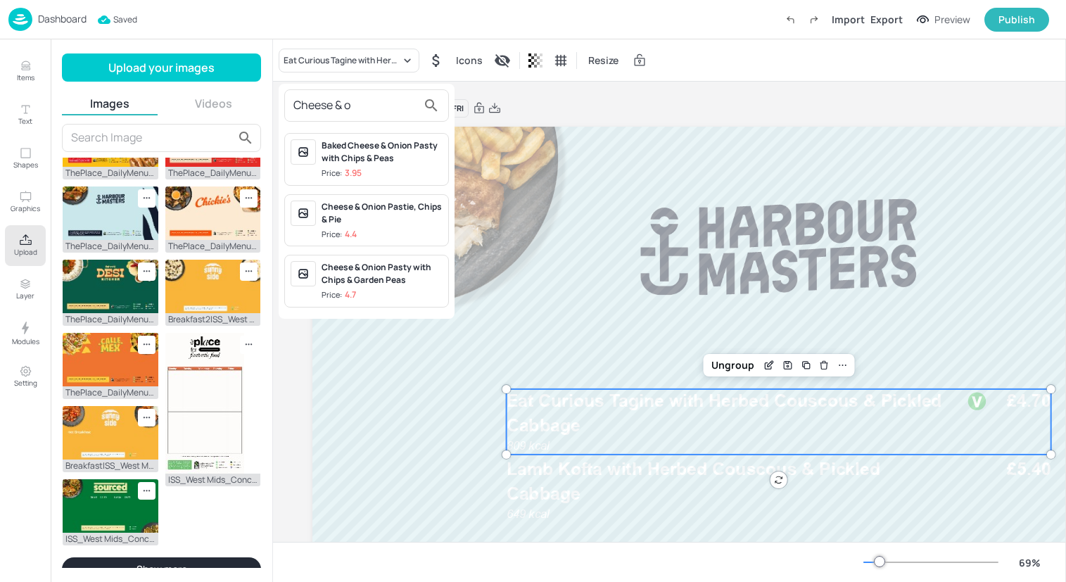
type input "Cheese & o"
click at [354, 158] on div "Baked Cheese & Onion Pasty with Chips & Peas" at bounding box center [381, 151] width 121 height 25
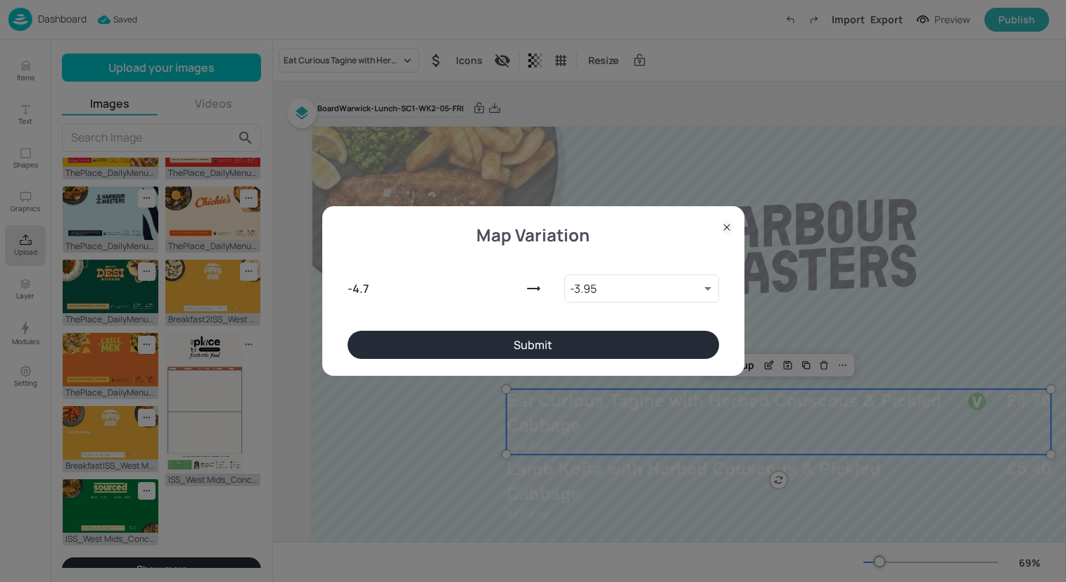
click at [566, 368] on div "Map Variation - 4.7 - 3.95 10107730 ​ Submit" at bounding box center [533, 290] width 422 height 169
click at [558, 348] on button "Submit" at bounding box center [533, 345] width 371 height 28
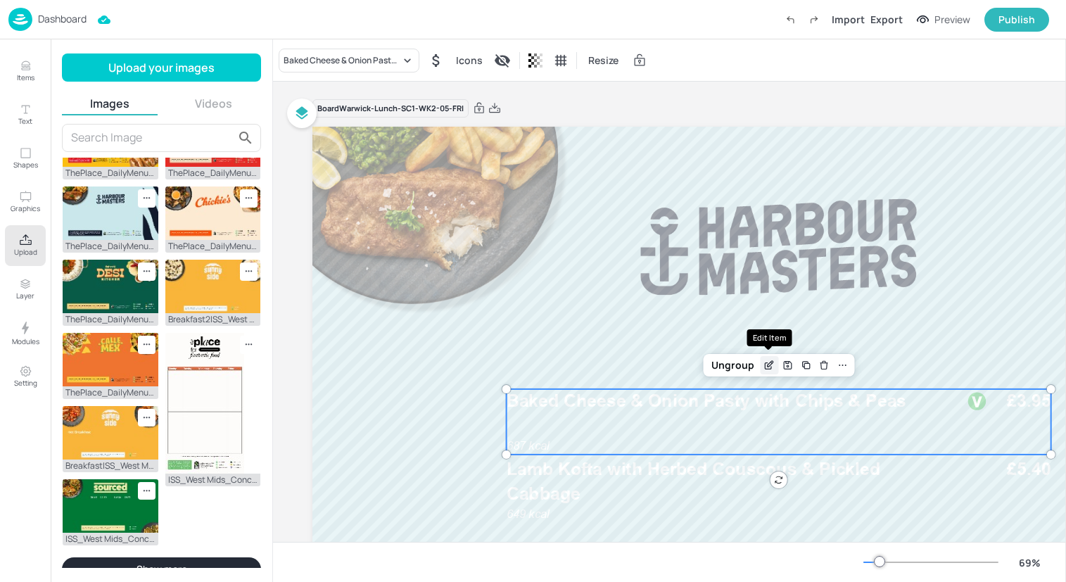
click at [769, 367] on icon "Edit Item" at bounding box center [769, 364] width 12 height 11
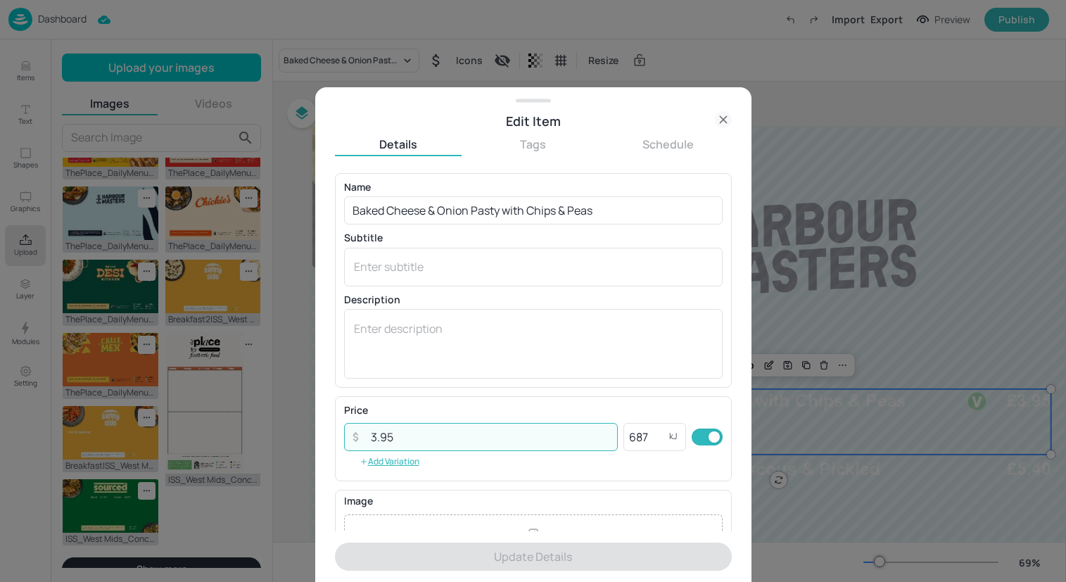
drag, startPoint x: 545, startPoint y: 439, endPoint x: 302, endPoint y: 438, distance: 242.7
click at [300, 438] on div "Edit Item Details Tags Schedule Name Baked Cheese & Onion Pasty with Chips & Pe…" at bounding box center [533, 291] width 1066 height 582
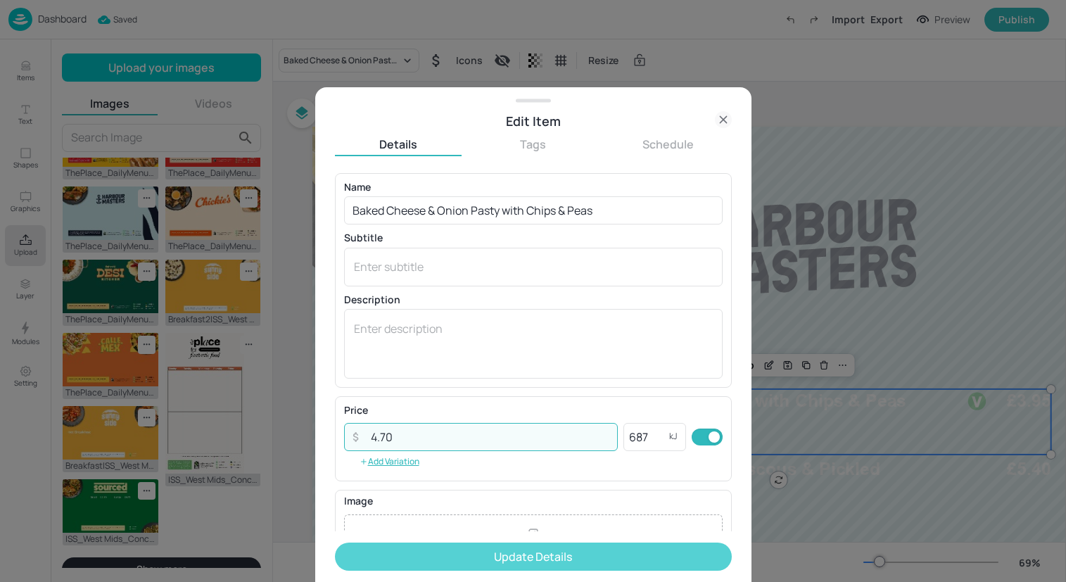
type input "4.70"
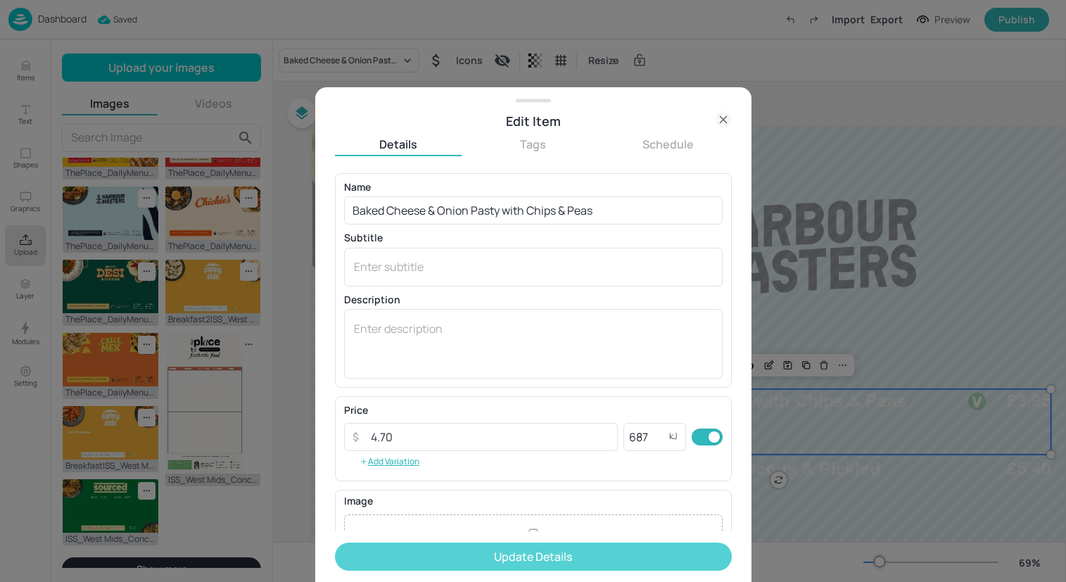
click at [389, 554] on button "Update Details" at bounding box center [533, 556] width 397 height 28
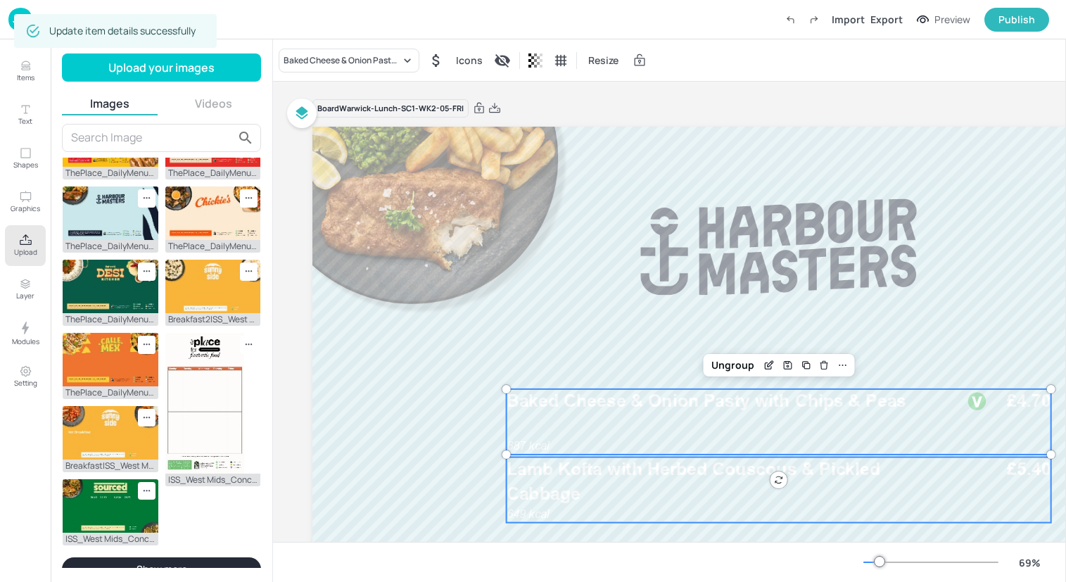
click at [834, 494] on p "Lamb Kofta with Herbed Couscous & Pickled Cabbage" at bounding box center [726, 481] width 441 height 49
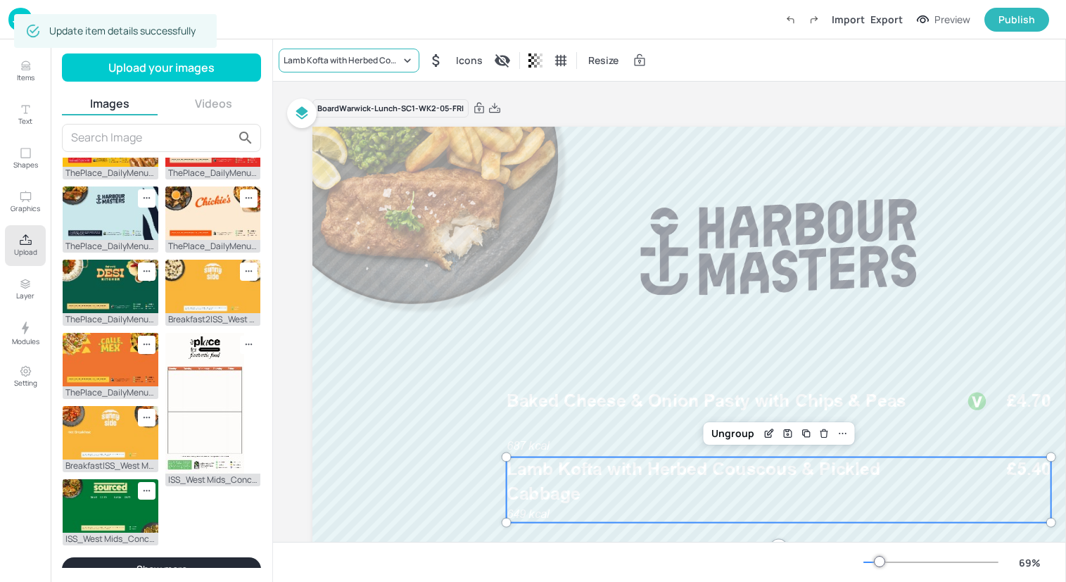
click at [345, 68] on div "Lamb Kofta with Herbed Couscous & Pickled Cabbage" at bounding box center [349, 61] width 141 height 24
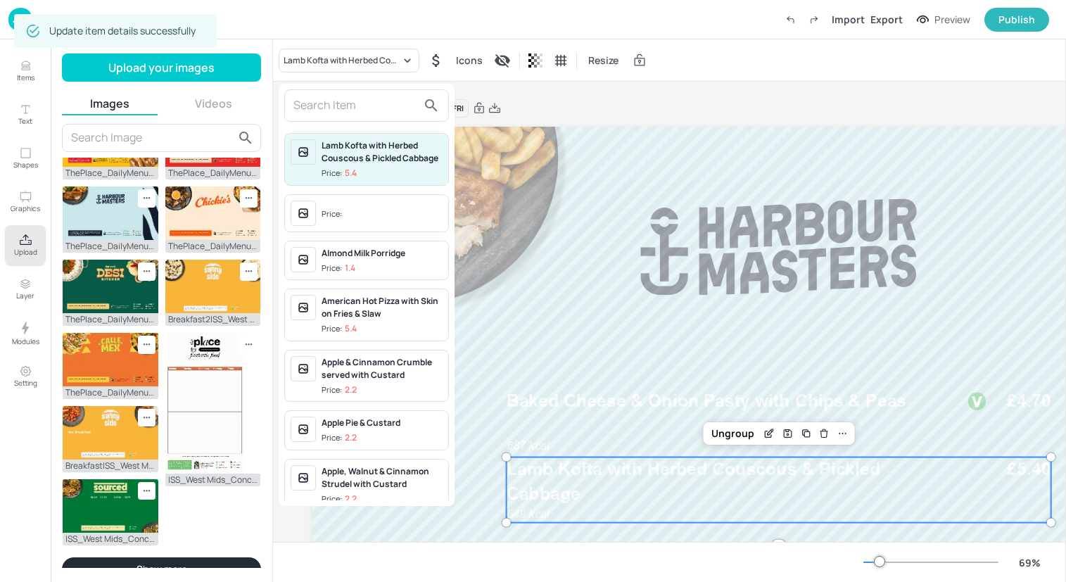
click at [360, 100] on input "text" at bounding box center [355, 105] width 124 height 23
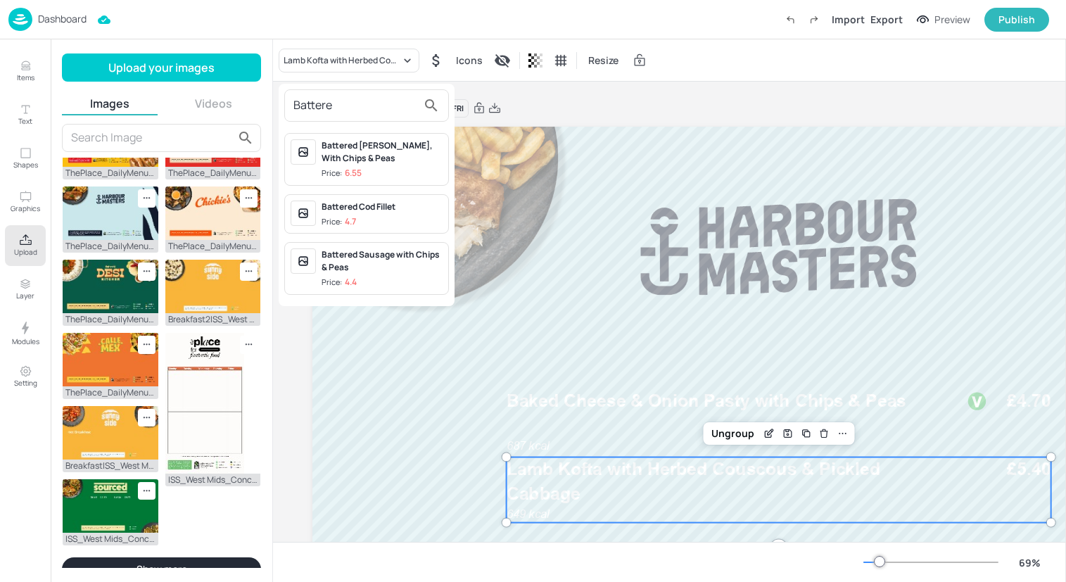
type input "Battere"
click at [377, 170] on span "Price: 6.55" at bounding box center [381, 173] width 121 height 12
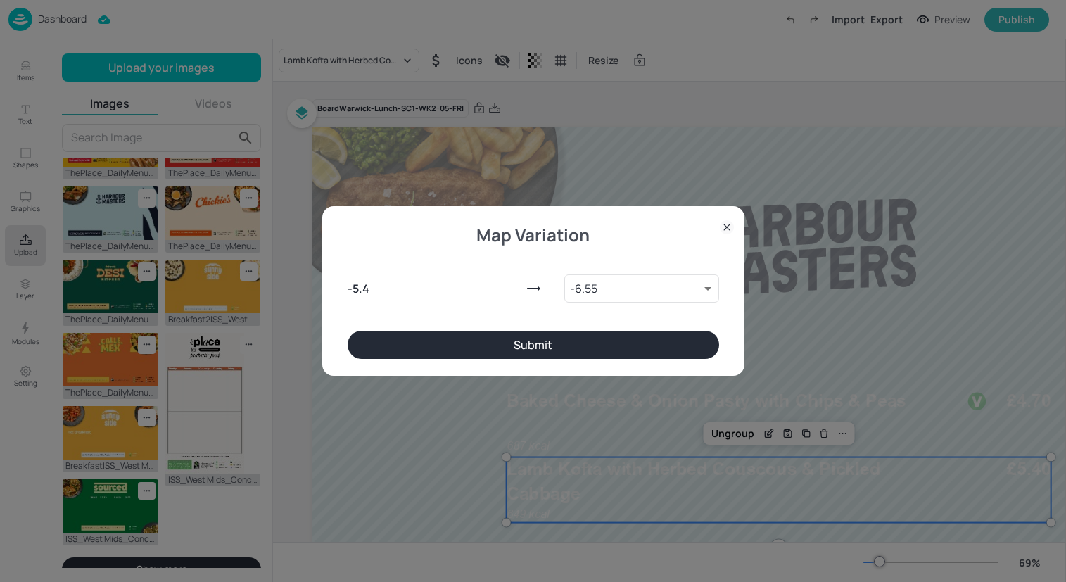
click at [552, 339] on button "Submit" at bounding box center [533, 345] width 371 height 28
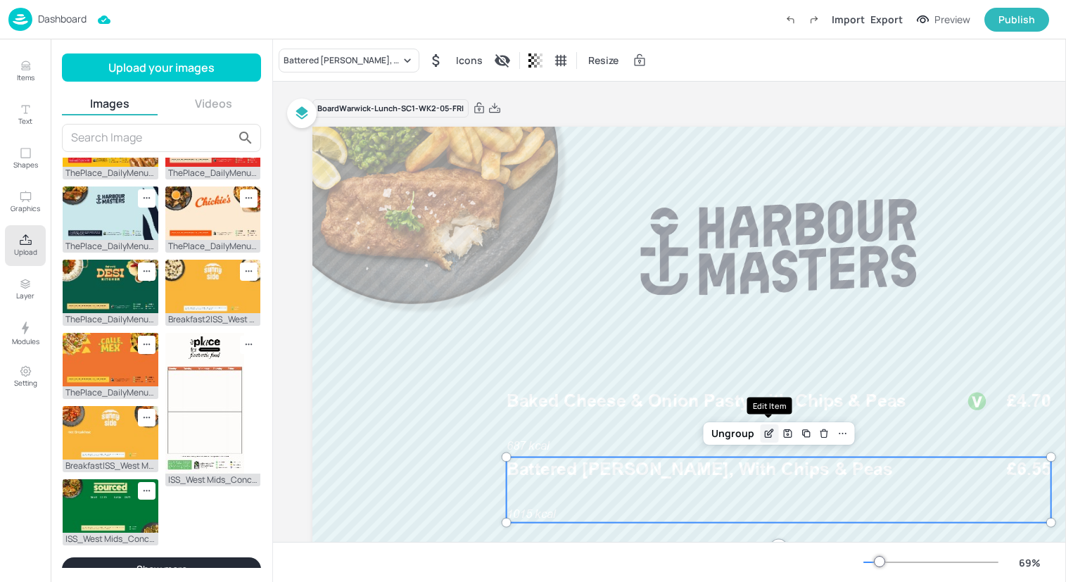
click at [772, 435] on icon "Edit Item" at bounding box center [769, 433] width 12 height 11
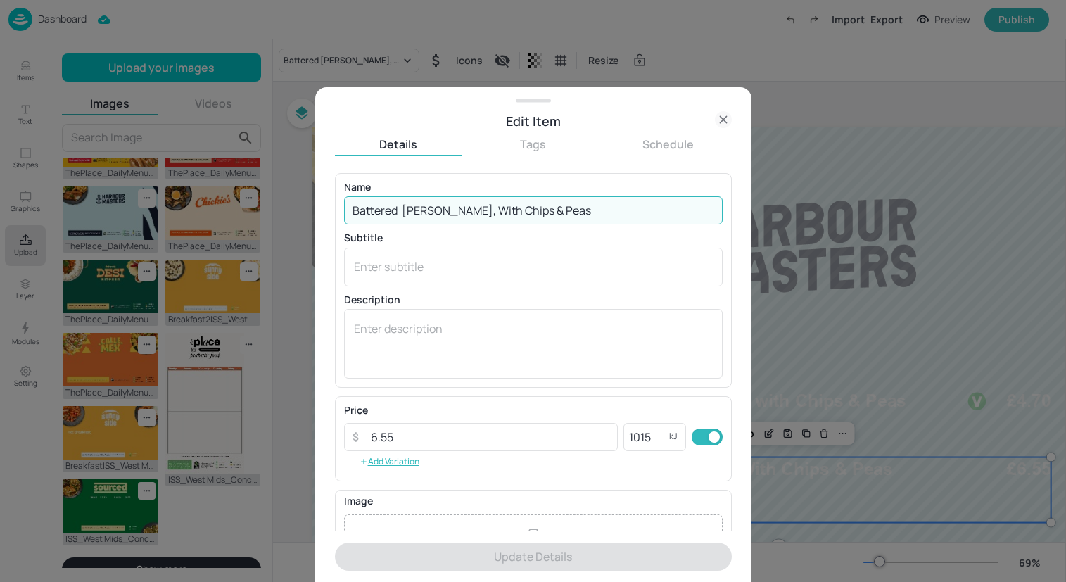
drag, startPoint x: 437, startPoint y: 212, endPoint x: 403, endPoint y: 212, distance: 33.8
click at [403, 212] on input "Battered Pollock, With Chips & Peas" at bounding box center [533, 210] width 378 height 28
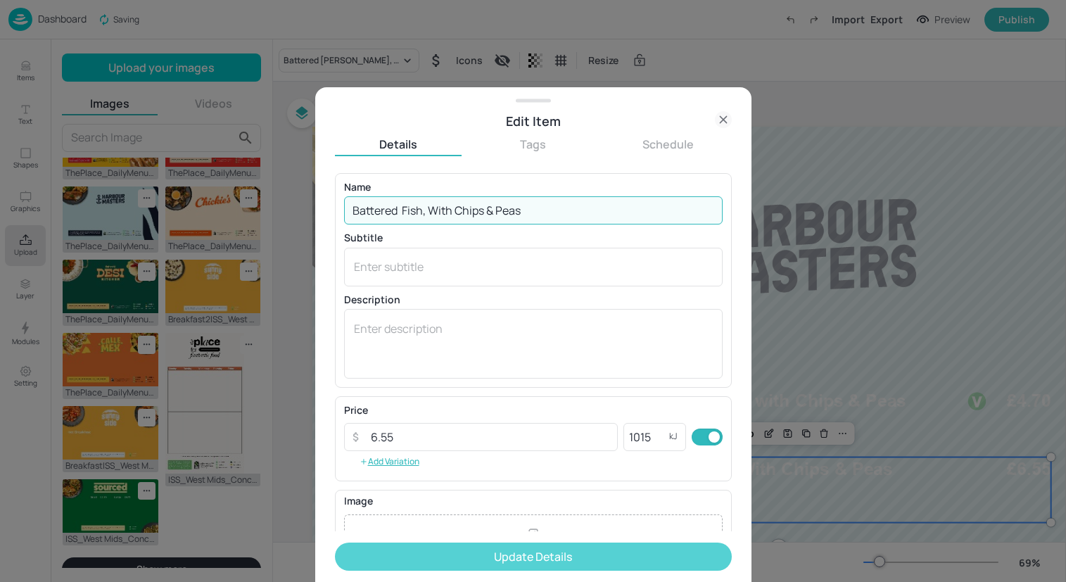
type input "Battered Fish, With Chips & Peas"
click at [547, 560] on button "Update Details" at bounding box center [533, 556] width 397 height 28
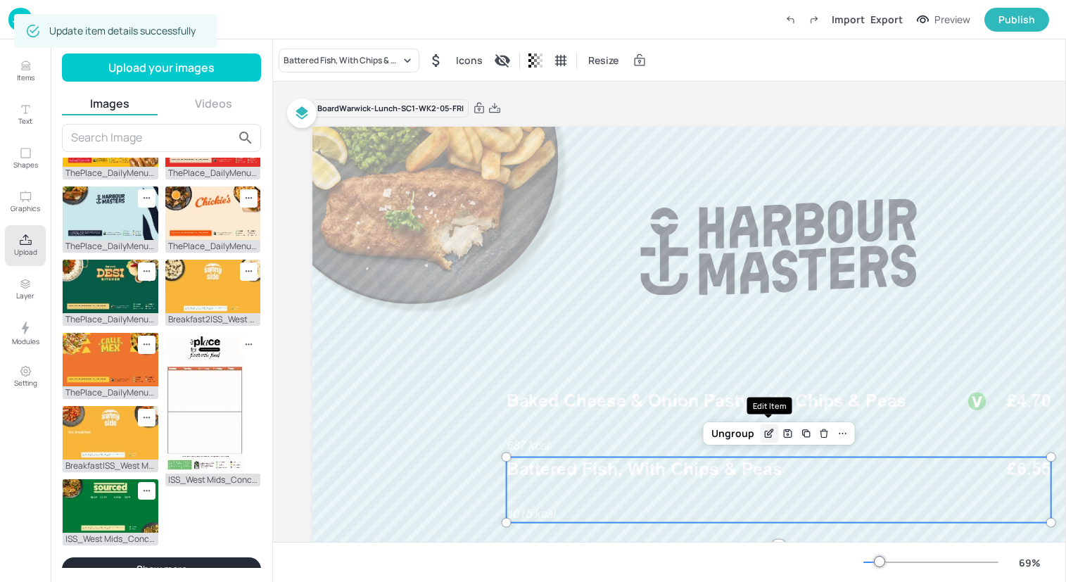
click at [766, 438] on icon "Edit Item" at bounding box center [769, 433] width 12 height 11
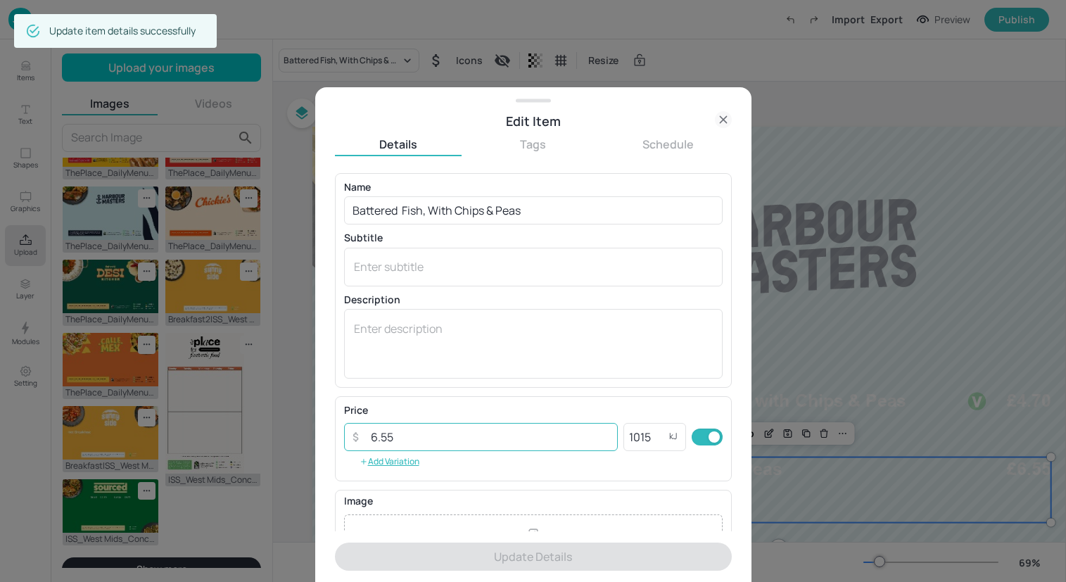
click at [383, 437] on input "6.55" at bounding box center [490, 437] width 256 height 28
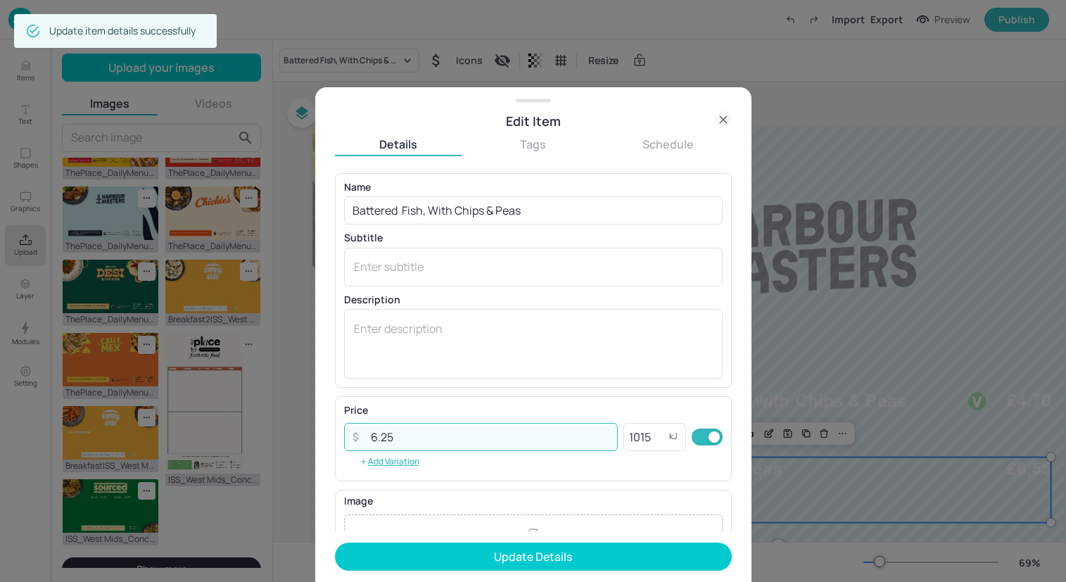
type input "6.25"
click at [335, 542] on button "Update Details" at bounding box center [533, 556] width 397 height 28
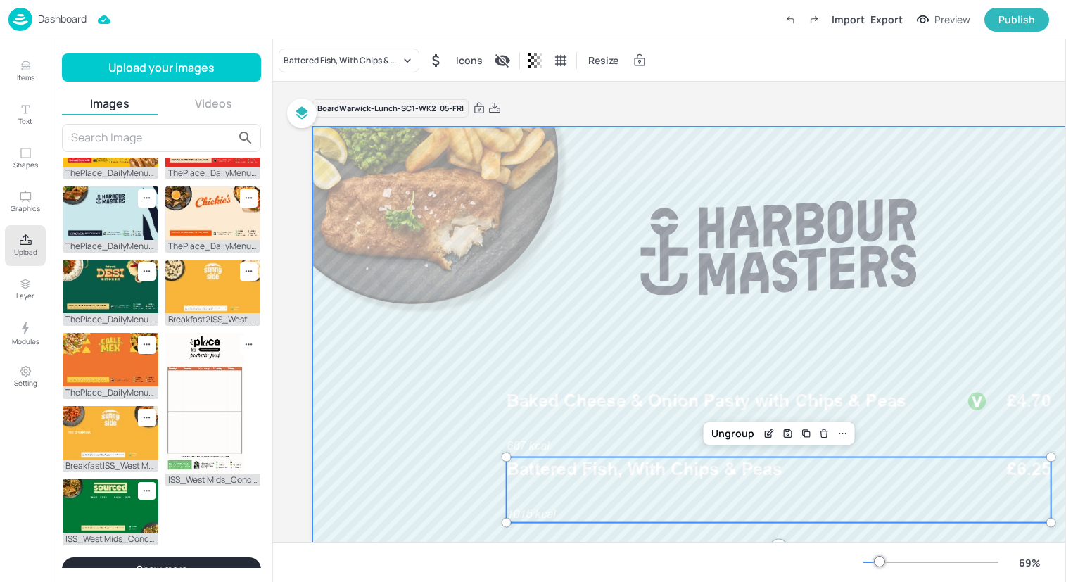
click at [401, 447] on div at bounding box center [778, 389] width 932 height 524
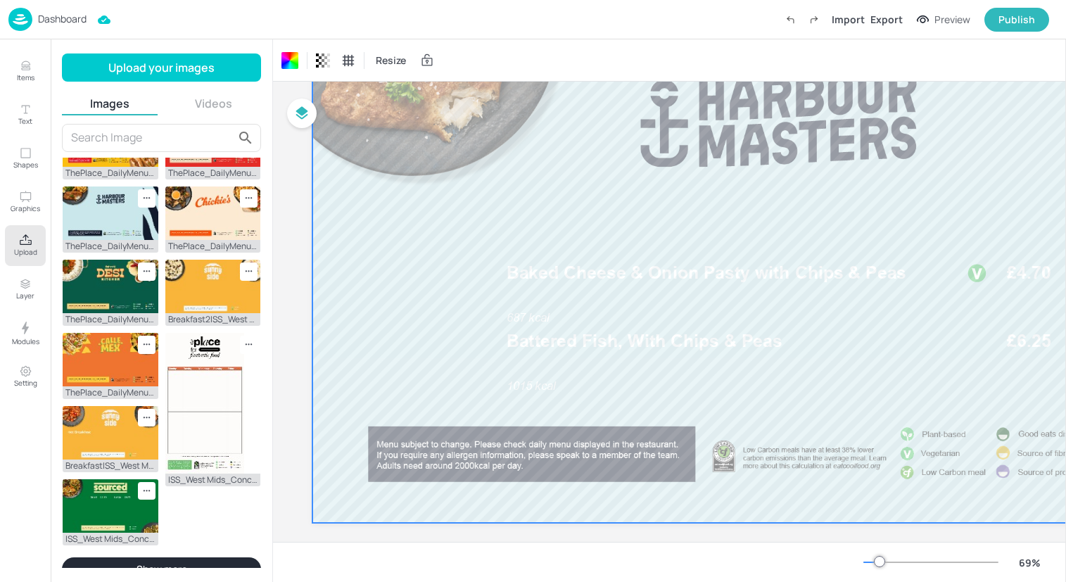
scroll to position [124, 0]
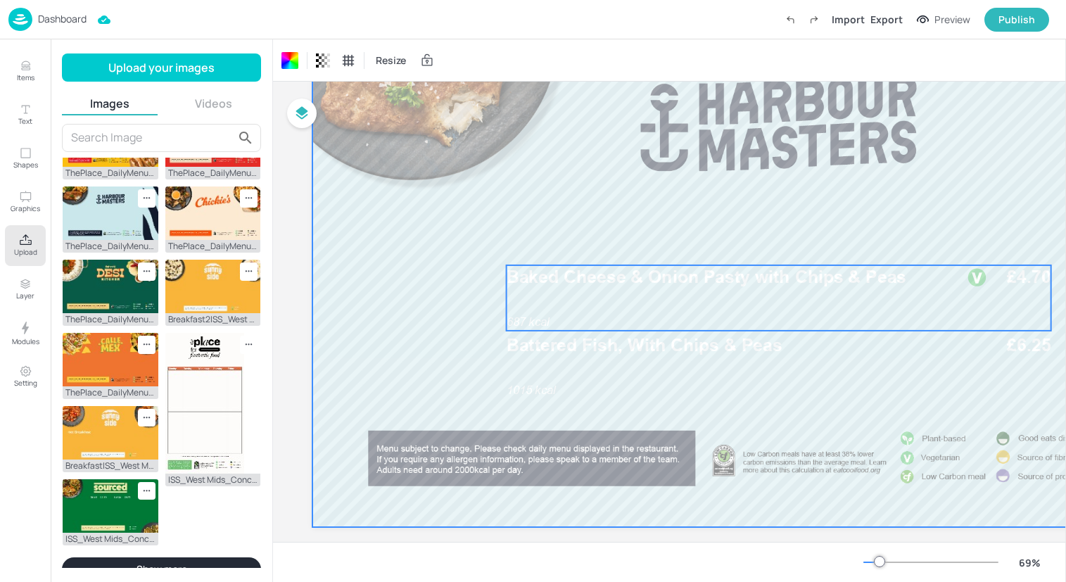
click at [677, 299] on div "Baked Cheese & Onion Pasty with Chips & Peas 687 kcal £4.70" at bounding box center [778, 297] width 544 height 65
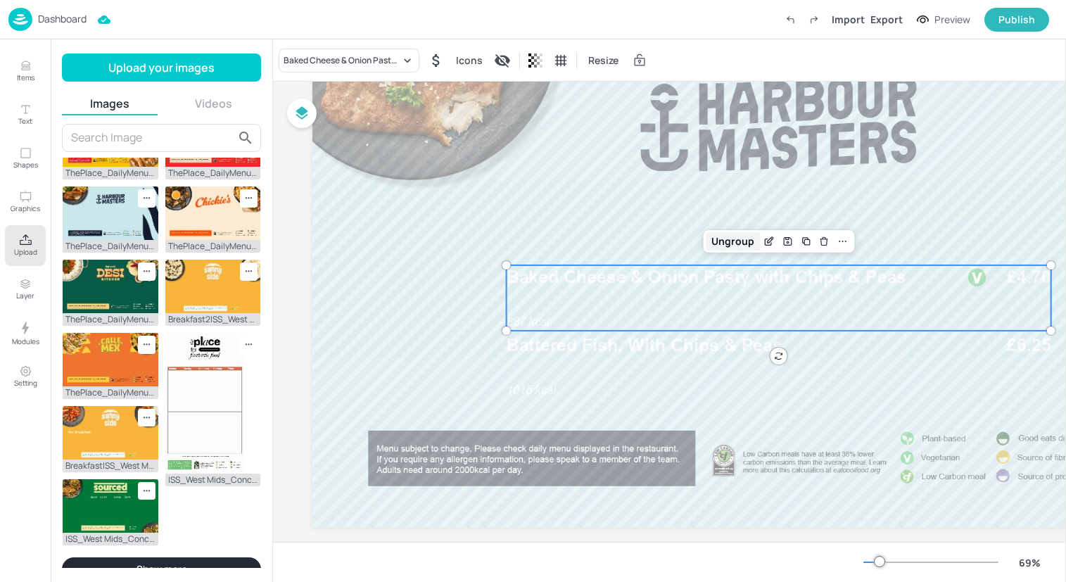
click at [722, 238] on div "Ungroup" at bounding box center [733, 241] width 54 height 18
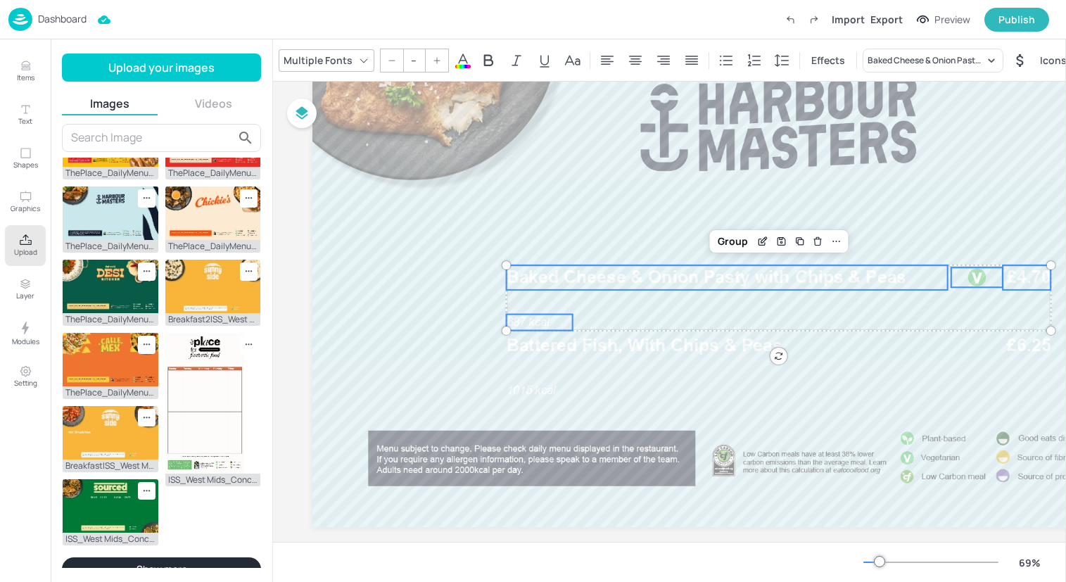
click at [461, 58] on icon at bounding box center [463, 59] width 13 height 13
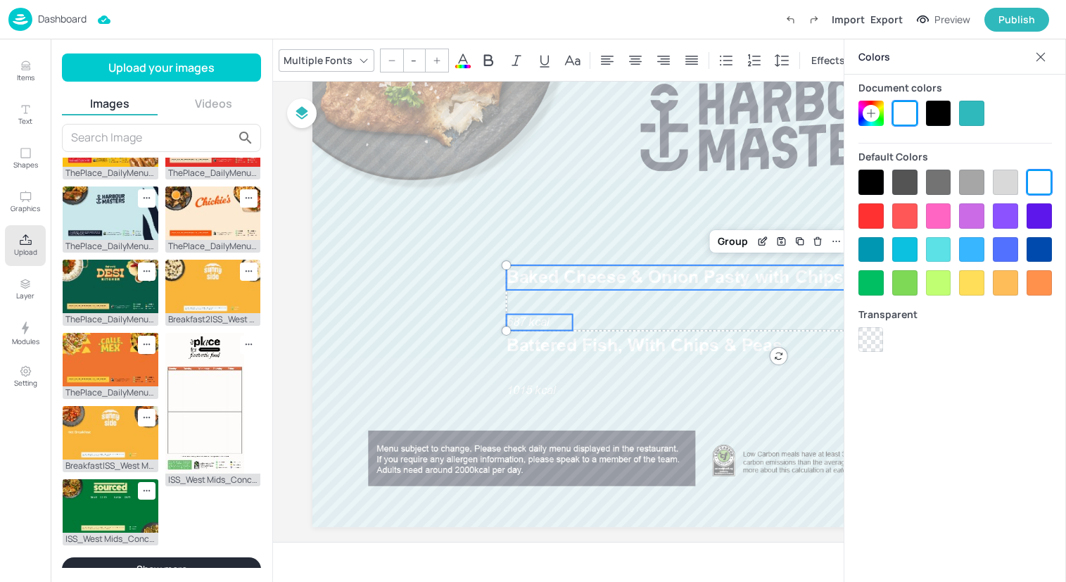
click at [872, 174] on div at bounding box center [870, 182] width 25 height 25
click at [739, 238] on div "Group" at bounding box center [733, 241] width 42 height 18
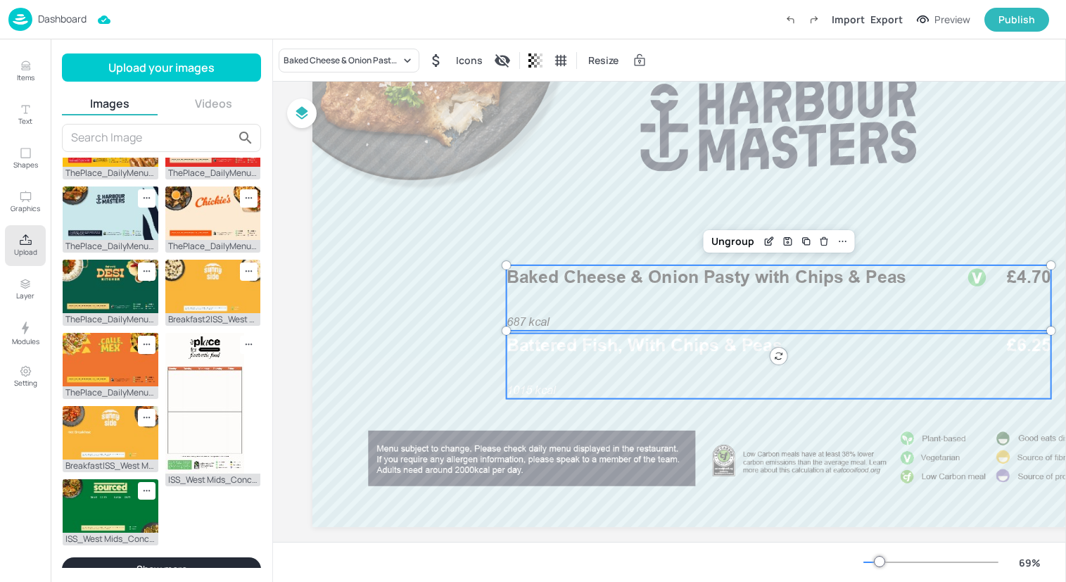
click at [722, 361] on div "Battered Fish, With Chips & Peas 1015 kcal £6.25" at bounding box center [778, 365] width 544 height 65
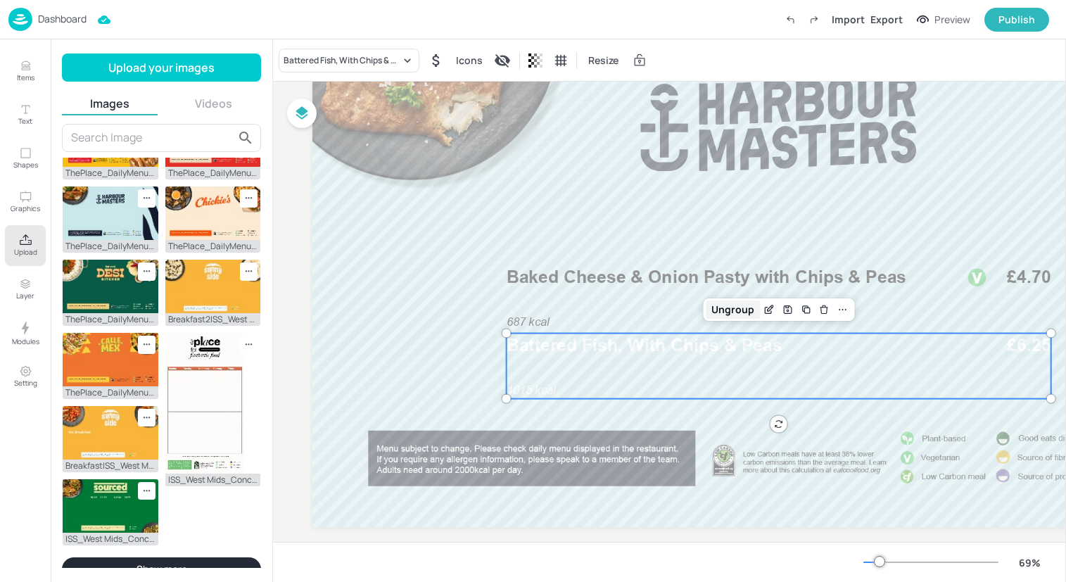
click at [723, 316] on div "Ungroup" at bounding box center [733, 309] width 54 height 18
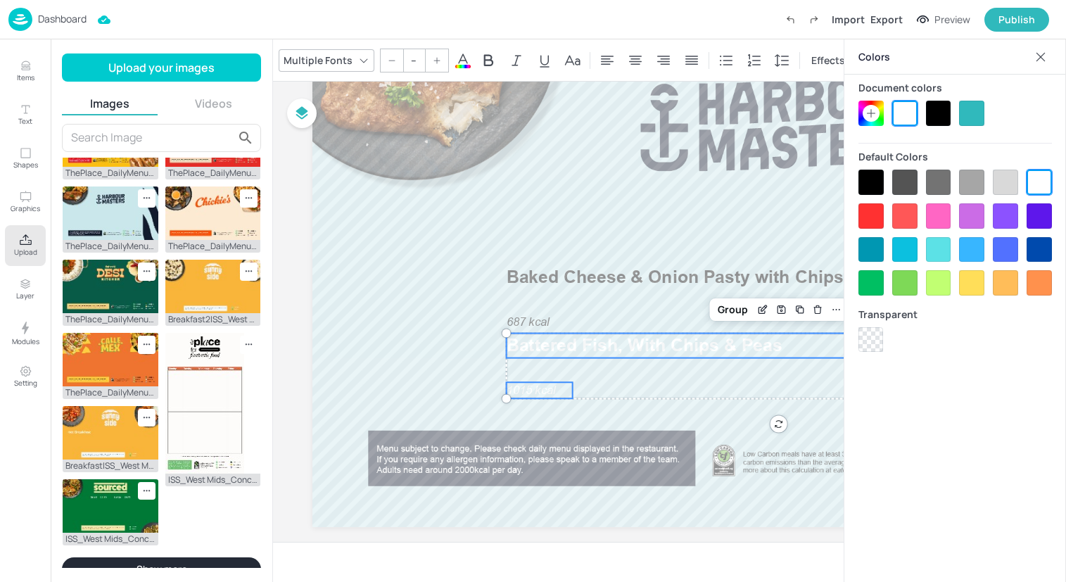
click at [876, 175] on div at bounding box center [870, 182] width 25 height 25
click at [724, 315] on div "Group" at bounding box center [733, 309] width 42 height 18
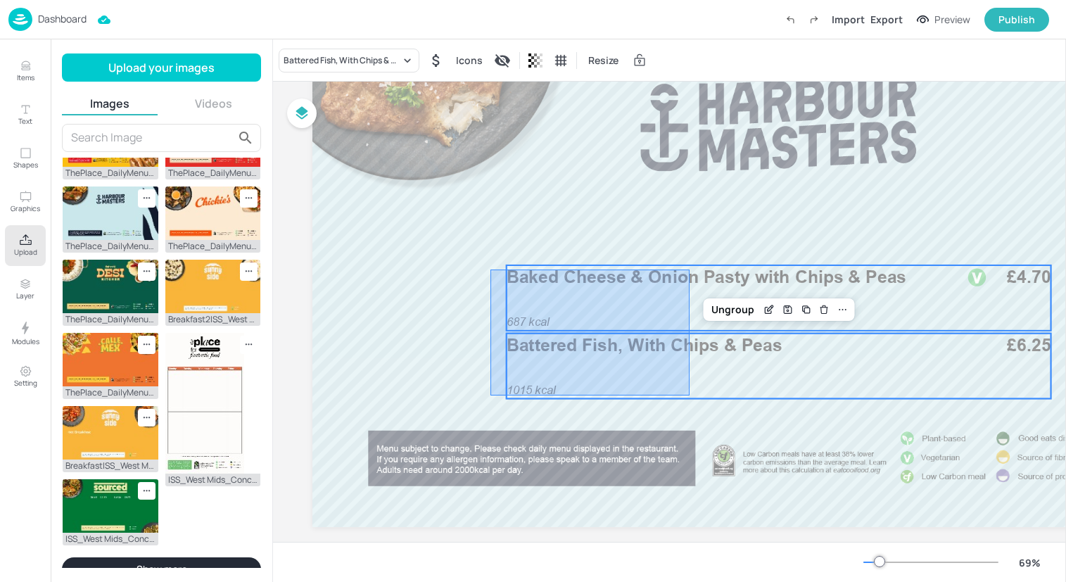
drag, startPoint x: 490, startPoint y: 395, endPoint x: 703, endPoint y: 250, distance: 257.7
click at [703, 250] on div at bounding box center [778, 265] width 932 height 524
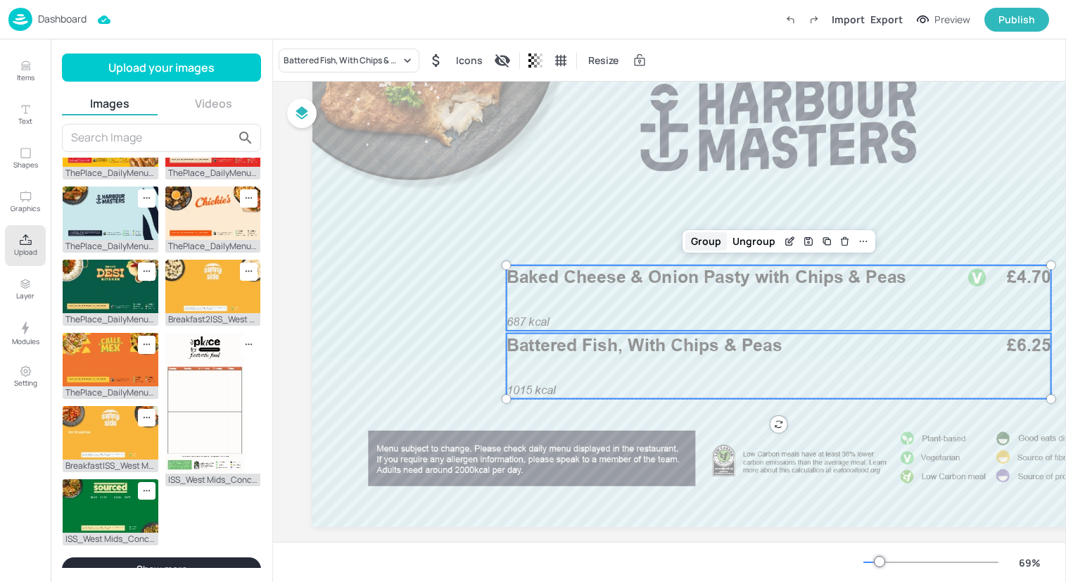
click at [702, 243] on div "Group" at bounding box center [706, 241] width 42 height 18
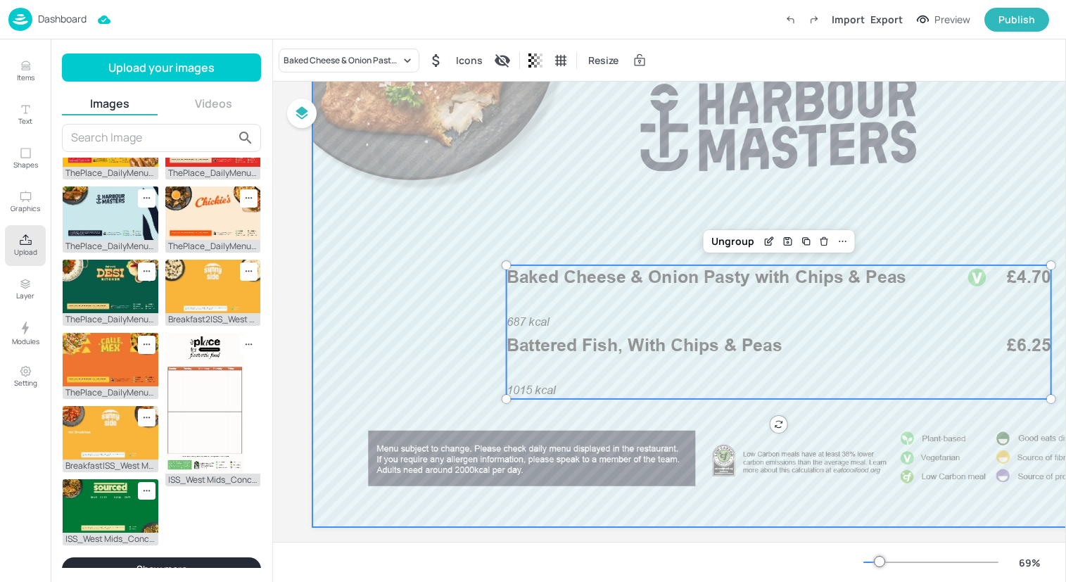
click at [852, 239] on div "Ungroup" at bounding box center [778, 241] width 151 height 23
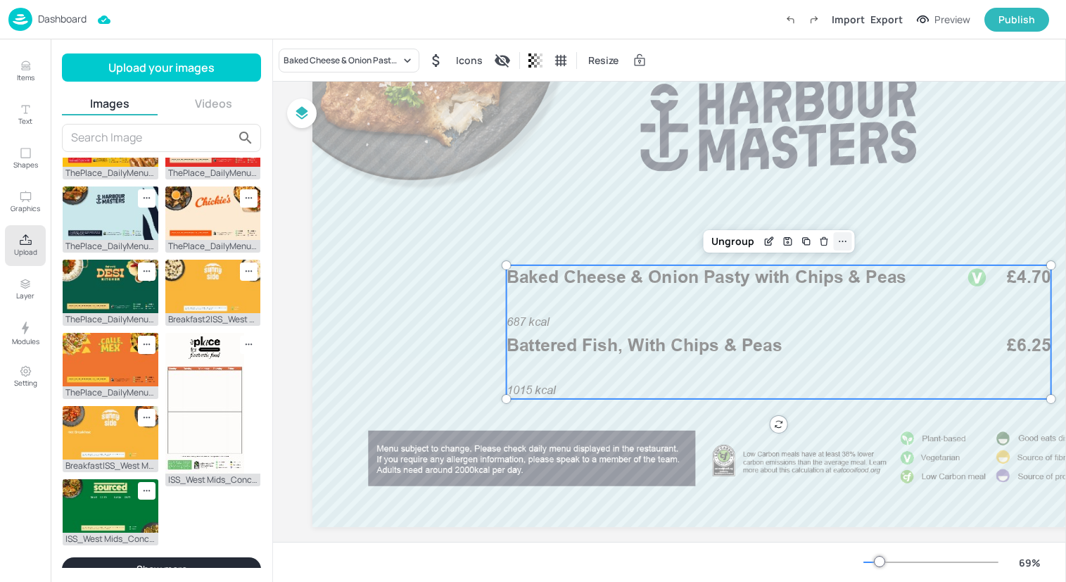
click at [840, 239] on icon at bounding box center [841, 241] width 11 height 11
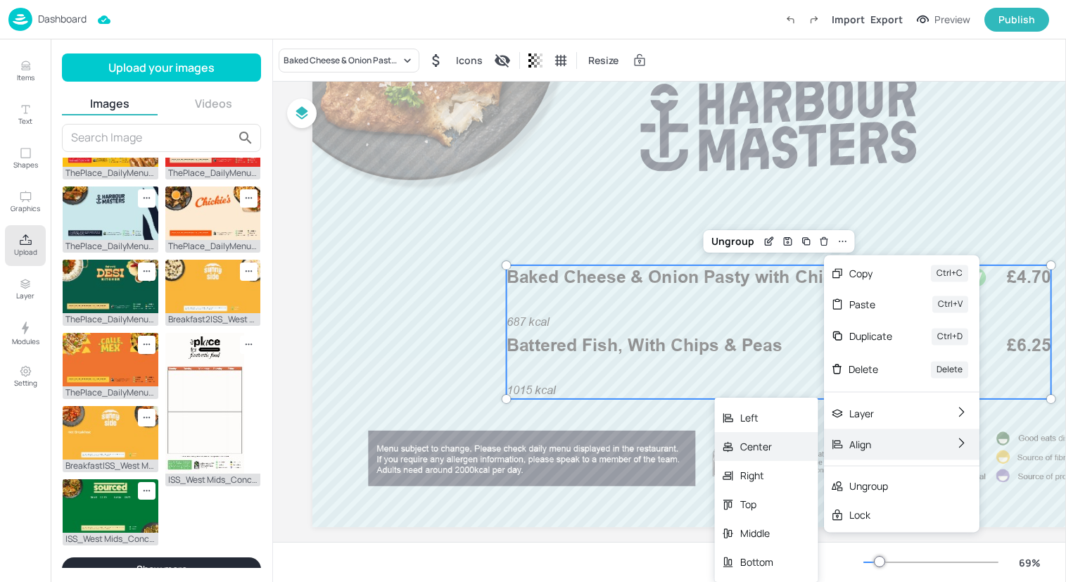
click at [755, 447] on div "Center" at bounding box center [756, 446] width 33 height 15
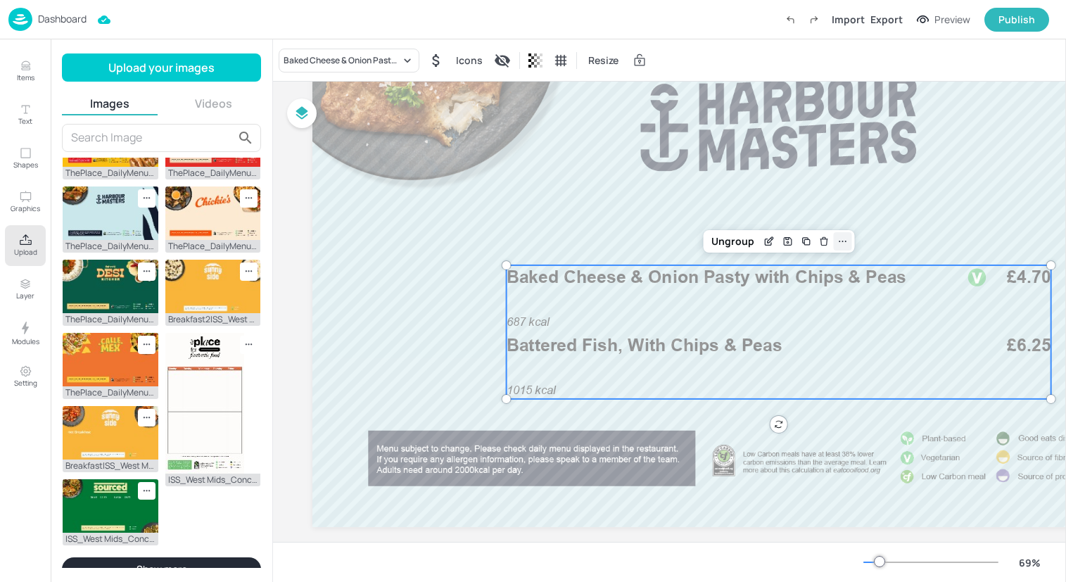
click at [843, 243] on icon at bounding box center [841, 241] width 11 height 11
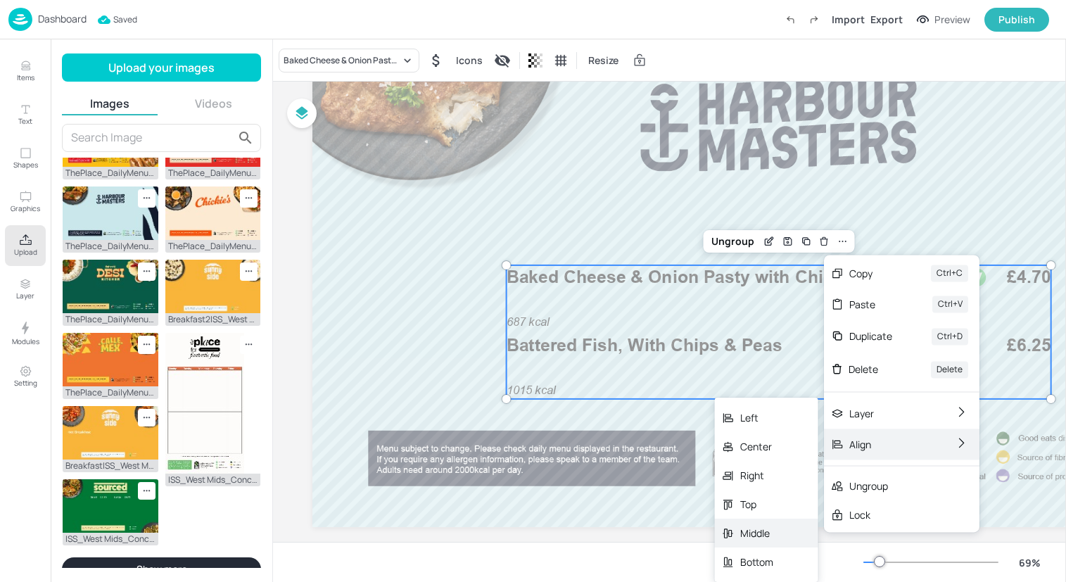
click at [756, 533] on div "Middle" at bounding box center [756, 532] width 33 height 15
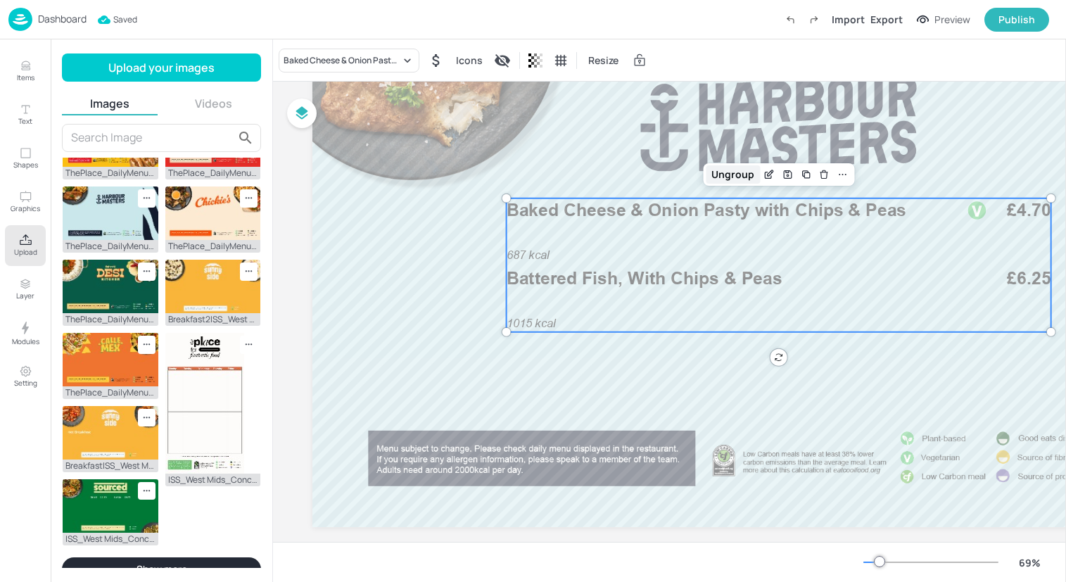
click at [729, 171] on div "Ungroup" at bounding box center [733, 174] width 54 height 18
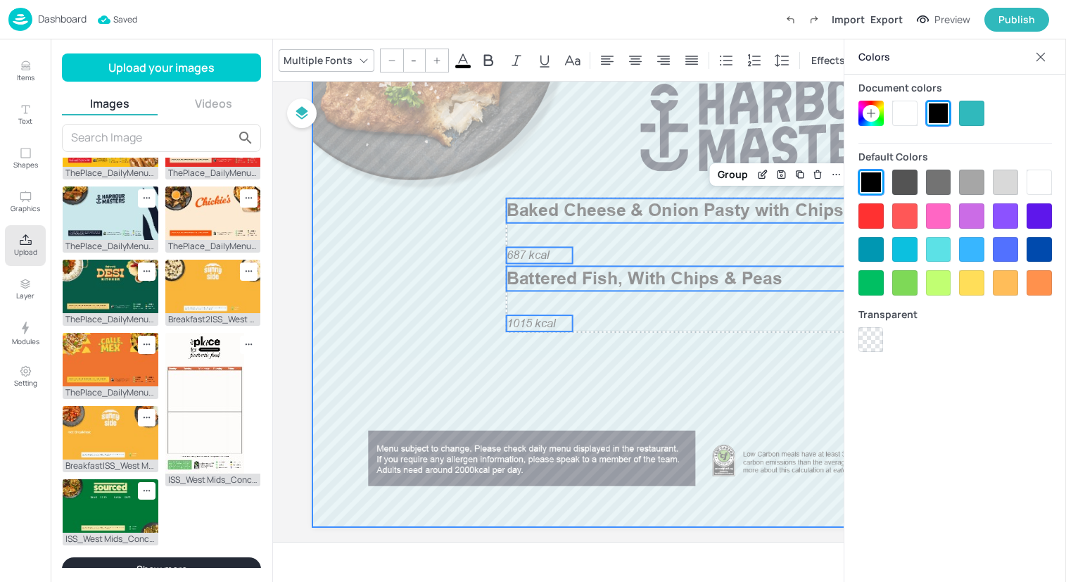
click at [472, 249] on div at bounding box center [778, 265] width 932 height 524
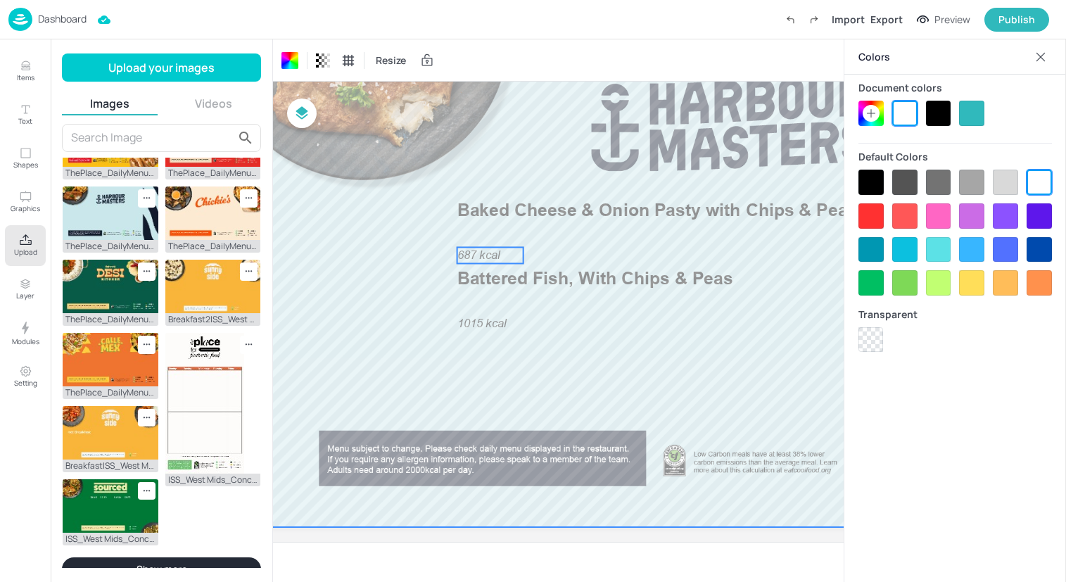
scroll to position [124, 78]
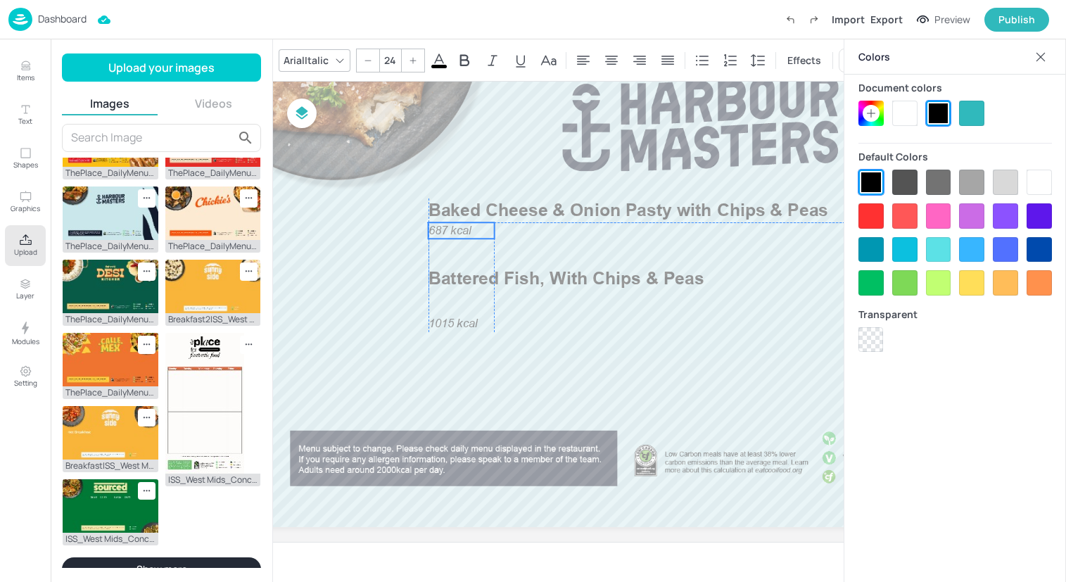
drag, startPoint x: 448, startPoint y: 255, endPoint x: 447, endPoint y: 231, distance: 23.3
click at [447, 231] on span "687 kcal" at bounding box center [449, 230] width 43 height 13
drag, startPoint x: 448, startPoint y: 319, endPoint x: 449, endPoint y: 296, distance: 22.5
click at [449, 296] on span "1015 kcal" at bounding box center [452, 297] width 49 height 13
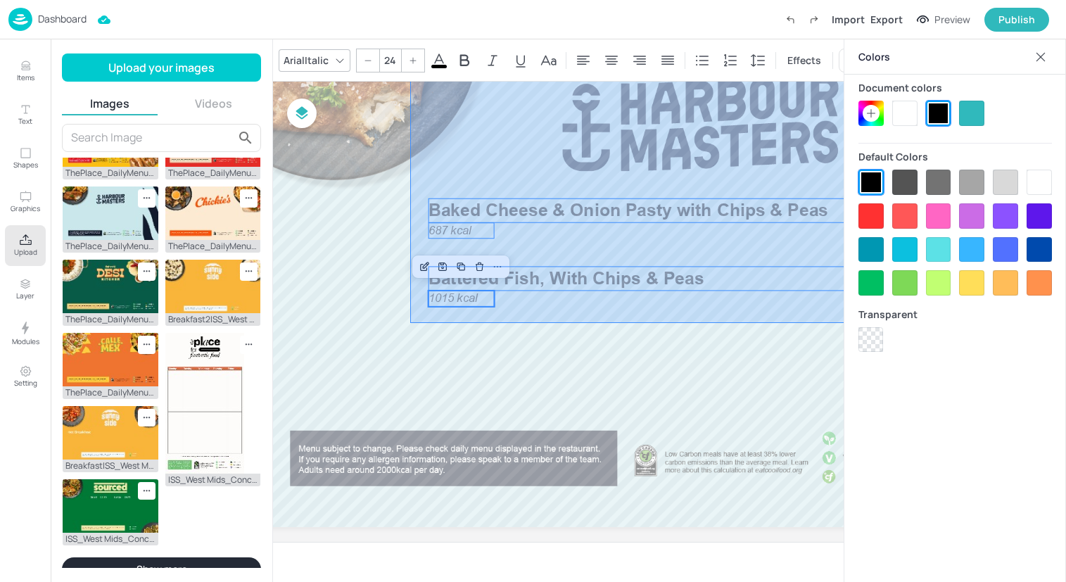
drag, startPoint x: 410, startPoint y: 322, endPoint x: 1053, endPoint y: 68, distance: 691.6
click at [1053, 68] on div "Items Text Shapes Graphics Upload Layer Modules Setting Items 152 Add Integrate…" at bounding box center [533, 291] width 1066 height 582
type input "--"
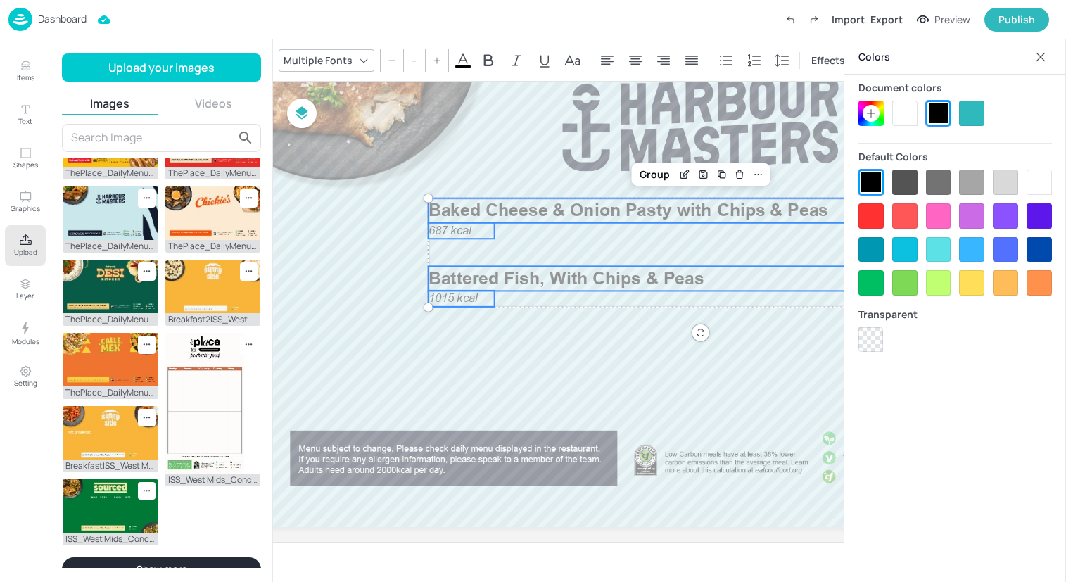
click at [1039, 53] on icon at bounding box center [1040, 57] width 14 height 14
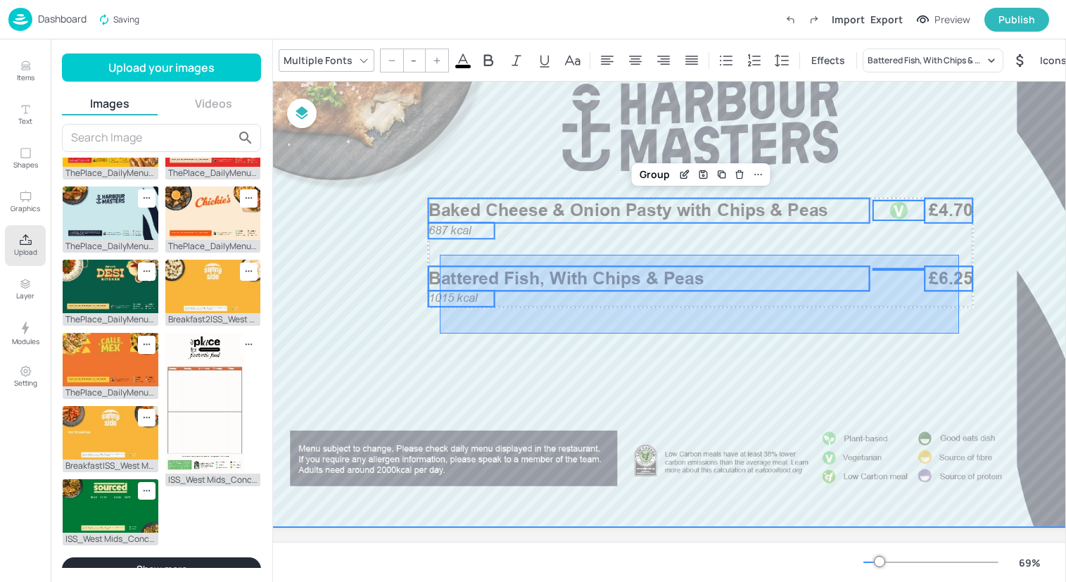
drag, startPoint x: 440, startPoint y: 333, endPoint x: 960, endPoint y: 254, distance: 525.8
click at [960, 254] on div at bounding box center [700, 265] width 932 height 524
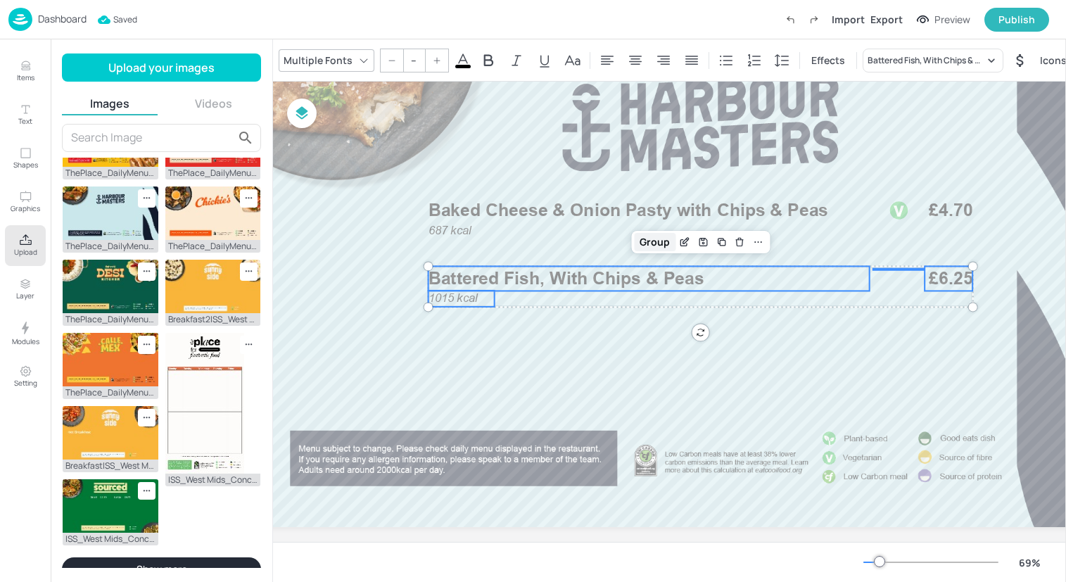
click at [647, 241] on div "Group" at bounding box center [655, 242] width 42 height 18
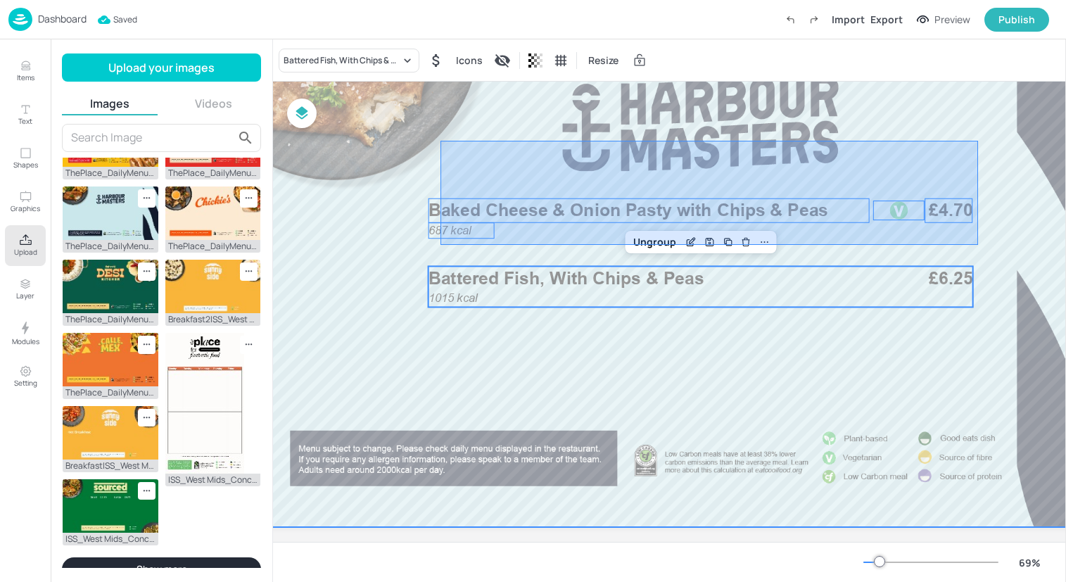
drag, startPoint x: 440, startPoint y: 244, endPoint x: 978, endPoint y: 140, distance: 548.1
click at [978, 140] on div at bounding box center [700, 265] width 932 height 524
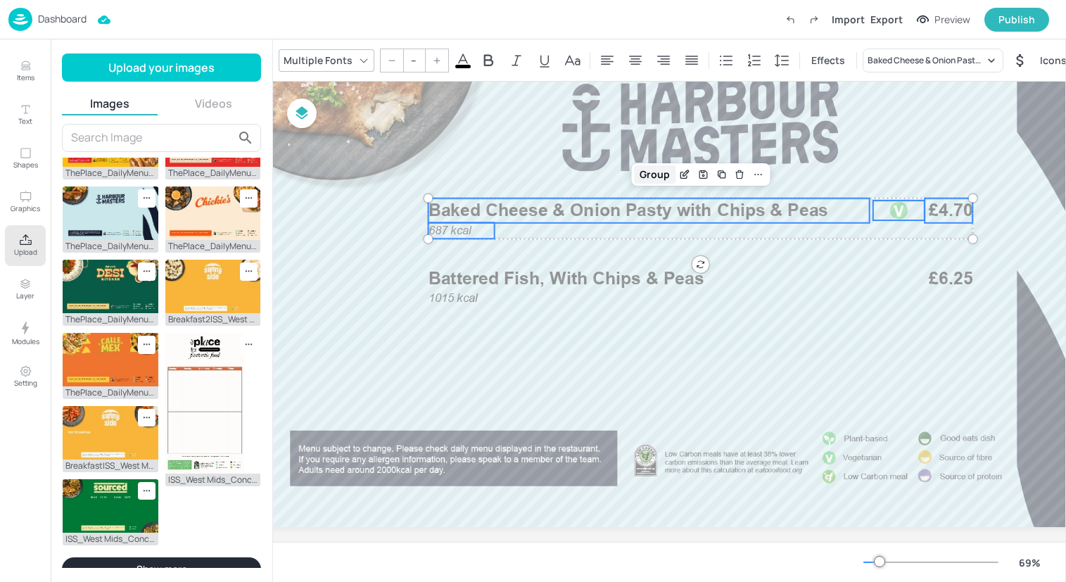
click at [640, 172] on div "Group" at bounding box center [655, 174] width 42 height 18
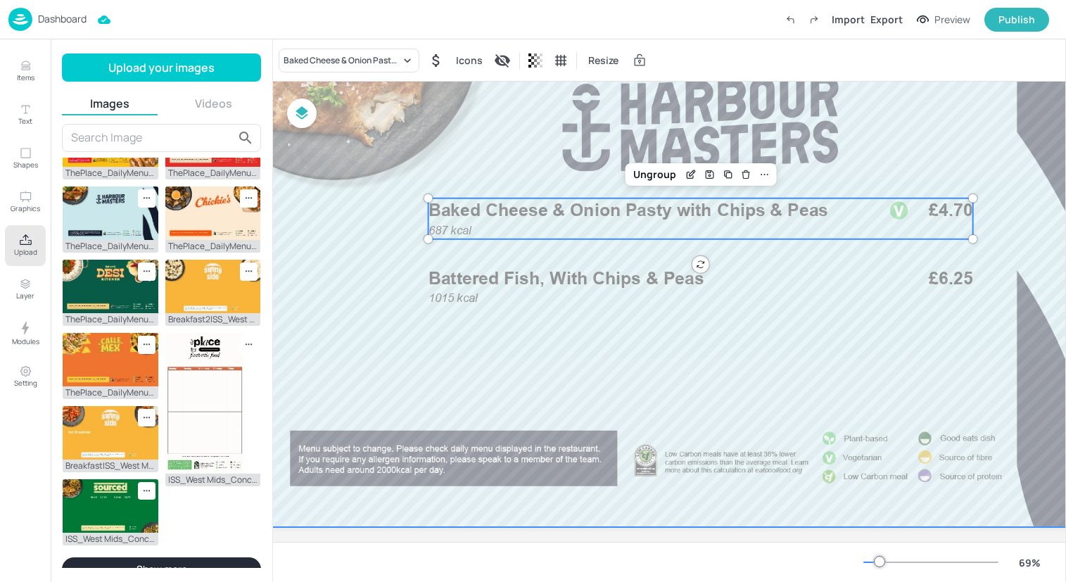
click at [345, 268] on div at bounding box center [700, 265] width 932 height 524
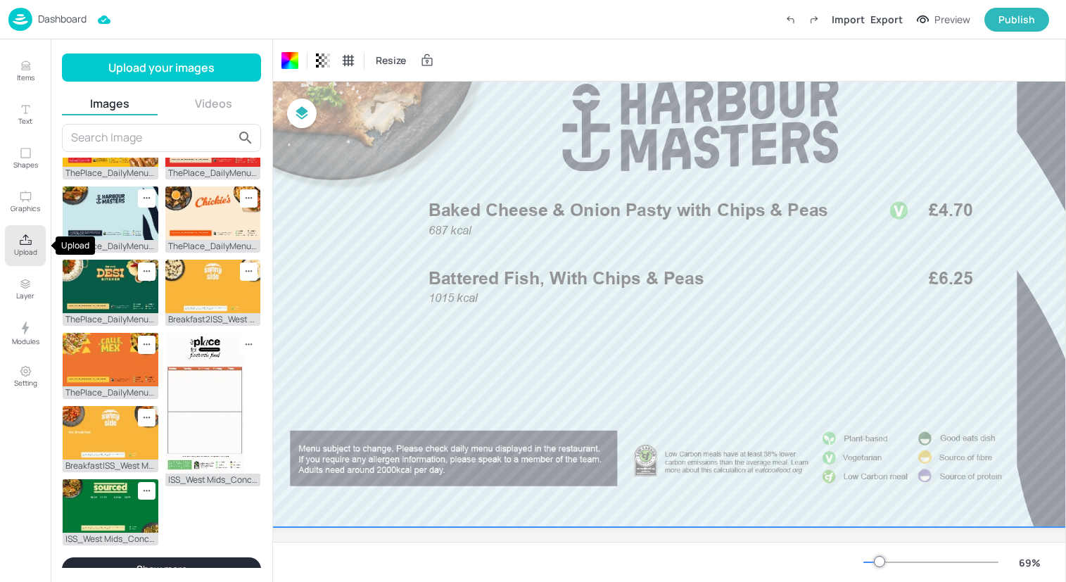
click at [23, 231] on button "Upload" at bounding box center [25, 245] width 41 height 41
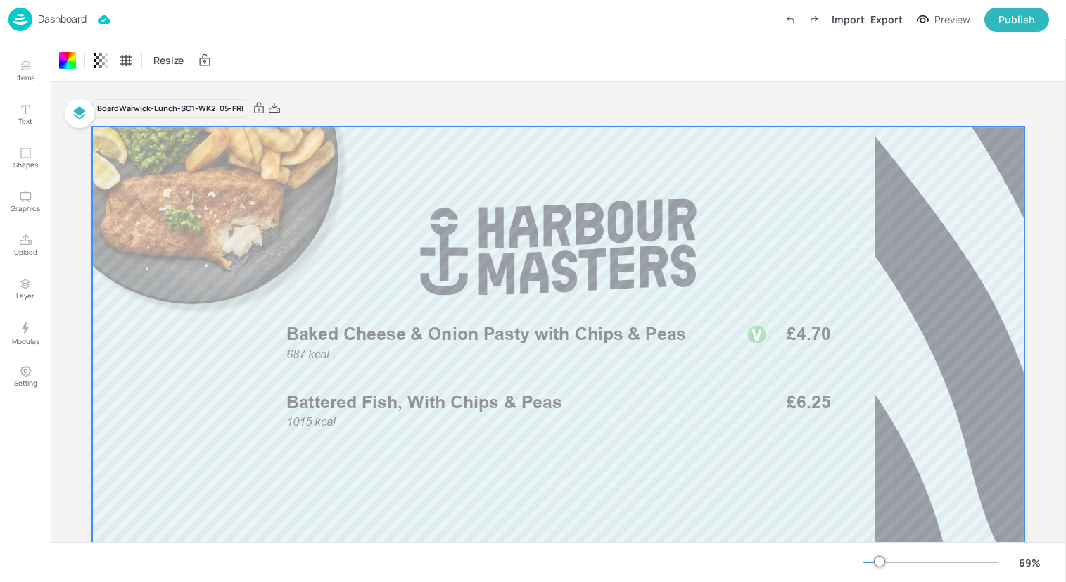
click at [189, 27] on div "Dashboard Import Export Preview Publish" at bounding box center [528, 19] width 1040 height 39
click at [20, 12] on img at bounding box center [20, 19] width 24 height 23
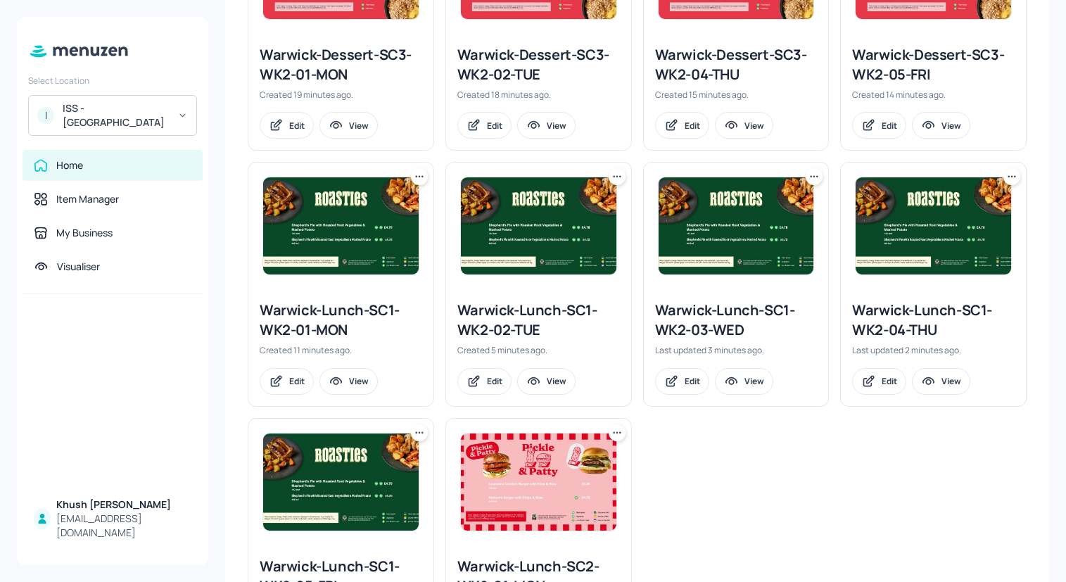
scroll to position [607, 0]
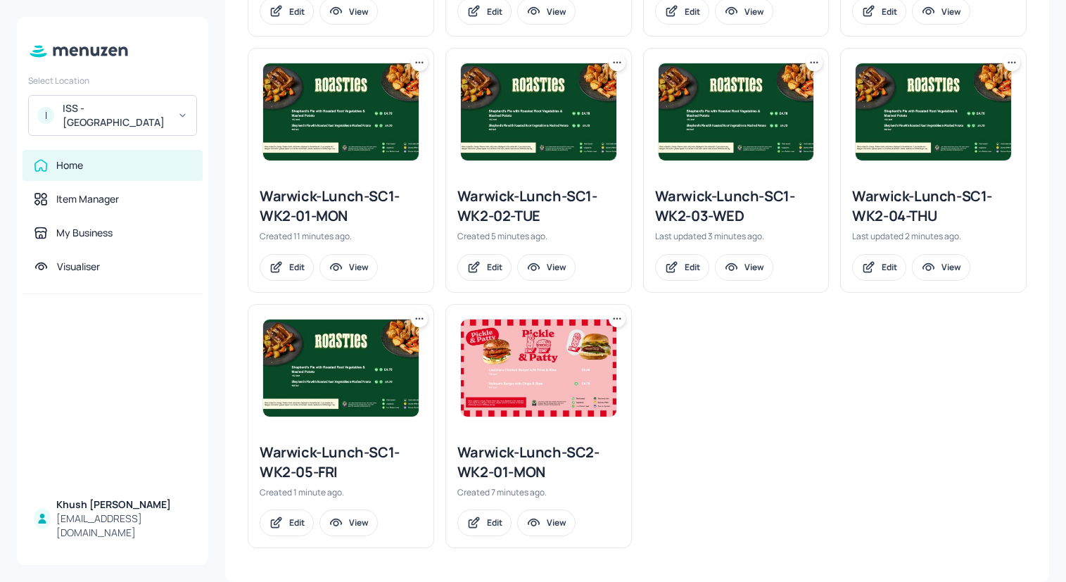
click at [613, 319] on icon at bounding box center [617, 319] width 14 height 14
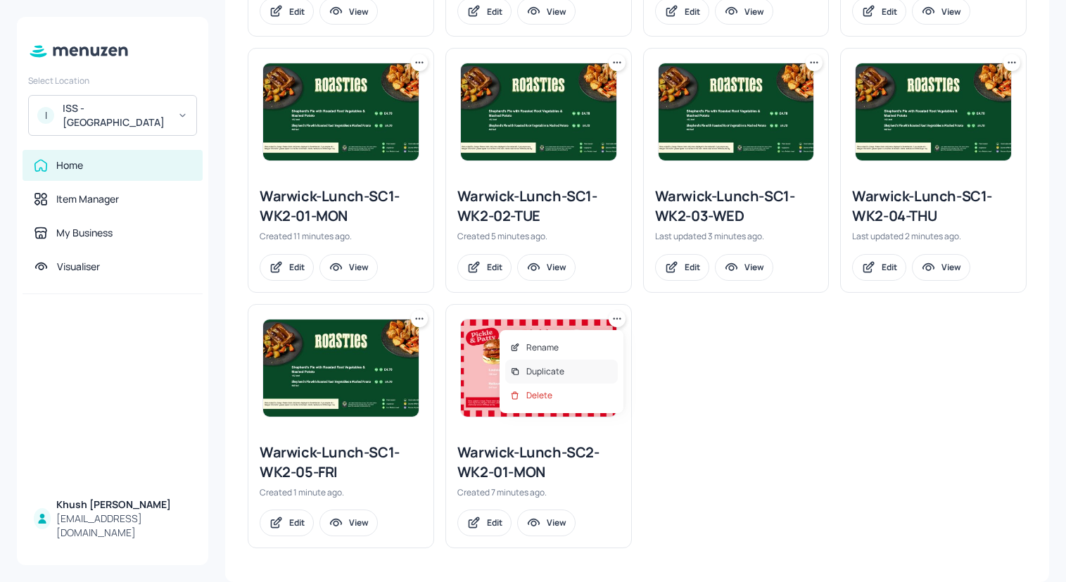
click at [579, 373] on div "Duplicate" at bounding box center [561, 371] width 113 height 24
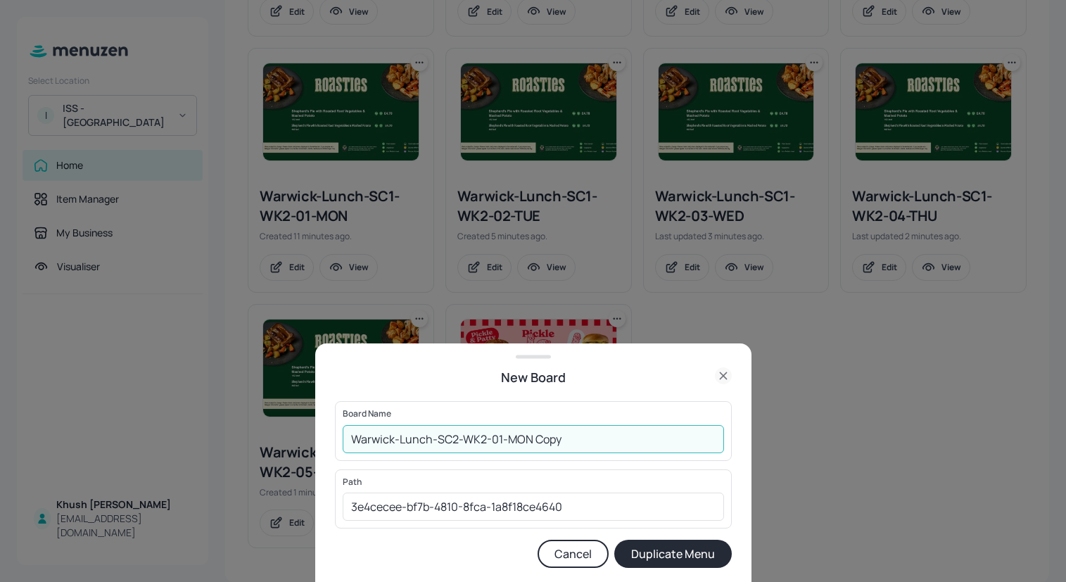
drag, startPoint x: 599, startPoint y: 436, endPoint x: 496, endPoint y: 438, distance: 103.4
click at [495, 438] on input "Warwick-Lunch-SC2-WK2-01-MON Copy" at bounding box center [533, 439] width 381 height 28
type input "Warwick-Lunch-SC2-WK2-02-TUE"
click at [614, 540] on button "Duplicate Menu" at bounding box center [672, 554] width 117 height 28
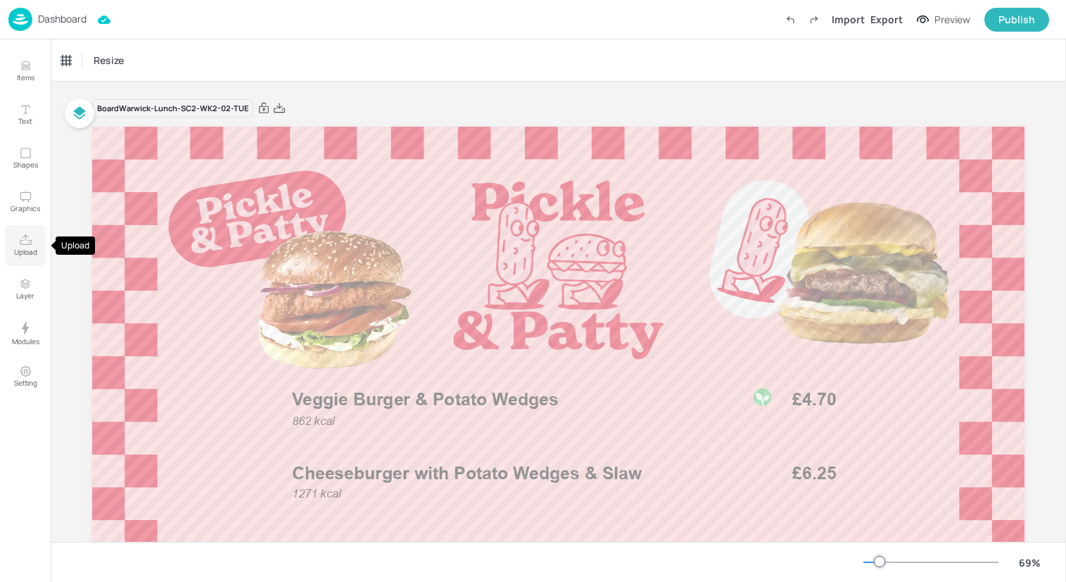
click at [27, 252] on p "Upload" at bounding box center [25, 252] width 23 height 10
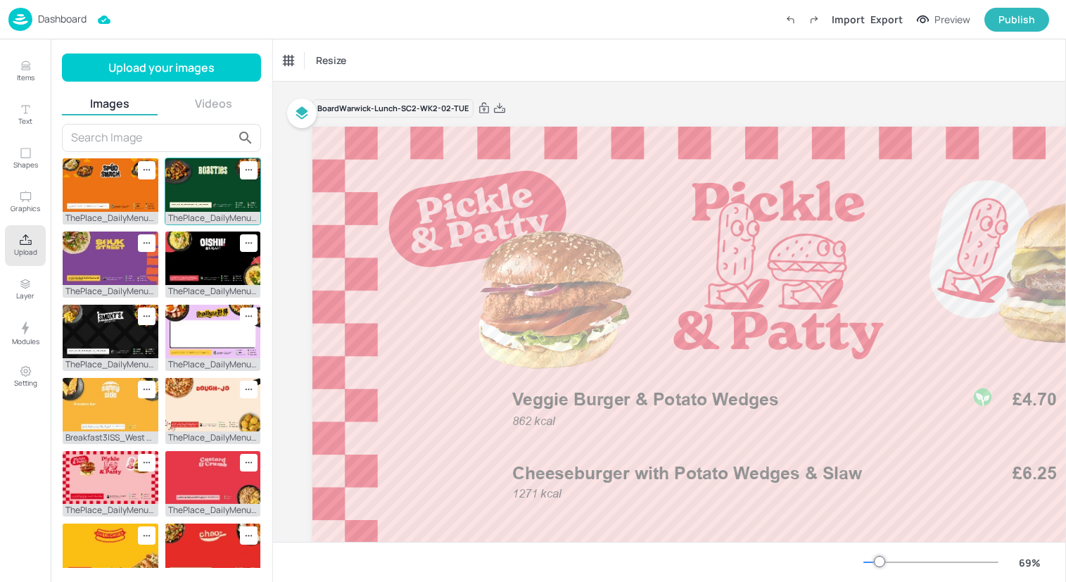
click at [200, 177] on img at bounding box center [213, 184] width 96 height 53
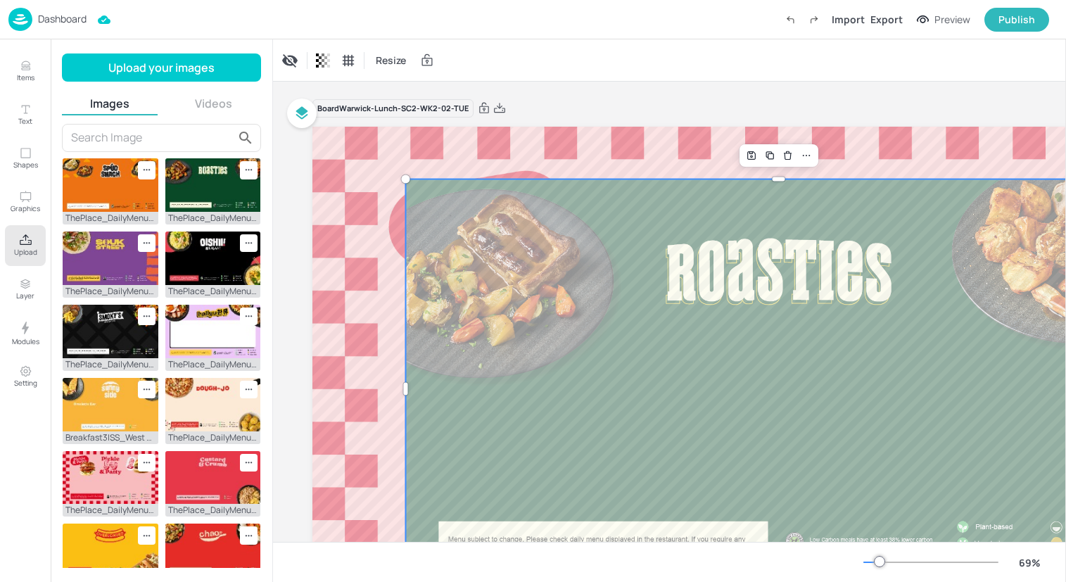
click at [667, 276] on div at bounding box center [779, 388] width 746 height 419
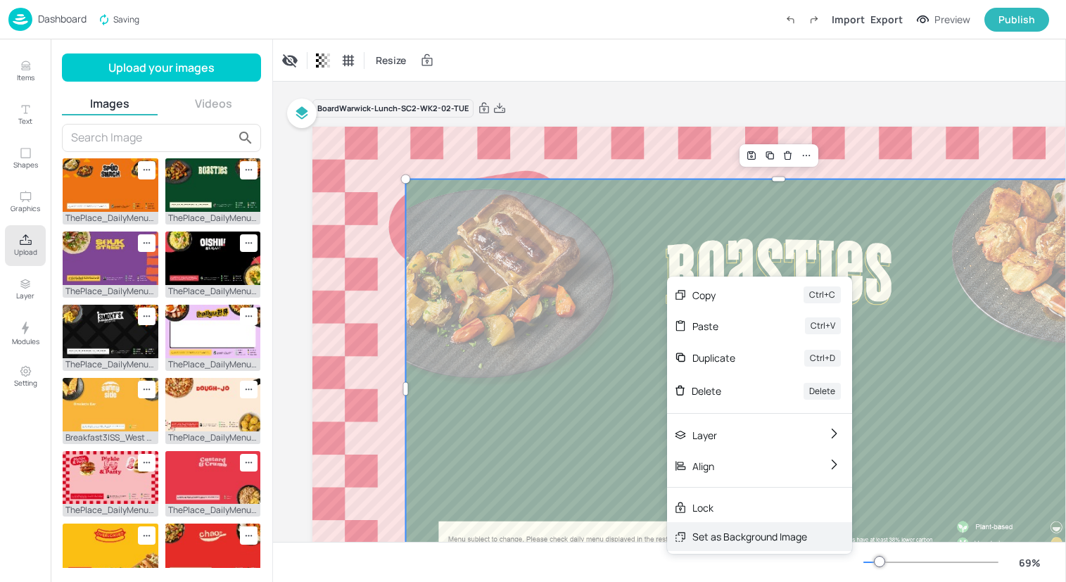
click at [715, 535] on div "Set as Background Image" at bounding box center [749, 536] width 115 height 15
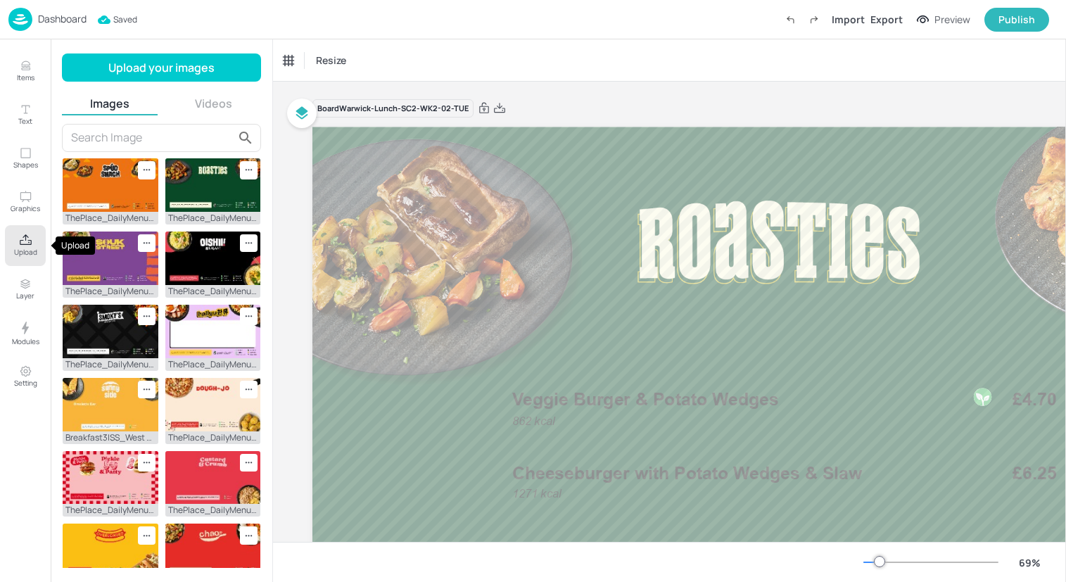
click at [10, 253] on button "Upload" at bounding box center [25, 245] width 41 height 41
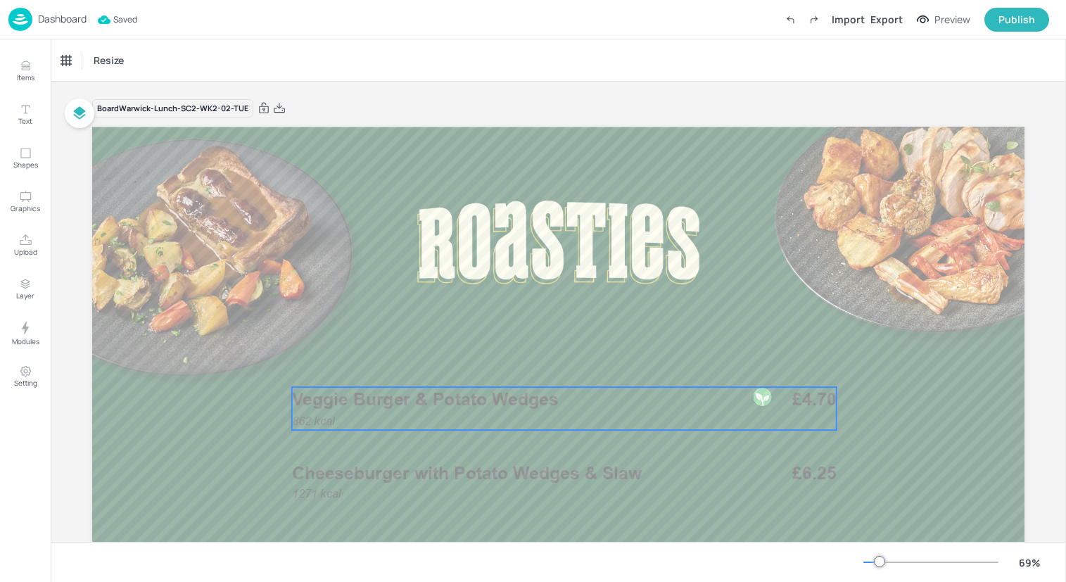
click at [520, 422] on div "862 kcal Veggie Burger & Potato Wedges £4.70" at bounding box center [564, 408] width 544 height 43
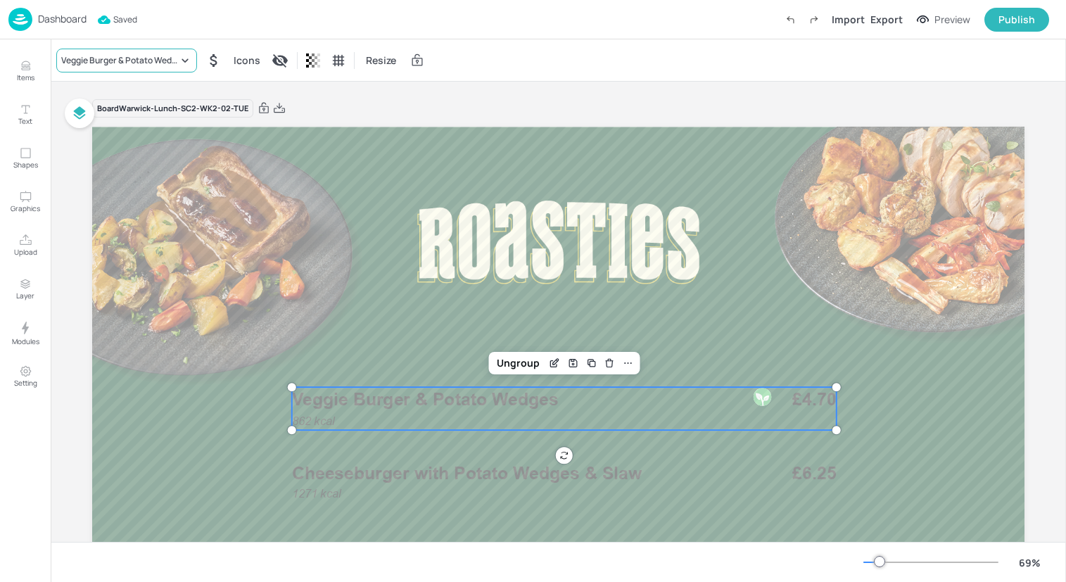
click at [124, 50] on div "Veggie Burger & Potato Wedges" at bounding box center [126, 61] width 141 height 24
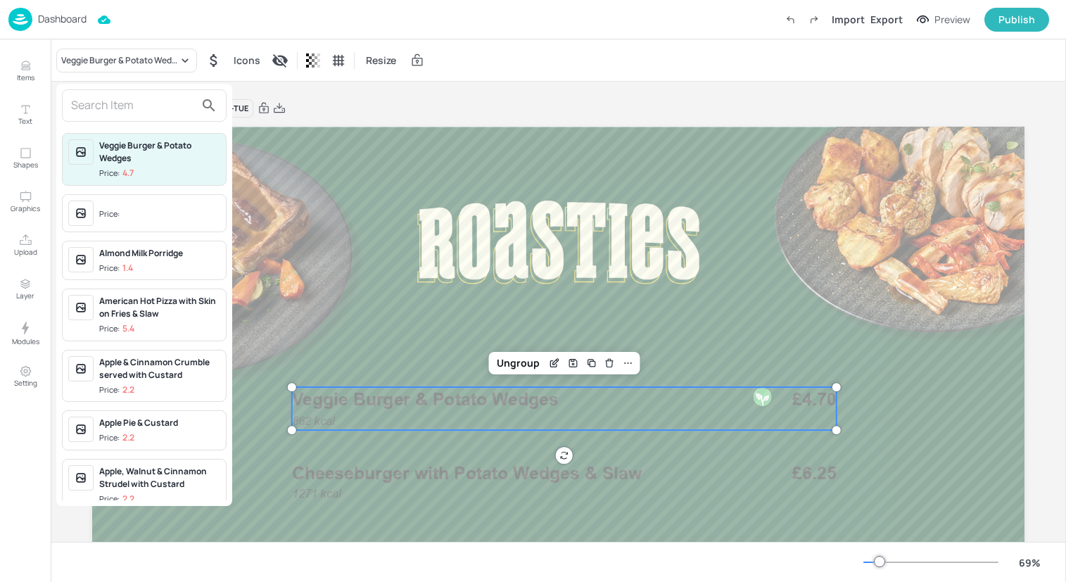
click at [125, 115] on input "text" at bounding box center [133, 105] width 124 height 23
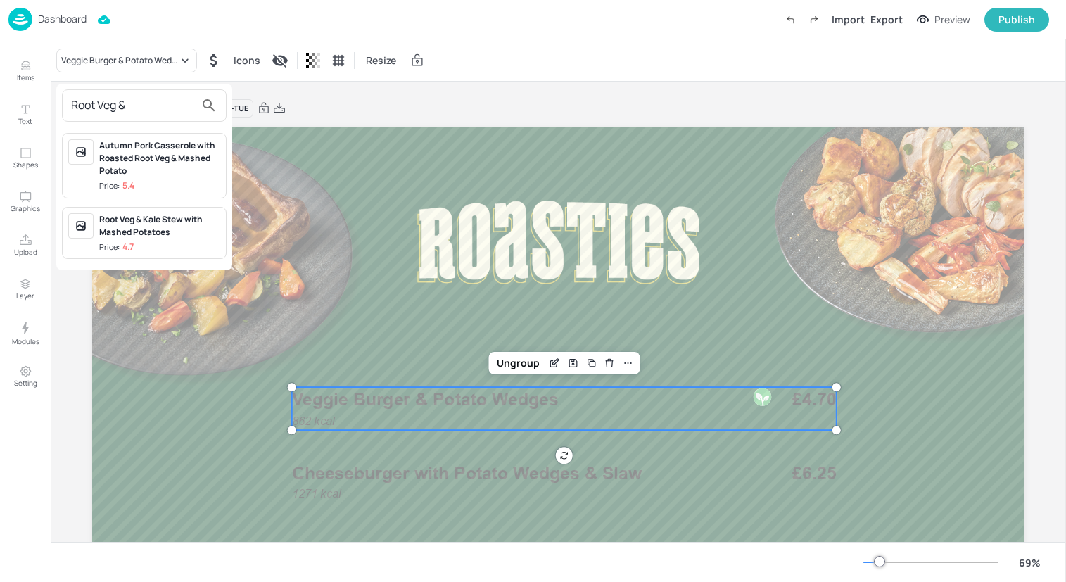
type input "Root Veg &"
click at [158, 236] on div "Root Veg & Kale Stew with Mashed Potatoes" at bounding box center [159, 225] width 121 height 25
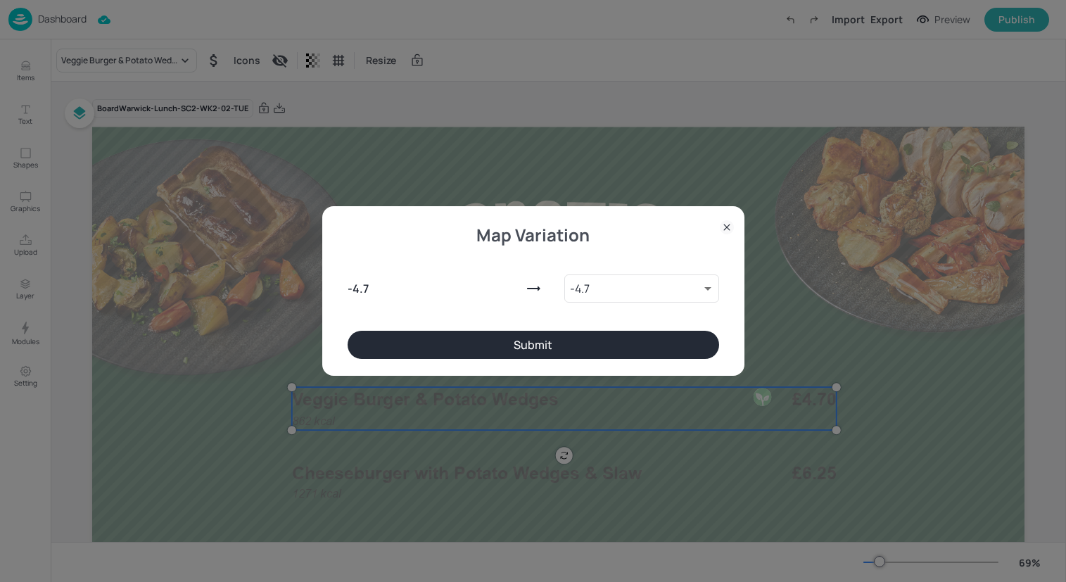
click at [433, 338] on button "Submit" at bounding box center [533, 345] width 371 height 28
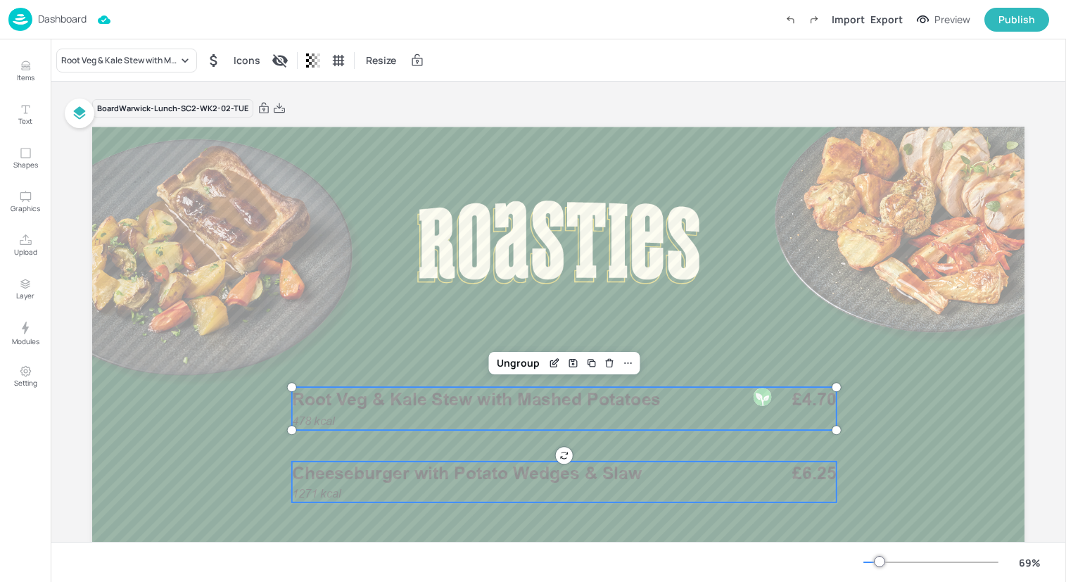
click at [442, 476] on span "Cheeseburger with Potato Wedges & Slaw" at bounding box center [467, 473] width 350 height 21
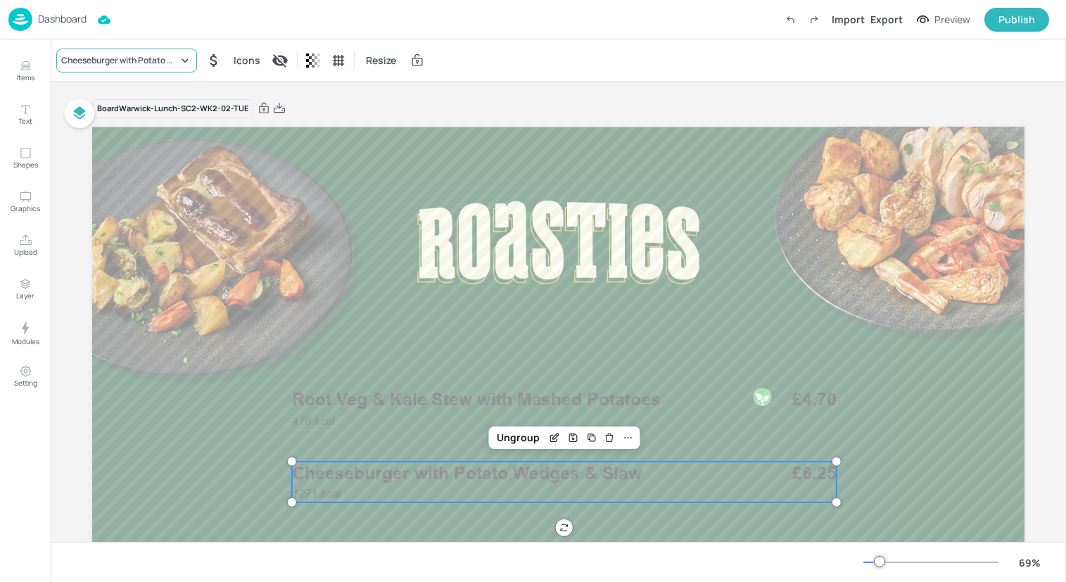
click at [168, 67] on div "Cheeseburger with Potato Wedges & Slaw" at bounding box center [126, 61] width 141 height 24
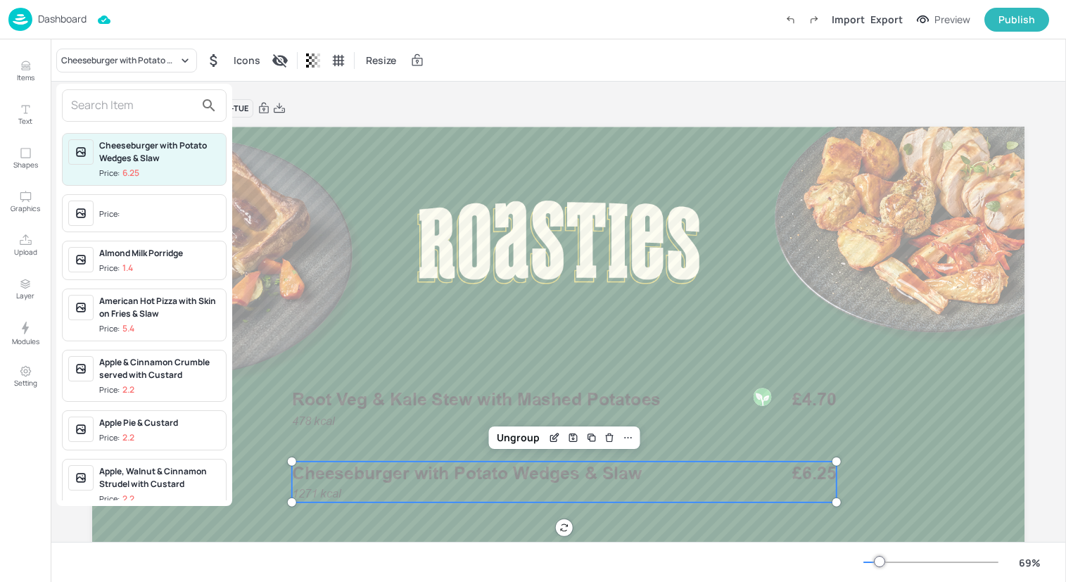
click at [162, 105] on input "text" at bounding box center [133, 105] width 124 height 23
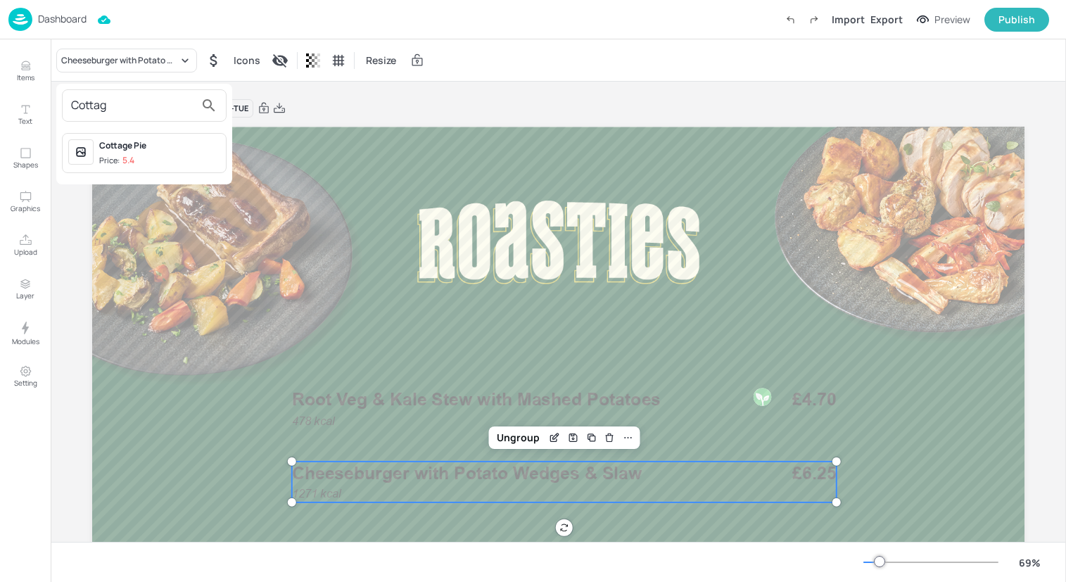
type input "Cottag"
click at [153, 160] on span "Price: 5.4" at bounding box center [159, 161] width 121 height 12
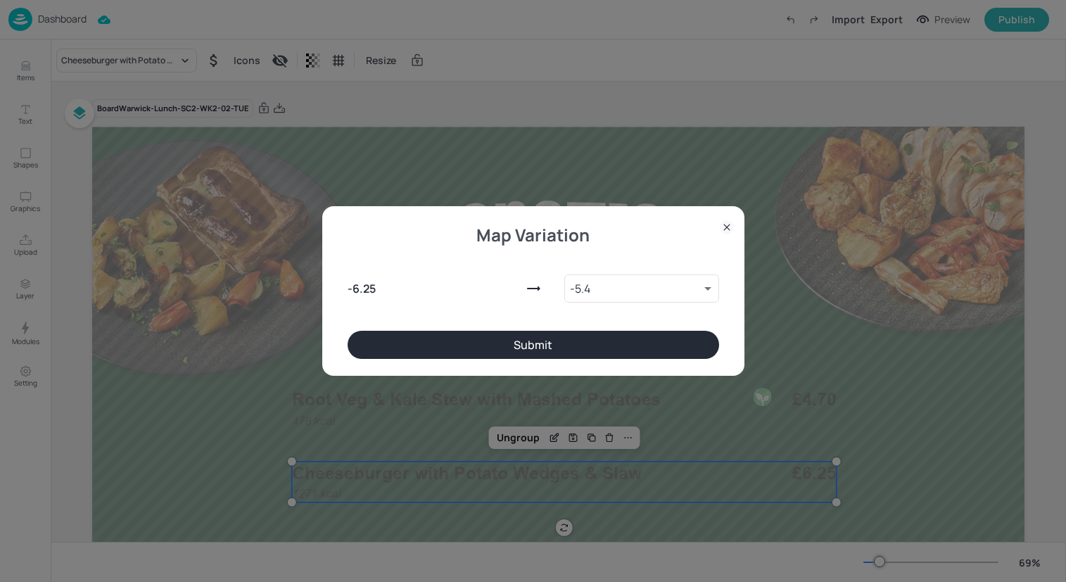
click at [433, 362] on div "Map Variation - 6.25 - 5.4 10107687 ​ Submit" at bounding box center [533, 290] width 422 height 169
click at [433, 356] on button "Submit" at bounding box center [533, 345] width 371 height 28
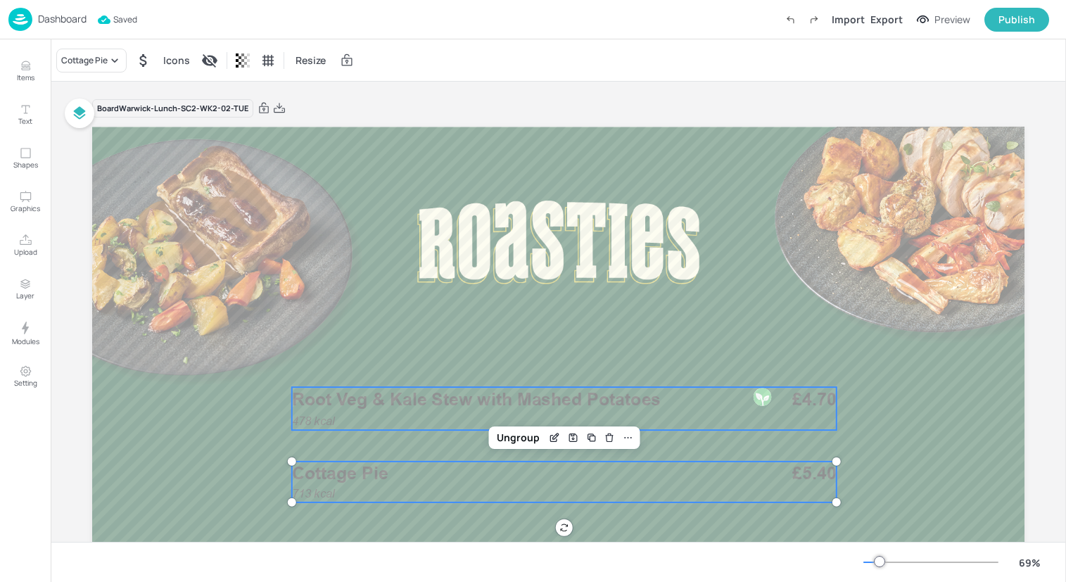
click at [434, 409] on p "Root Veg & Kale Stew with Mashed Potatoes" at bounding box center [512, 399] width 441 height 25
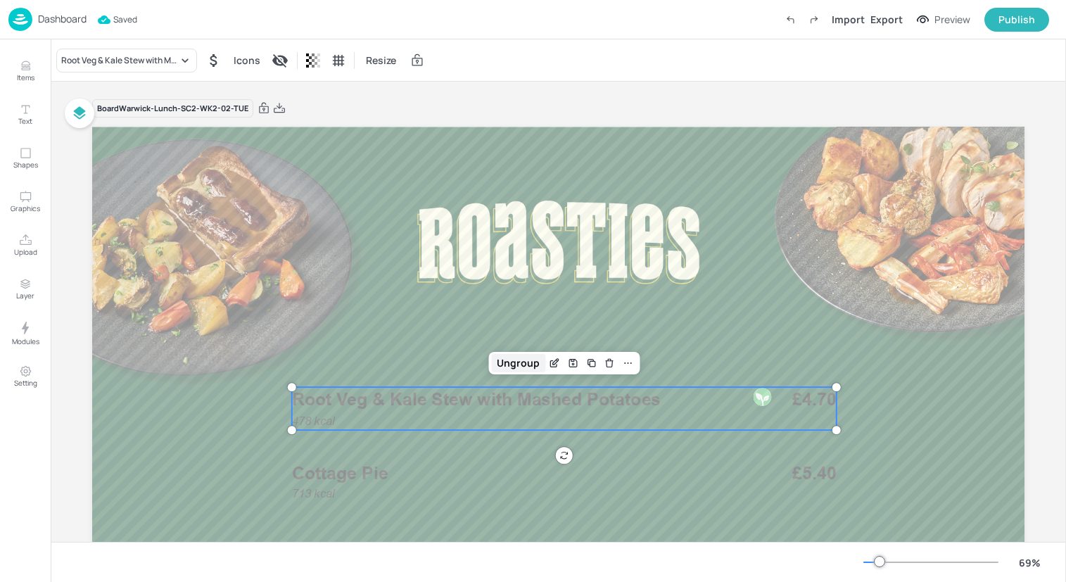
click at [510, 355] on div "Ungroup" at bounding box center [518, 363] width 54 height 18
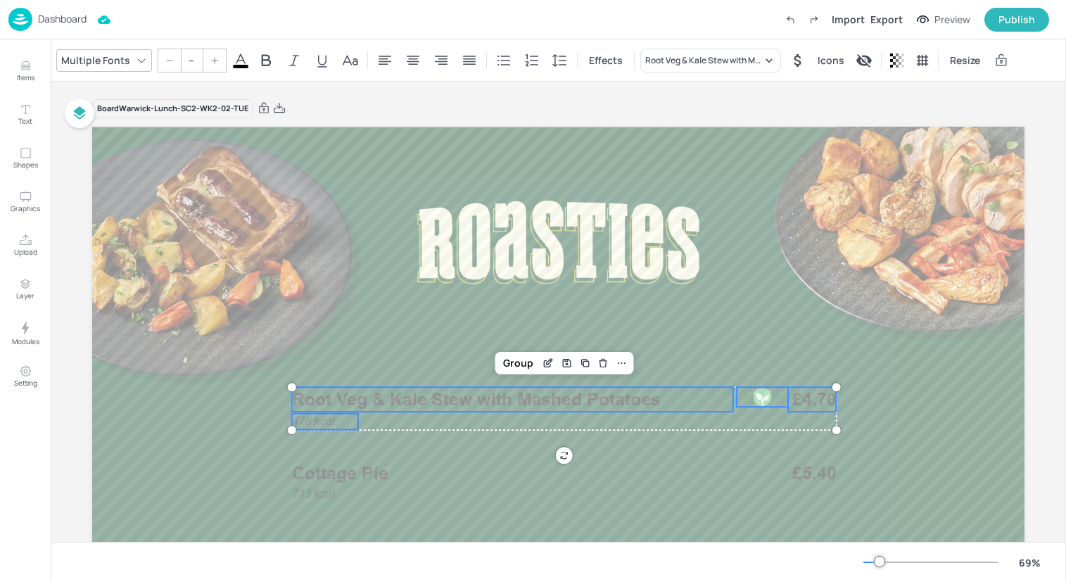
click at [239, 66] on span at bounding box center [240, 67] width 15 height 4
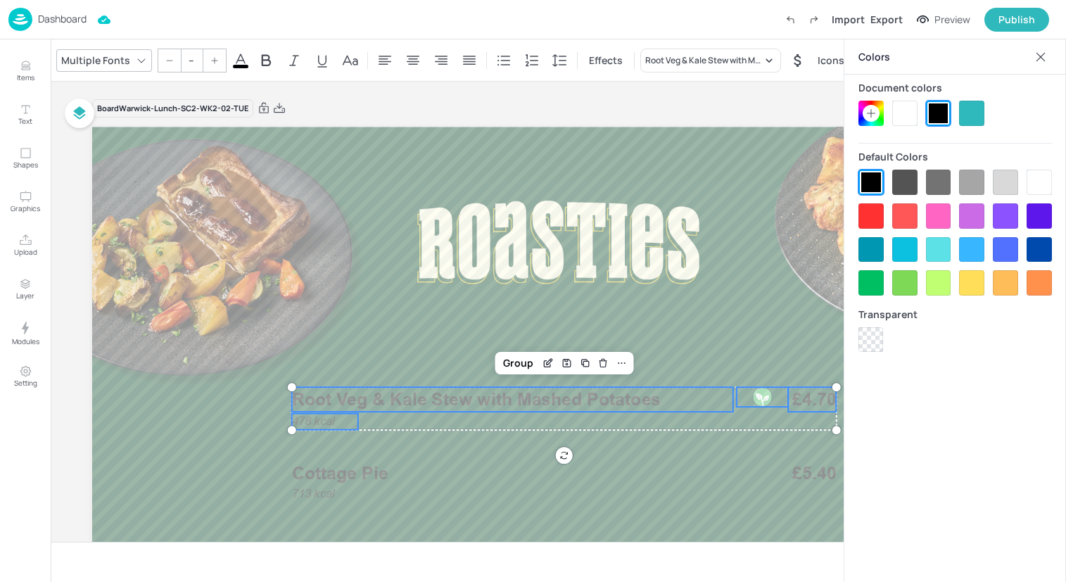
click at [901, 112] on div at bounding box center [904, 113] width 25 height 25
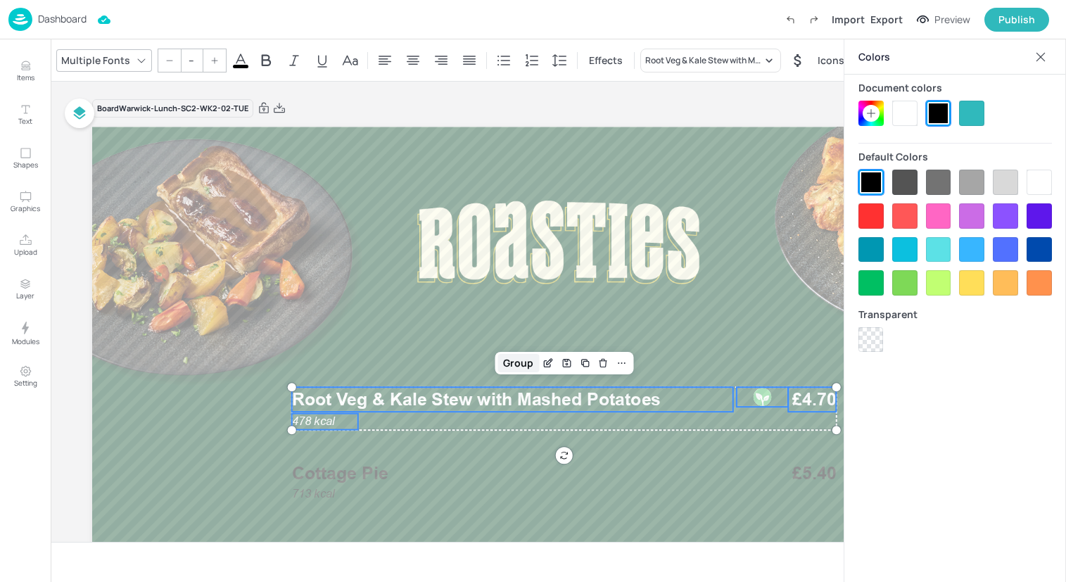
click at [498, 359] on div "Group" at bounding box center [518, 363] width 42 height 18
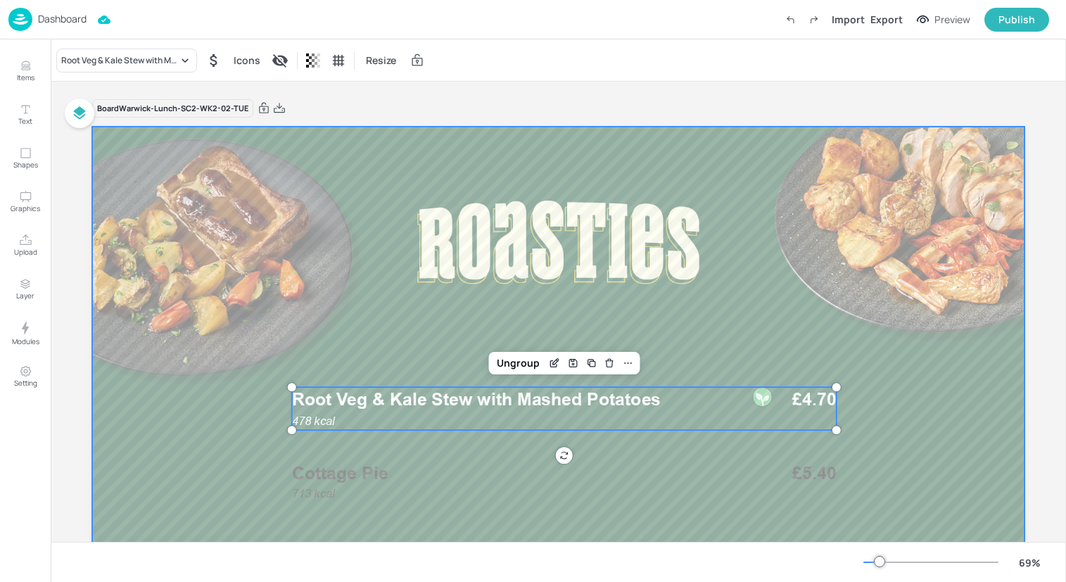
click at [464, 457] on div at bounding box center [558, 389] width 932 height 524
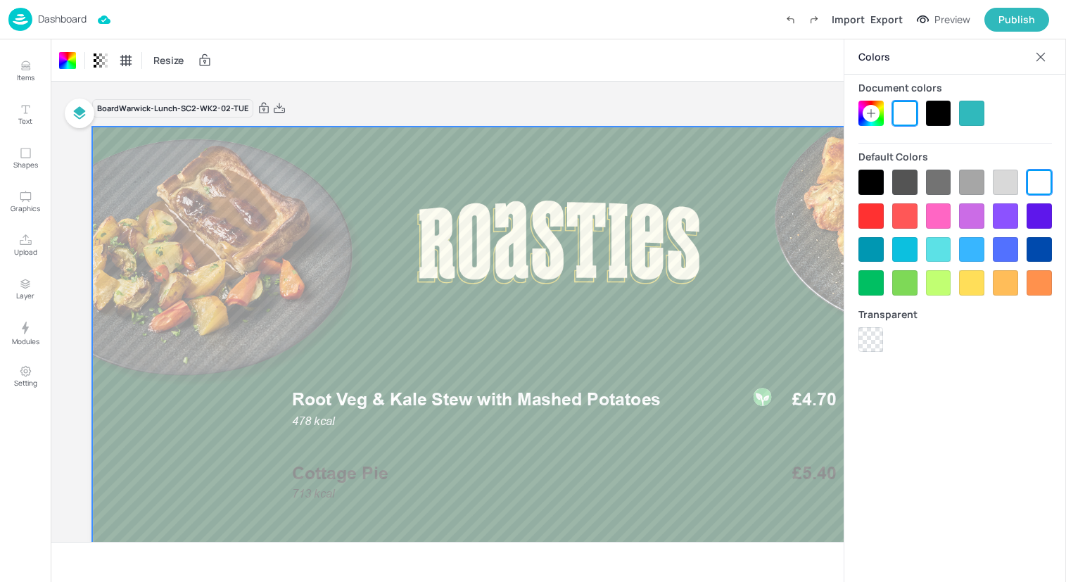
click at [464, 477] on p "Cottage Pie" at bounding box center [512, 473] width 441 height 25
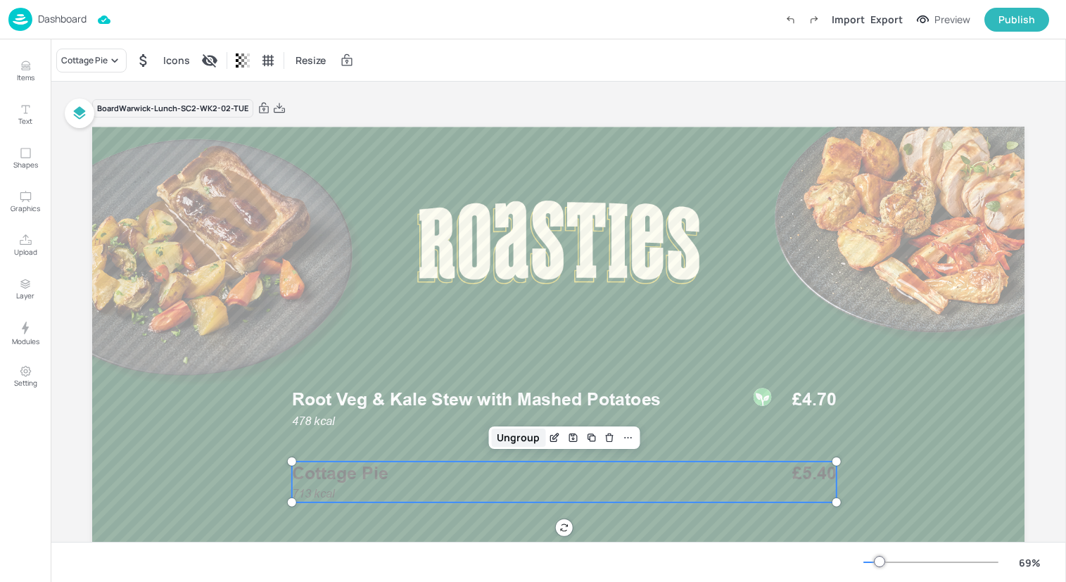
click at [521, 433] on div "Ungroup" at bounding box center [518, 437] width 54 height 18
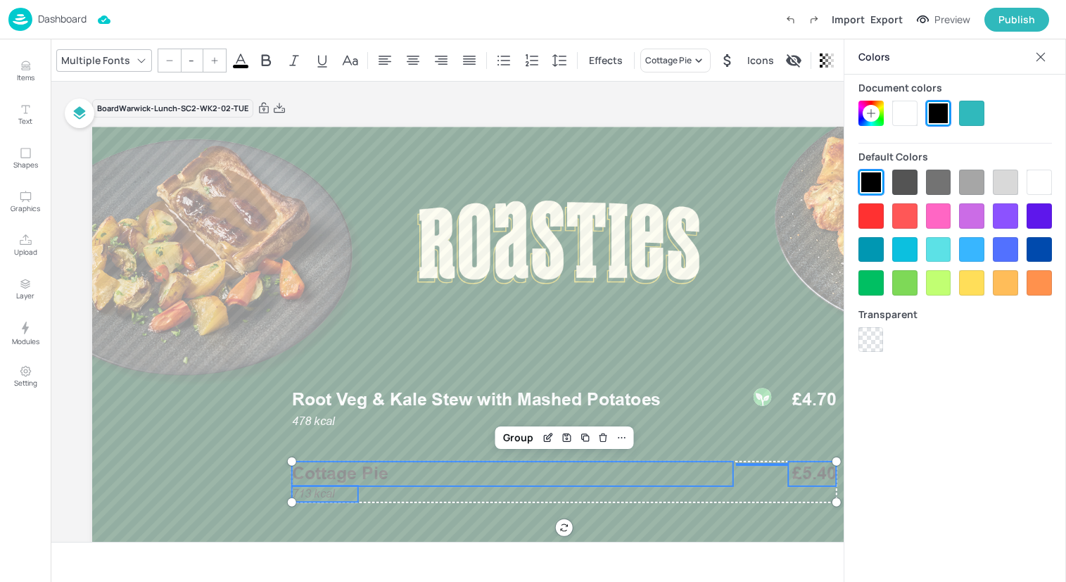
click at [905, 119] on div at bounding box center [904, 113] width 25 height 25
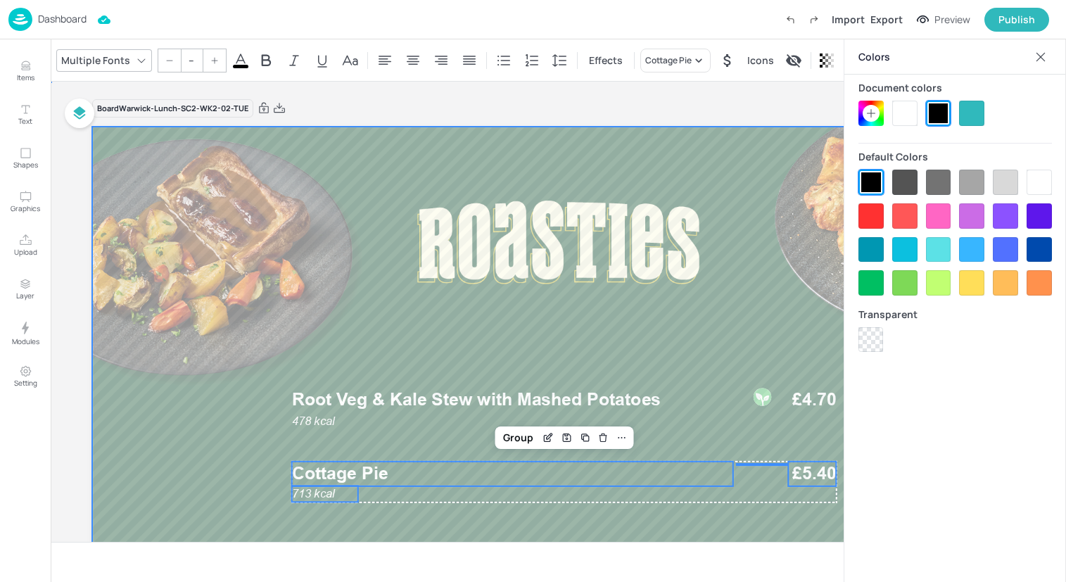
click at [502, 448] on div at bounding box center [558, 389] width 932 height 524
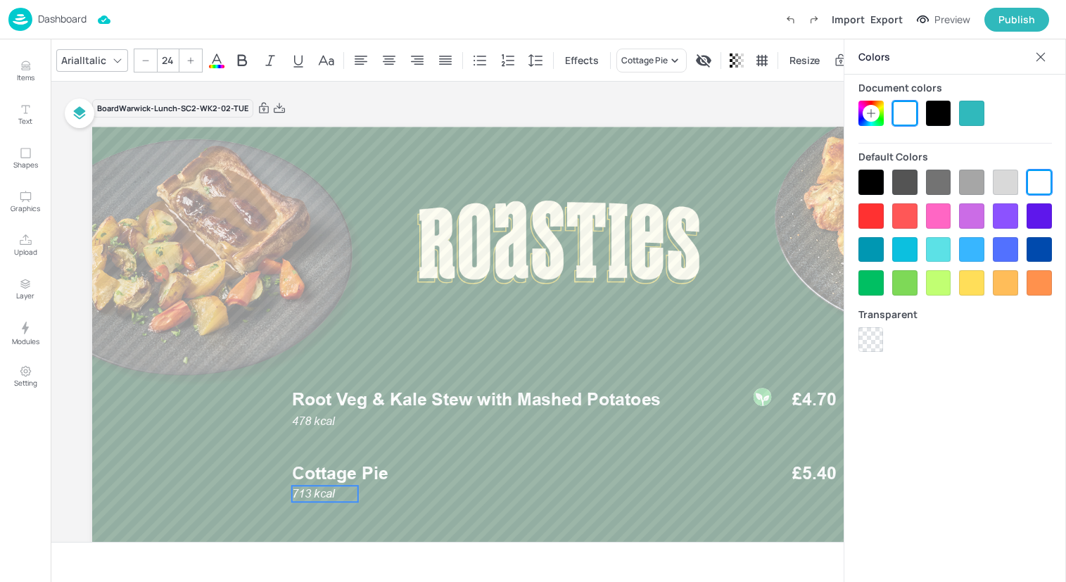
click at [324, 497] on span "713 kcal" at bounding box center [313, 493] width 43 height 13
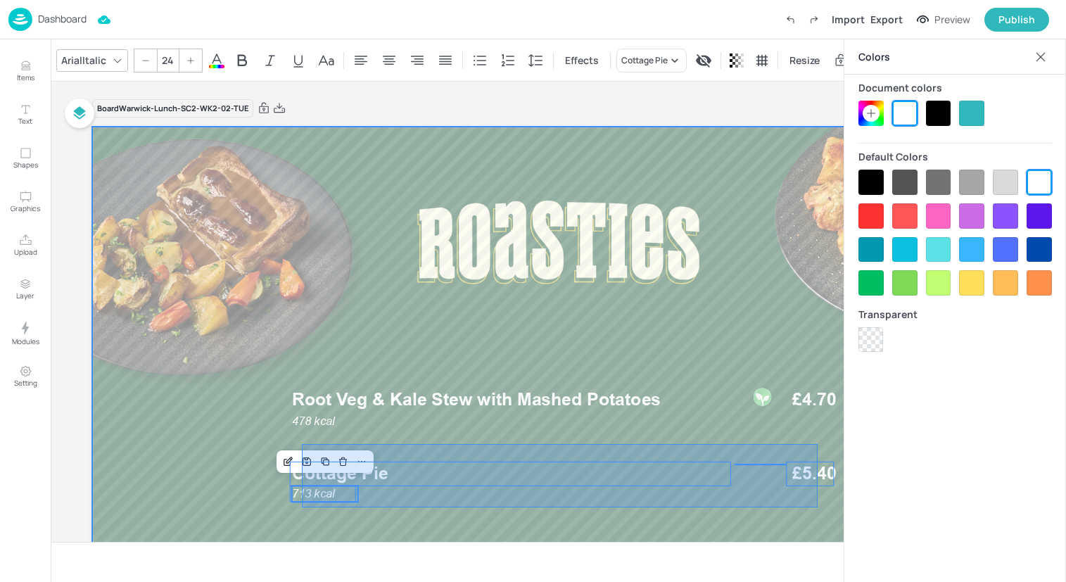
drag, startPoint x: 302, startPoint y: 507, endPoint x: 817, endPoint y: 444, distance: 519.5
click at [817, 444] on div at bounding box center [558, 389] width 932 height 524
type input "--"
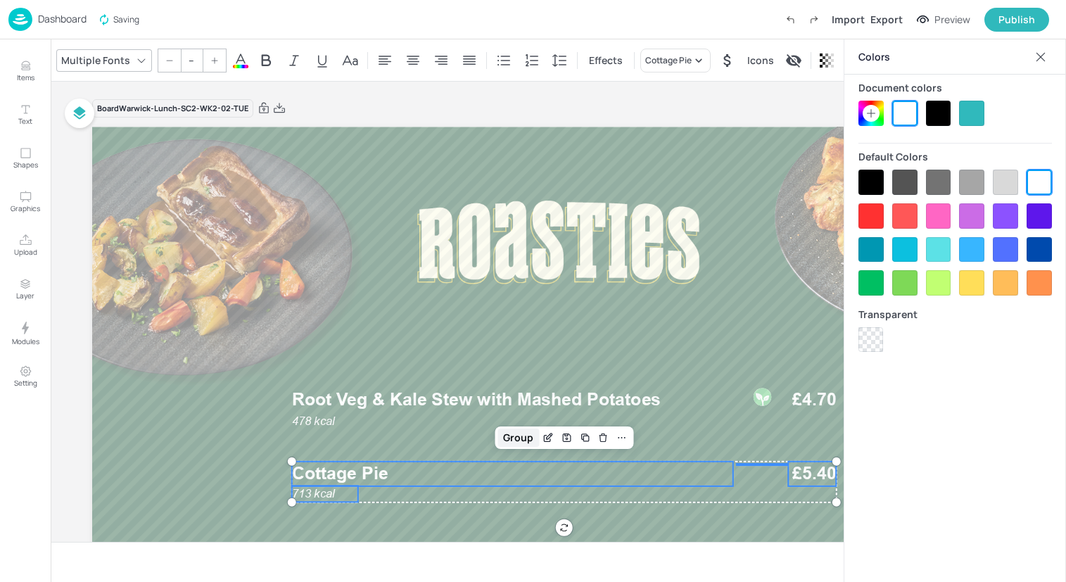
click at [503, 434] on div "Group" at bounding box center [518, 437] width 42 height 18
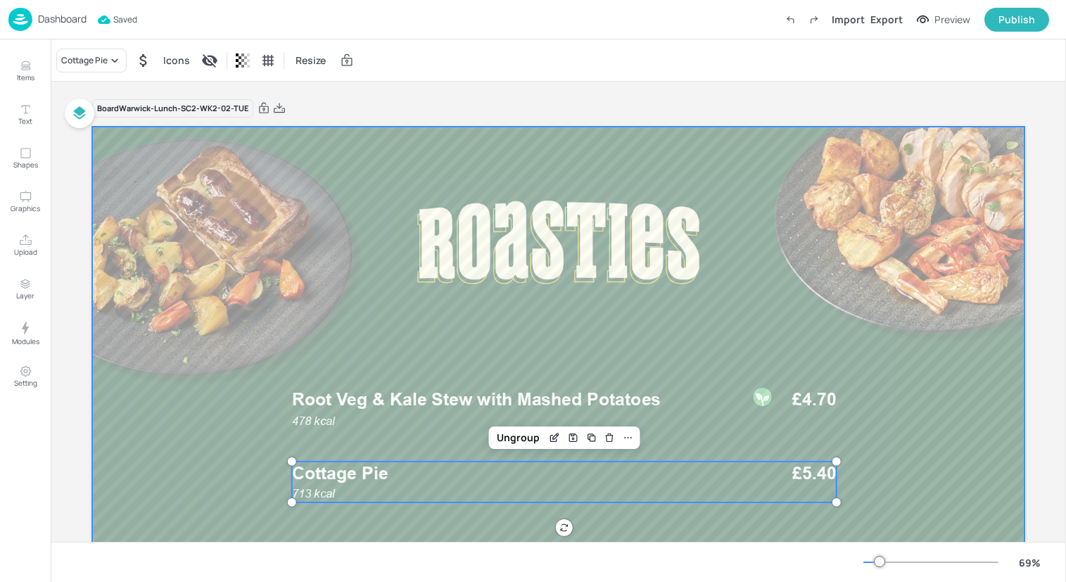
click at [791, 255] on div at bounding box center [558, 389] width 932 height 524
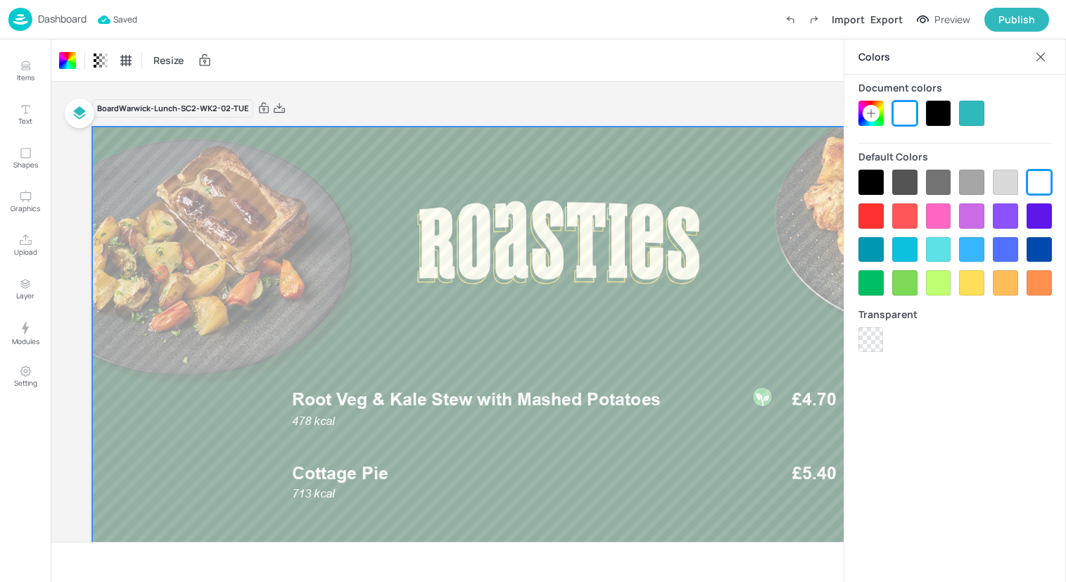
click at [1041, 56] on icon at bounding box center [1040, 56] width 9 height 9
